Goal: Contribute content: Contribute content

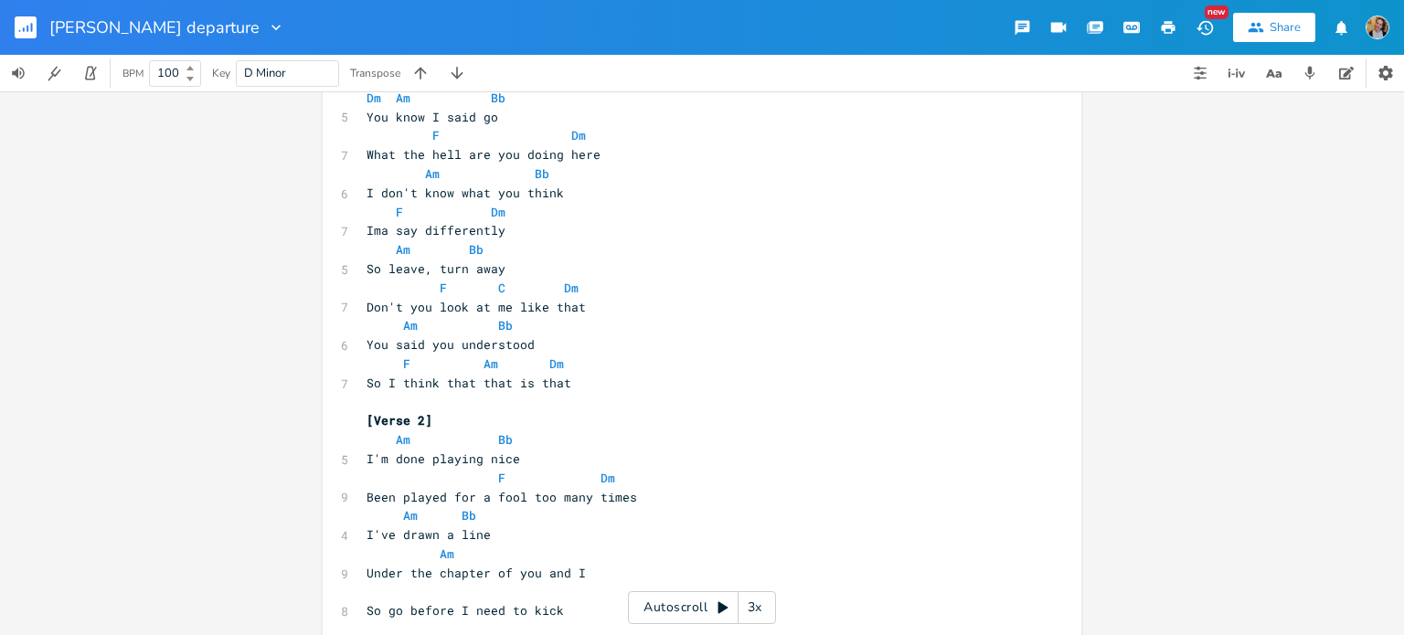
scroll to position [216, 0]
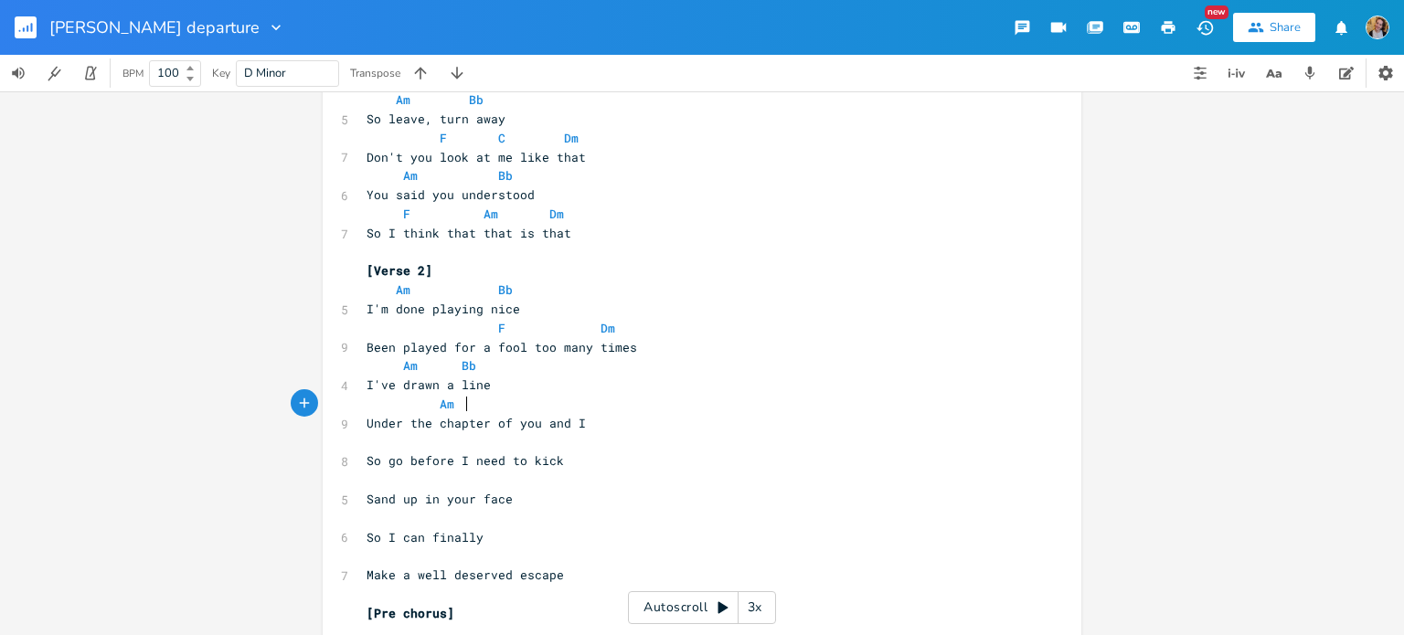
click at [459, 399] on span "Am" at bounding box center [435, 404] width 139 height 16
click at [452, 403] on span "Am" at bounding box center [435, 404] width 139 height 16
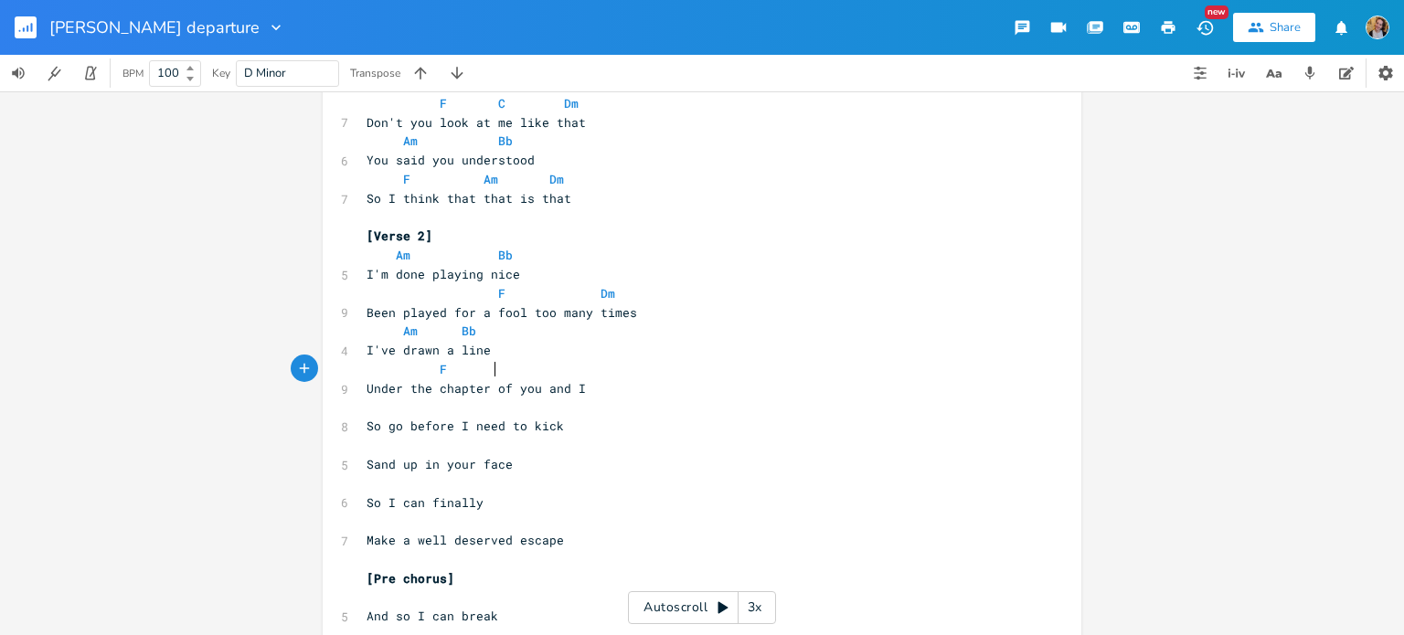
scroll to position [0, 33]
type textarea "F Dm"
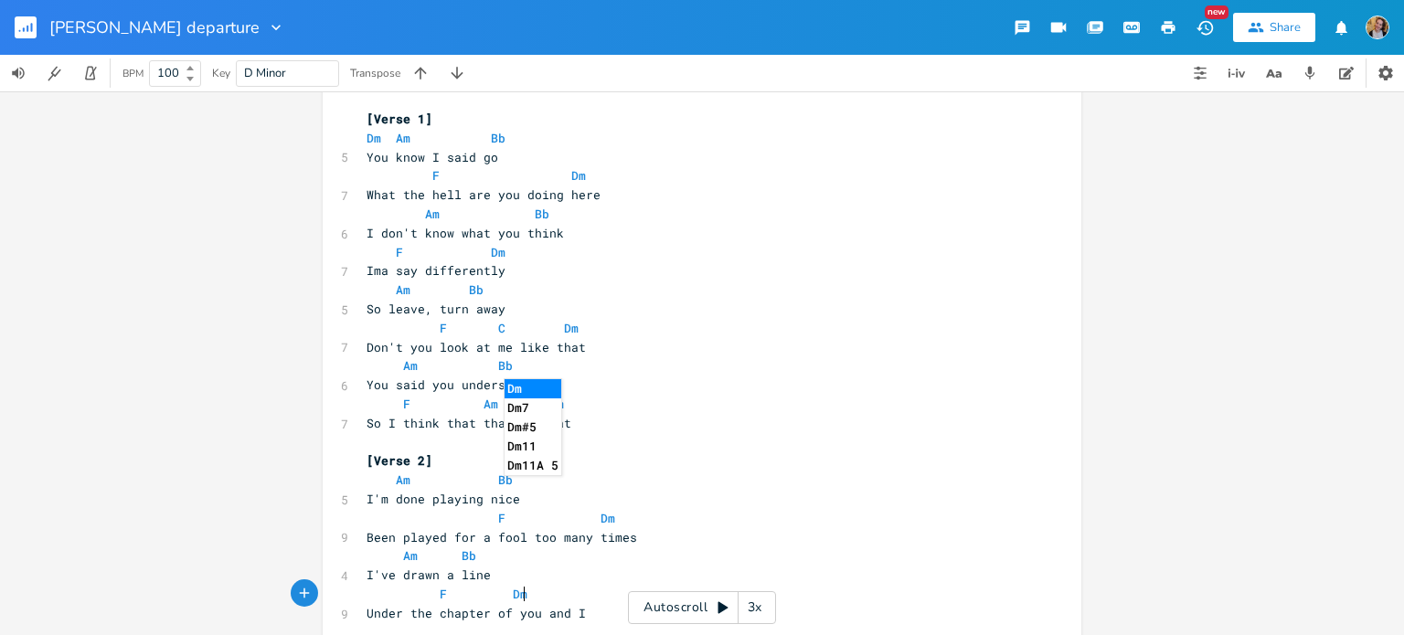
scroll to position [40, 0]
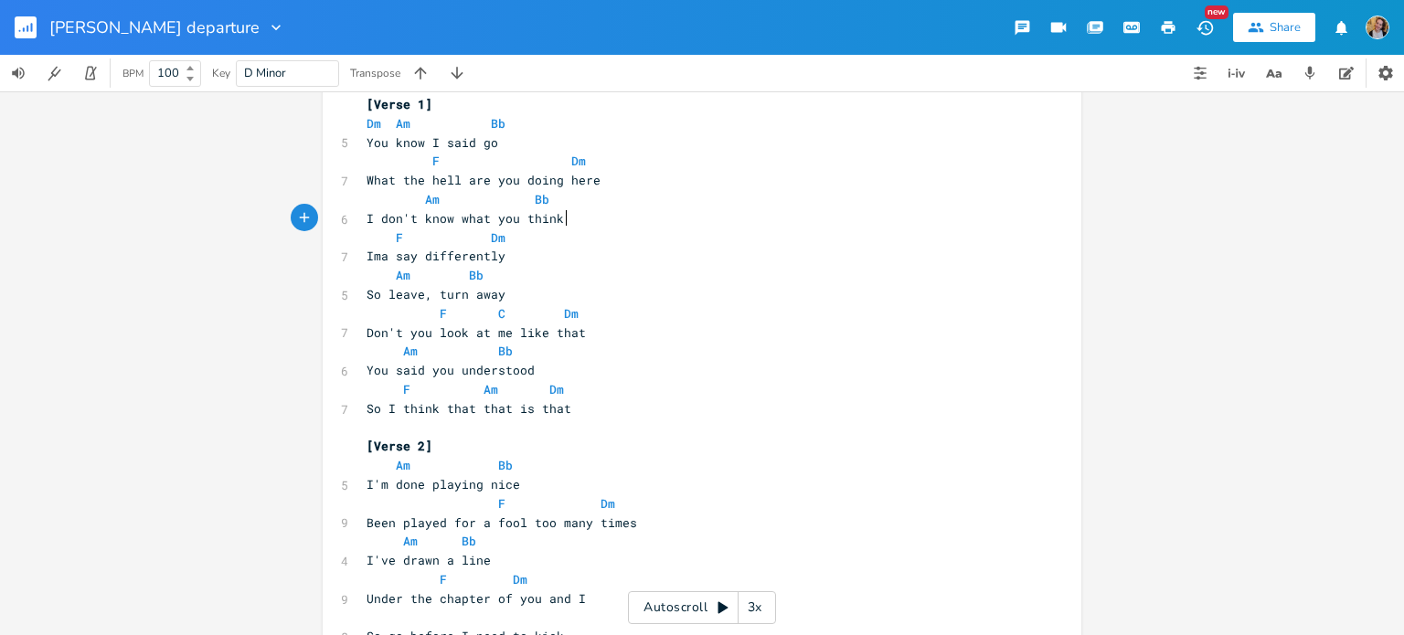
click at [567, 213] on pre "I don't know what you think" at bounding box center [693, 218] width 660 height 19
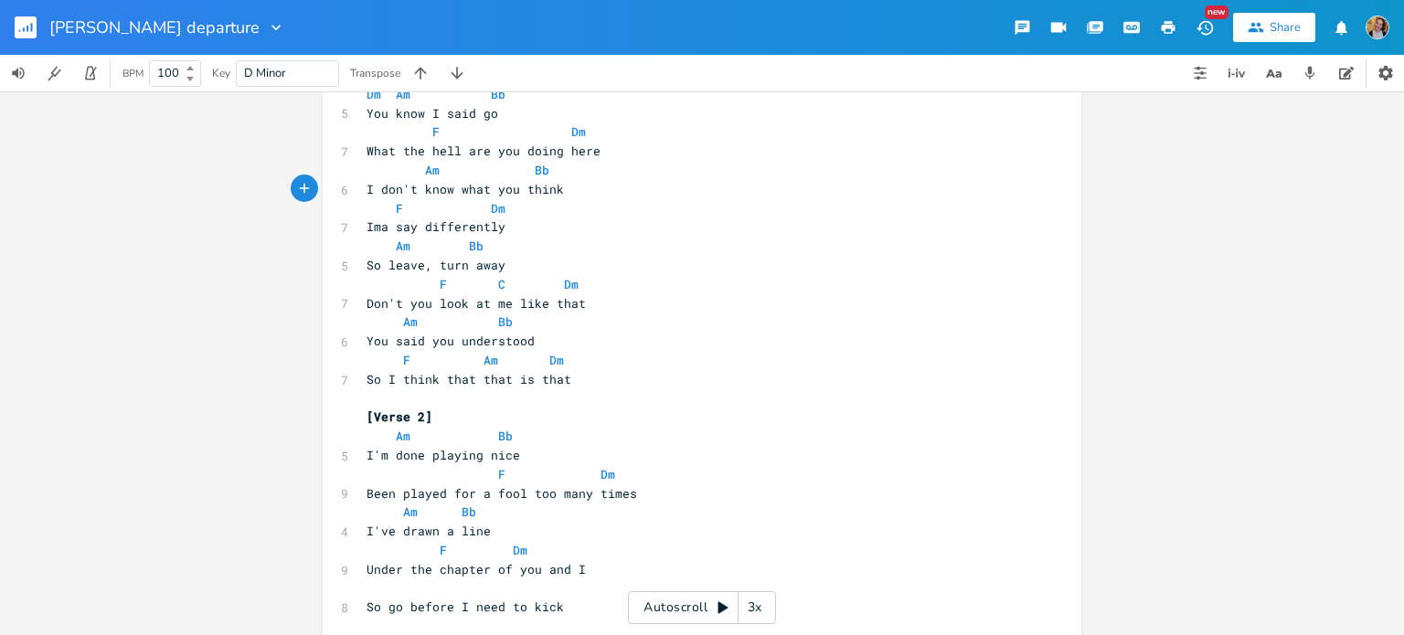
scroll to position [69, 0]
click at [495, 547] on span "F Dm" at bounding box center [468, 550] width 205 height 16
click at [513, 557] on span "F Dm" at bounding box center [494, 550] width 256 height 16
type textarea "C"
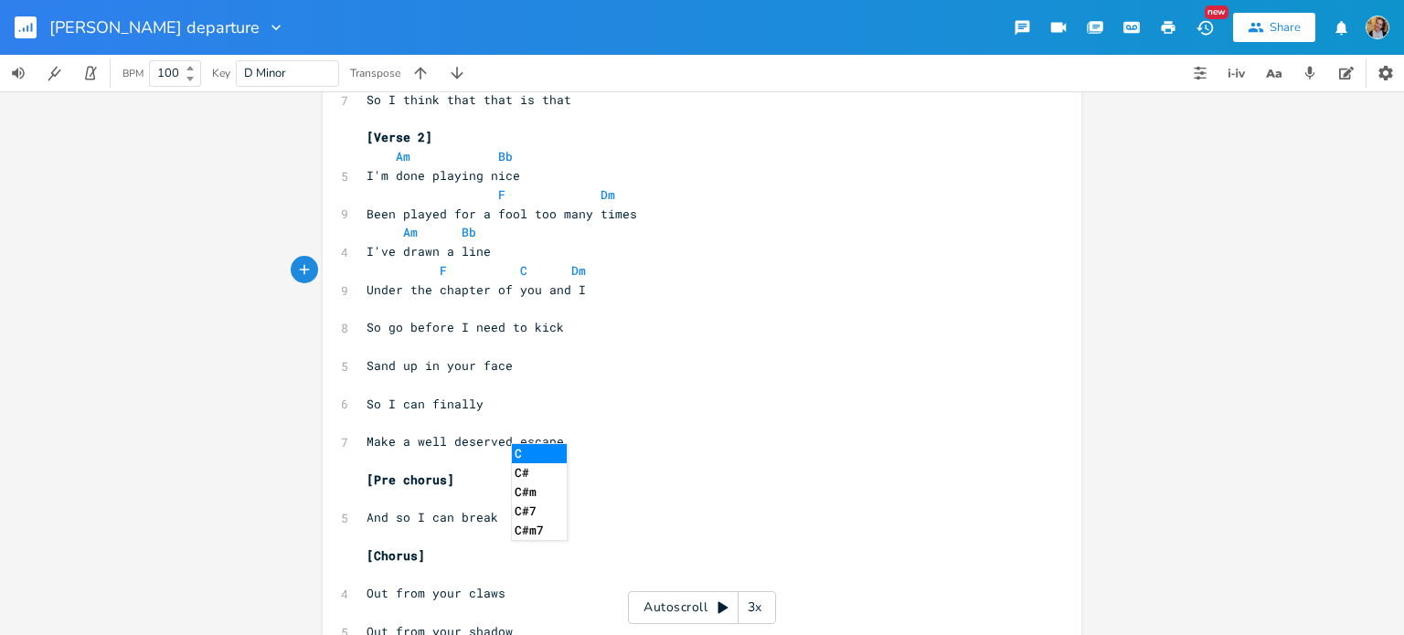
scroll to position [369, 0]
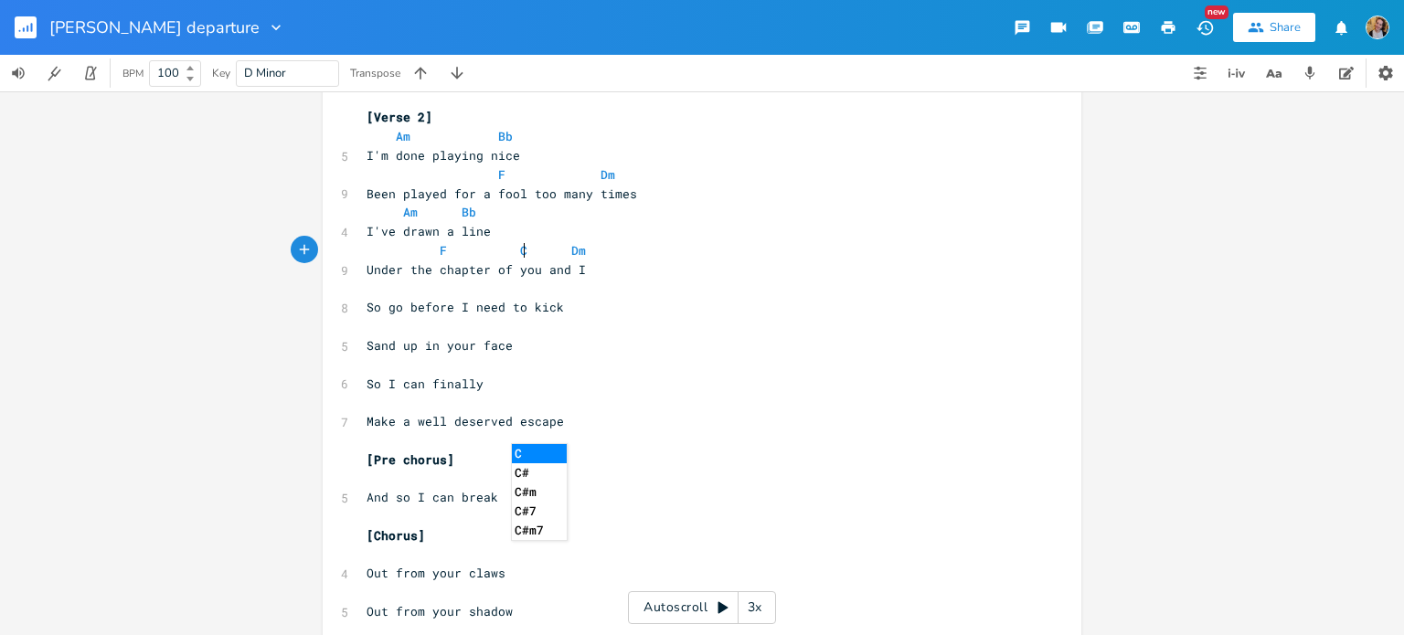
click at [479, 296] on pre "​" at bounding box center [693, 289] width 660 height 19
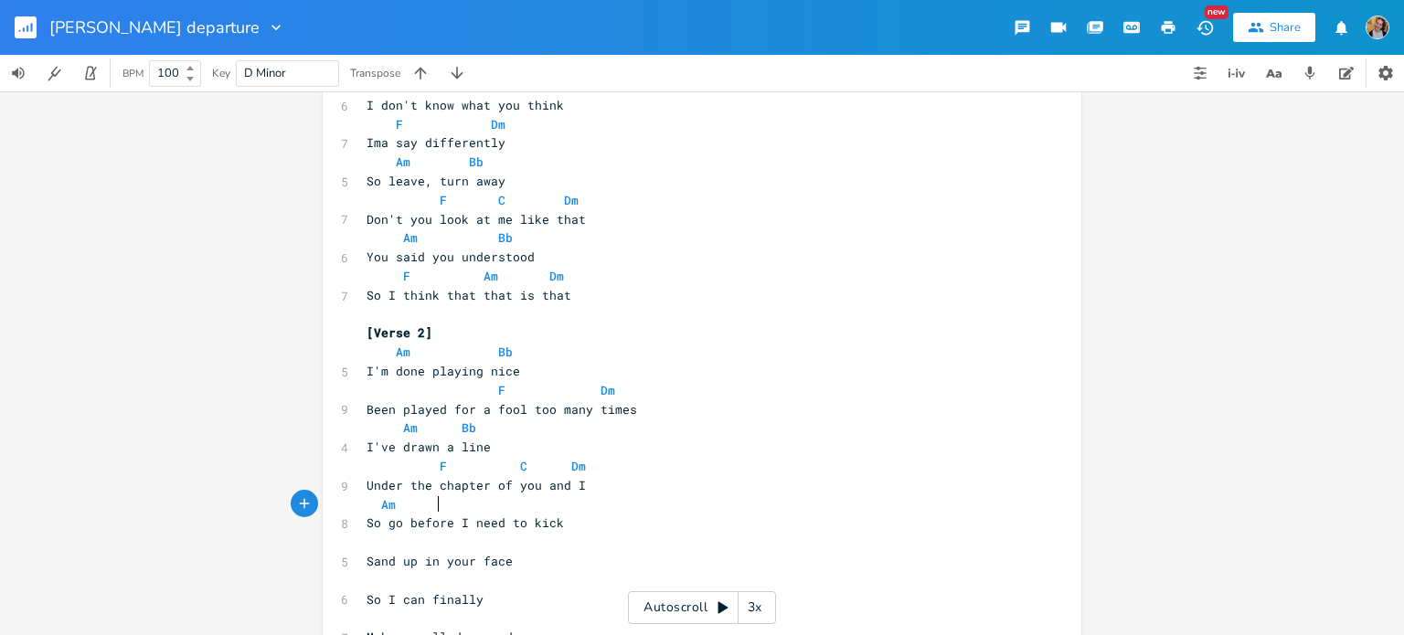
scroll to position [0, 49]
type textarea "Am Bb"
click at [400, 549] on pre "​" at bounding box center [693, 542] width 660 height 19
type textarea "F"
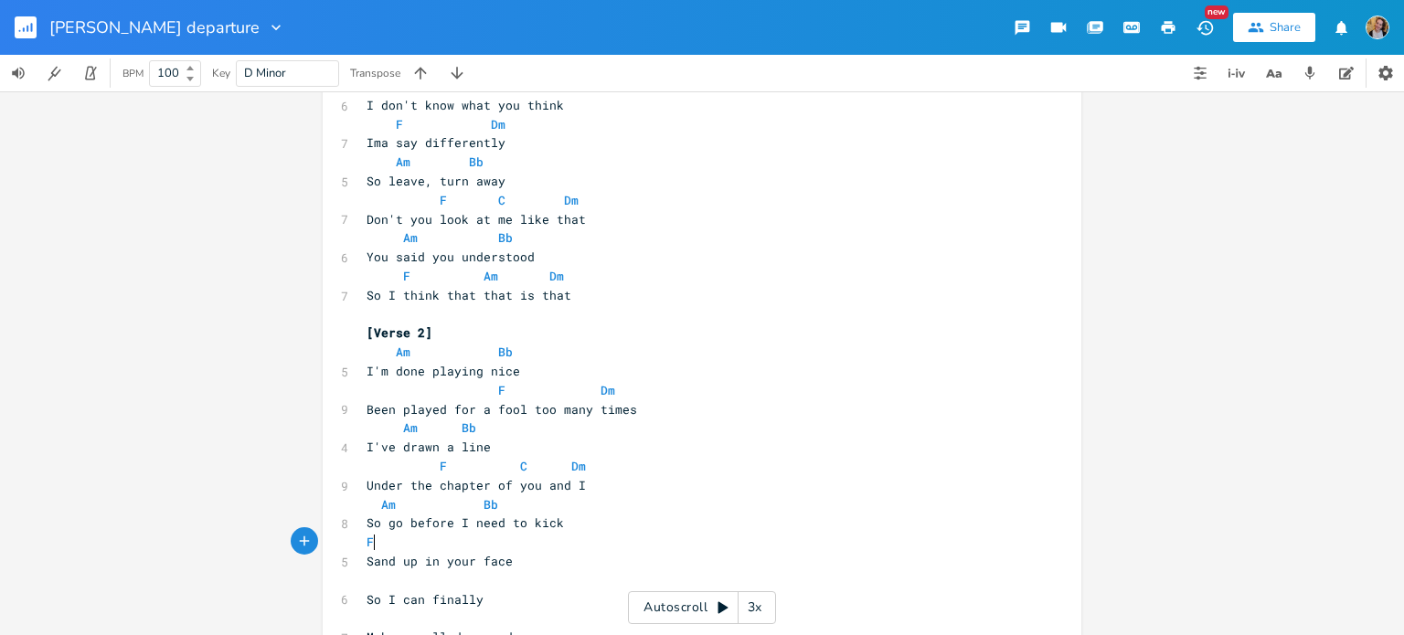
scroll to position [0, 6]
type textarea "F"
type textarea "C Dm"
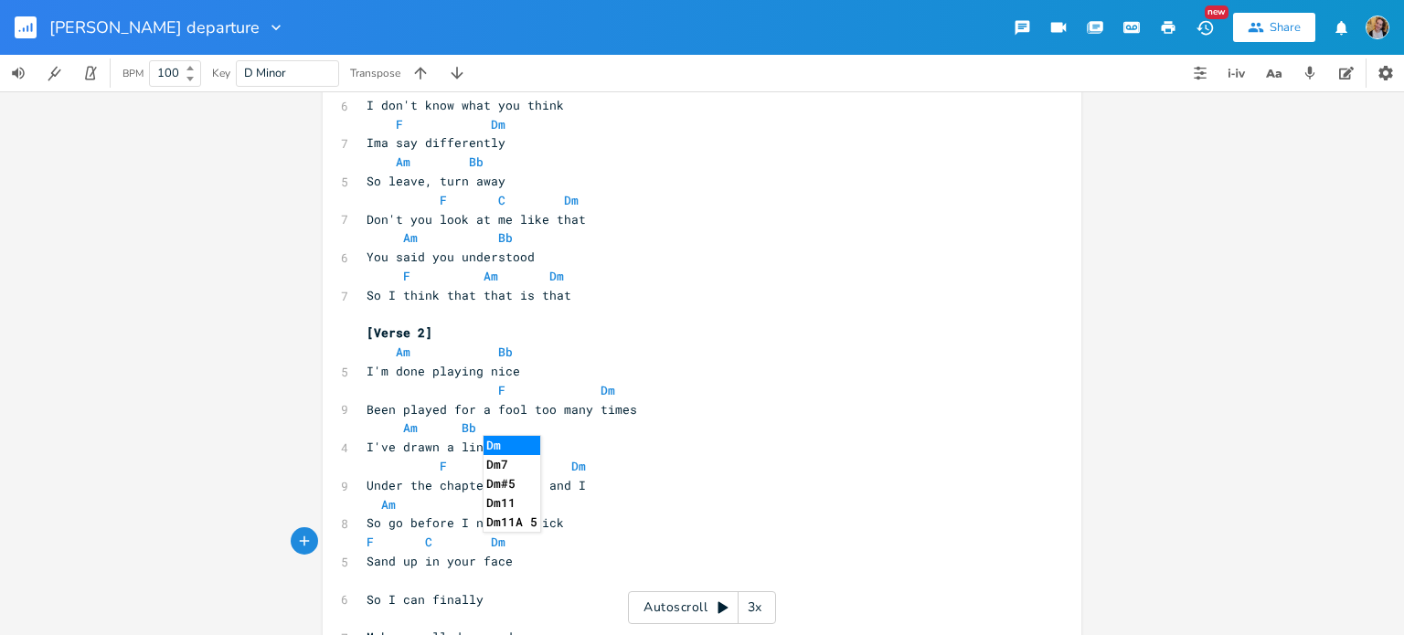
click at [414, 582] on pre "​" at bounding box center [693, 580] width 660 height 19
type textarea "Am Bb"
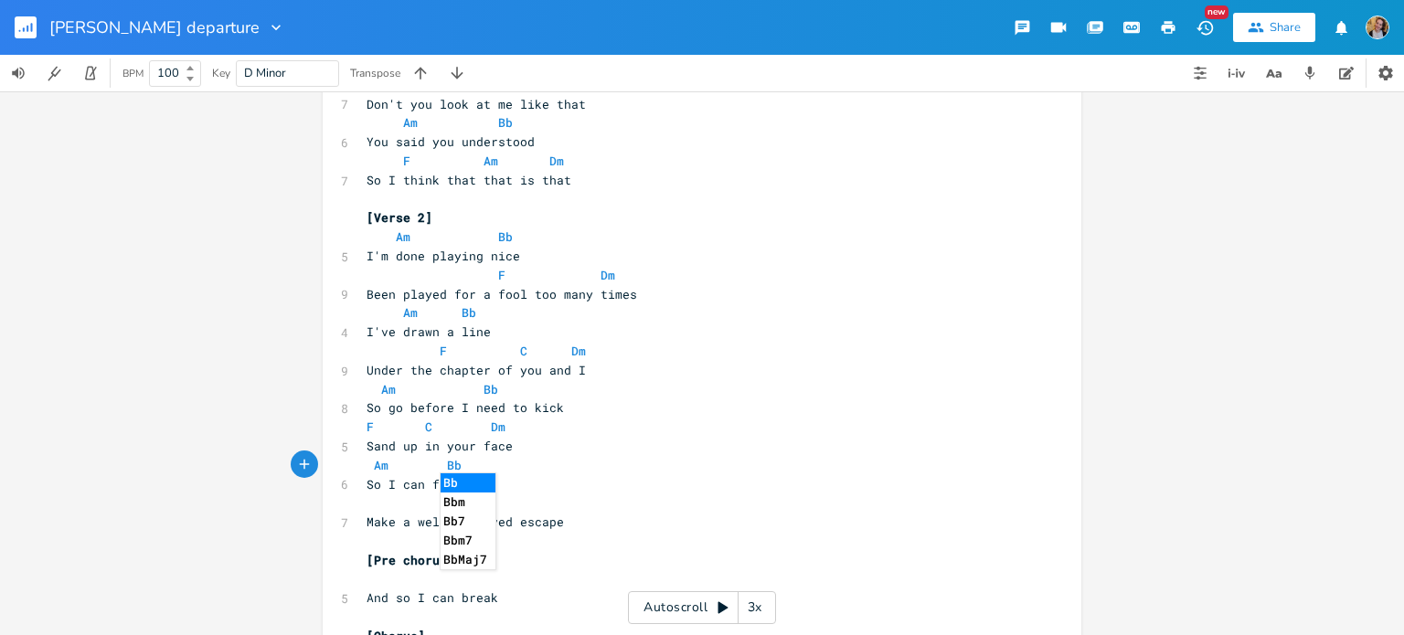
scroll to position [271, 0]
click at [389, 500] on pre "​" at bounding box center [693, 501] width 660 height 19
type textarea "F"
type textarea "F Am Dm"
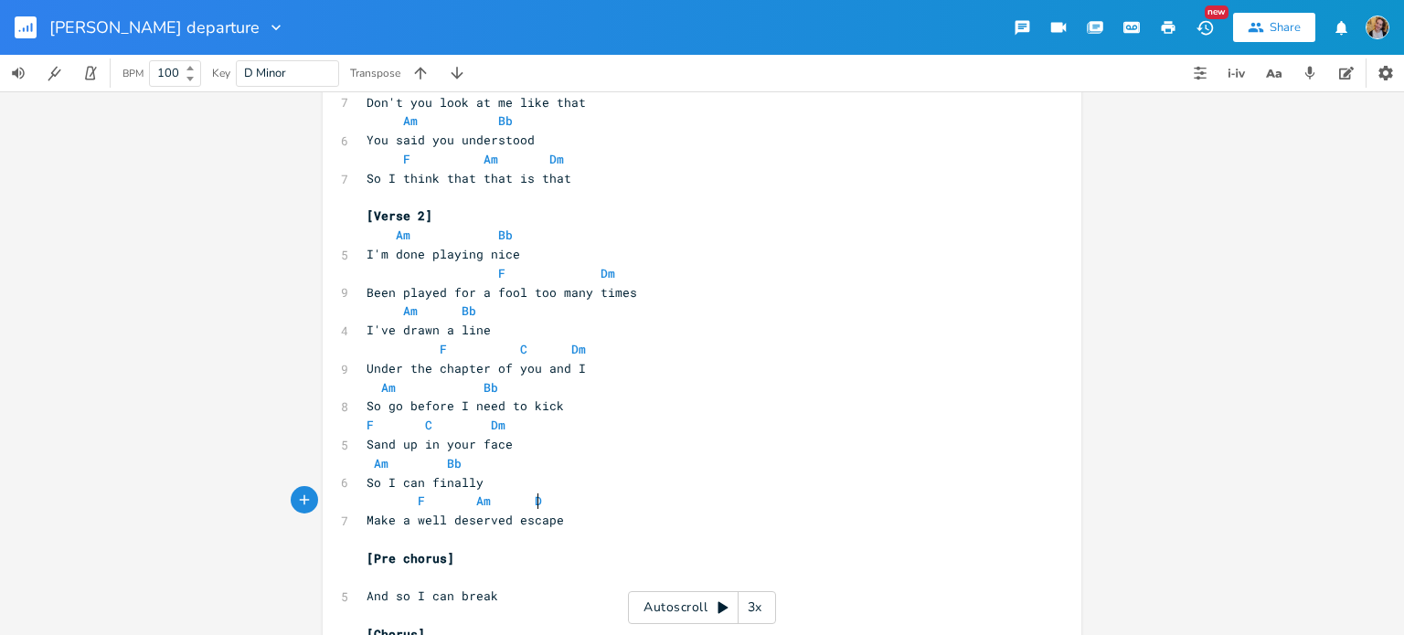
scroll to position [0, 107]
click at [534, 427] on pre "F C Dm" at bounding box center [693, 425] width 660 height 19
click at [0, 275] on div "xxxxxxxxxx [Verse 1] Dm Am Bb 5 You know I said go F Dm 7 What the hell are you…" at bounding box center [702, 363] width 1404 height 544
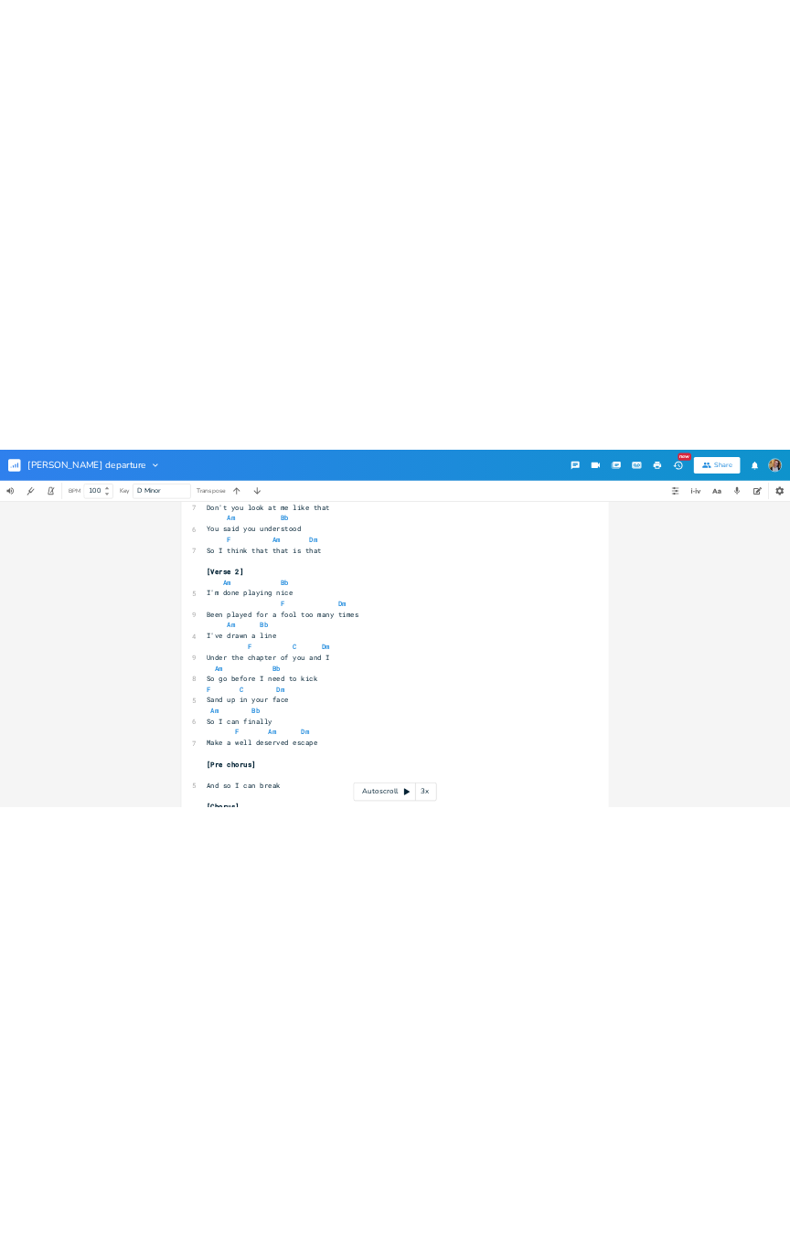
scroll to position [232, 0]
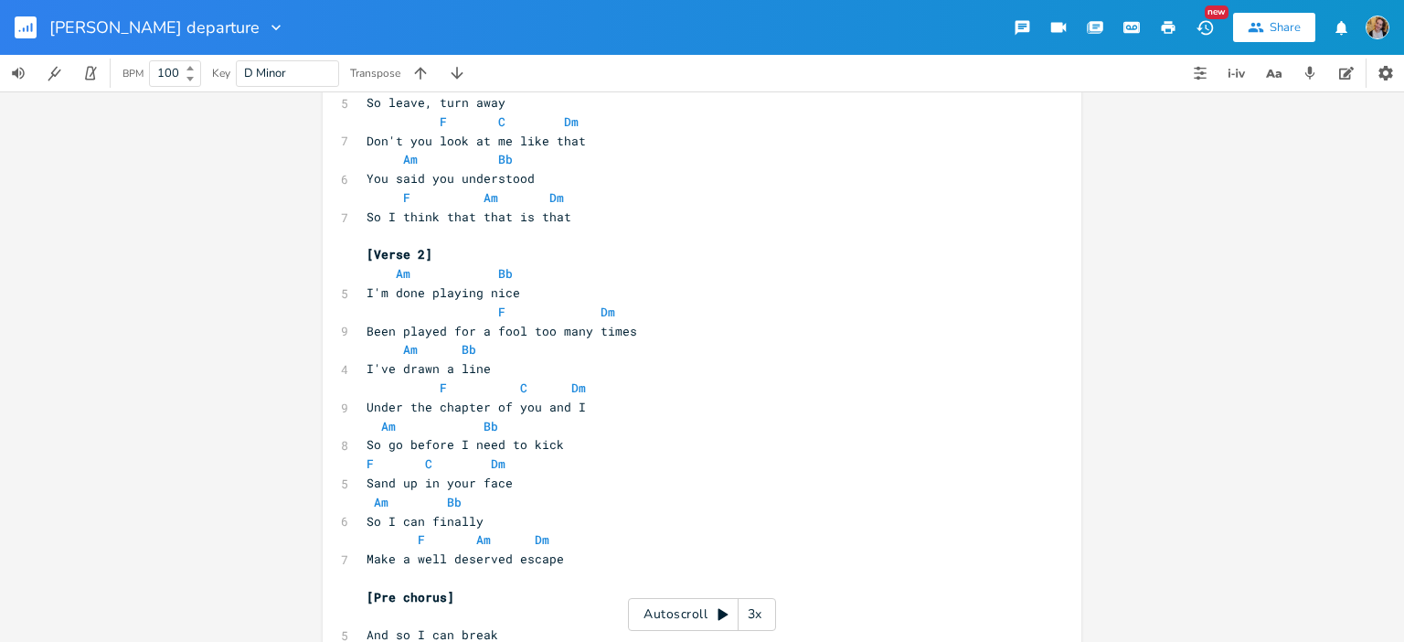
click at [0, 359] on div "xxxxxxxxxx [Verse 1] Dm Am Bb 5 You know I said go F Dm 7 What the hell are you…" at bounding box center [702, 366] width 1404 height 550
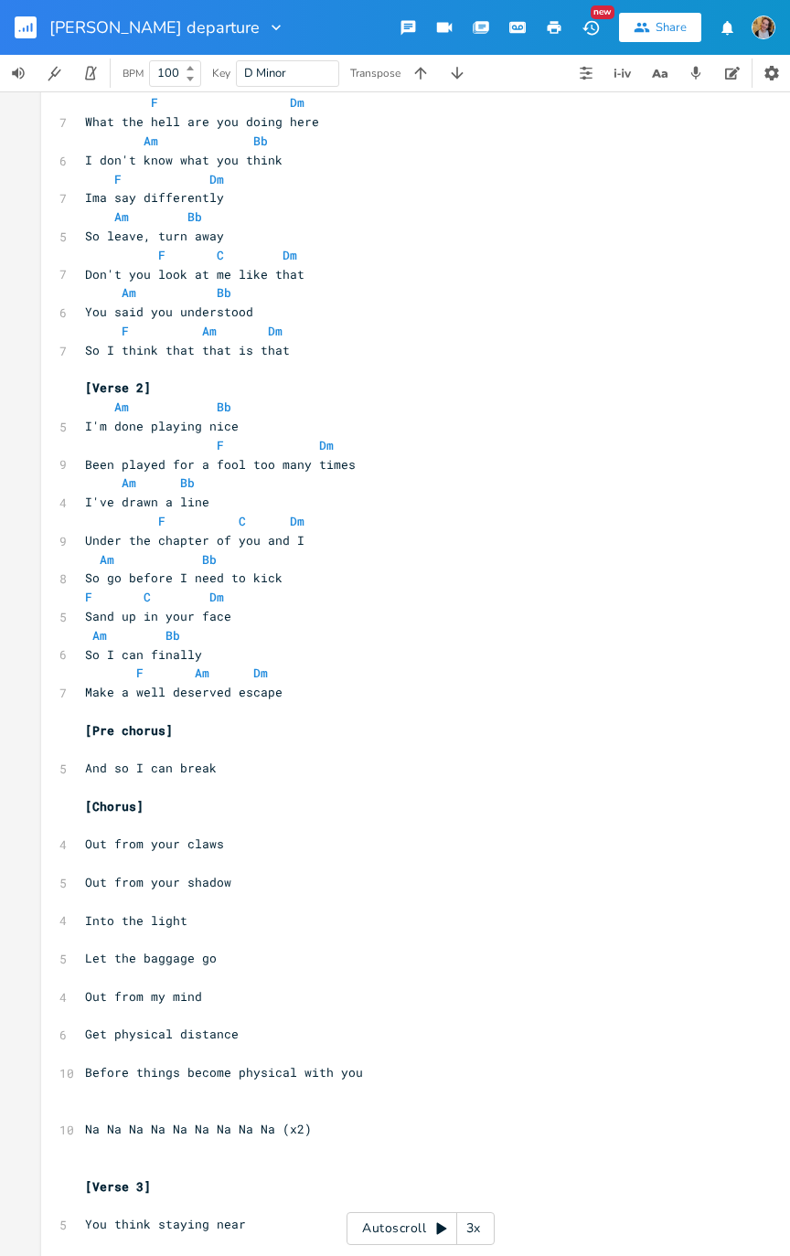
scroll to position [0, 0]
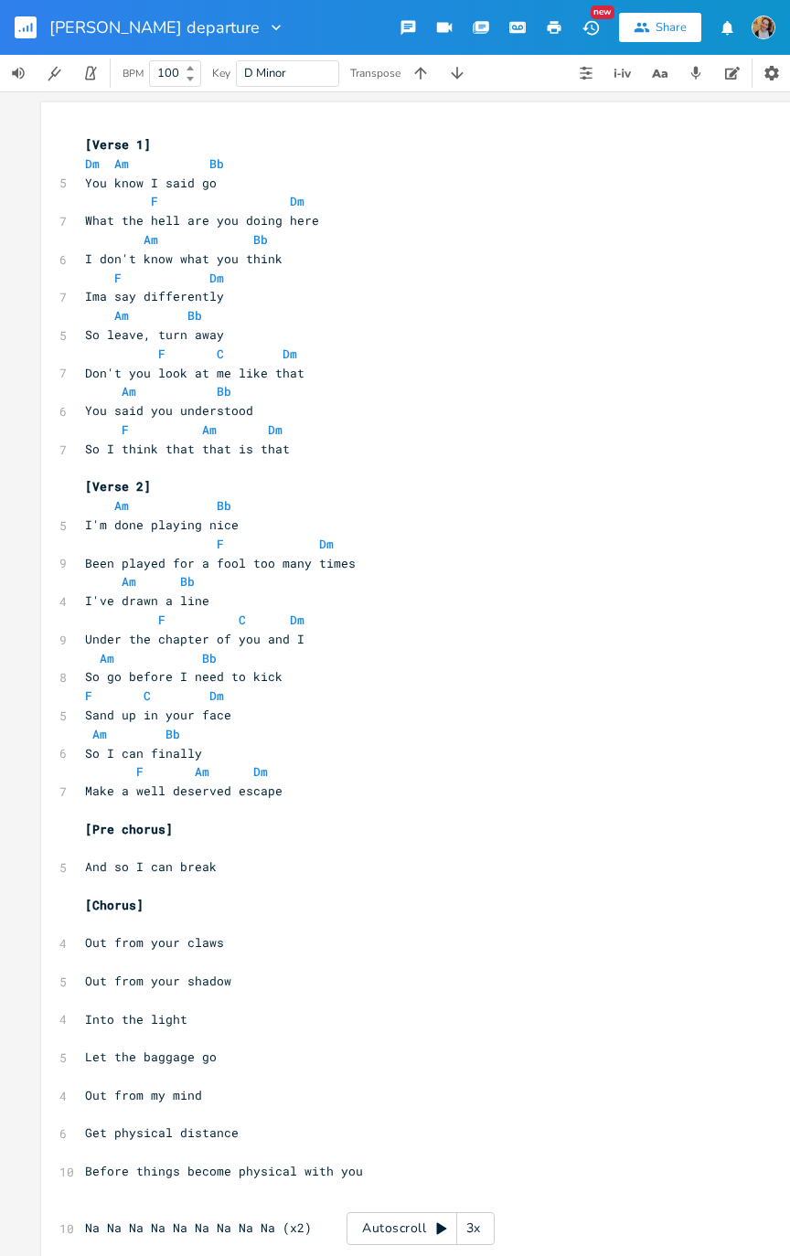
click at [278, 540] on span "F Dm" at bounding box center [209, 544] width 249 height 16
type textarea "C"
click at [494, 618] on pre "F C Dm" at bounding box center [411, 619] width 660 height 19
click at [253, 634] on span "Dm" at bounding box center [260, 771] width 15 height 17
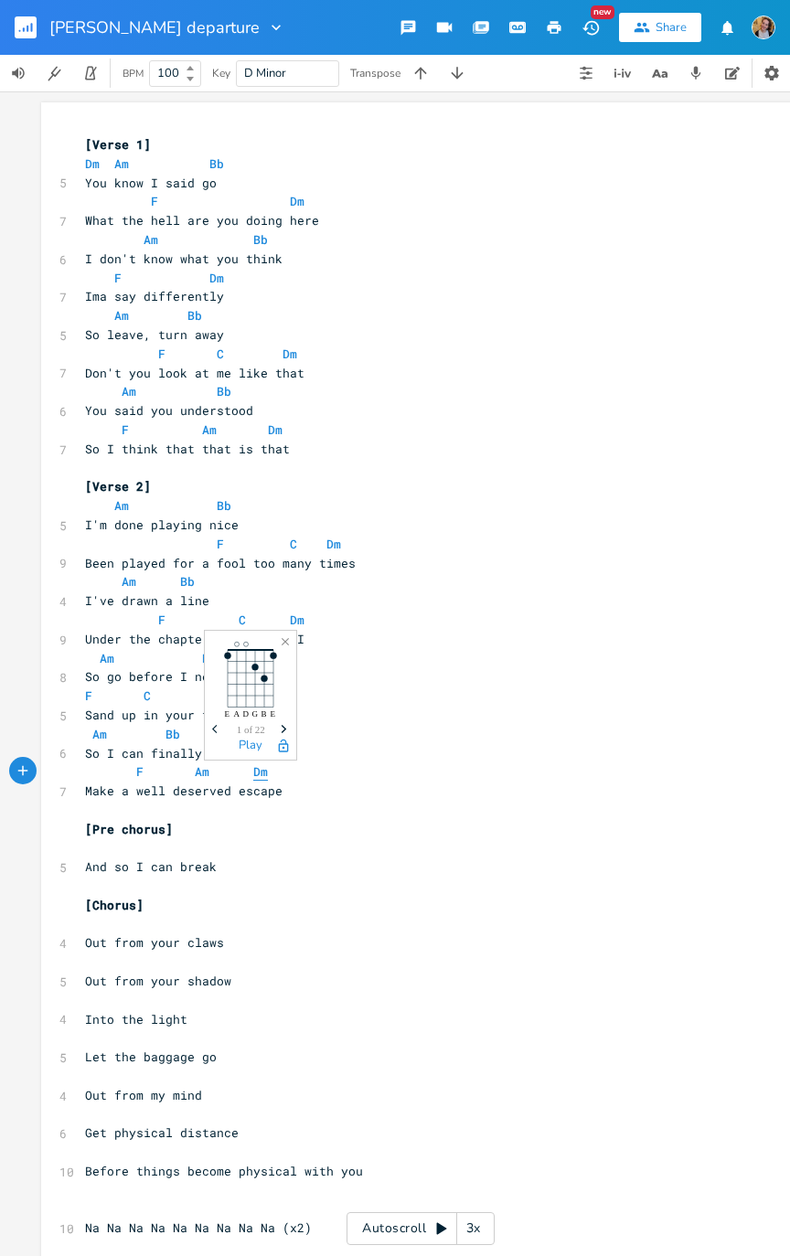
click at [257, 634] on span "Dm" at bounding box center [260, 771] width 15 height 17
type textarea "V"
type textarea "C"
click at [220, 634] on pre "So I can finally" at bounding box center [411, 753] width 660 height 19
click at [195, 634] on span "Am" at bounding box center [202, 771] width 15 height 17
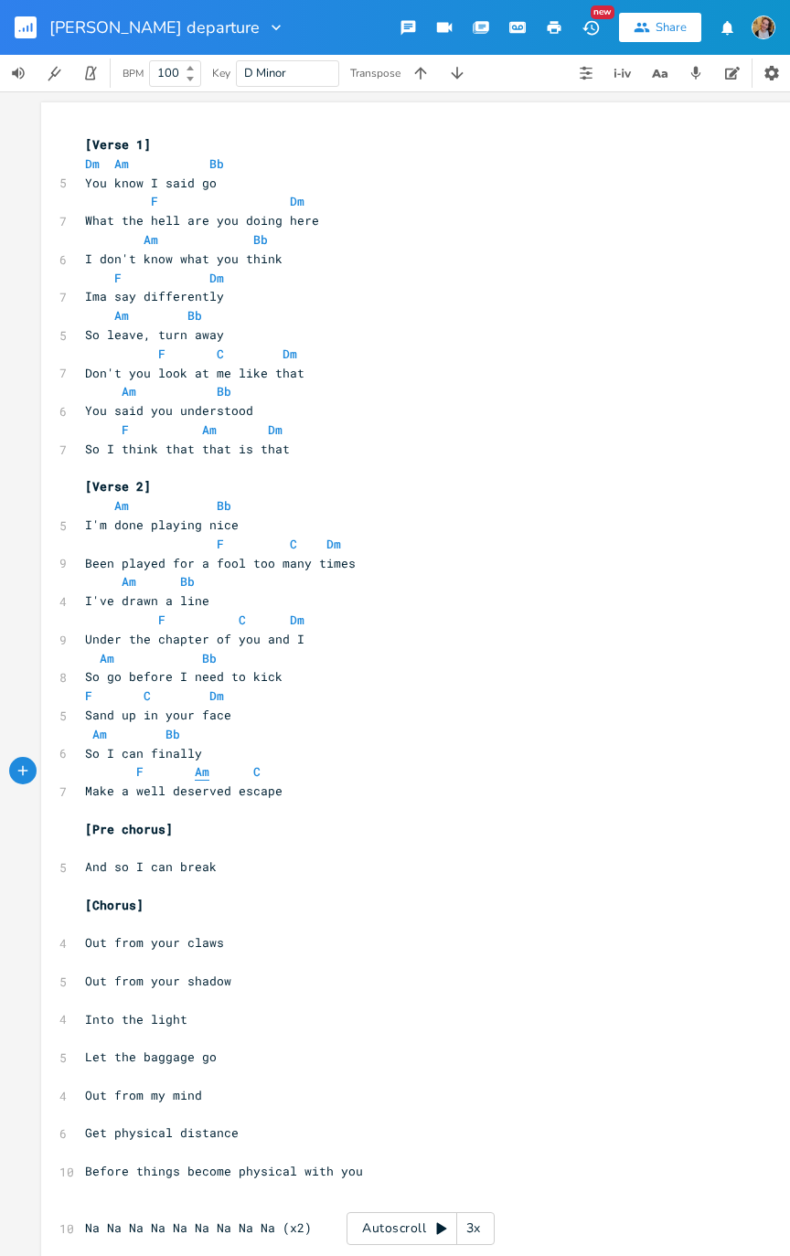
click at [197, 634] on span "Am" at bounding box center [202, 771] width 15 height 17
click at [283, 634] on pre "And so I can break" at bounding box center [411, 866] width 660 height 19
click at [145, 634] on pre "[Chorus]" at bounding box center [411, 905] width 660 height 19
click at [150, 634] on pre "​" at bounding box center [411, 924] width 660 height 19
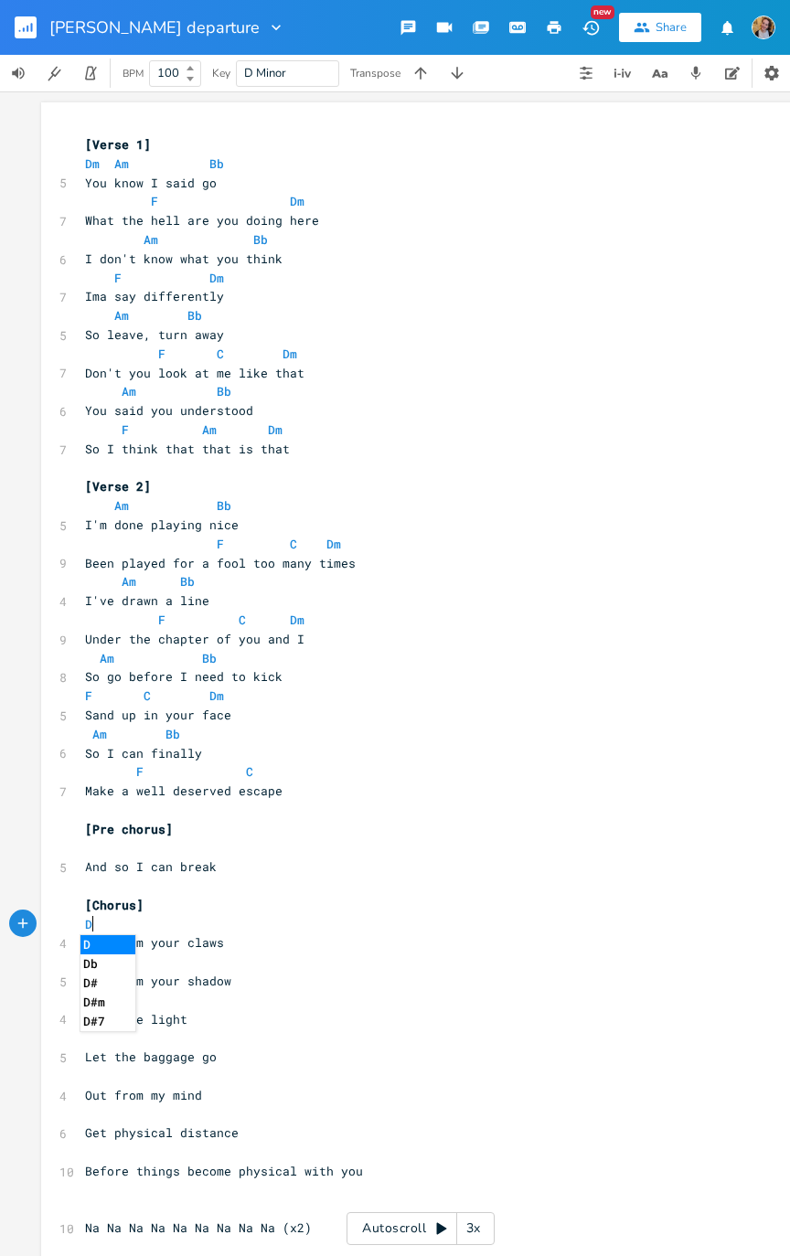
type textarea "Dm"
click at [263, 634] on pre "​" at bounding box center [411, 961] width 660 height 19
click at [578, 80] on button "button" at bounding box center [586, 73] width 37 height 37
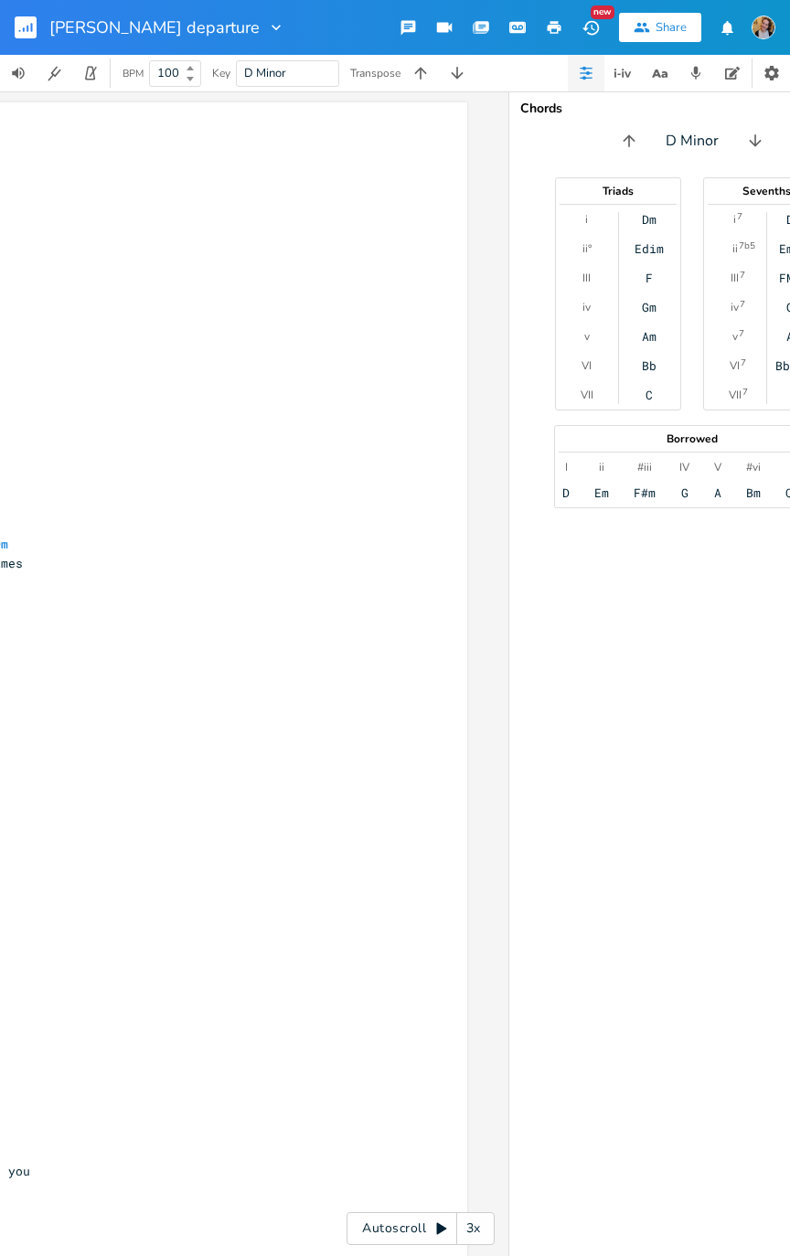
scroll to position [0, 336]
click at [581, 243] on div "ii°" at bounding box center [583, 248] width 9 height 15
click at [649, 252] on div "Edim" at bounding box center [645, 248] width 29 height 15
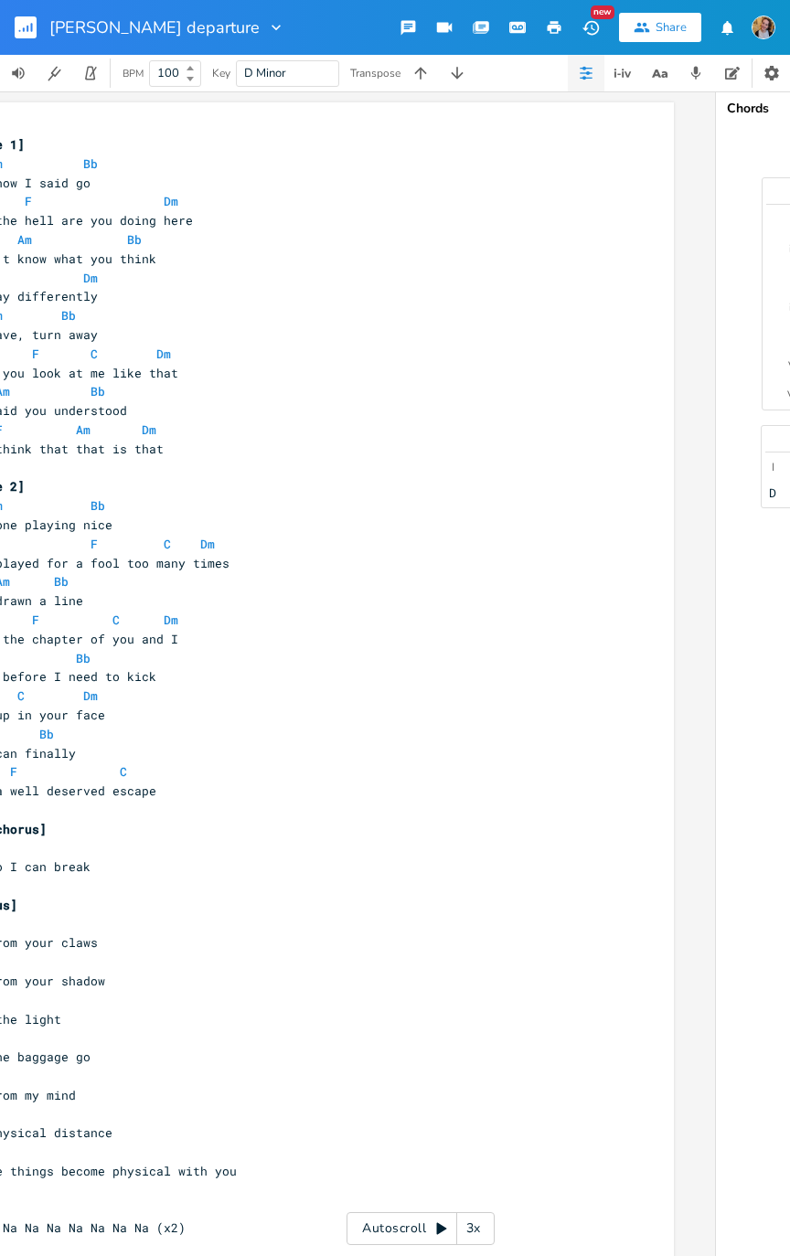
scroll to position [0, 0]
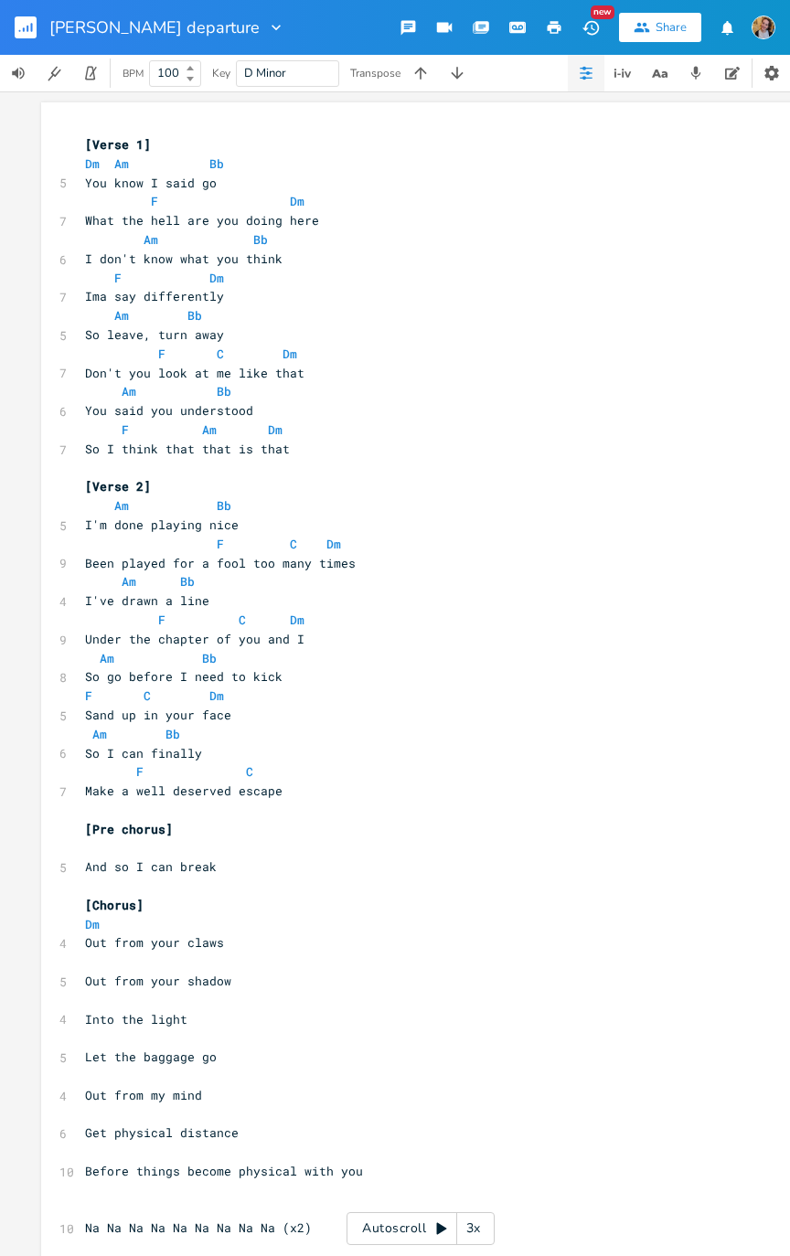
click at [102, 634] on pre "Dm" at bounding box center [411, 924] width 660 height 19
click at [178, 634] on pre "Out from your claws" at bounding box center [411, 942] width 660 height 19
click at [179, 634] on pre "Dm" at bounding box center [411, 924] width 660 height 19
type textarea "Gm"
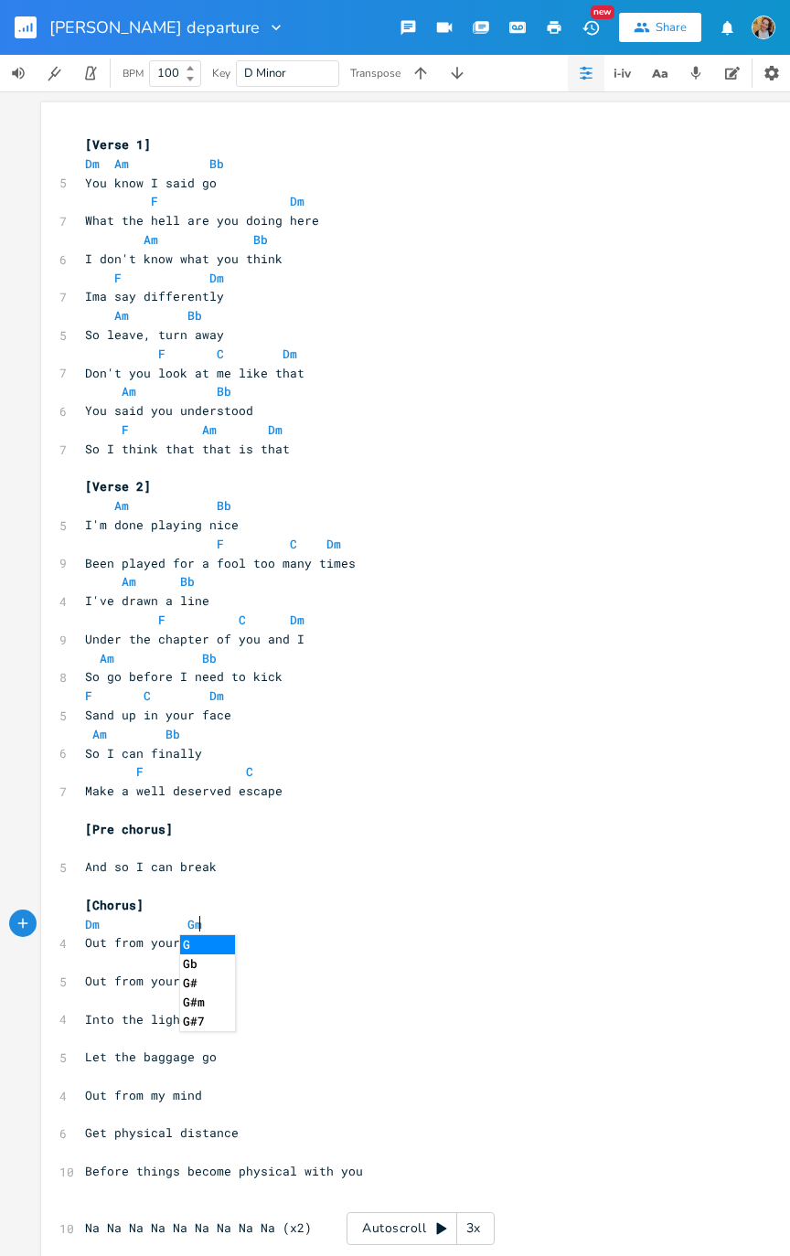
scroll to position [0, 55]
click at [119, 634] on span "Out from your claws" at bounding box center [154, 942] width 139 height 16
click at [132, 634] on pre "​" at bounding box center [411, 961] width 660 height 19
type textarea "Bb. C"
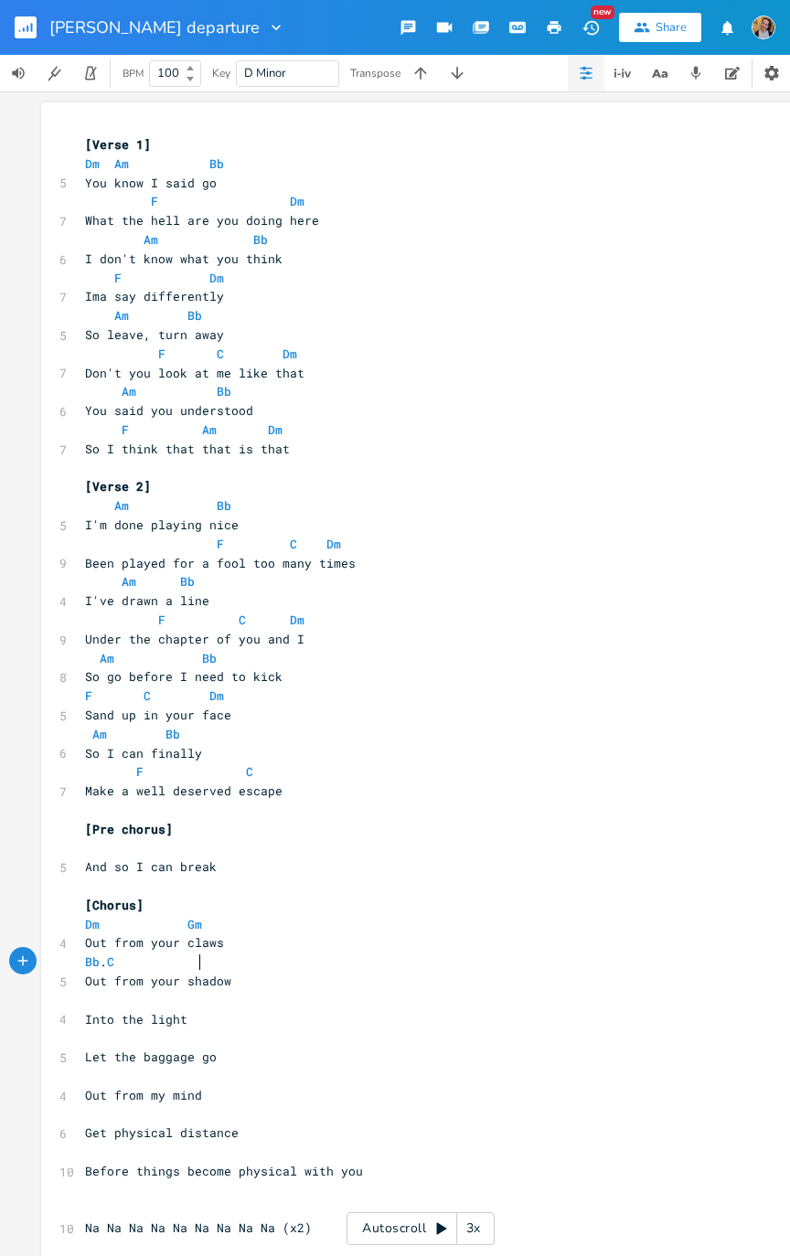
scroll to position [0, 62]
click at [90, 634] on span "Bb" at bounding box center [92, 961] width 15 height 17
click at [98, 634] on pre "​" at bounding box center [411, 1000] width 660 height 19
type textarea "Dm. F"
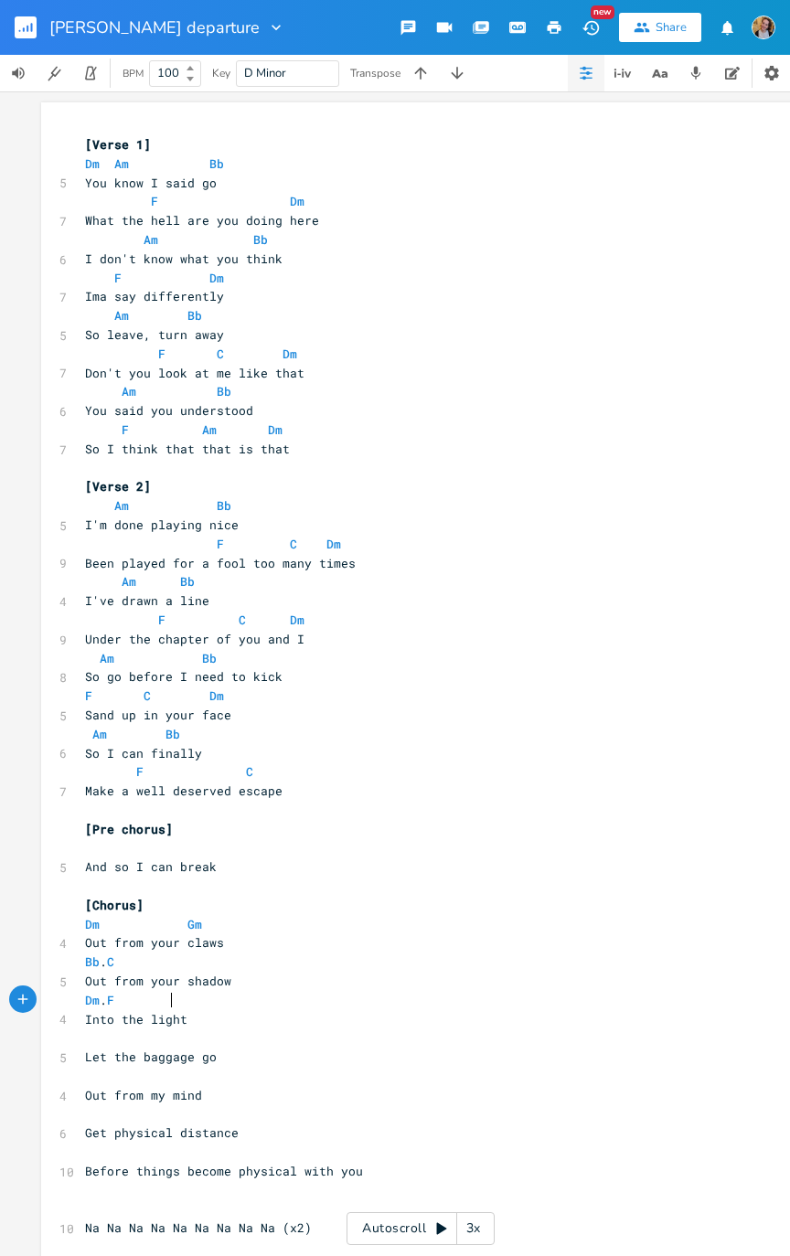
scroll to position [0, 52]
type textarea "Gm"
click at [106, 634] on pre "​" at bounding box center [411, 1037] width 660 height 19
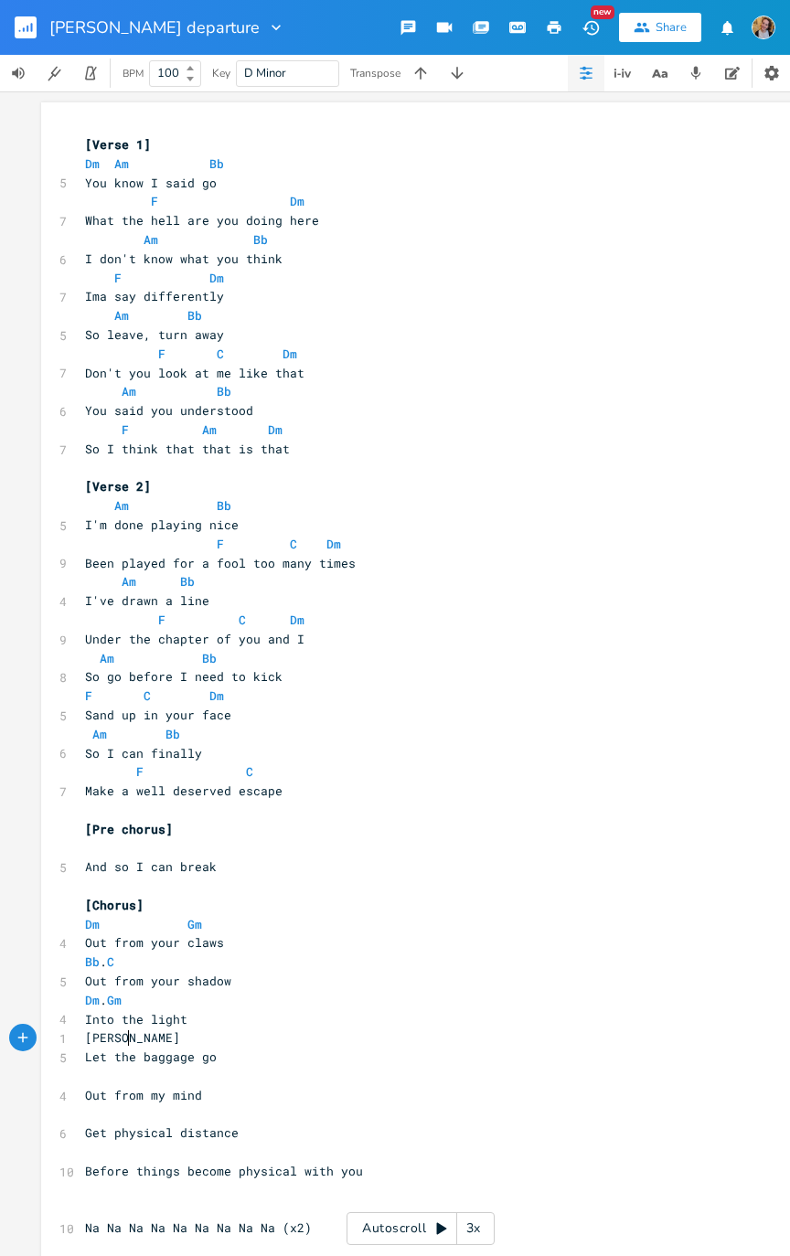
type textarea "[PERSON_NAME]."
type textarea "B."
type textarea "Bb. Am"
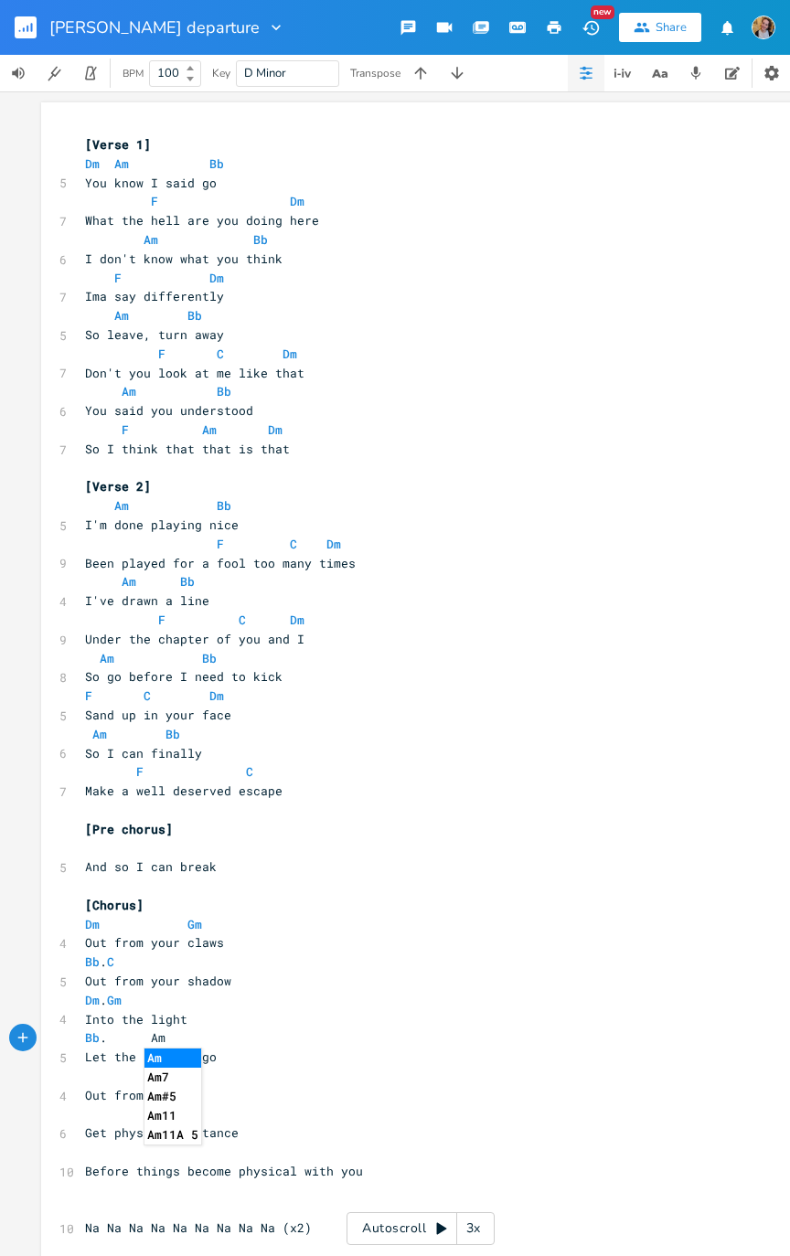
click at [249, 634] on pre "​" at bounding box center [411, 1076] width 660 height 19
click at [111, 634] on span "Bb . Am" at bounding box center [125, 1037] width 80 height 16
click at [145, 634] on pre "​" at bounding box center [411, 1076] width 660 height 19
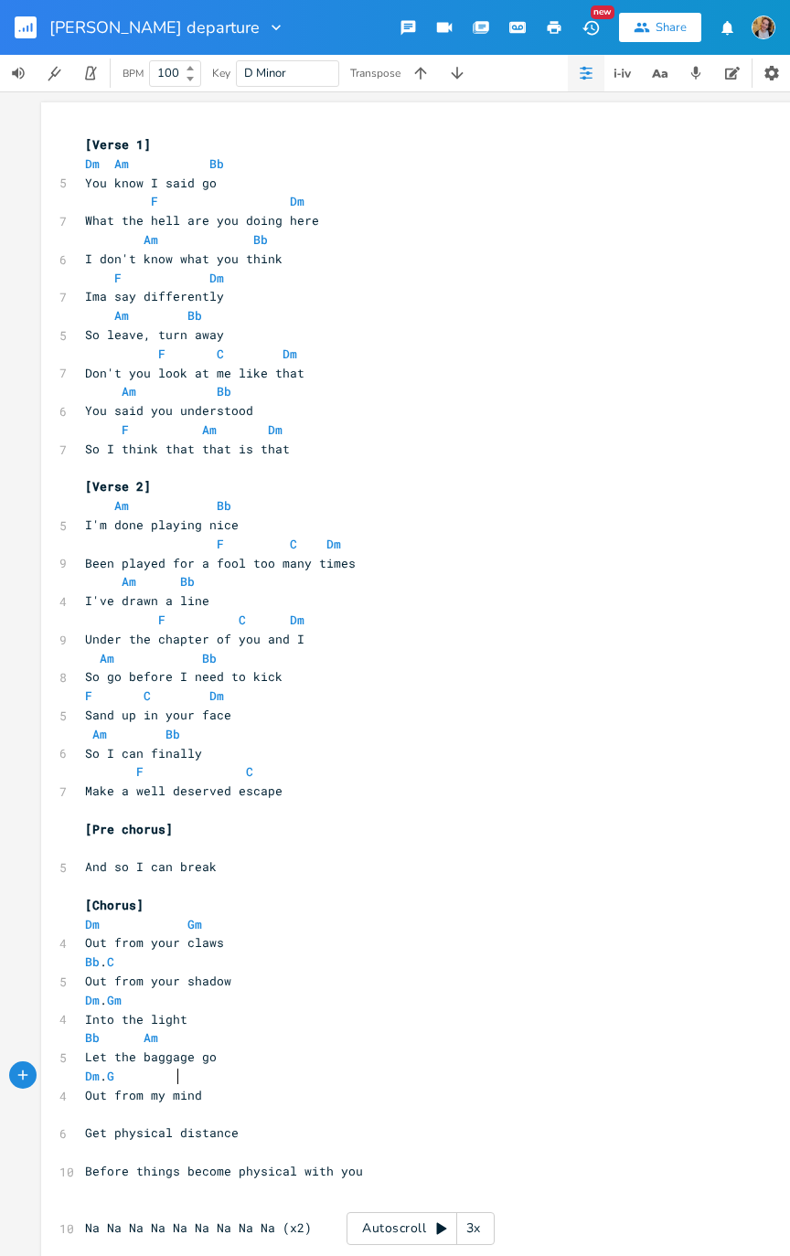
type textarea "Dm. Gm"
click at [130, 634] on pre "​" at bounding box center [411, 1114] width 660 height 19
type textarea "Bb. C"
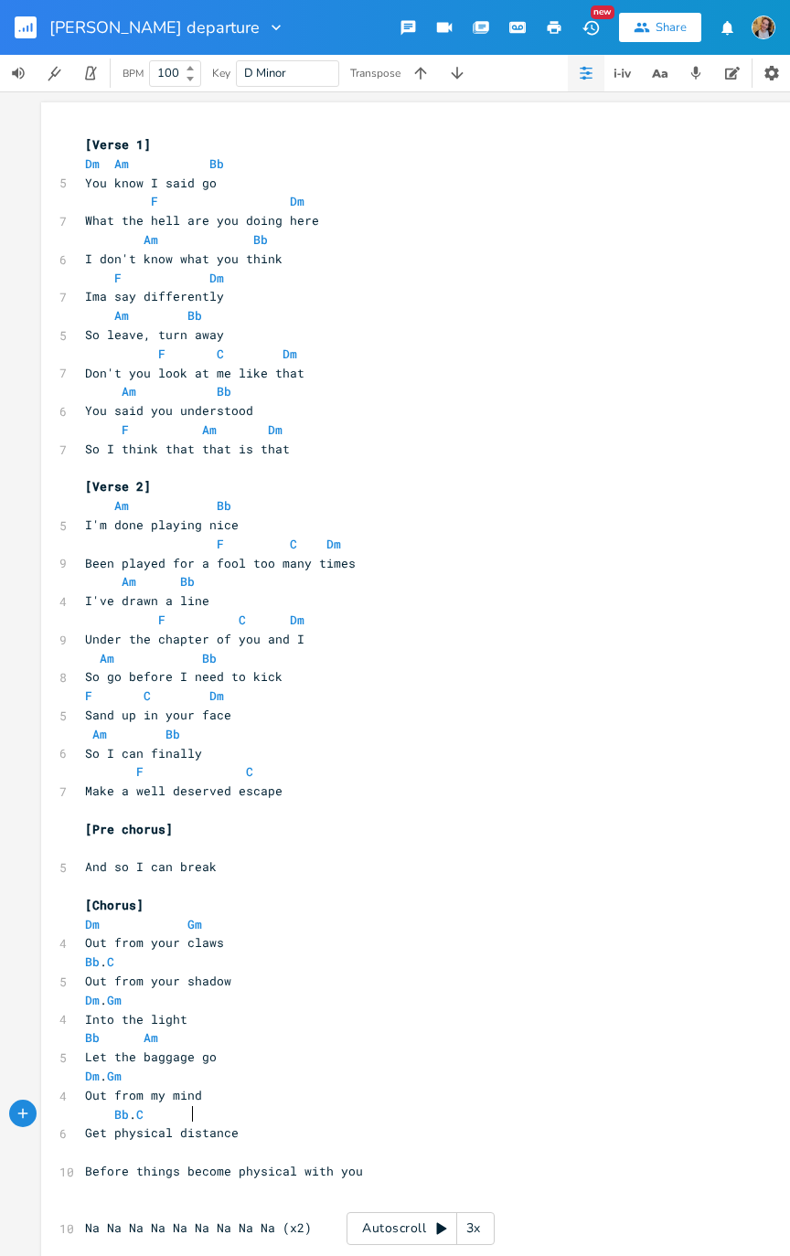
scroll to position [0, 58]
click at [328, 634] on pre "Get physical distance" at bounding box center [411, 1132] width 660 height 19
click at [186, 634] on pre "Get physical distance" at bounding box center [411, 1132] width 660 height 19
click at [189, 634] on pre "​" at bounding box center [411, 1151] width 660 height 19
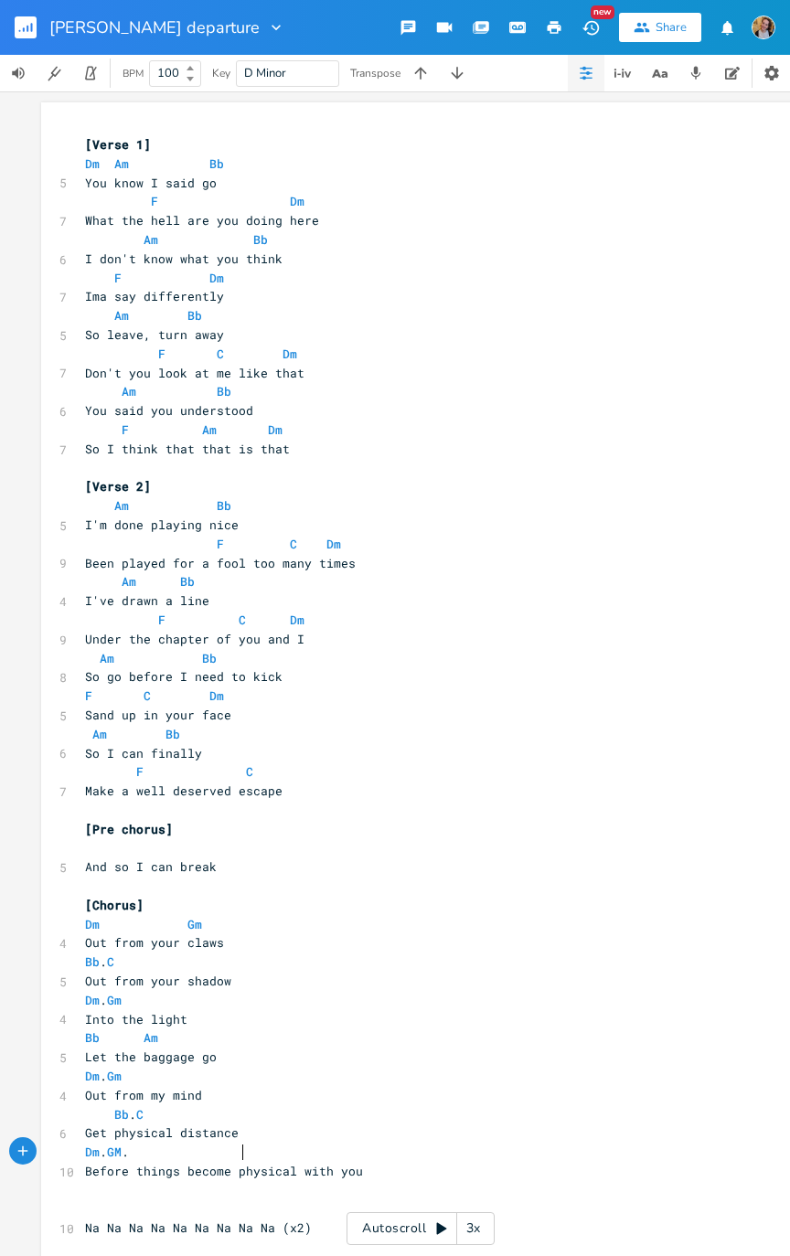
type textarea "Dm. GM."
type textarea "m. Bb."
type textarea "A"
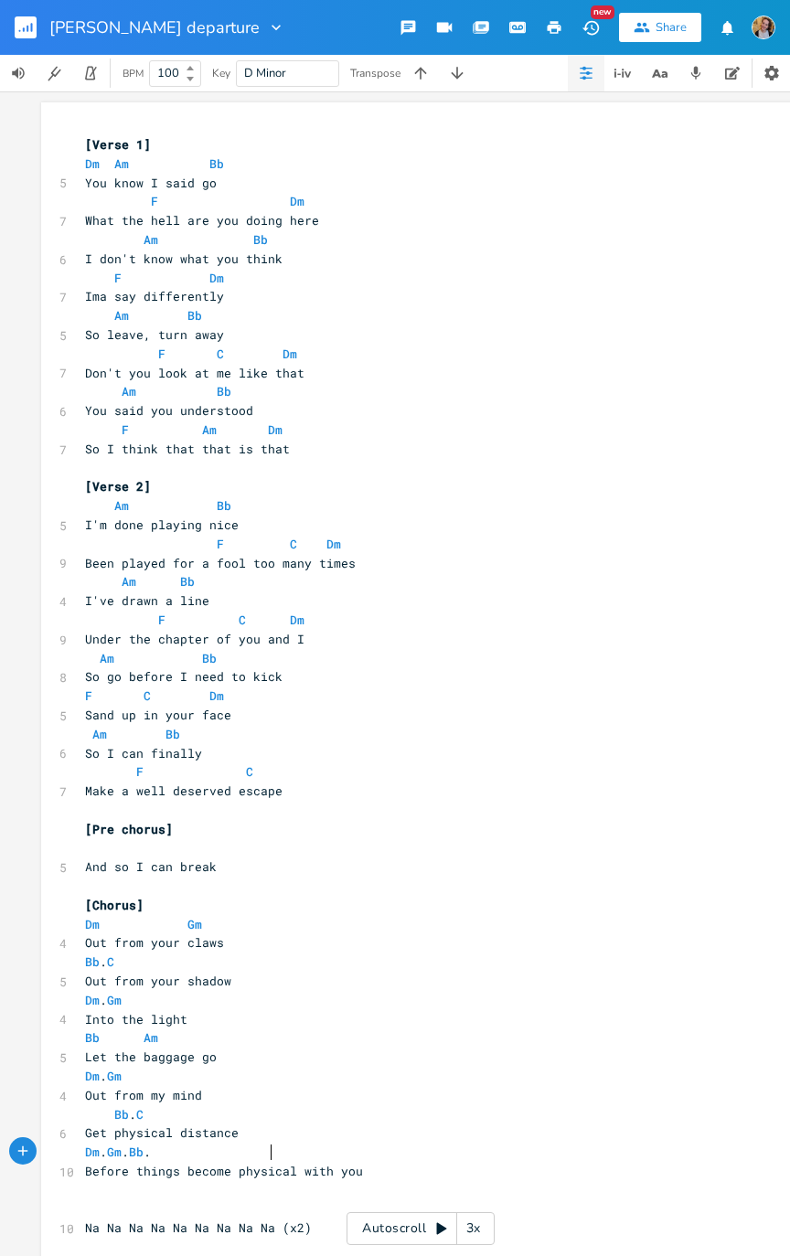
scroll to position [0, 9]
type textarea "C"
click at [387, 634] on pre "Before things become physical with you" at bounding box center [411, 1171] width 660 height 19
click at [202, 214] on span "What the hell are you doing here" at bounding box center [202, 220] width 234 height 16
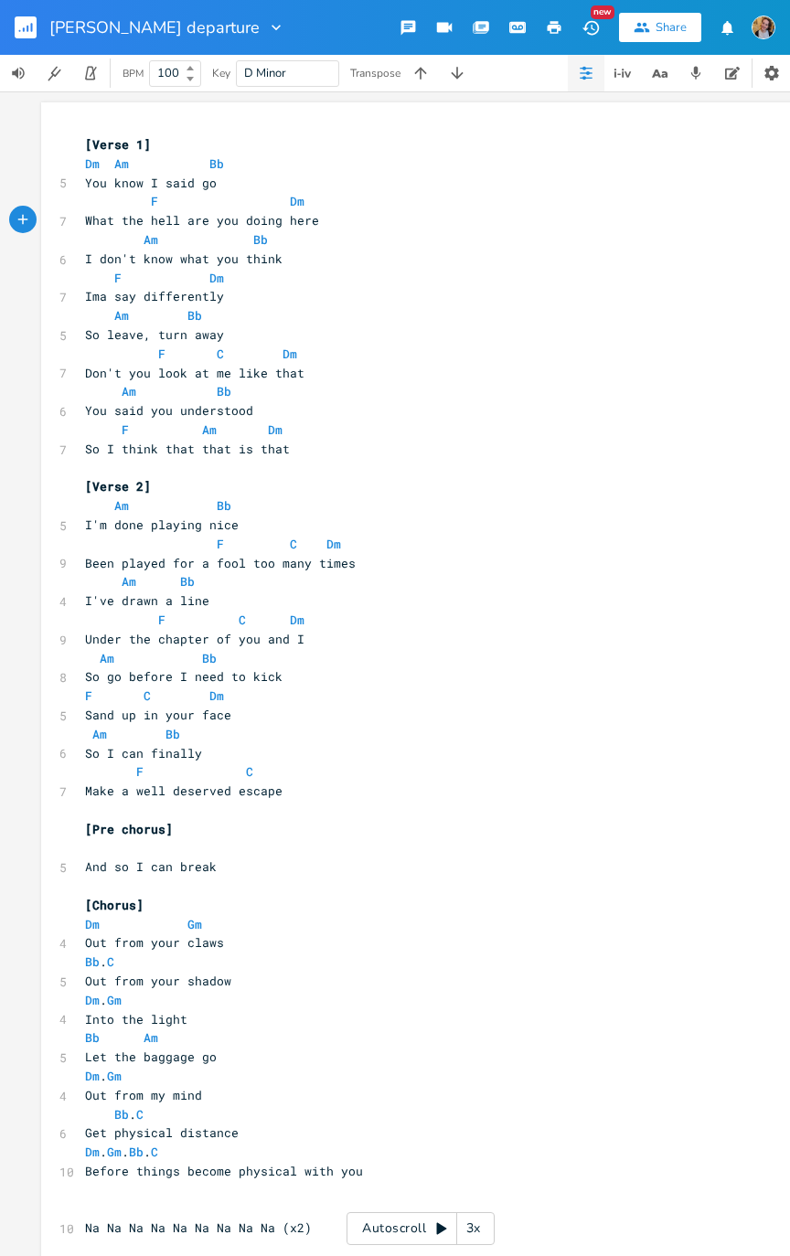
click at [228, 204] on span "F Dm" at bounding box center [194, 201] width 219 height 16
type textarea "V"
type textarea "c"
type textarea "C"
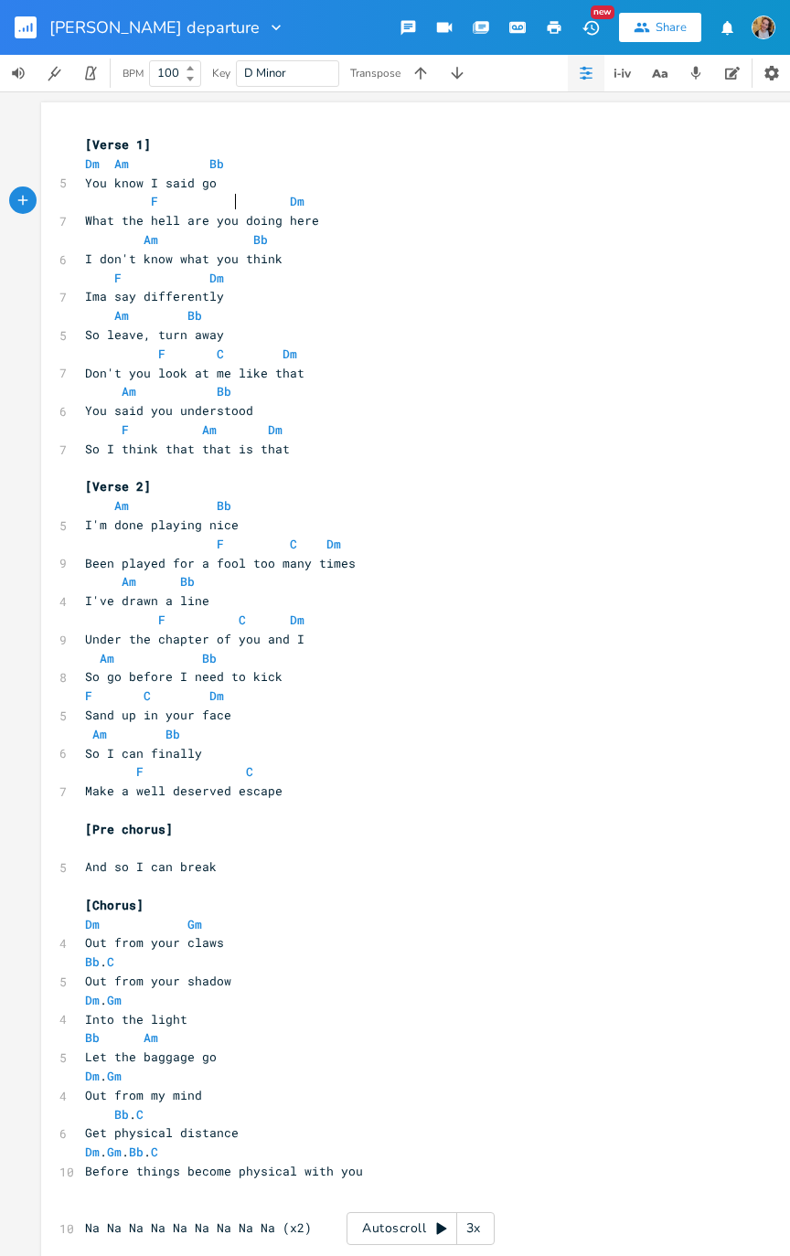
scroll to position [0, 7]
click at [185, 284] on span "F Dm" at bounding box center [154, 278] width 139 height 16
type textarea "C"
click at [173, 281] on span "C" at bounding box center [176, 278] width 7 height 17
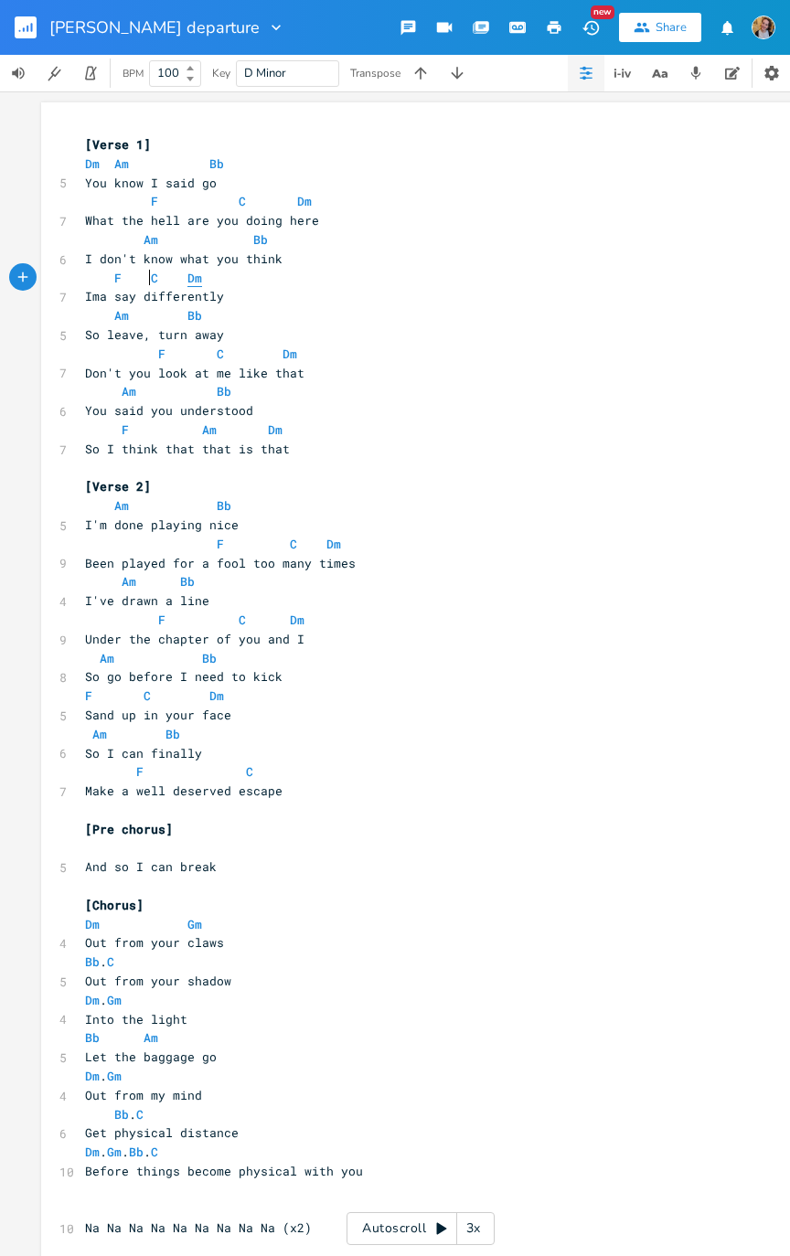
click at [187, 281] on span "Dm" at bounding box center [194, 278] width 15 height 17
click at [633, 634] on pre "So I can finally" at bounding box center [411, 753] width 660 height 19
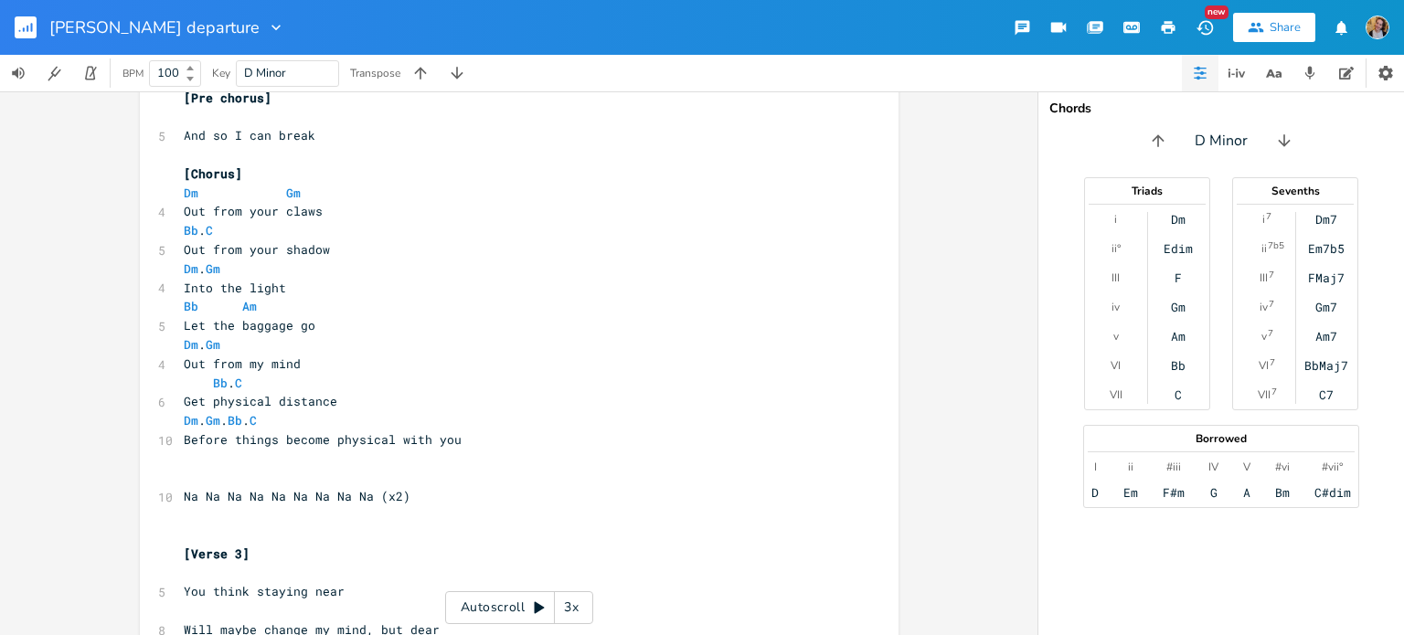
scroll to position [725, 0]
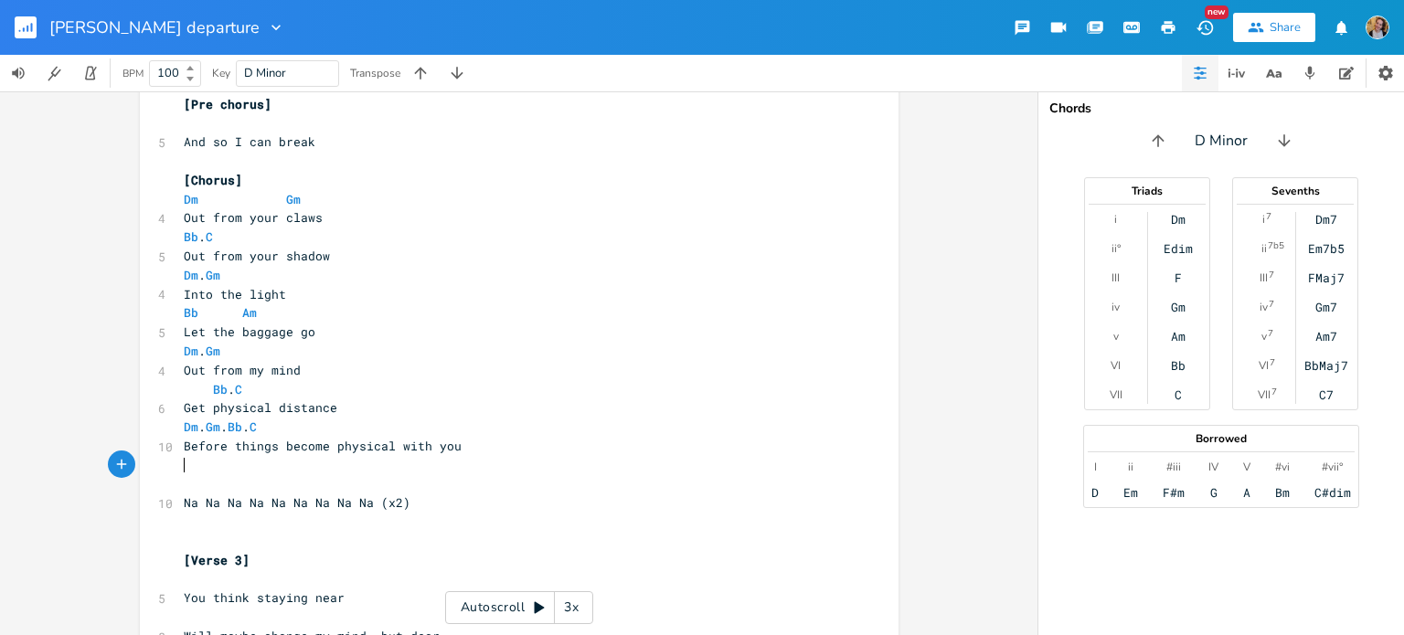
click at [230, 463] on pre "​" at bounding box center [510, 465] width 660 height 19
click at [231, 486] on pre "​" at bounding box center [510, 484] width 660 height 19
type textarea "B"
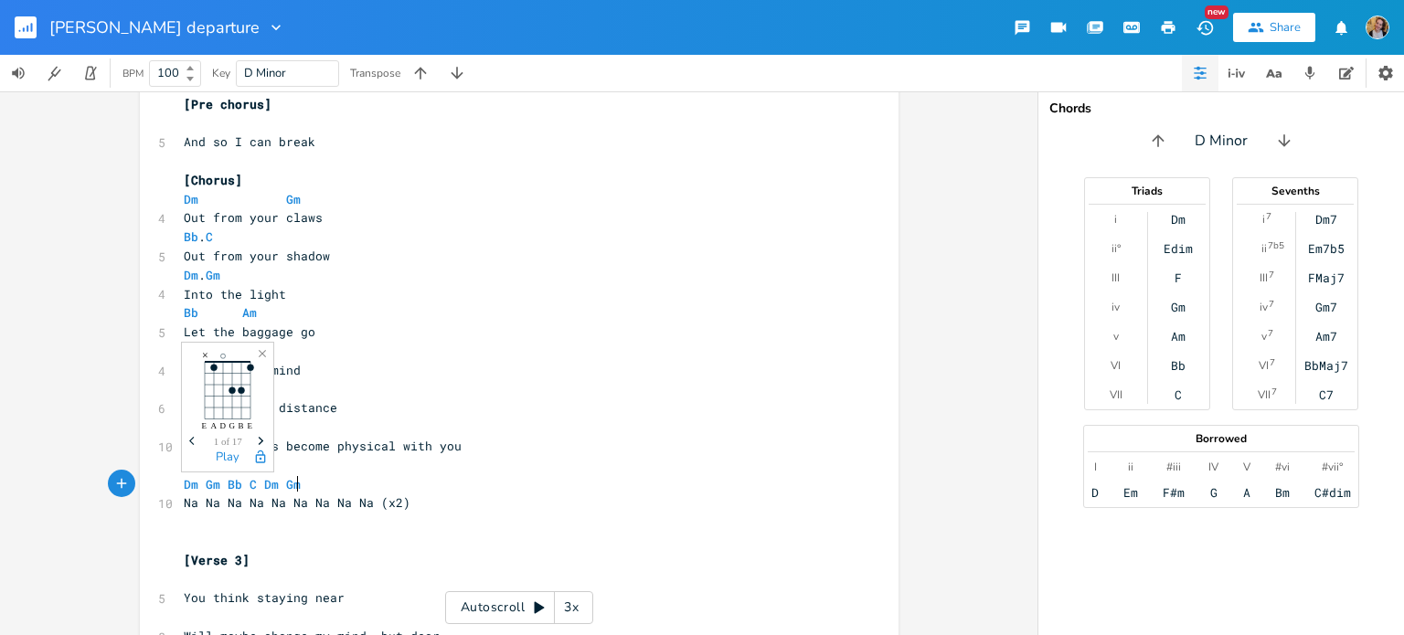
scroll to position [0, 118]
type textarea "Dm Gm Bb C Dm Gm Bb Am"
click at [569, 467] on pre "​" at bounding box center [510, 465] width 660 height 19
click at [369, 470] on pre "​" at bounding box center [510, 465] width 660 height 19
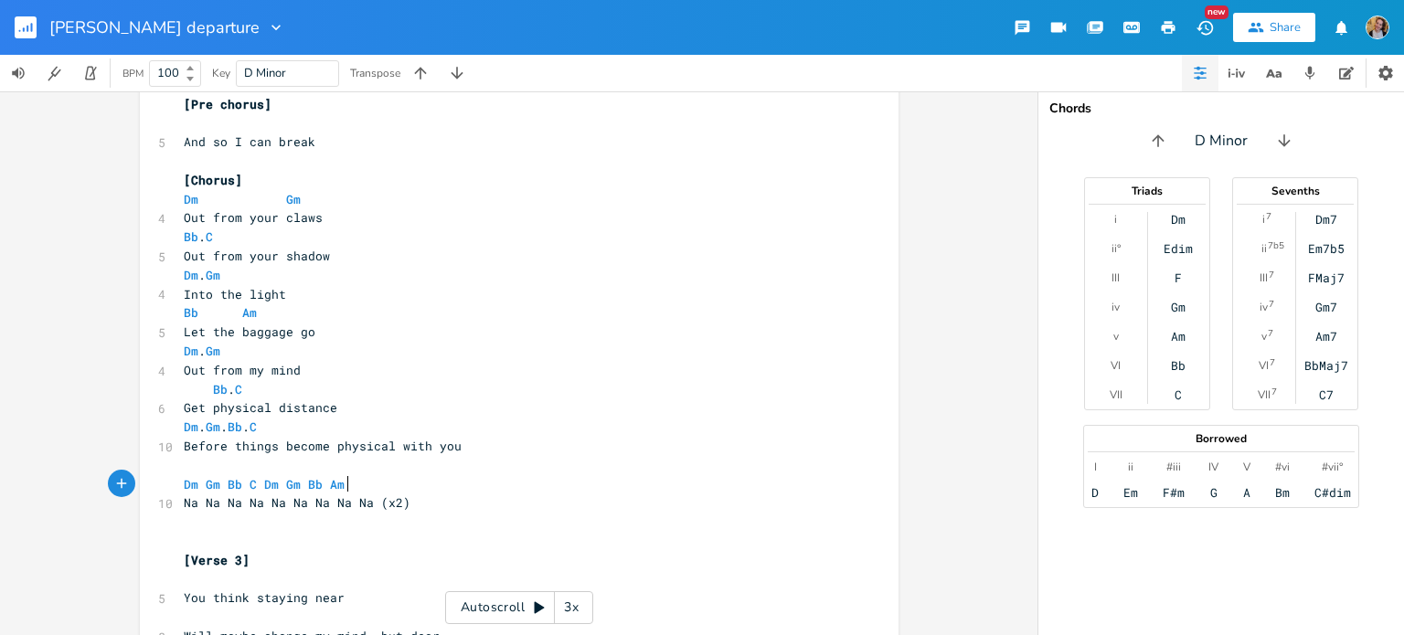
click at [373, 482] on pre "Dm Gm Bb C Dm Gm Bb Am" at bounding box center [510, 484] width 660 height 19
type textarea "/ Dm Gm Bb C Dm Gm Bb C"
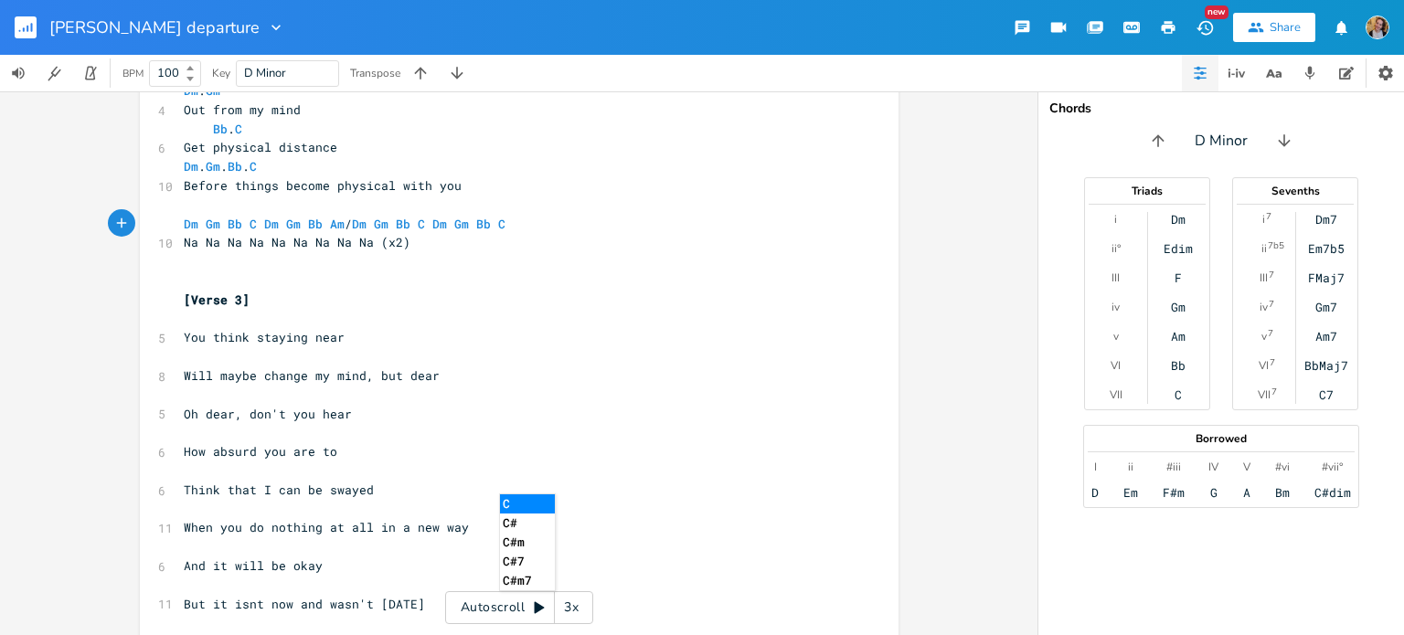
scroll to position [0, 0]
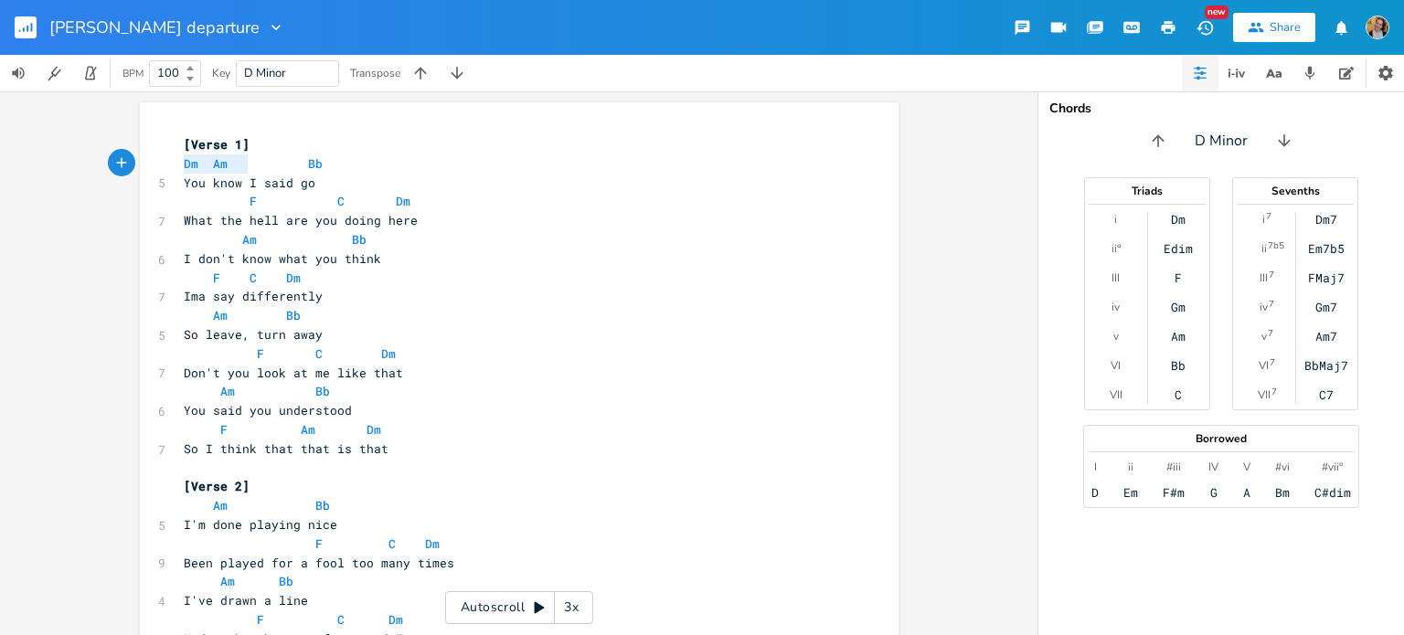
type textarea "Dm Am Bb"
drag, startPoint x: 176, startPoint y: 166, endPoint x: 338, endPoint y: 169, distance: 161.8
click at [338, 169] on pre "Dm Am Bb" at bounding box center [510, 163] width 660 height 19
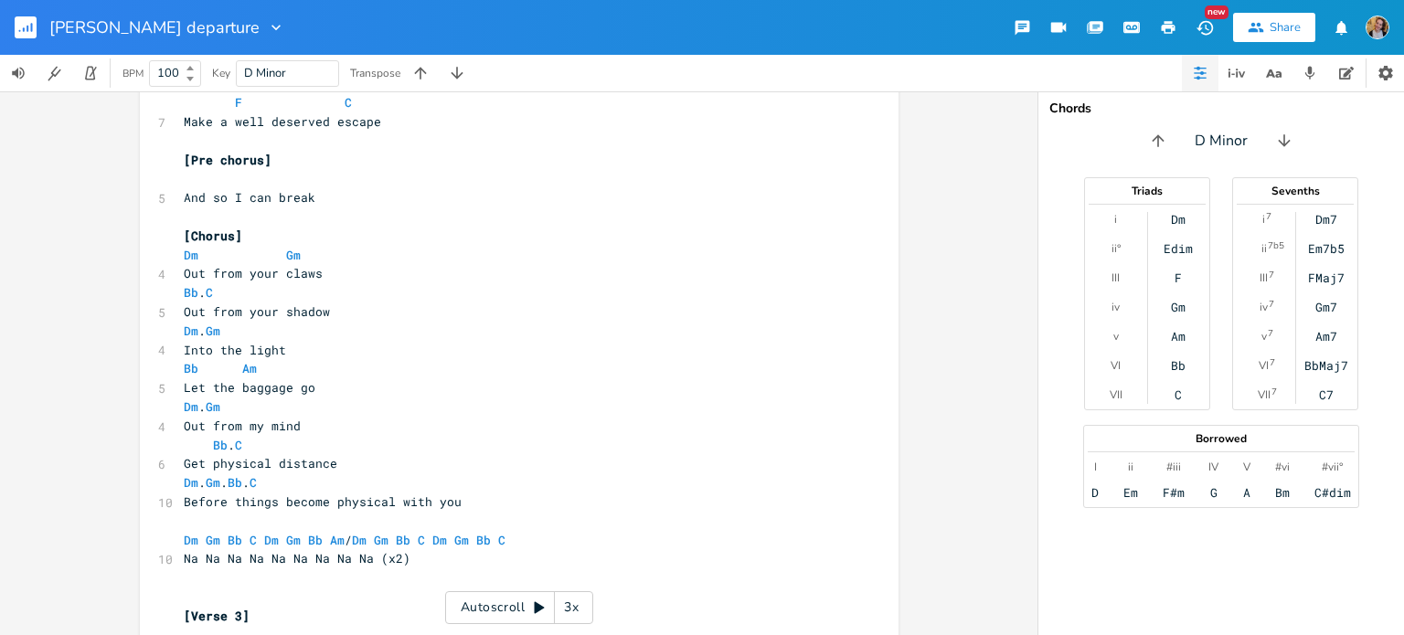
scroll to position [905, 0]
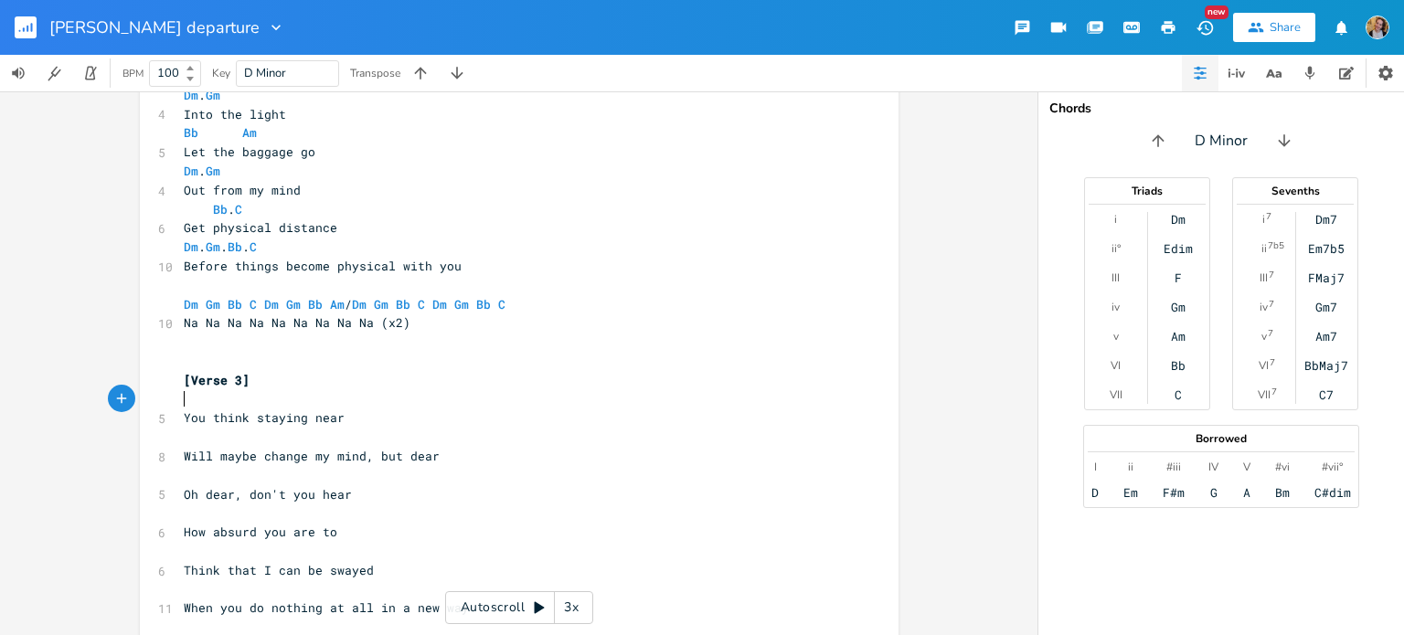
click at [232, 403] on pre "​" at bounding box center [510, 399] width 660 height 19
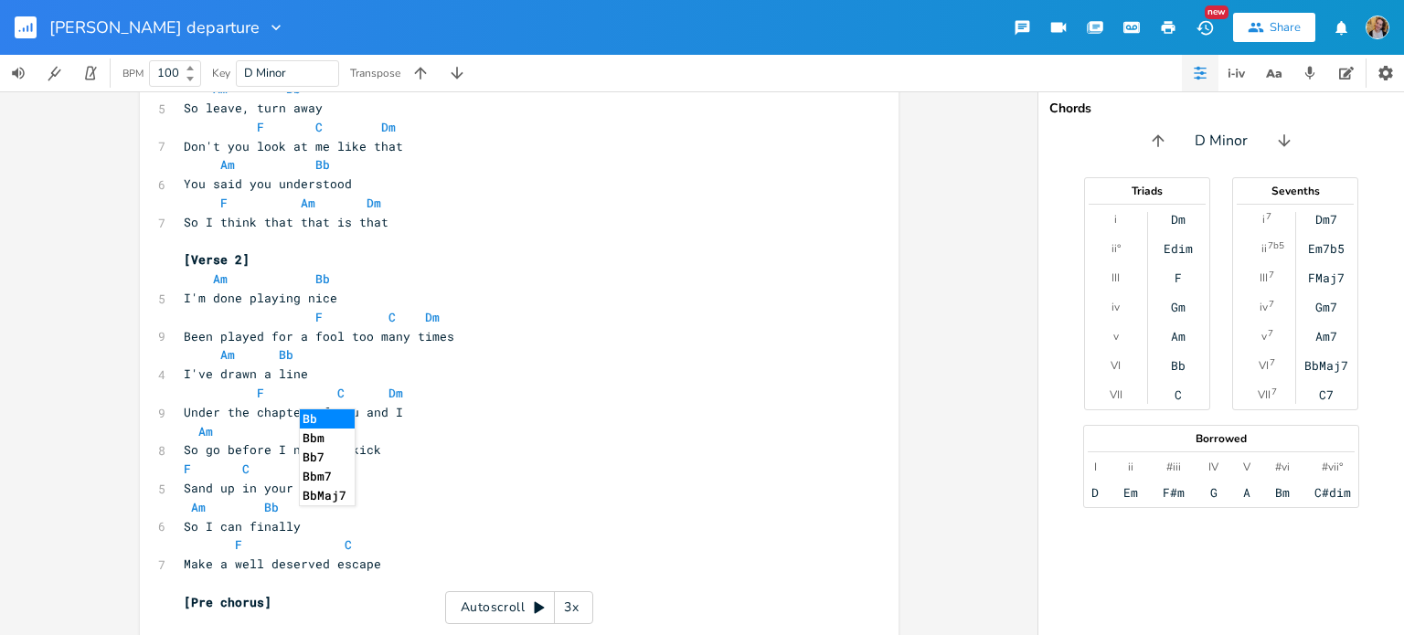
scroll to position [225, 0]
click at [345, 241] on pre "​" at bounding box center [510, 243] width 660 height 19
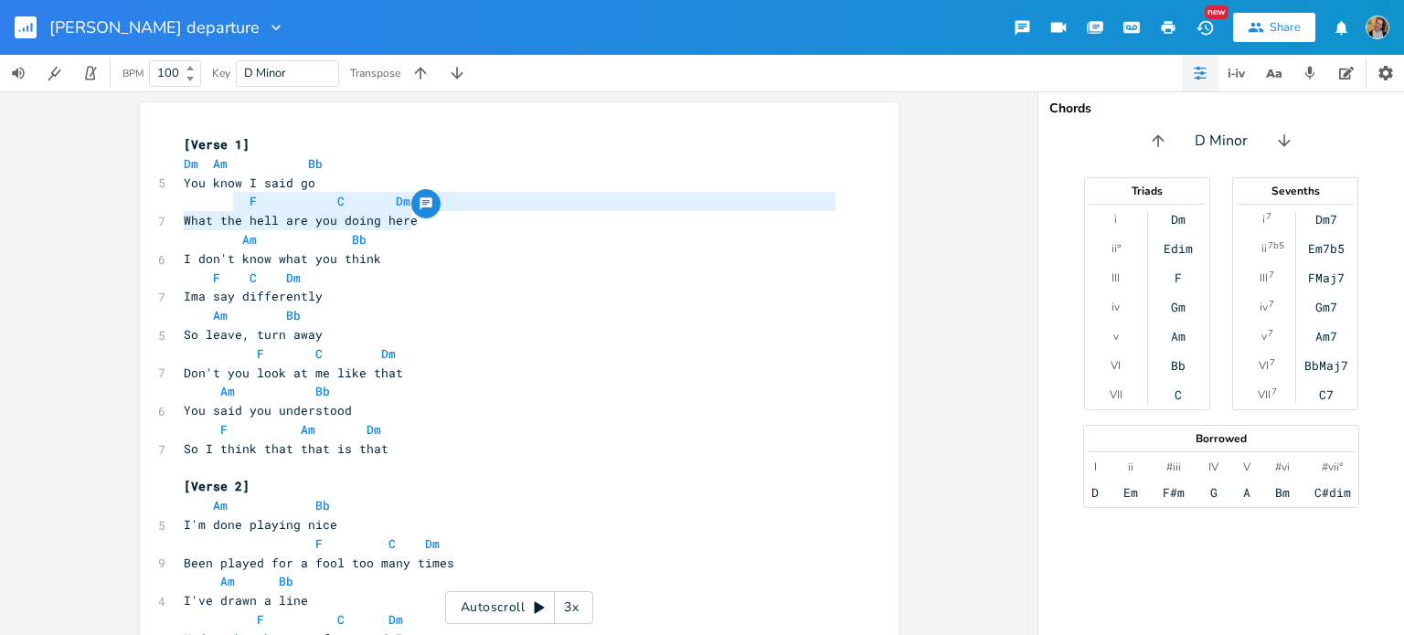
type textarea "F C Dm"
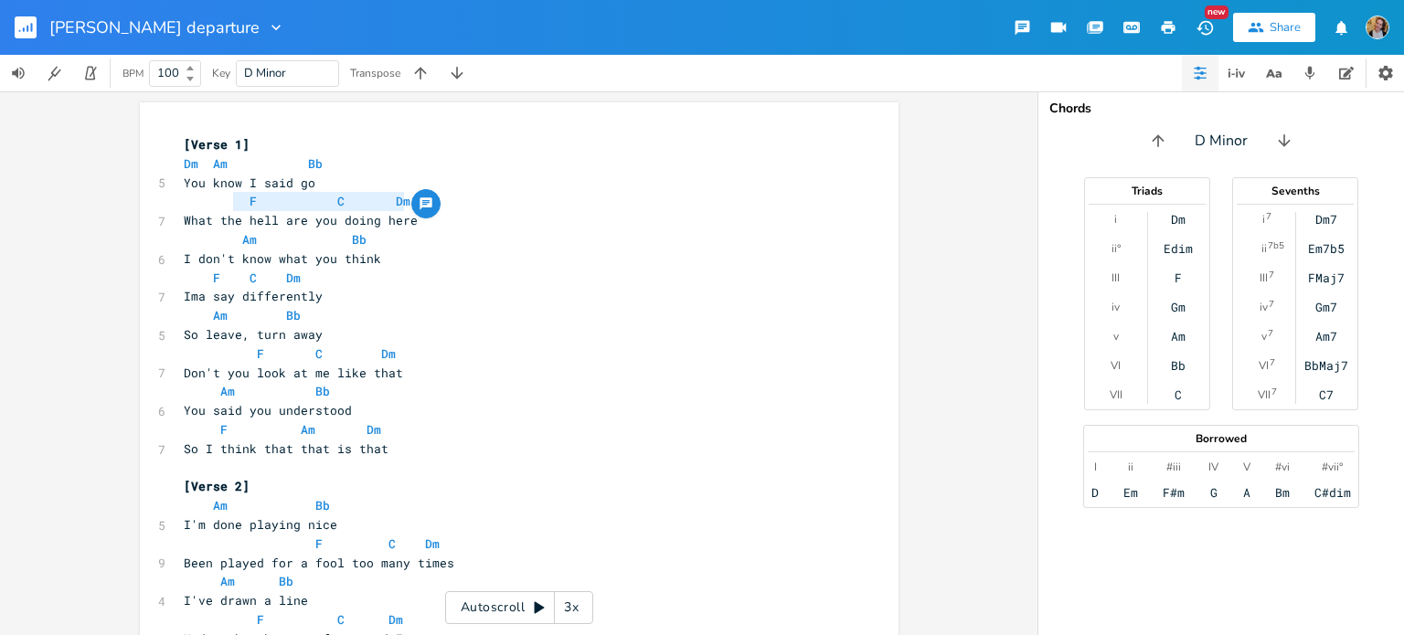
drag, startPoint x: 228, startPoint y: 205, endPoint x: 454, endPoint y: 198, distance: 225.8
click at [454, 198] on pre "F C Dm" at bounding box center [510, 201] width 660 height 19
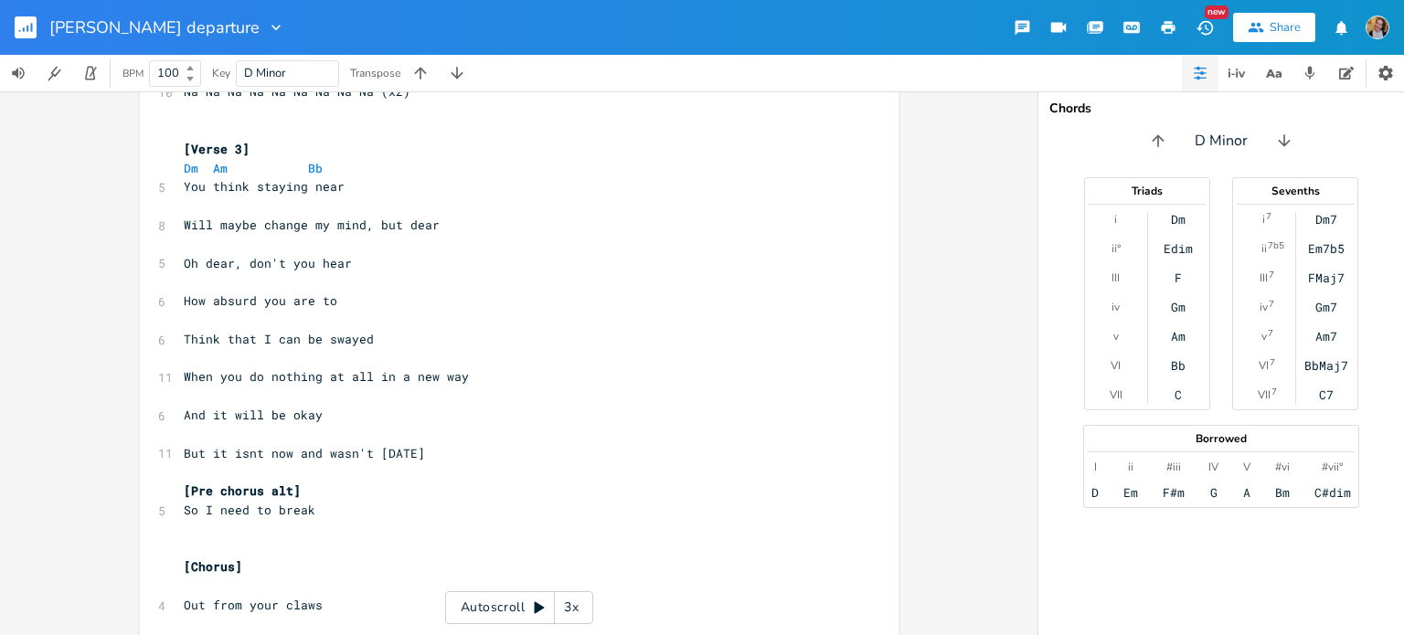
scroll to position [1137, 0]
click at [257, 205] on pre "​" at bounding box center [510, 205] width 660 height 19
paste textarea "Am"
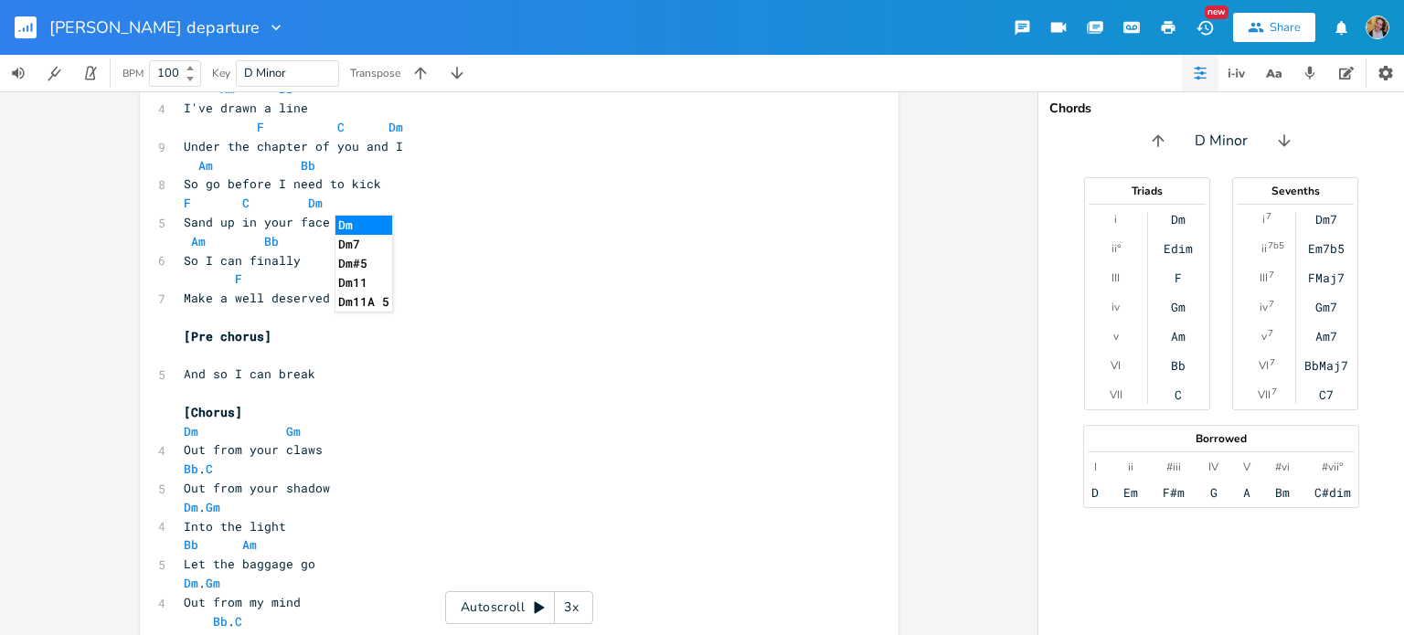
scroll to position [0, 0]
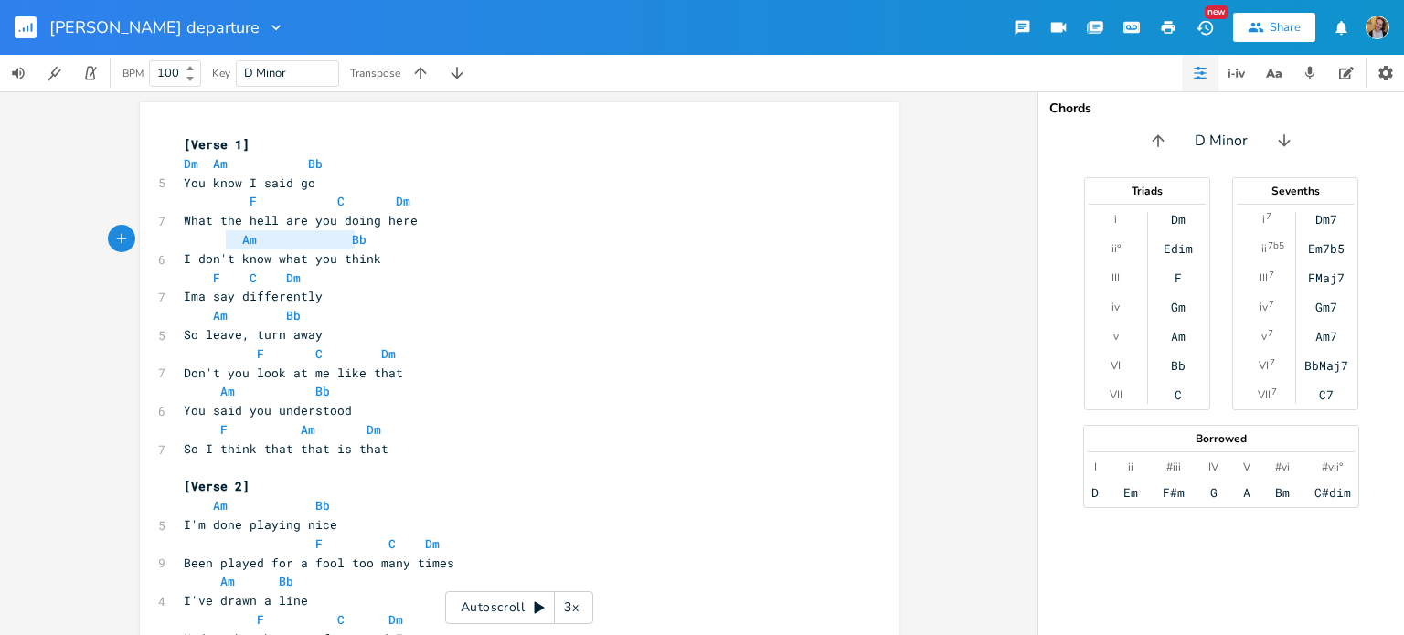
type textarea "Am Bb"
drag, startPoint x: 219, startPoint y: 238, endPoint x: 367, endPoint y: 243, distance: 148.2
click at [367, 243] on pre "Am Bb" at bounding box center [510, 239] width 660 height 19
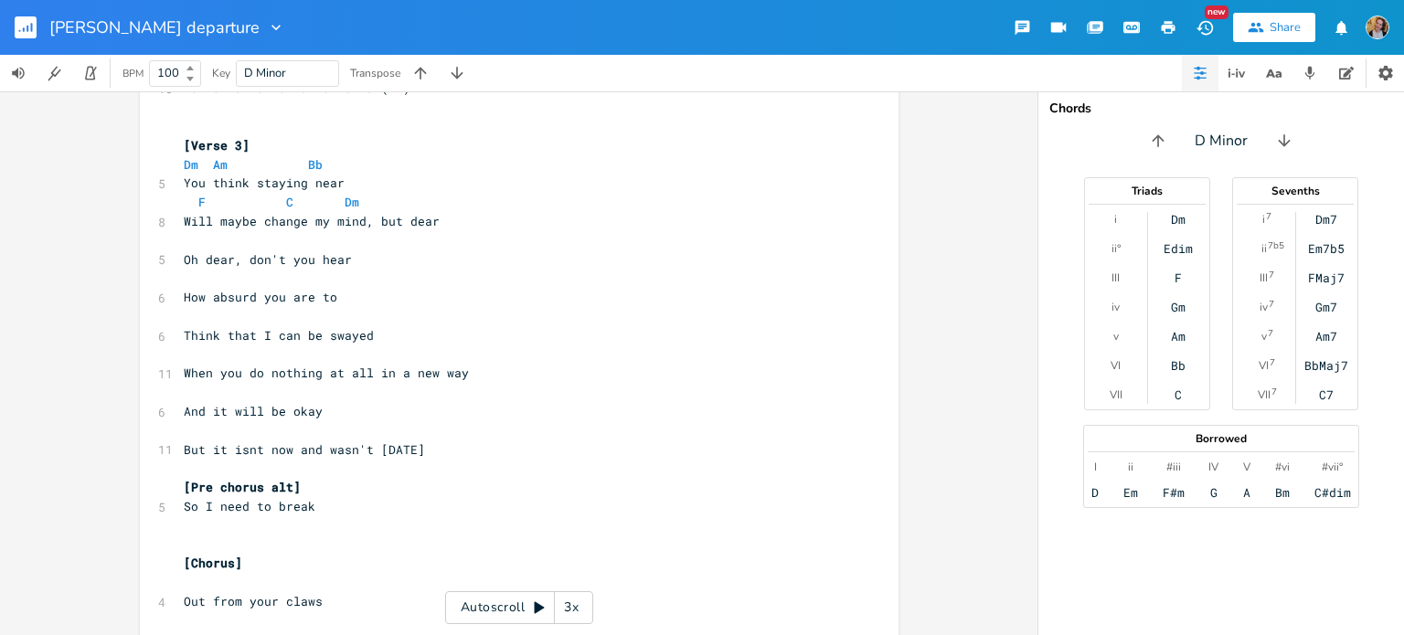
scroll to position [1137, 0]
click at [228, 239] on pre "​" at bounding box center [510, 243] width 660 height 19
paste textarea "F C"
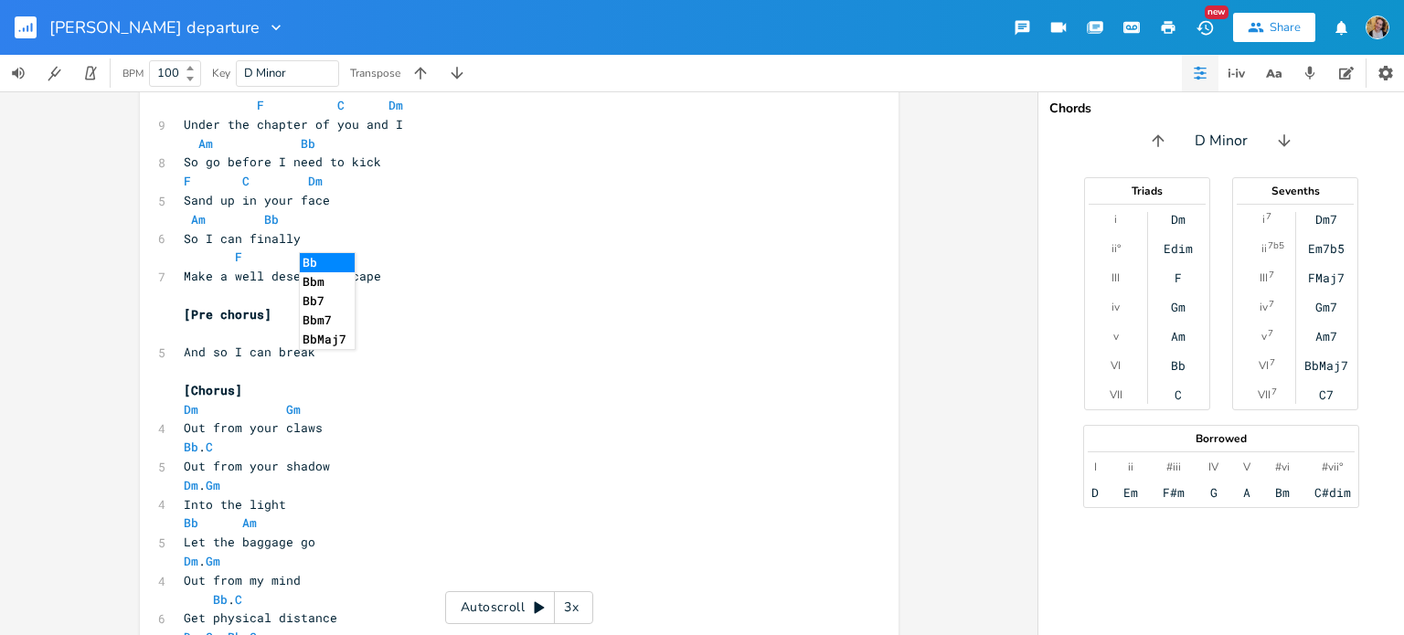
scroll to position [0, 0]
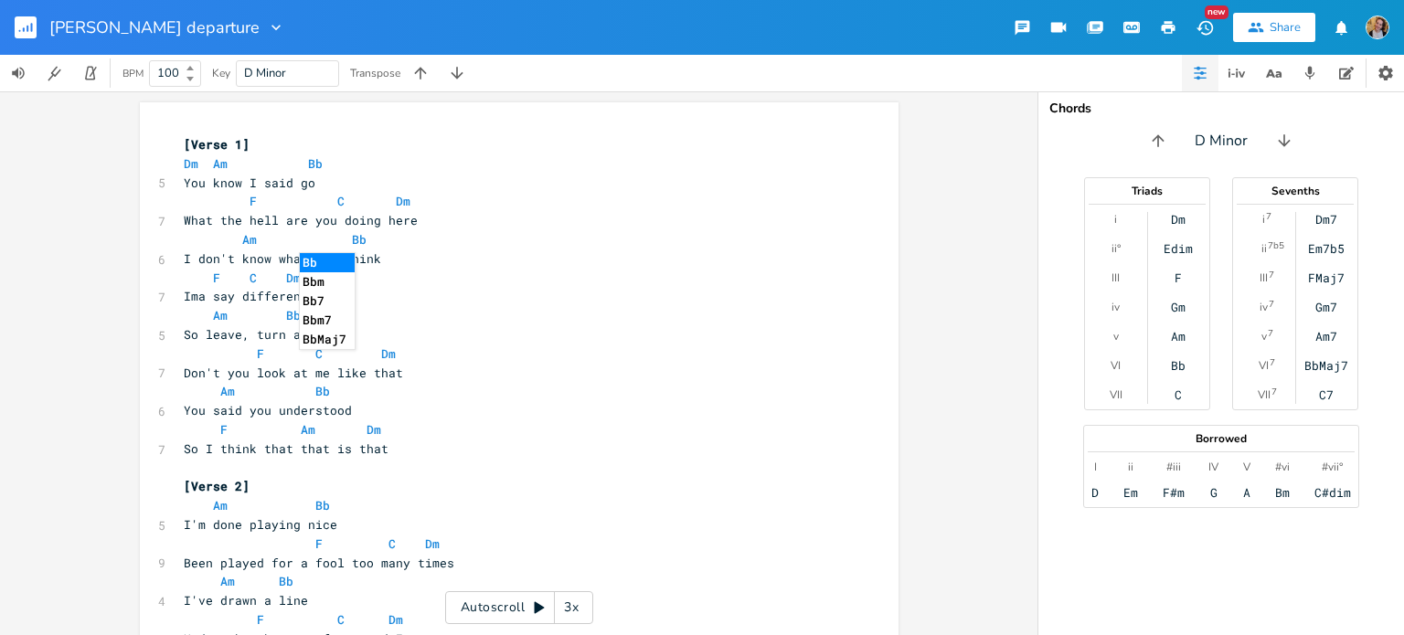
click at [228, 252] on span "I don't know what you think" at bounding box center [282, 258] width 197 height 16
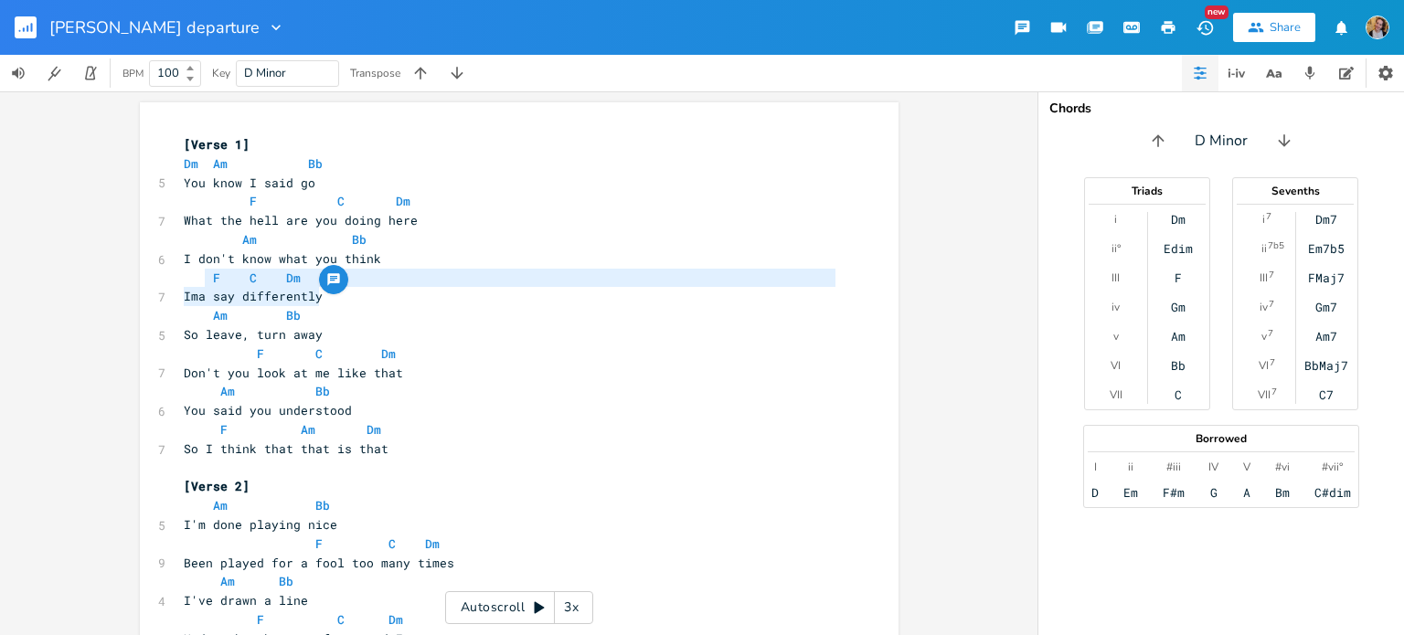
type textarea "F C Dm"
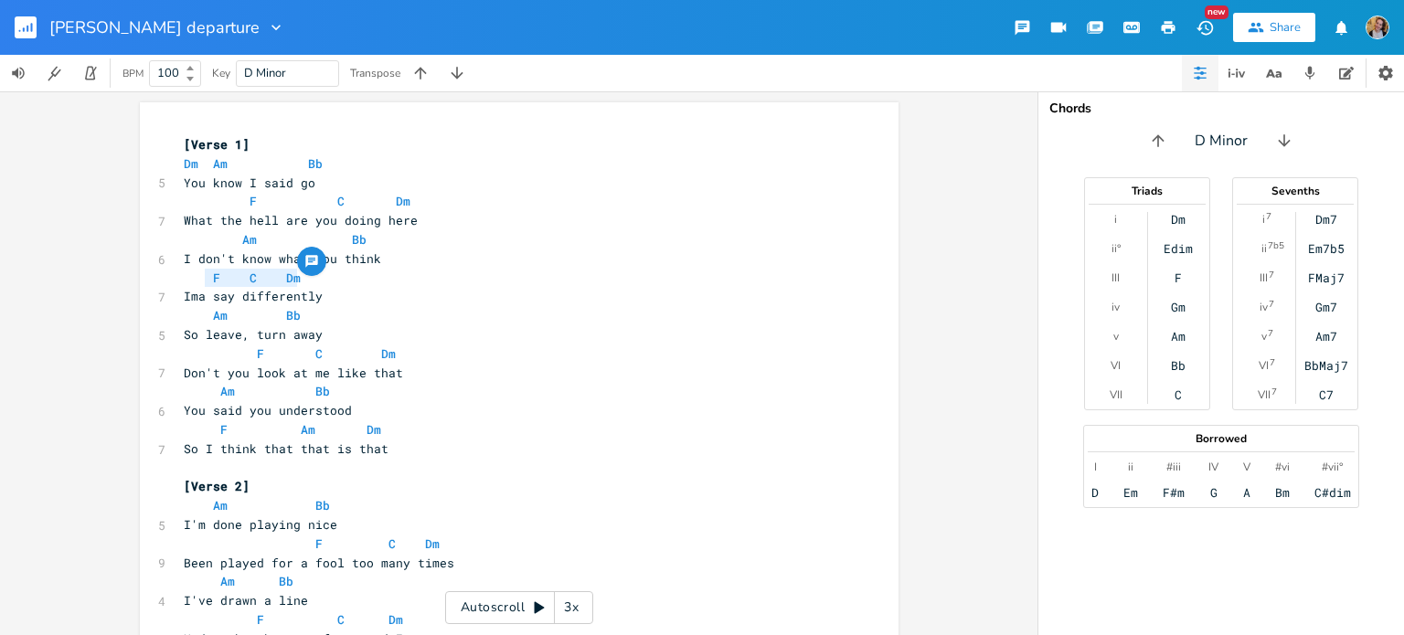
drag, startPoint x: 200, startPoint y: 281, endPoint x: 305, endPoint y: 270, distance: 105.7
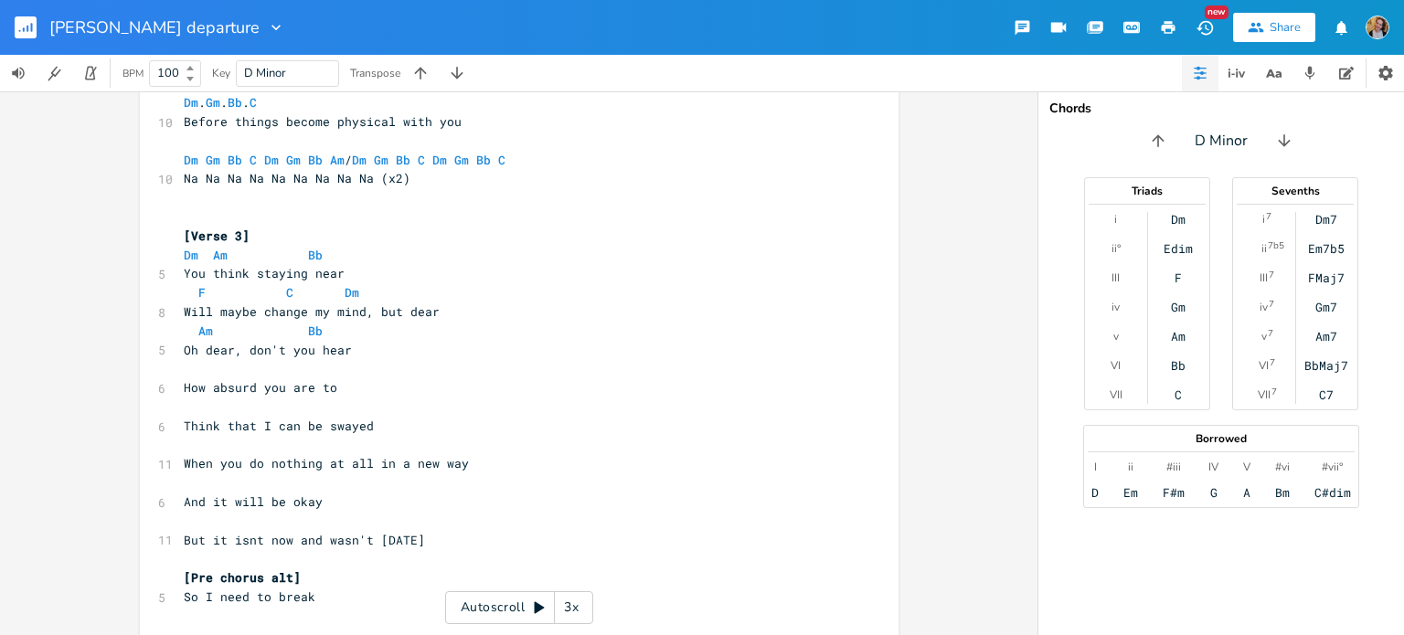
scroll to position [1080, 0]
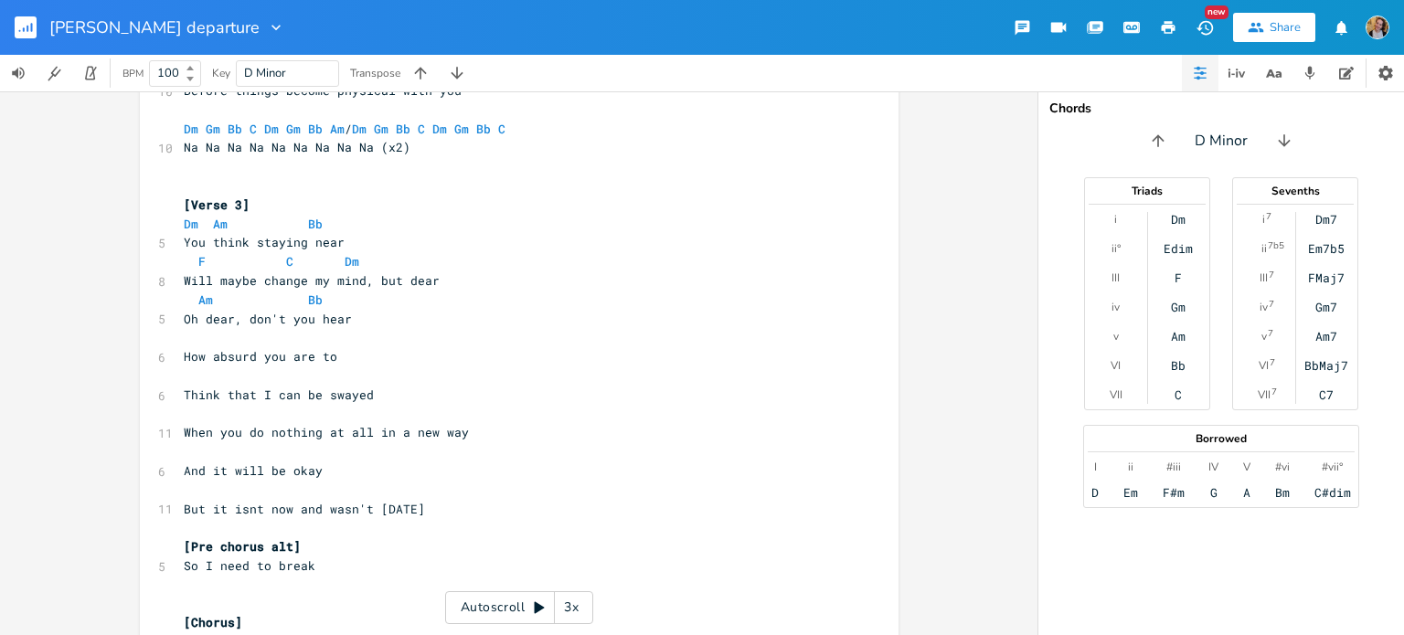
click at [215, 342] on pre "​" at bounding box center [510, 337] width 660 height 19
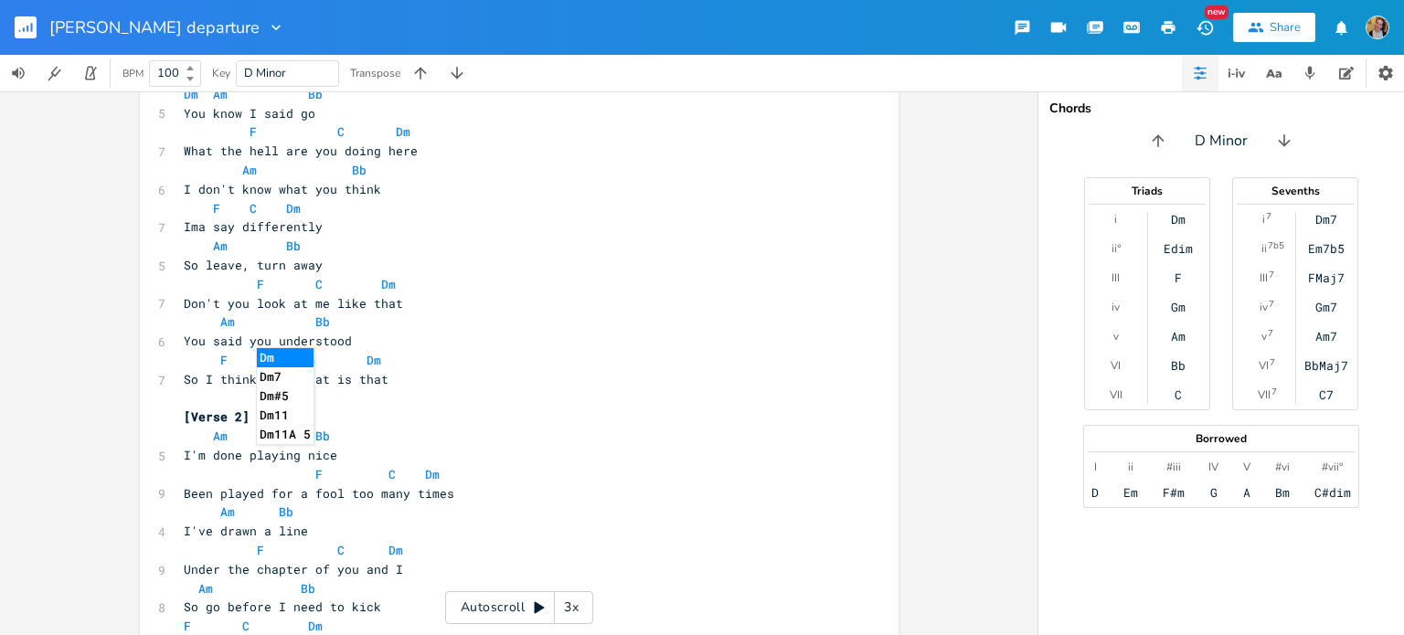
scroll to position [0, 0]
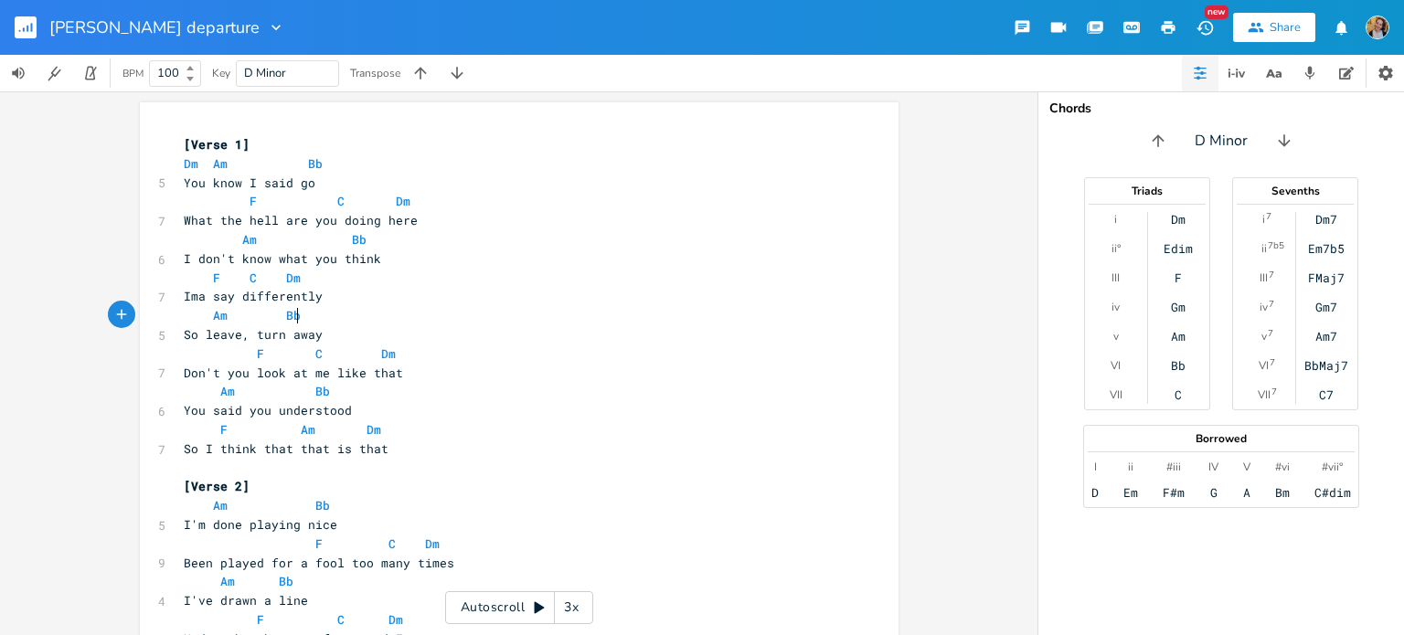
click at [329, 320] on pre "Am Bb" at bounding box center [510, 315] width 660 height 19
type textarea "ly"
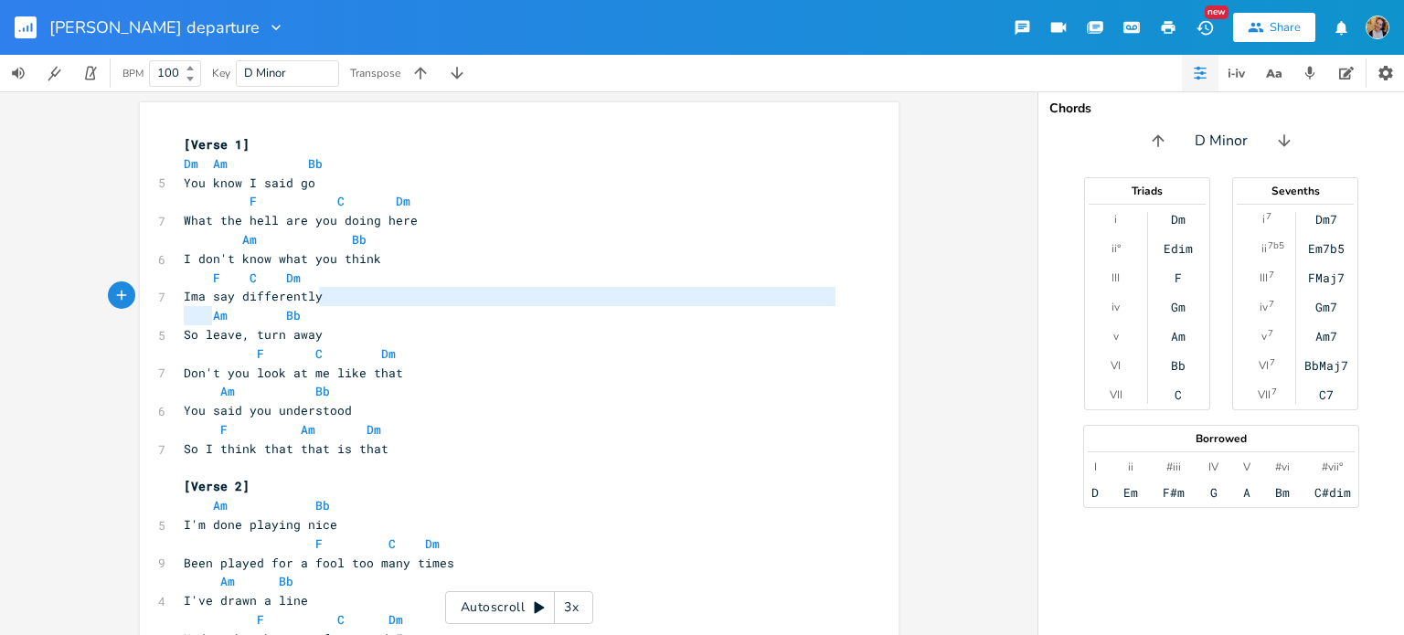
type textarea "Am Bb"
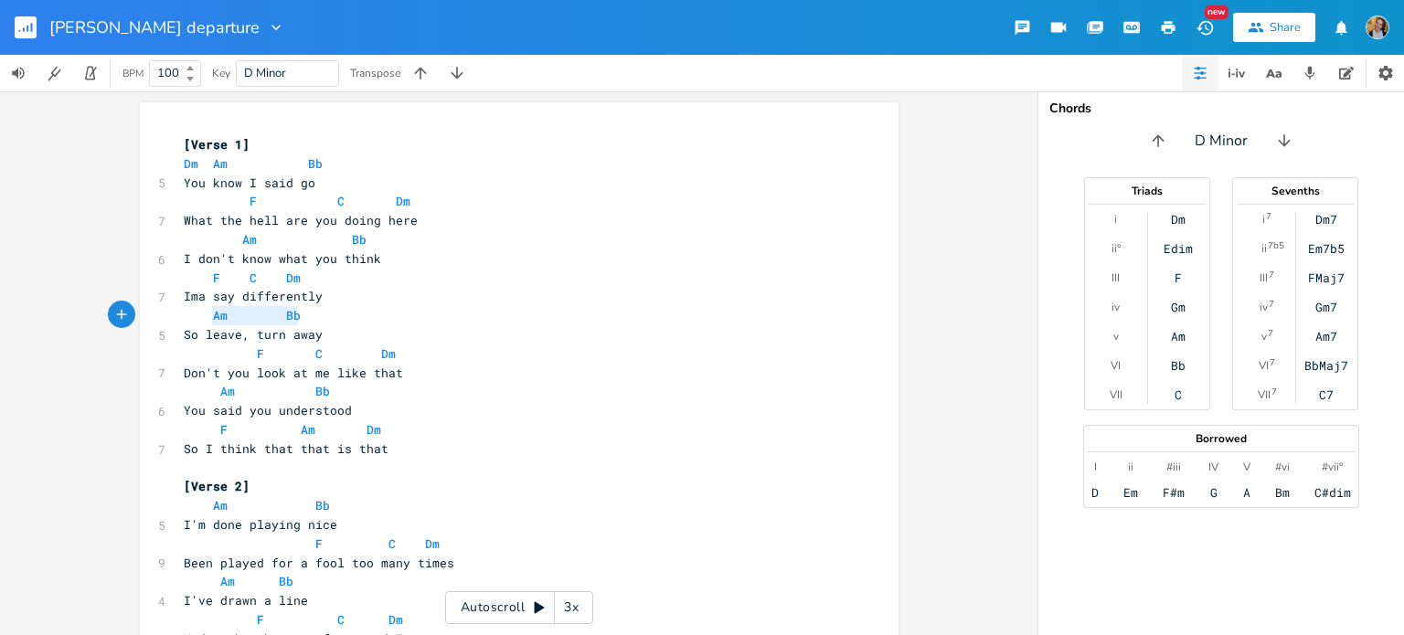
drag, startPoint x: 204, startPoint y: 310, endPoint x: 341, endPoint y: 313, distance: 137.1
click at [341, 313] on pre "Am Bb" at bounding box center [510, 315] width 660 height 19
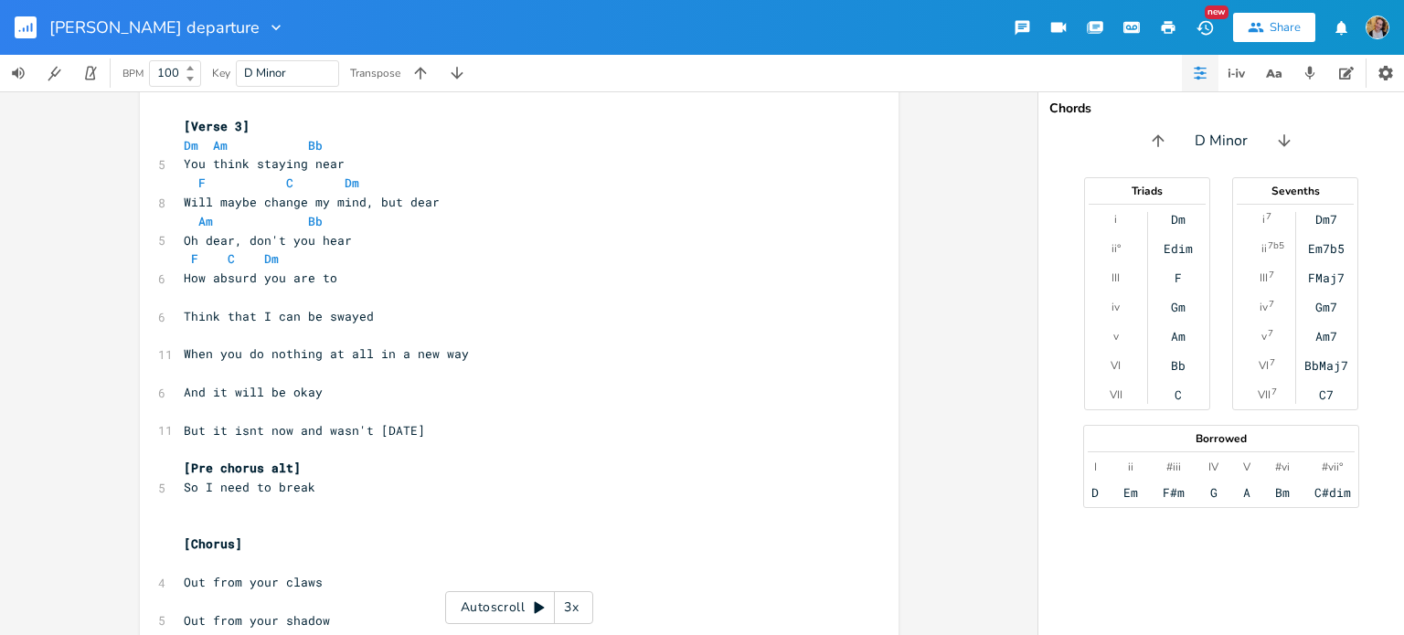
scroll to position [1122, 0]
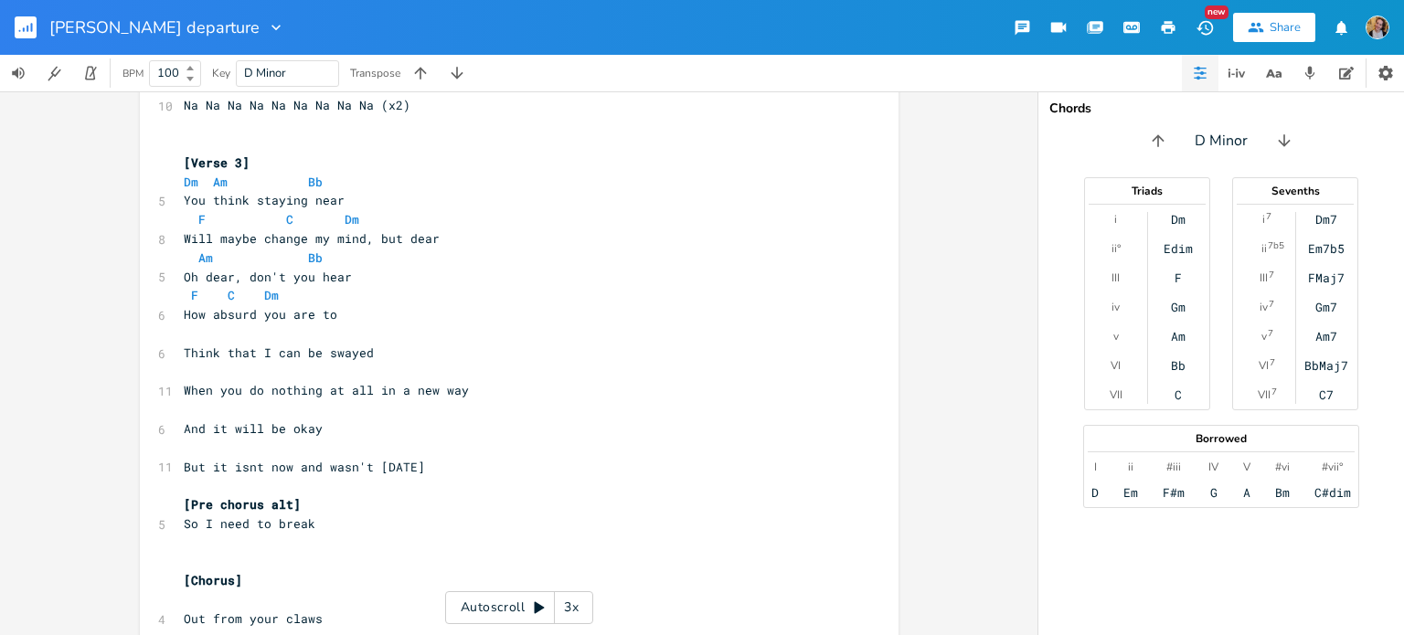
click at [260, 335] on pre "​" at bounding box center [510, 333] width 660 height 19
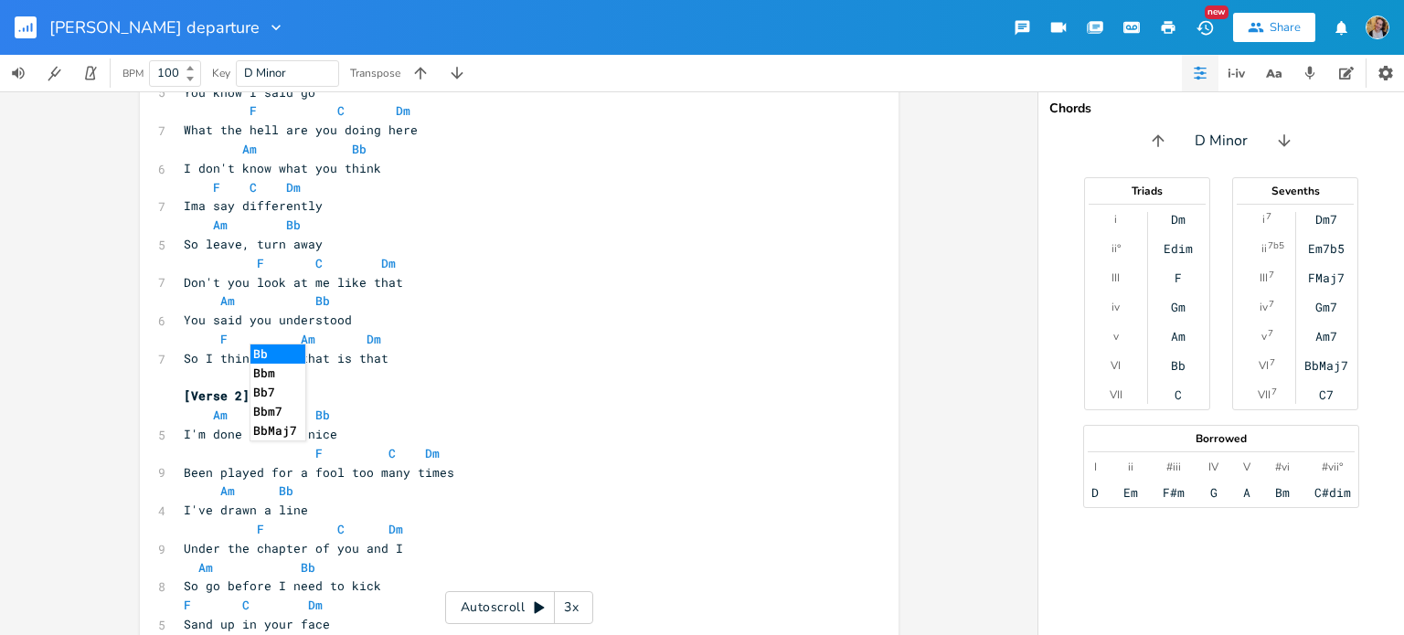
scroll to position [0, 0]
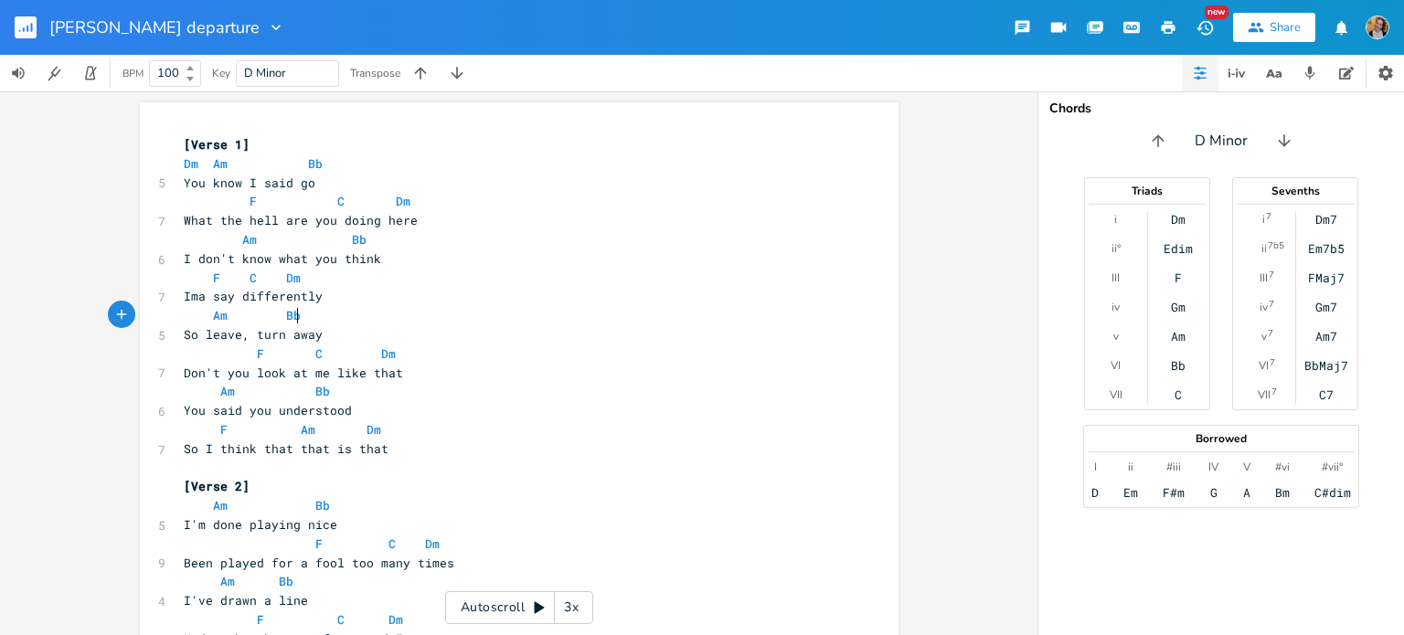
click at [467, 310] on pre "Am Bb" at bounding box center [510, 315] width 660 height 19
type textarea "F C Dm"
drag, startPoint x: 228, startPoint y: 352, endPoint x: 472, endPoint y: 356, distance: 244.1
click at [472, 356] on pre "F C Dm" at bounding box center [510, 354] width 660 height 19
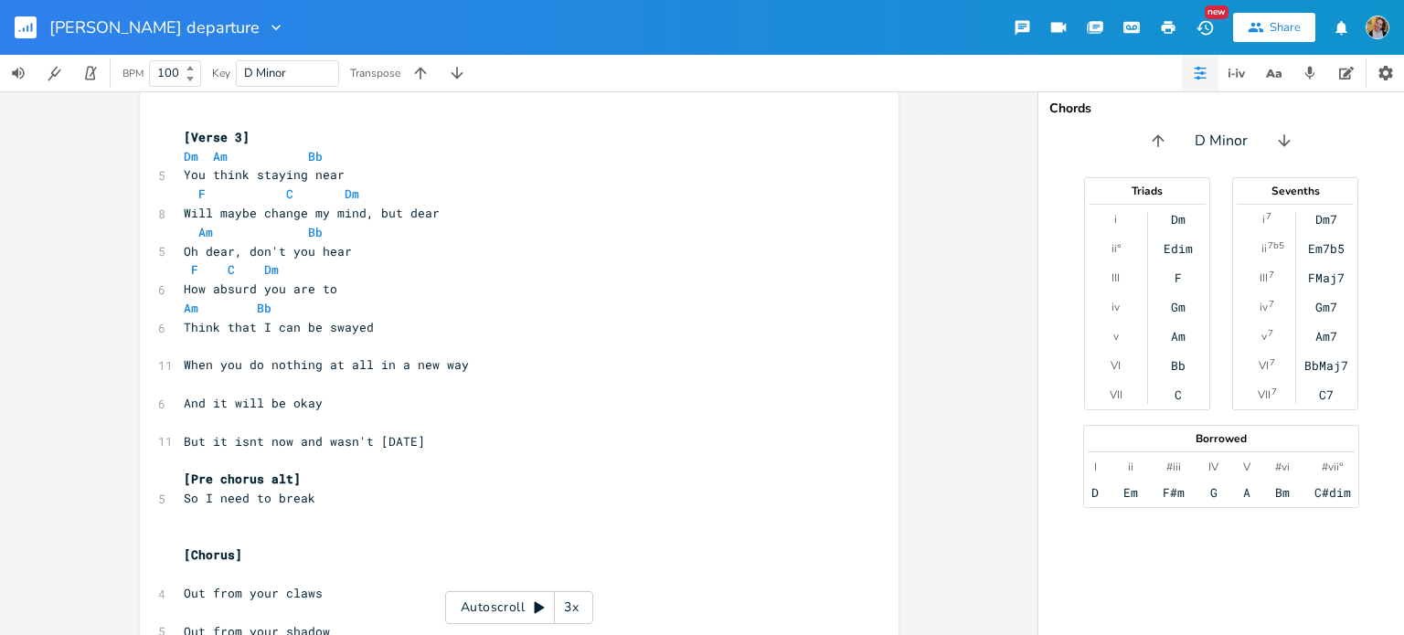
scroll to position [1157, 0]
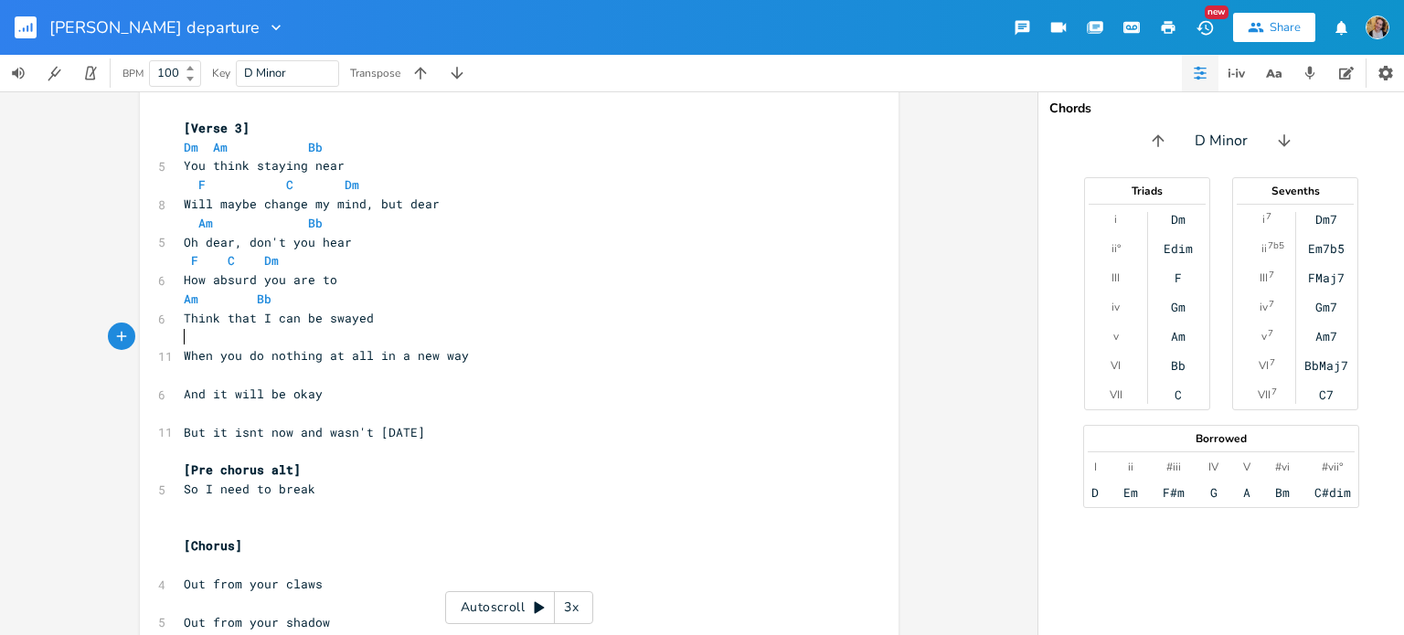
click at [392, 338] on pre "​" at bounding box center [510, 337] width 660 height 19
paste textarea "Am"
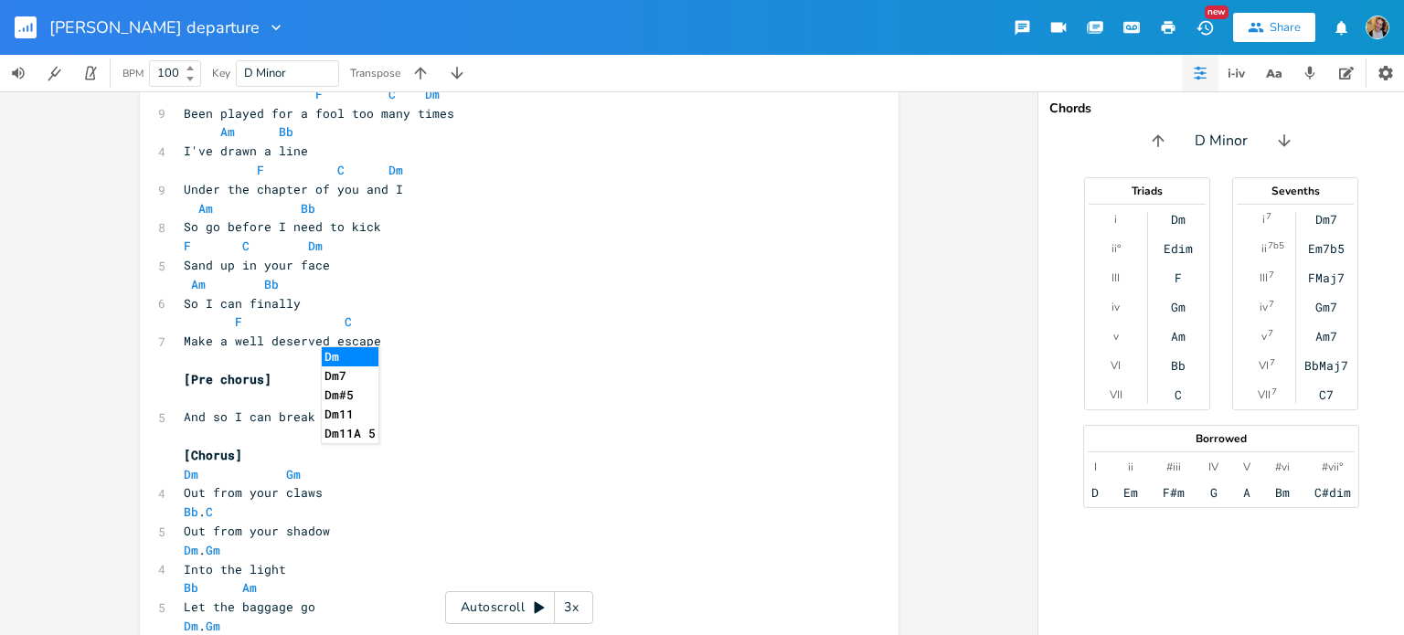
scroll to position [0, 0]
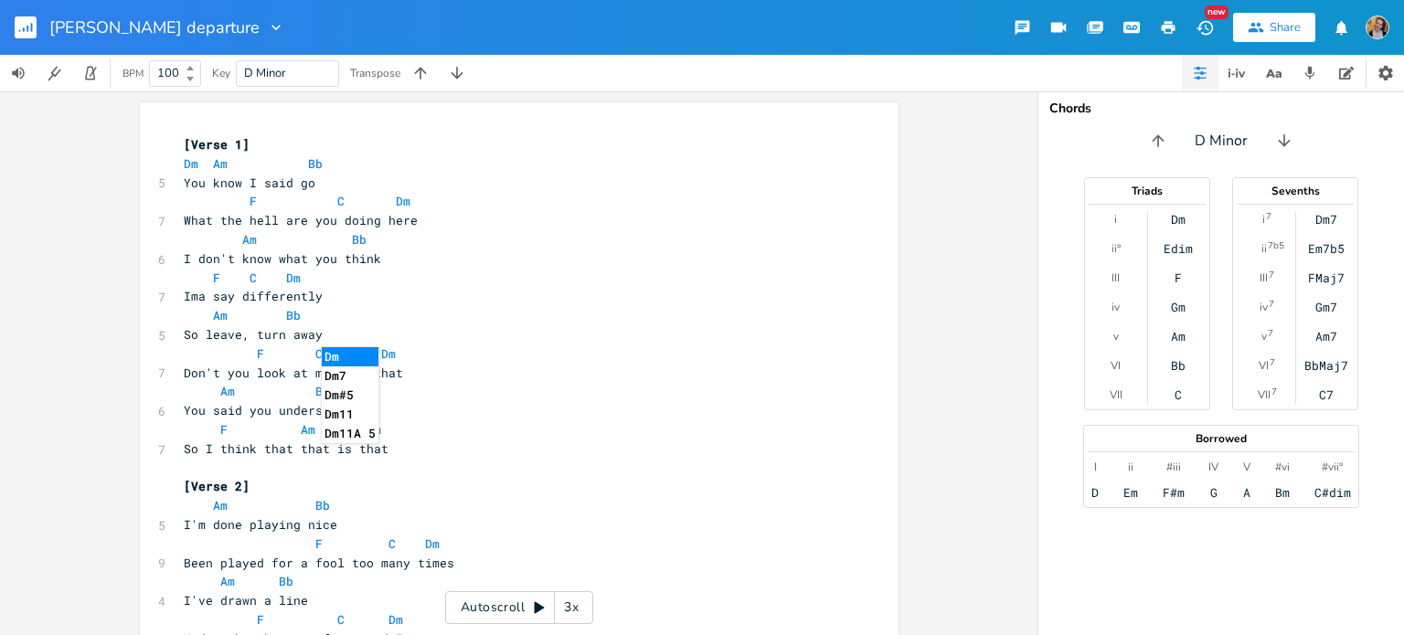
click at [236, 387] on span "Am Bb" at bounding box center [257, 391] width 146 height 16
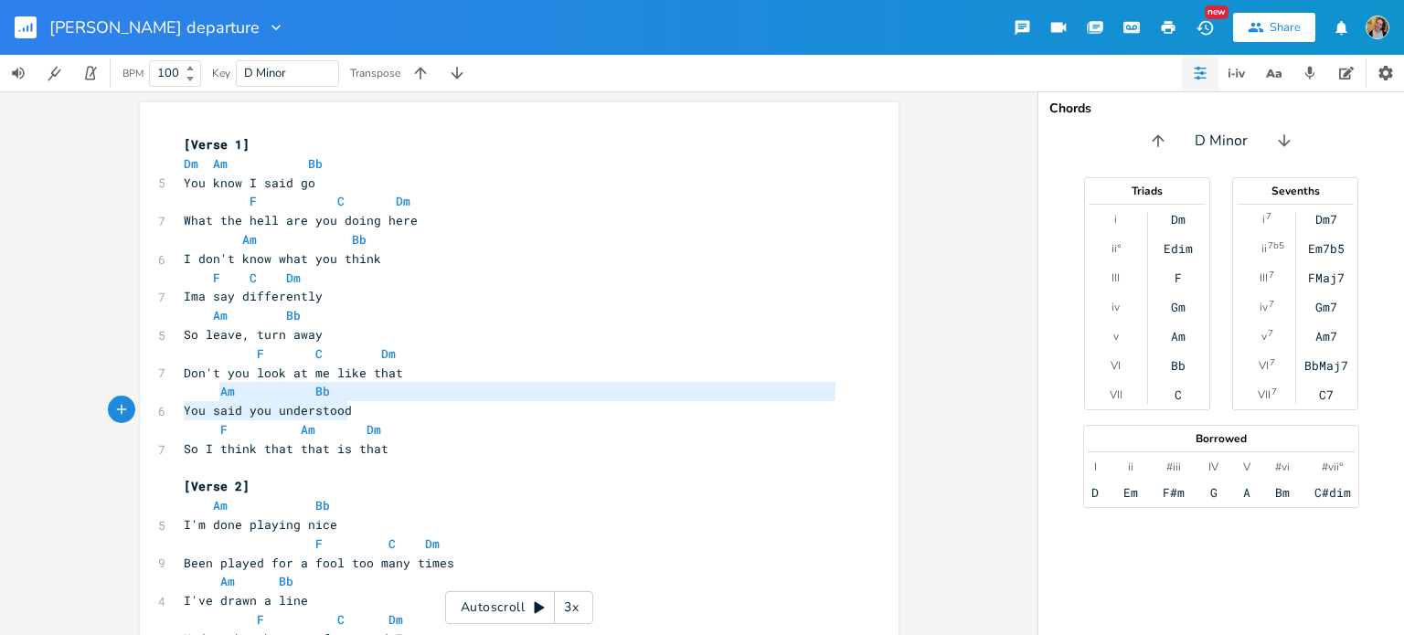
drag, startPoint x: 210, startPoint y: 391, endPoint x: 379, endPoint y: 403, distance: 169.5
type textarea "Am Bb You said you understood"
click at [322, 391] on pre "Am Bb" at bounding box center [510, 391] width 660 height 19
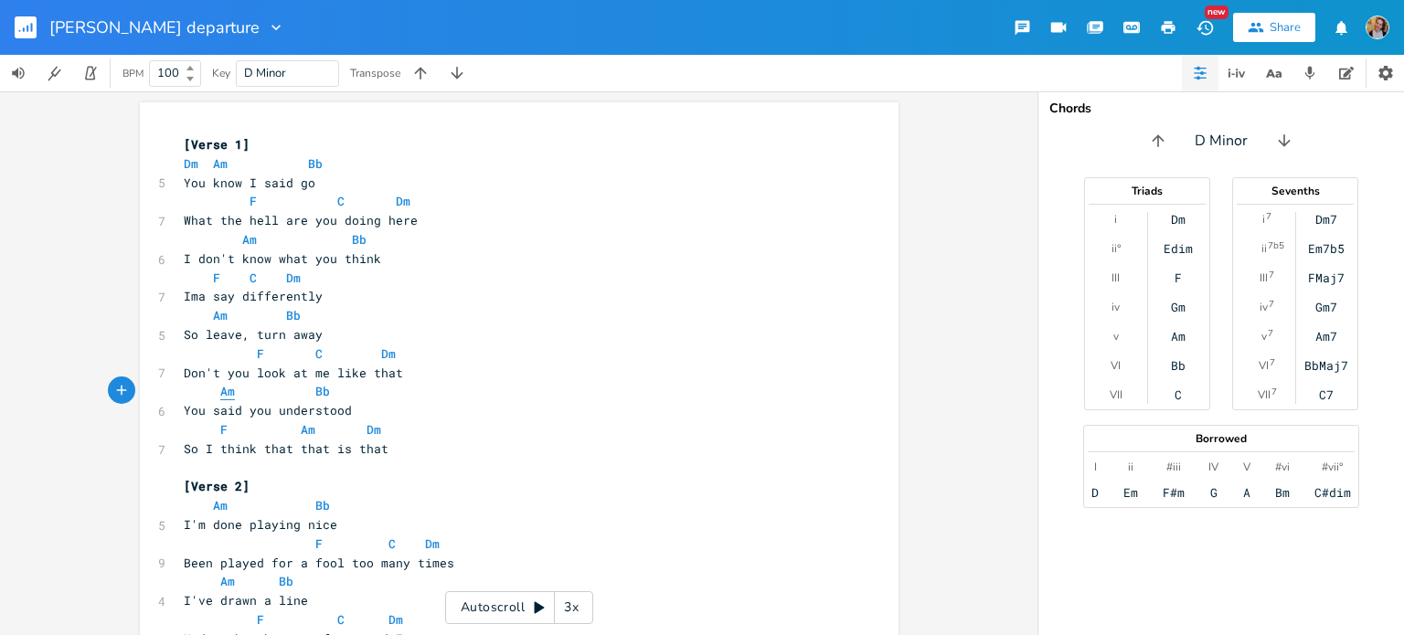
click at [220, 391] on span "Am" at bounding box center [227, 391] width 15 height 17
type textarea "Am Bb"
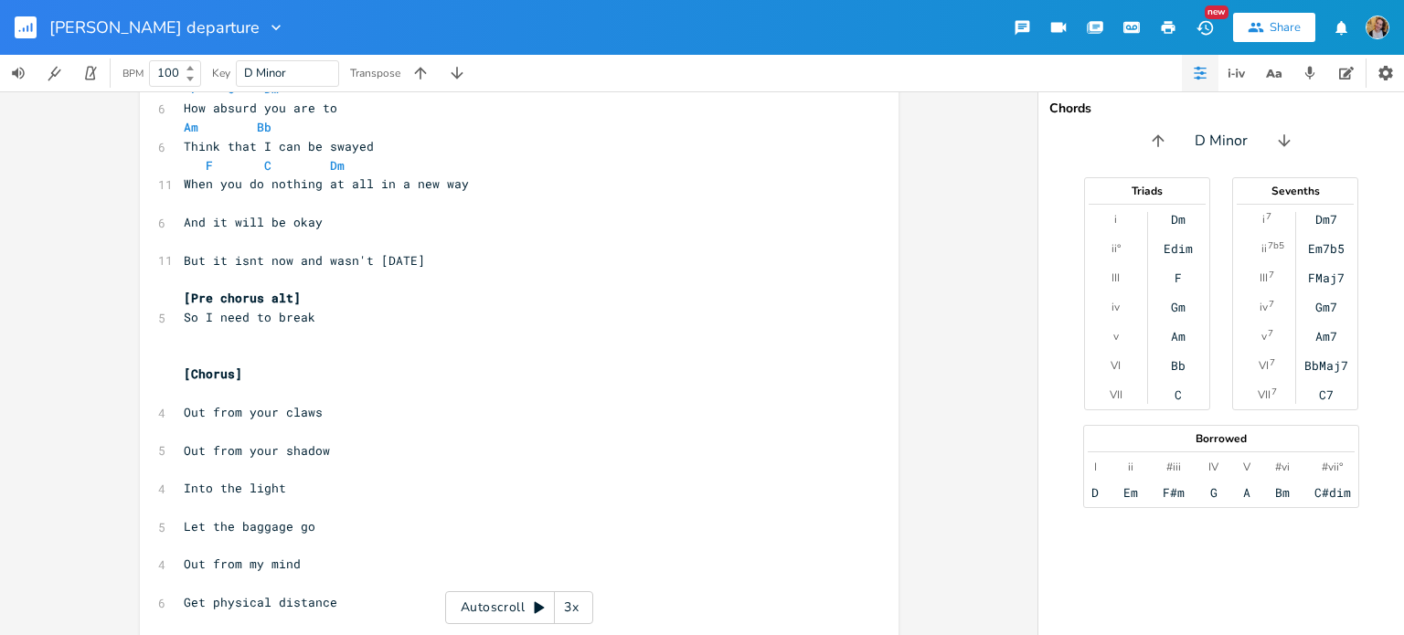
scroll to position [1334, 0]
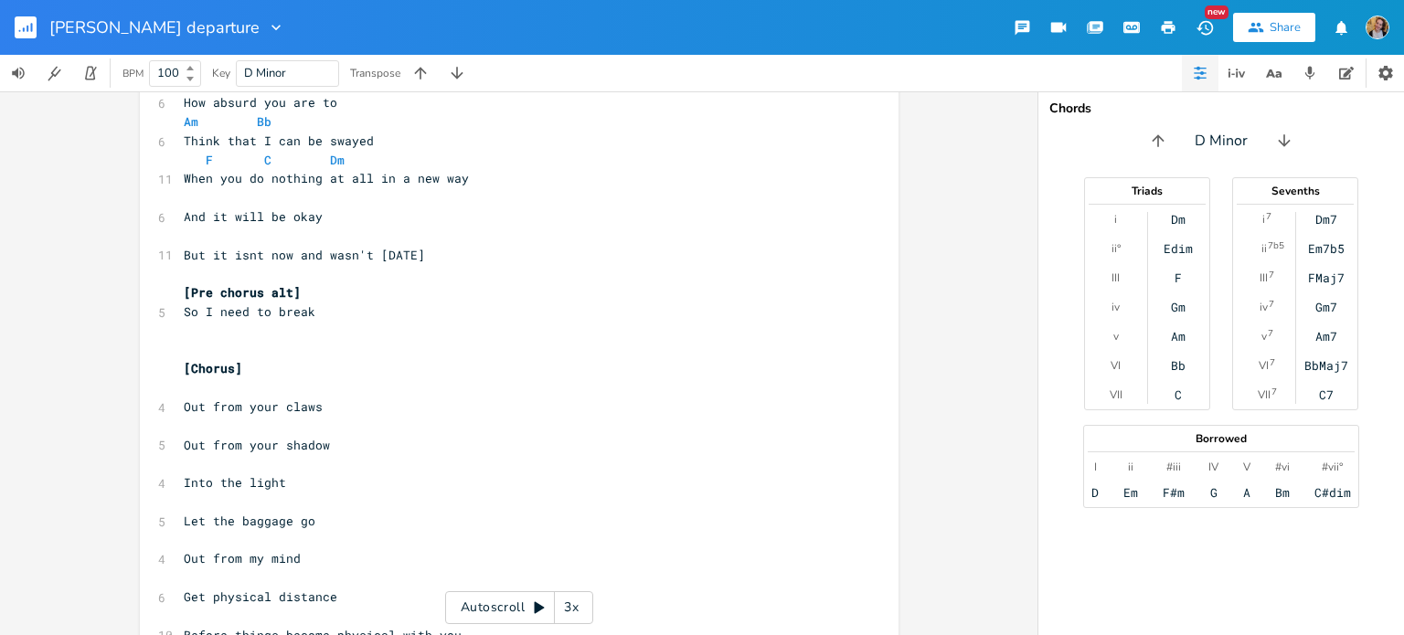
click at [219, 211] on span "And it will be okay" at bounding box center [253, 216] width 139 height 16
click at [204, 196] on pre "​" at bounding box center [510, 197] width 660 height 19
paste textarea
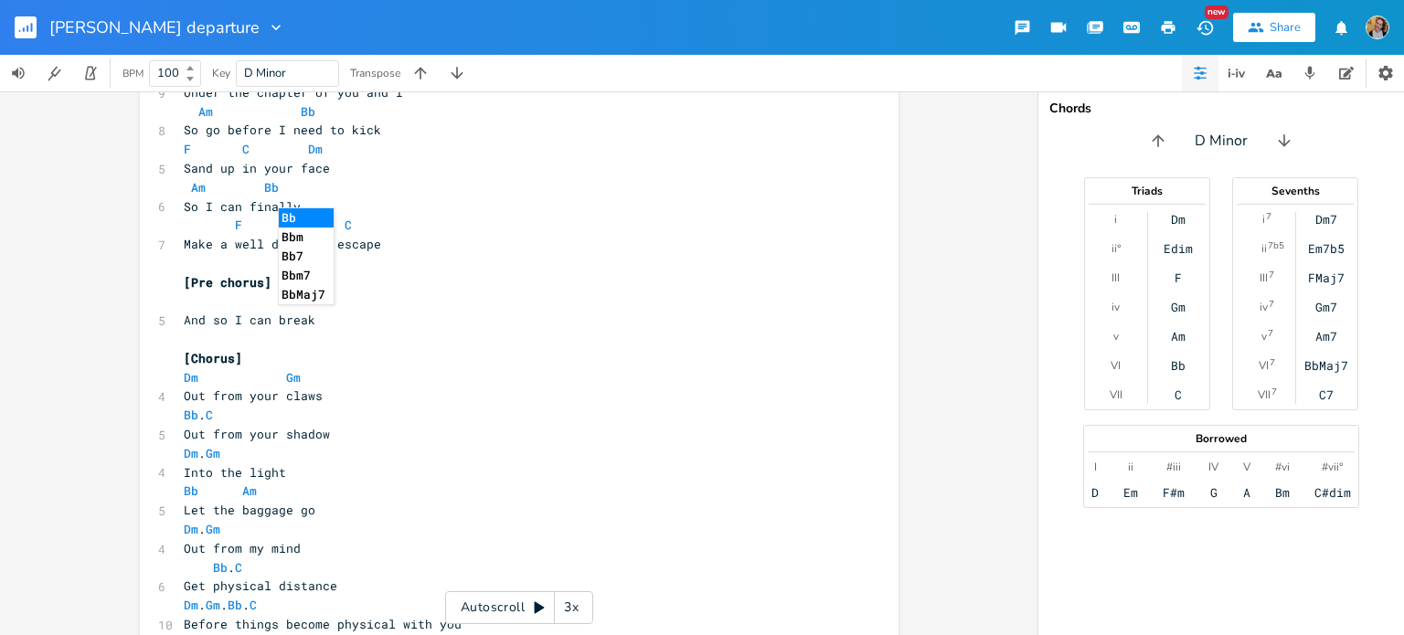
scroll to position [537, 0]
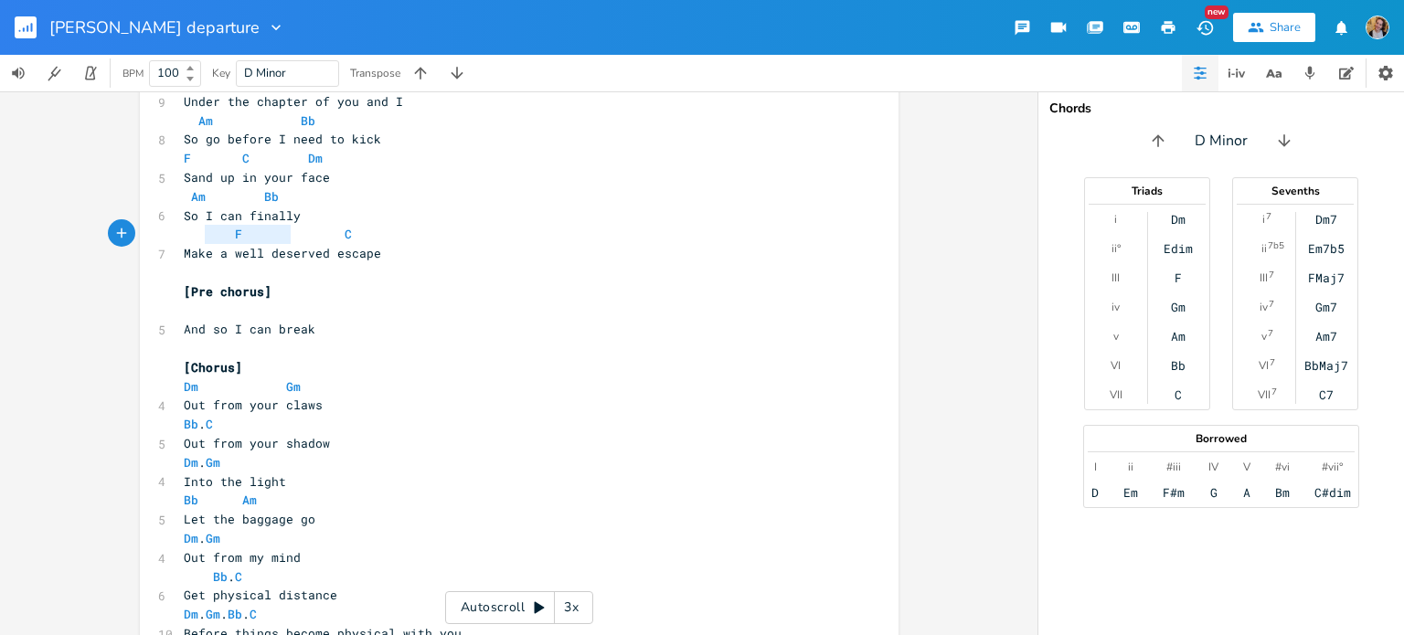
type textarea "F C"
drag, startPoint x: 200, startPoint y: 237, endPoint x: 371, endPoint y: 233, distance: 170.9
click at [371, 233] on pre "F C" at bounding box center [510, 234] width 660 height 19
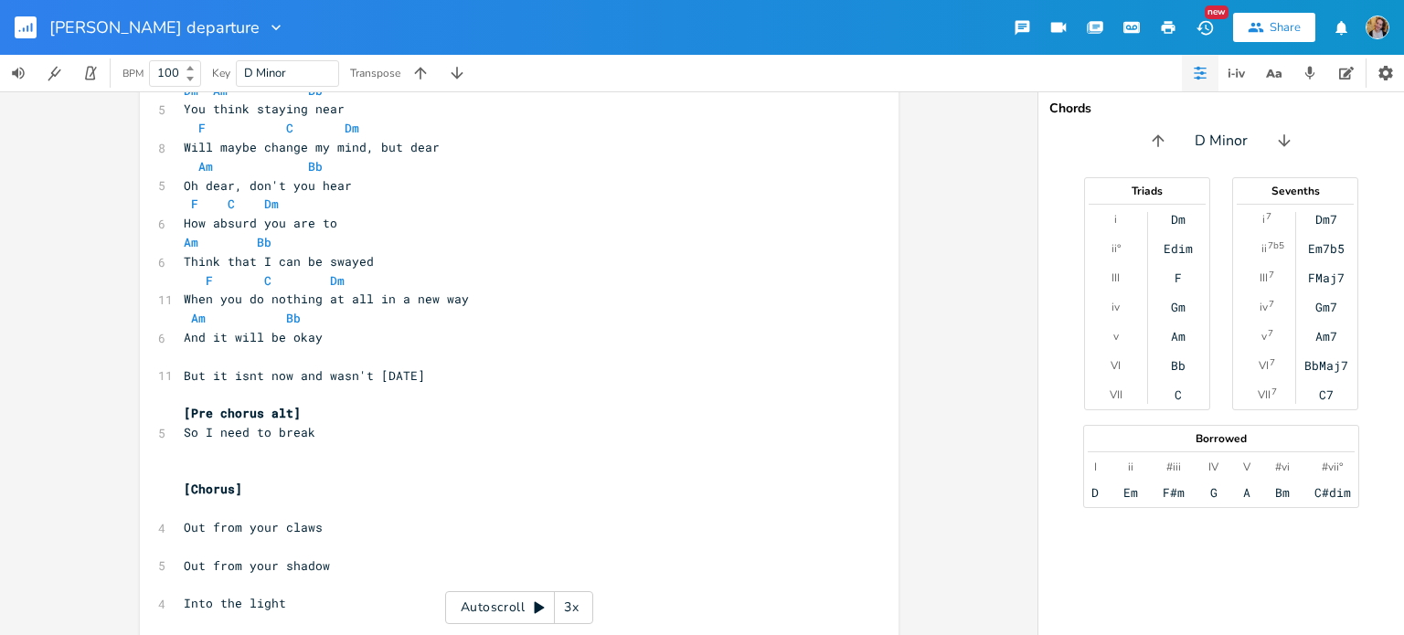
scroll to position [1215, 0]
click at [278, 350] on pre "​" at bounding box center [510, 354] width 660 height 19
click at [295, 406] on pre "[Pre chorus alt]" at bounding box center [510, 411] width 660 height 19
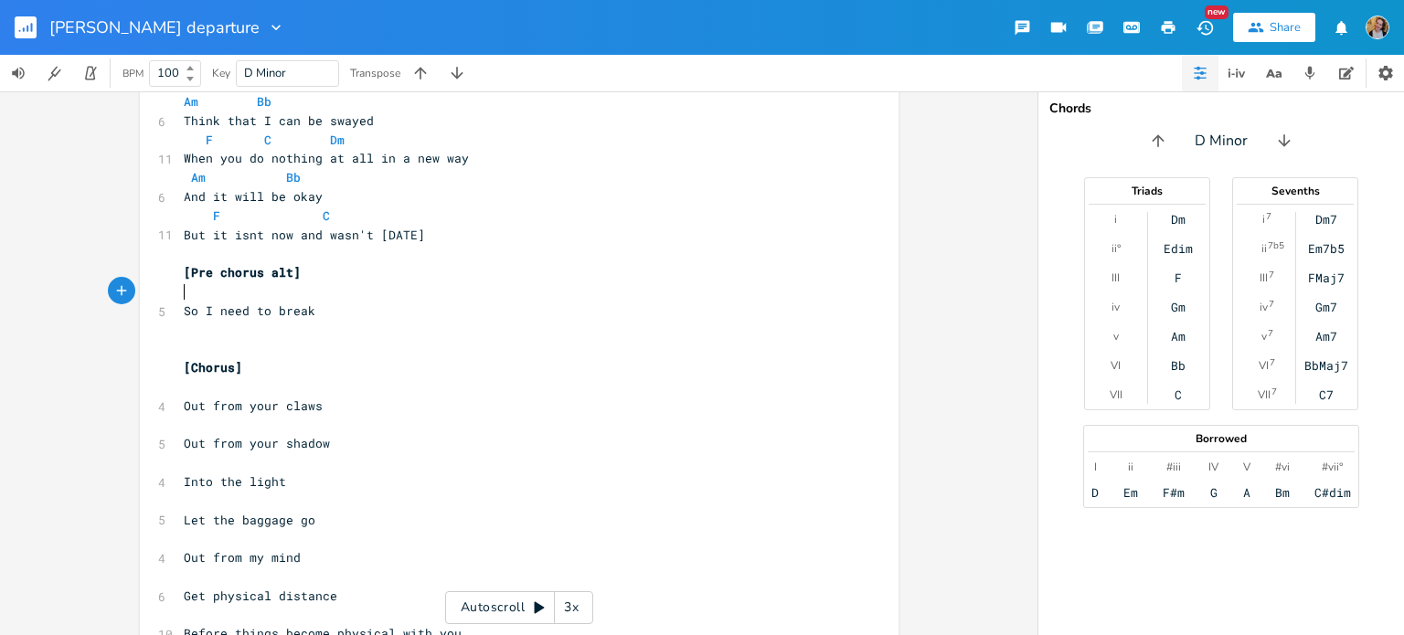
scroll to position [1355, 0]
type textarea "X"
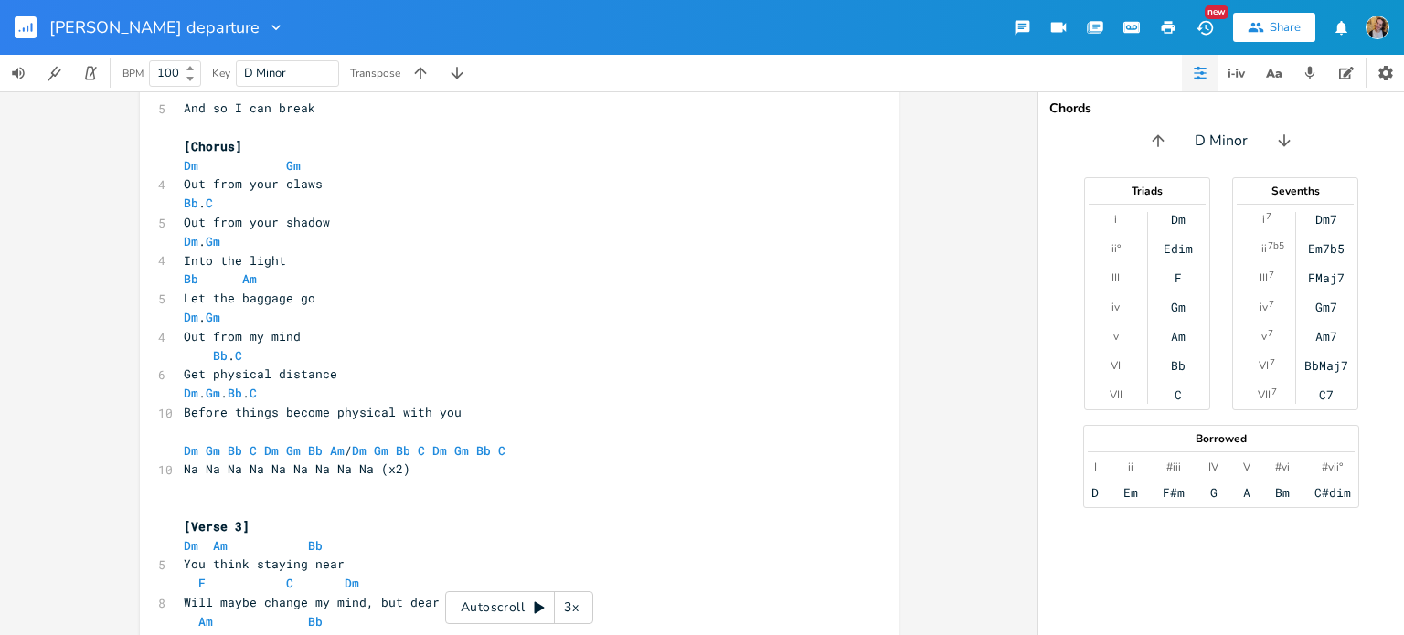
scroll to position [563, 0]
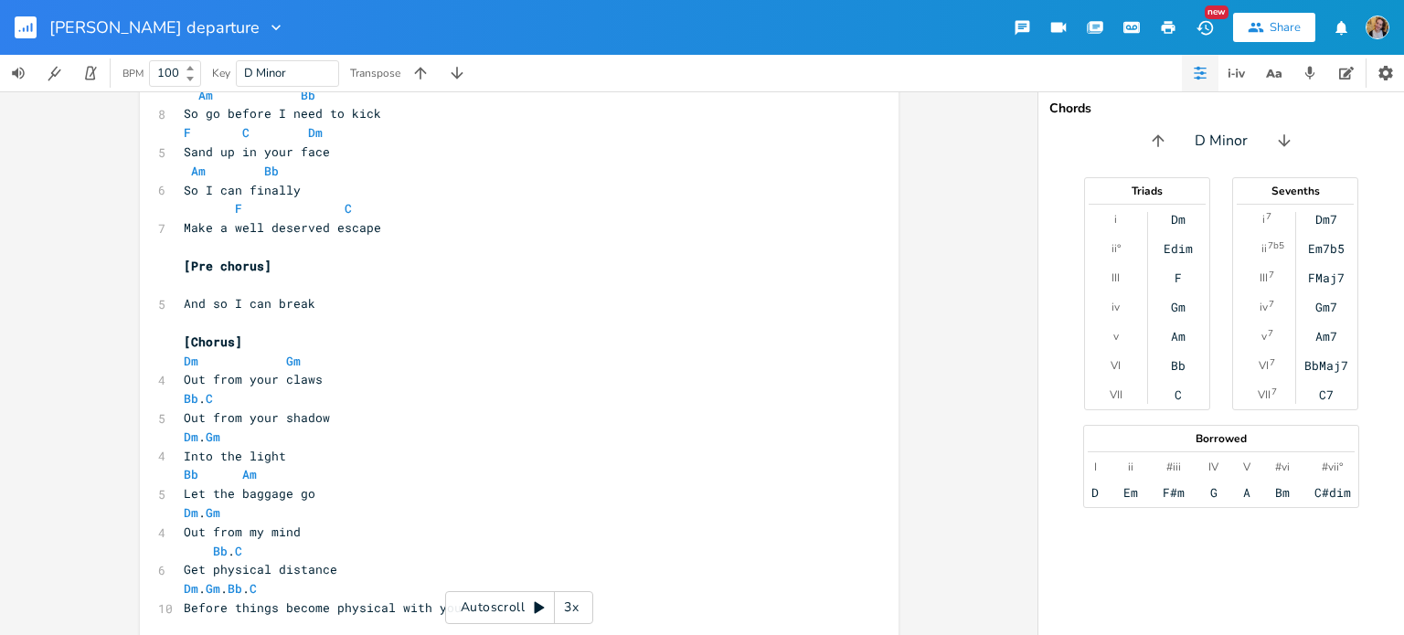
click at [228, 271] on span "[Pre chorus]" at bounding box center [228, 266] width 88 height 16
click at [201, 283] on pre "​" at bounding box center [510, 284] width 660 height 19
type textarea "X"
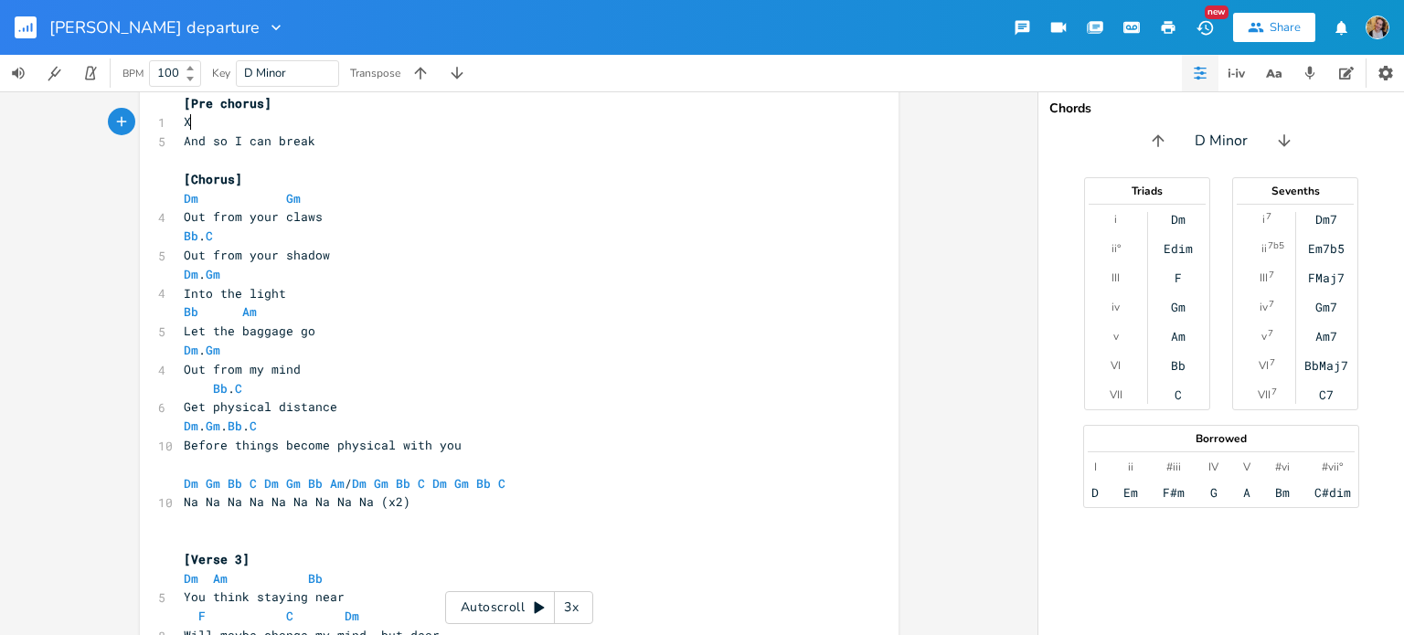
scroll to position [724, 0]
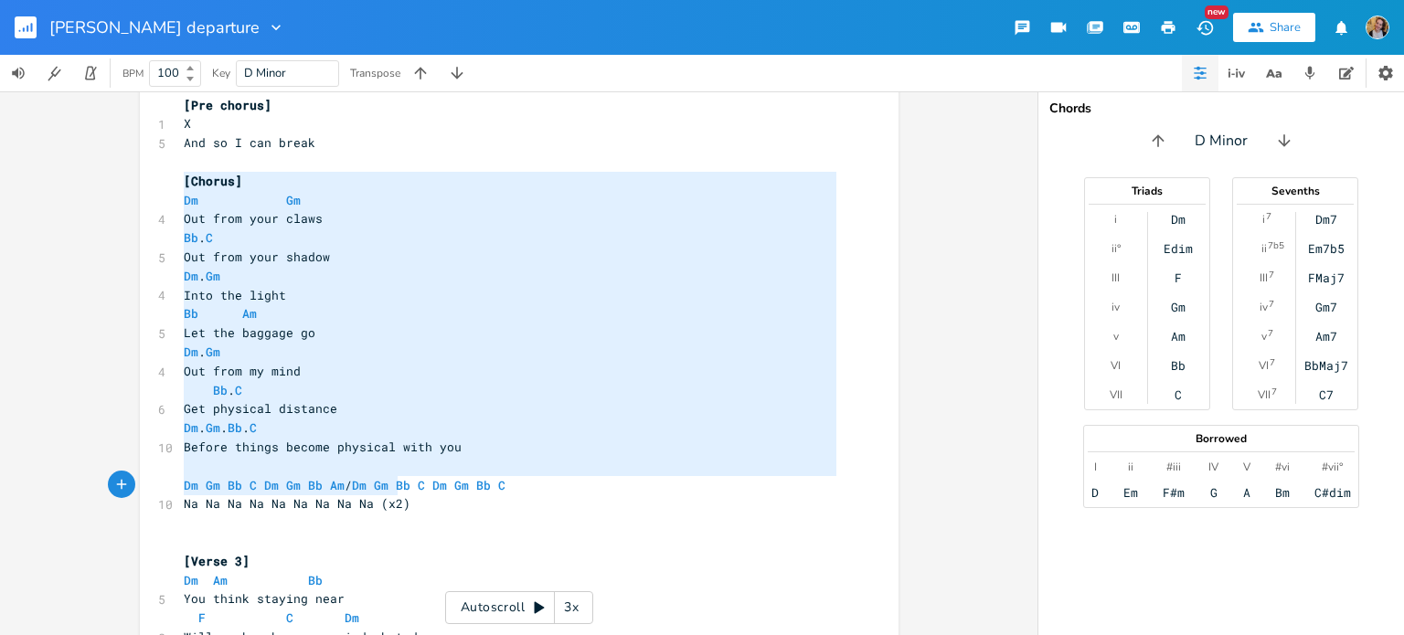
type textarea "[Chorus] Dm Gm Out from your claws Bb. C Out from your shadow Dm. Gm Into the l…"
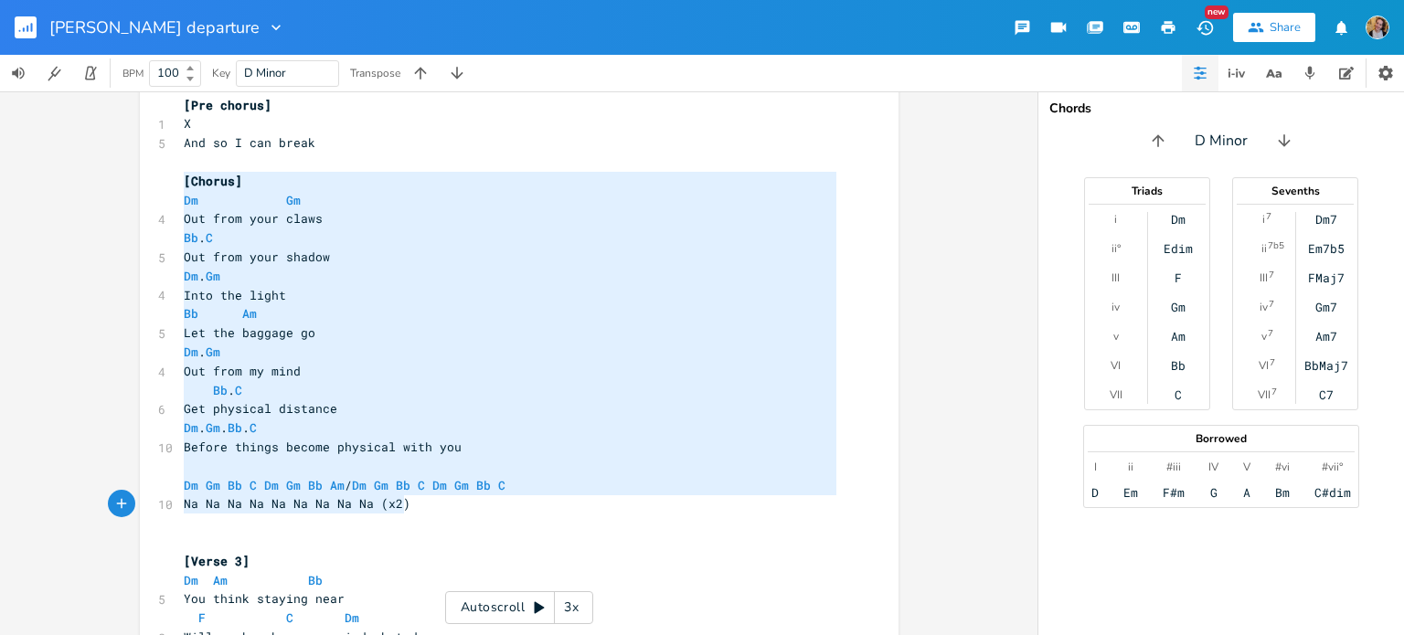
drag, startPoint x: 175, startPoint y: 182, endPoint x: 399, endPoint y: 509, distance: 396.5
click at [399, 509] on div "[Verse 1] Dm Am Bb 5 You know I said go F C Dm 7 What the hell are you doing he…" at bounding box center [510, 409] width 660 height 1996
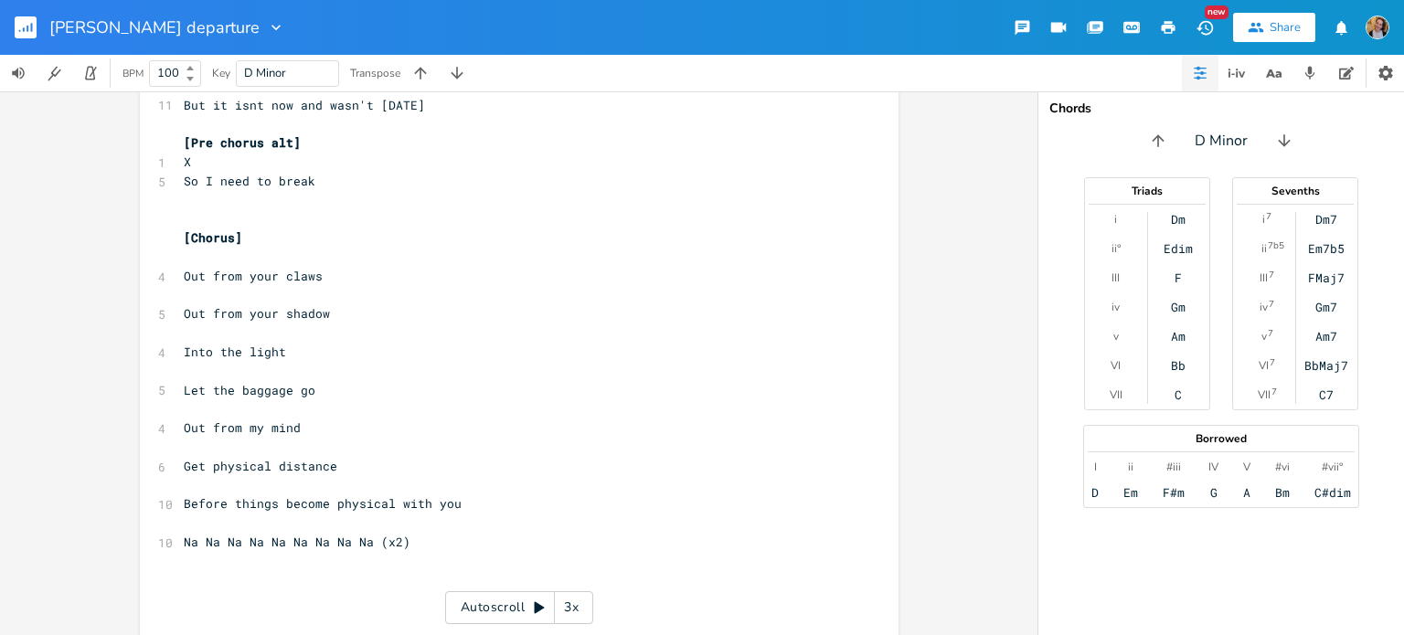
scroll to position [1532, 0]
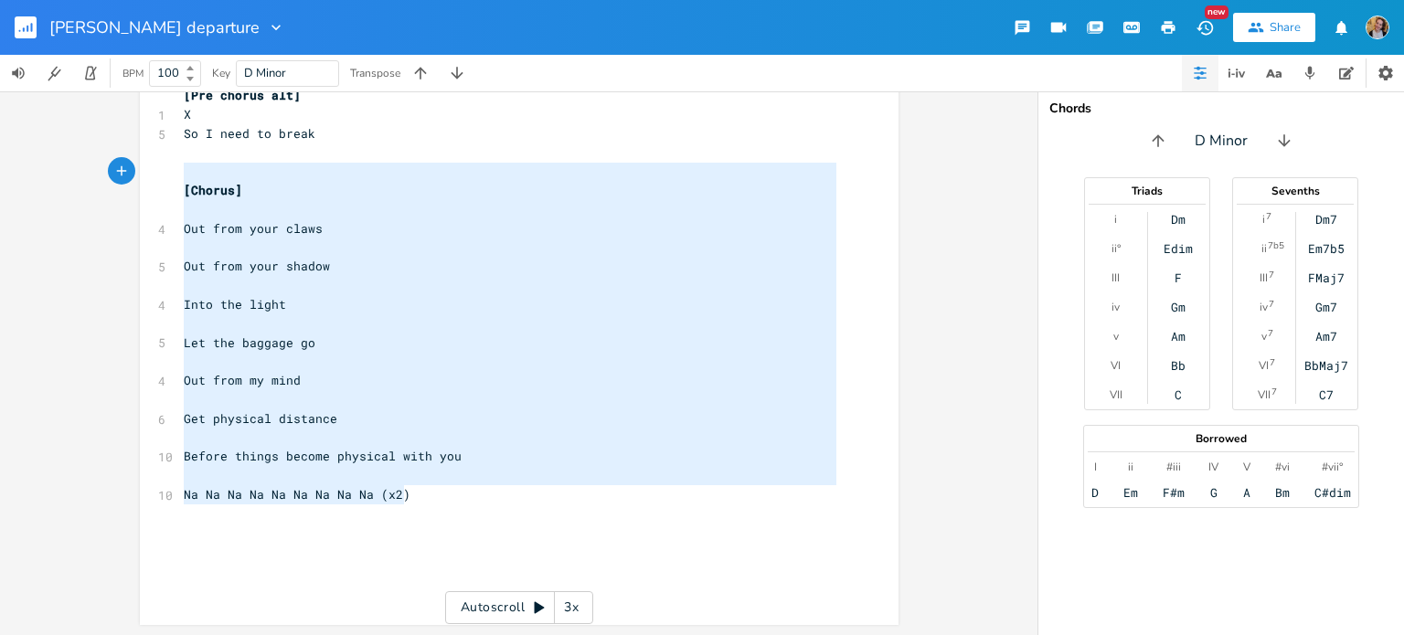
type textarea "[Chorus] Out from your claws Out from your shadow Into the light Let the baggag…"
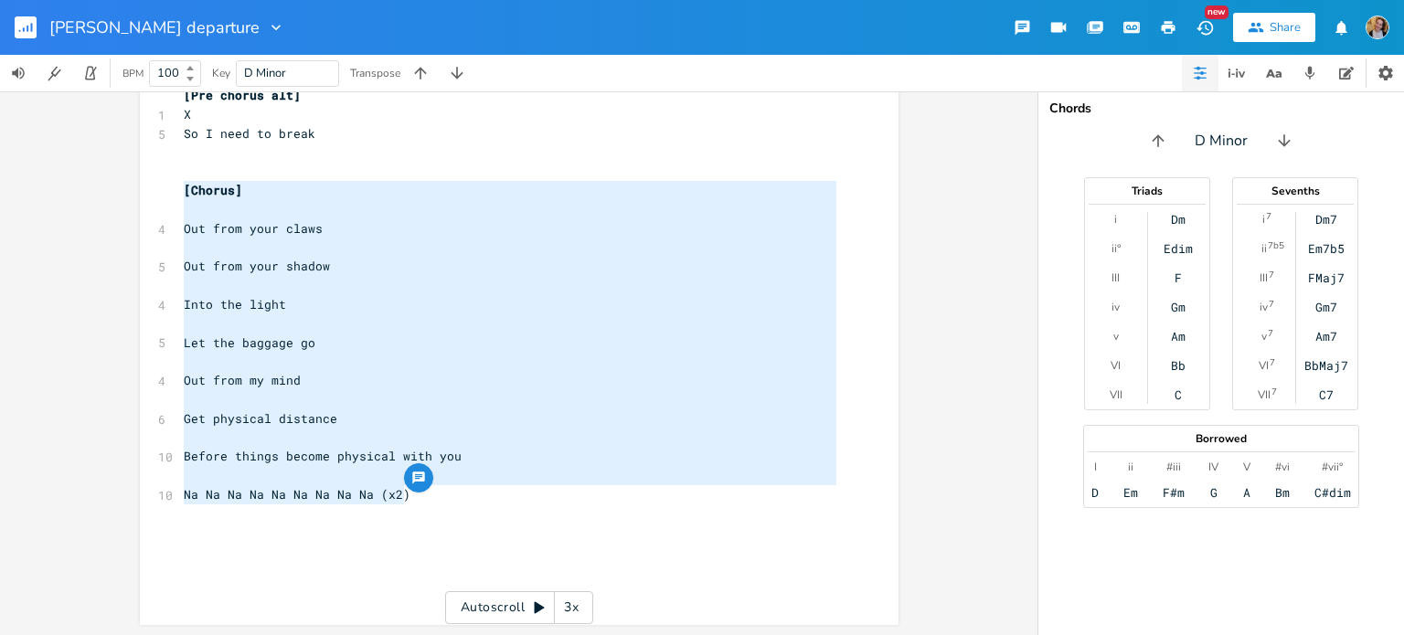
drag, startPoint x: 408, startPoint y: 504, endPoint x: 175, endPoint y: 188, distance: 392.1
paste textarea
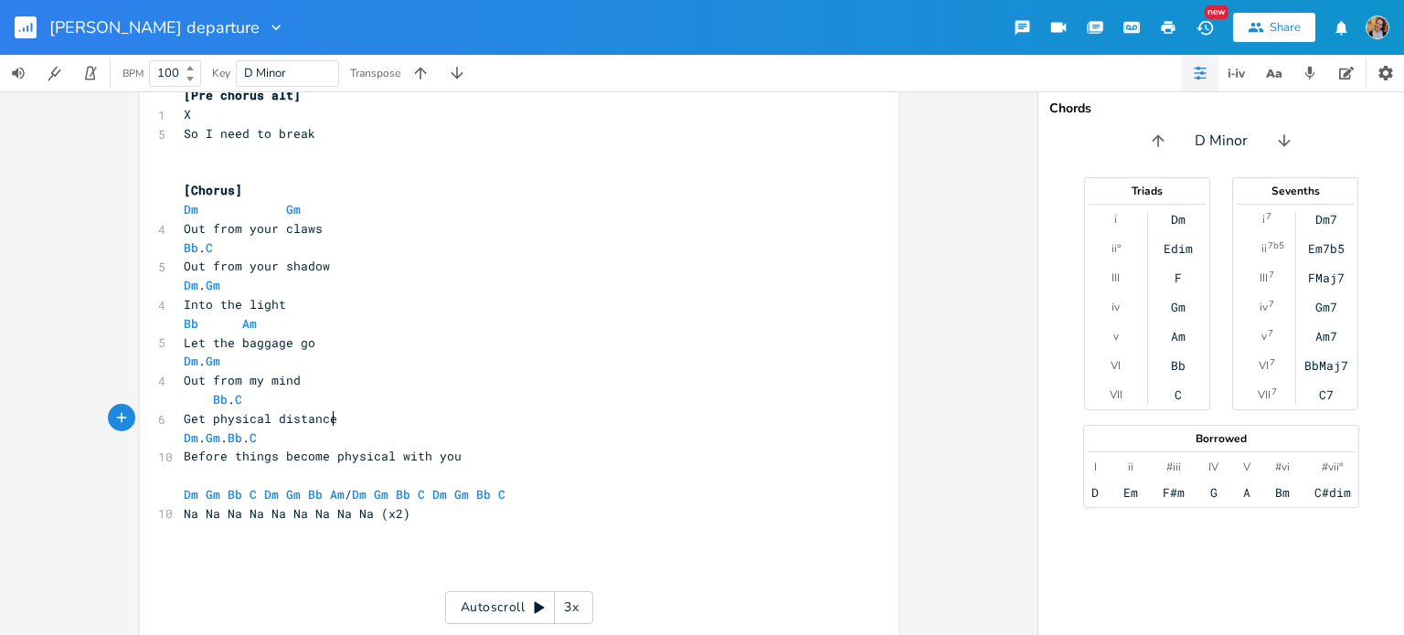
click at [462, 417] on pre "Get physical distance" at bounding box center [510, 418] width 660 height 19
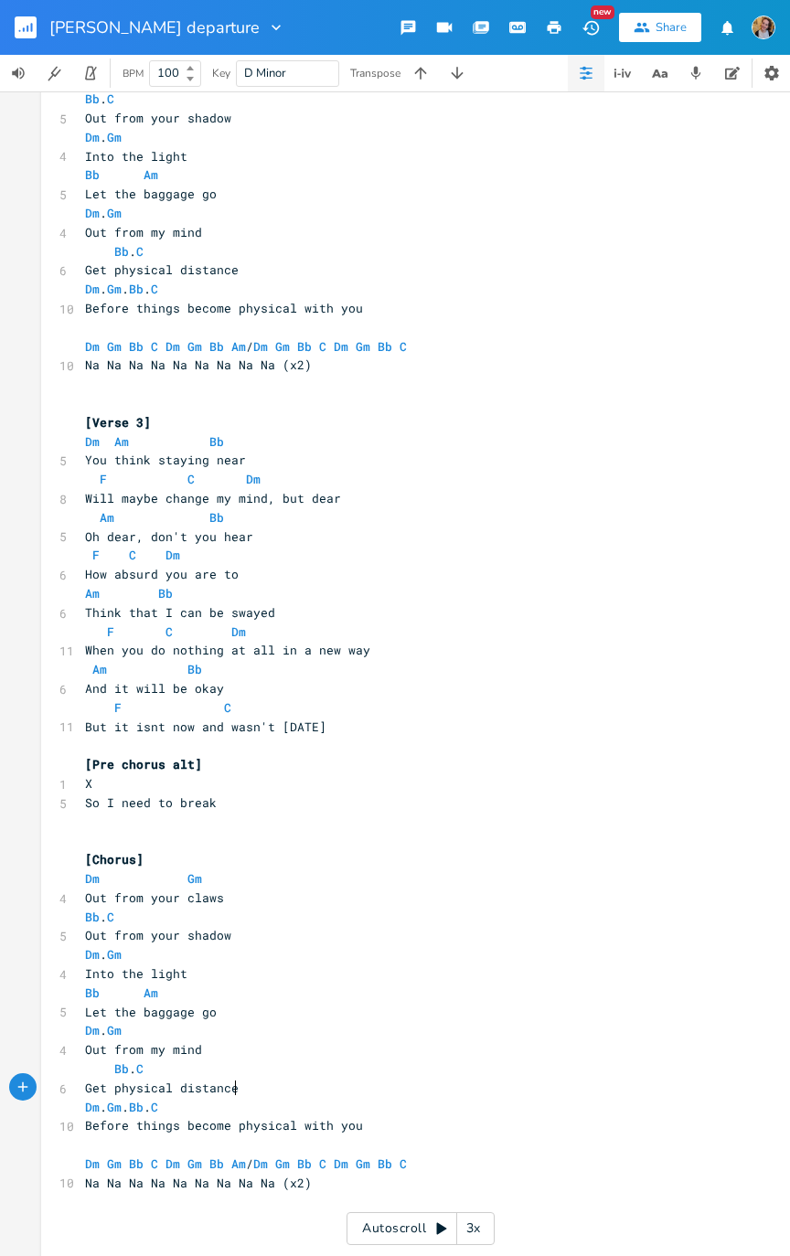
scroll to position [941, 0]
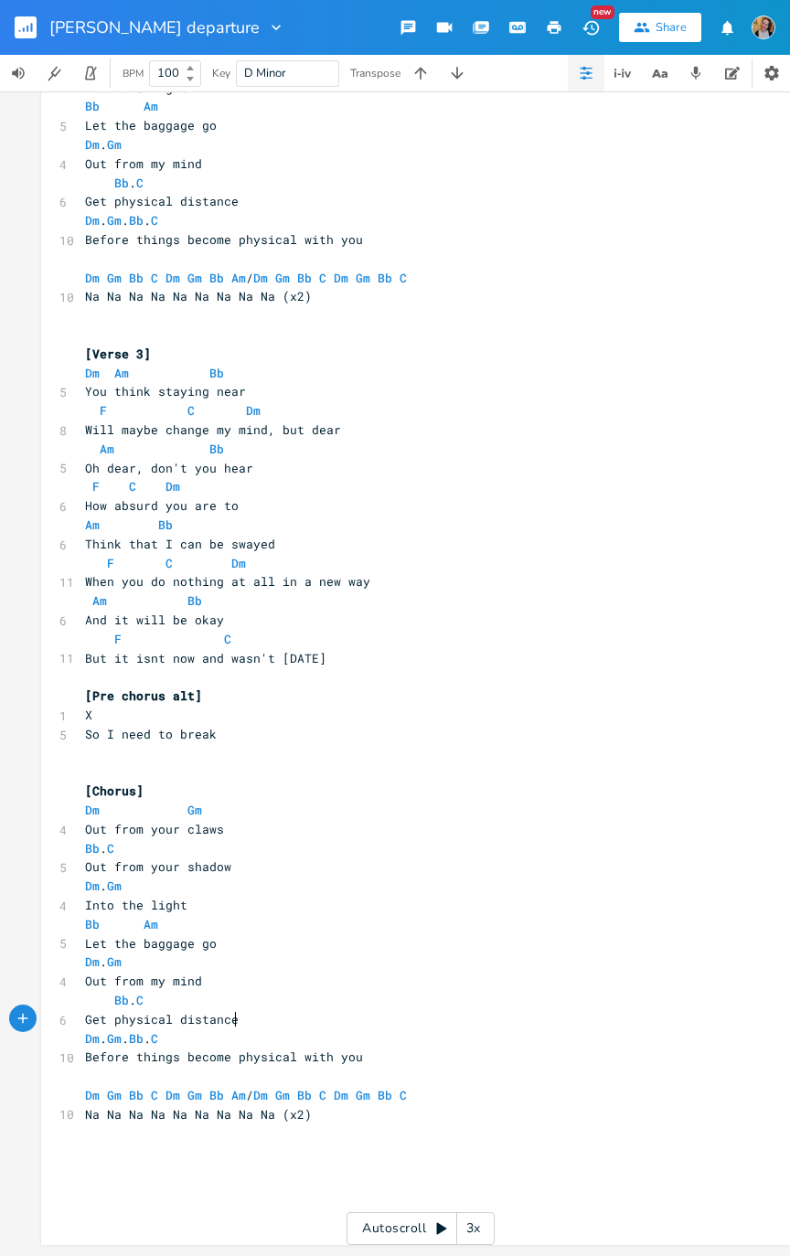
click at [100, 407] on span "F" at bounding box center [103, 410] width 7 height 16
click at [241, 409] on pre "F C Dm" at bounding box center [411, 410] width 660 height 19
click at [81, 483] on pre "F C Dm" at bounding box center [411, 486] width 660 height 19
click at [92, 478] on span "F" at bounding box center [95, 486] width 7 height 16
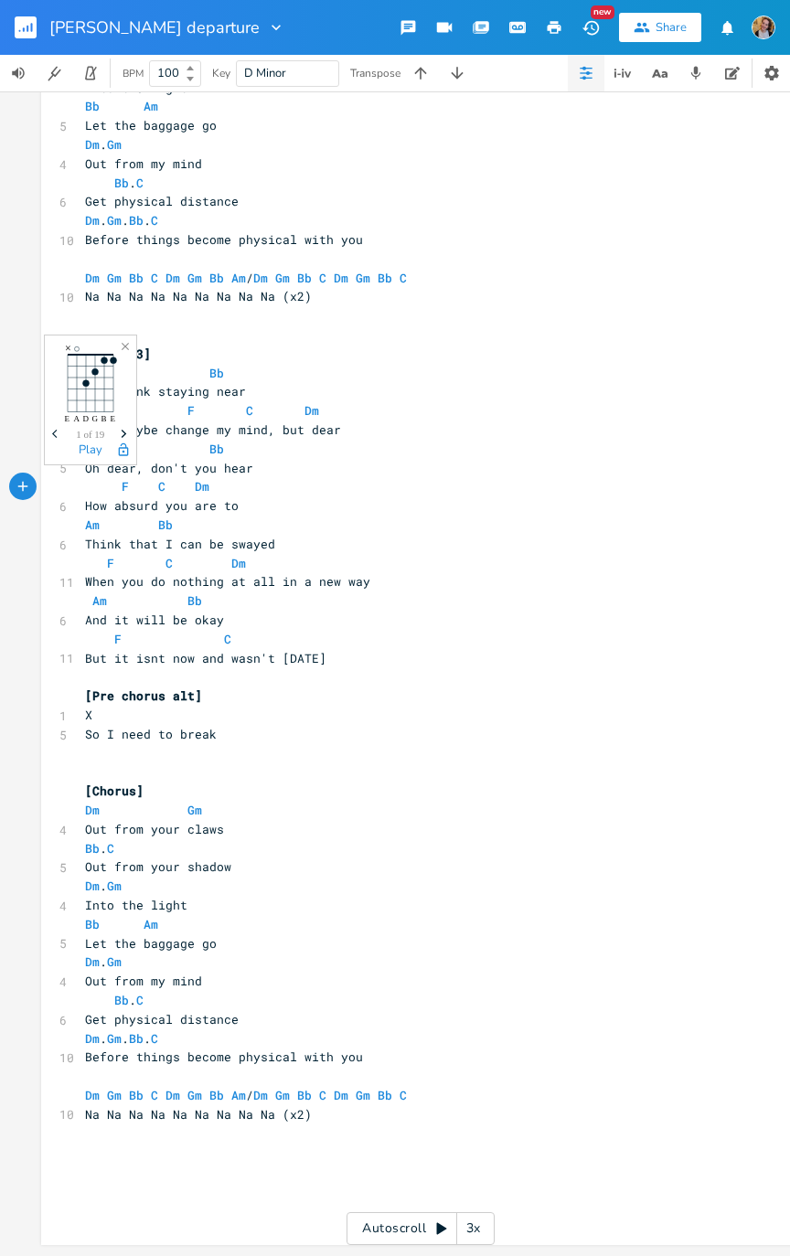
scroll to position [0, 15]
click at [90, 519] on span "Am" at bounding box center [92, 524] width 15 height 16
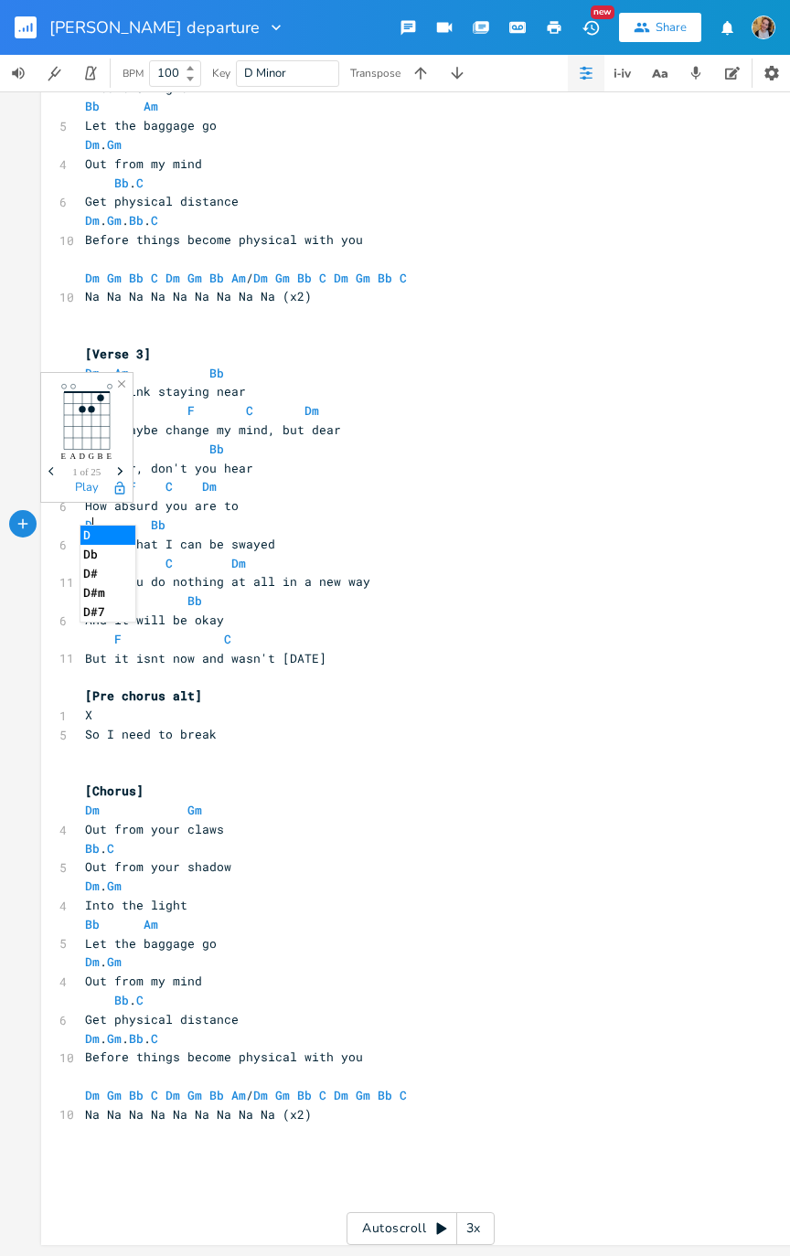
type textarea "Dm"
click at [206, 478] on span "Dm" at bounding box center [209, 486] width 15 height 16
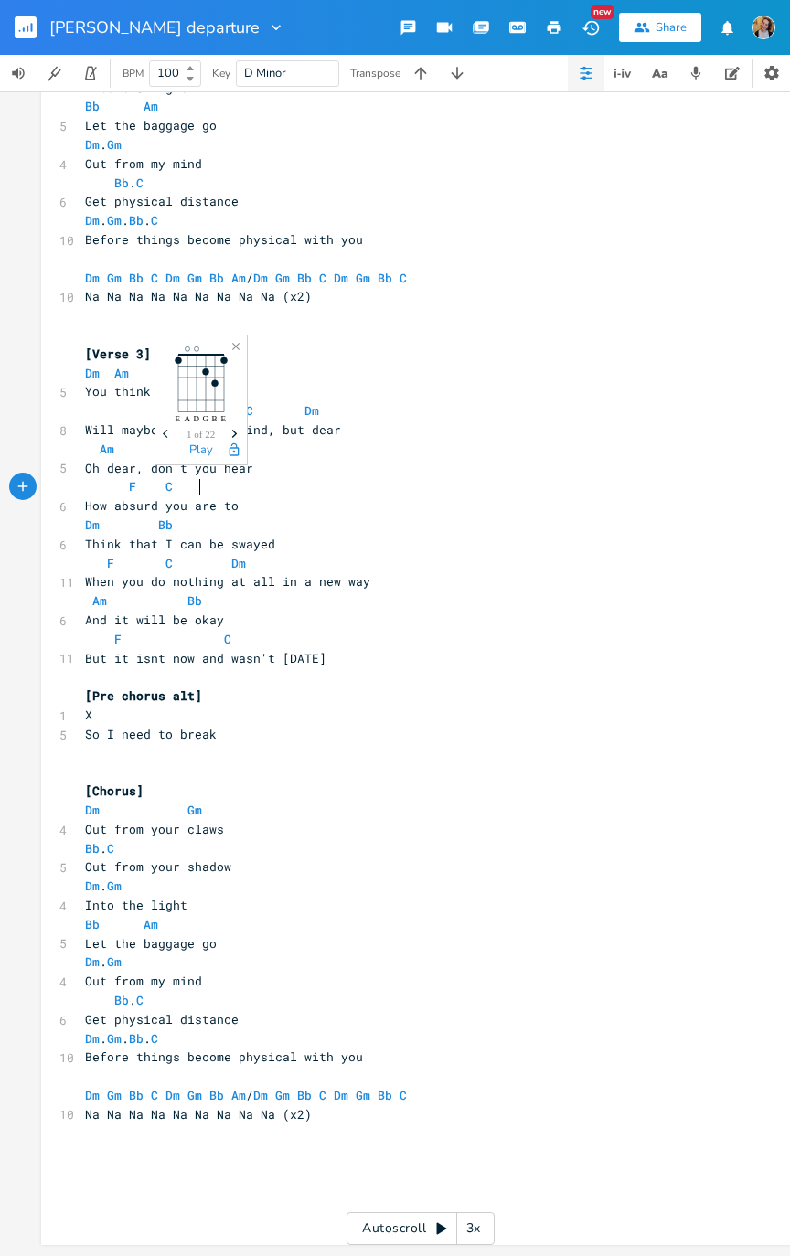
click at [178, 515] on pre "Dm Bb" at bounding box center [411, 524] width 660 height 19
type textarea "l"
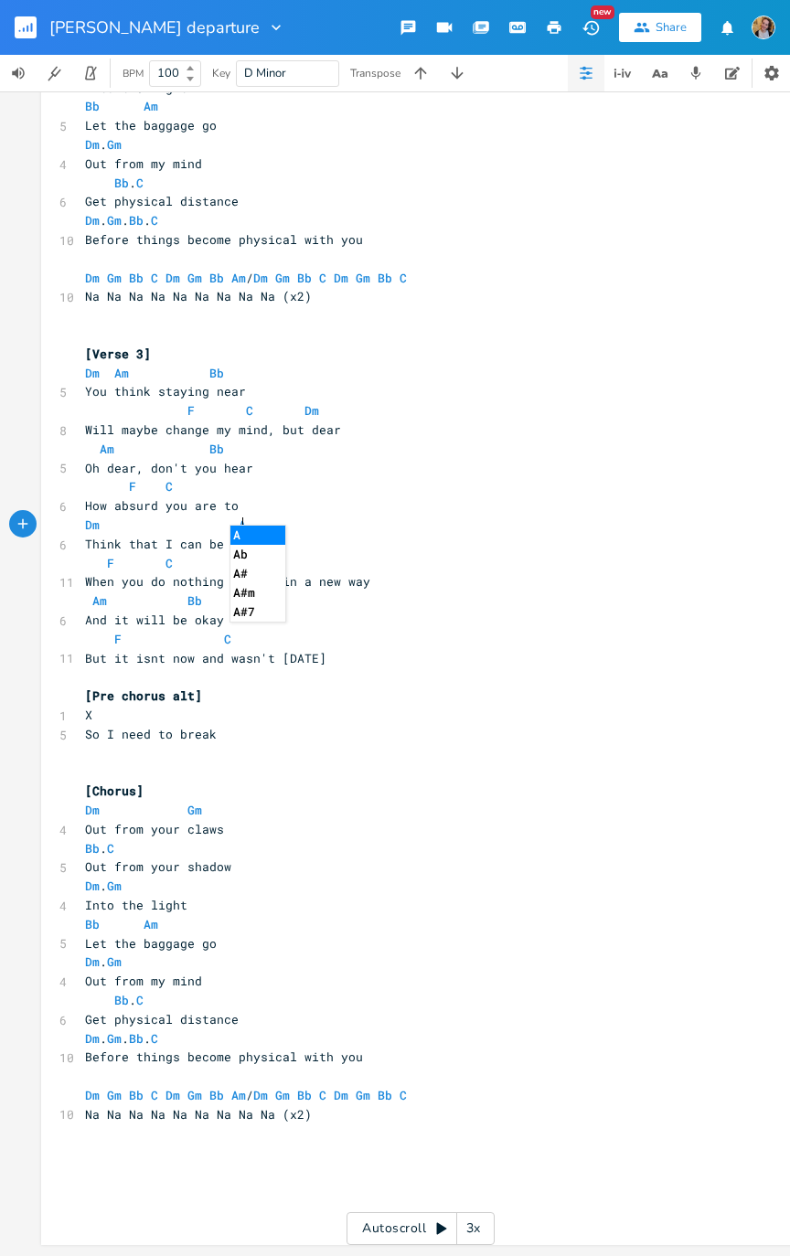
type textarea "Am"
click at [334, 540] on pre "Think that I can be swayed" at bounding box center [411, 544] width 660 height 19
click at [256, 554] on pre "F C Dm" at bounding box center [411, 563] width 660 height 19
type textarea "."
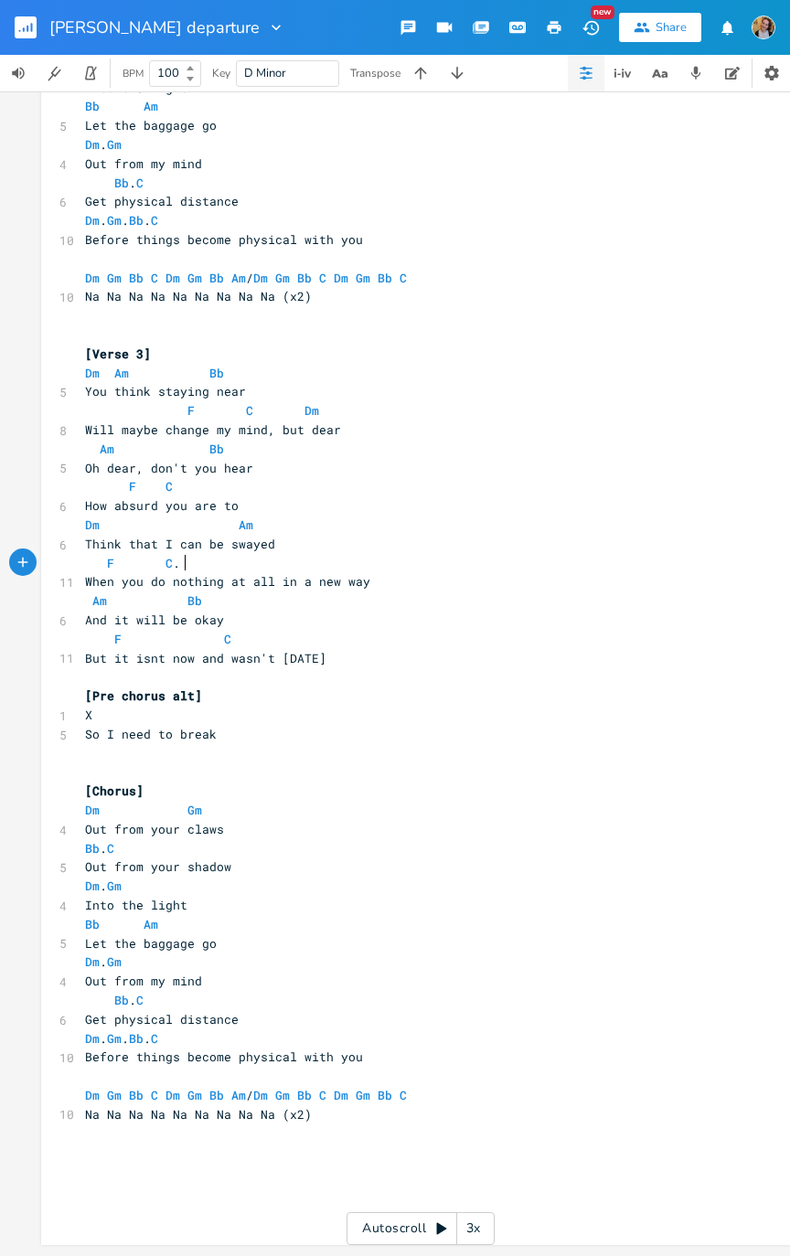
scroll to position [0, 3]
click at [311, 633] on pre "F C" at bounding box center [411, 639] width 660 height 19
type textarea "GM."
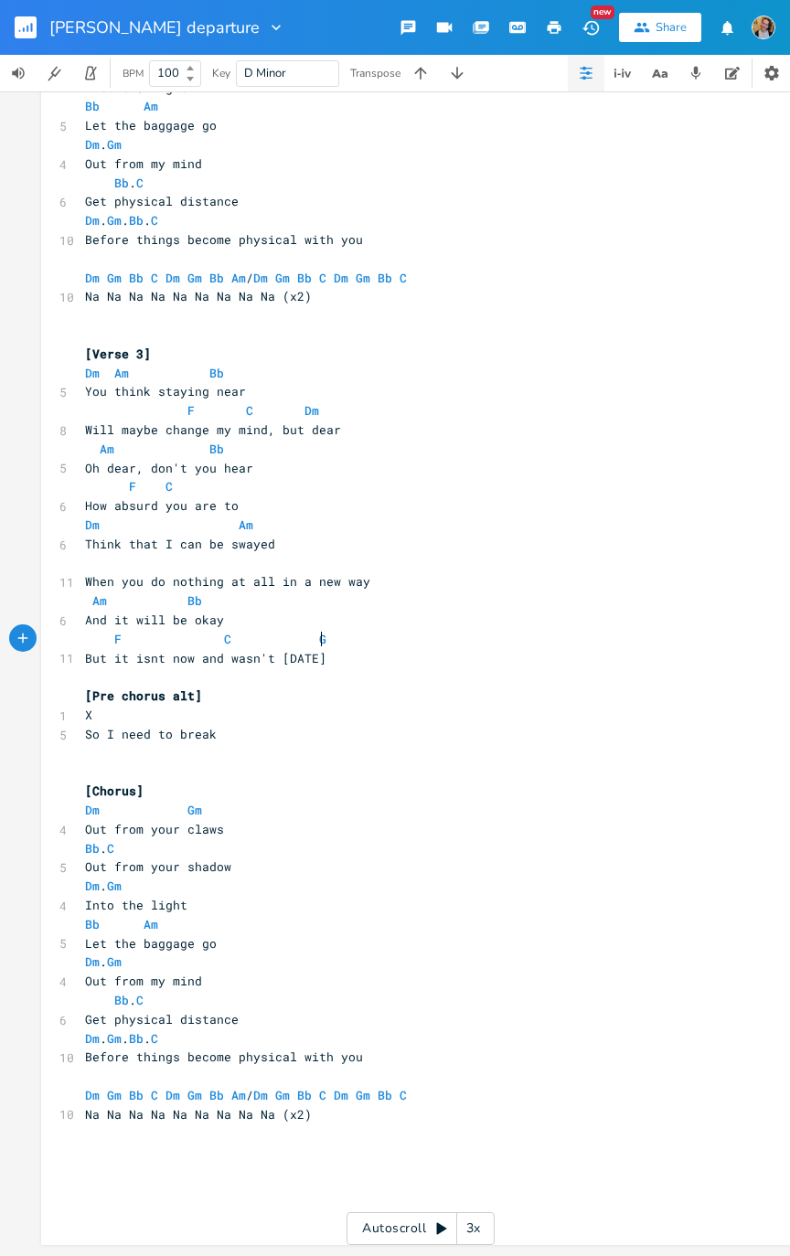
type textarea "M"
type textarea "m. c"
click at [363, 634] on li "C" at bounding box center [364, 648] width 55 height 19
click at [407, 554] on pre at bounding box center [411, 563] width 660 height 19
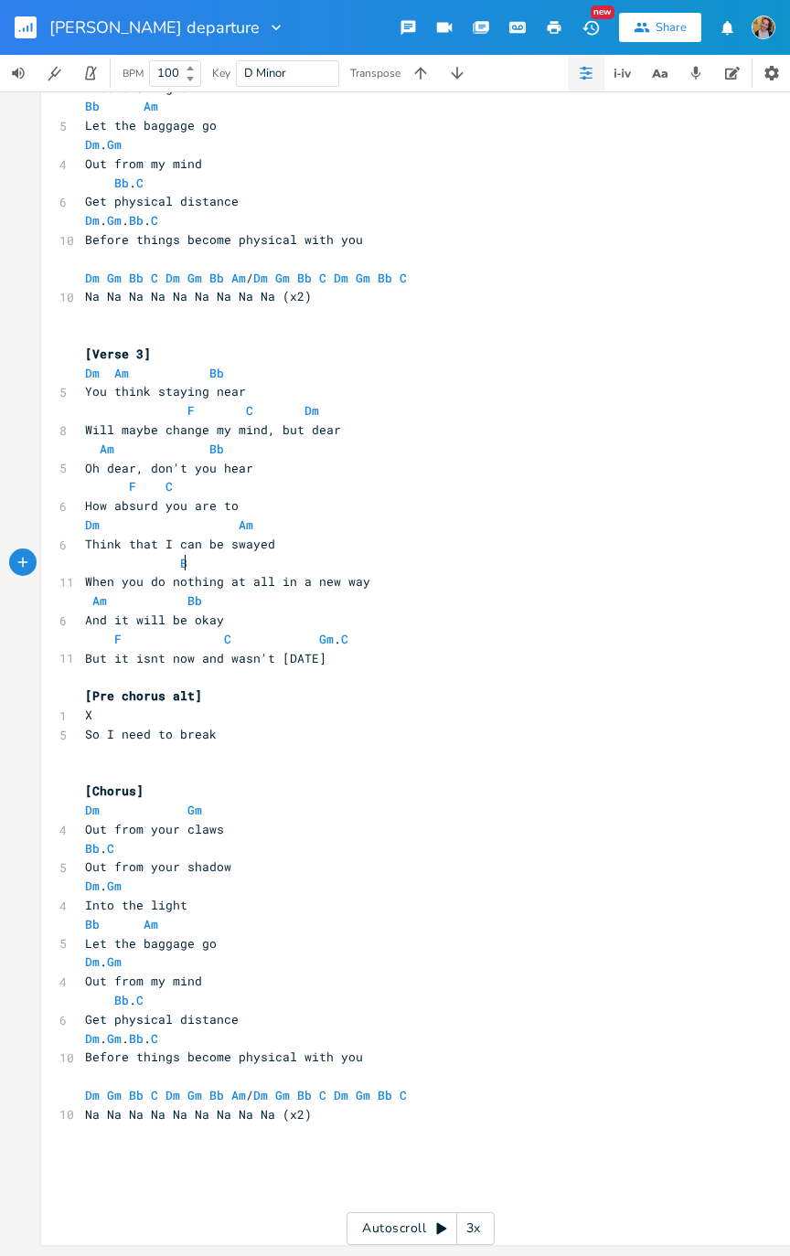
scroll to position [0, 45]
type textarea "Bb. C"
click at [93, 592] on span "Am" at bounding box center [99, 600] width 15 height 16
type textarea "D"
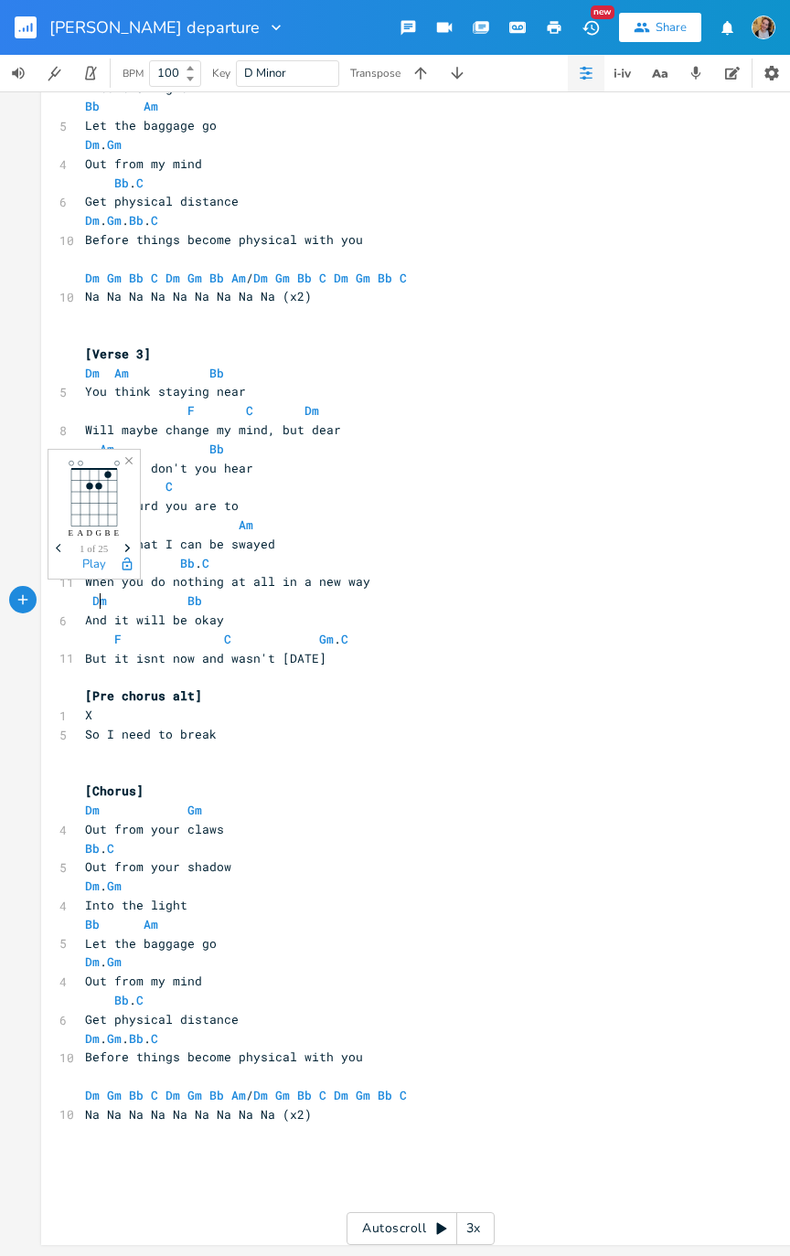
scroll to position [0, 9]
click at [193, 592] on span "Bb" at bounding box center [194, 600] width 15 height 16
type textarea "Am"
click at [125, 615] on span "And it will be okay" at bounding box center [154, 619] width 139 height 16
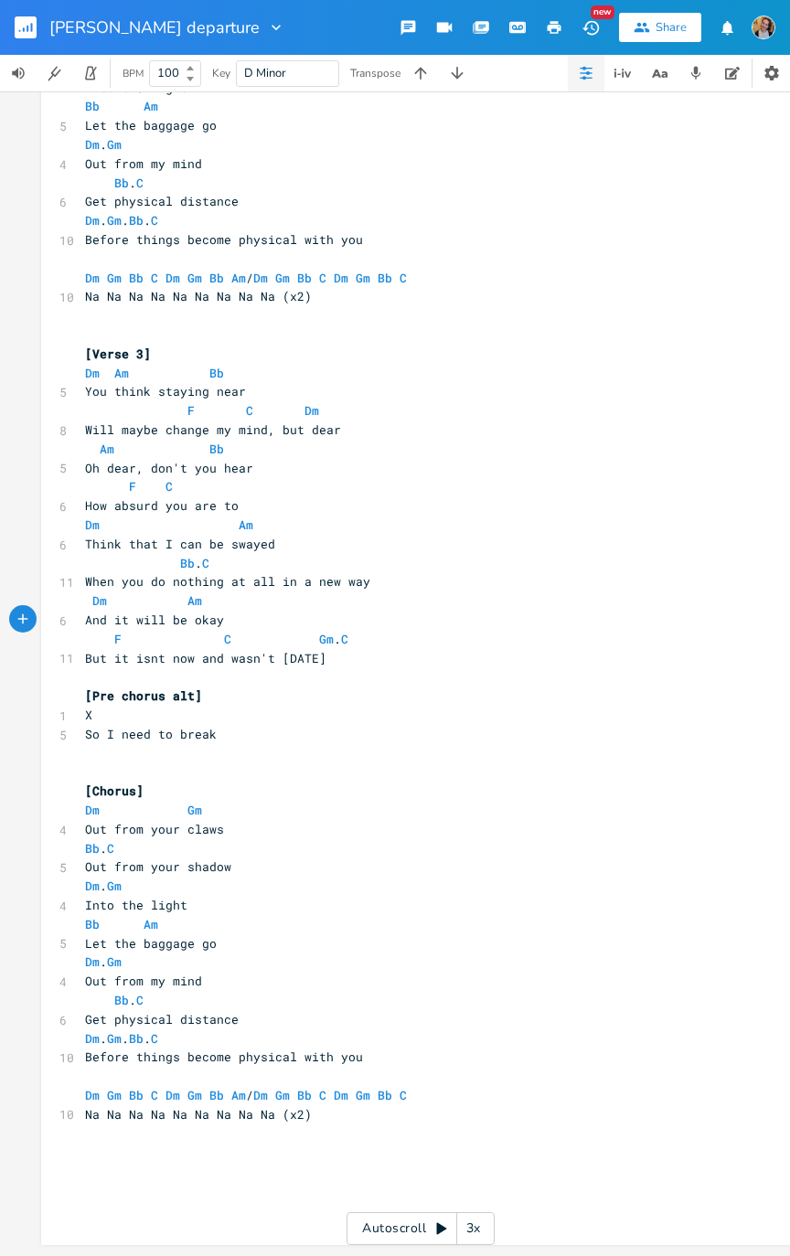
click at [114, 631] on span "F" at bounding box center [117, 639] width 7 height 16
type textarea "Bb"
click at [245, 631] on span "Bb C Gm . C" at bounding box center [220, 639] width 271 height 16
click at [114, 631] on span "Bb" at bounding box center [121, 639] width 15 height 16
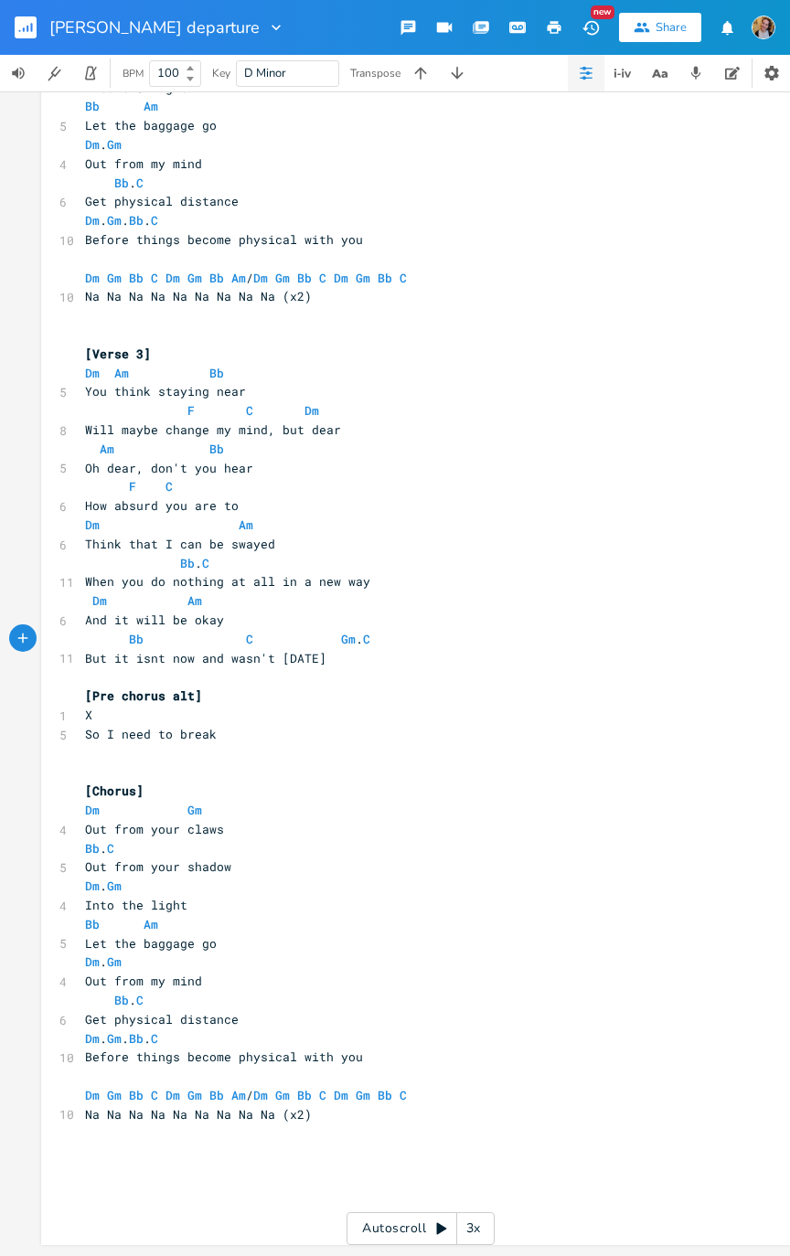
scroll to position [0, 7]
click at [348, 631] on span "Gm" at bounding box center [355, 639] width 15 height 16
click at [253, 631] on span "C" at bounding box center [256, 639] width 7 height 16
click at [570, 634] on pre "Dm Gm" at bounding box center [411, 810] width 660 height 19
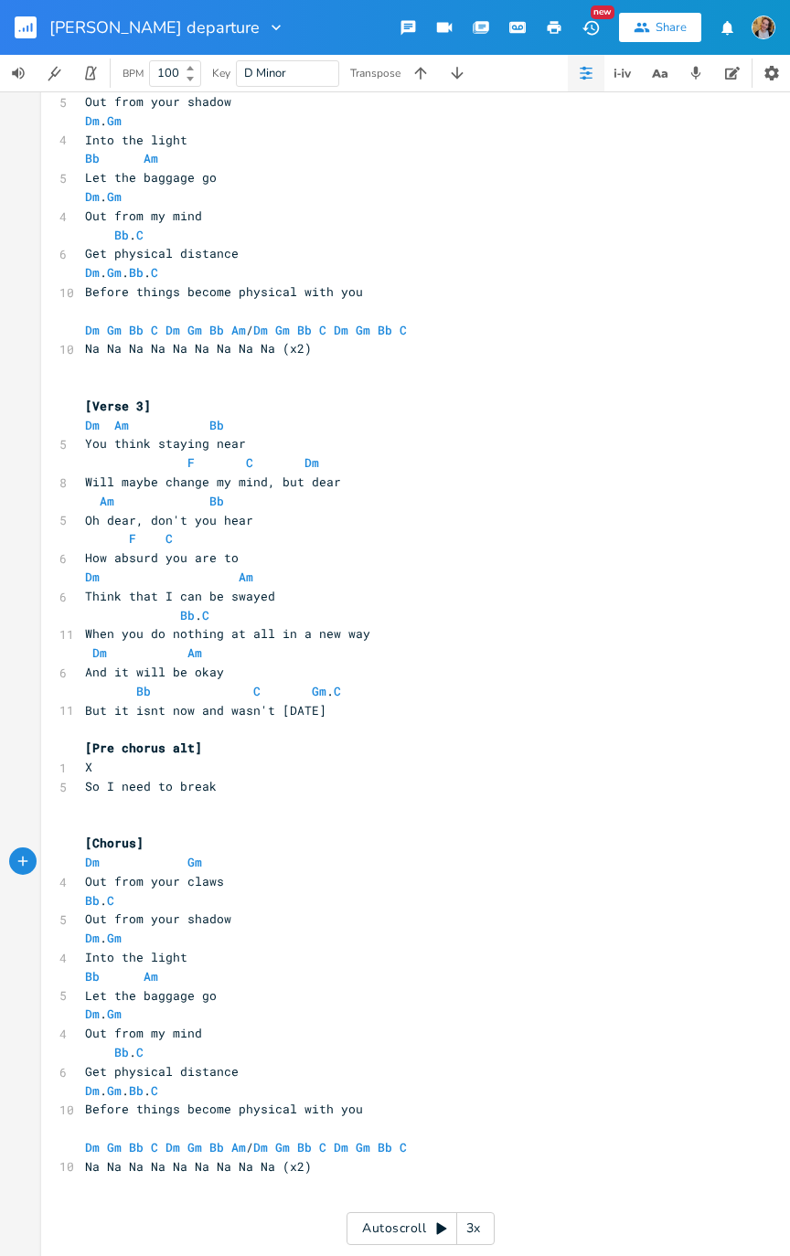
scroll to position [941, 0]
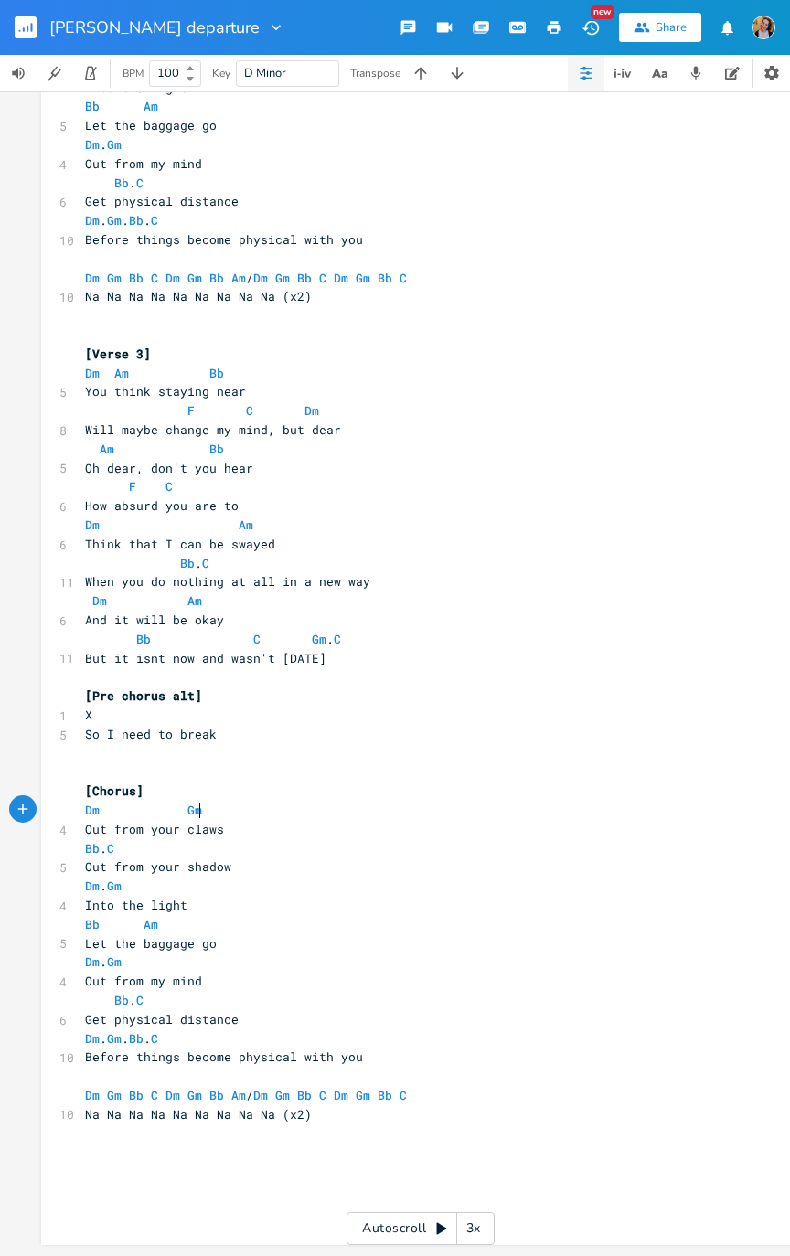
click at [15, 39] on button "button" at bounding box center [33, 27] width 37 height 44
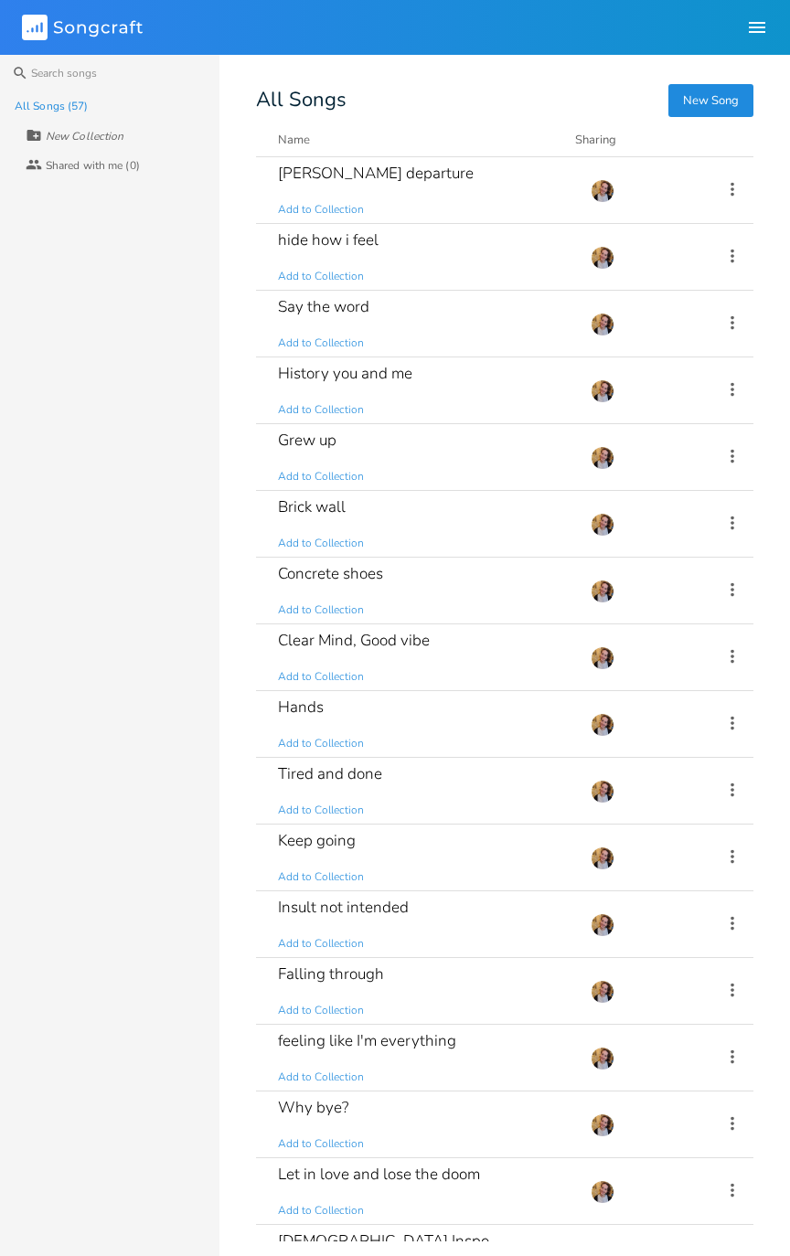
click at [451, 292] on div "Say the word Add to Collection" at bounding box center [423, 324] width 291 height 66
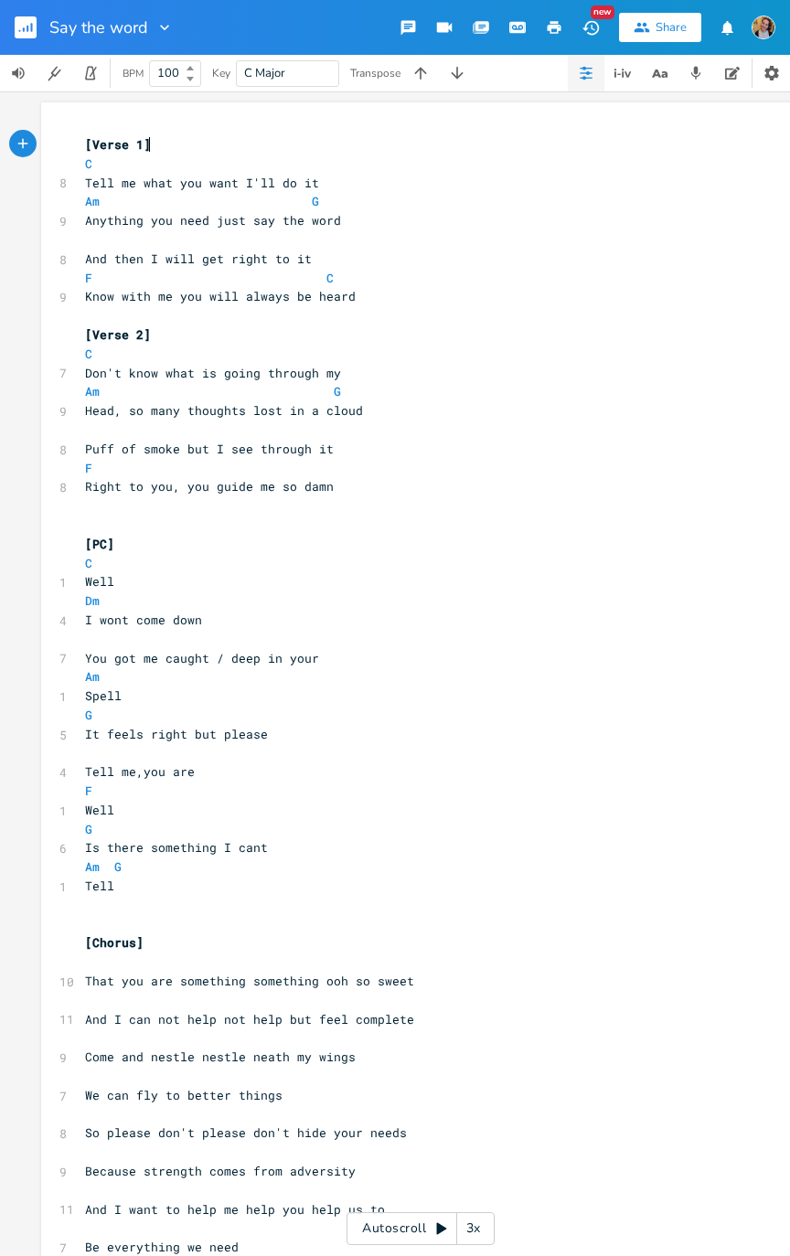
click at [38, 38] on button "button" at bounding box center [33, 27] width 37 height 44
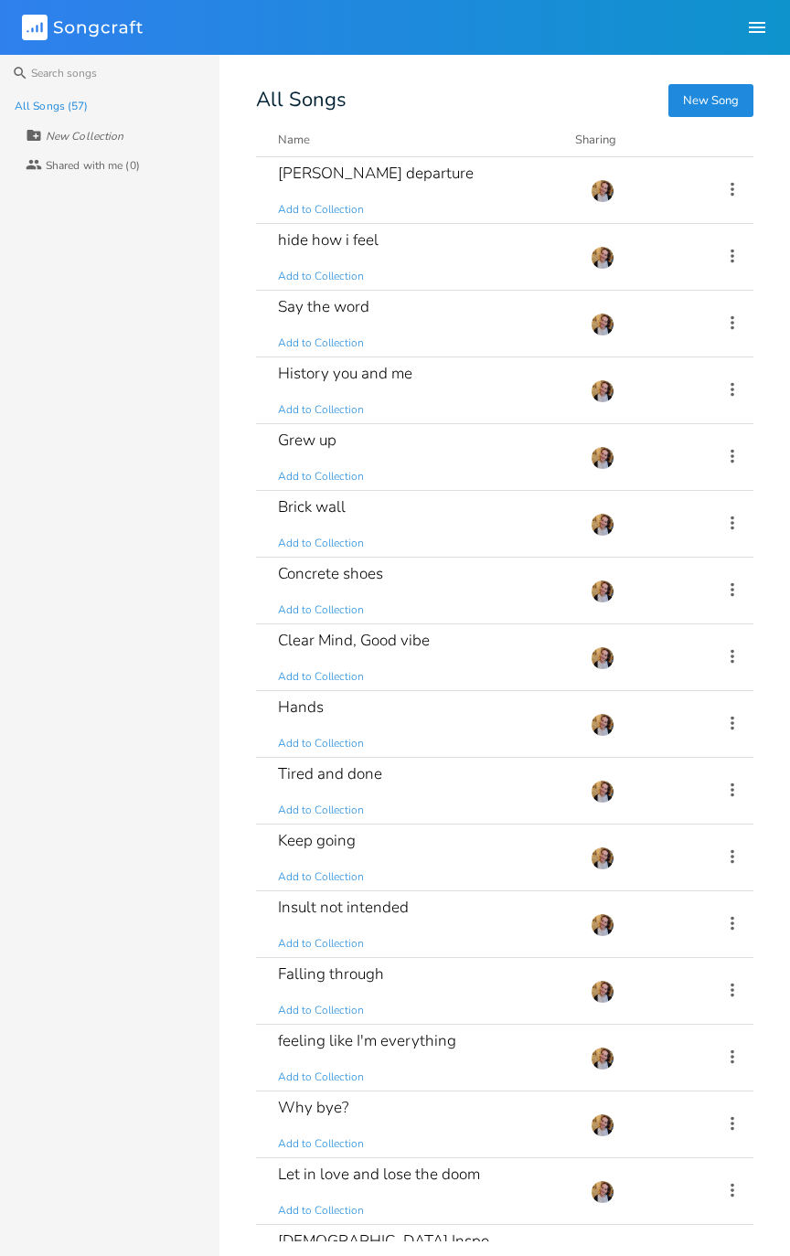
click at [431, 634] on div "Insult not intended Add to Collection" at bounding box center [423, 924] width 291 height 66
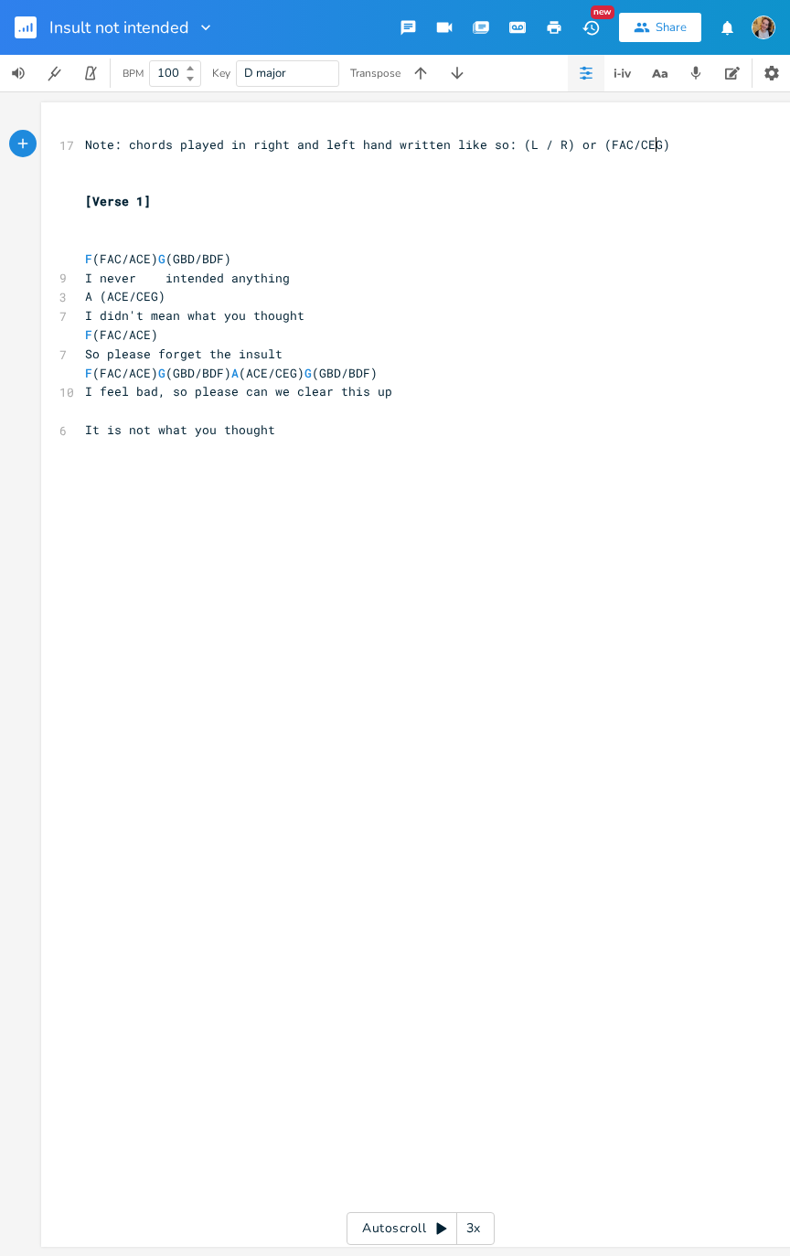
click at [28, 43] on button "button" at bounding box center [33, 27] width 37 height 44
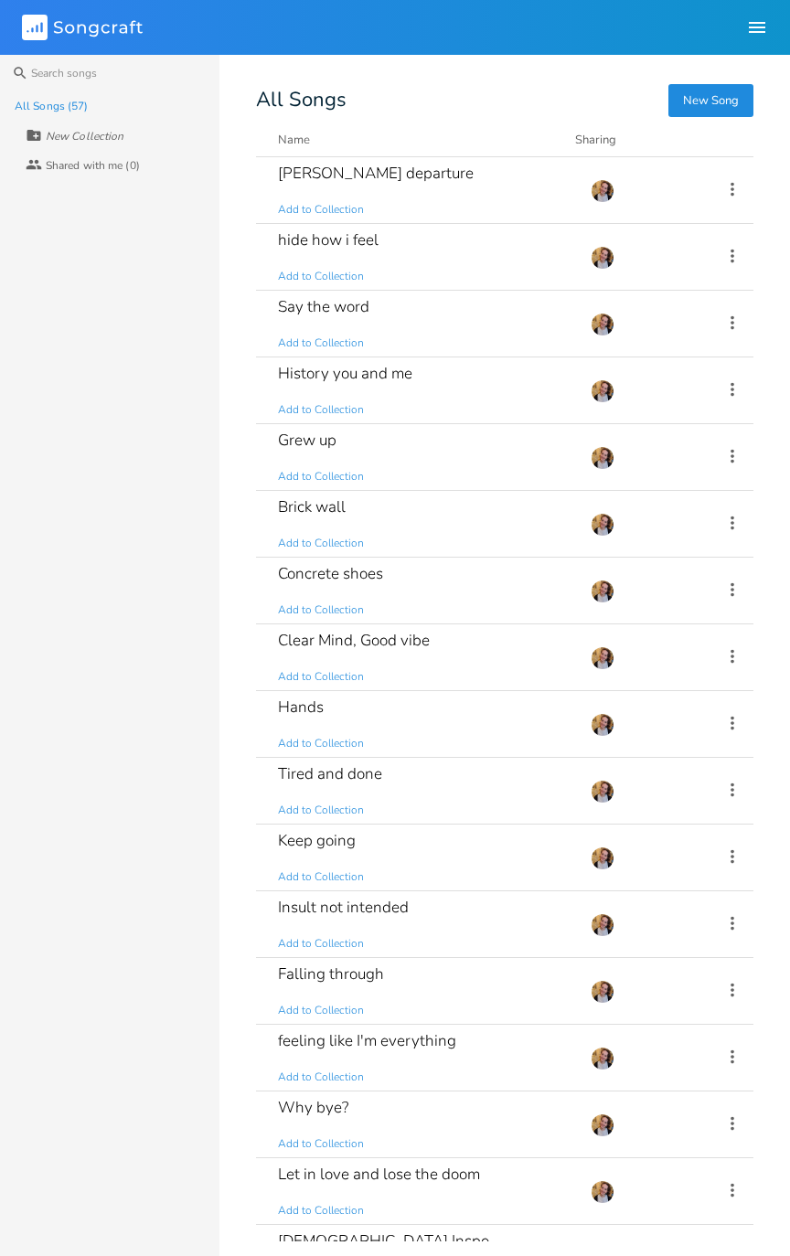
click at [426, 634] on div "Keep going Add to Collection" at bounding box center [423, 857] width 291 height 66
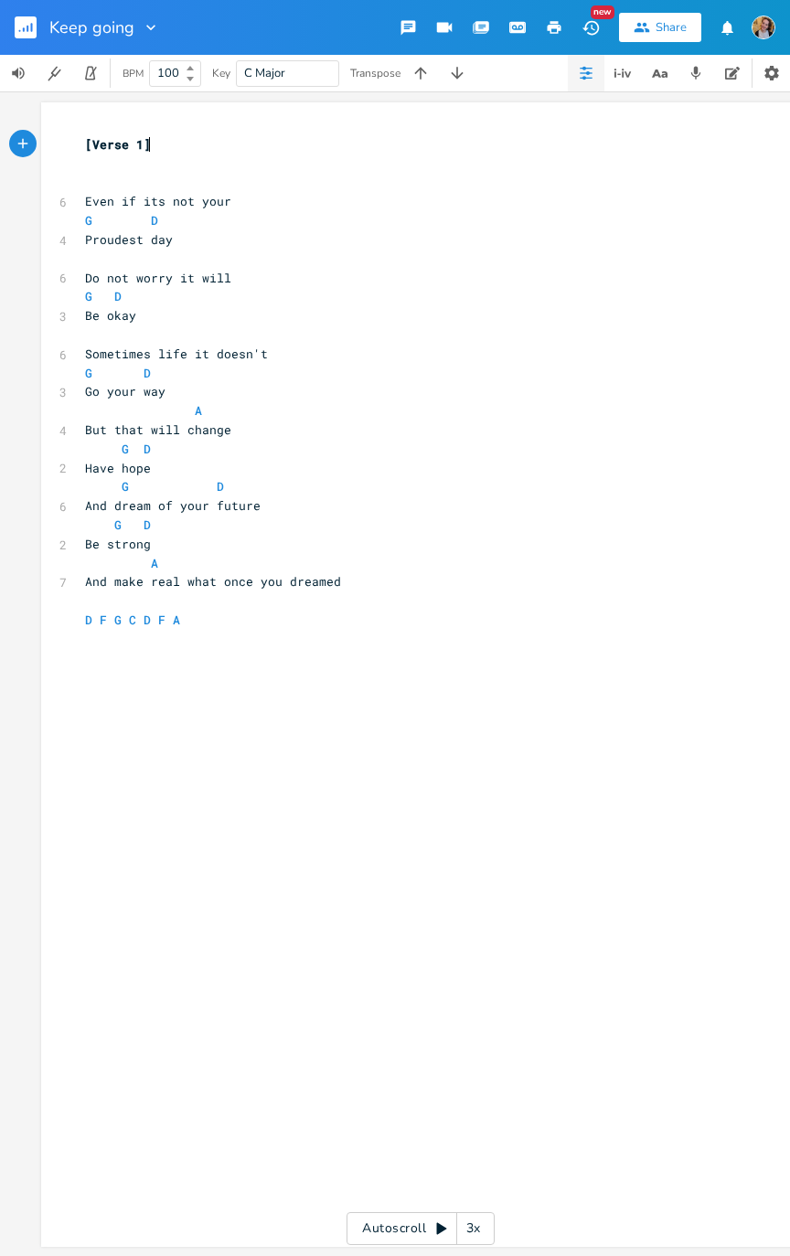
click at [2, 22] on div "Keep going" at bounding box center [80, 27] width 160 height 55
click at [19, 30] on icon "button" at bounding box center [20, 31] width 2 height 2
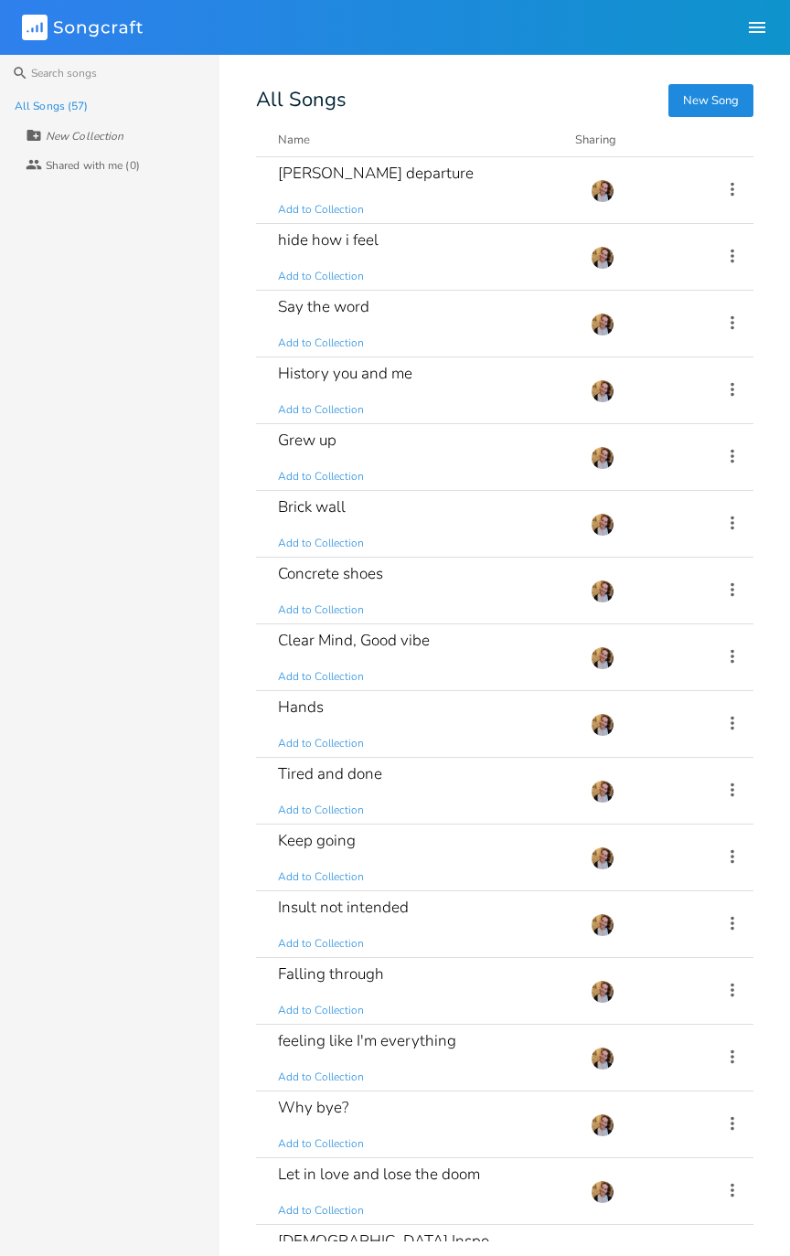
click at [506, 603] on div "Concrete shoes Add to Collection" at bounding box center [423, 590] width 291 height 66
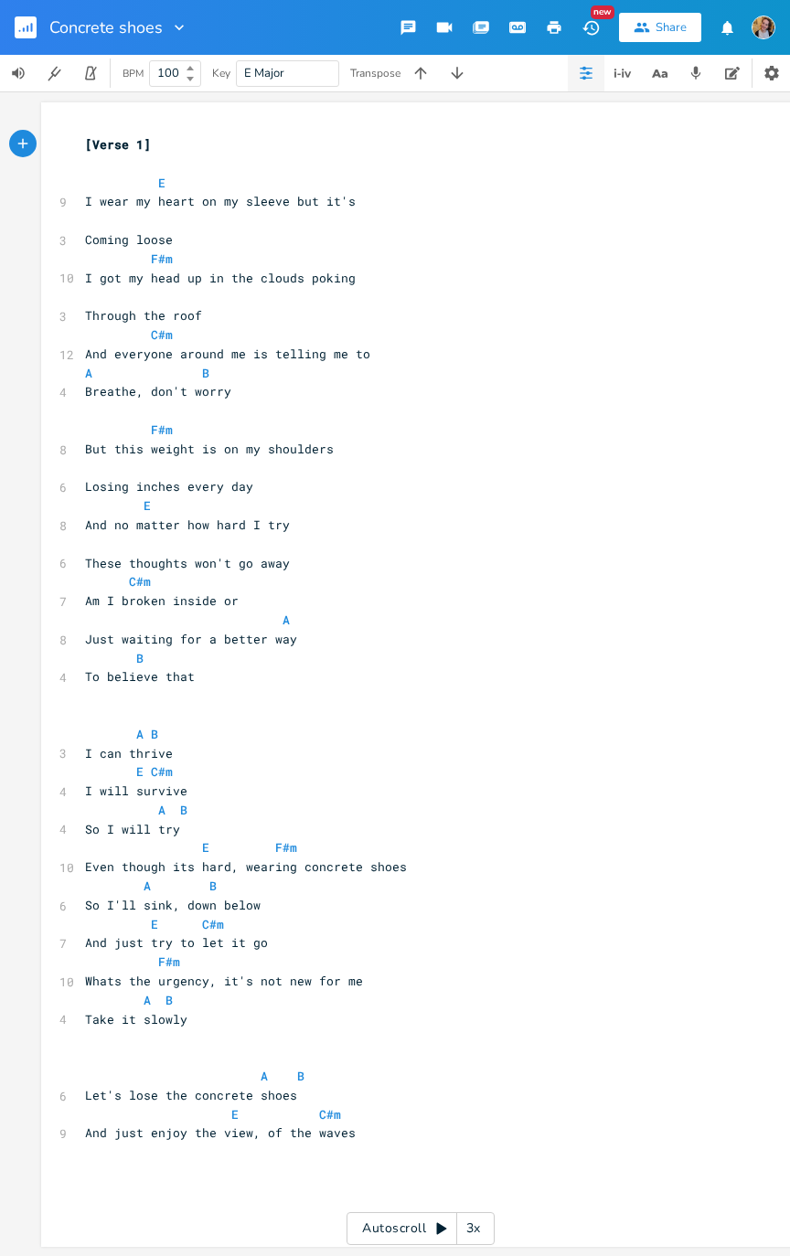
click at [19, 30] on icon "button" at bounding box center [20, 31] width 2 height 2
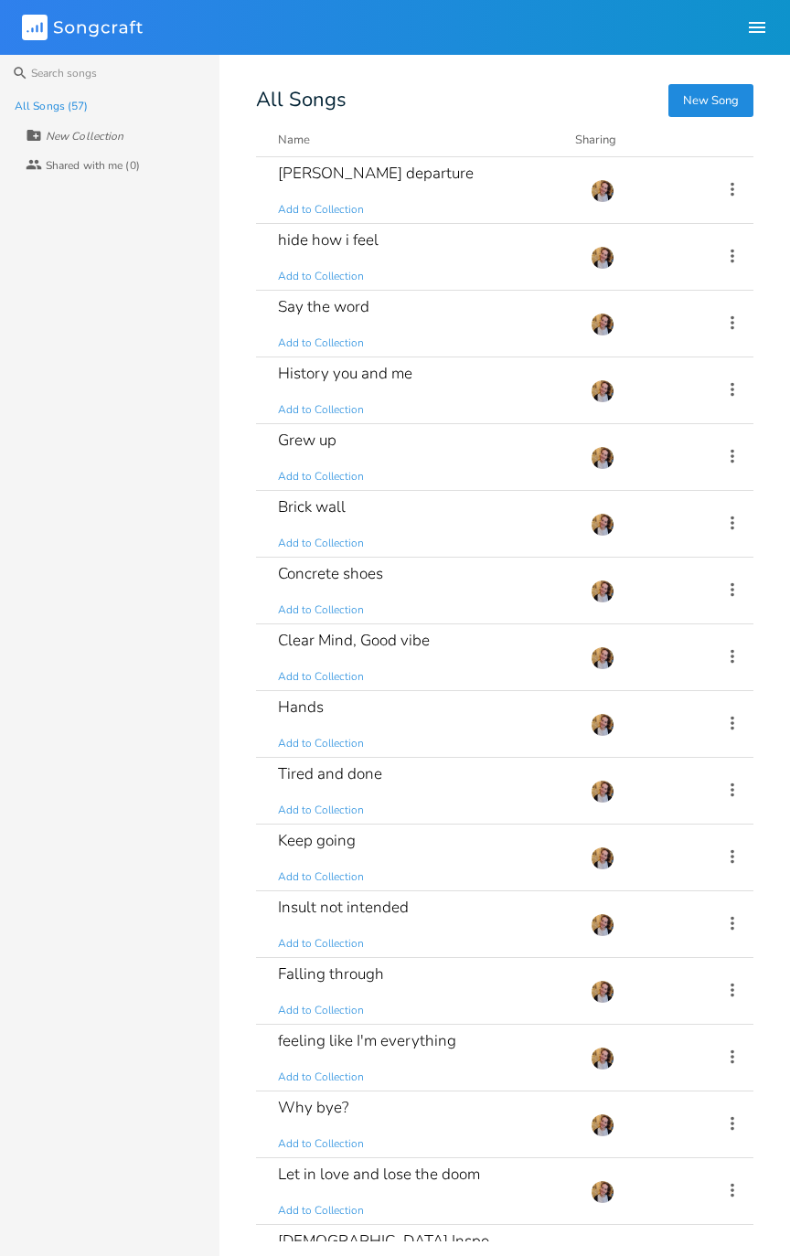
scroll to position [528, 0]
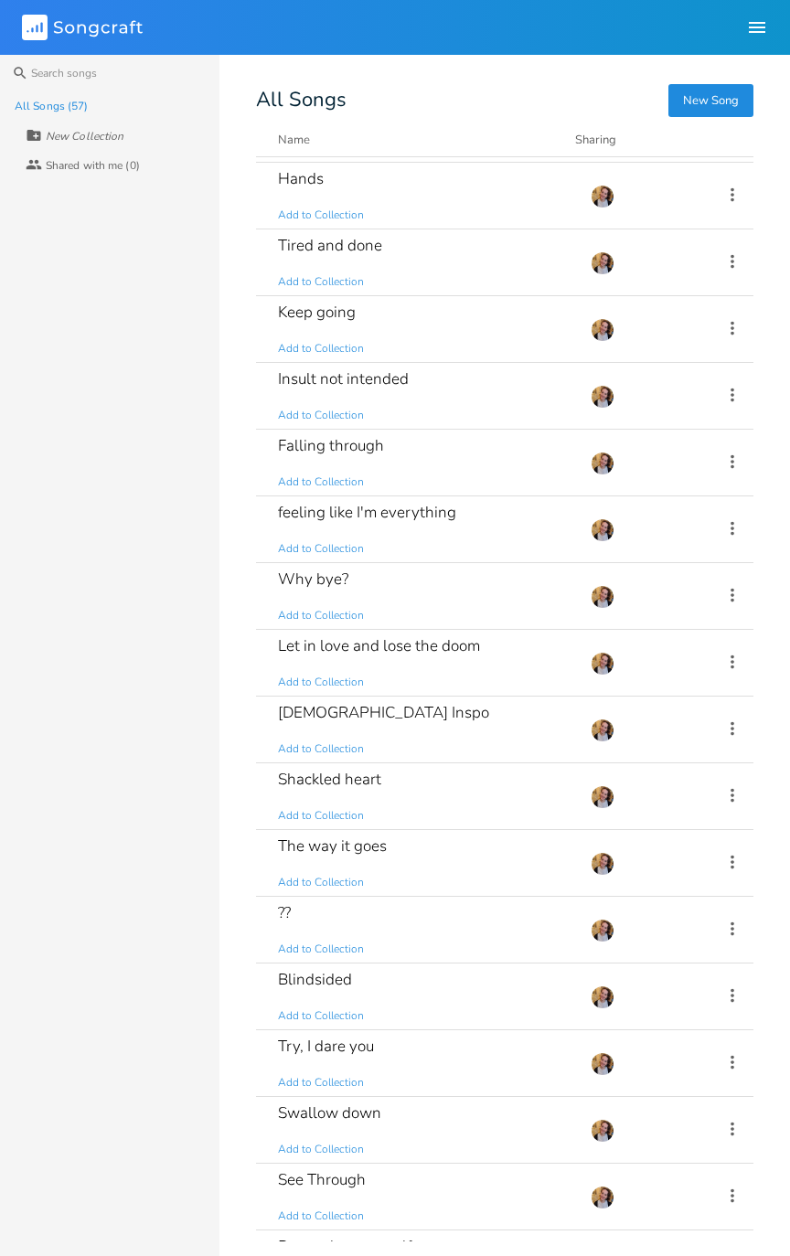
click at [475, 634] on div "Blindsided Add to Collection" at bounding box center [423, 996] width 291 height 66
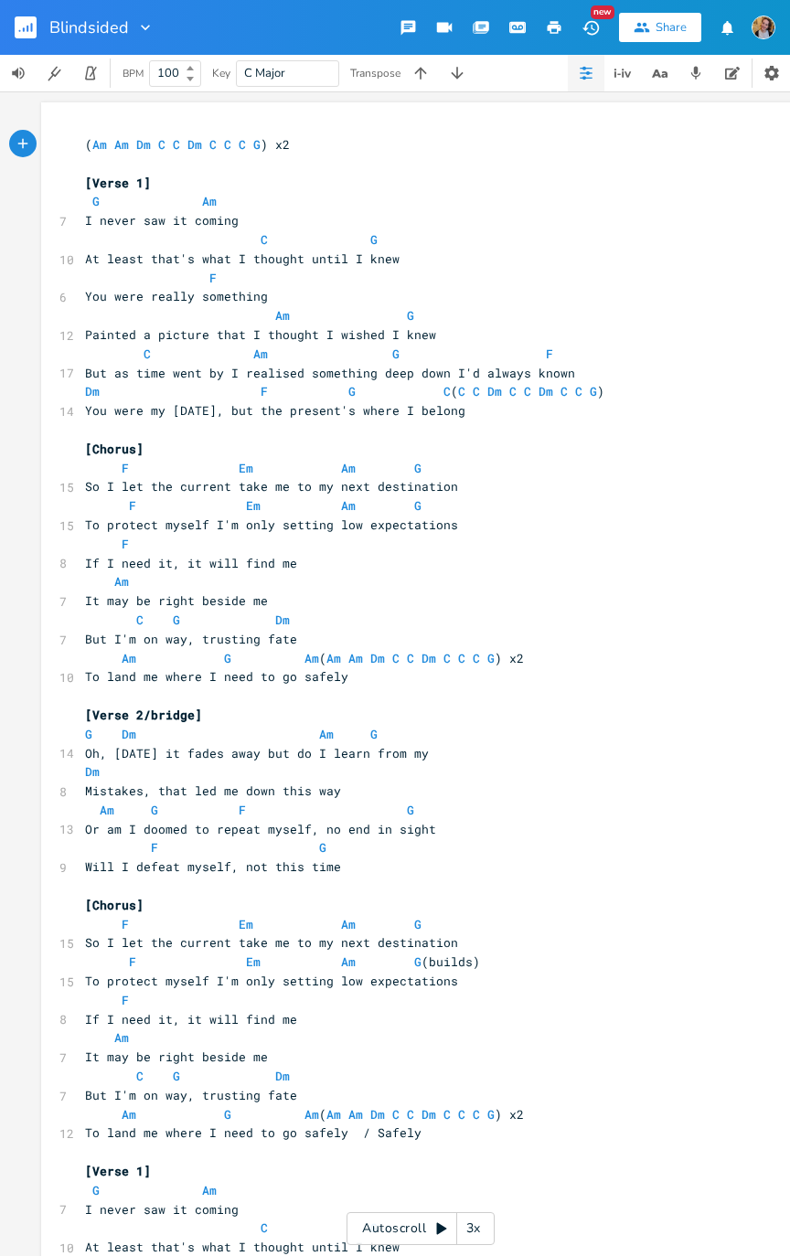
click at [31, 33] on rect "button" at bounding box center [26, 27] width 22 height 22
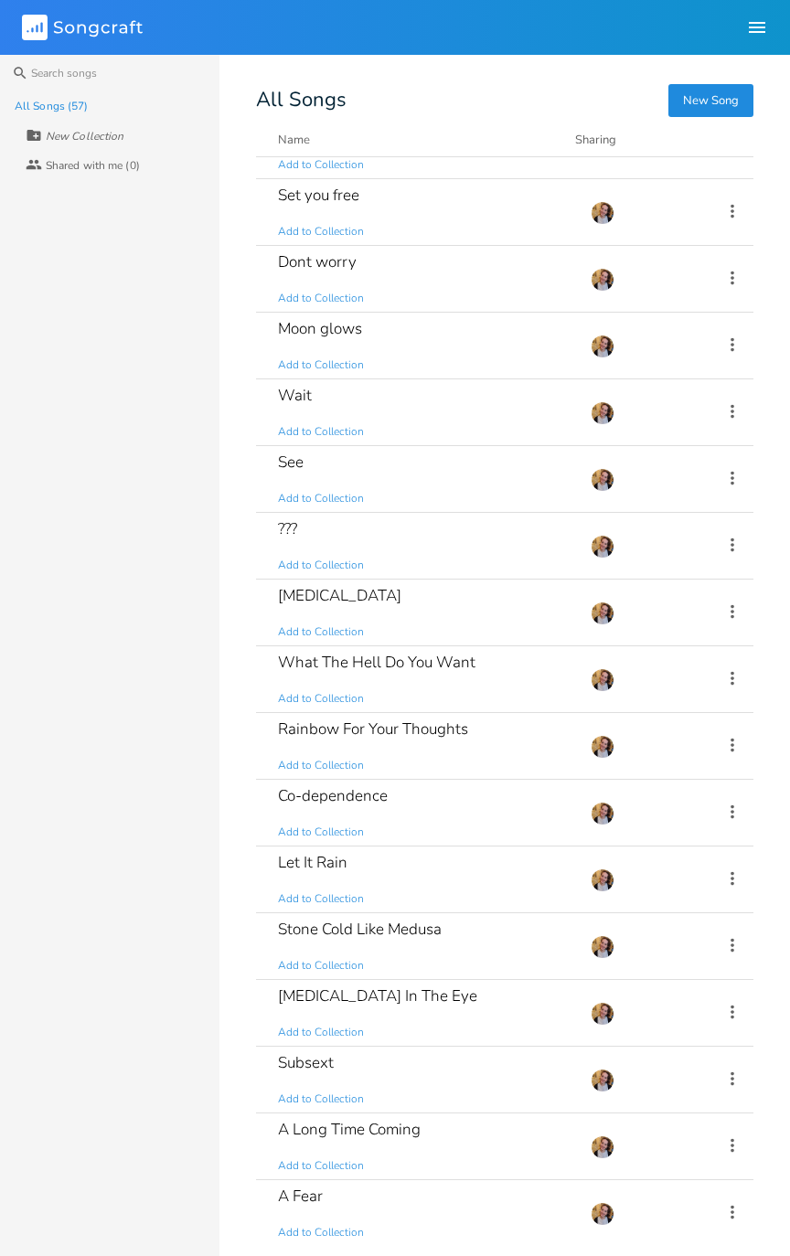
scroll to position [2709, 0]
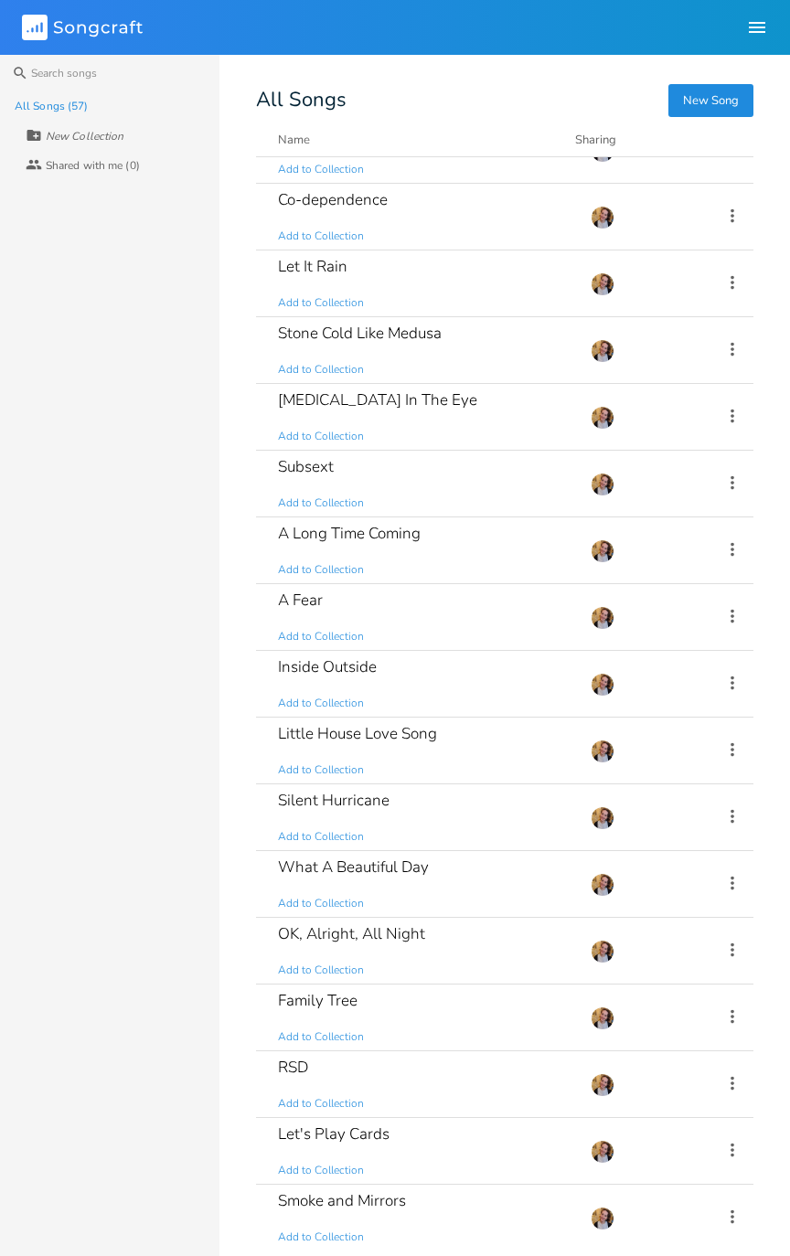
click at [488, 600] on div "A Fear Add to Collection" at bounding box center [423, 617] width 291 height 66
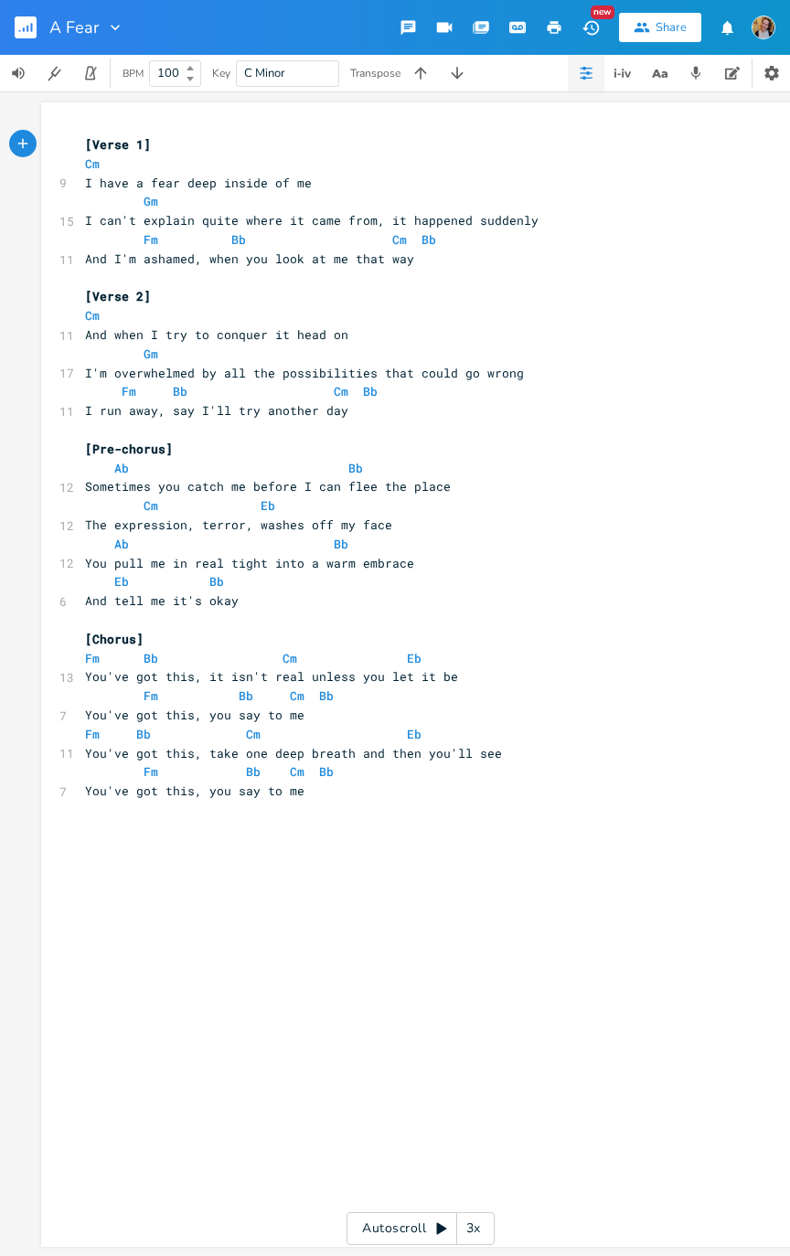
click at [15, 55] on button "button" at bounding box center [18, 73] width 37 height 37
click at [23, 29] on icon "button" at bounding box center [24, 29] width 2 height 5
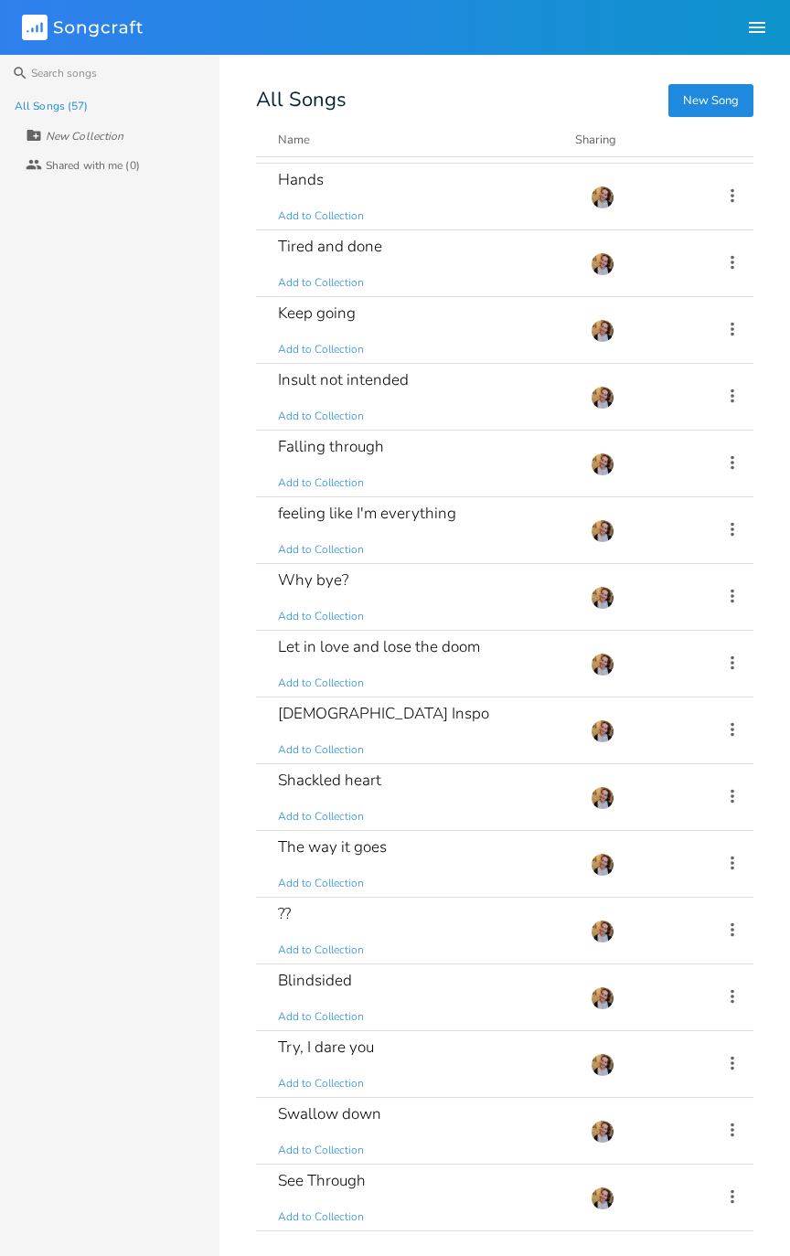
scroll to position [523, 0]
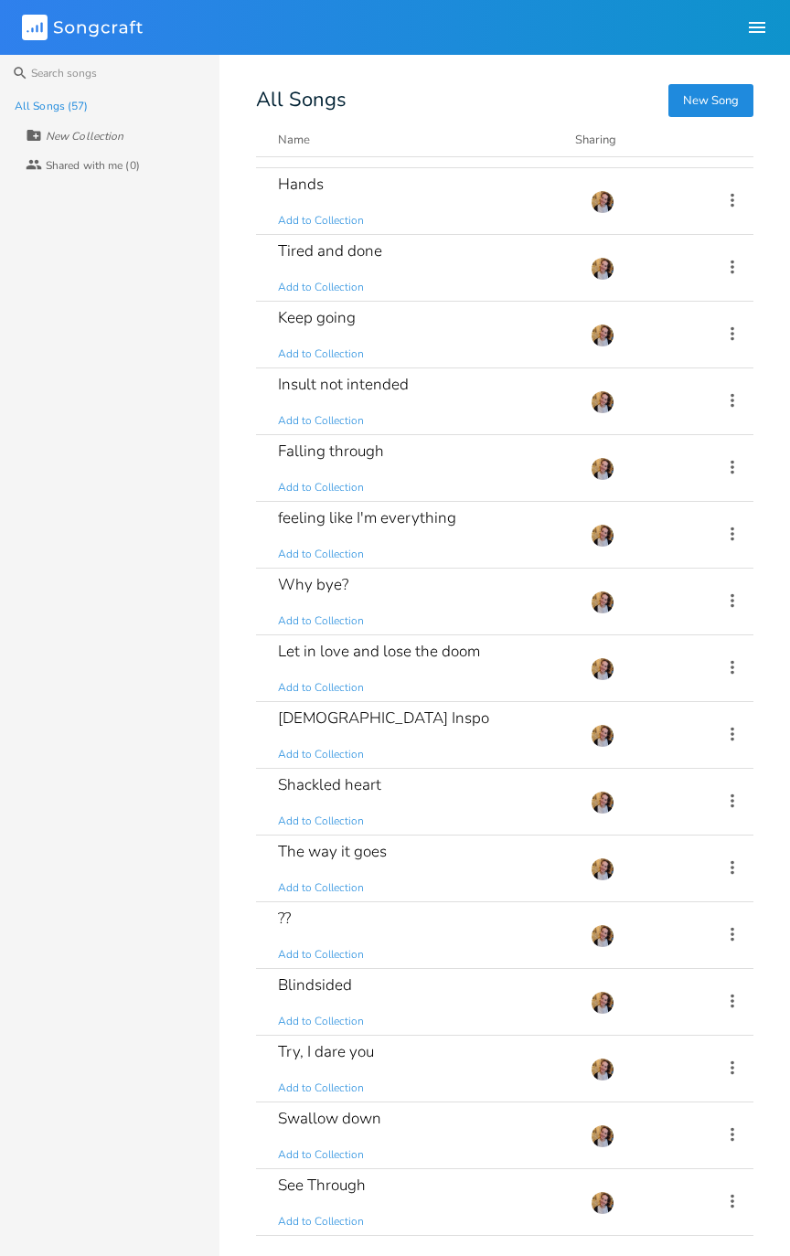
click at [461, 462] on div "Falling through Add to Collection" at bounding box center [423, 468] width 291 height 66
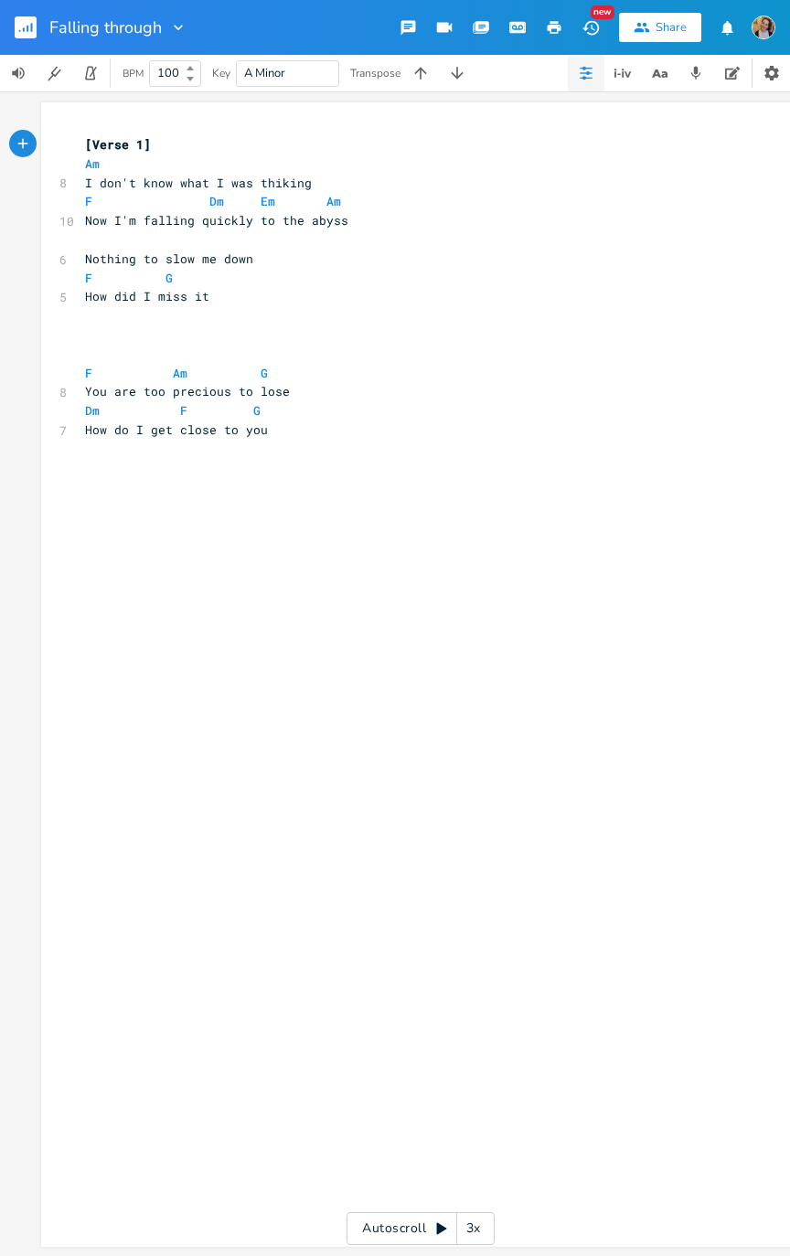
click at [29, 34] on rect "button" at bounding box center [26, 27] width 22 height 22
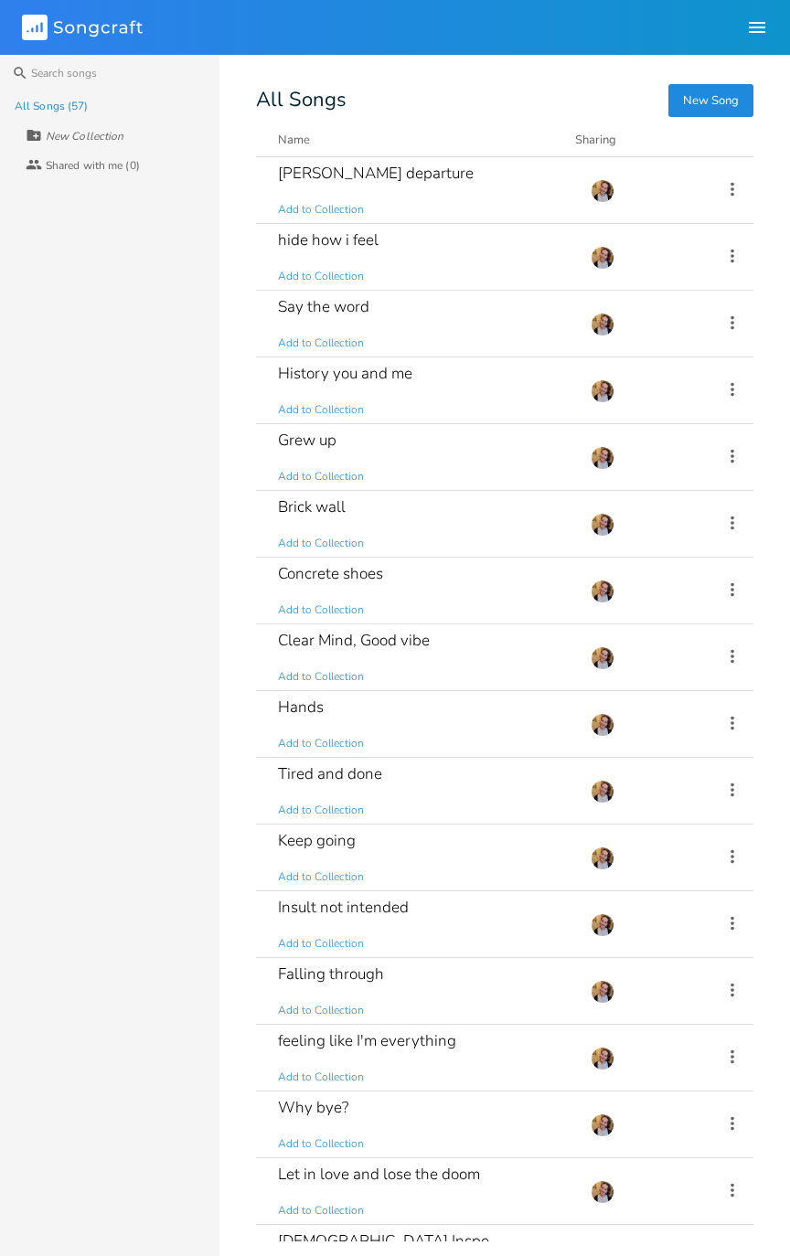
click at [537, 523] on div "Brick wall Add to Collection" at bounding box center [423, 524] width 291 height 66
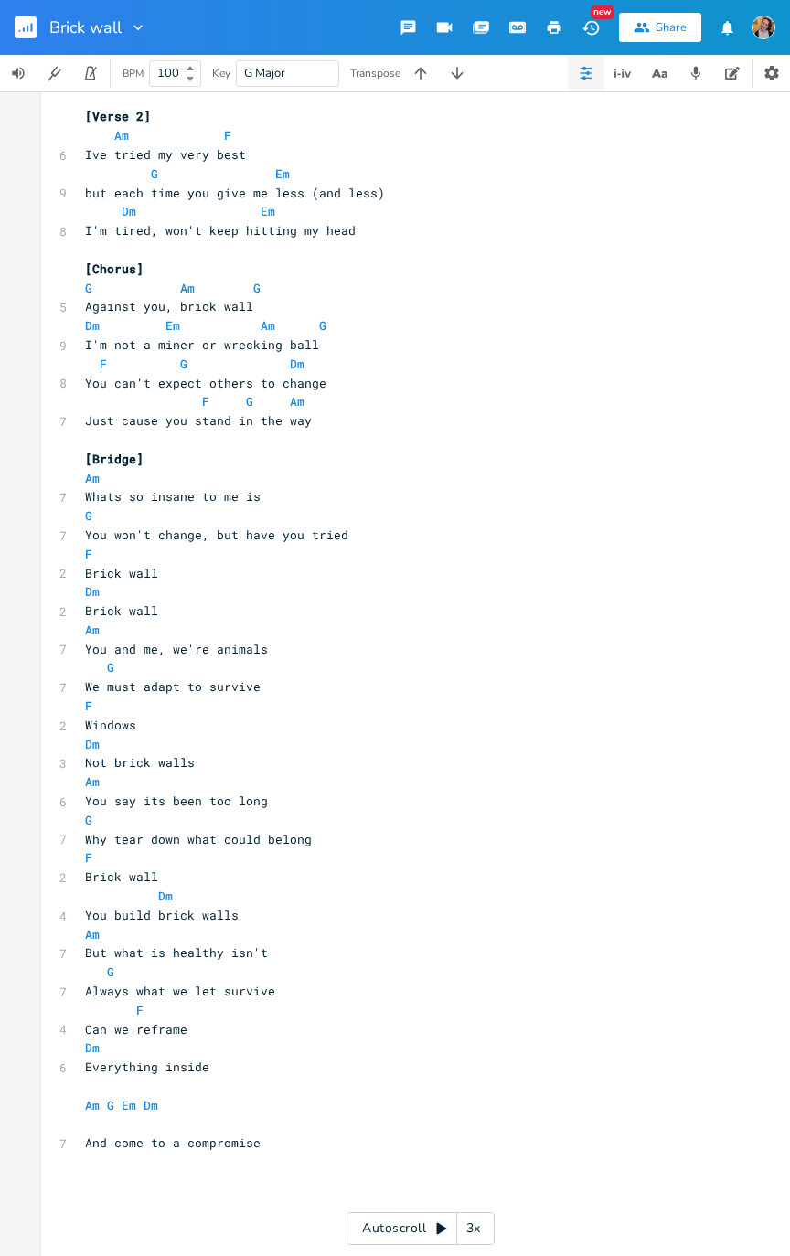
scroll to position [238, 0]
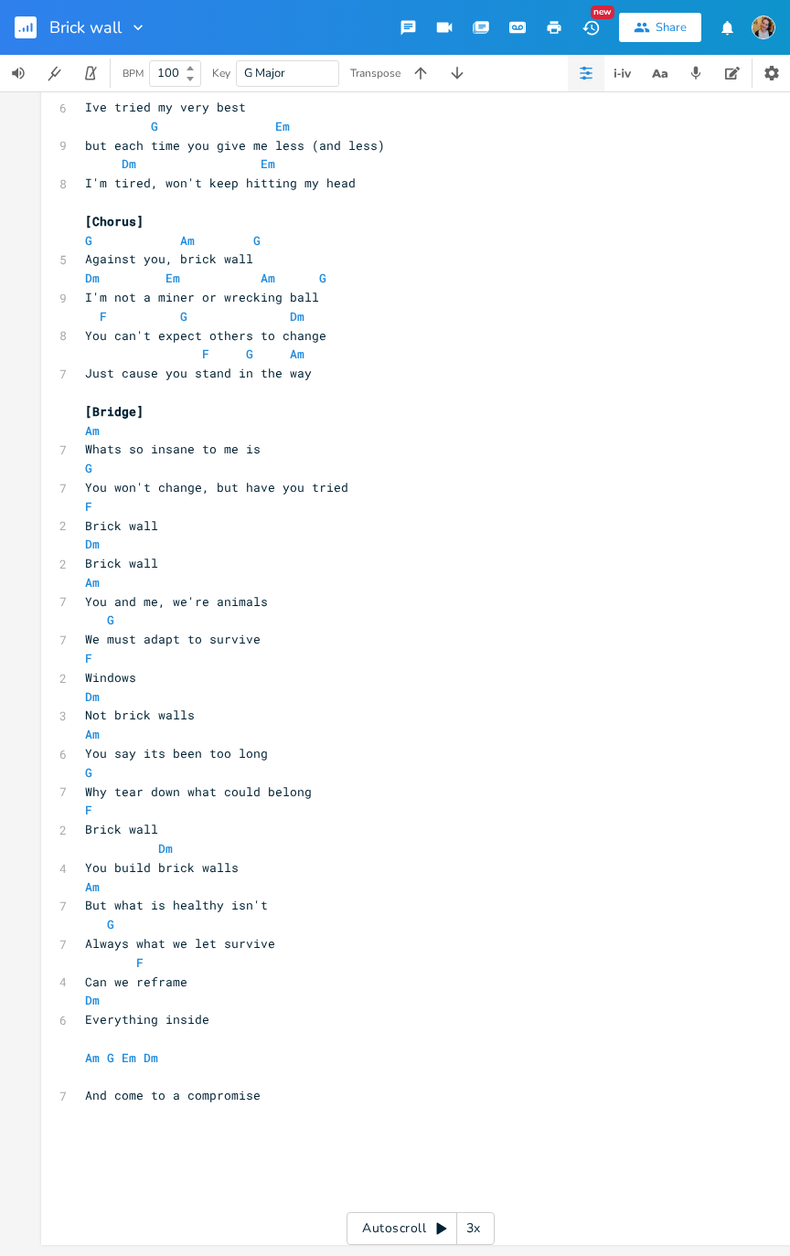
click at [23, 29] on icon "button" at bounding box center [24, 29] width 2 height 5
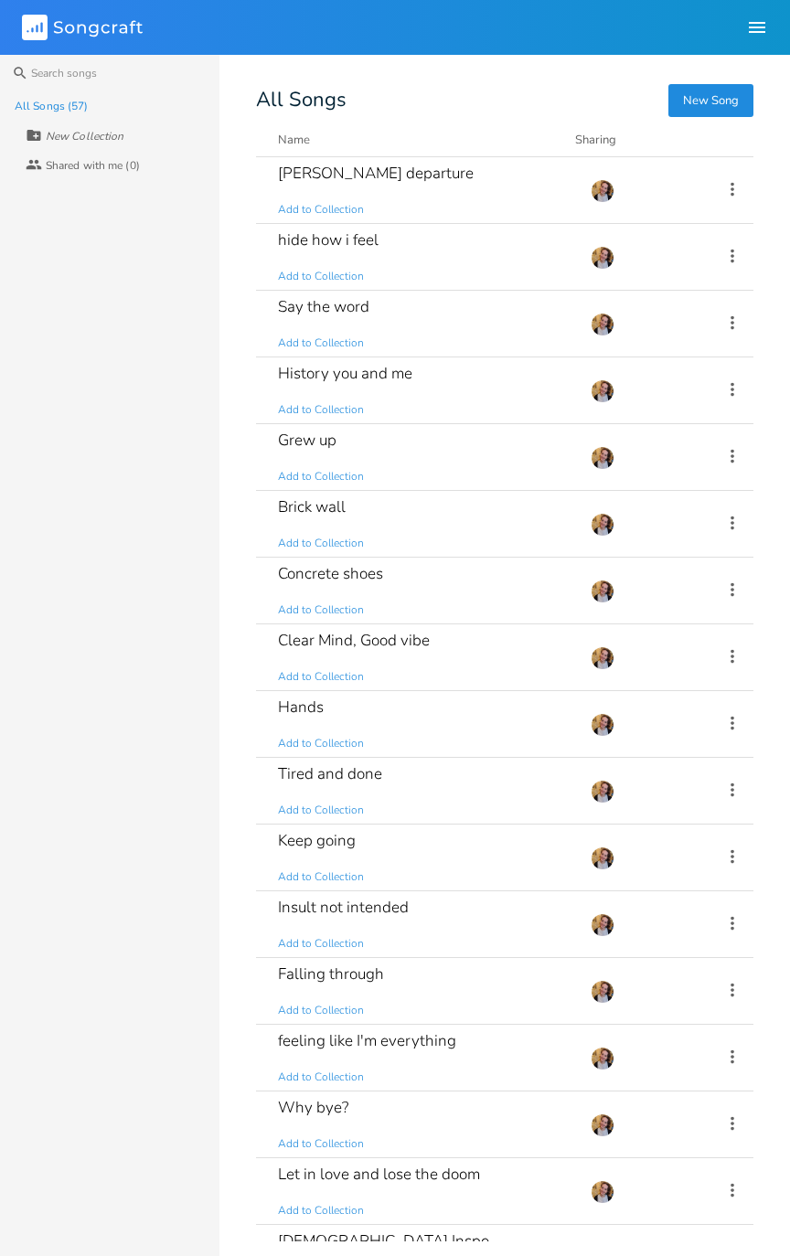
click at [501, 248] on div "hide how i feel Add to Collection" at bounding box center [423, 257] width 291 height 66
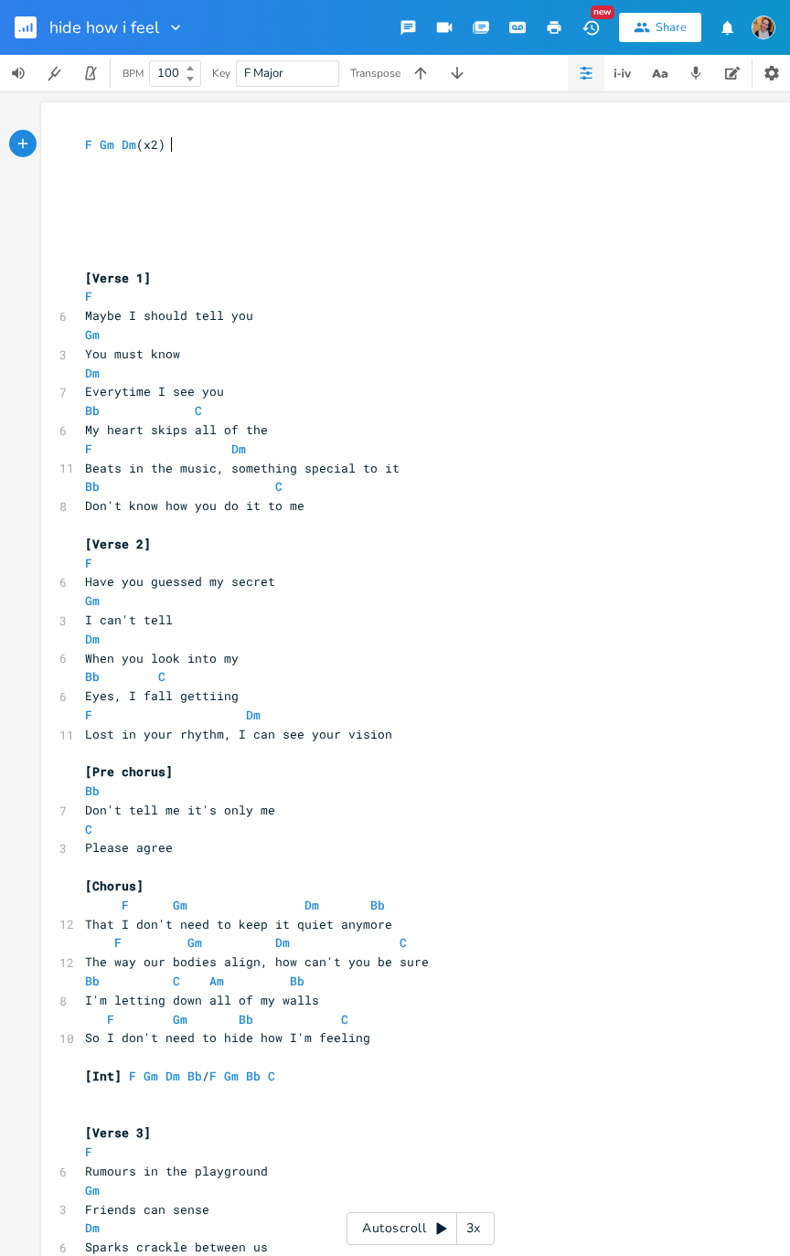
click at [431, 634] on div "Autoscroll 3x" at bounding box center [420, 1228] width 148 height 33
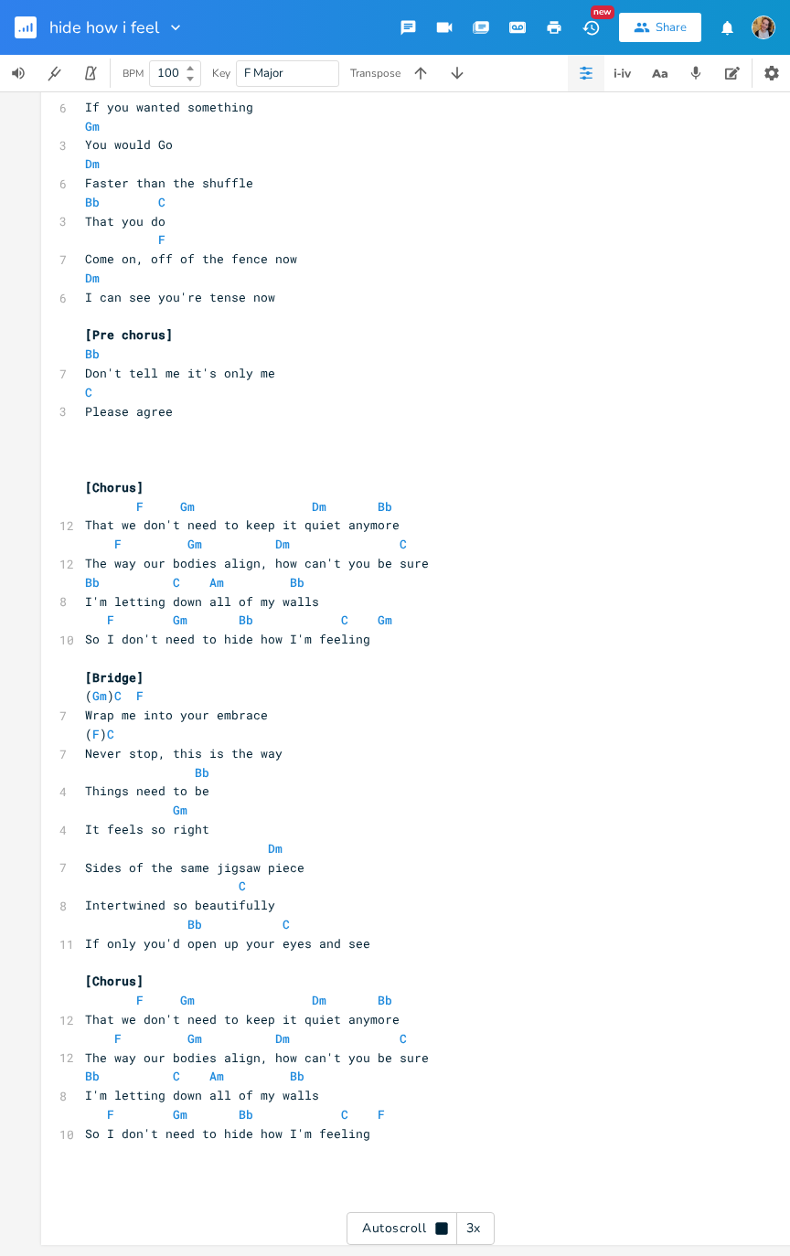
scroll to position [1378, 0]
click at [23, 31] on icon "button" at bounding box center [24, 29] width 2 height 5
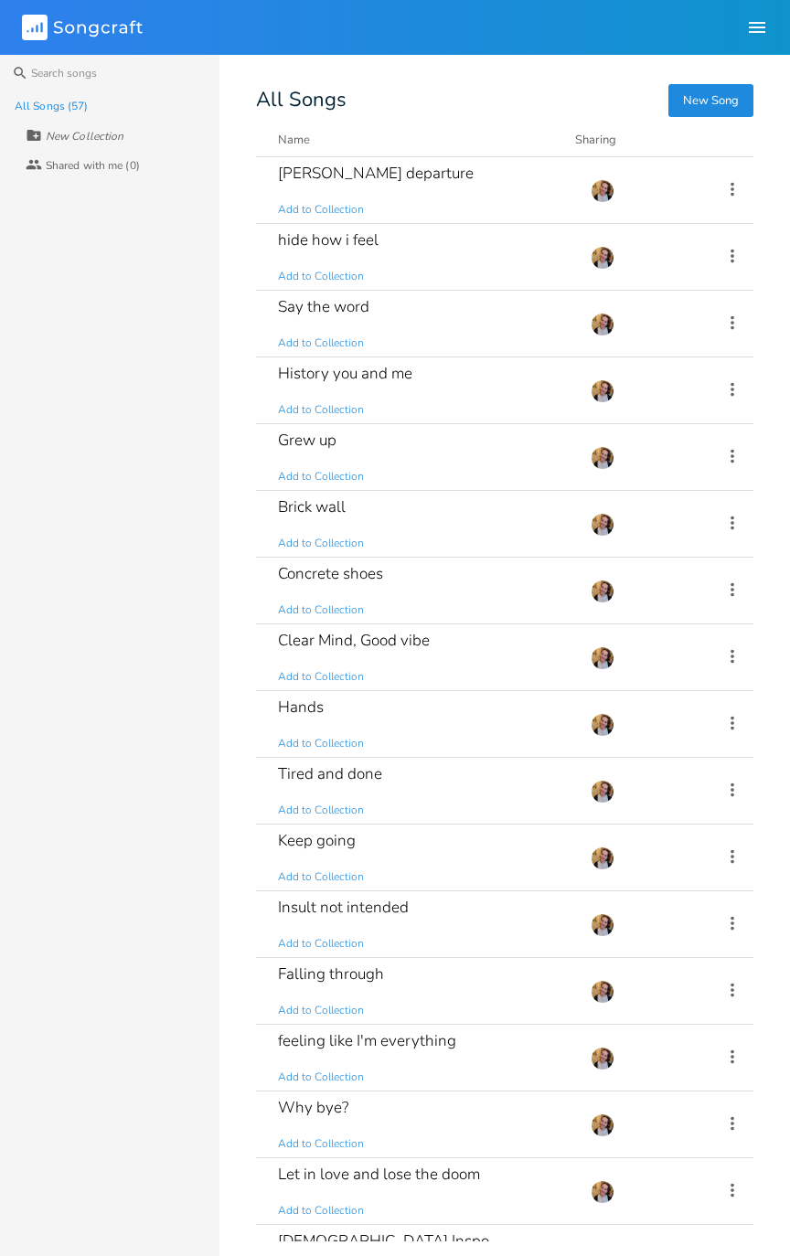
click at [499, 388] on div "History you and me Add to Collection" at bounding box center [423, 390] width 291 height 66
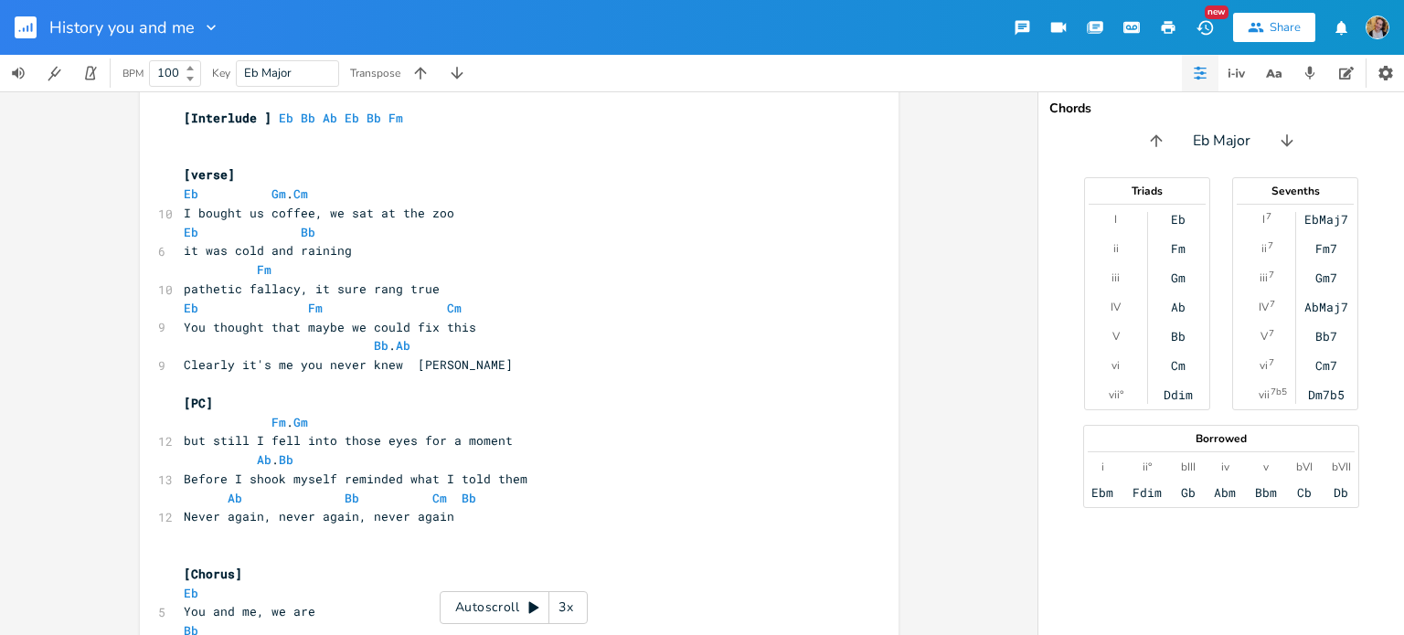
scroll to position [287, 0]
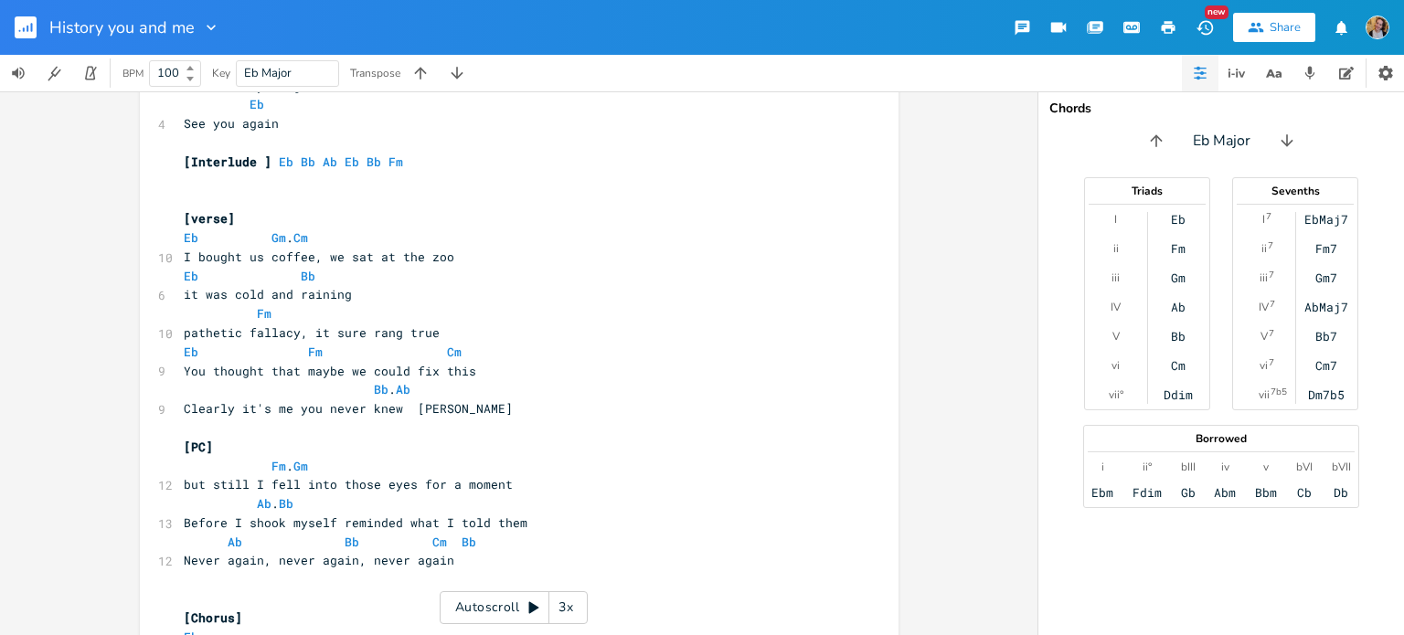
drag, startPoint x: 172, startPoint y: 241, endPoint x: 454, endPoint y: 248, distance: 282.5
click at [454, 248] on div "xxxxxxxxxx [Chorus] Eb 5 You and me, we are Bb 5 History, that I Ab 7 Won't rep…" at bounding box center [519, 500] width 759 height 1370
type textarea "Eb Gm. Cm"
drag, startPoint x: 432, startPoint y: 244, endPoint x: 152, endPoint y: 236, distance: 280.7
click at [152, 236] on div "Eb Gm. Cm x [Chorus] Eb 5 You and me, we are Bb 5 History, that I Ab 7 Won't re…" at bounding box center [519, 500] width 759 height 1370
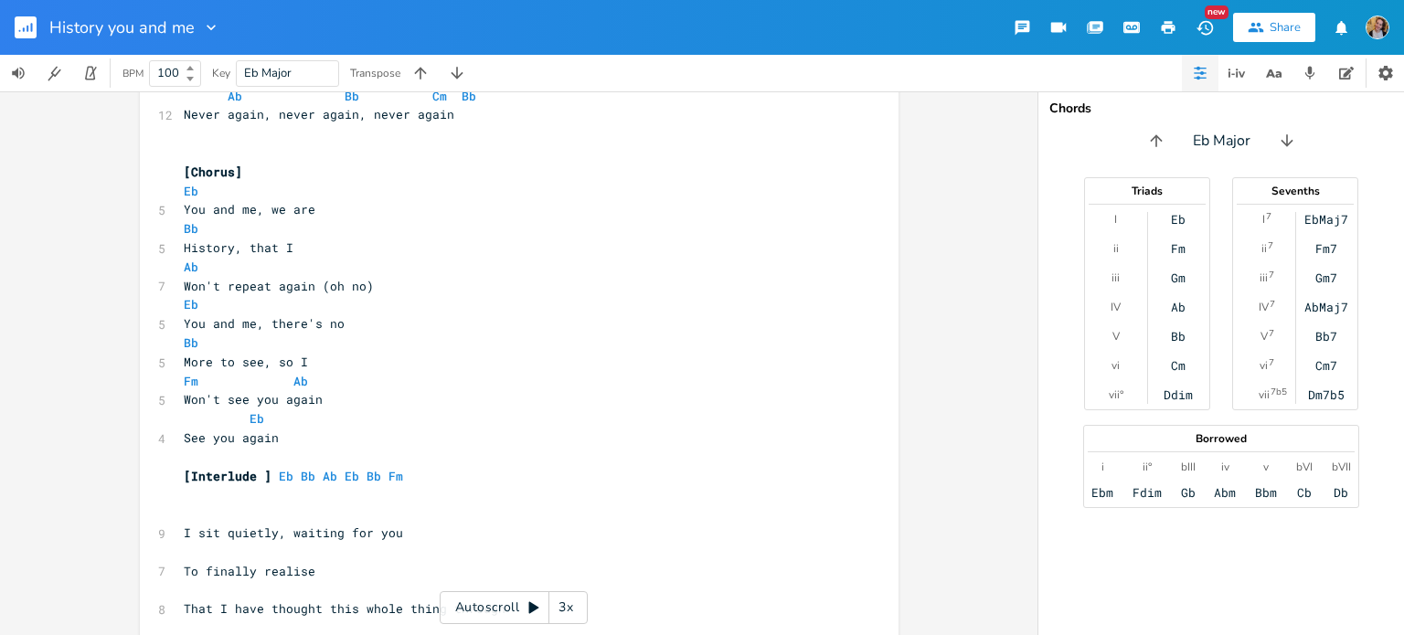
scroll to position [737, 0]
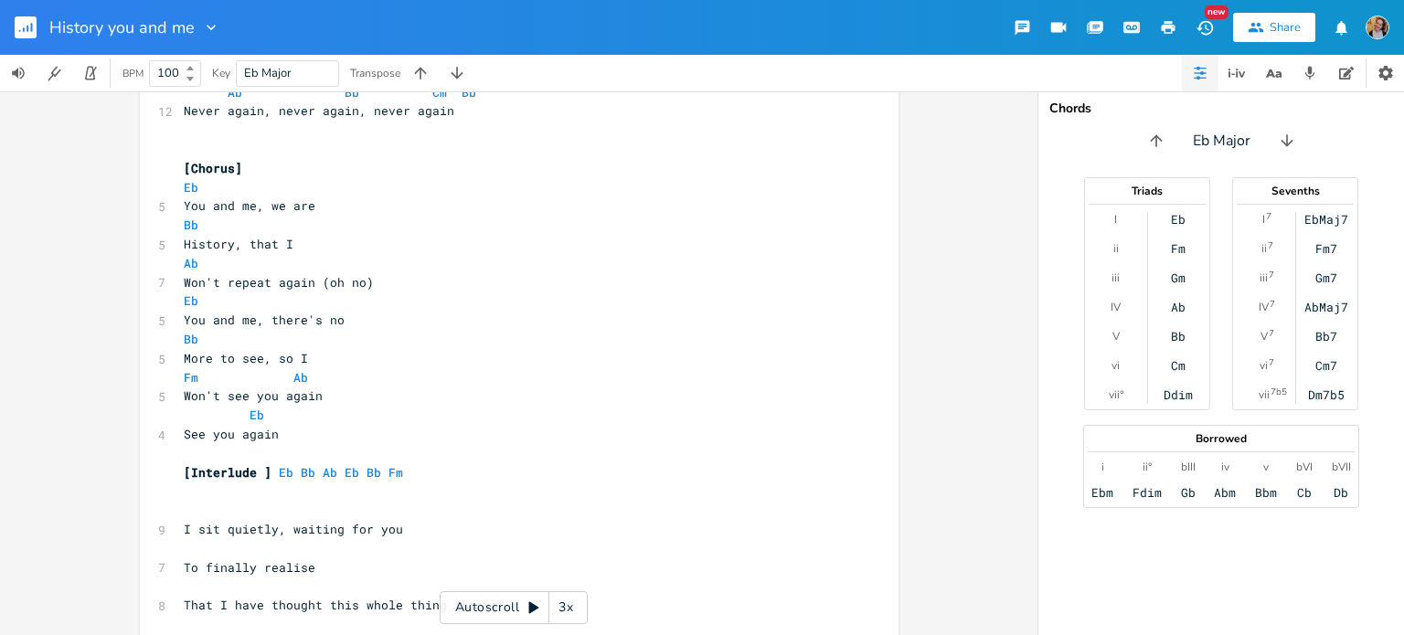
click at [216, 511] on pre "​" at bounding box center [510, 510] width 660 height 19
paste textarea "Bb"
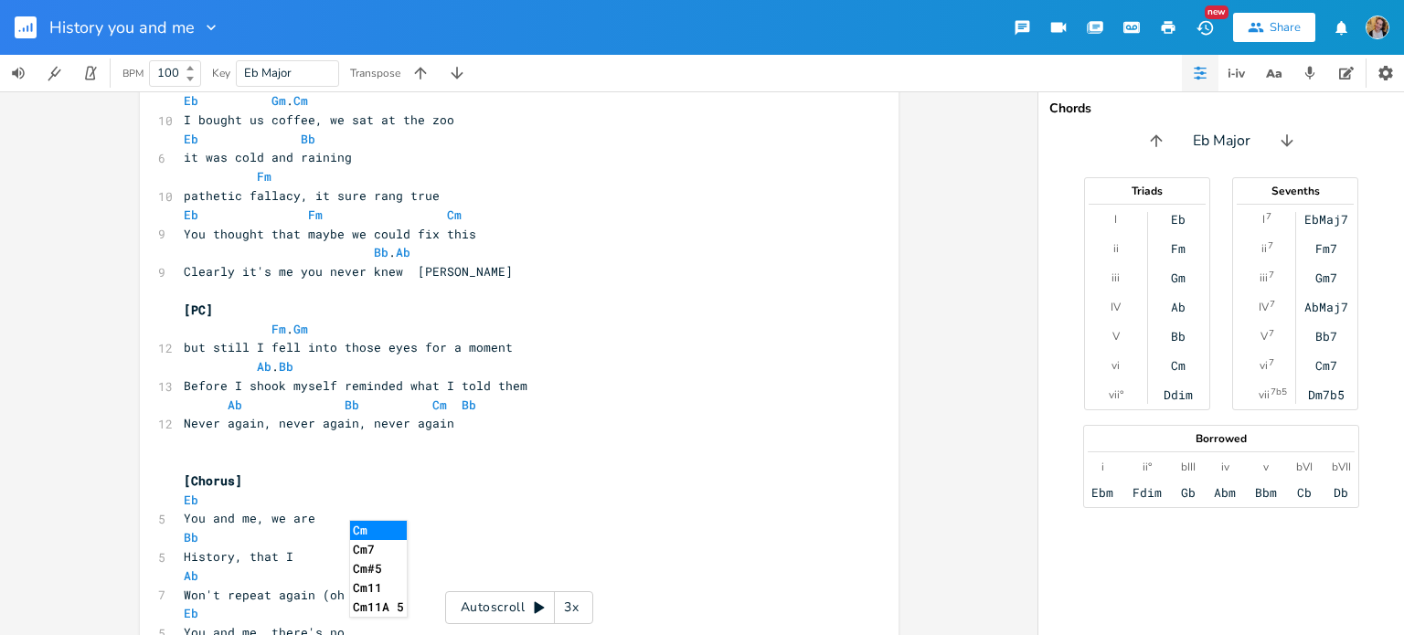
scroll to position [361, 0]
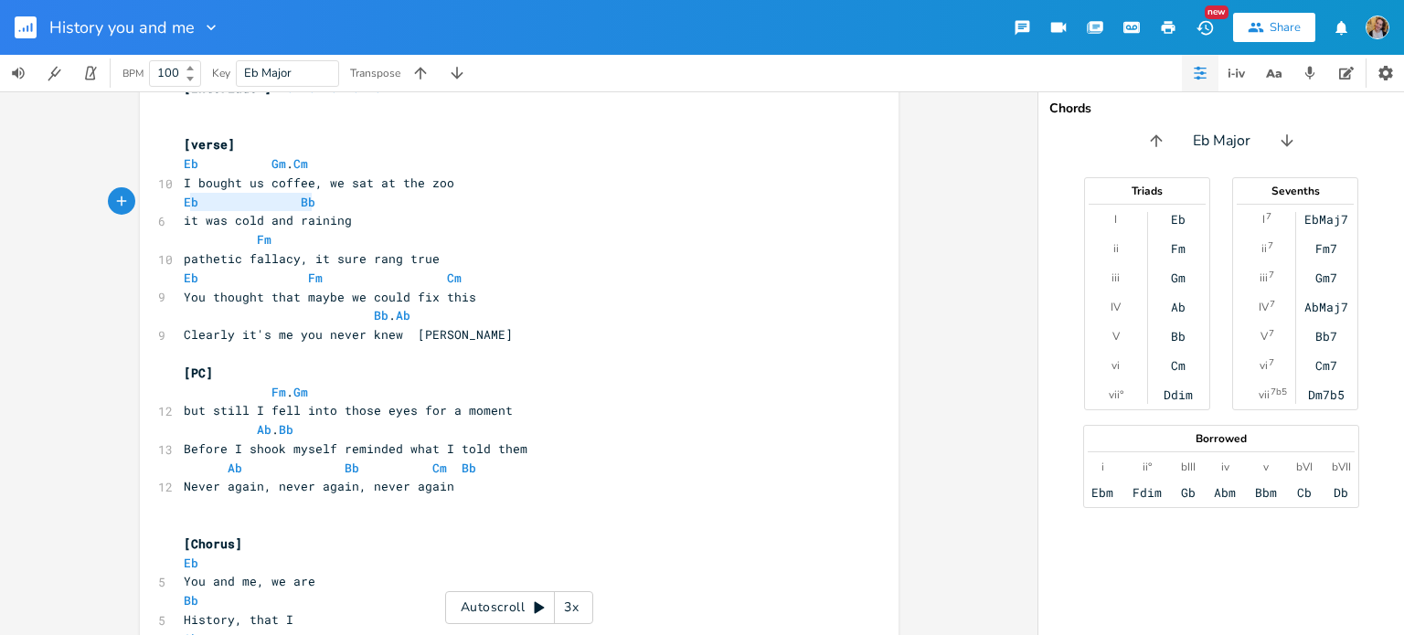
type textarea "Eb Bb"
drag, startPoint x: 346, startPoint y: 207, endPoint x: 165, endPoint y: 208, distance: 181.9
click at [165, 208] on div "Eb Bb xxxxxxxxxx [Chorus] Eb 5 You and me, we are Bb 5 History, that I Ab 7 Won…" at bounding box center [519, 426] width 759 height 1370
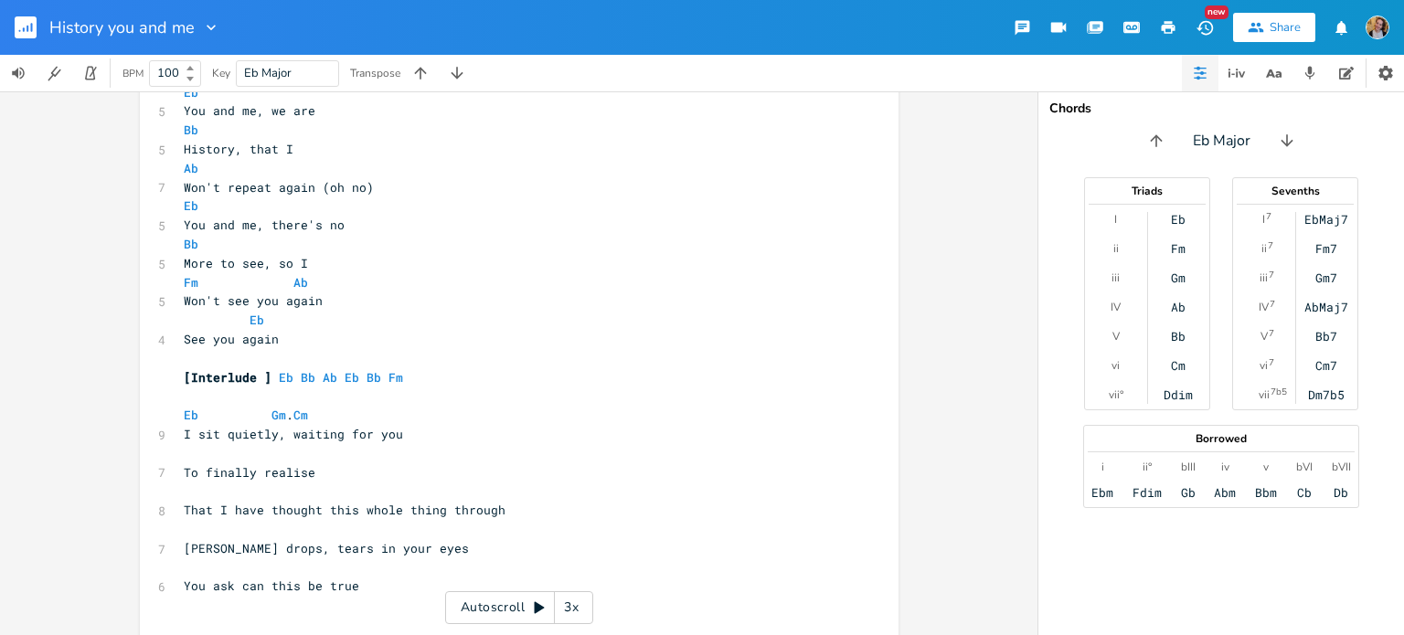
scroll to position [836, 0]
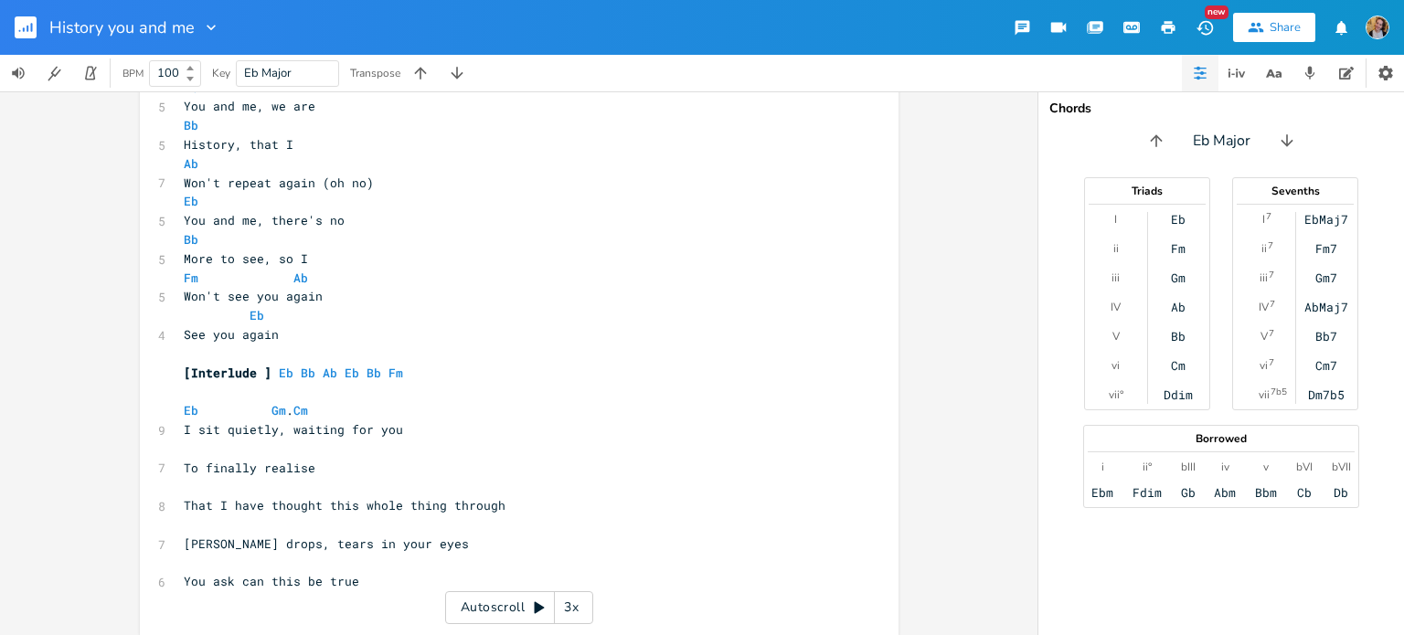
click at [216, 453] on pre "​" at bounding box center [510, 449] width 660 height 19
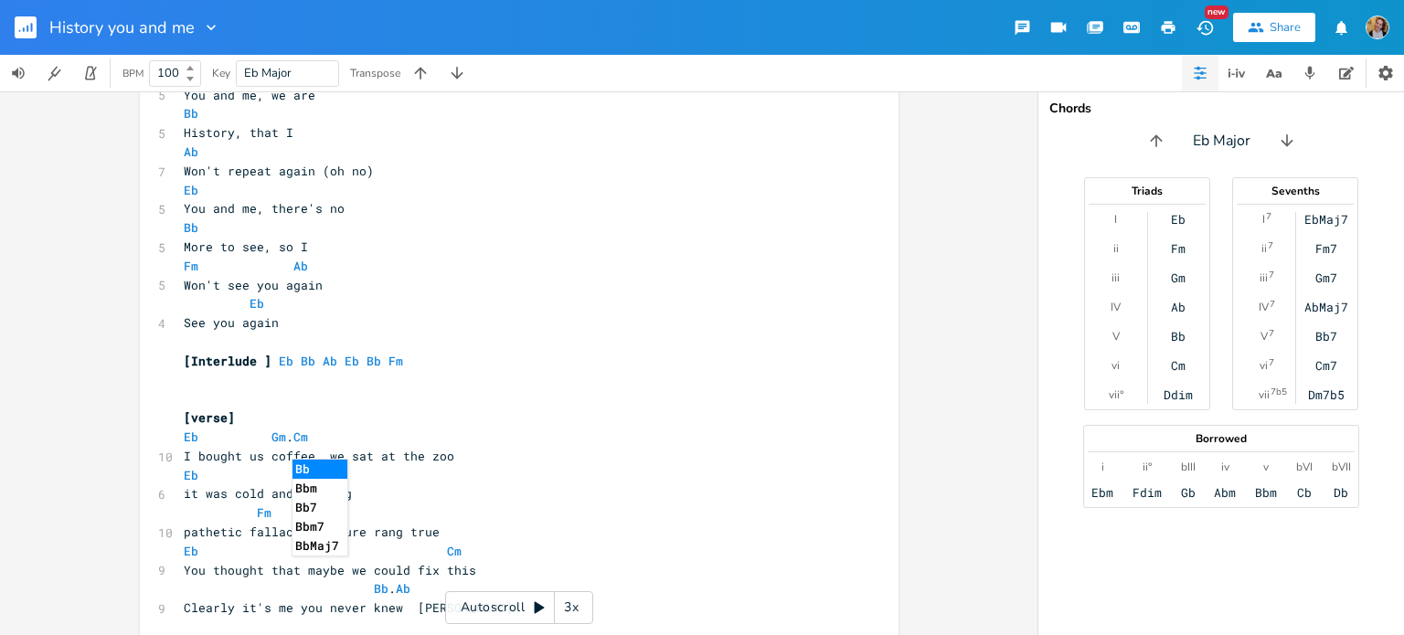
scroll to position [83, 0]
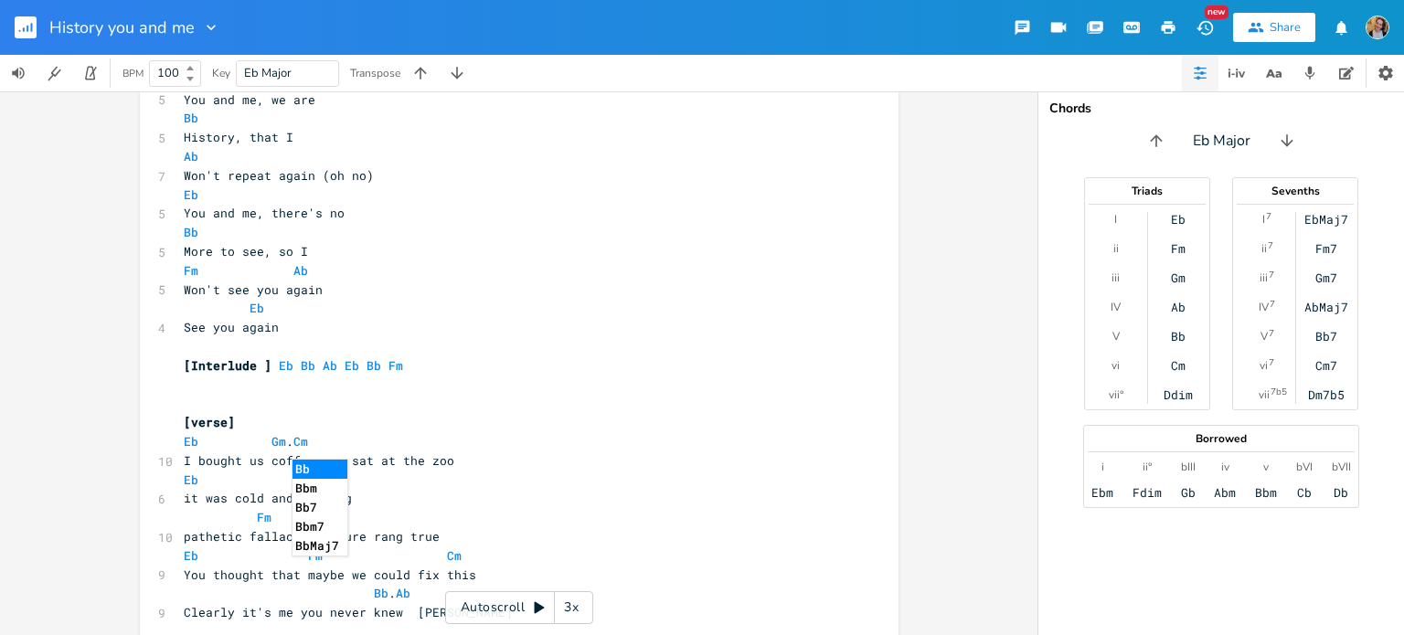
click at [241, 423] on pre "[verse]" at bounding box center [510, 422] width 660 height 19
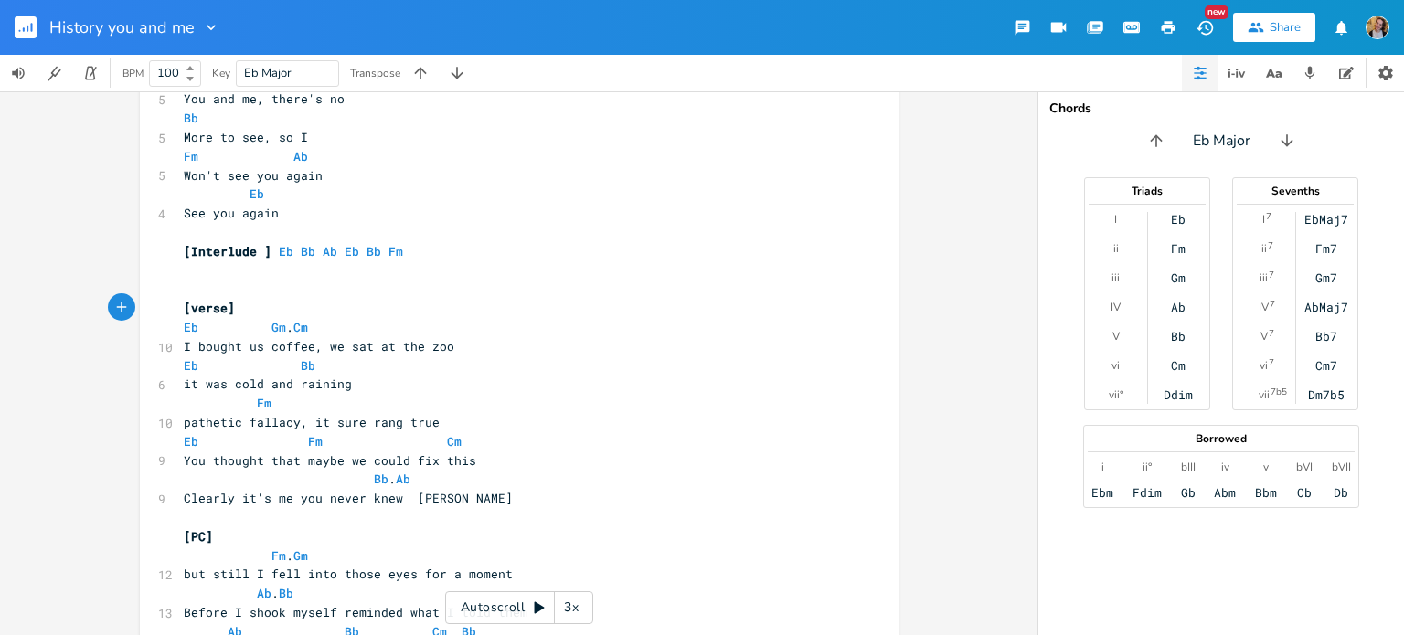
scroll to position [203, 0]
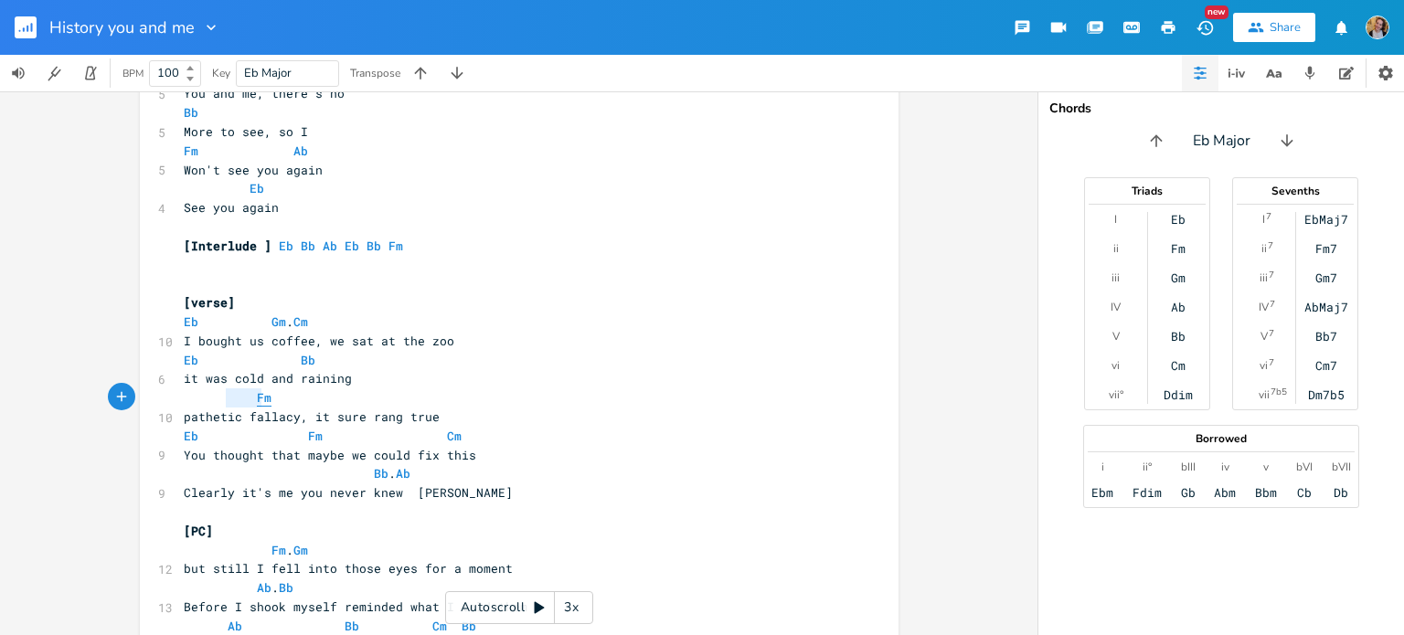
type textarea "Fm"
drag, startPoint x: 222, startPoint y: 393, endPoint x: 274, endPoint y: 400, distance: 52.6
click at [274, 400] on pre "Fm" at bounding box center [510, 397] width 660 height 19
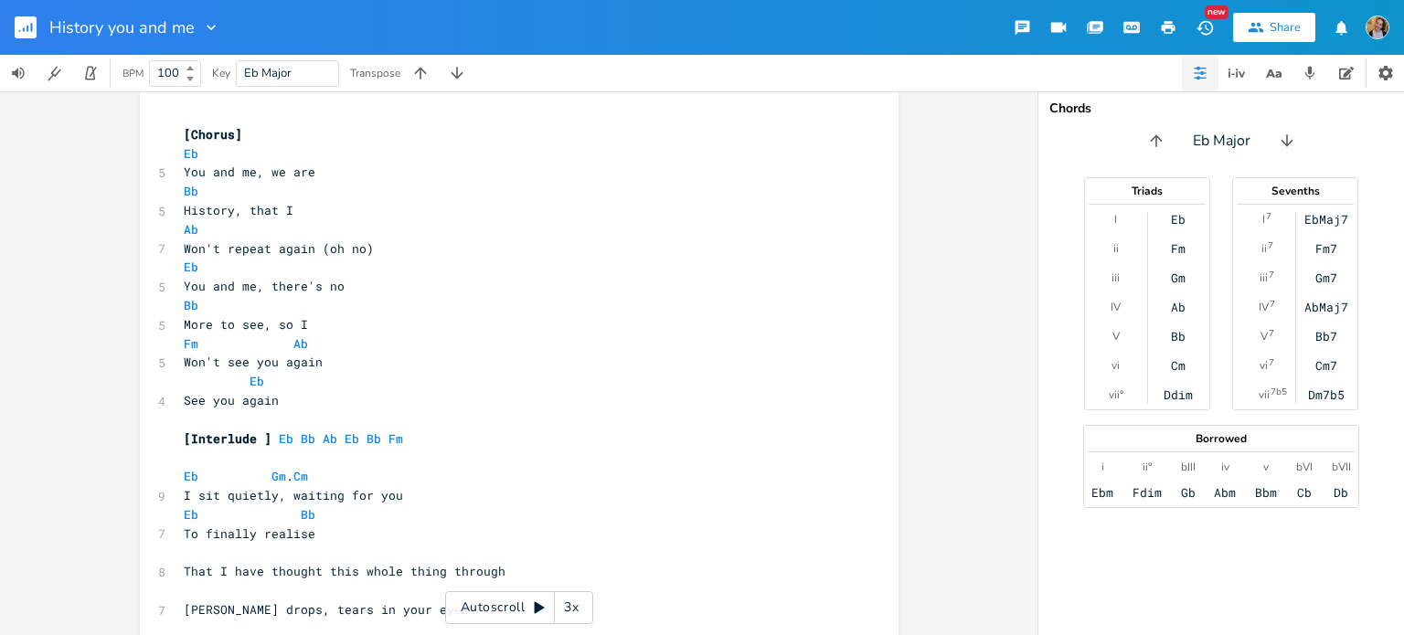
scroll to position [771, 0]
click at [225, 557] on pre "​" at bounding box center [510, 551] width 660 height 19
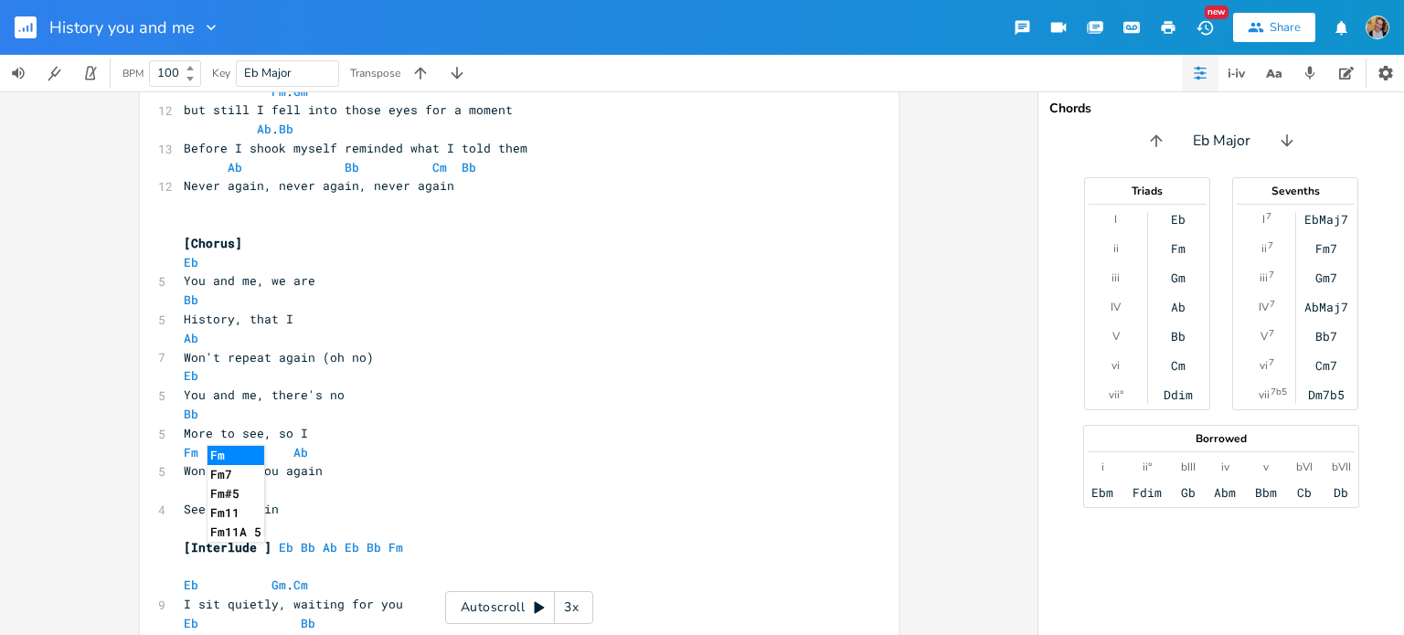
scroll to position [657, 0]
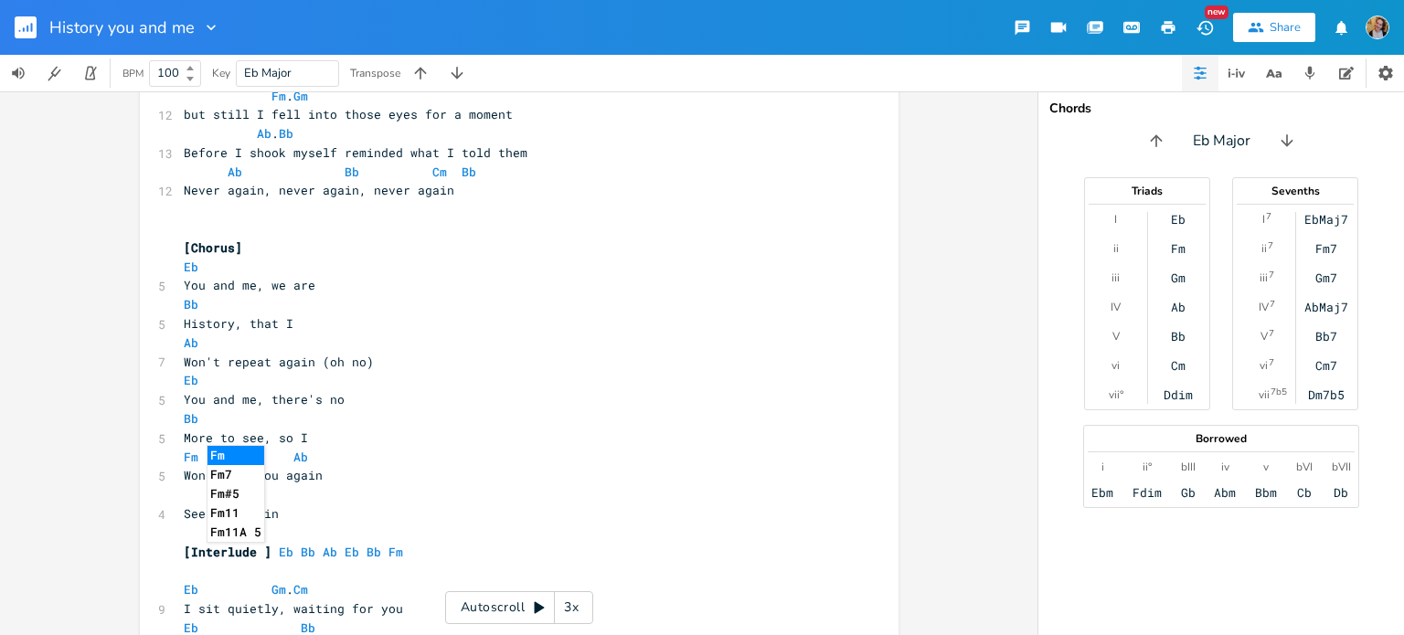
click at [424, 226] on pre "​" at bounding box center [510, 228] width 660 height 19
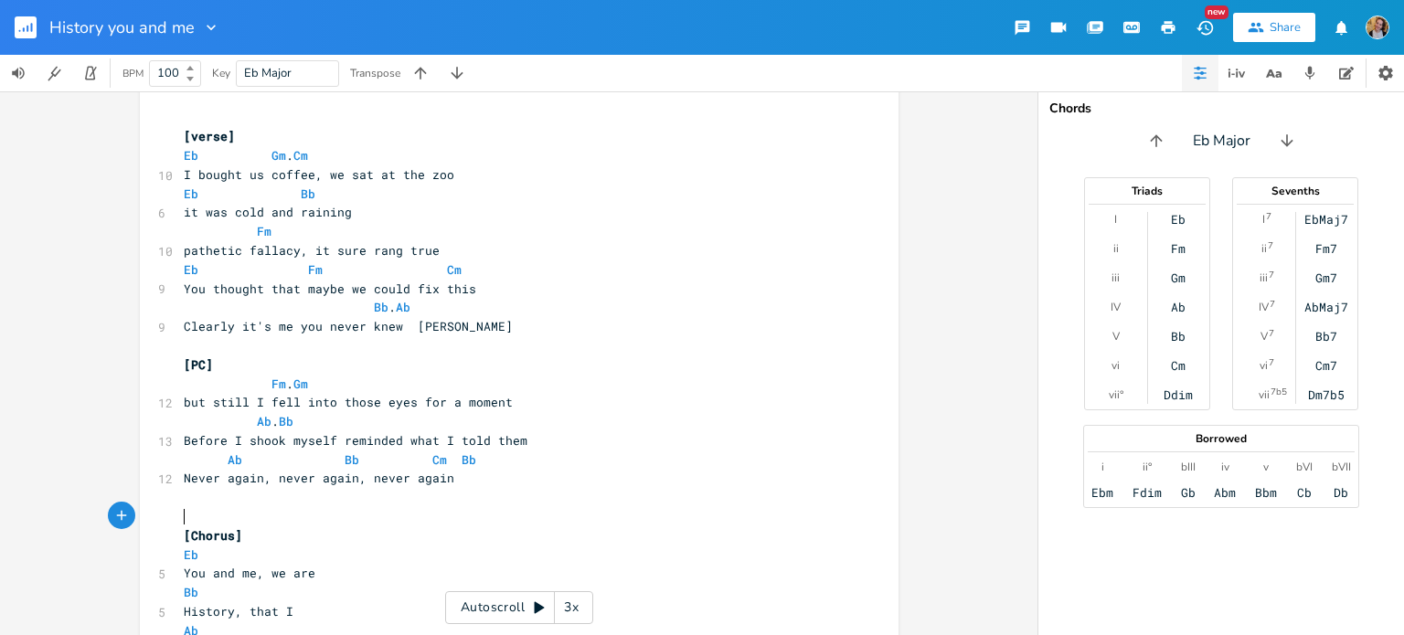
scroll to position [368, 0]
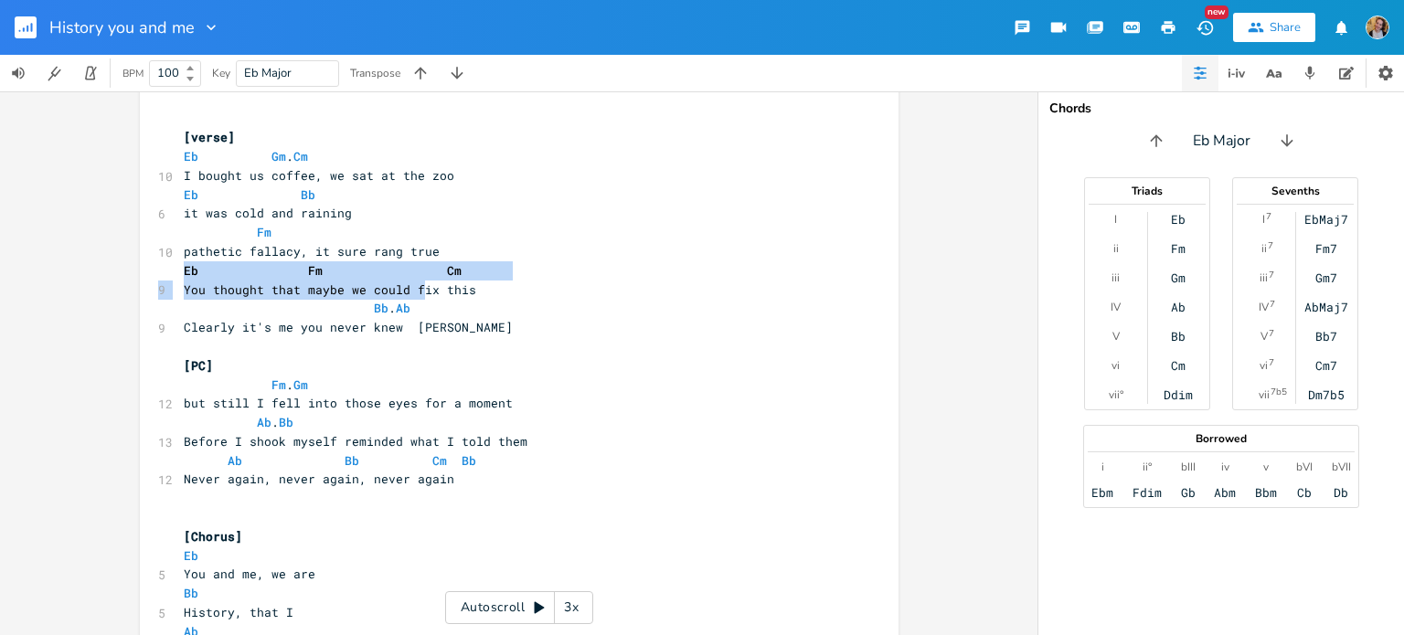
drag, startPoint x: 173, startPoint y: 270, endPoint x: 412, endPoint y: 281, distance: 239.7
click at [412, 281] on div "xxxxxxxxxx [Chorus] Eb 5 You and me, we are Bb 5 History, that I Ab 7 Won't rep…" at bounding box center [519, 419] width 759 height 1370
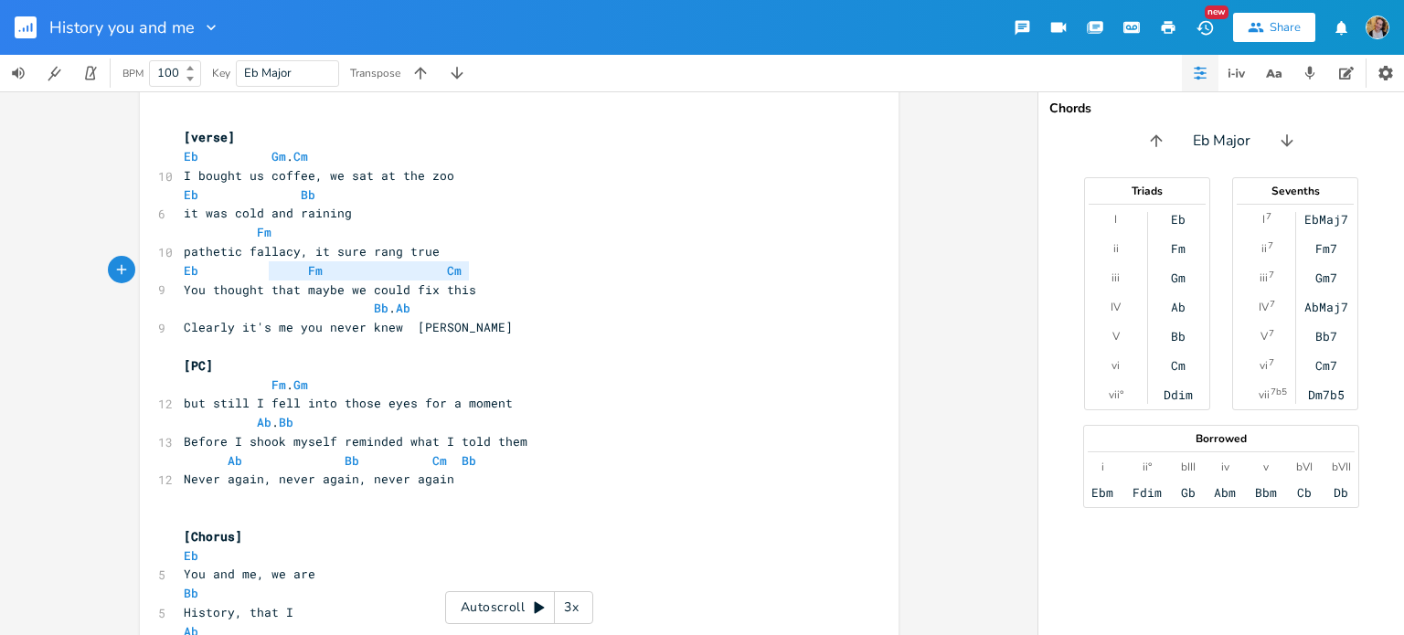
type textarea "Eb Fm Cm"
drag, startPoint x: 463, startPoint y: 270, endPoint x: 161, endPoint y: 266, distance: 302.5
click at [161, 266] on div "Eb Fm Cm xxxxxxxxxx [Chorus] Eb 5 You and me, we are Bb 5 History, that I Ab 7 …" at bounding box center [519, 419] width 759 height 1370
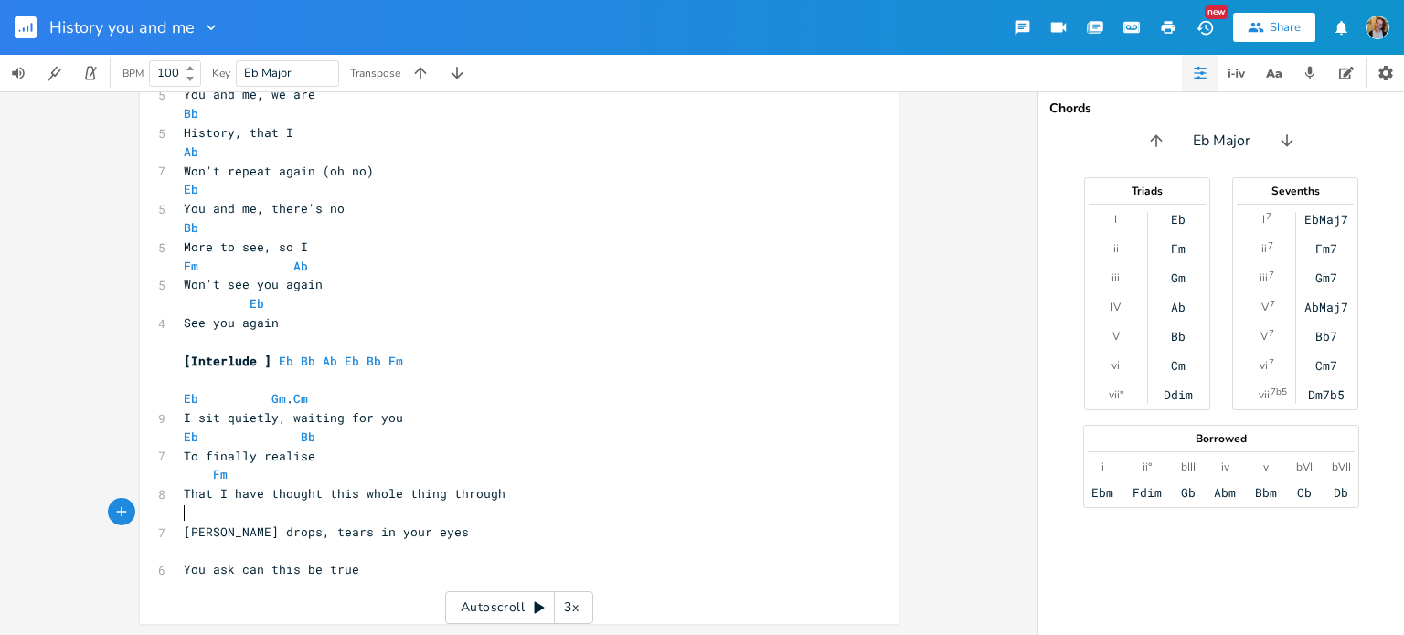
click at [241, 518] on pre "​" at bounding box center [510, 513] width 660 height 19
click at [292, 514] on span "Eb Fm Cm" at bounding box center [330, 512] width 292 height 16
click at [368, 505] on span "Eb Fm Cm" at bounding box center [308, 512] width 249 height 16
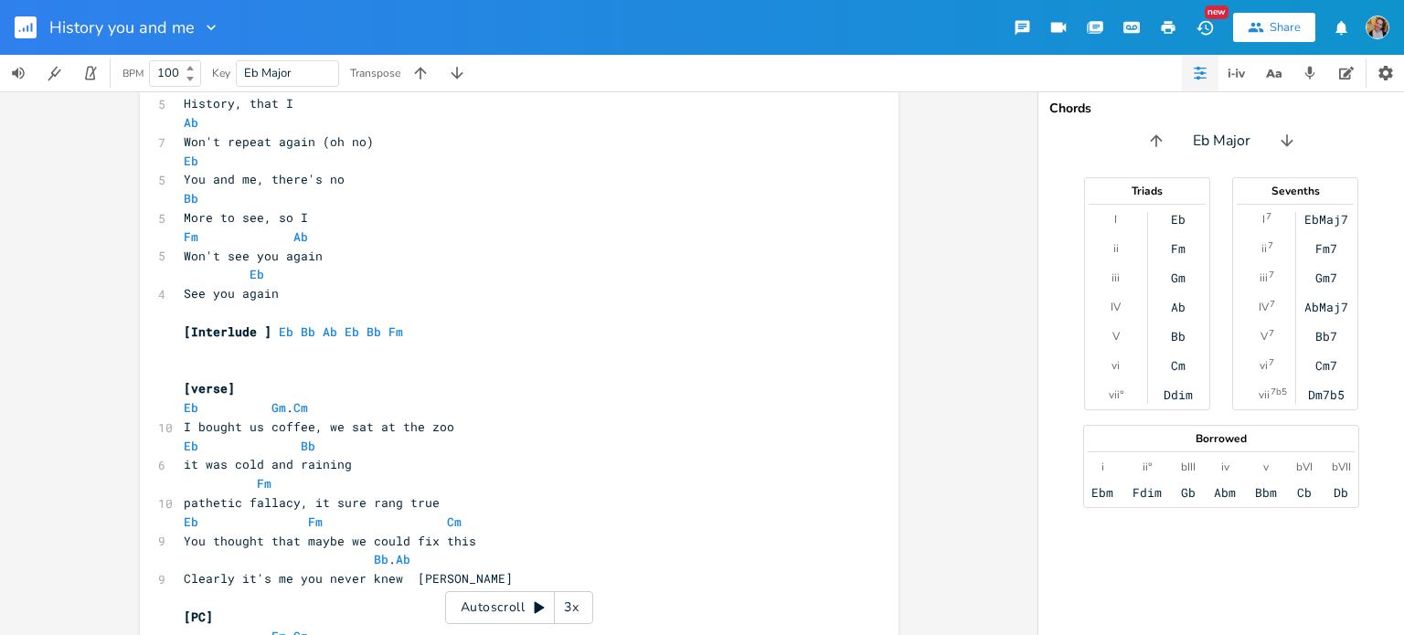
scroll to position [116, 0]
click at [256, 271] on span "Eb" at bounding box center [256, 275] width 15 height 17
type textarea "Eb"
drag, startPoint x: 240, startPoint y: 281, endPoint x: 273, endPoint y: 280, distance: 32.9
click at [273, 280] on pre "Eb" at bounding box center [510, 275] width 660 height 19
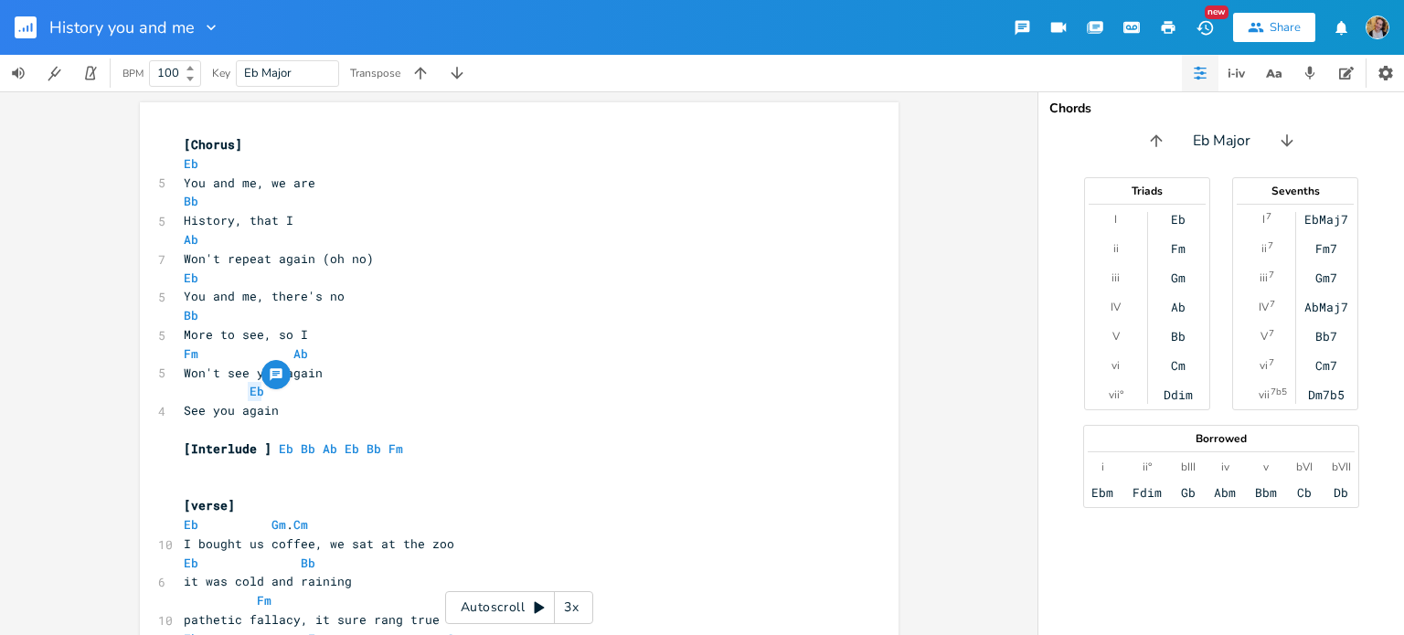
scroll to position [240, 0]
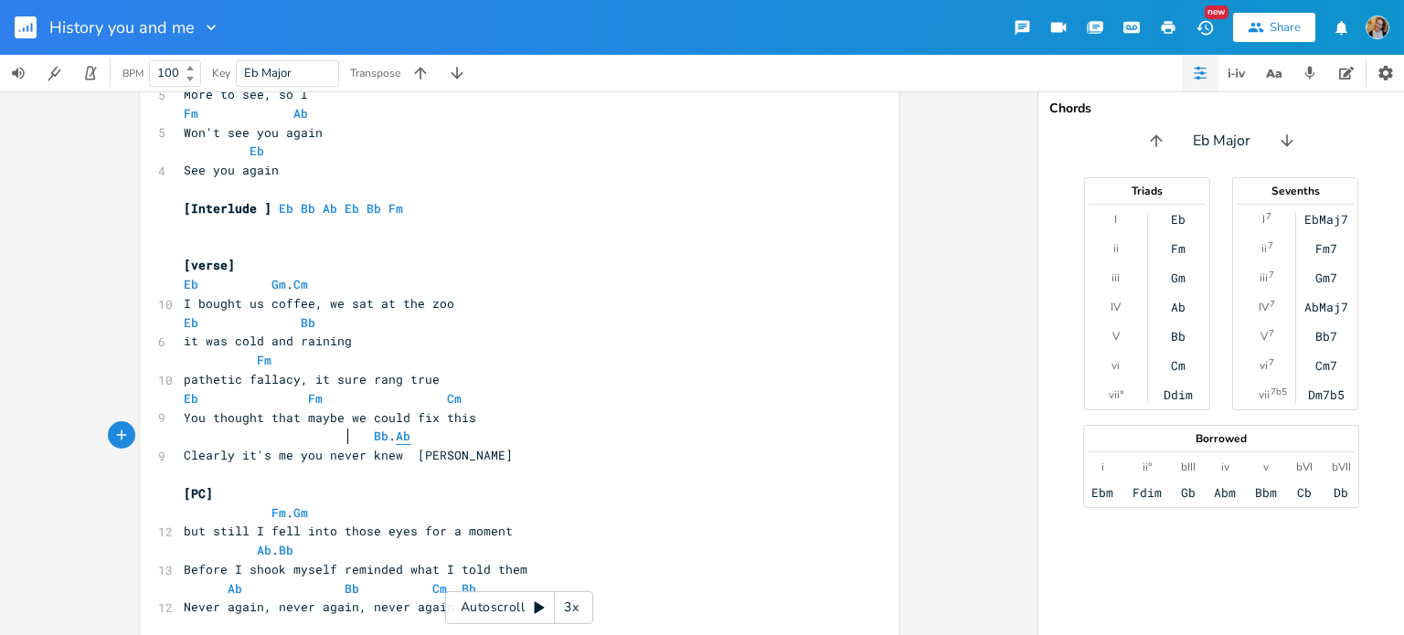
type textarea "Bb. Ab"
drag, startPoint x: 340, startPoint y: 445, endPoint x: 433, endPoint y: 438, distance: 93.5
click at [433, 438] on pre "Bb . Ab" at bounding box center [510, 436] width 660 height 19
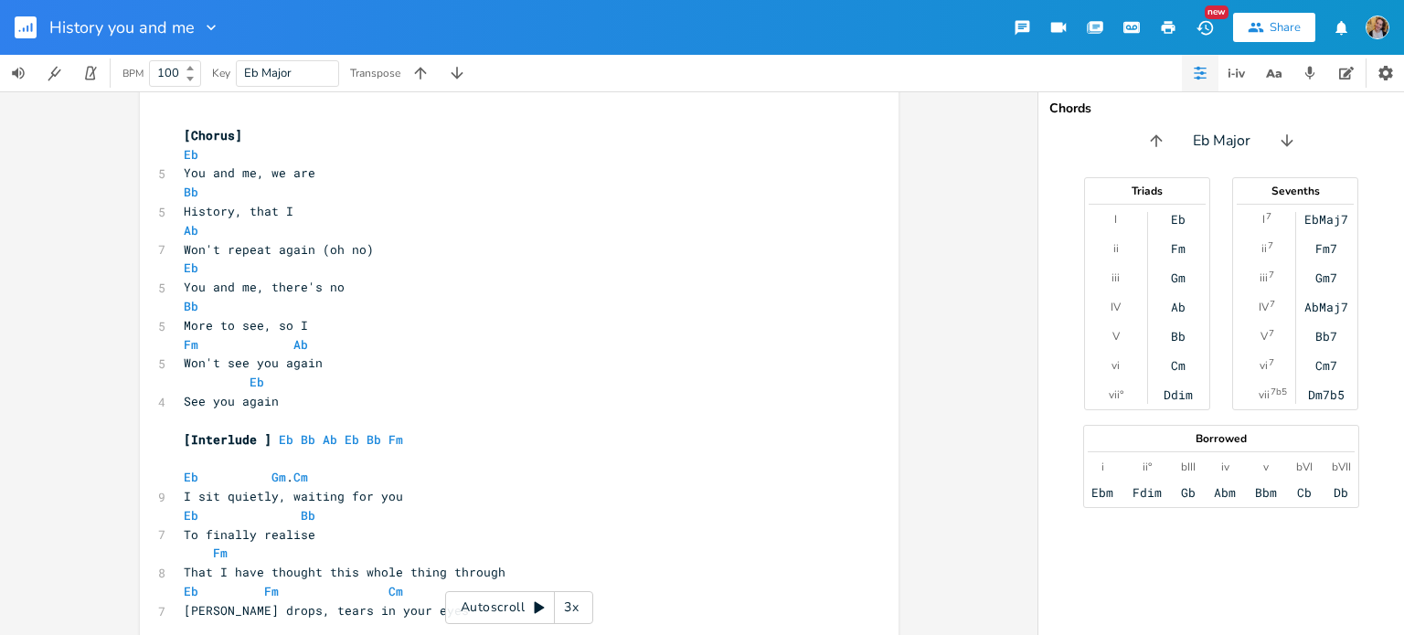
scroll to position [848, 0]
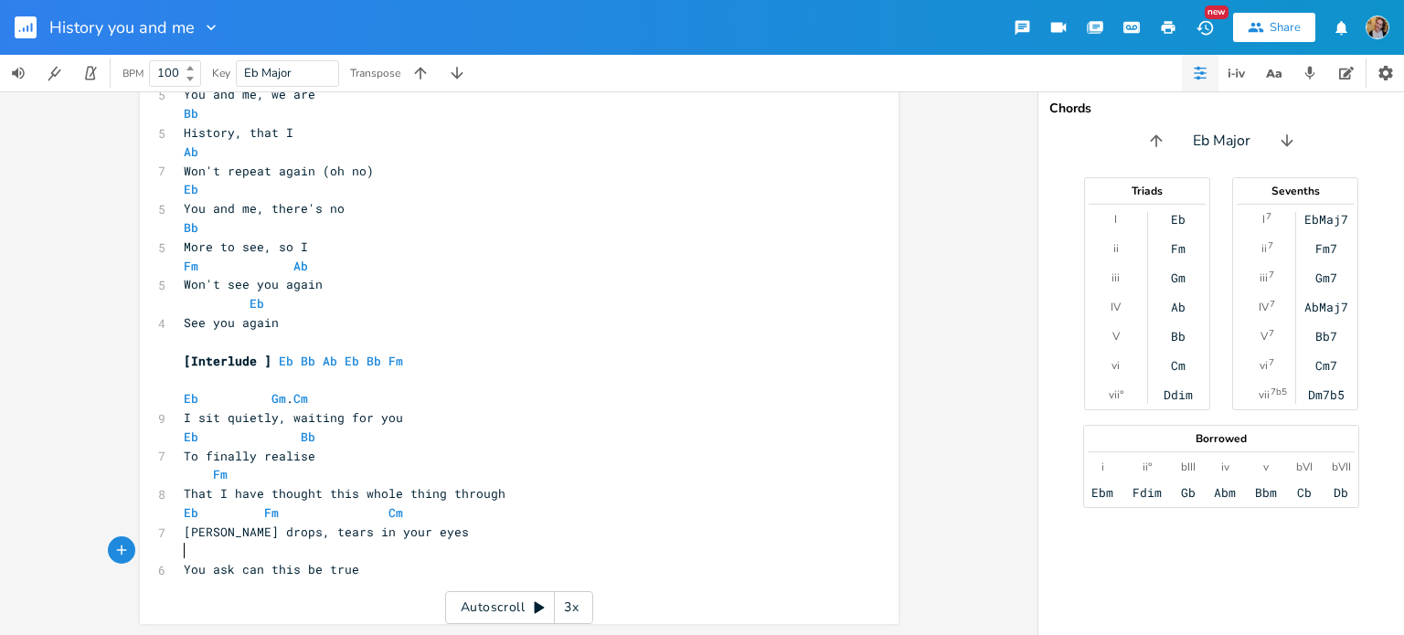
click at [278, 546] on pre "​" at bounding box center [510, 551] width 660 height 19
paste textarea
click at [237, 561] on pre "You ask can this be true" at bounding box center [510, 569] width 660 height 19
type textarea "how"
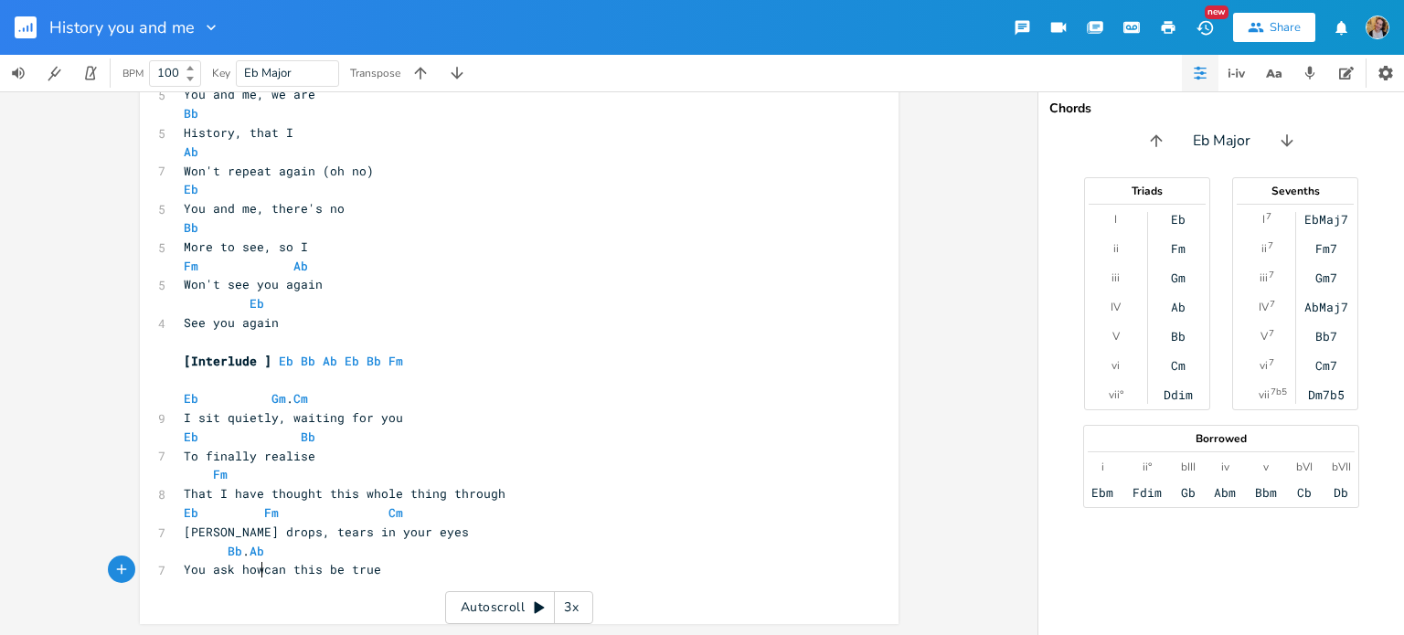
scroll to position [0, 26]
click at [213, 547] on span "Bb . Ab" at bounding box center [224, 551] width 80 height 16
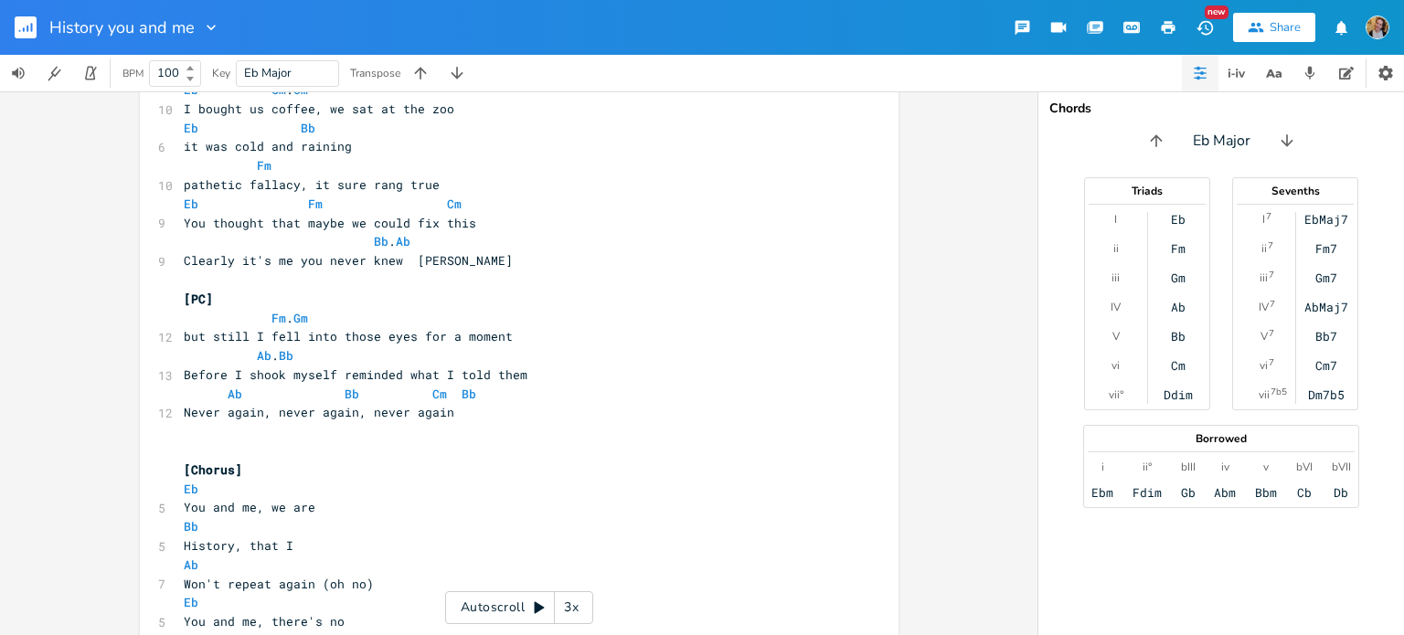
scroll to position [422, 0]
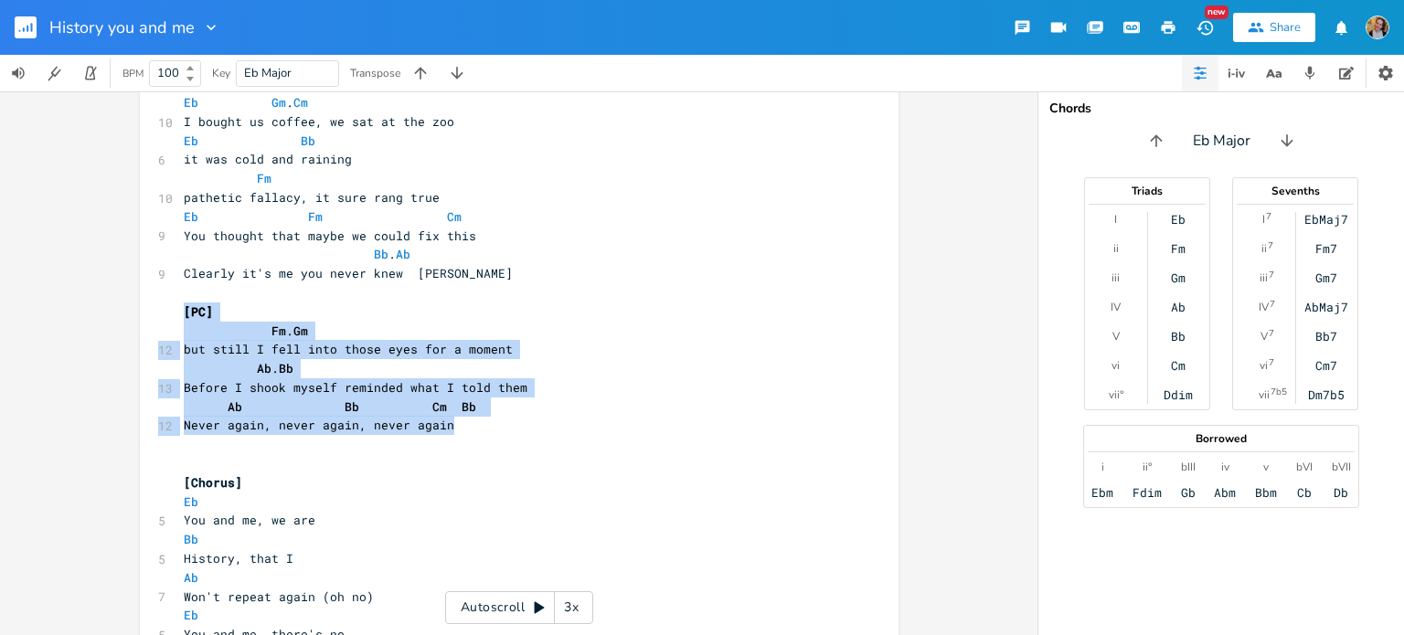
drag, startPoint x: 173, startPoint y: 309, endPoint x: 450, endPoint y: 423, distance: 299.6
click at [450, 423] on div "xxxxxxxxxx [Chorus] Eb 5 You and me, we are Bb 5 History, that I Ab 7 Won't rep…" at bounding box center [519, 365] width 759 height 1370
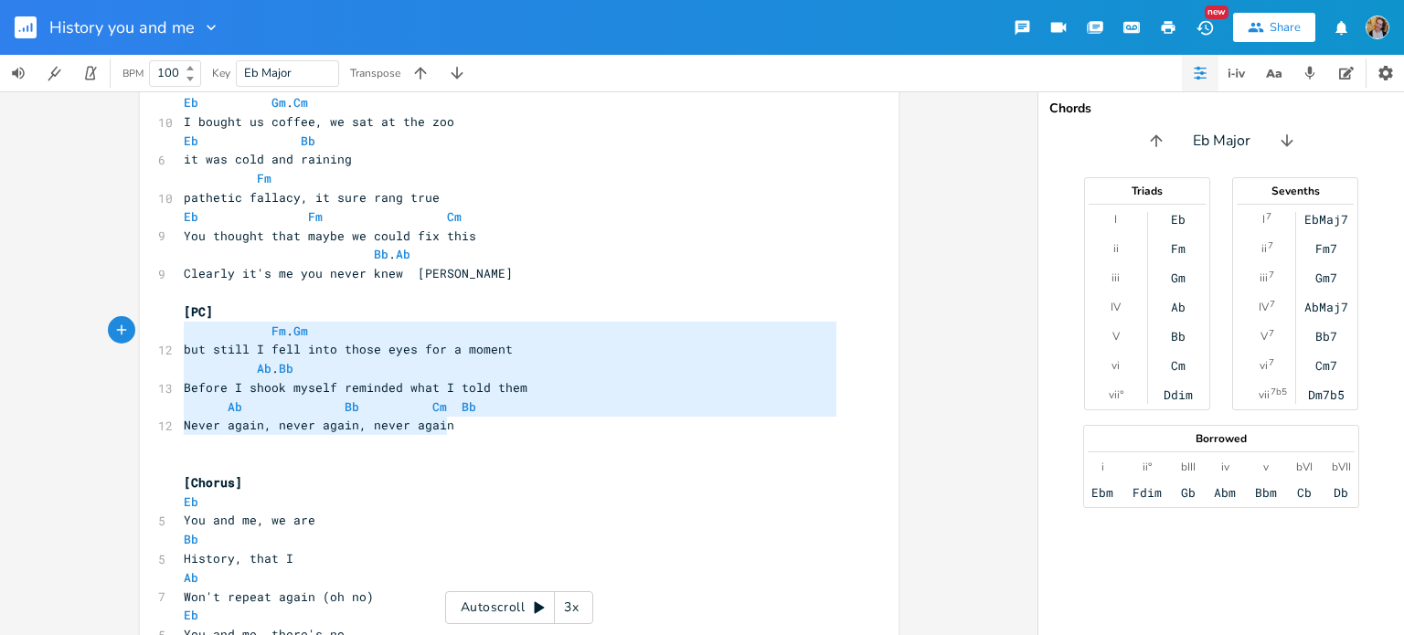
type textarea "[PC] Fm. Gm but still I fell into those eyes for a moment Ab. Bb Before I shook…"
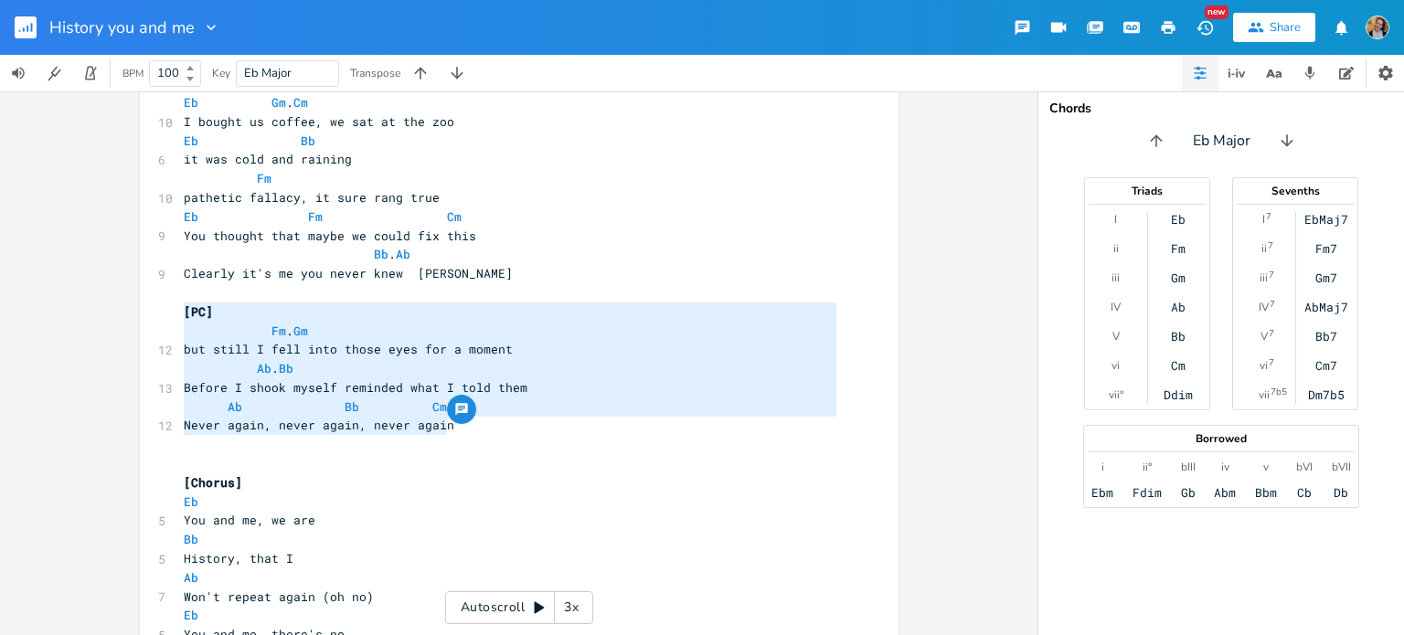
drag, startPoint x: 453, startPoint y: 426, endPoint x: 167, endPoint y: 310, distance: 308.7
click at [167, 310] on div "[PC] Fm. Gm but still I fell into those eyes for a moment Ab. Bb Before I shook…" at bounding box center [519, 365] width 759 height 1370
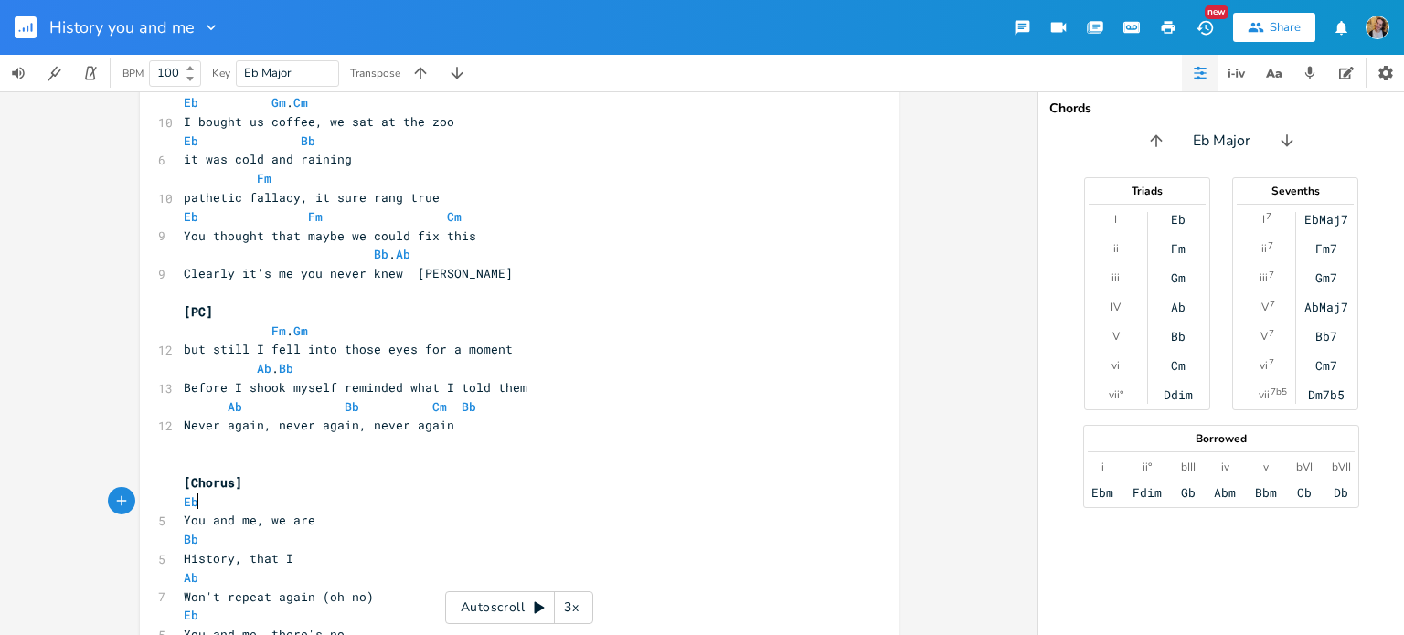
click at [331, 498] on pre "Eb" at bounding box center [510, 502] width 660 height 19
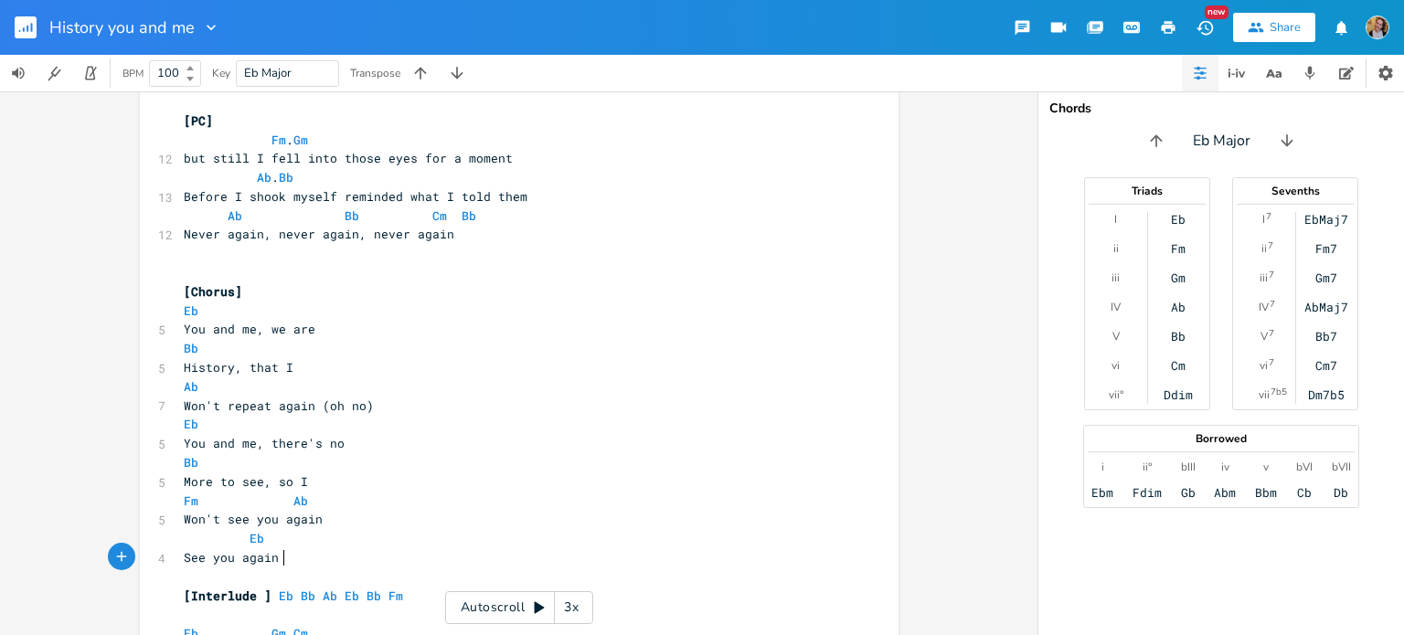
click at [286, 559] on pre "See you again" at bounding box center [510, 557] width 660 height 19
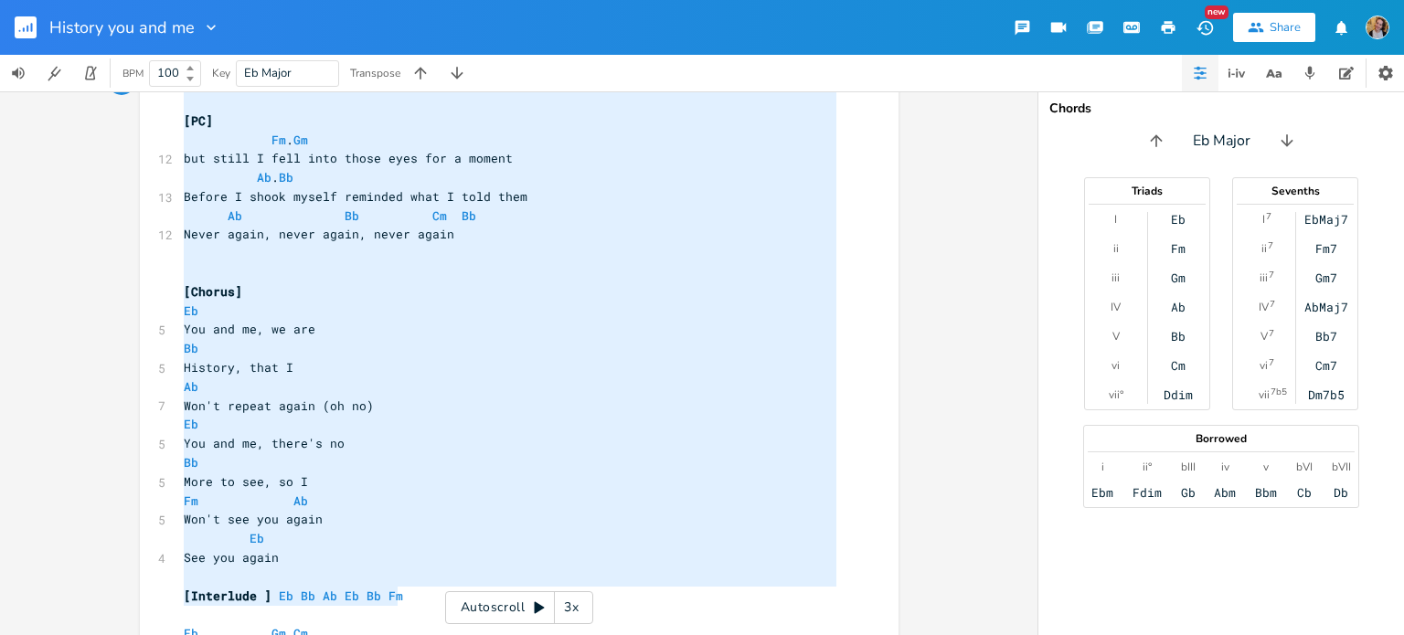
type textarea "[PC] Fm. Gm but still I fell into those eyes for a moment Ab. Bb Before I shook…"
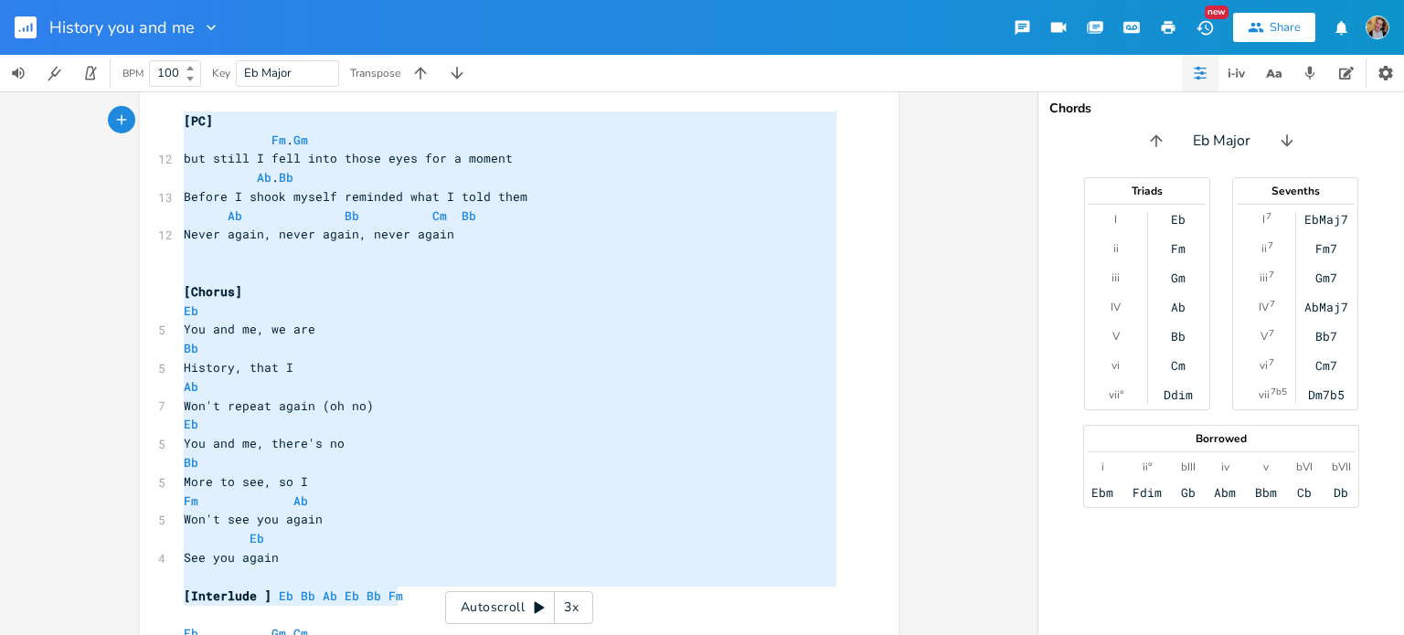
drag, startPoint x: 400, startPoint y: 597, endPoint x: 172, endPoint y: 118, distance: 530.6
click at [172, 118] on div "[PC] Fm. Gm but still I fell into those eyes for a moment Ab. Bb Before I shook…" at bounding box center [519, 174] width 759 height 1370
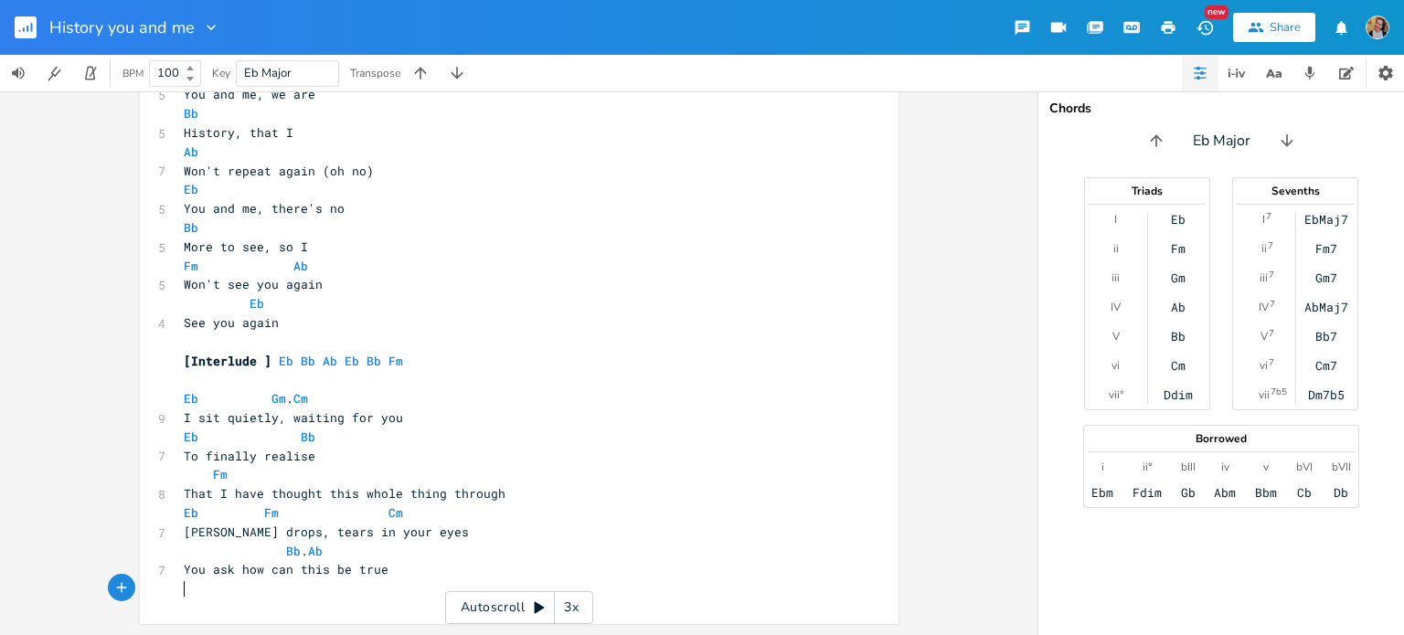
paste textarea "but"
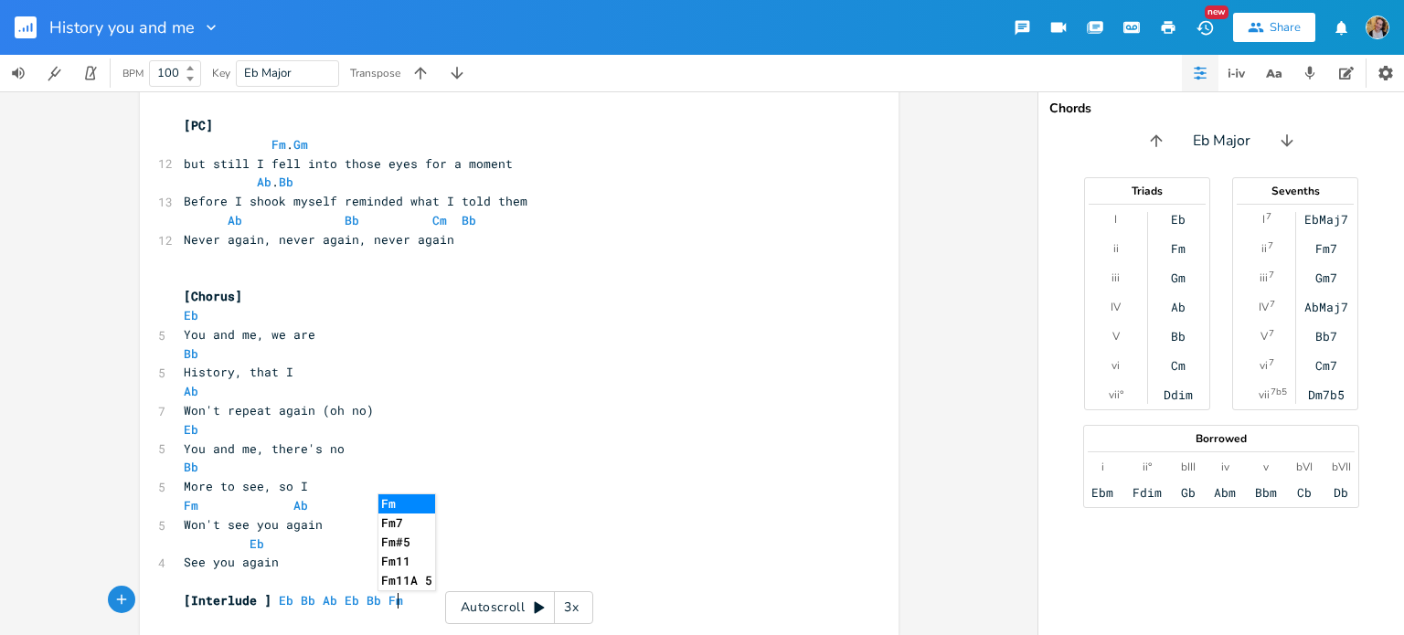
click at [192, 167] on span "but still I fell into those eyes for a moment" at bounding box center [348, 163] width 329 height 16
type textarea "and"
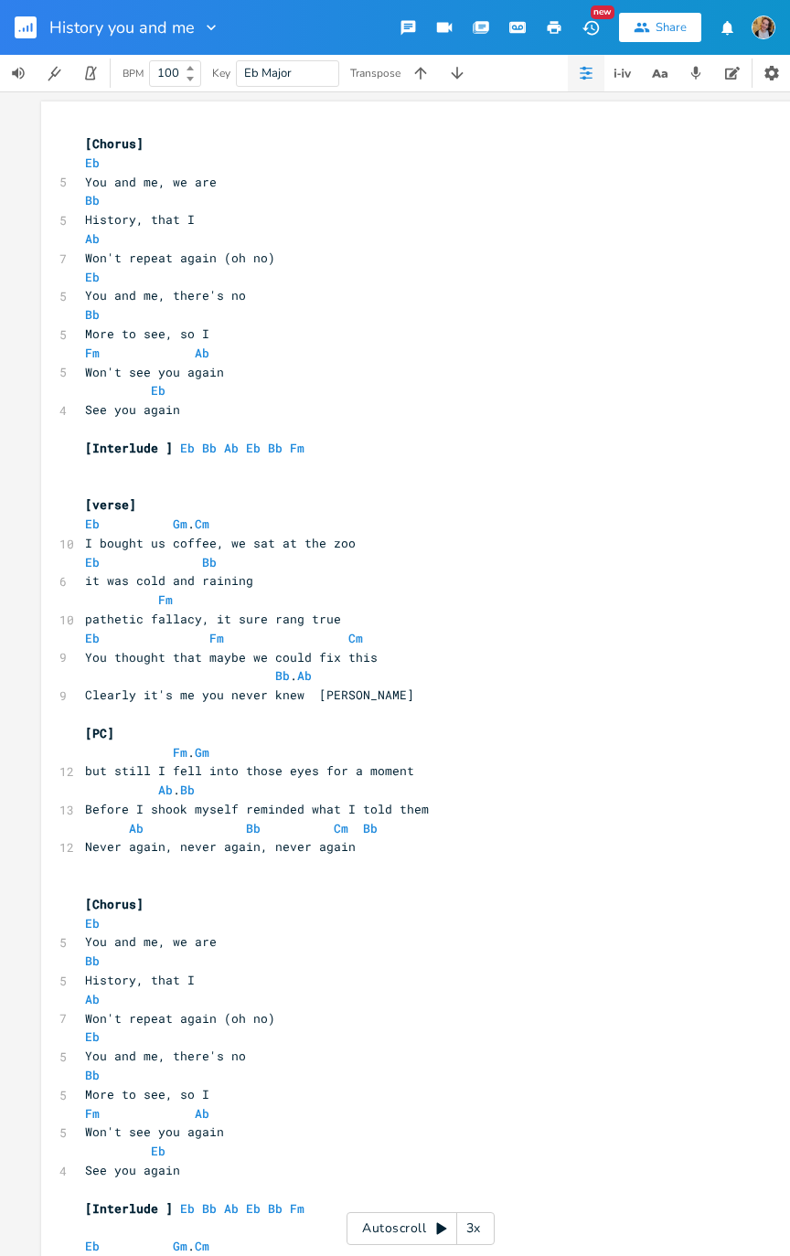
scroll to position [0, 0]
click at [413, 634] on span "Before I shook myself reminded what I told them" at bounding box center [257, 809] width 344 height 16
type textarea "ya"
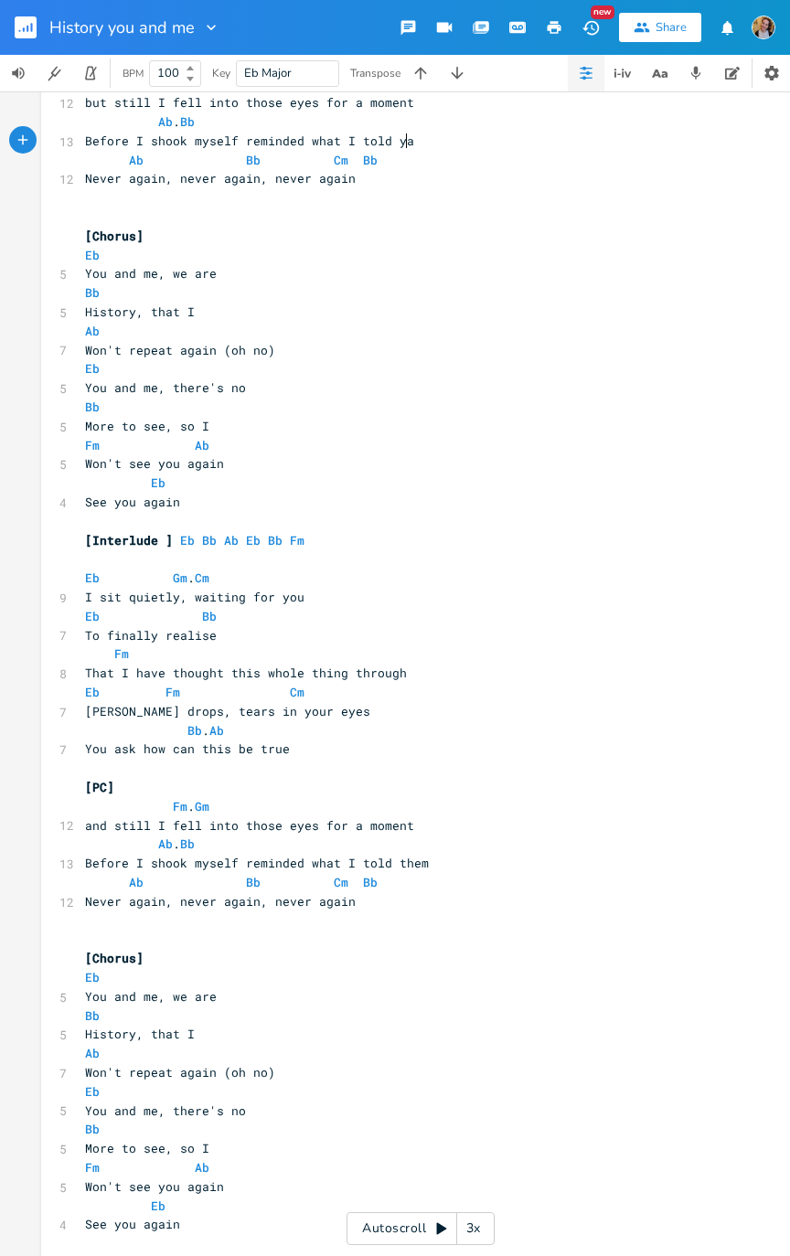
scroll to position [692, 0]
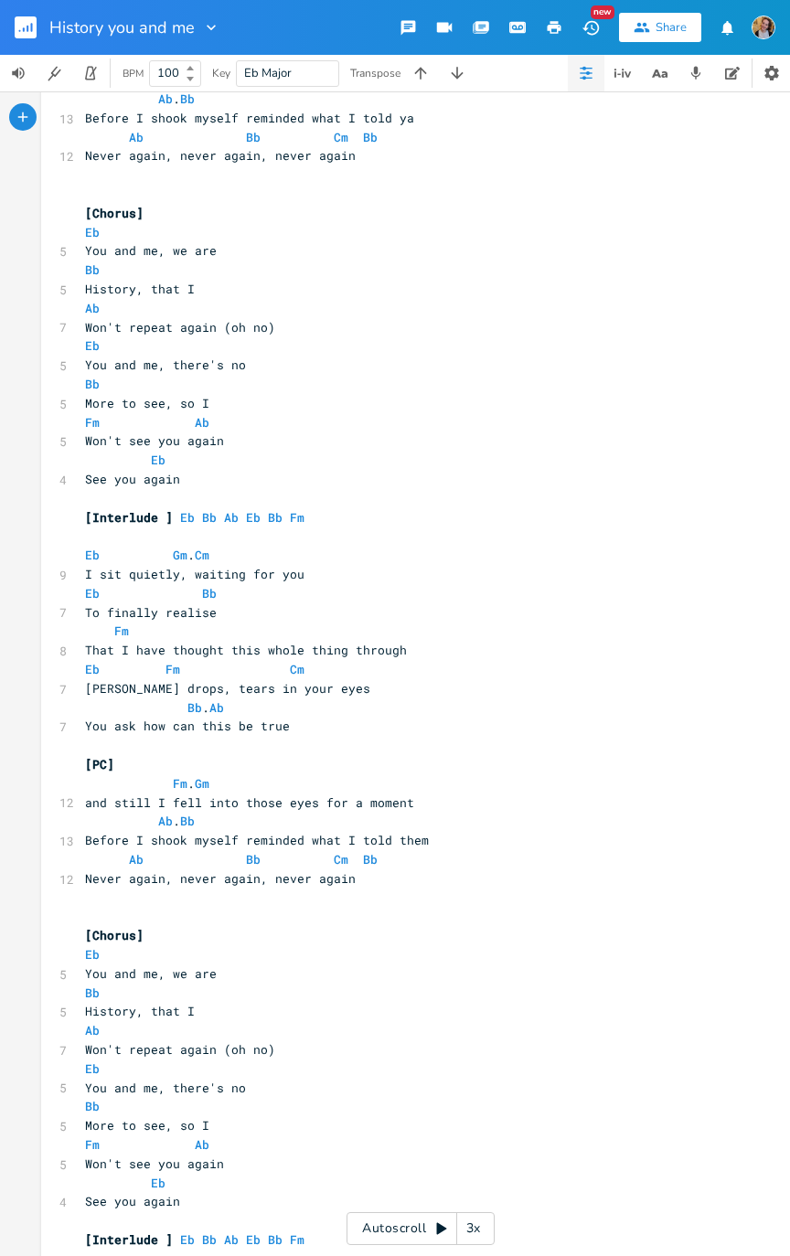
click at [416, 634] on pre "Ab . Bb" at bounding box center [411, 821] width 660 height 19
click at [410, 634] on span "Before I shook myself reminded what I told them" at bounding box center [257, 840] width 344 height 16
click at [413, 634] on span "Before I shook myself reminded what I told them" at bounding box center [257, 840] width 344 height 16
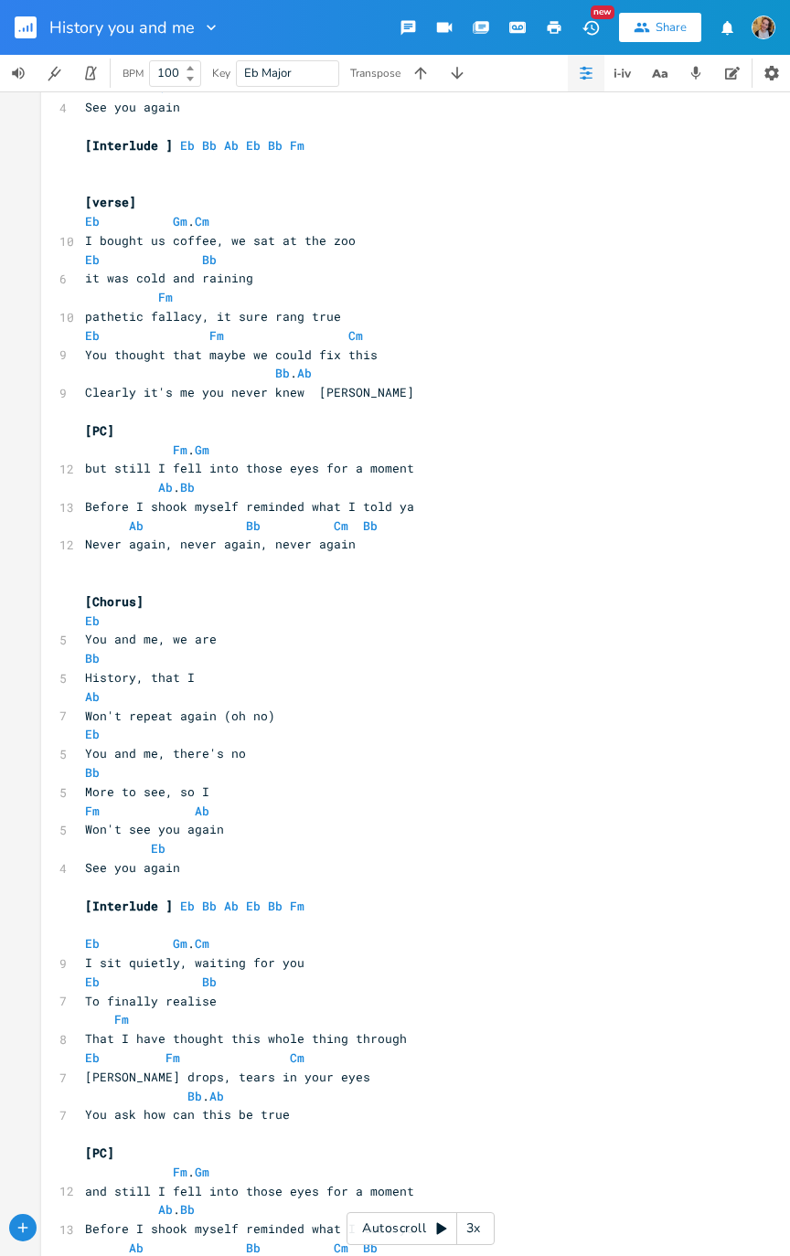
scroll to position [0, 0]
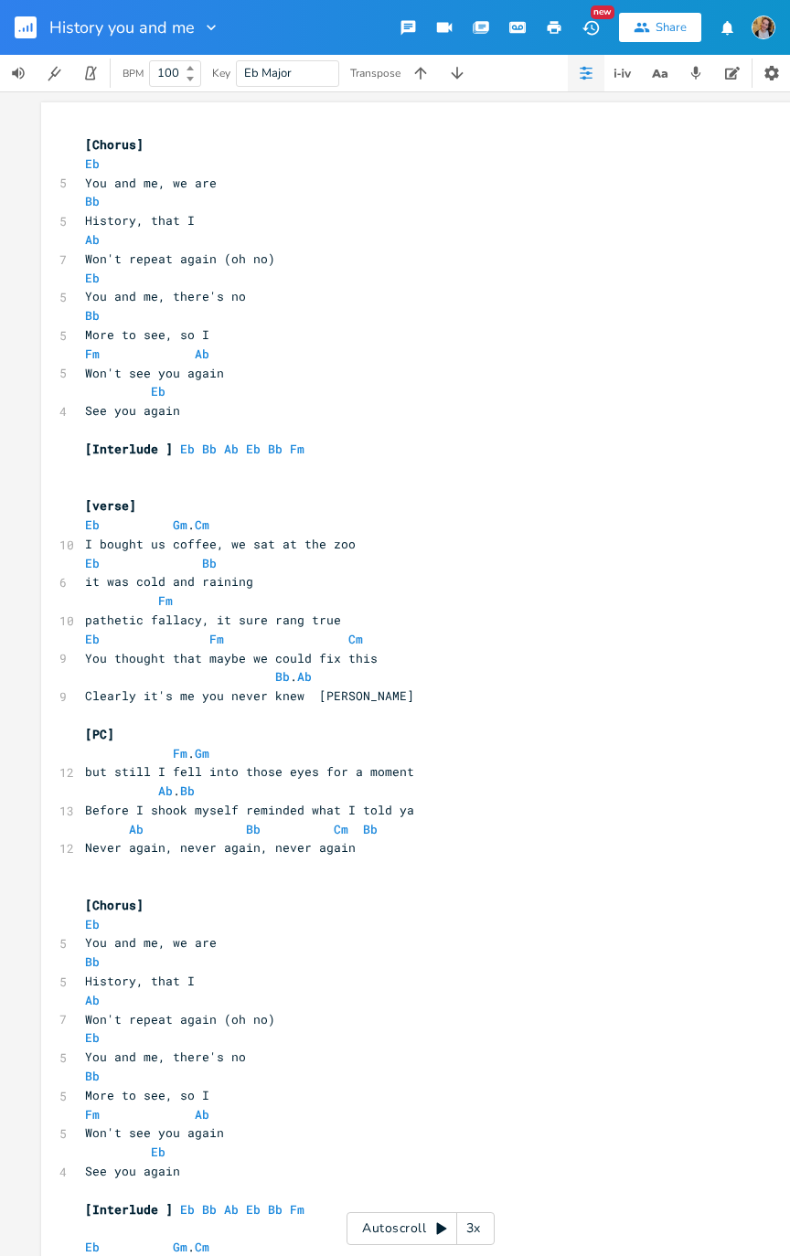
type textarea "ya"
click at [431, 634] on div "Autoscroll 3x" at bounding box center [420, 1228] width 148 height 33
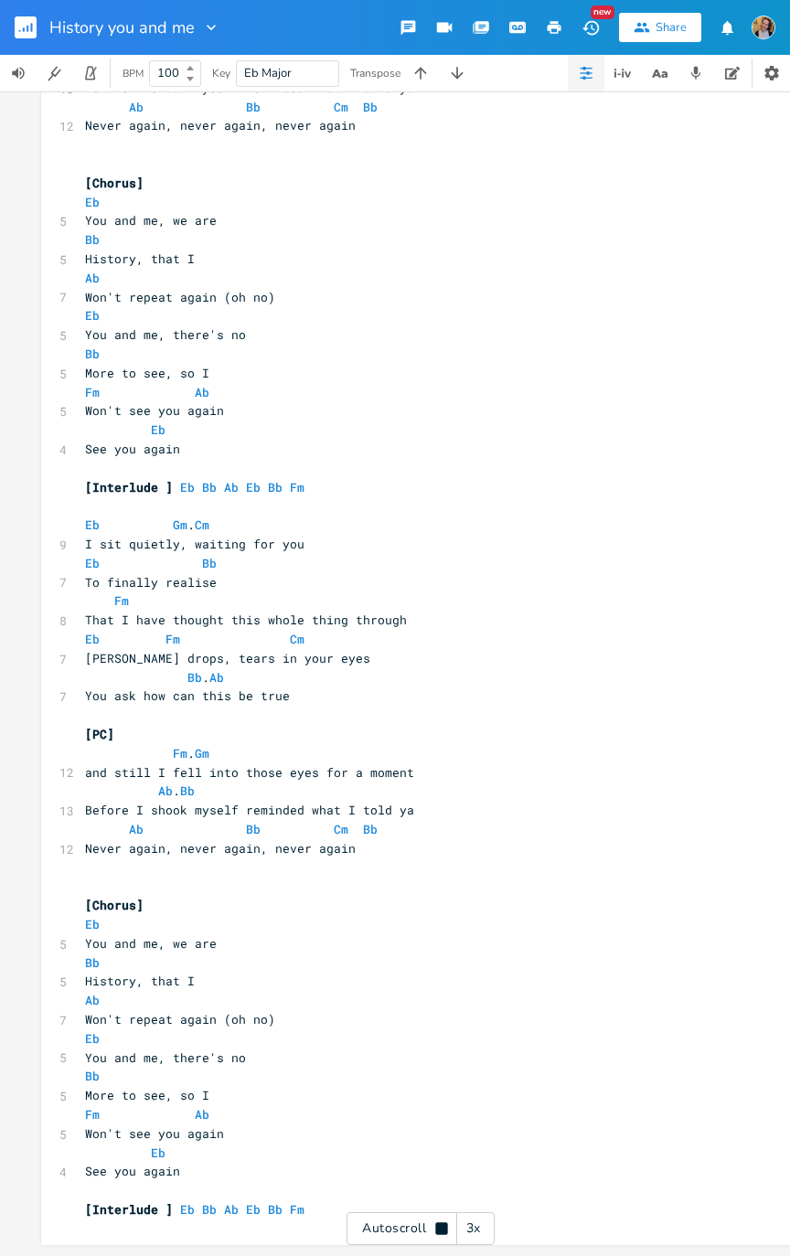
scroll to position [732, 0]
click at [19, 30] on icon "button" at bounding box center [20, 31] width 2 height 2
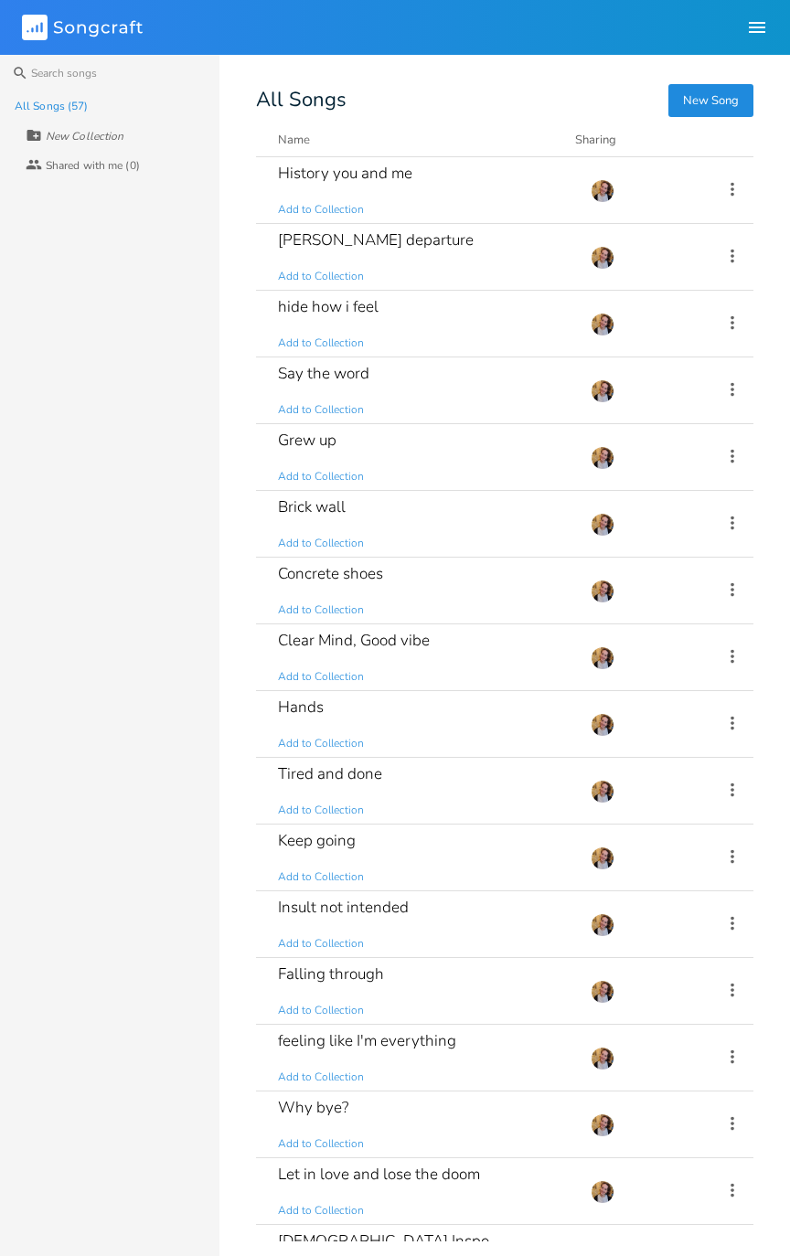
click at [449, 634] on div "feeling like I'm everything Add to Collection" at bounding box center [423, 1057] width 291 height 66
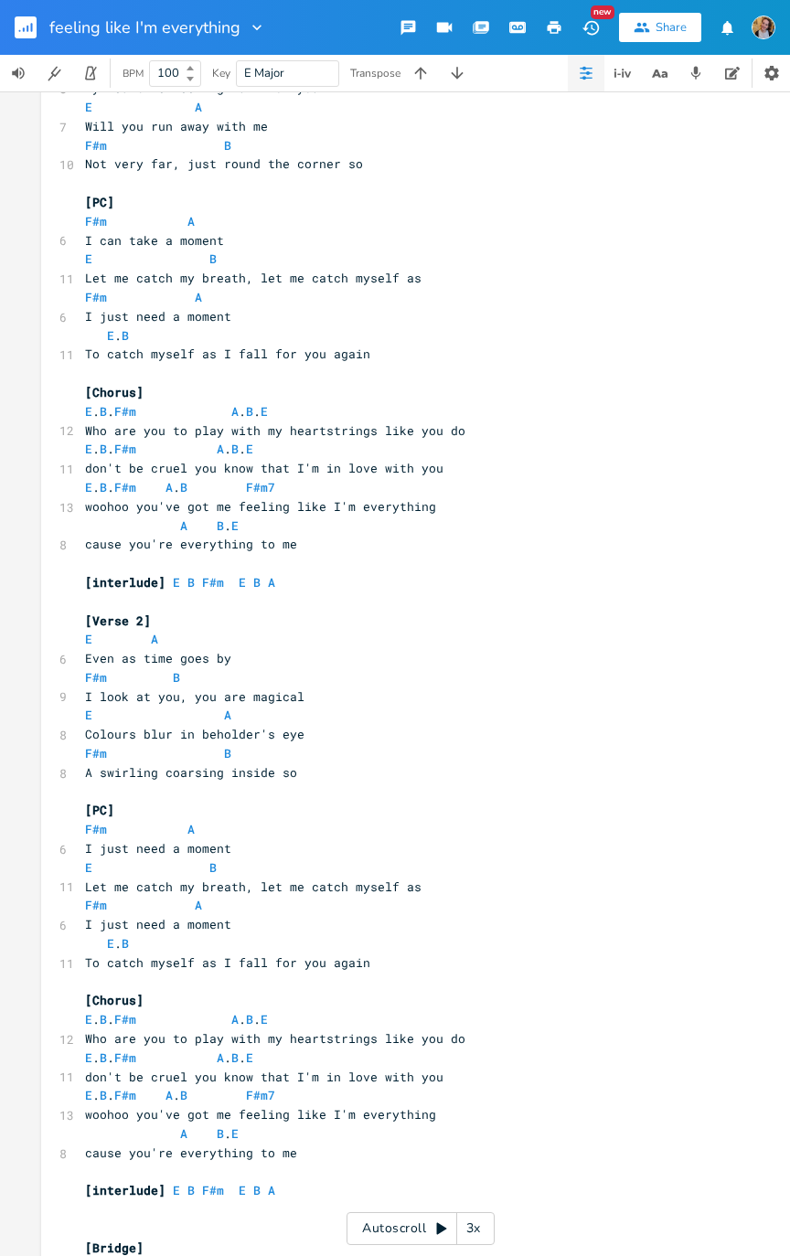
scroll to position [296, 0]
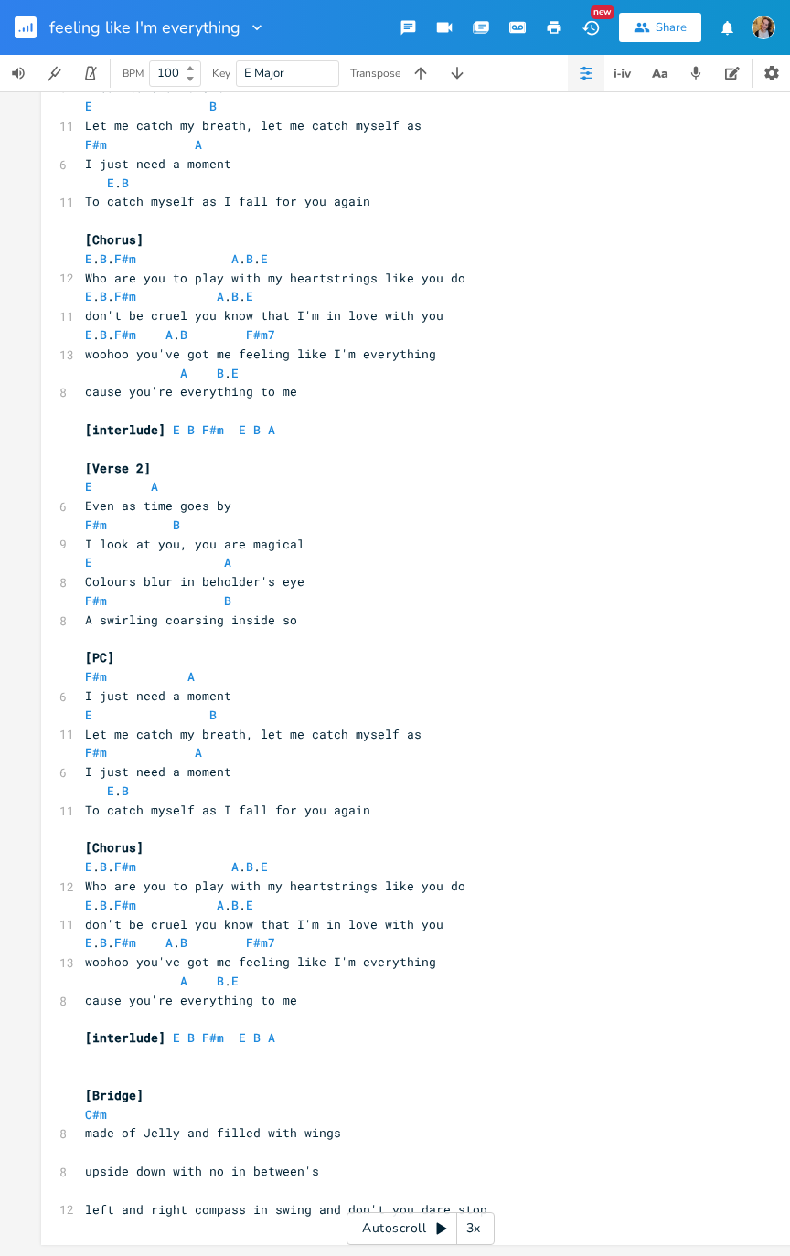
click at [37, 27] on button "button" at bounding box center [33, 27] width 37 height 44
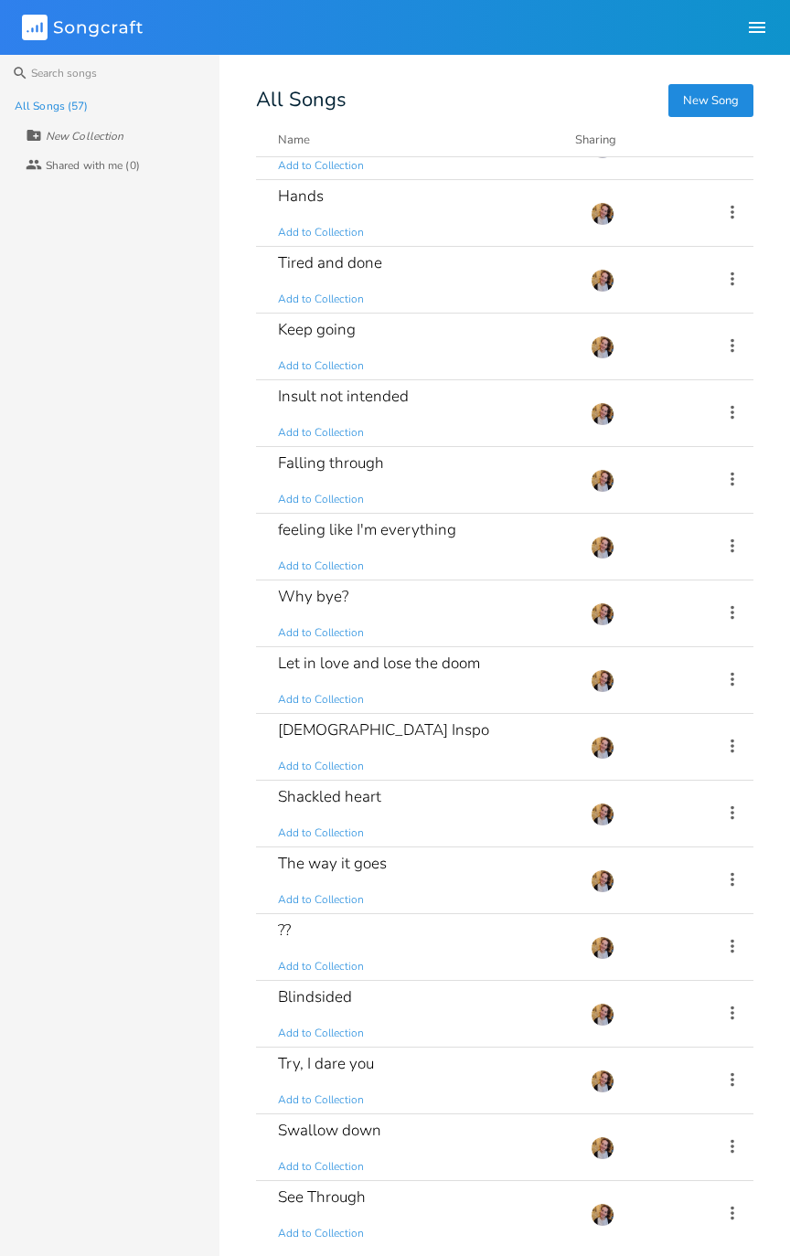
scroll to position [502, 0]
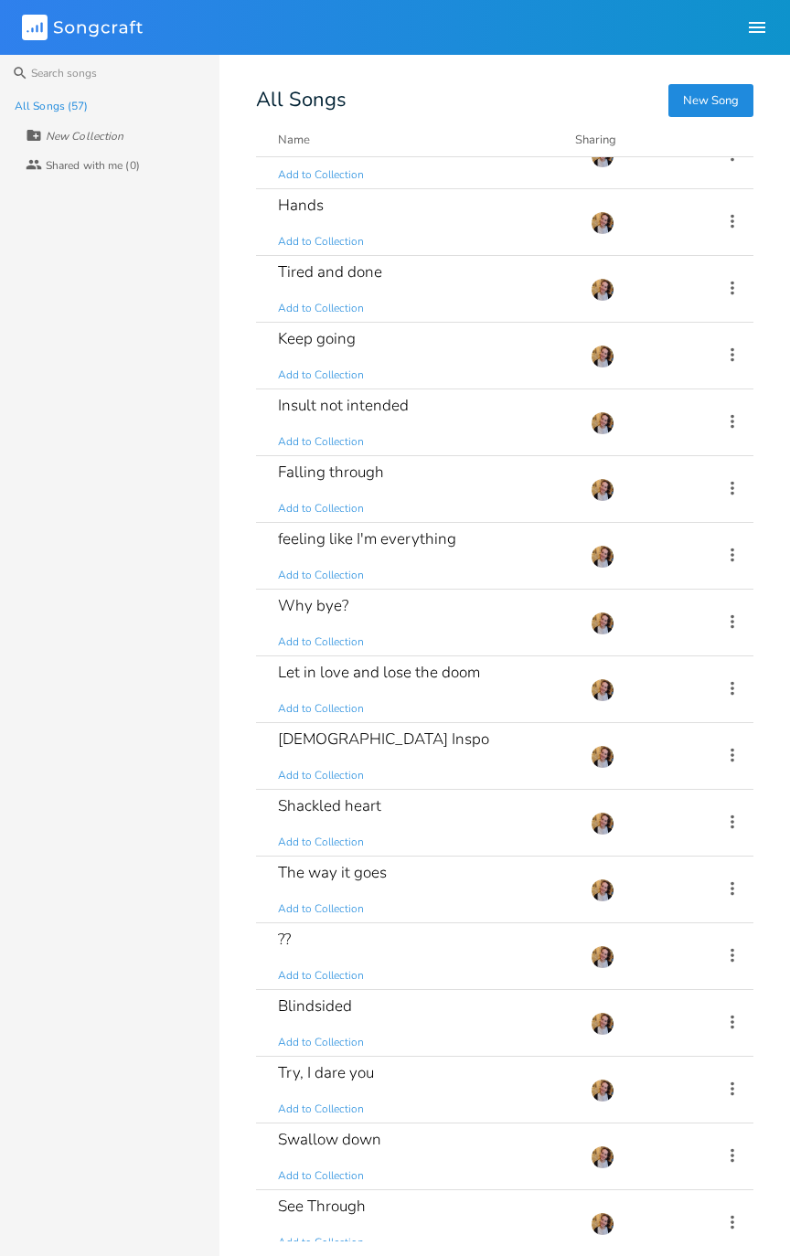
click at [398, 634] on div "?? Add to Collection" at bounding box center [423, 956] width 291 height 66
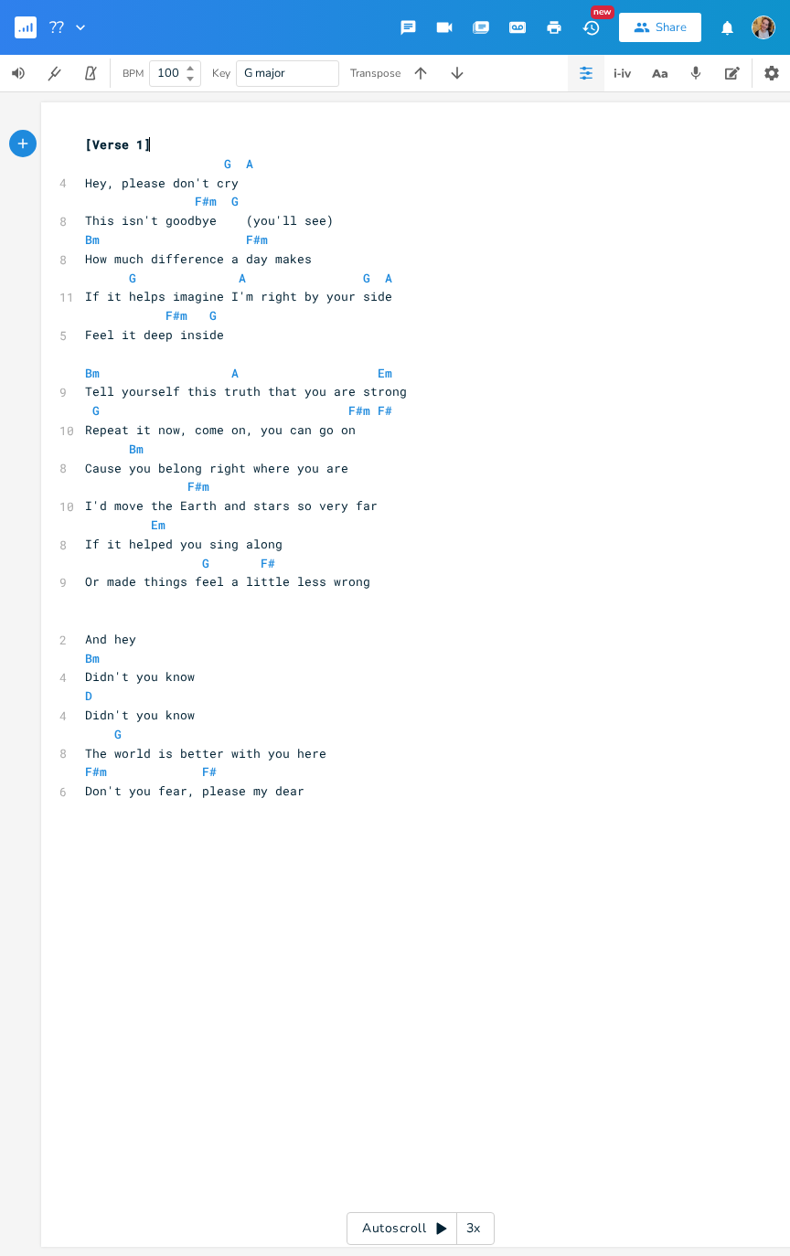
click at [3, 22] on div "??" at bounding box center [45, 27] width 90 height 55
click at [19, 30] on icon "button" at bounding box center [20, 31] width 2 height 2
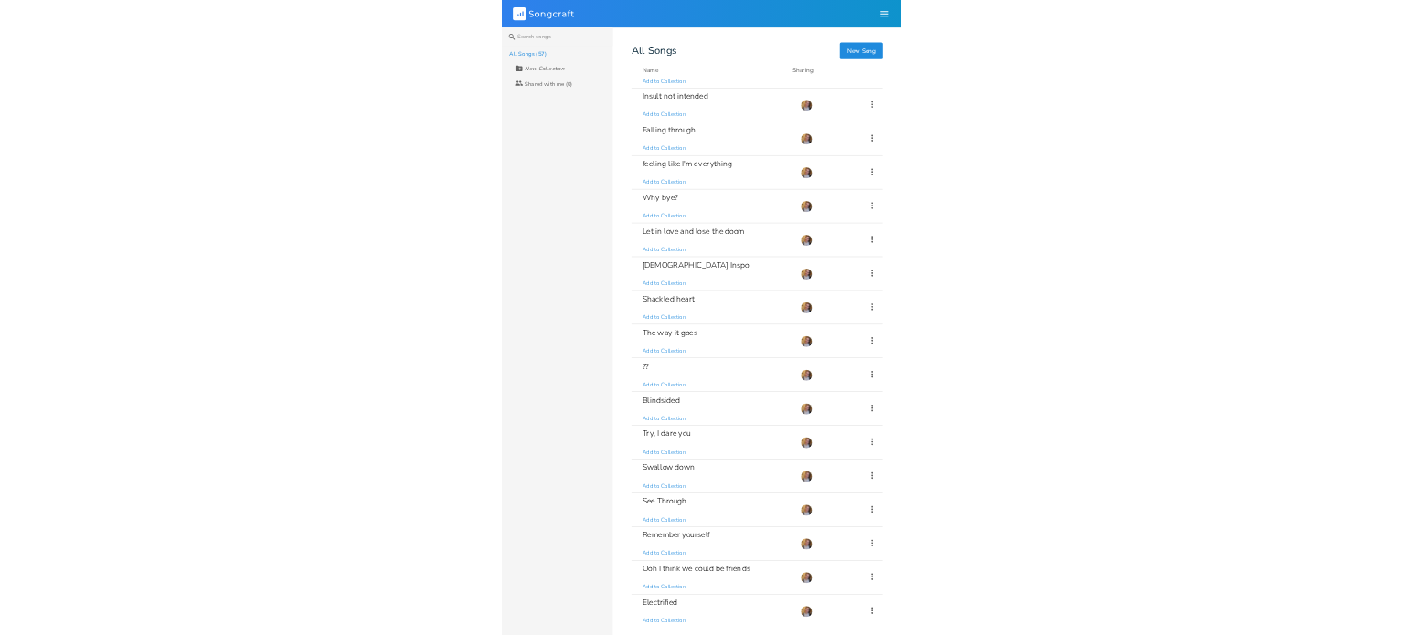
scroll to position [811, 0]
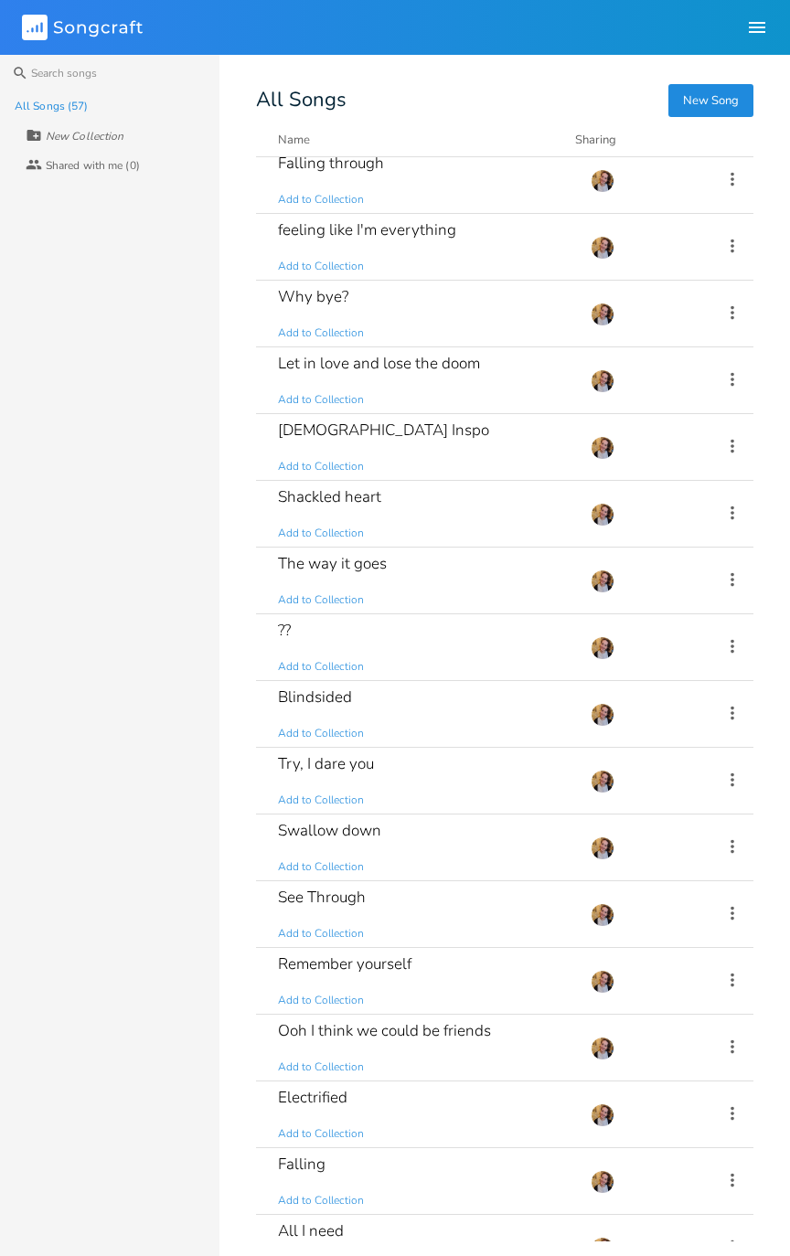
click at [446, 569] on div "The way it goes Add to Collection" at bounding box center [423, 580] width 291 height 66
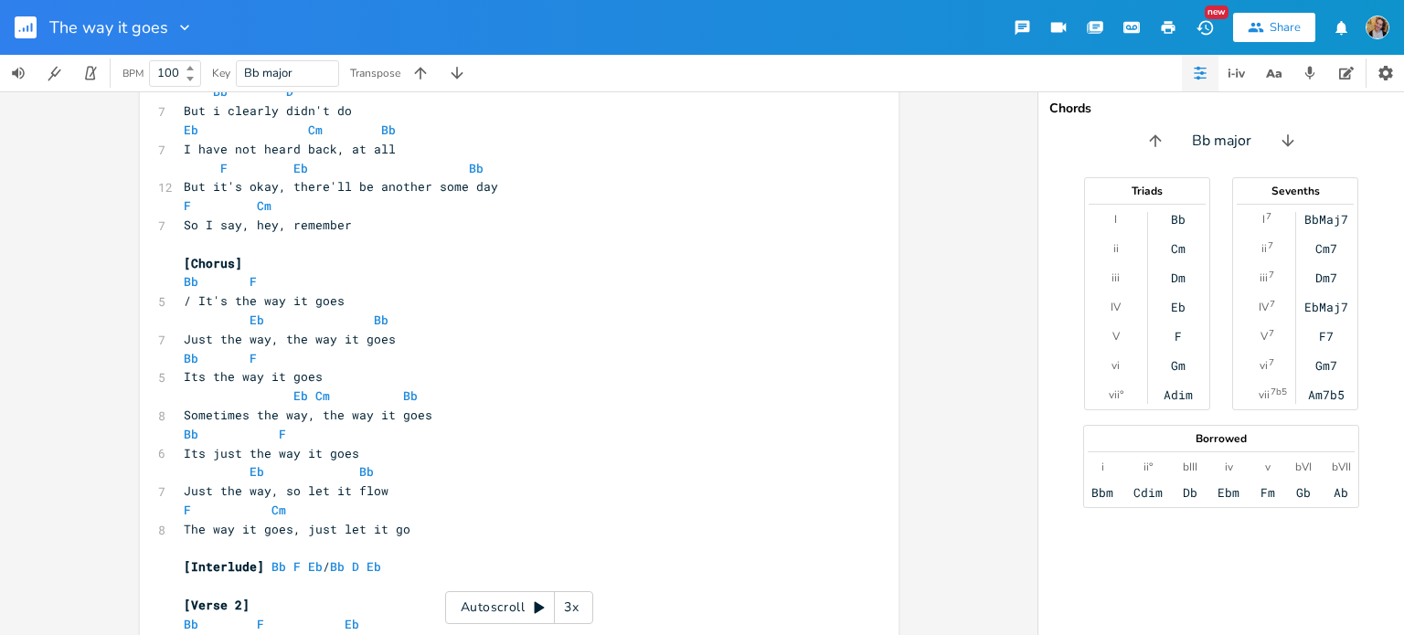
scroll to position [111, 0]
drag, startPoint x: 178, startPoint y: 375, endPoint x: 323, endPoint y: 376, distance: 144.4
click at [323, 376] on pre "Its the way it goes" at bounding box center [510, 375] width 660 height 19
type textarea "Sometimes these things blow"
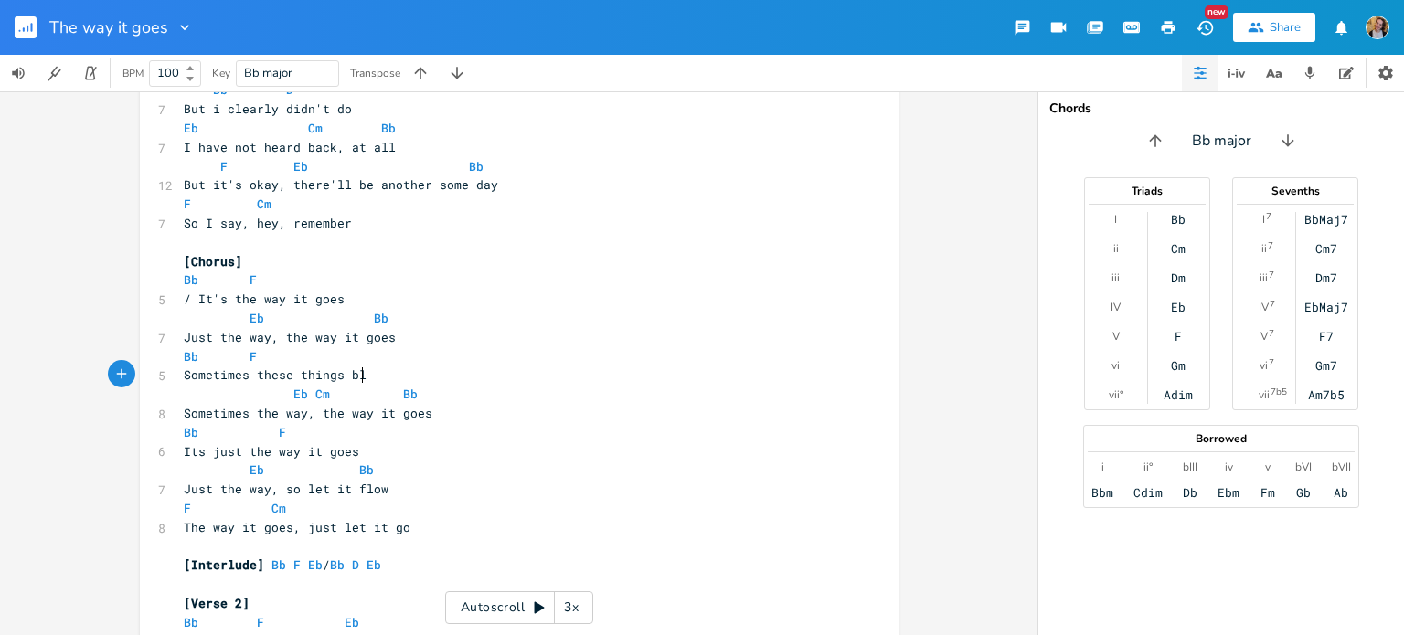
scroll to position [0, 161]
drag, startPoint x: 177, startPoint y: 411, endPoint x: 249, endPoint y: 415, distance: 71.4
click at [249, 415] on span "Sometimes the way, the way it goes" at bounding box center [308, 413] width 249 height 16
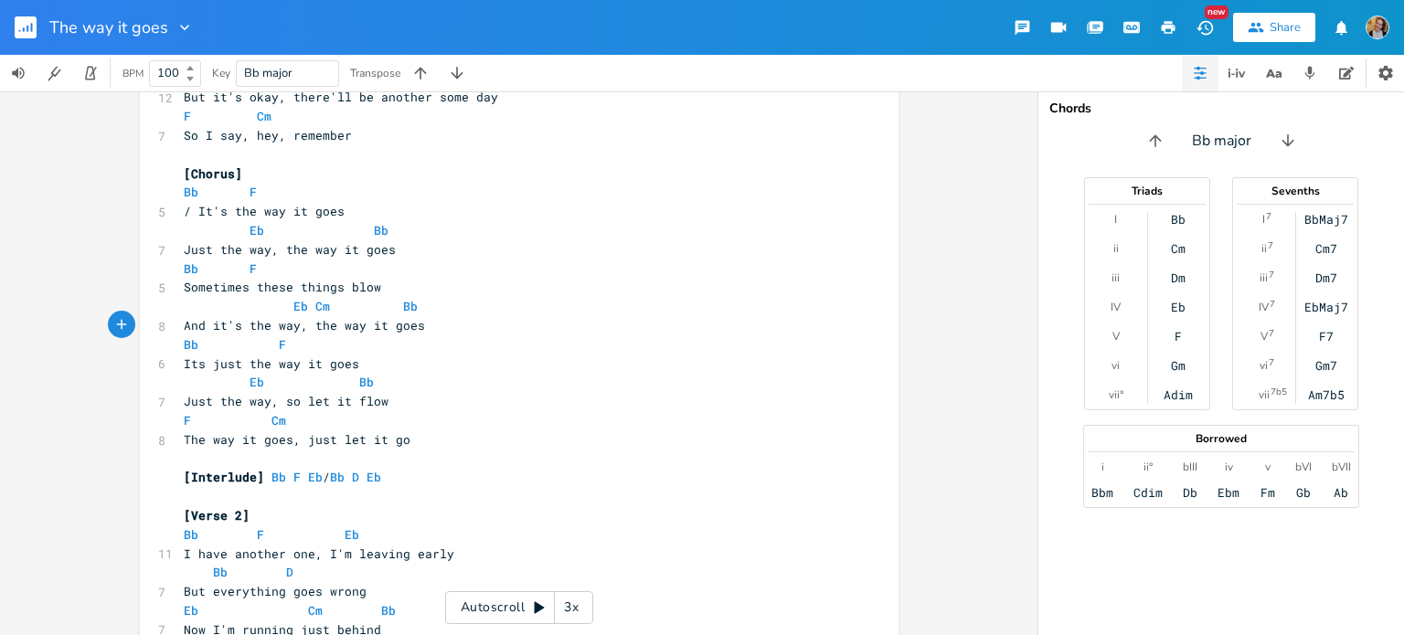
type textarea "And it's"
click at [173, 365] on div "And it's xxxxxxxxxx [Verse 1] Bb F Eb 11 I had an interview, I thought I'd aced…" at bounding box center [519, 493] width 759 height 1180
drag, startPoint x: 176, startPoint y: 365, endPoint x: 353, endPoint y: 366, distance: 176.4
click at [353, 366] on pre "Its just the way it goes" at bounding box center [510, 364] width 660 height 19
type textarea "But it"
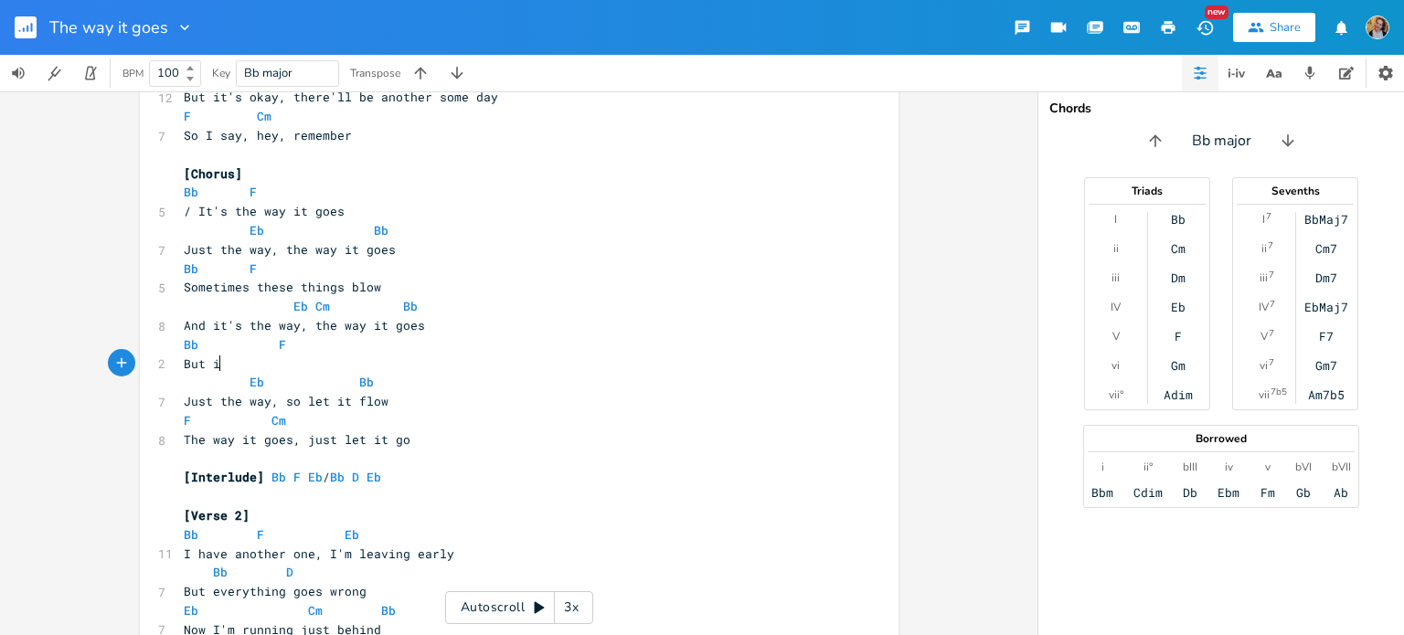
scroll to position [0, 28]
type textarea "It will get betterth"
type textarea "thpugh"
type textarea "ough"
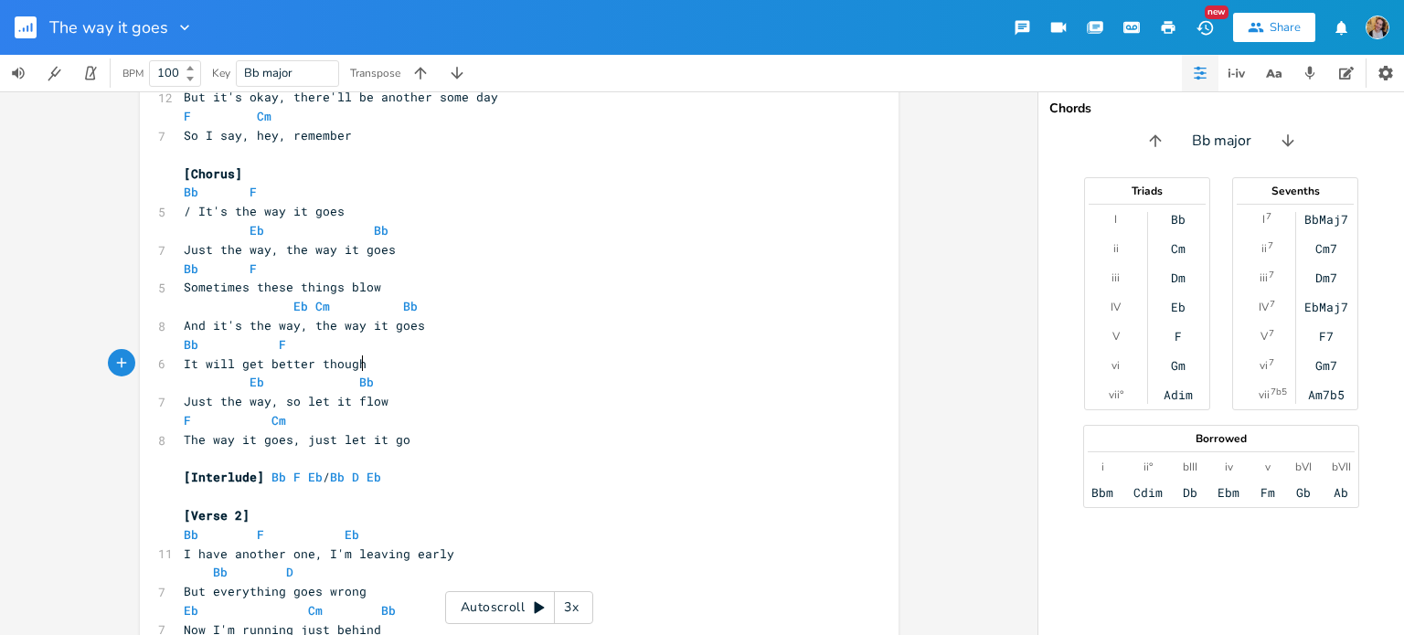
scroll to position [0, 26]
drag, startPoint x: 176, startPoint y: 406, endPoint x: 263, endPoint y: 401, distance: 86.9
click at [263, 401] on pre "Just the way, so let it flow" at bounding box center [510, 401] width 660 height 19
type textarea "So let the way"
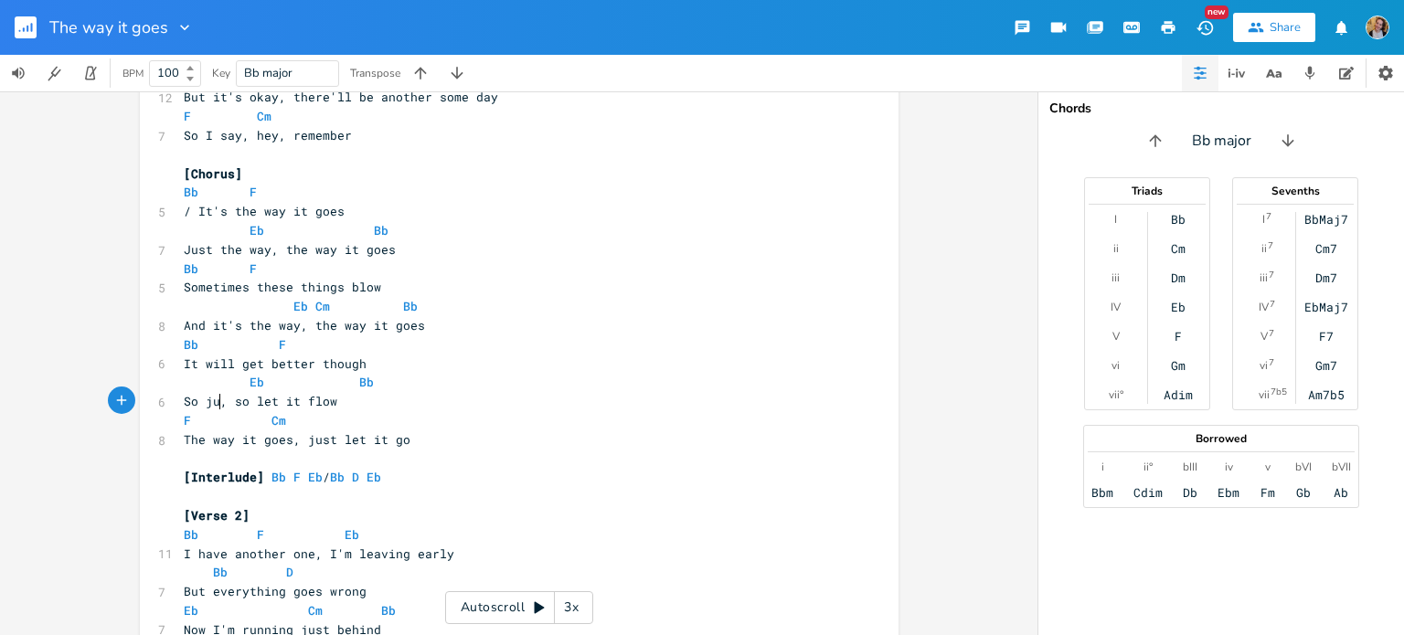
type textarea "just"
type textarea "let the way"
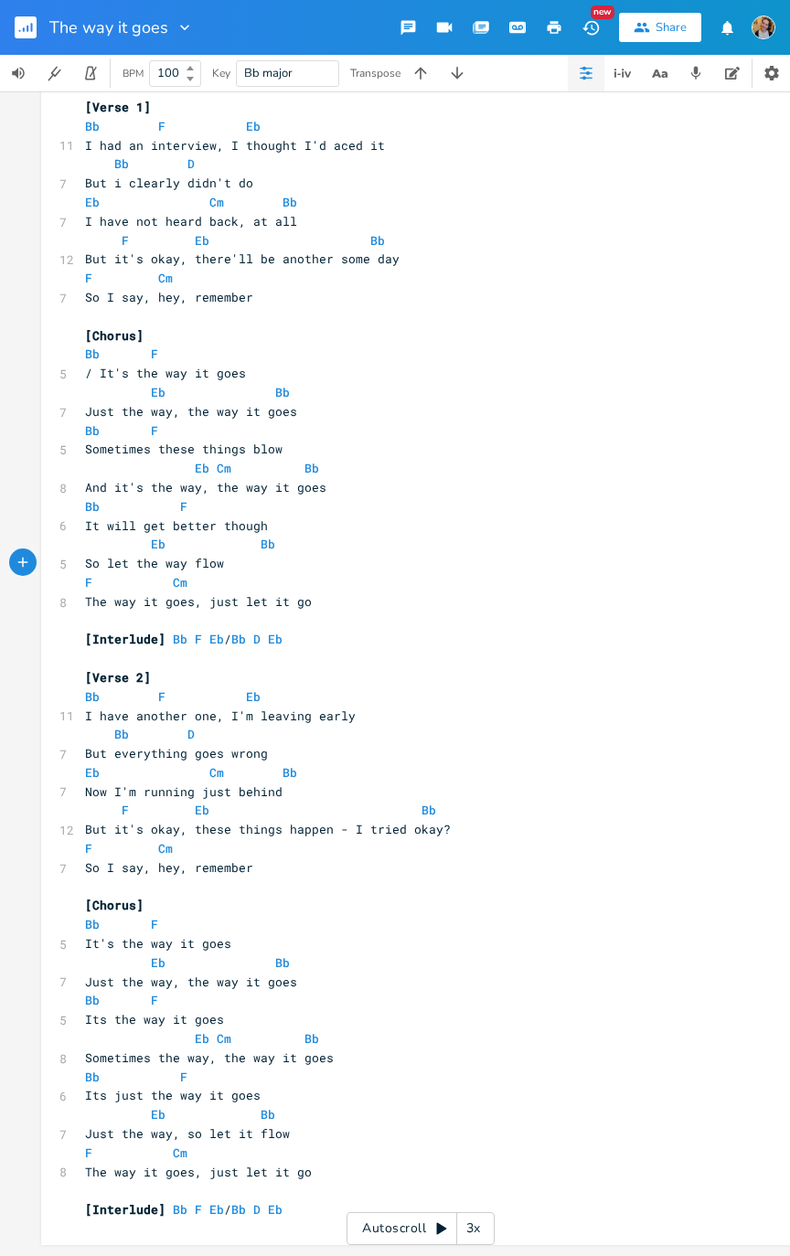
scroll to position [48, 0]
click at [649, 634] on pre "But it's okay, these things happen - I tried okay?" at bounding box center [411, 829] width 660 height 19
click at [196, 555] on span "So let the way flow" at bounding box center [154, 563] width 139 height 16
click at [192, 560] on pre "So let the way flow" at bounding box center [411, 563] width 660 height 19
click at [203, 573] on pre "F Cm" at bounding box center [411, 582] width 660 height 19
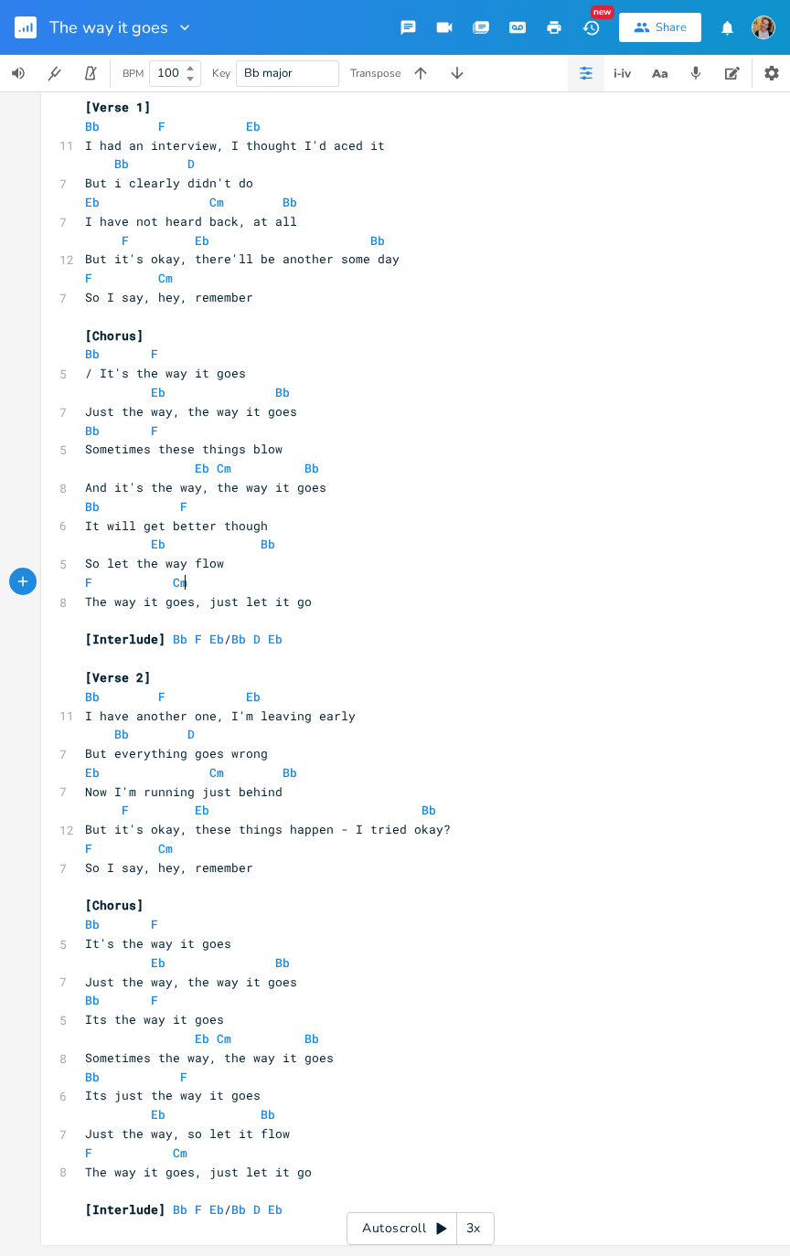
click at [186, 554] on pre "So let the way flow" at bounding box center [411, 563] width 660 height 19
click at [183, 555] on span "So let the way flow" at bounding box center [154, 563] width 139 height 16
type textarea ", just let ir"
type textarea "t"
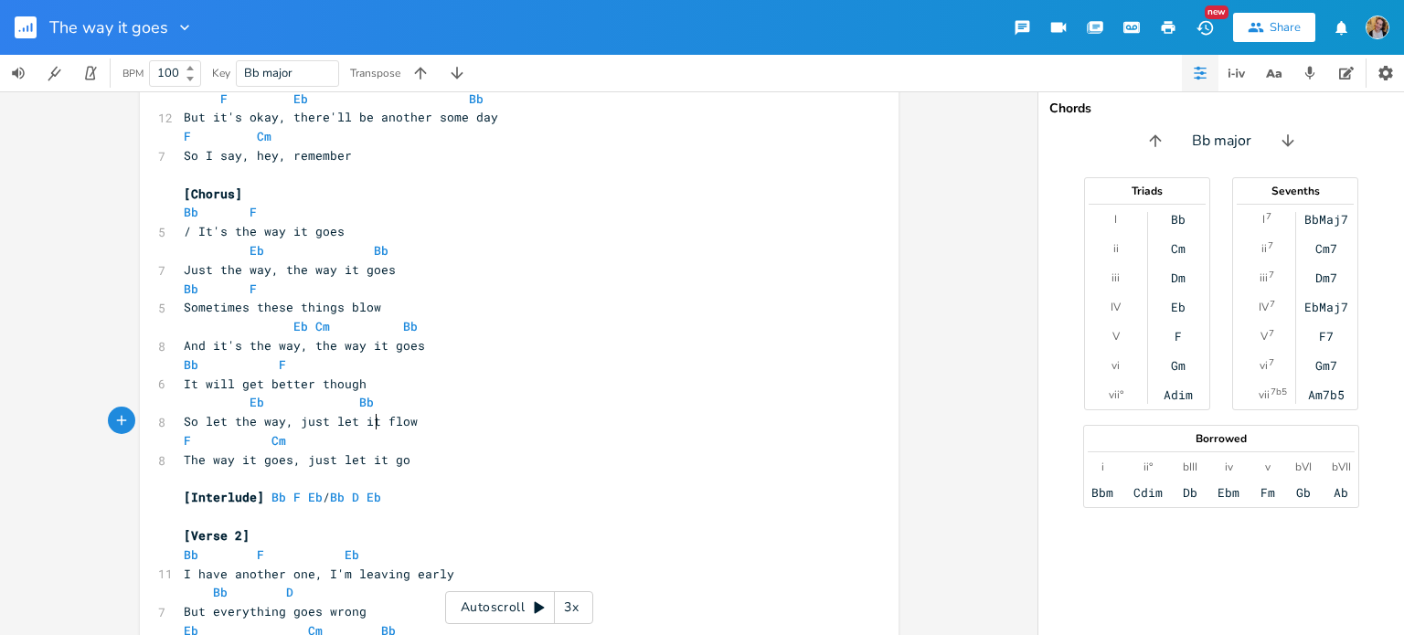
scroll to position [181, 0]
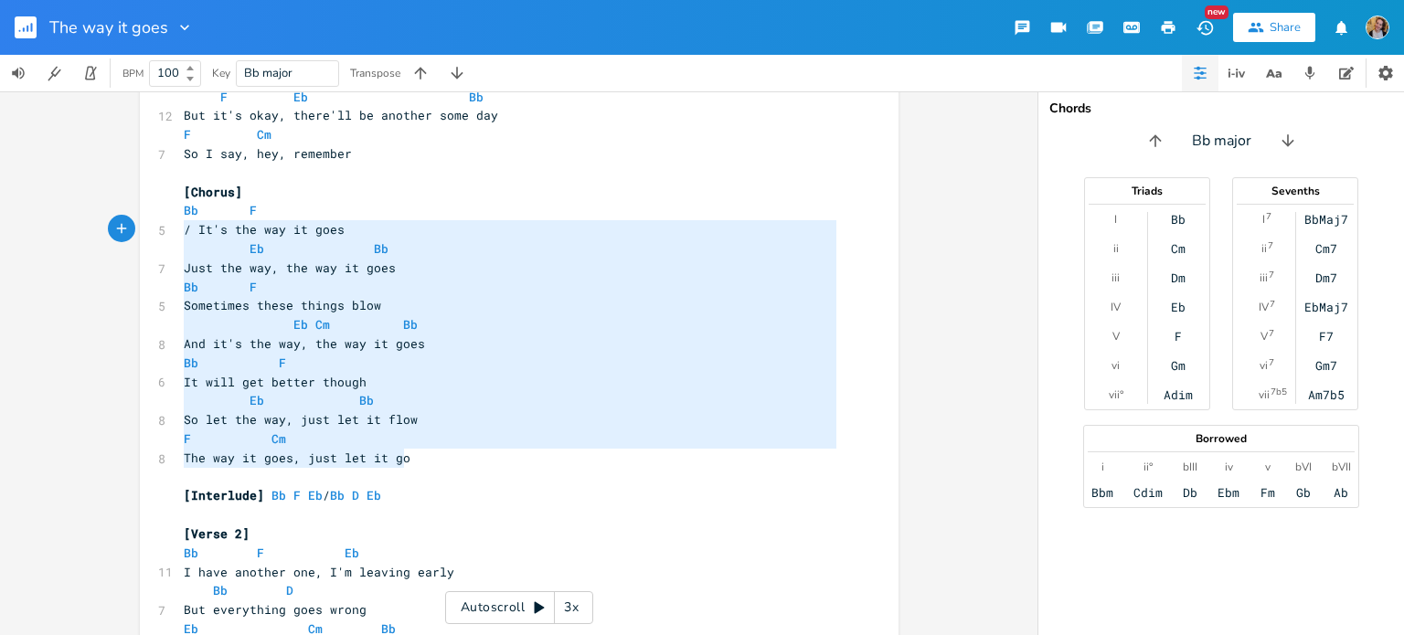
type textarea "Bb F / It's the way it goes Eb Bb Just the way, the way it goes Bb F Sometimes …"
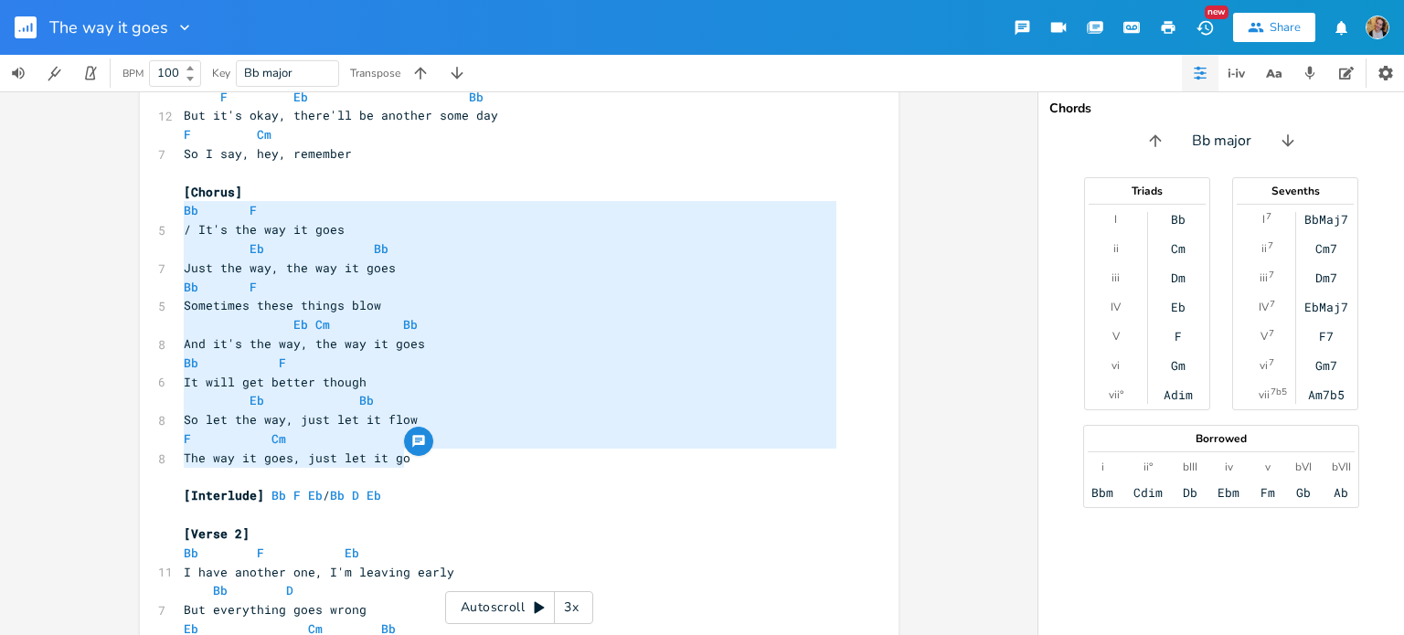
drag, startPoint x: 414, startPoint y: 463, endPoint x: 175, endPoint y: 218, distance: 342.5
click at [180, 218] on div "[Verse 1] Bb F Eb 11 I had an interview, I thought I'd aced it Bb D 7 But i cle…" at bounding box center [510, 514] width 660 height 1121
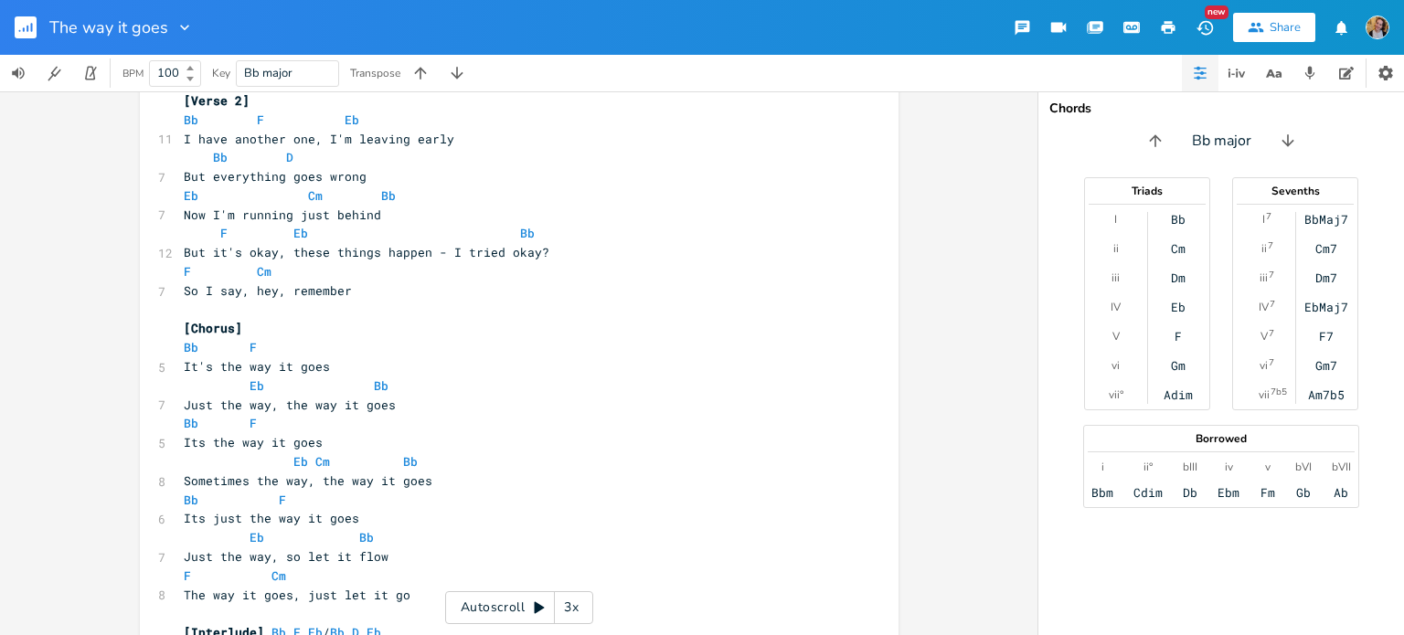
scroll to position [643, 0]
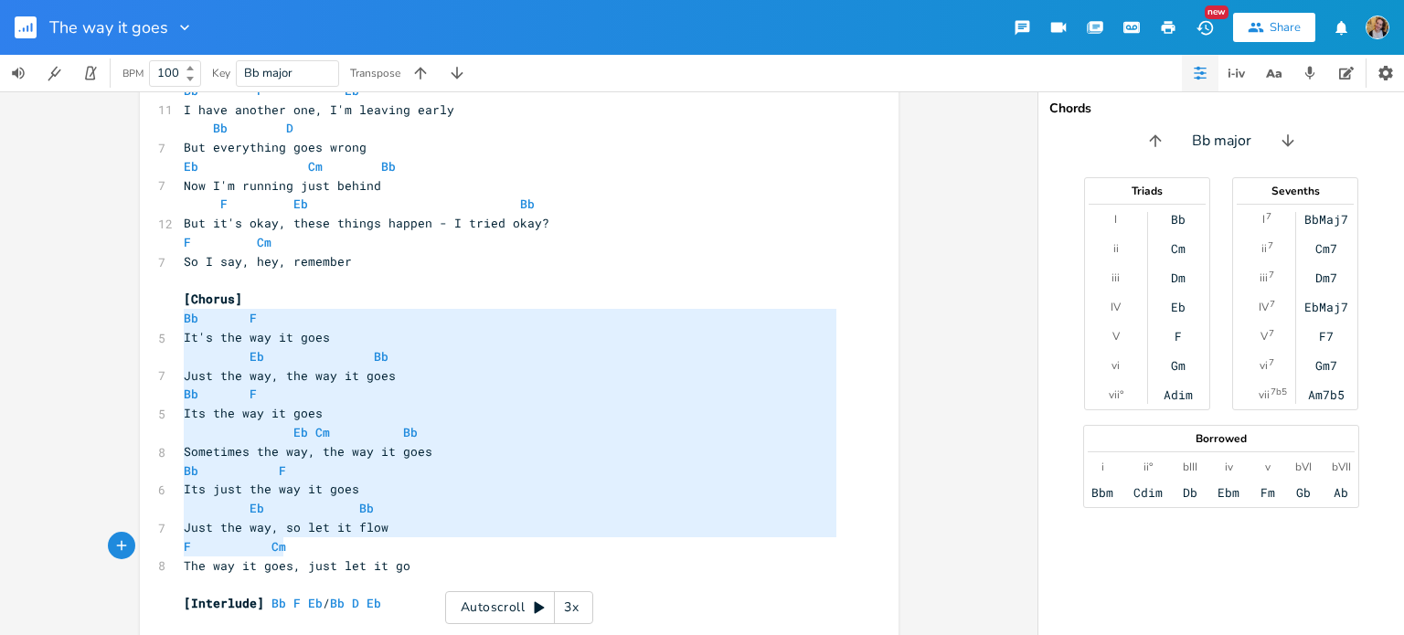
type textarea "Bb F It's the way it goes Eb Bb Just the way, the way it goes Bb F Its the way …"
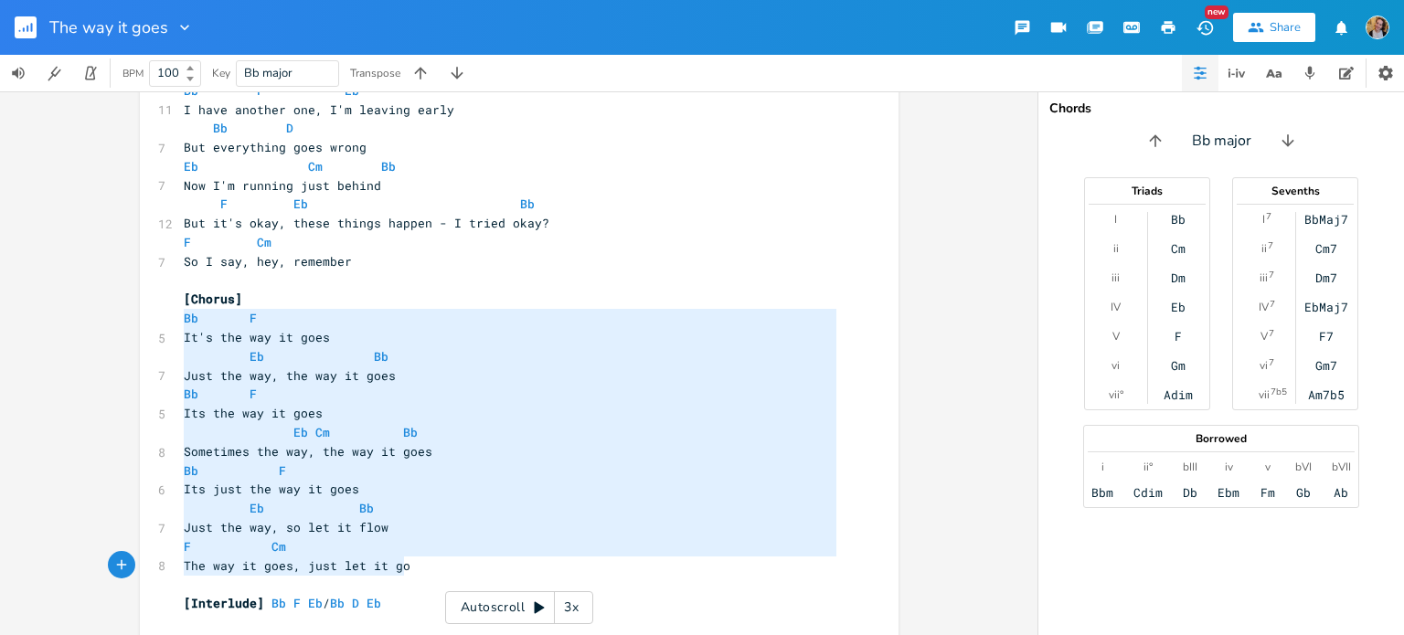
drag, startPoint x: 178, startPoint y: 324, endPoint x: 414, endPoint y: 564, distance: 336.0
click at [414, 564] on div "[Verse 1] Bb F Eb 11 I had an interview, I thought I'd aced it Bb D 7 But i cle…" at bounding box center [510, 52] width 660 height 1121
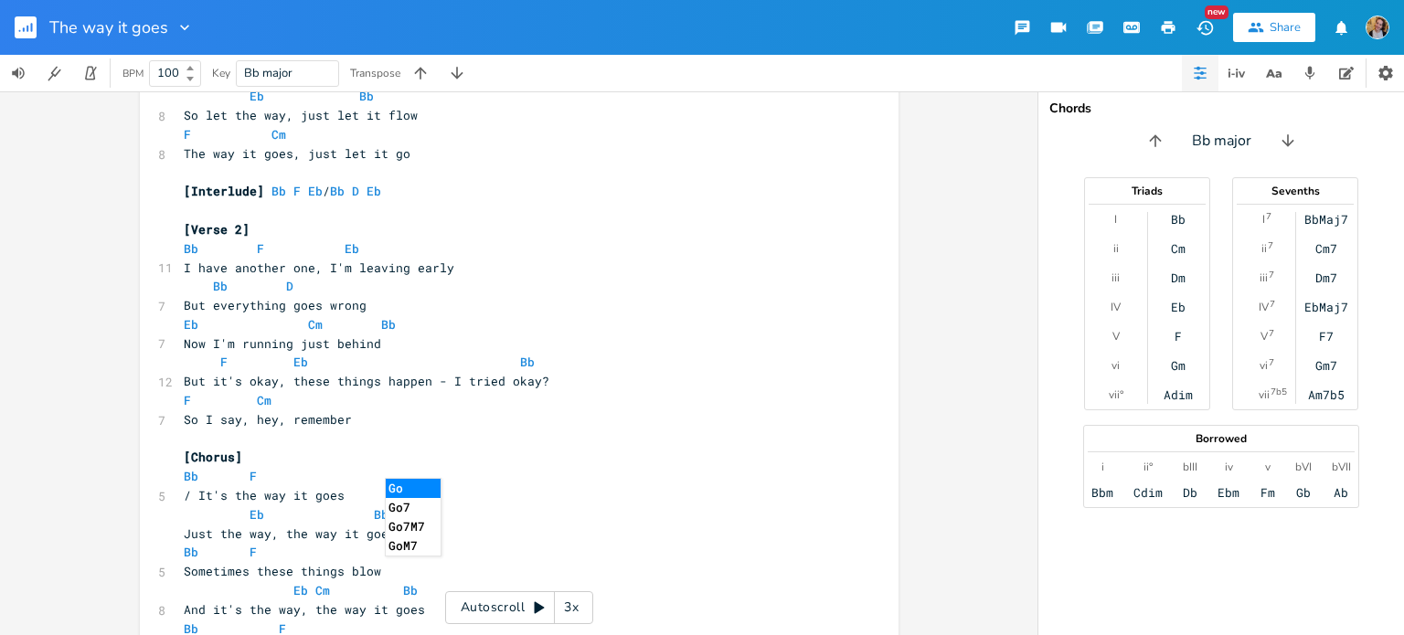
scroll to position [658, 0]
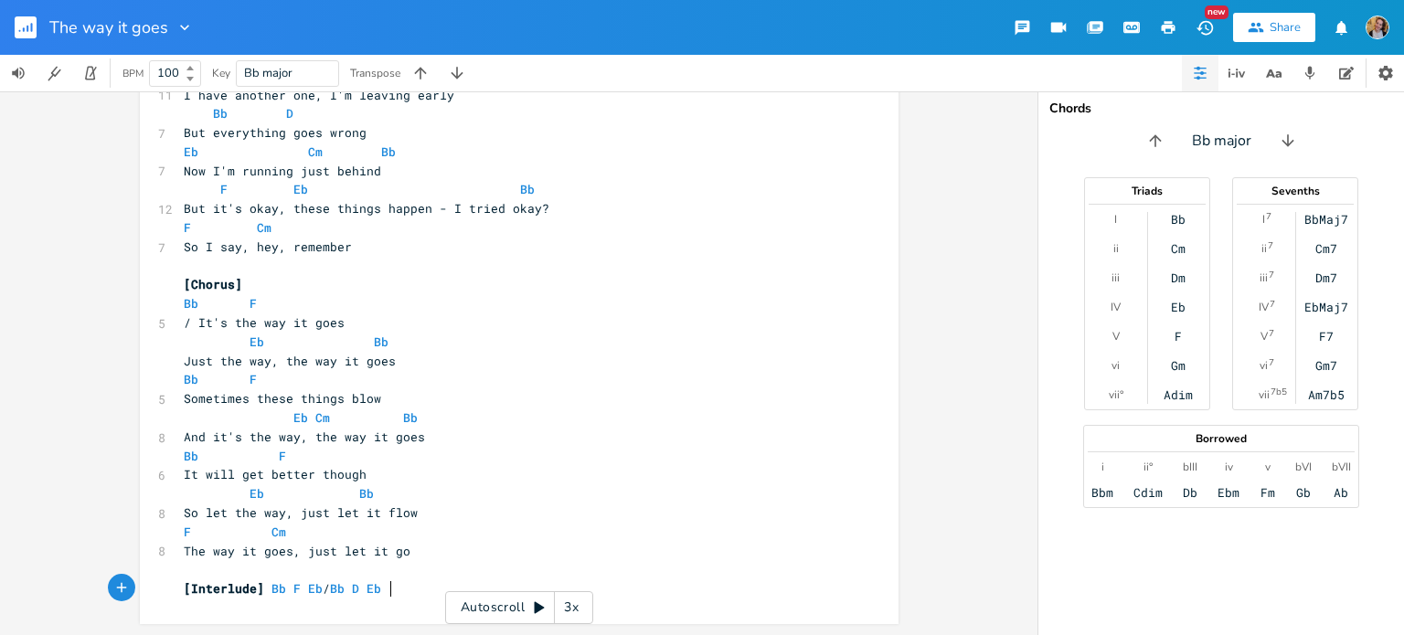
click at [472, 584] on pre "[Interlude] Bb F Eb / Bb D Eb" at bounding box center [510, 588] width 660 height 19
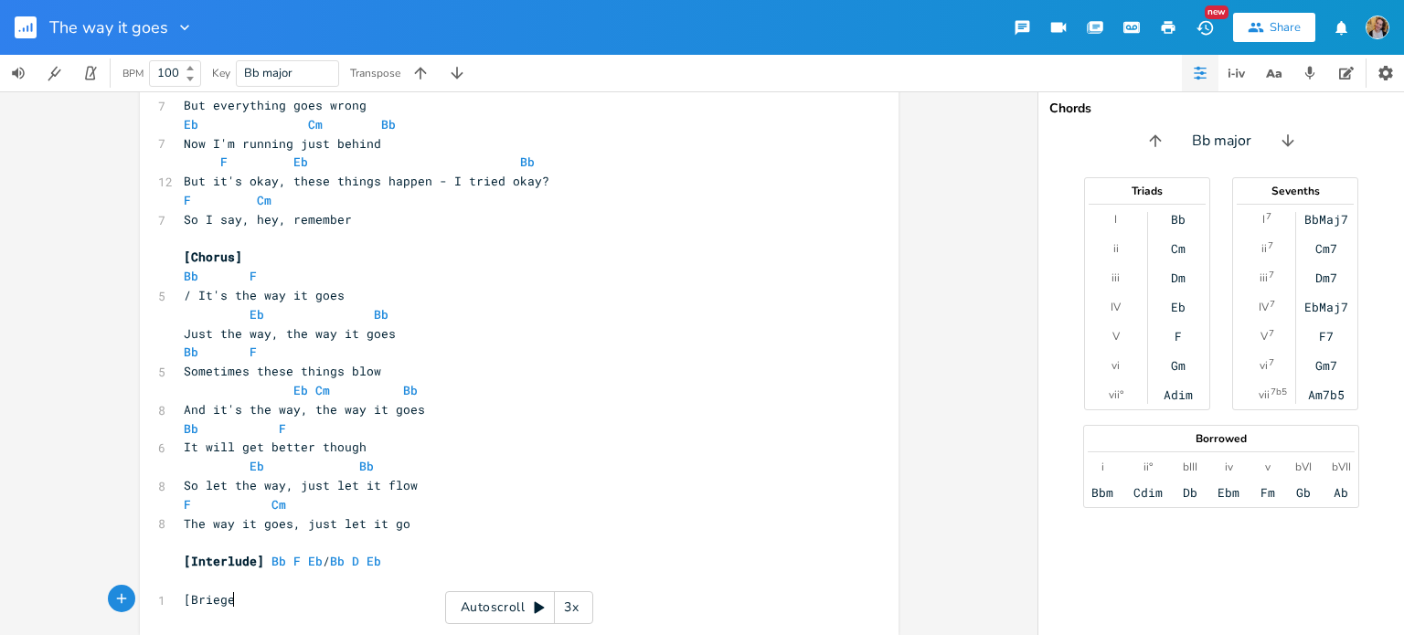
type textarea "[Briege]"
type textarea "dge]"
type textarea "just let it go"
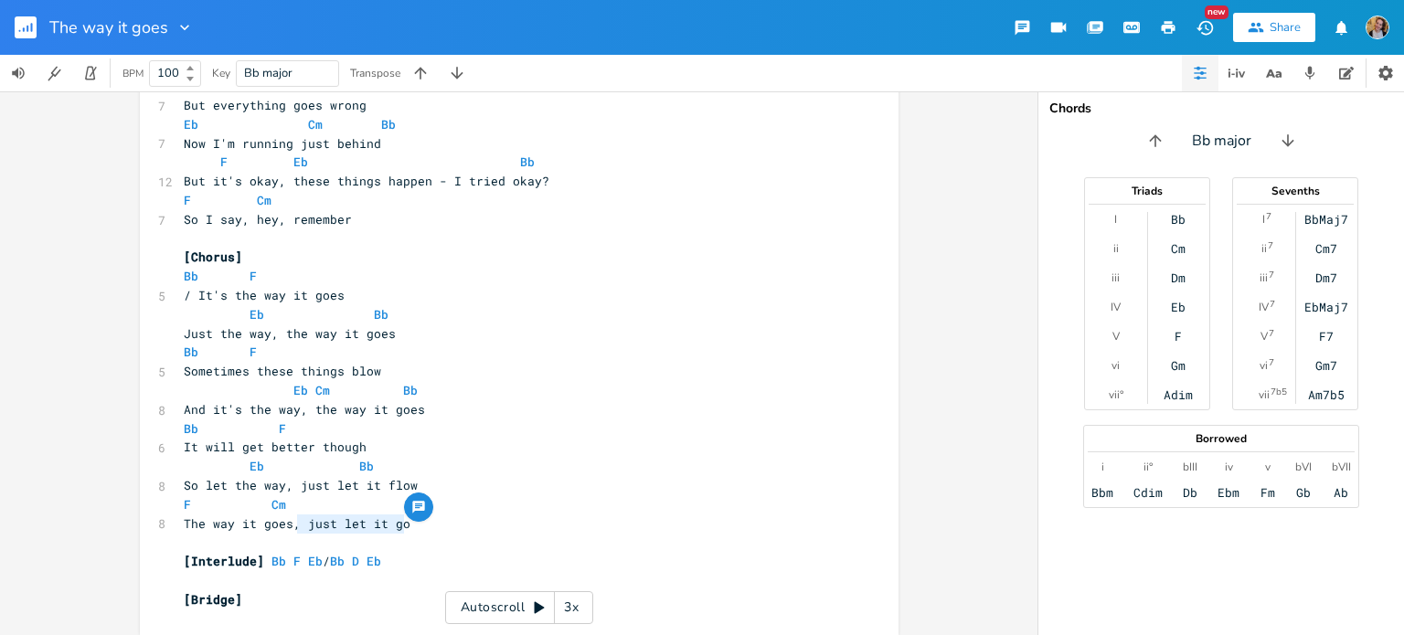
drag, startPoint x: 420, startPoint y: 521, endPoint x: 289, endPoint y: 518, distance: 131.6
click at [289, 518] on pre "The way it goes, just let it go" at bounding box center [510, 524] width 660 height 19
type textarea "Interlude] Bb F Eb / Bb D Eb"
drag, startPoint x: 402, startPoint y: 563, endPoint x: 183, endPoint y: 555, distance: 219.5
click at [183, 555] on pre "[Interlude] Bb F Eb / Bb D Eb" at bounding box center [510, 561] width 660 height 19
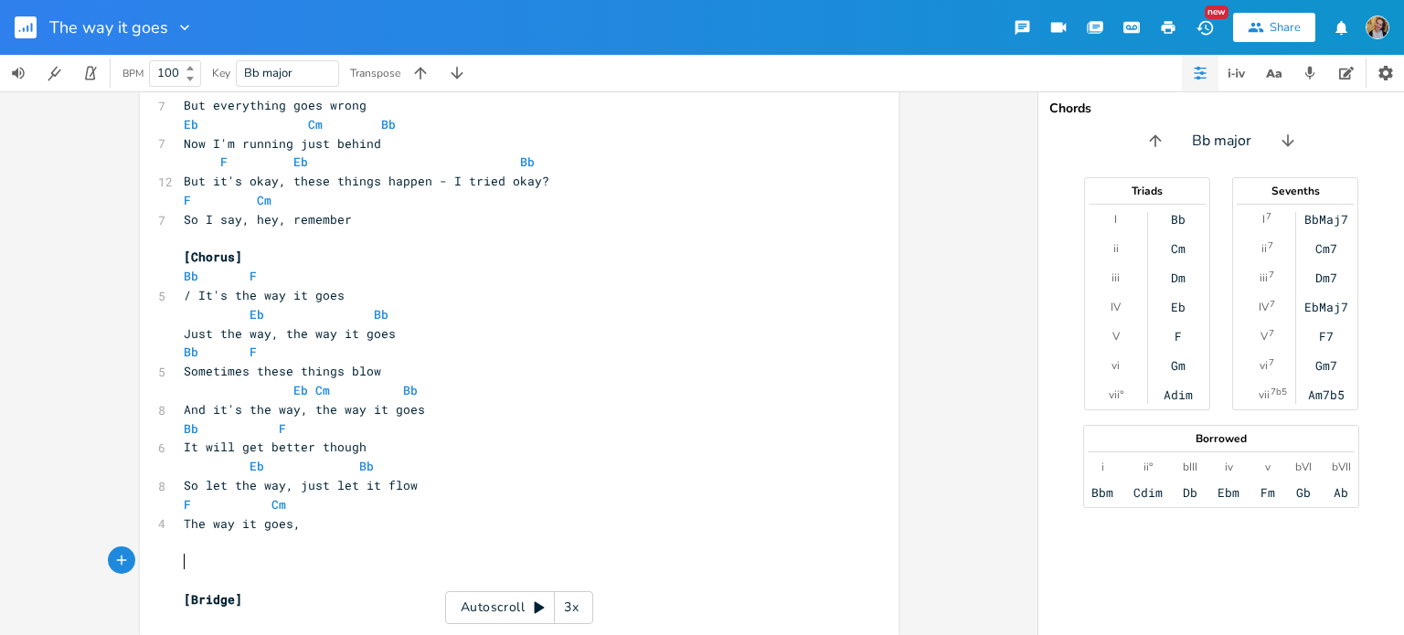
scroll to position [676, 0]
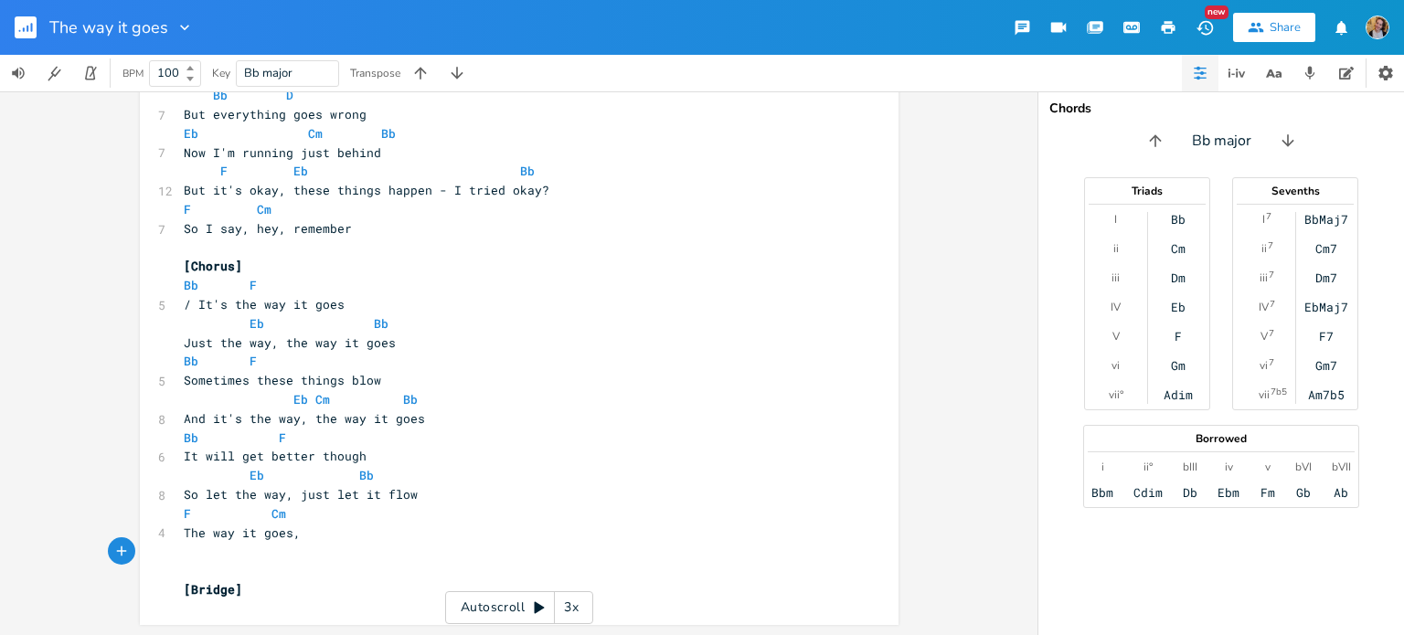
click at [302, 530] on pre "The way it goes," at bounding box center [510, 533] width 660 height 19
click at [271, 586] on pre "[Bridge]" at bounding box center [510, 589] width 660 height 19
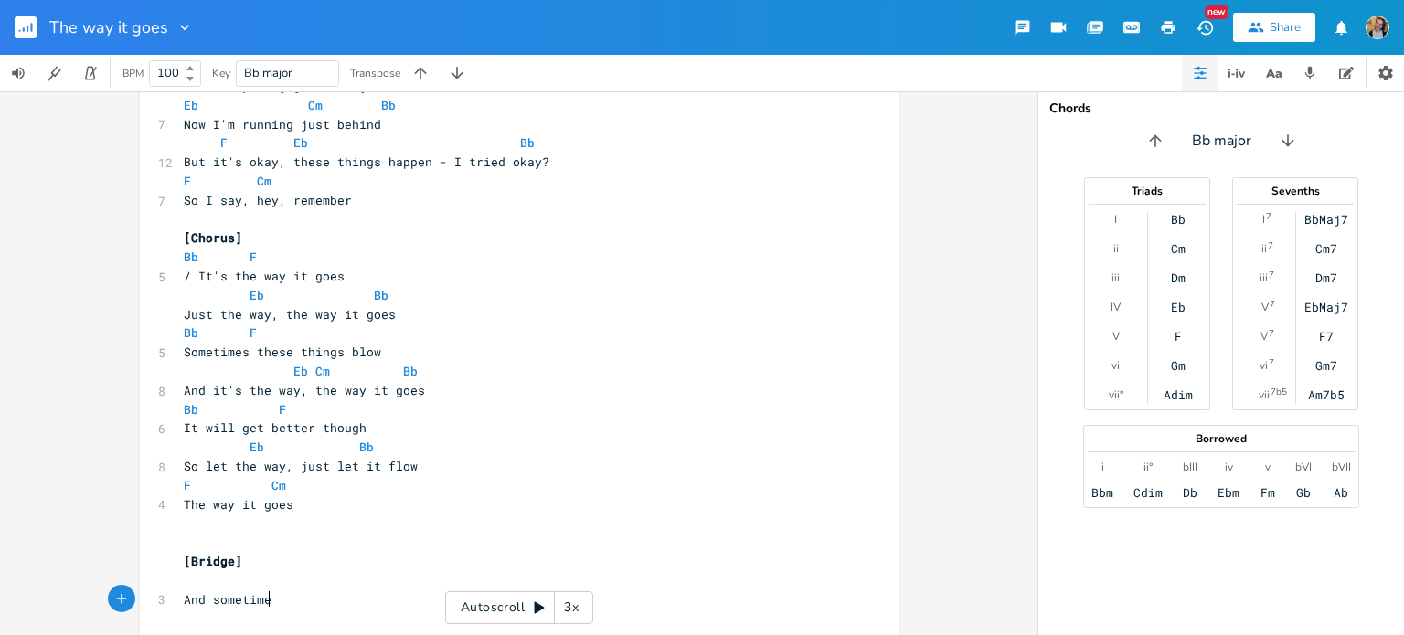
type textarea "And sometimes"
type textarea ", you"
type textarea "'r"
type textarea "get caught up in te"
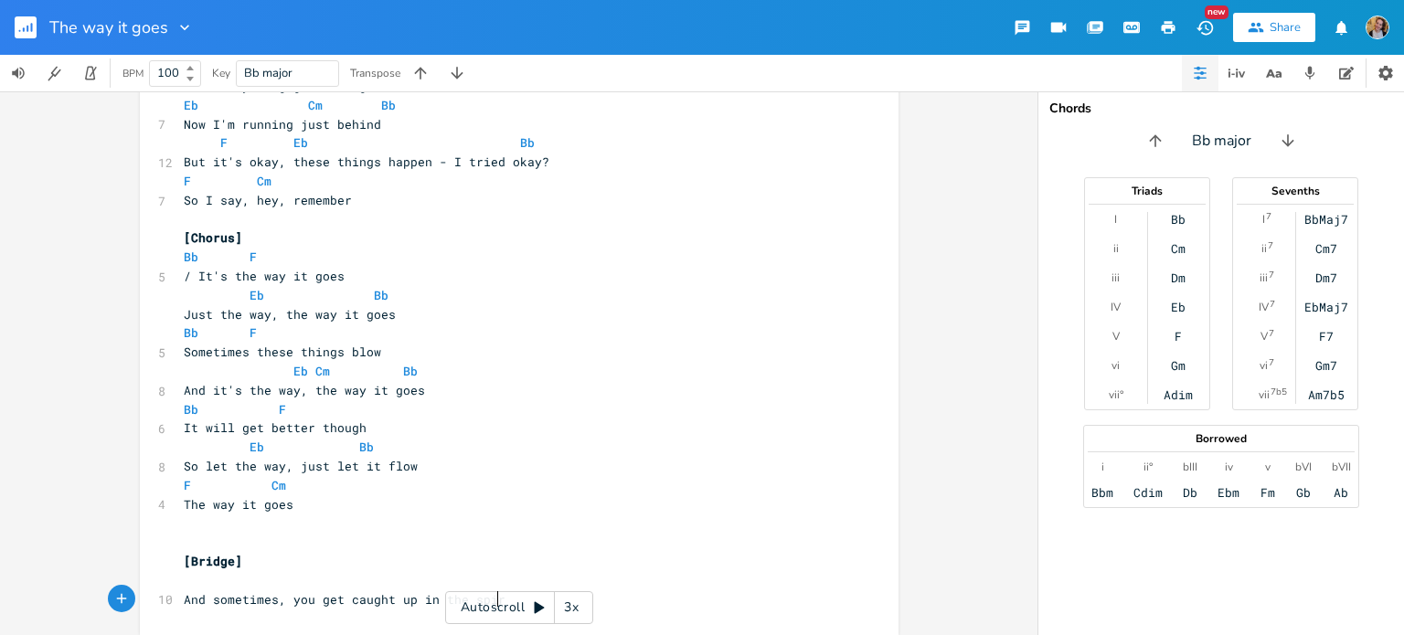
type textarea "he spiral"
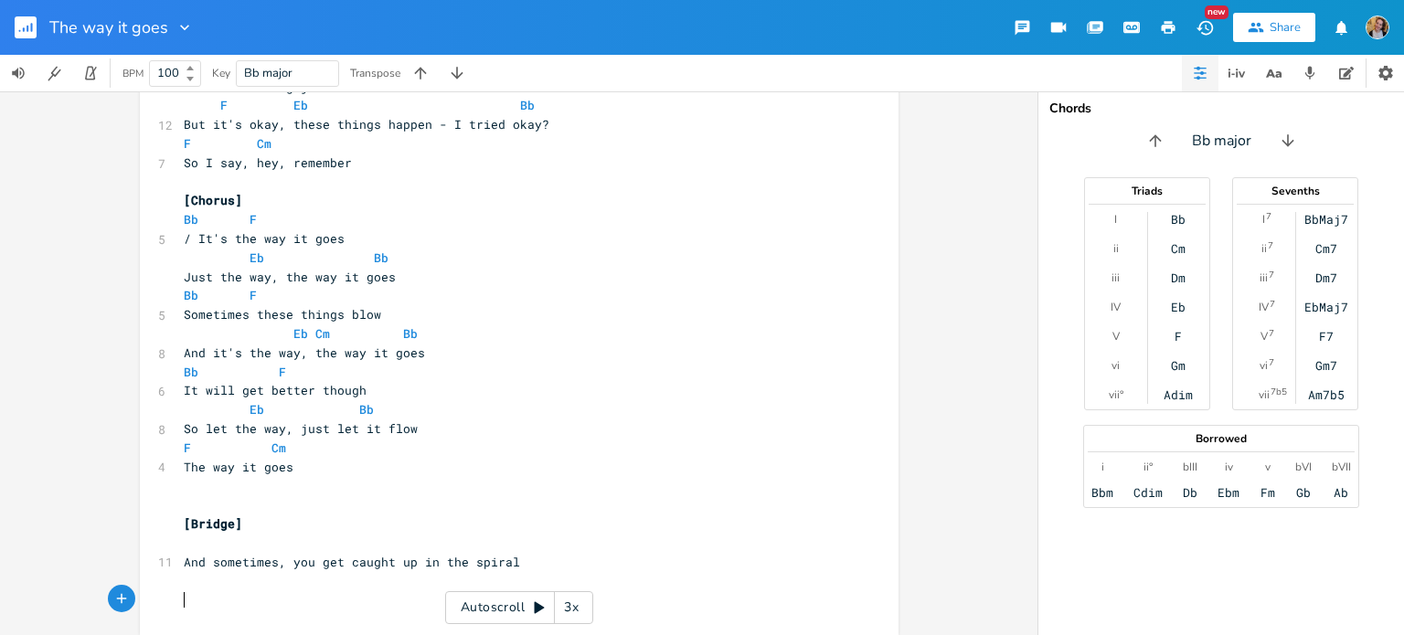
type textarea "O"
type textarea "Freeze"
type textarea "In freeze or floght"
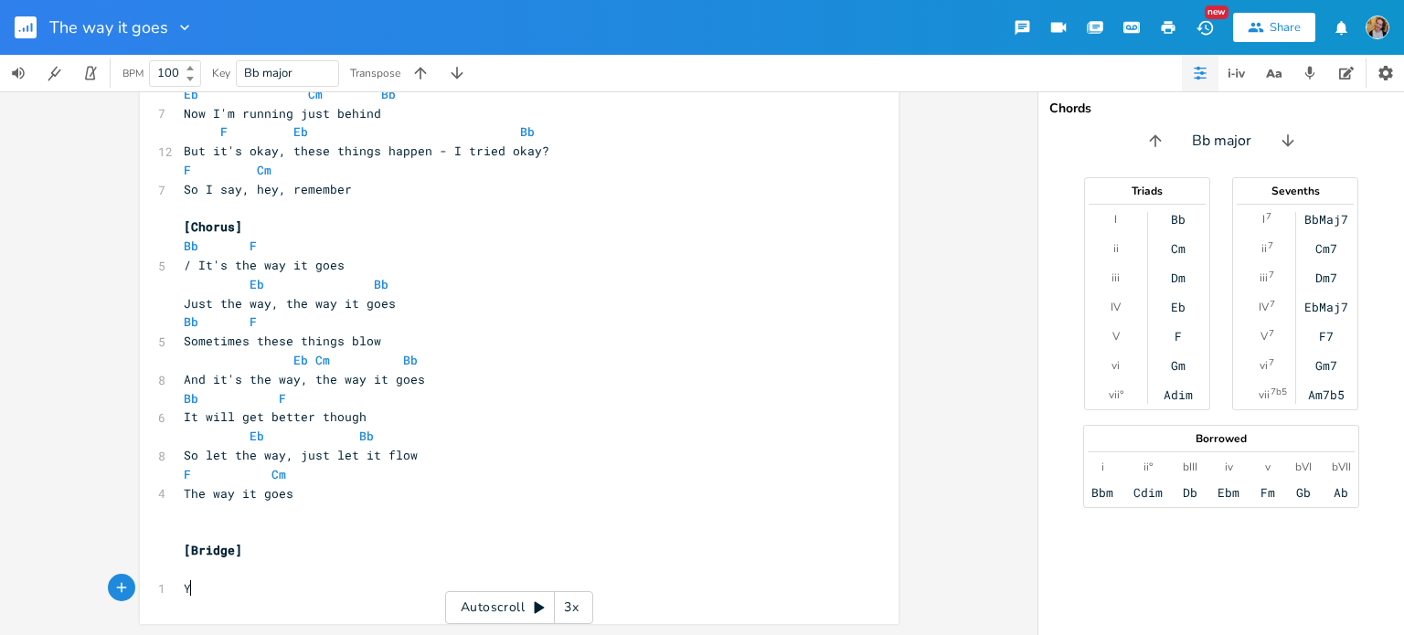
scroll to position [715, 0]
type textarea "You can't control"
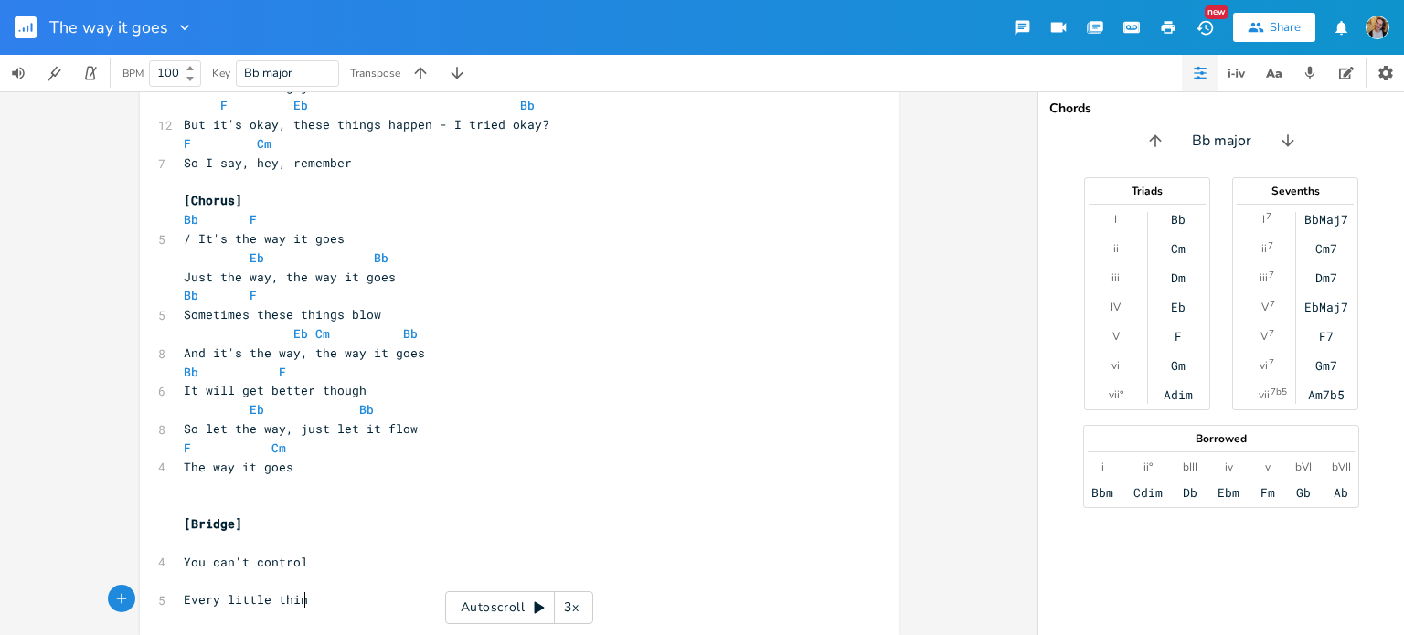
type textarea "Every little thing"
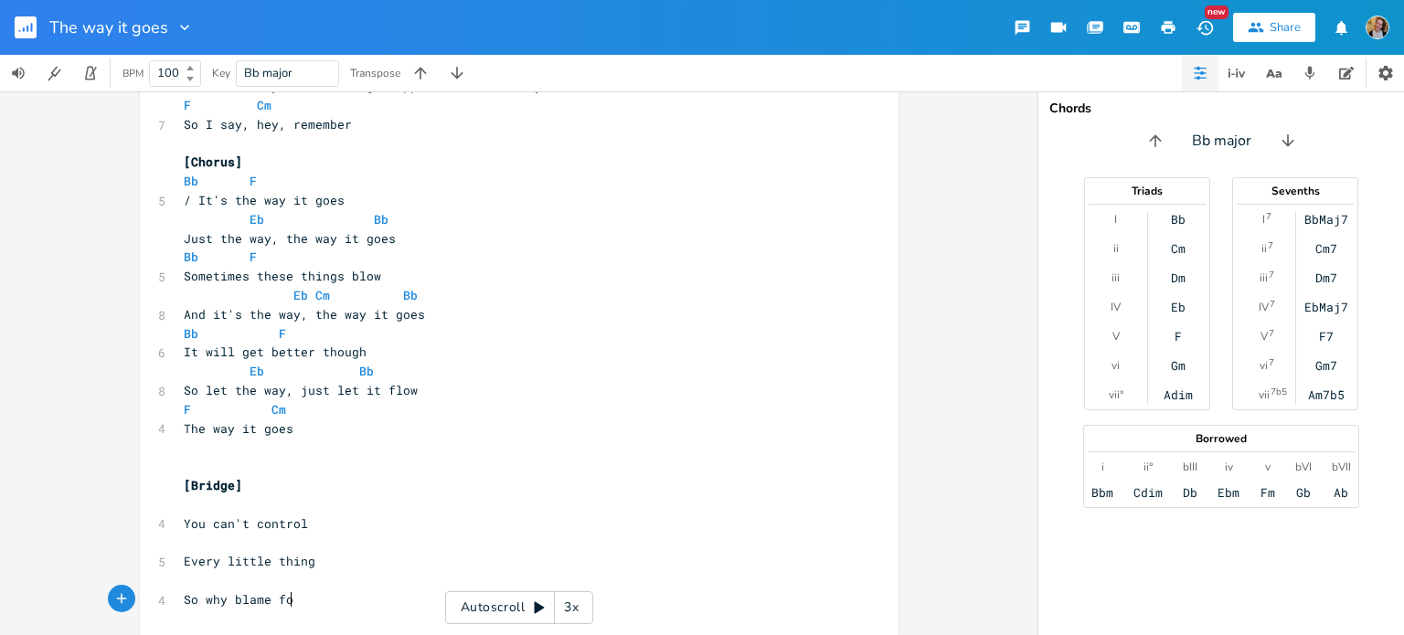
type textarea "So why blame for"
type textarea "yourself"
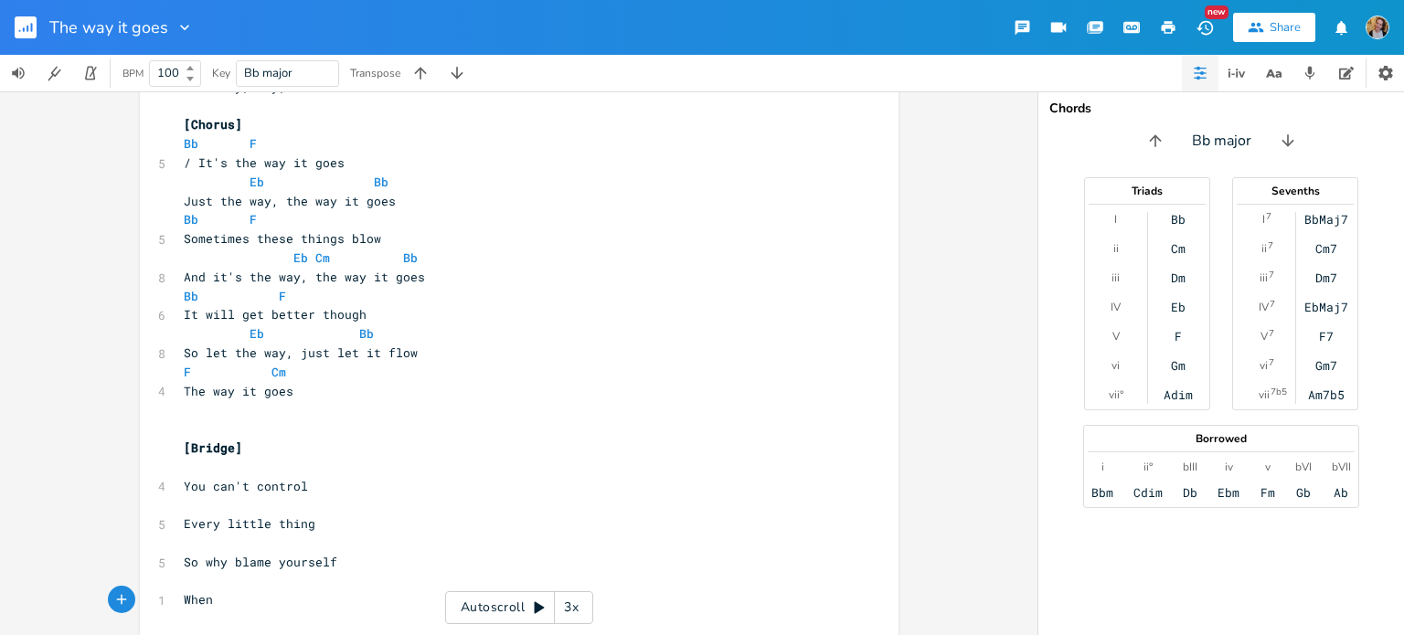
type textarea "When i"
type textarea "you're just one small"
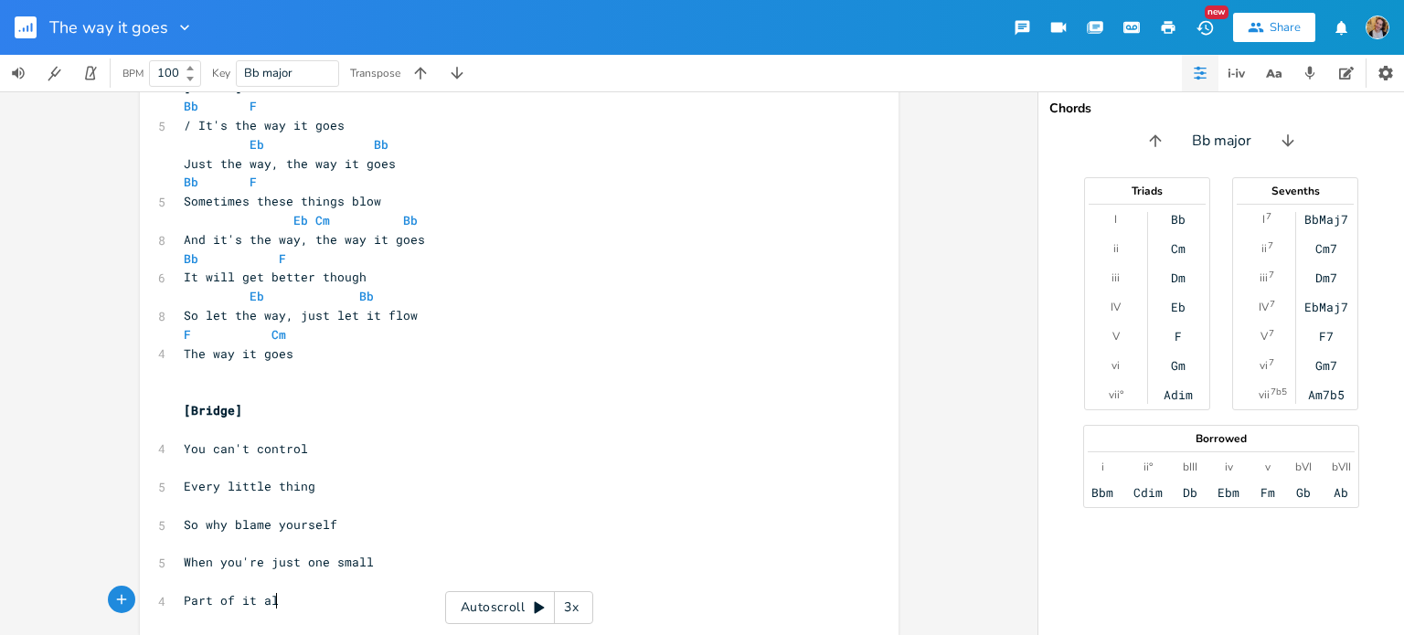
type textarea "Part of it all"
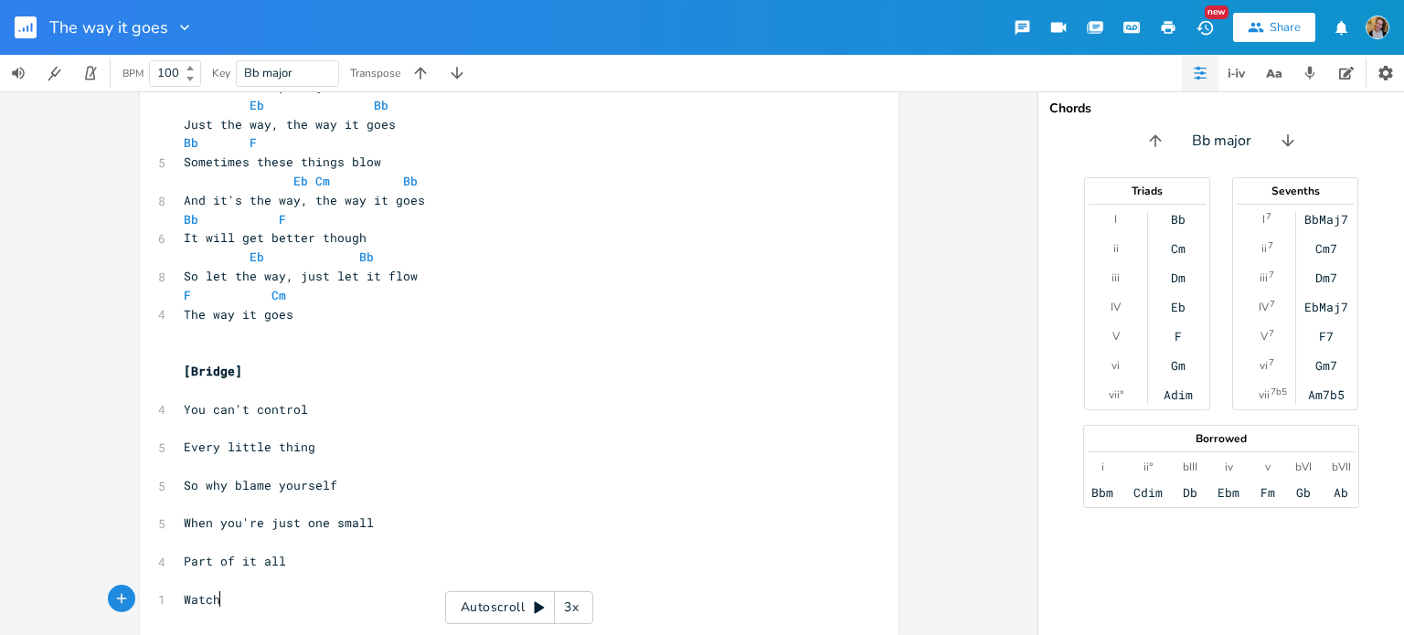
type textarea "Watch"
type textarea "Dom"
type textarea "n't let"
type textarea "fall a"
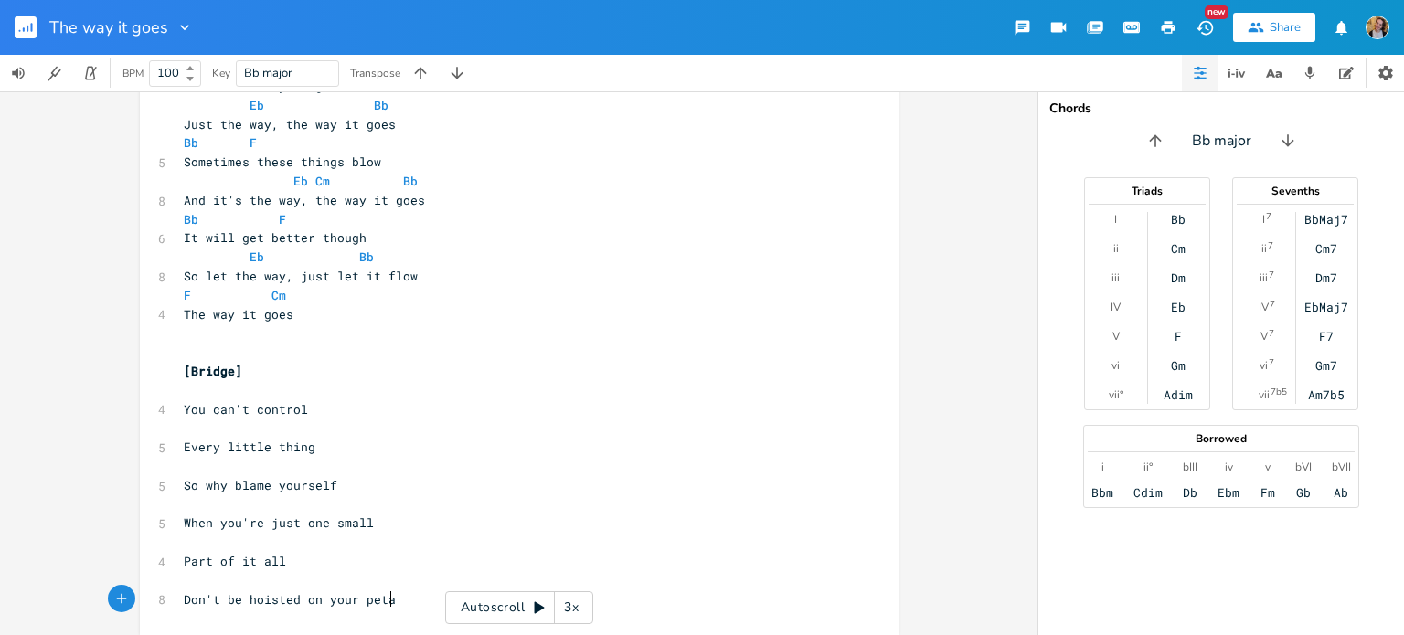
type textarea "be hoisted on your petard"
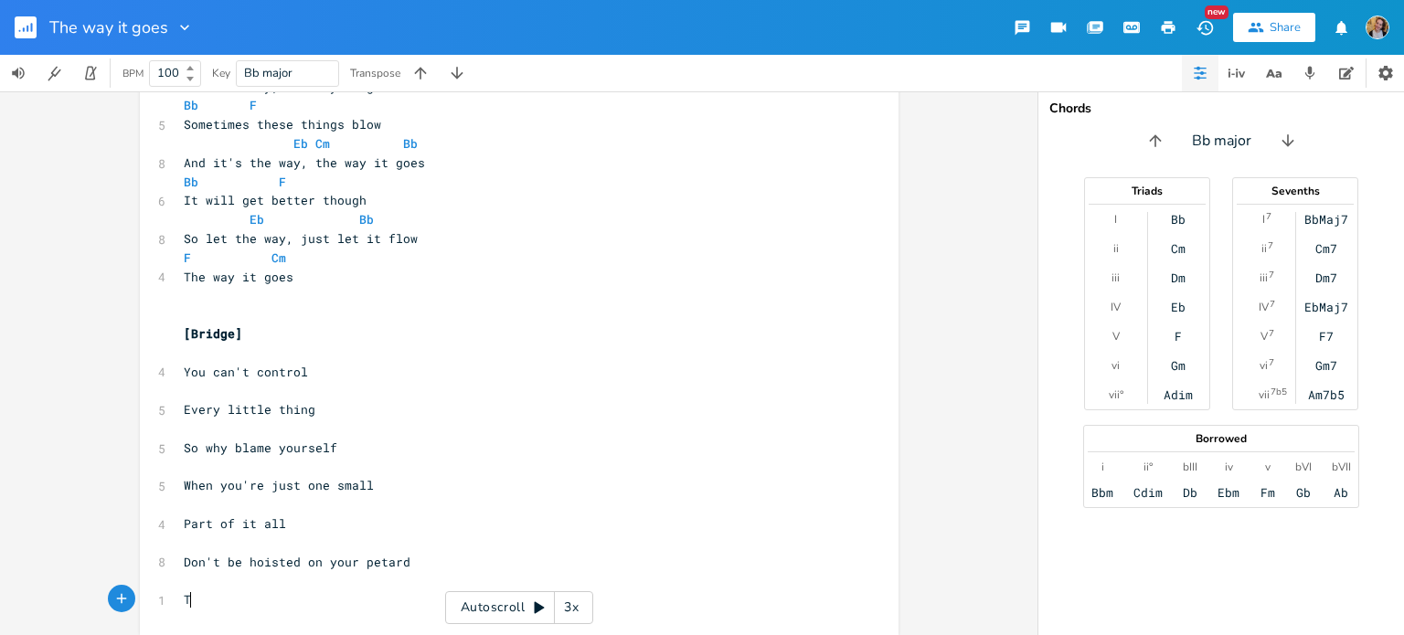
scroll to position [0, 11]
type textarea "Te"
type textarea "Don't be hoisted on your petard Reme"
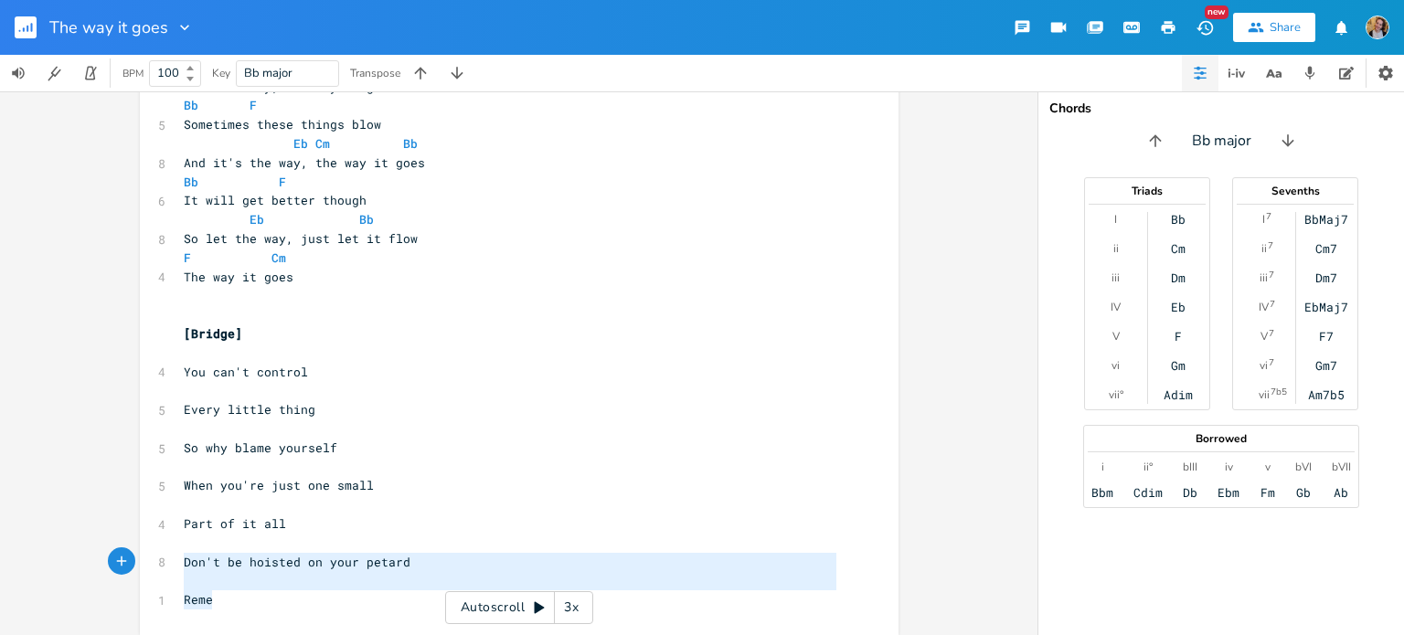
drag, startPoint x: 256, startPoint y: 613, endPoint x: 166, endPoint y: 557, distance: 106.0
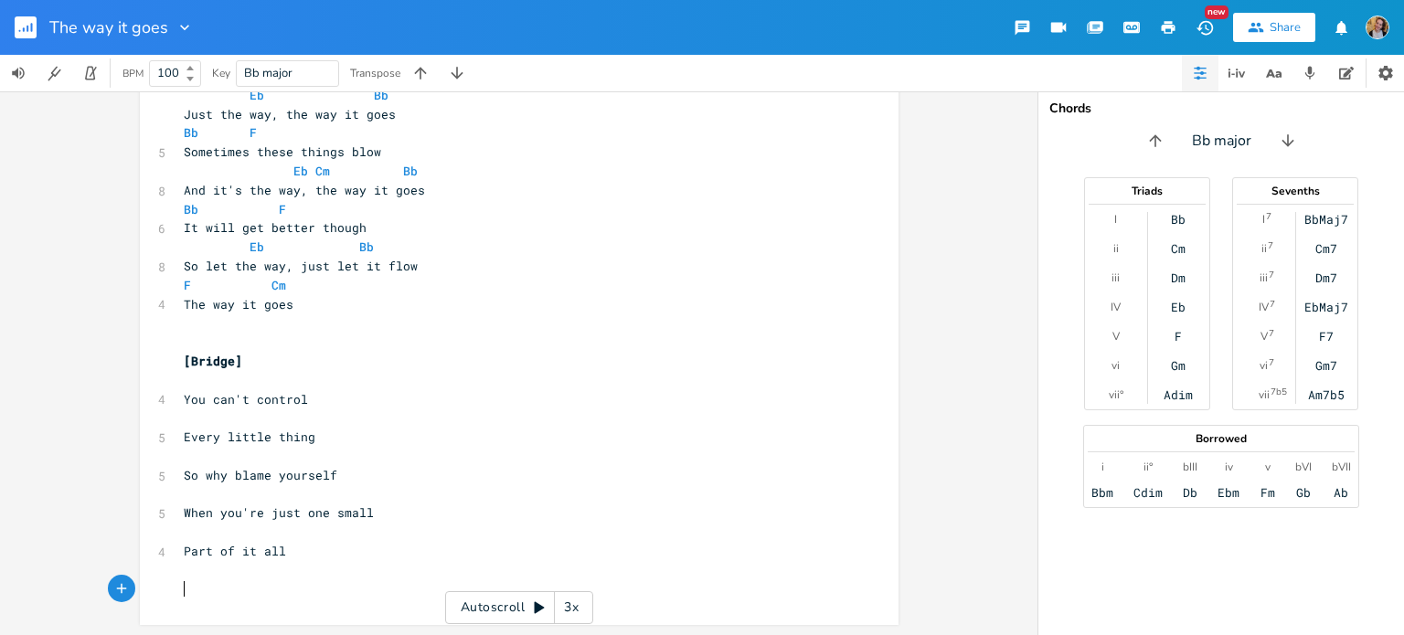
click at [239, 381] on pre "​" at bounding box center [510, 380] width 660 height 19
type textarea "C"
type textarea "Gm"
click at [185, 381] on span "Gm" at bounding box center [231, 380] width 95 height 16
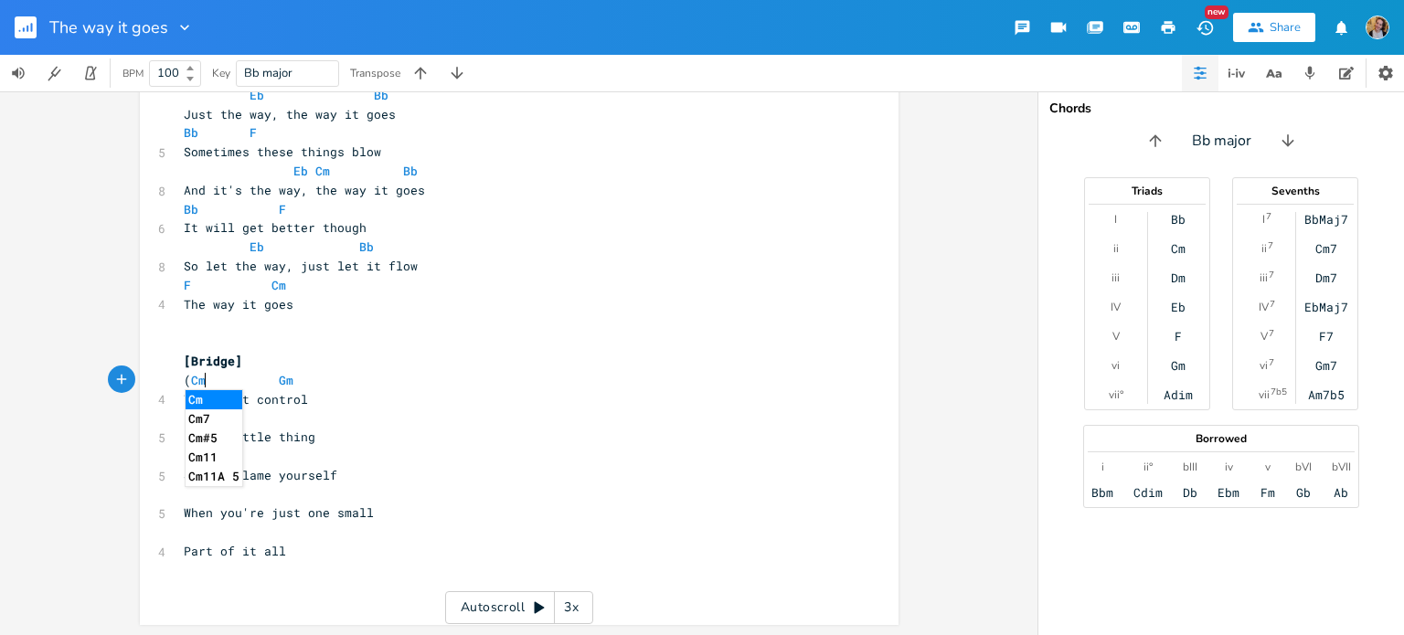
type textarea "(Cm)"
click at [223, 425] on pre "​" at bounding box center [510, 418] width 660 height 19
click at [249, 444] on span "Every little thing" at bounding box center [250, 437] width 132 height 16
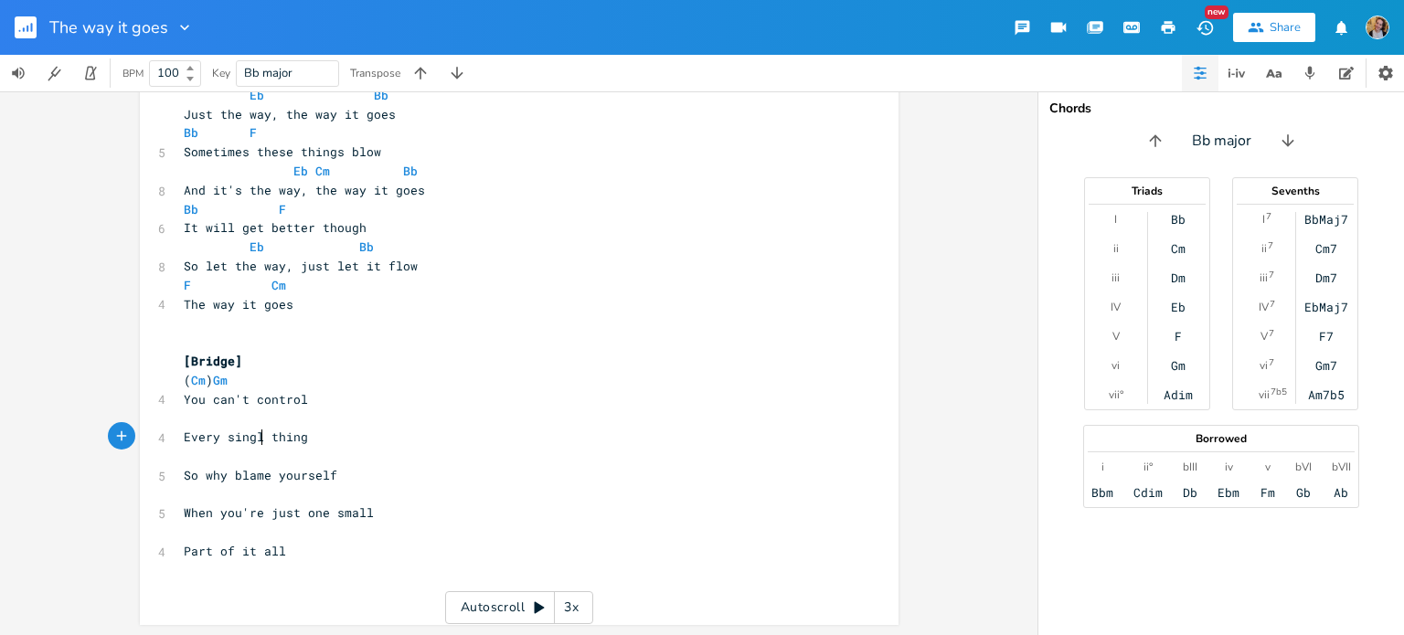
type textarea "single"
click at [314, 428] on pre "Every single thing" at bounding box center [510, 437] width 660 height 19
click at [281, 437] on span "Every single thing" at bounding box center [253, 437] width 139 height 16
type textarea "t"
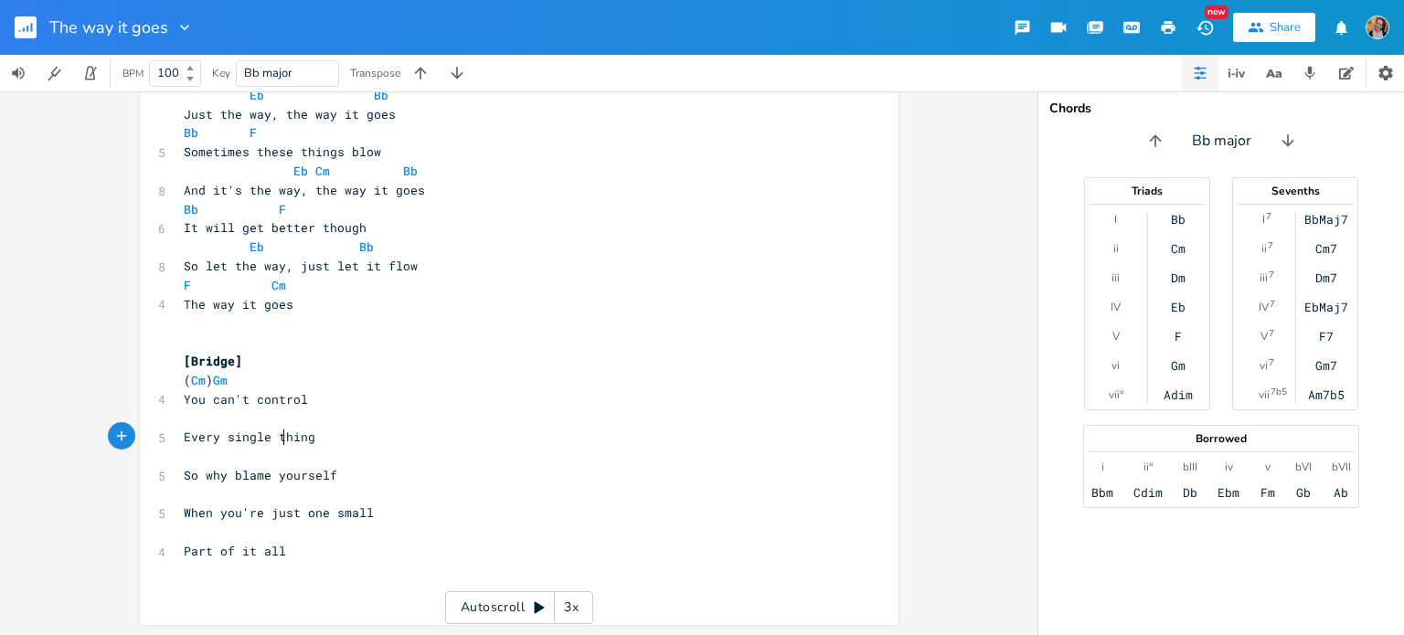
click at [253, 412] on pre "​" at bounding box center [510, 418] width 660 height 19
type textarea "Bb"
click at [300, 448] on pre "​" at bounding box center [510, 456] width 660 height 19
drag, startPoint x: 338, startPoint y: 475, endPoint x: 230, endPoint y: 472, distance: 107.9
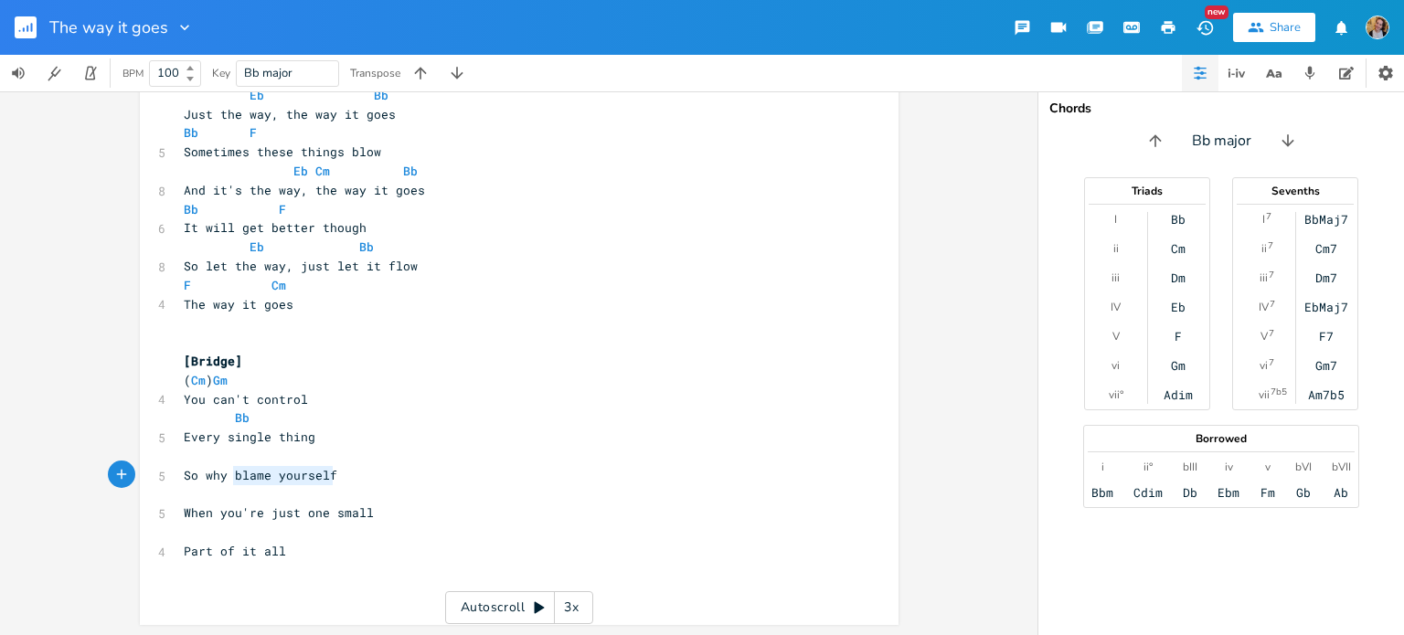
click at [230, 472] on pre "So why blame yourself" at bounding box center [510, 475] width 660 height 19
type textarea "put pressure on yourself"
click at [207, 450] on pre "​" at bounding box center [510, 456] width 660 height 19
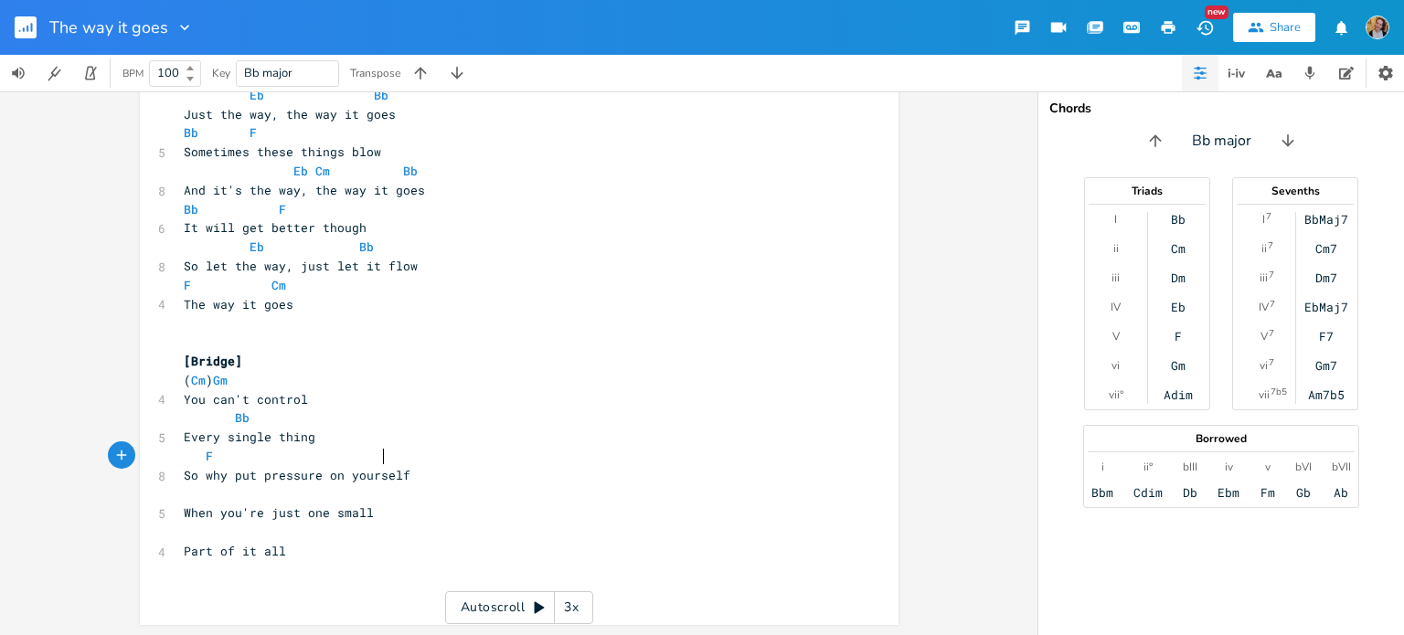
type textarea "F"
type textarea "Cm"
type textarea "When you're just one small Part of it all"
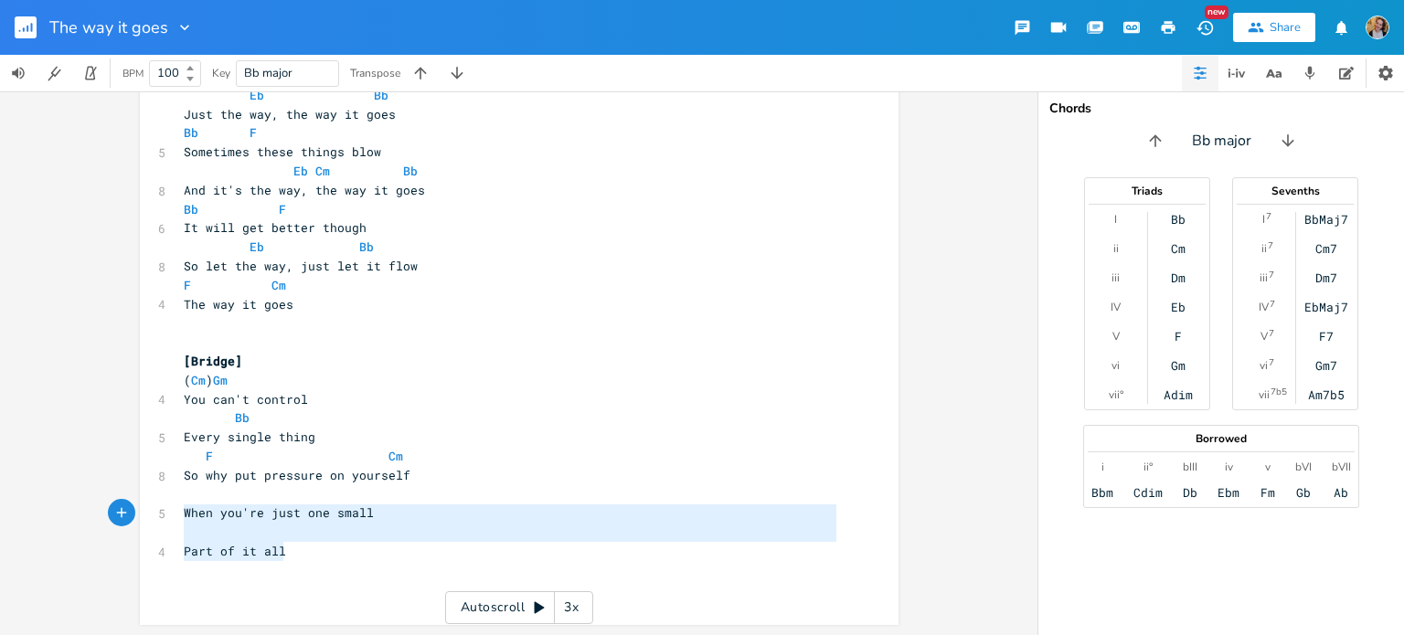
drag, startPoint x: 278, startPoint y: 548, endPoint x: 154, endPoint y: 509, distance: 129.5
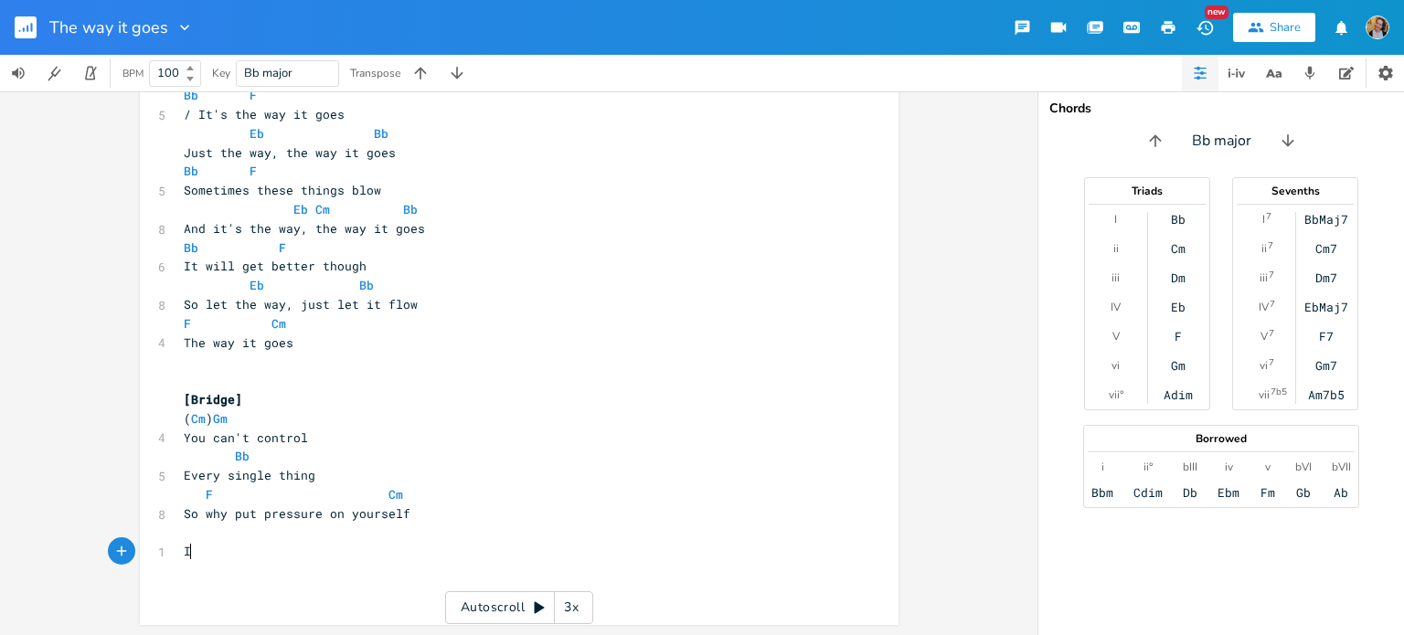
scroll to position [0, 5]
type textarea "It might not be a big deal"
type textarea "In"
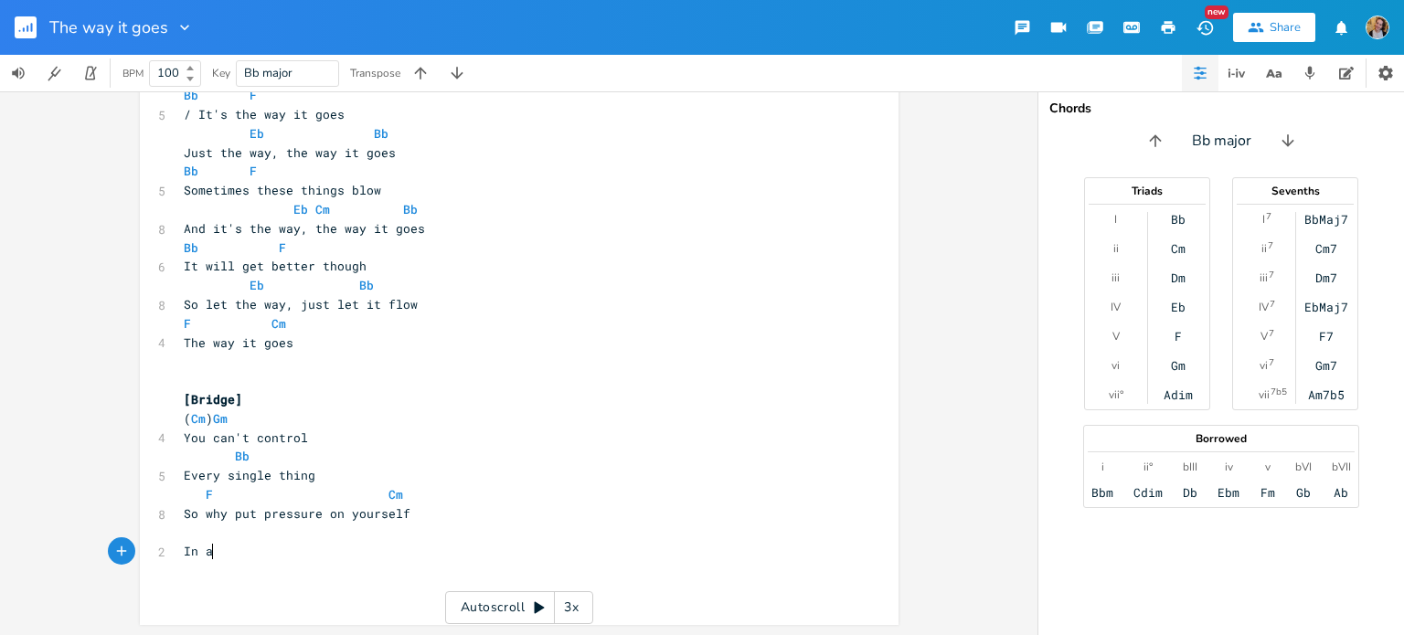
type textarea "In an"
type textarea "How [PERSON_NAME]"
type textarea "g"
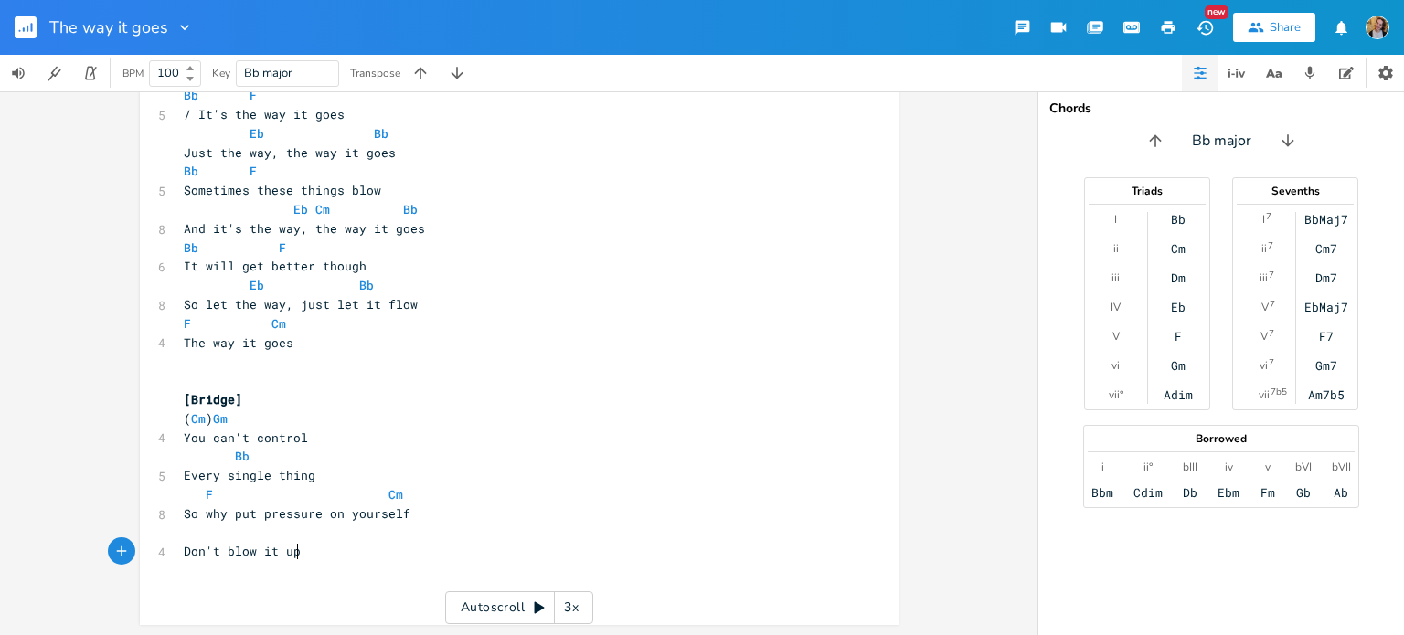
type textarea "Don't blow it up b"
type textarea "just becayse"
type textarea "use it"
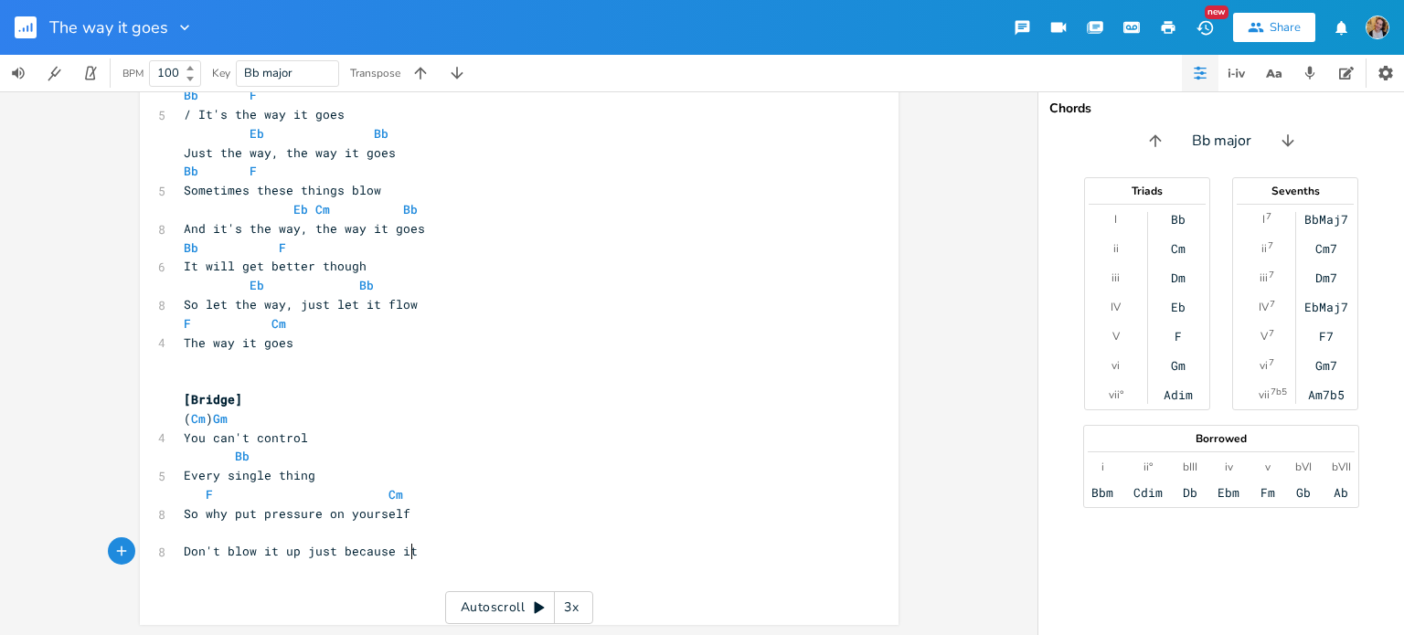
scroll to position [0, 31]
type textarea "'s your now"
type textarea "Let you"
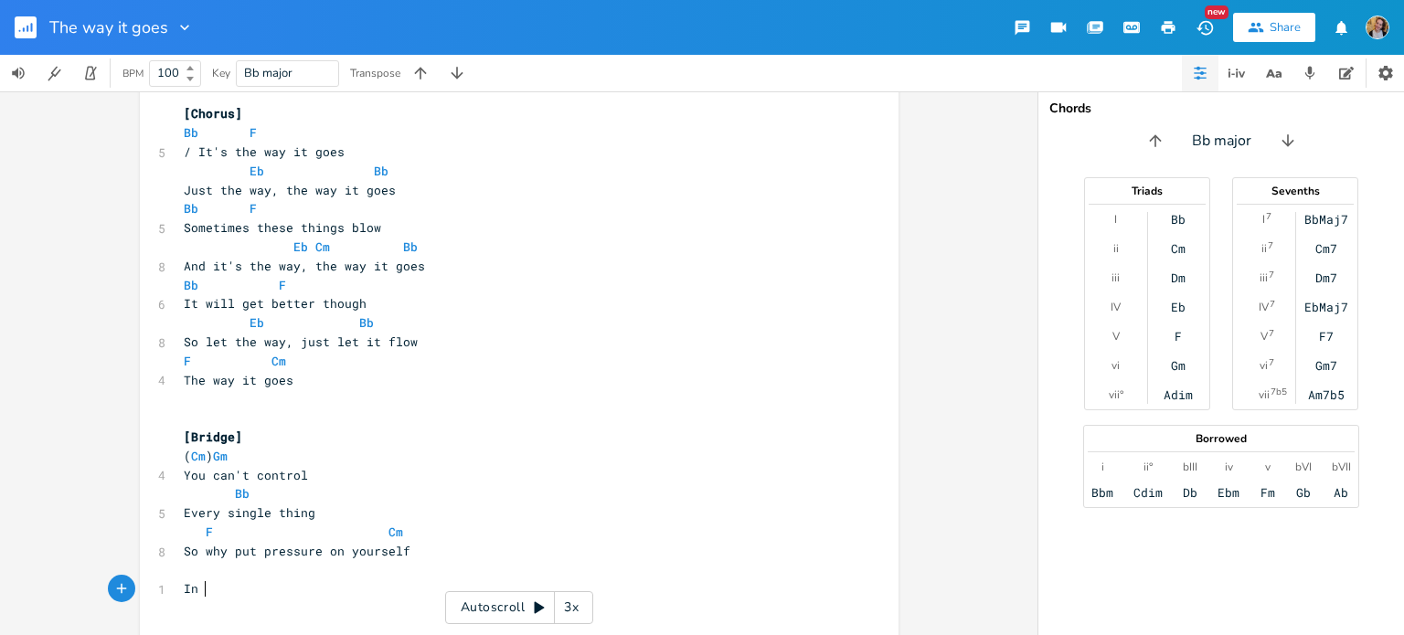
scroll to position [0, 11]
type textarea "In a month will you still be her"
type textarea "e"
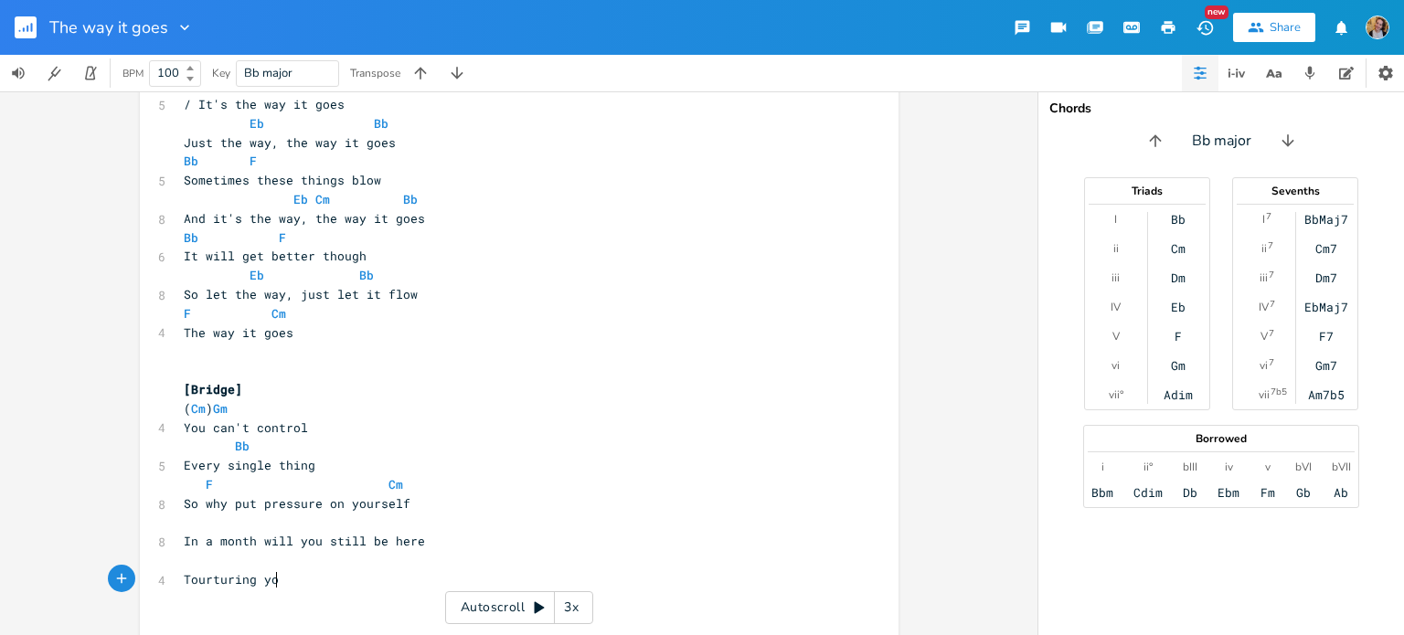
type textarea "Tourturing your"
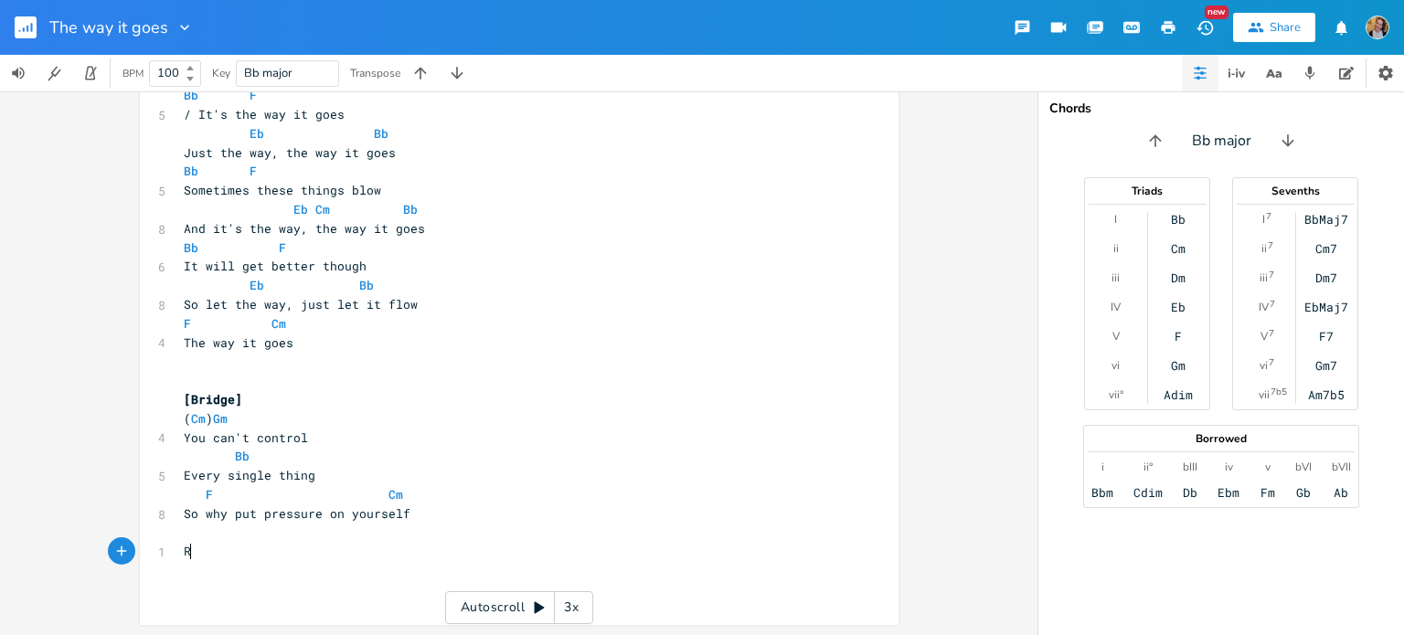
type textarea "Rr"
type textarea "eframe how"
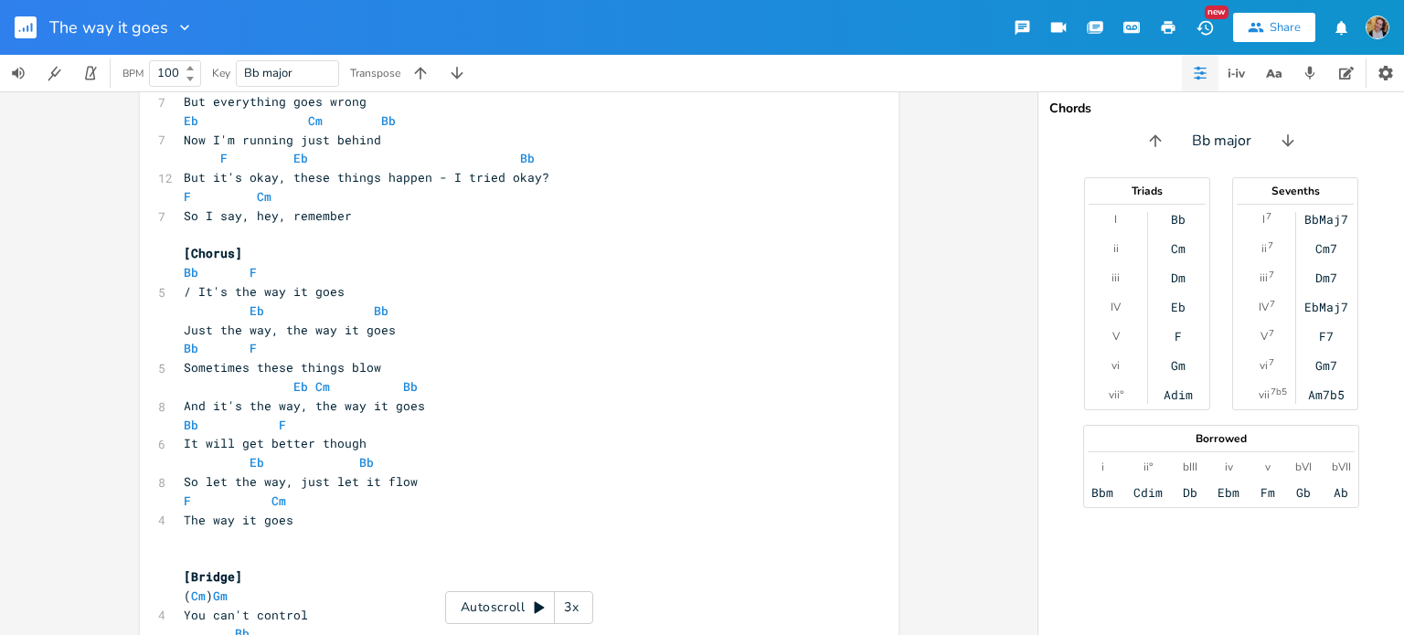
scroll to position [866, 0]
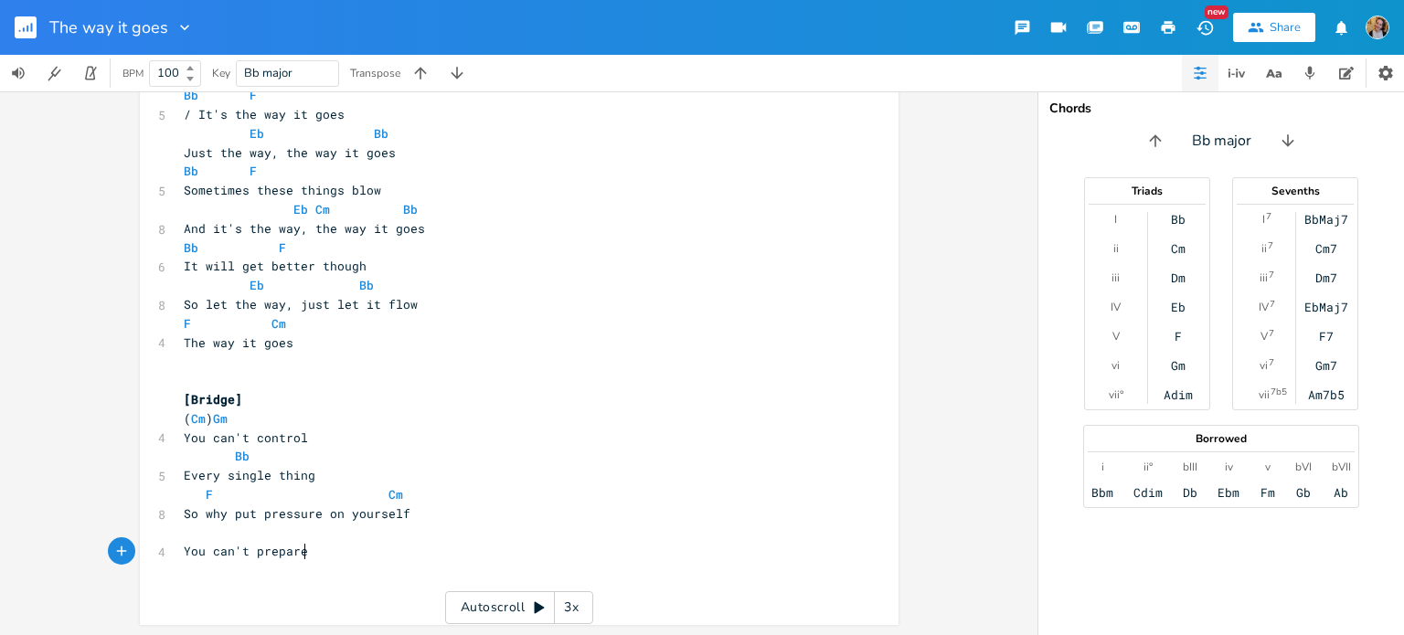
type textarea "You can't prepare"
type textarea "For every pis"
type textarea "osis"
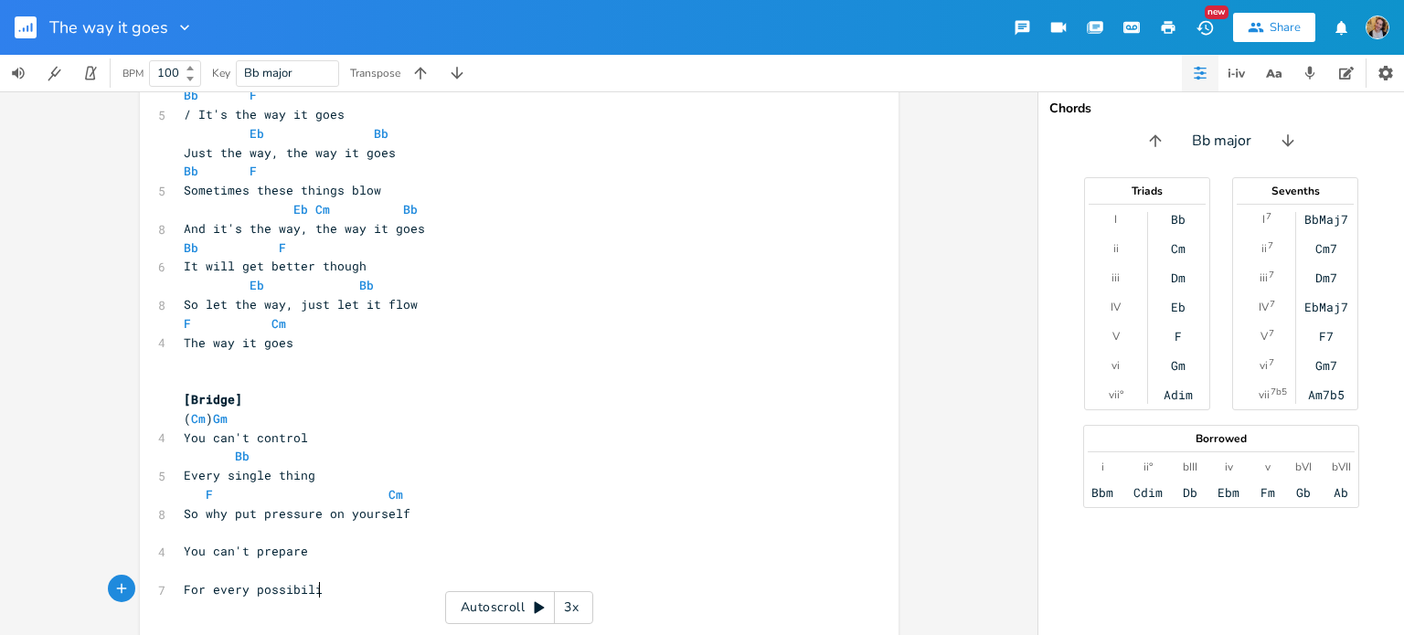
type textarea "sibility"
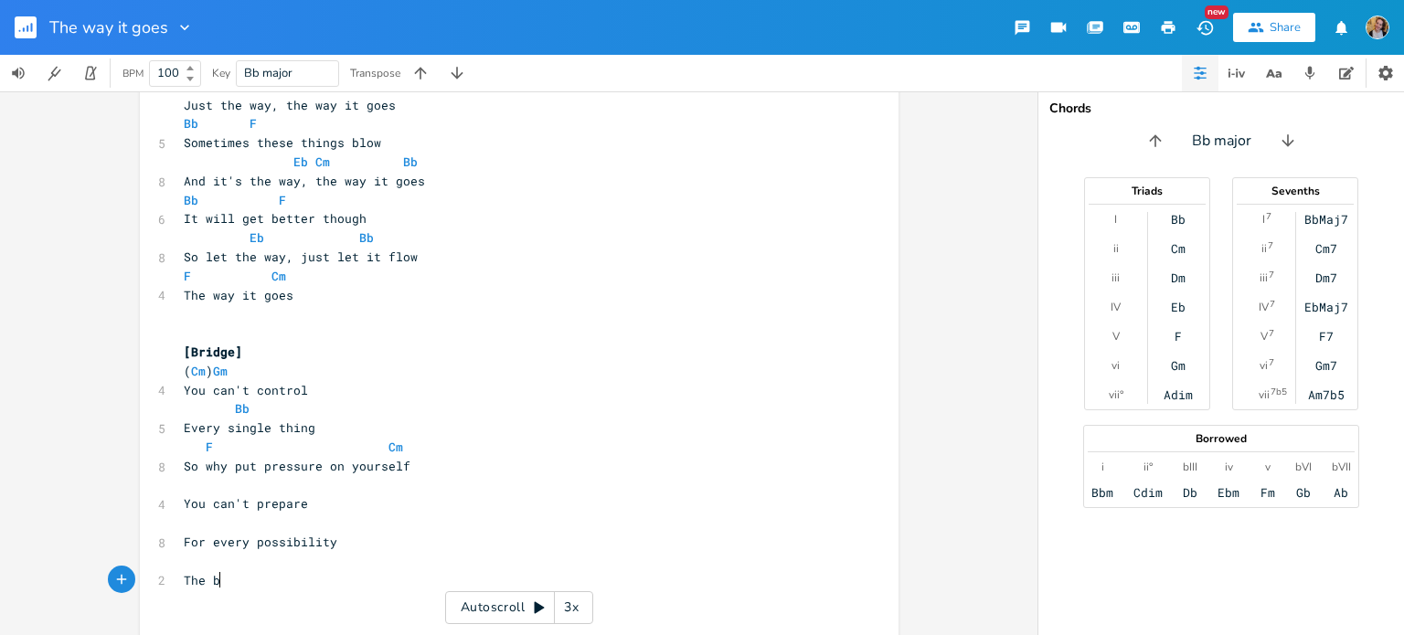
type textarea "The bu"
type textarea "Your transp"
type textarea "You could get caught in a jam, or hit by a tra,"
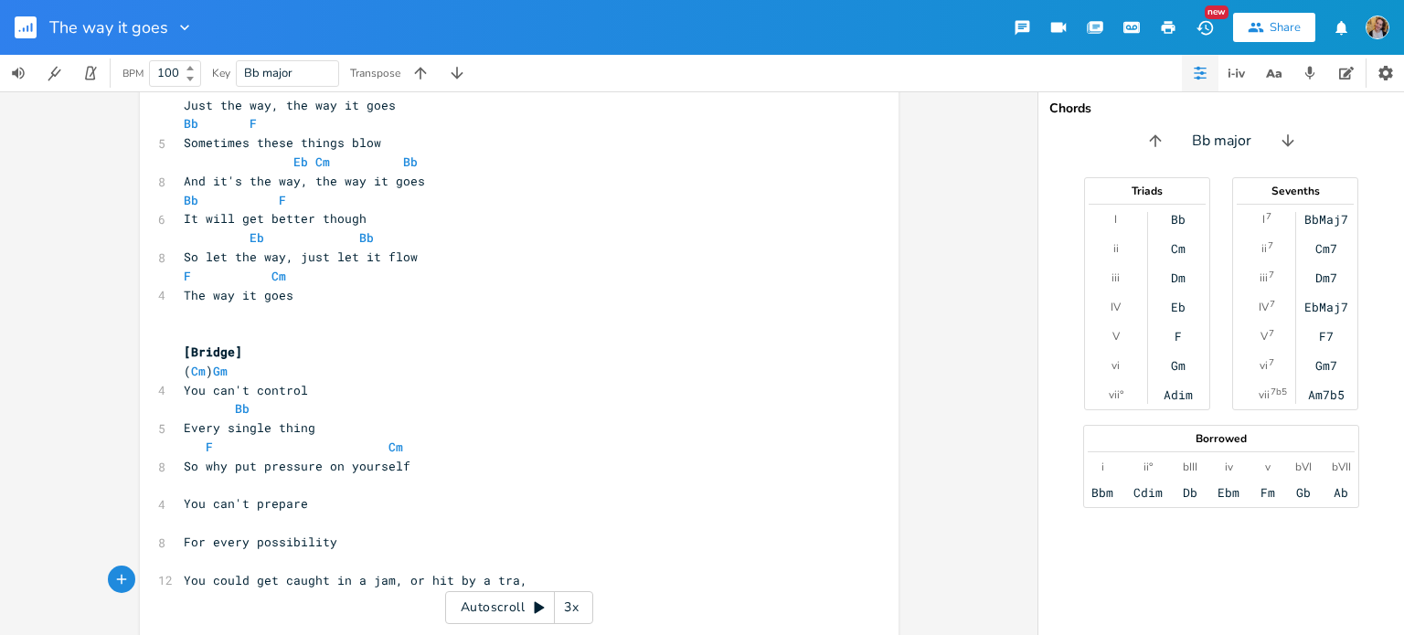
type textarea "m"
type textarea "You clould"
type textarea "ould win a marathon i"
type textarea "without even"
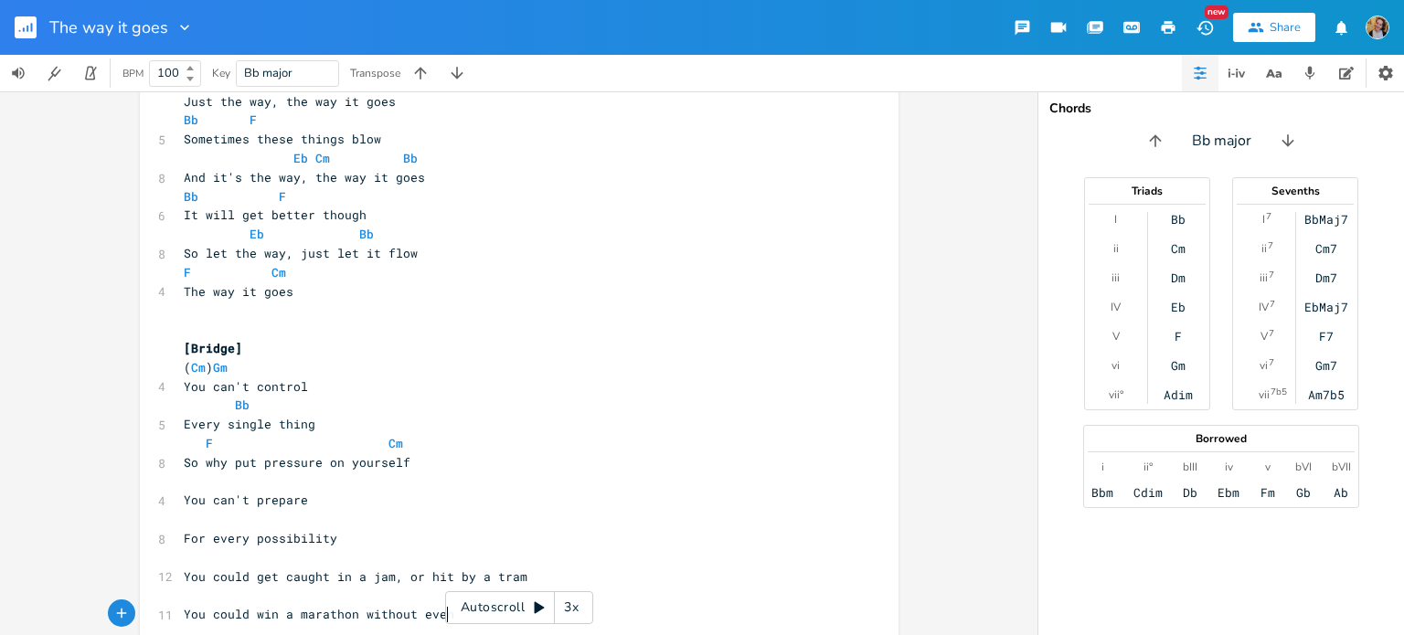
scroll to position [0, 73]
type textarea ","
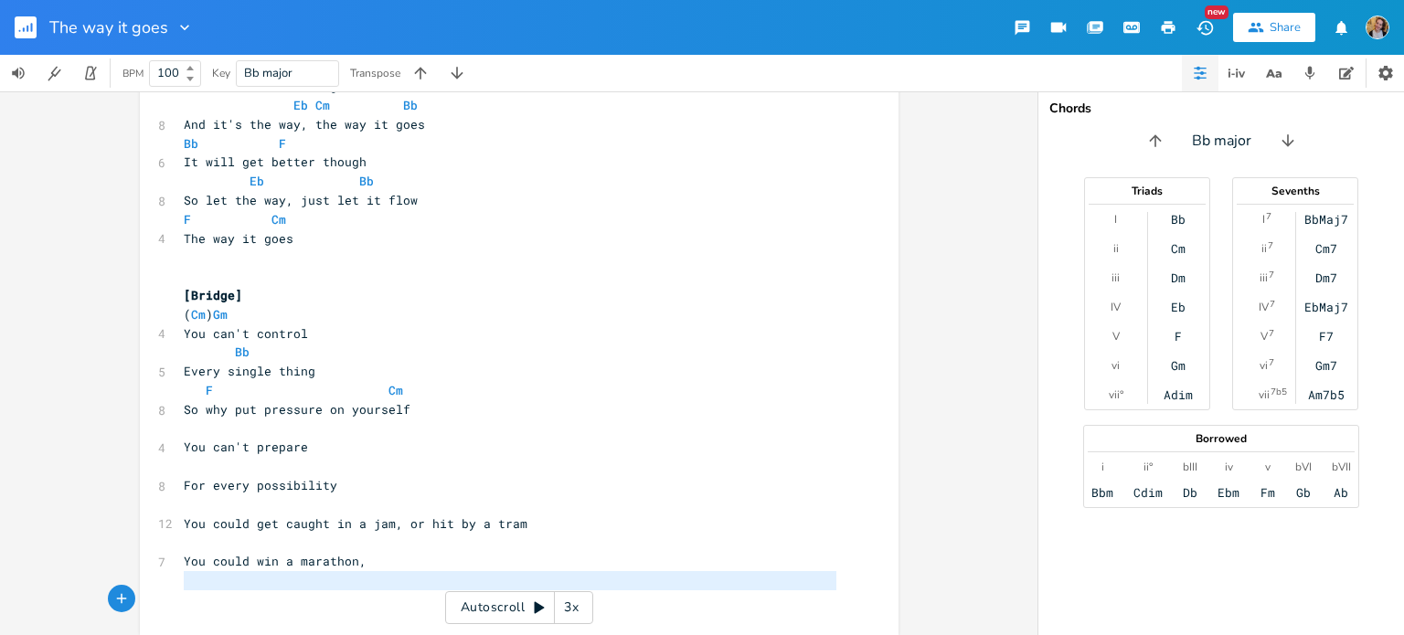
type textarea "You could win a marathon,"
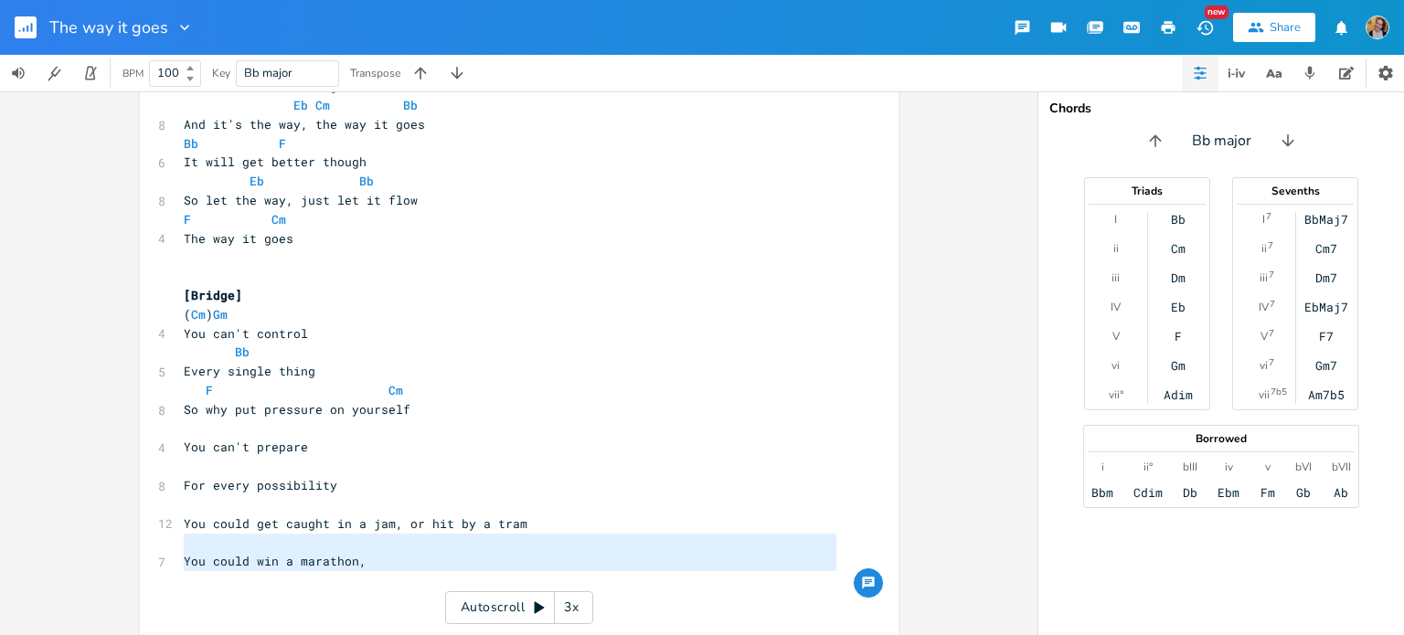
drag, startPoint x: 354, startPoint y: 625, endPoint x: 190, endPoint y: 546, distance: 181.9
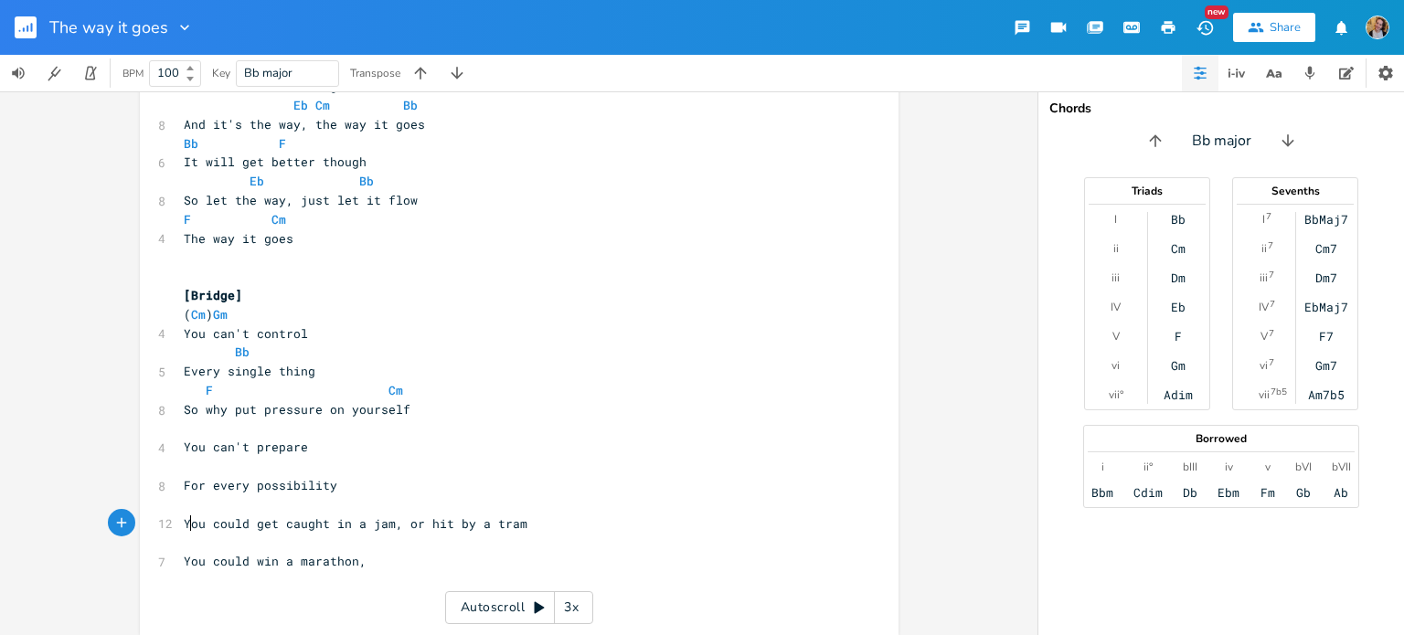
type textarea "ou could get caught in a jam, or hit by a tram You could win a mara"
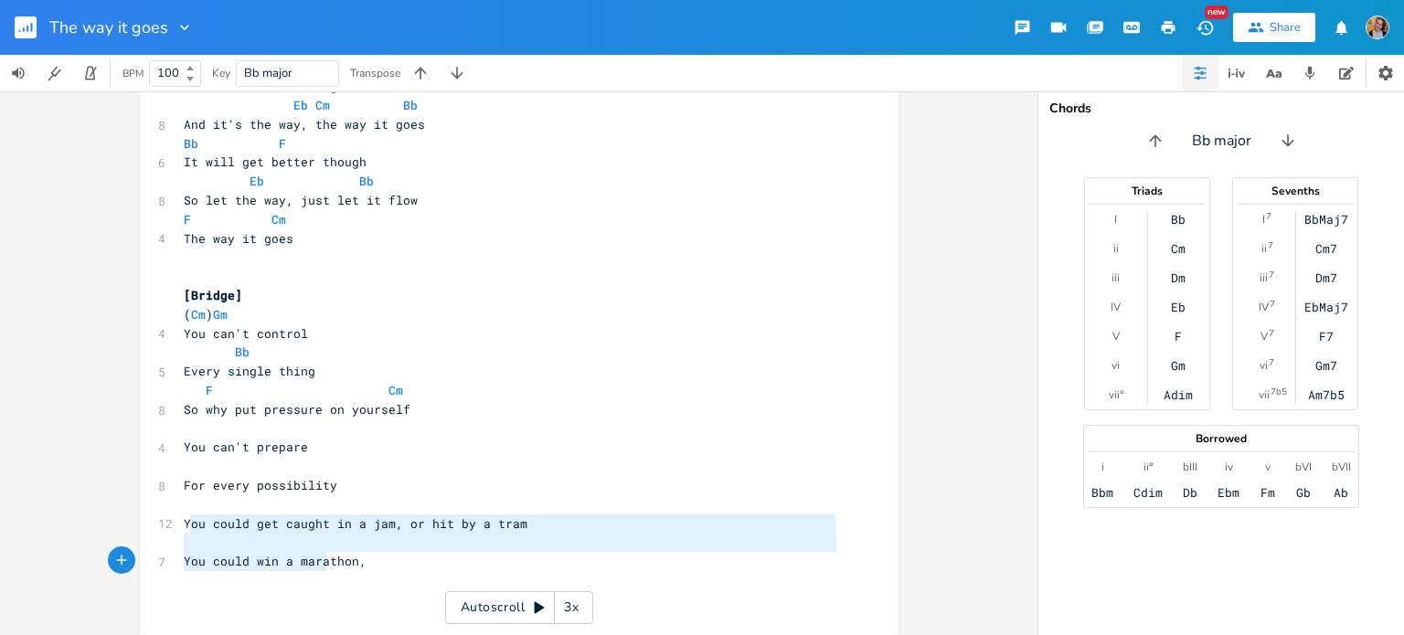
drag, startPoint x: 182, startPoint y: 528, endPoint x: 324, endPoint y: 569, distance: 147.5
type textarea "You could get caught in a jam, or hit by a tram You could win a marathon,"
drag, startPoint x: 391, startPoint y: 556, endPoint x: 173, endPoint y: 524, distance: 220.8
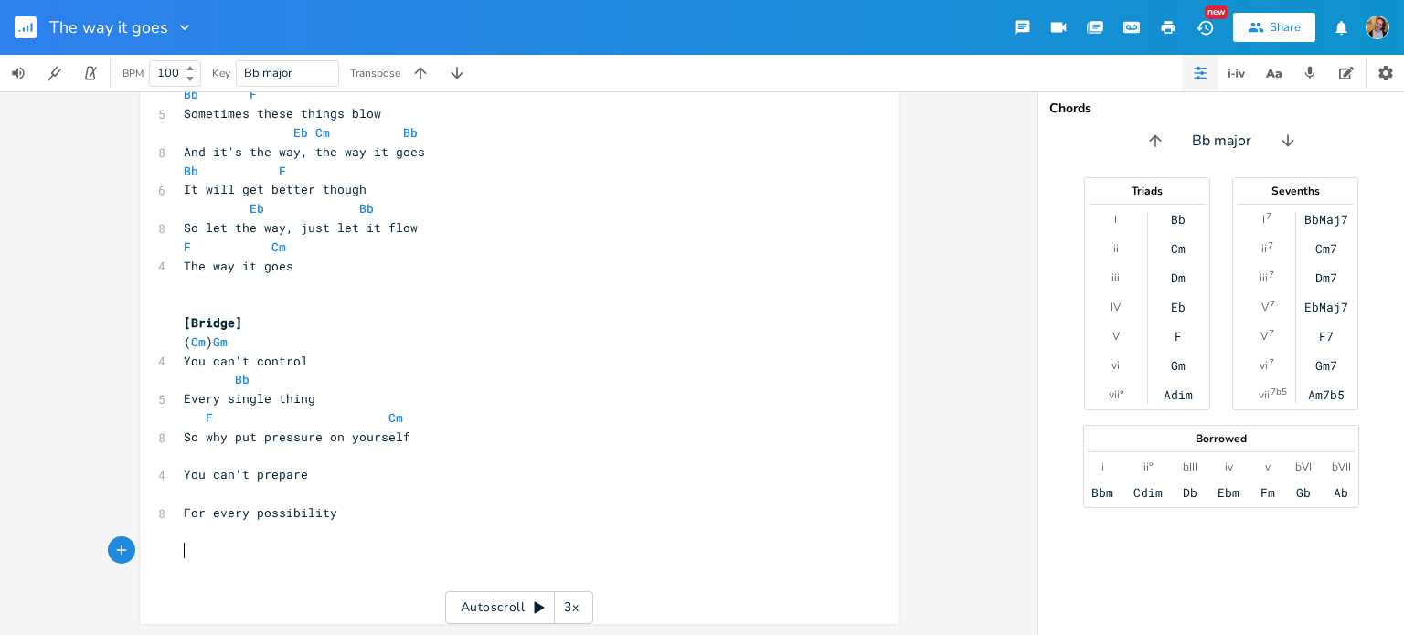
scroll to position [943, 0]
click at [276, 441] on span "So why put pressure on yourself" at bounding box center [297, 437] width 227 height 16
click at [306, 459] on pre "​" at bounding box center [510, 456] width 660 height 19
type textarea "Gm"
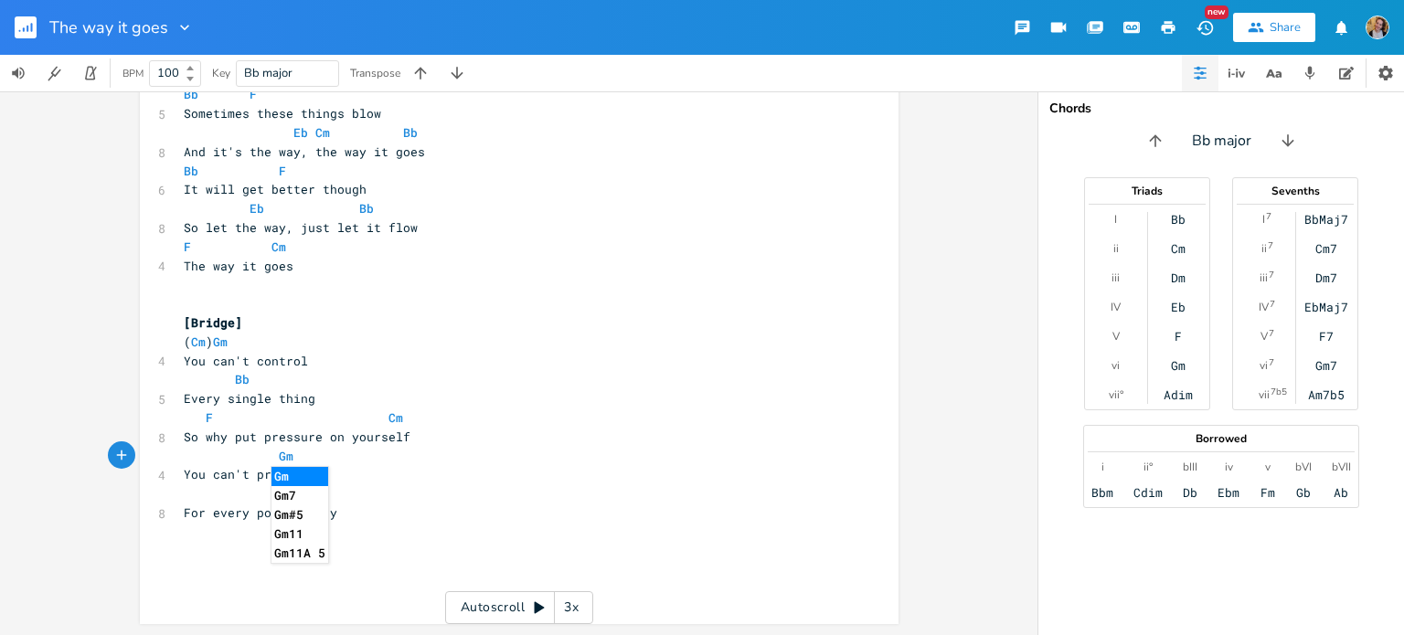
click at [233, 495] on pre "​" at bounding box center [510, 493] width 660 height 19
click at [354, 516] on pre "For every possibility" at bounding box center [510, 513] width 660 height 19
type textarea "in life"
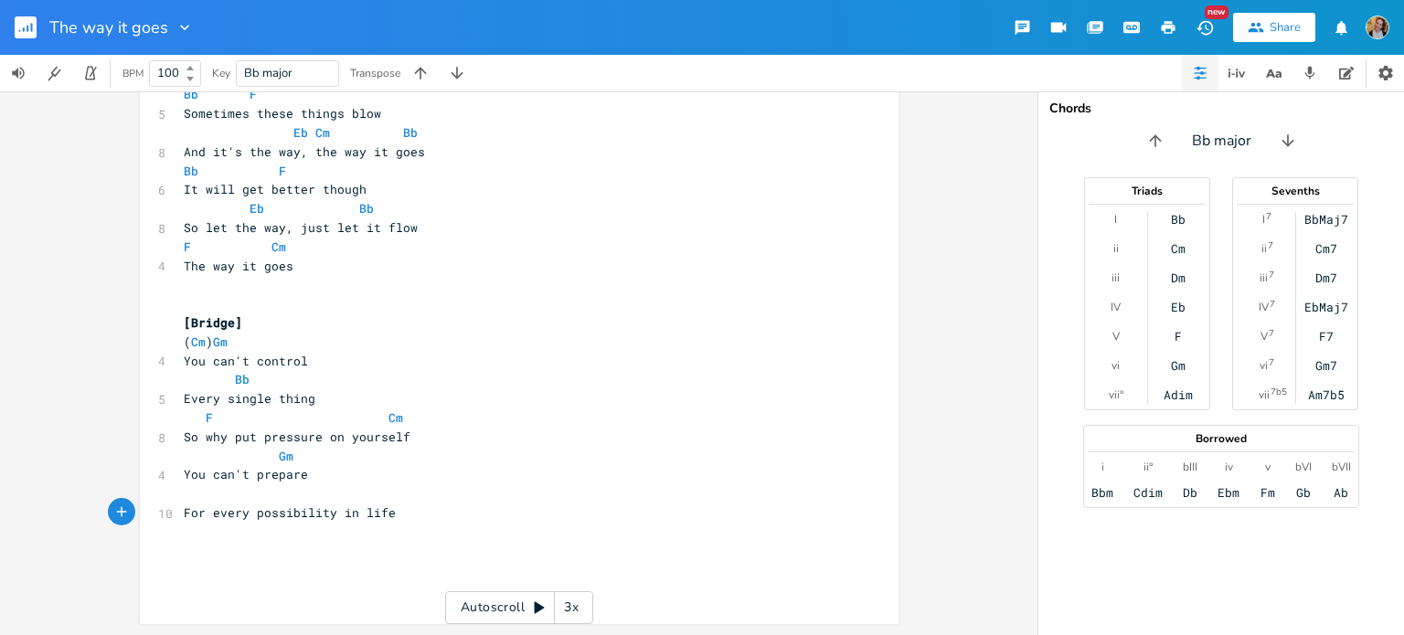
click at [286, 489] on pre at bounding box center [510, 493] width 660 height 19
type textarea "Bb"
type textarea "F Cm"
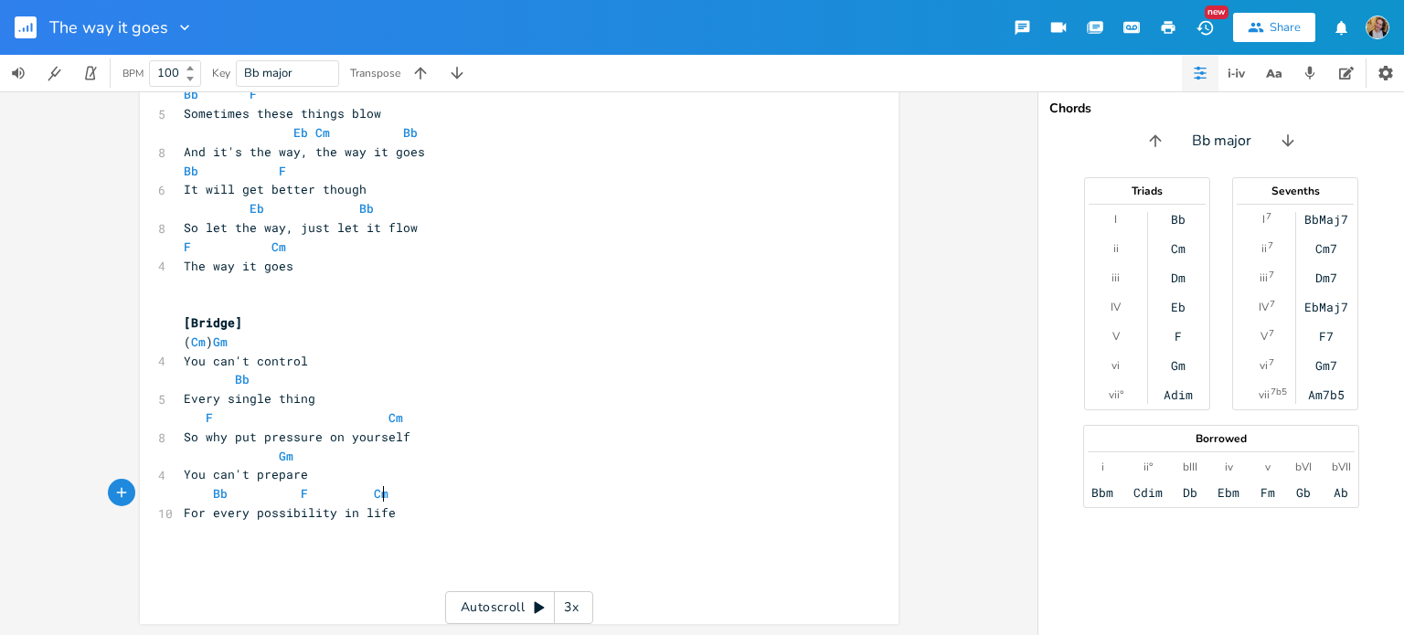
scroll to position [0, 52]
click at [441, 515] on pre "For every possibility in life" at bounding box center [510, 513] width 660 height 19
type textarea "Don't be scared o"
type textarea "to get out and take back the power"
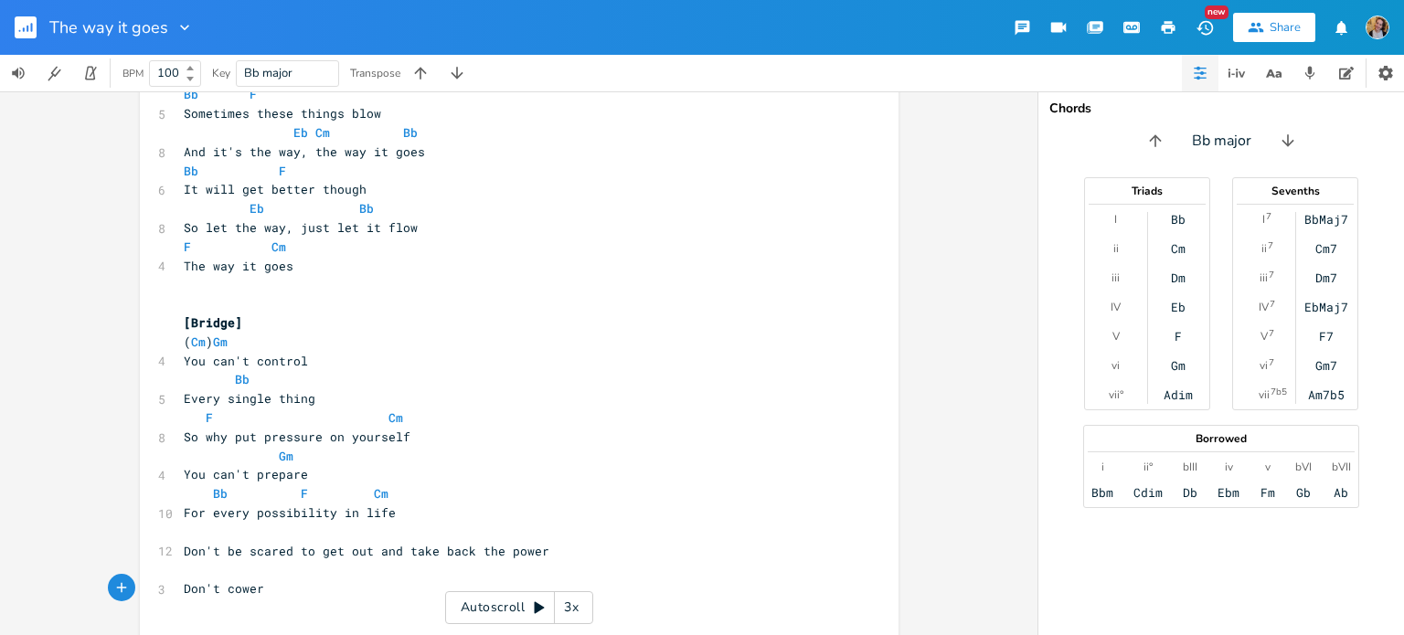
scroll to position [0, 70]
type textarea "Don't cower"
click at [26, 14] on button "button" at bounding box center [33, 27] width 37 height 44
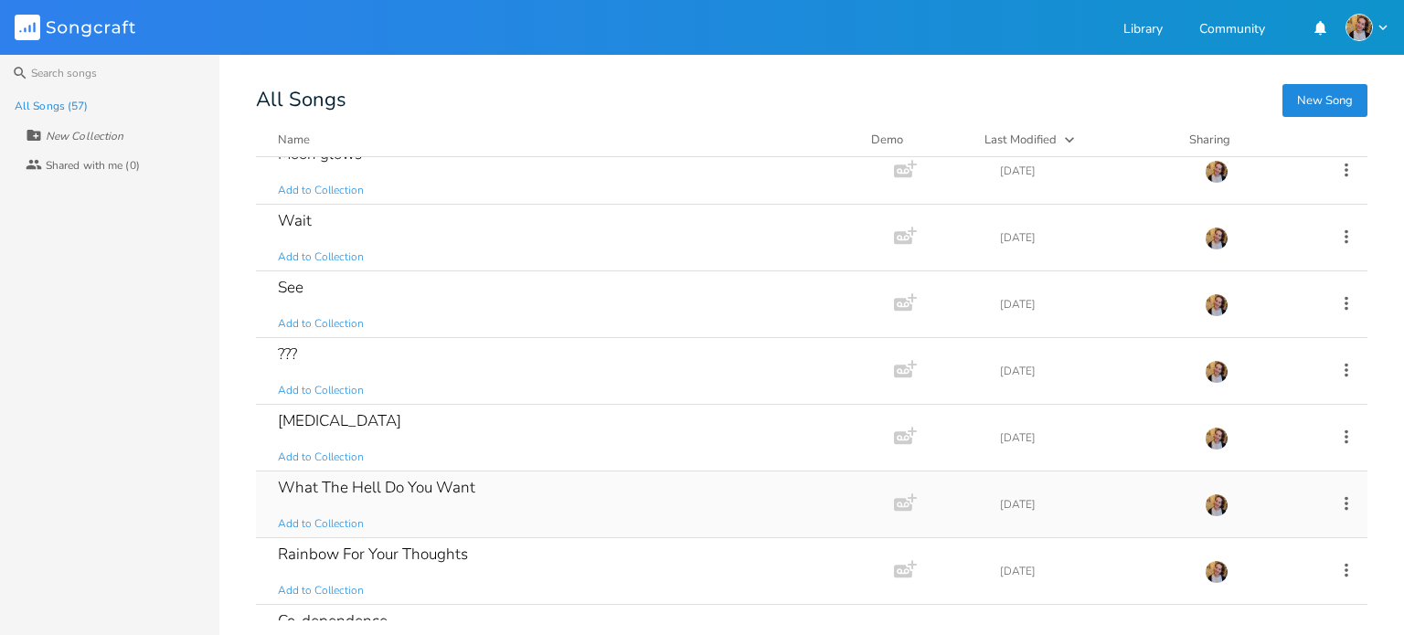
scroll to position [2287, 0]
click at [459, 426] on div "[MEDICAL_DATA] Add to Collection" at bounding box center [571, 439] width 587 height 66
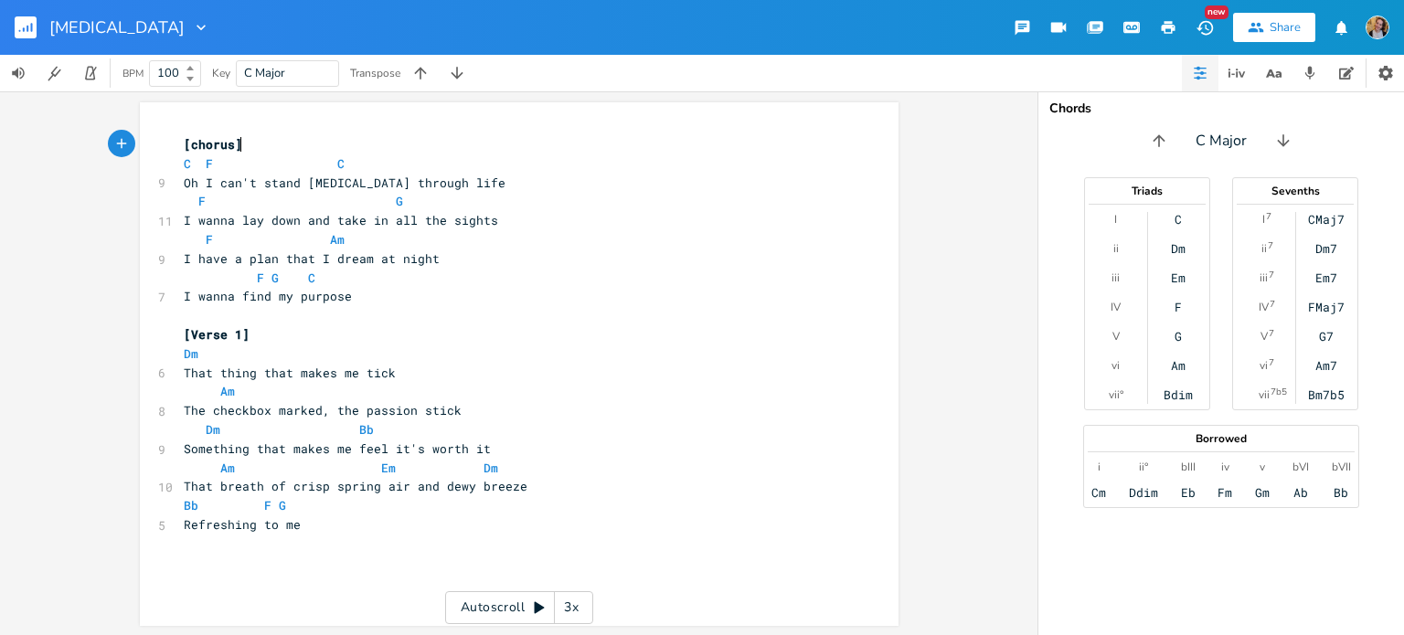
click at [27, 24] on rect "button" at bounding box center [26, 27] width 22 height 22
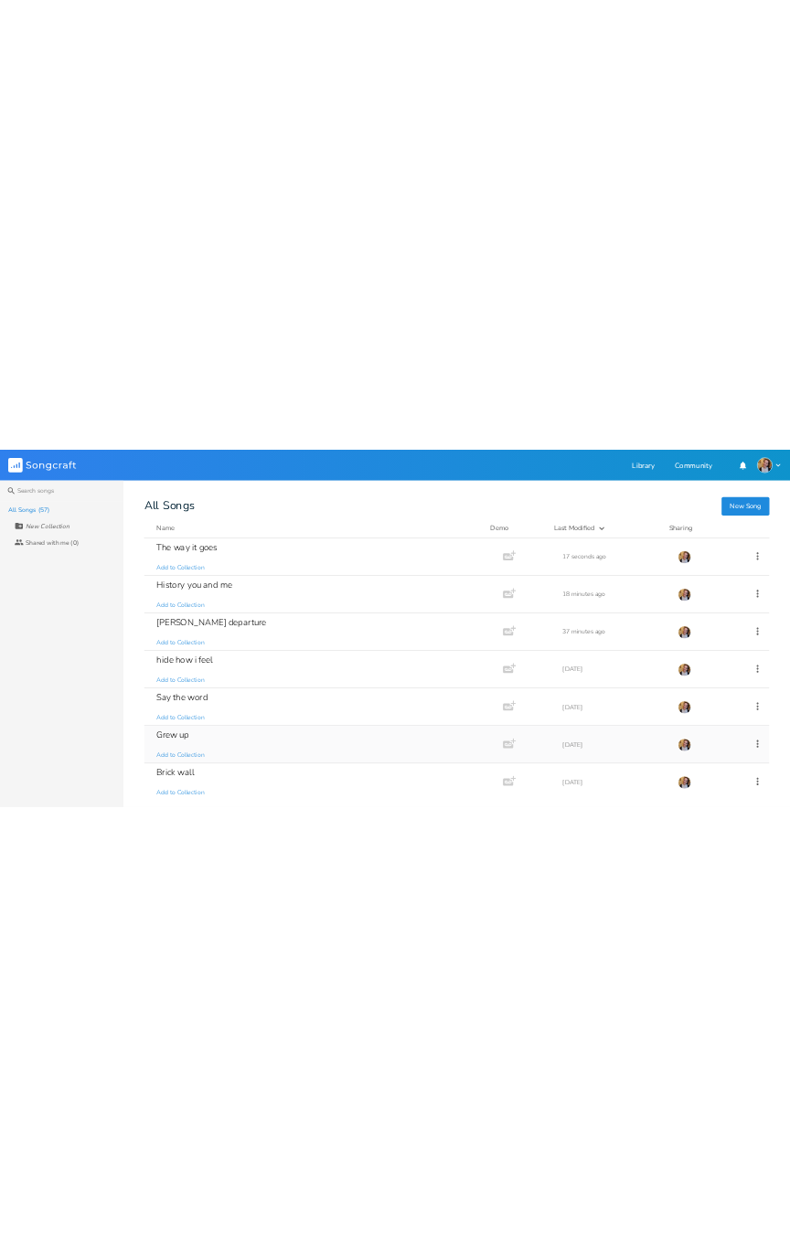
scroll to position [194, 0]
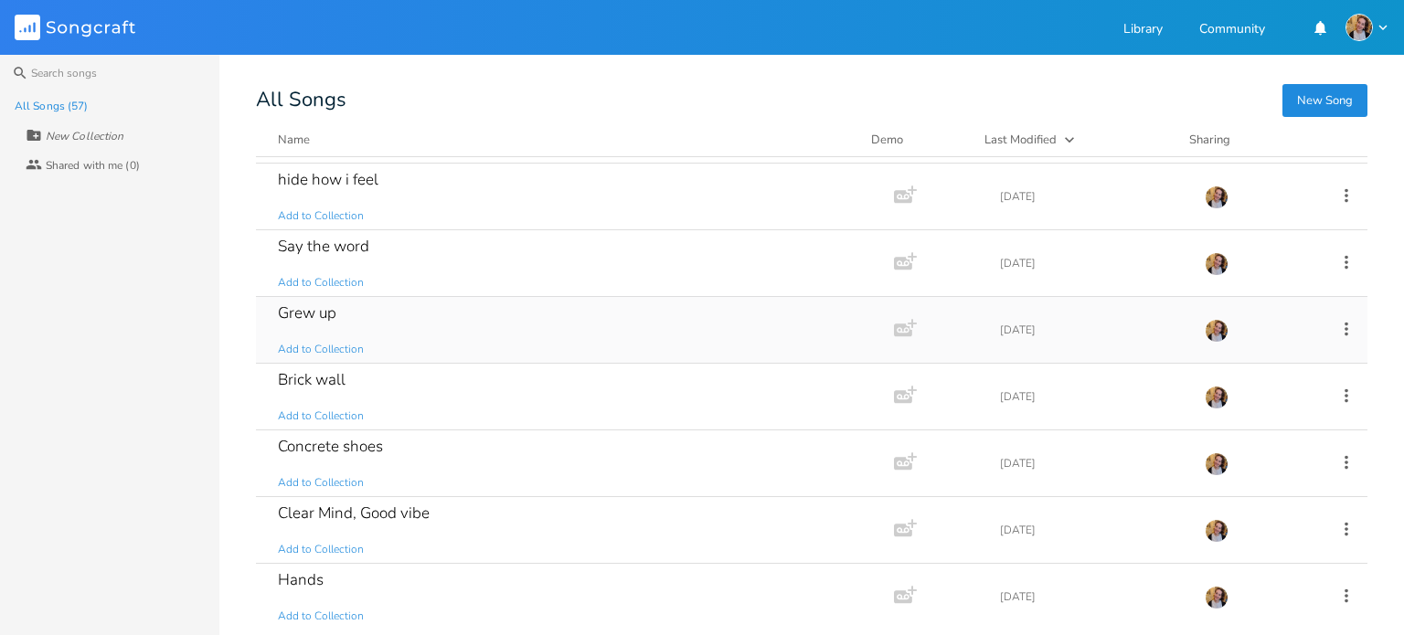
click at [451, 338] on div "Grew up Add to Collection" at bounding box center [571, 330] width 587 height 66
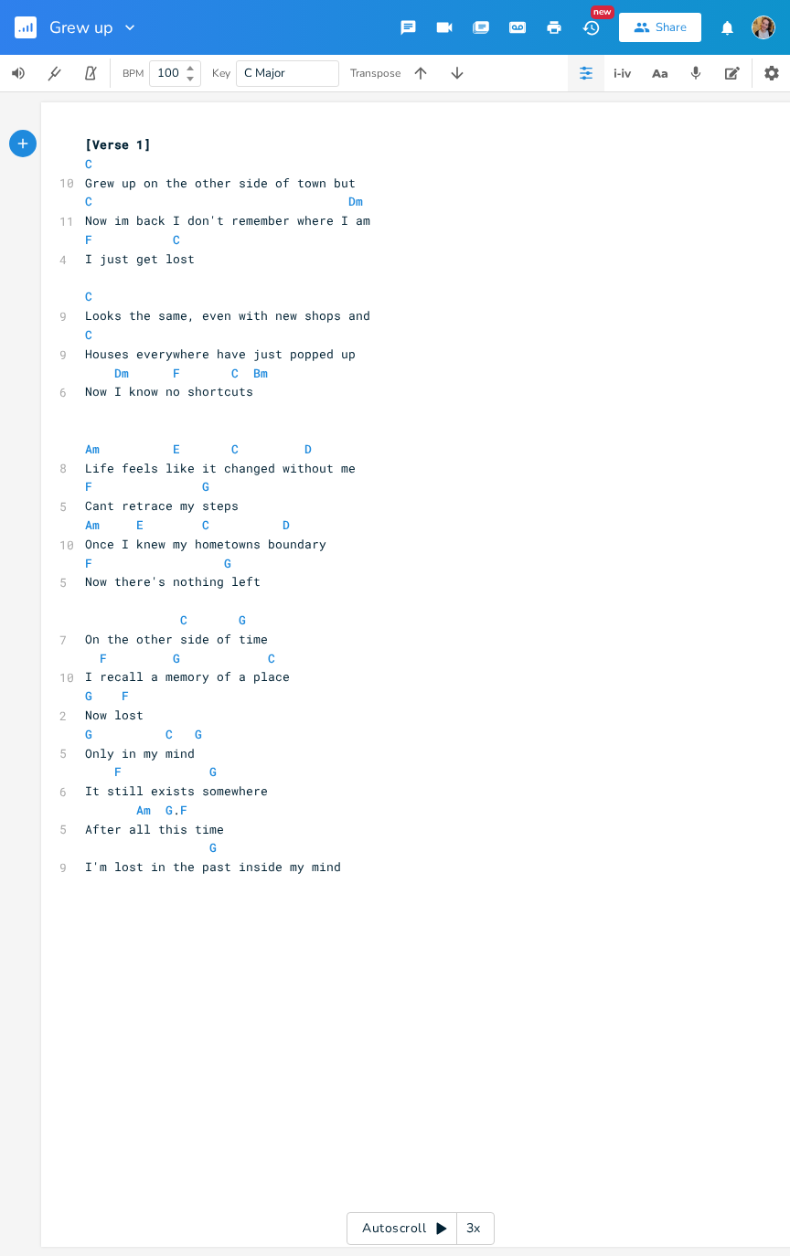
click at [59, 634] on div "6" at bounding box center [59, 791] width 0 height 19
click at [81, 634] on pre "Am G . F" at bounding box center [411, 810] width 660 height 19
click at [81, 634] on pre "F G" at bounding box center [411, 771] width 660 height 19
click at [85, 634] on span "F G" at bounding box center [151, 771] width 132 height 16
click at [81, 634] on pre "It still exists somewhere" at bounding box center [411, 790] width 660 height 19
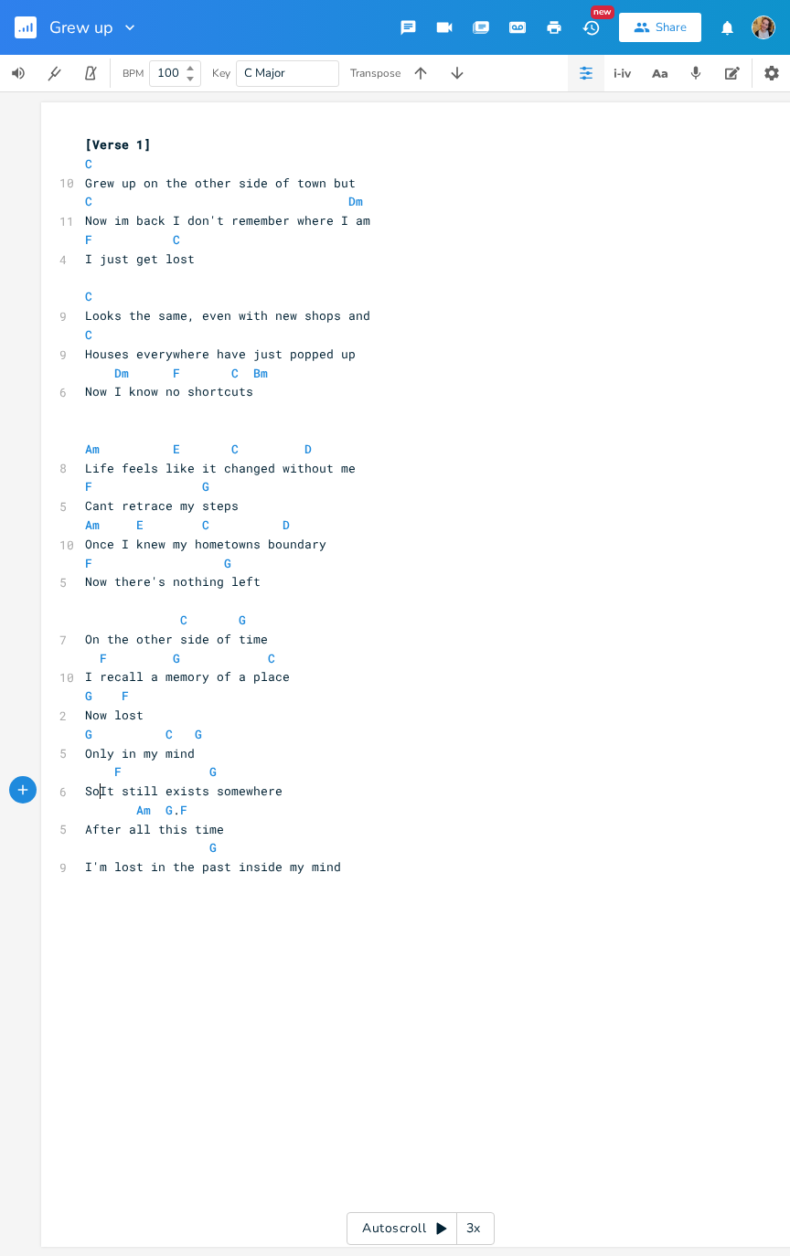
type textarea "So"
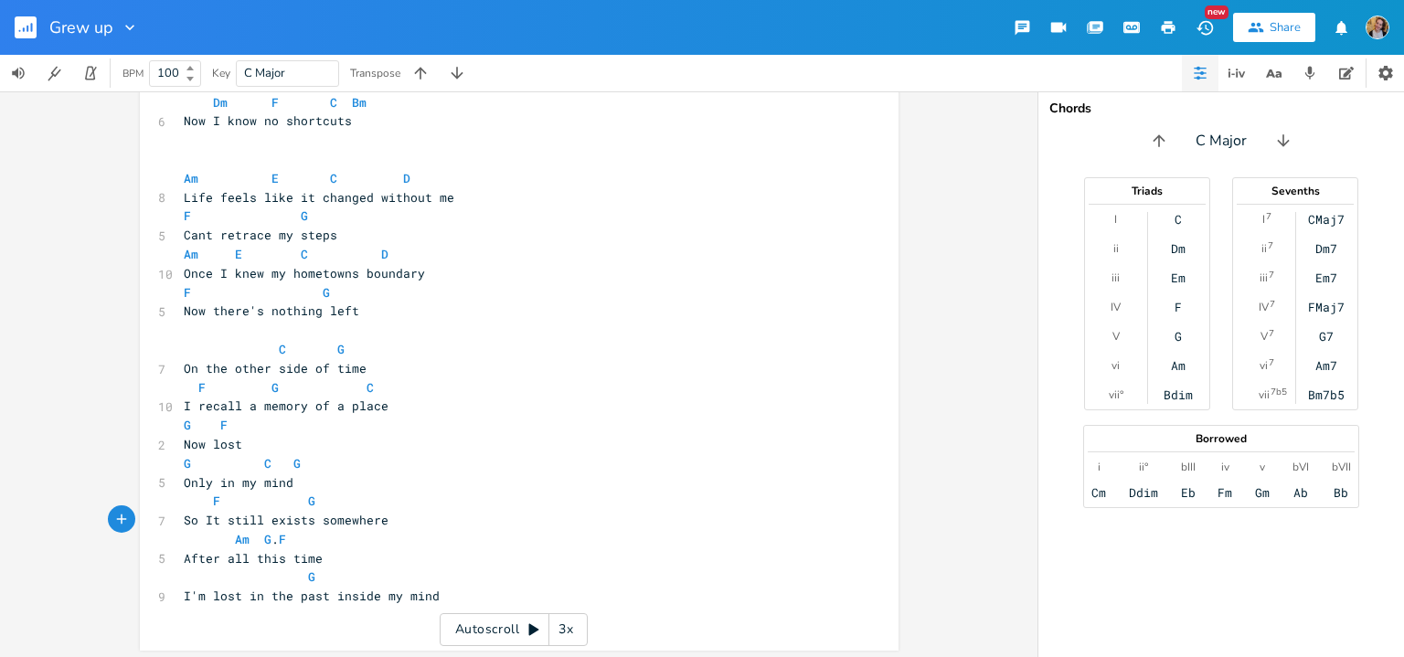
scroll to position [274, 0]
click at [517, 586] on pre "I'm lost in the past inside my mind" at bounding box center [510, 592] width 660 height 19
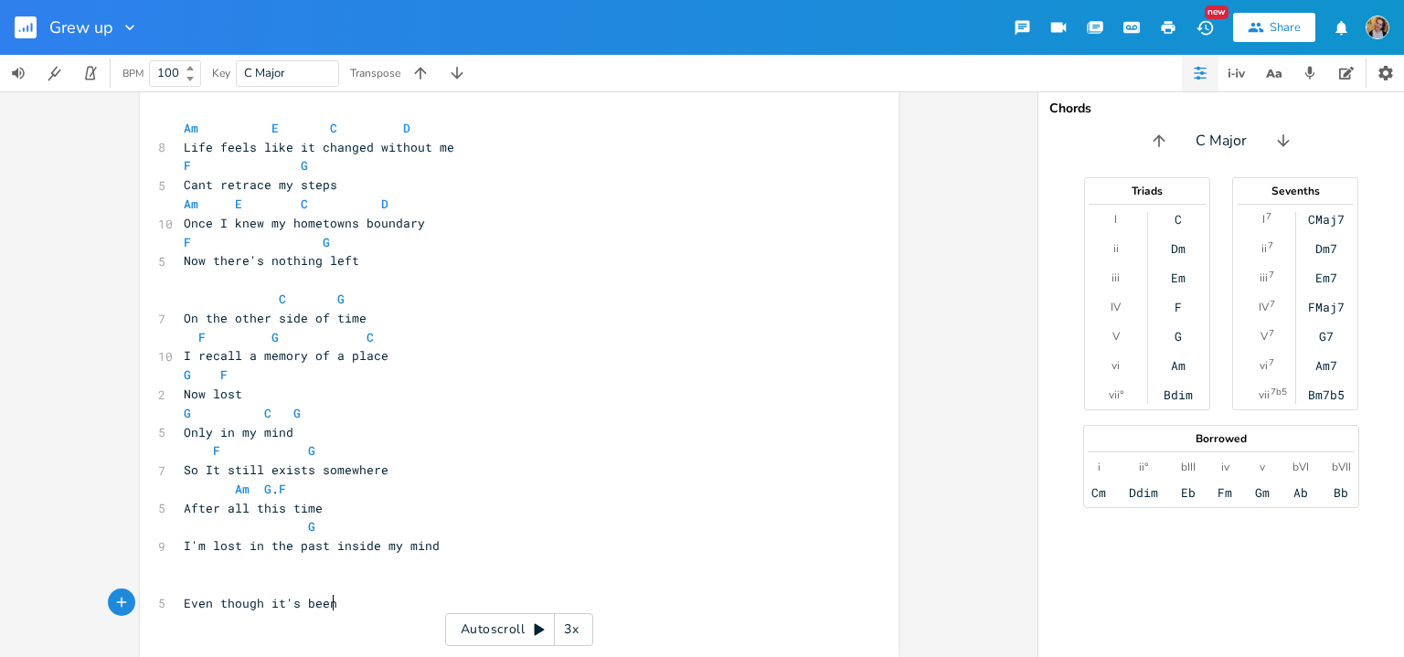
type textarea "Even though it's been"
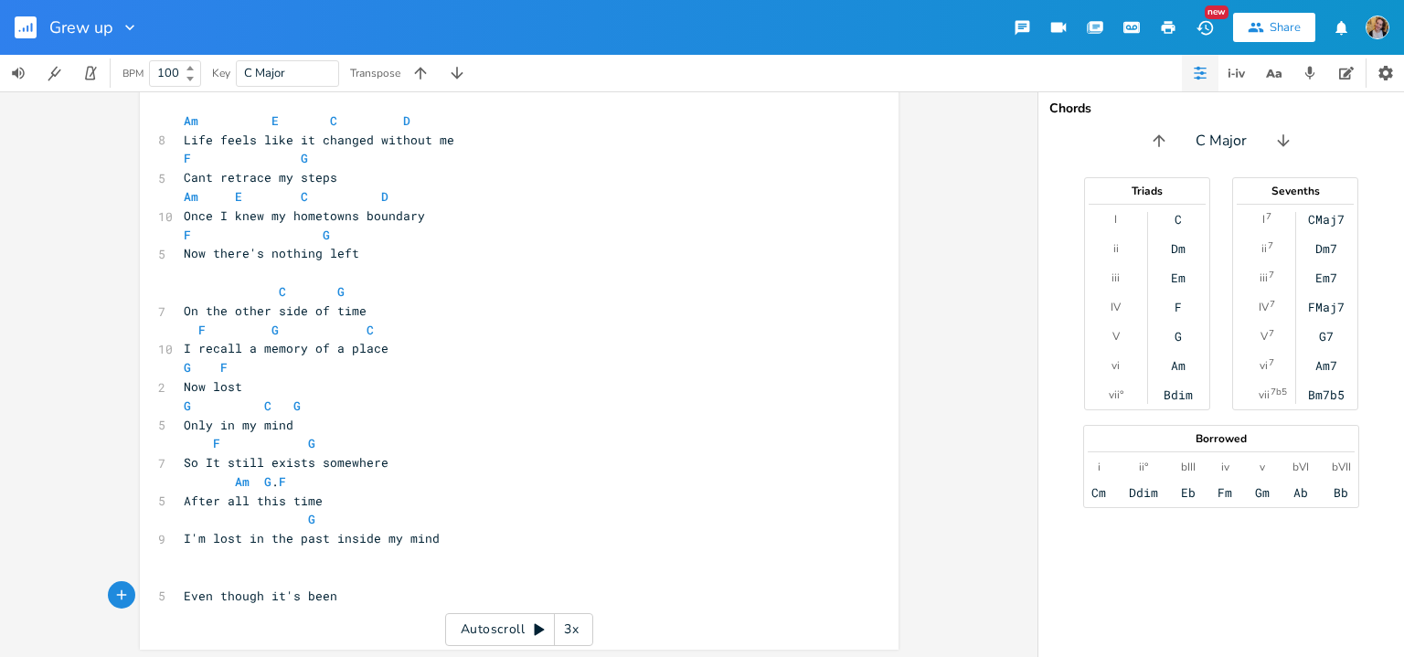
scroll to position [0, 0]
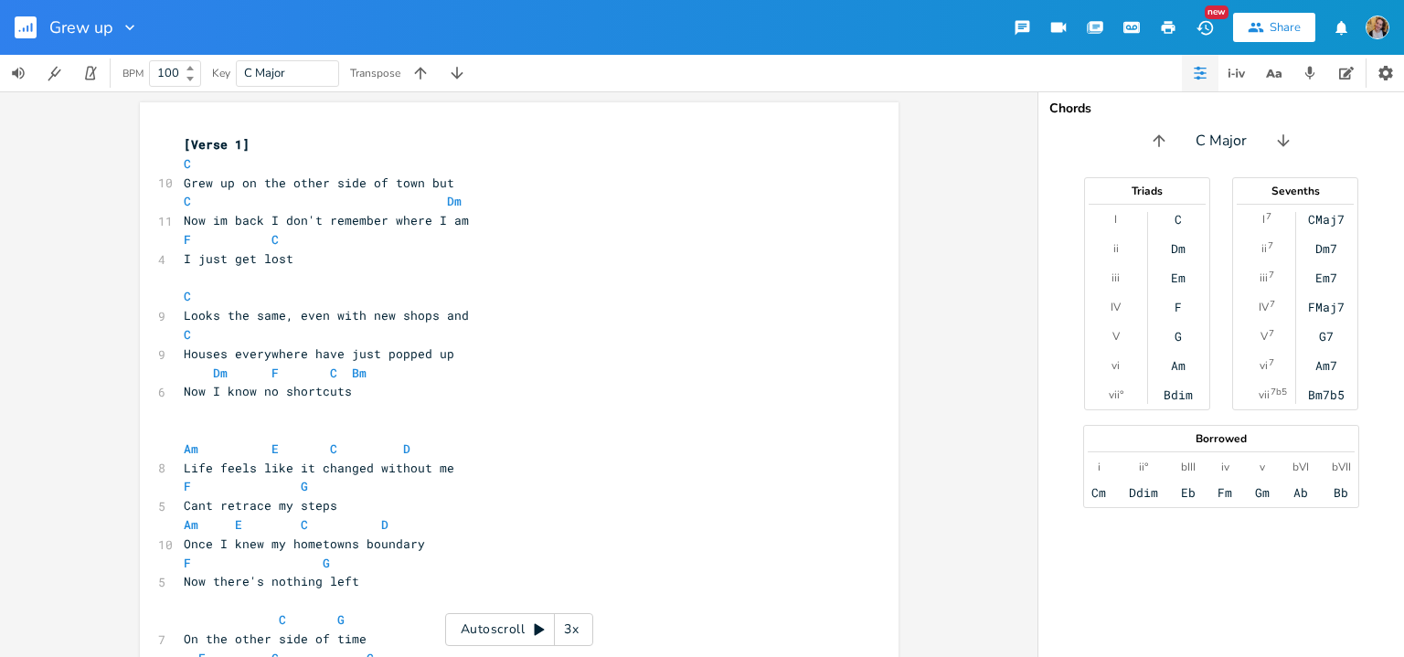
click at [260, 292] on pre "C" at bounding box center [510, 296] width 660 height 19
click at [234, 279] on pre "​" at bounding box center [510, 278] width 660 height 19
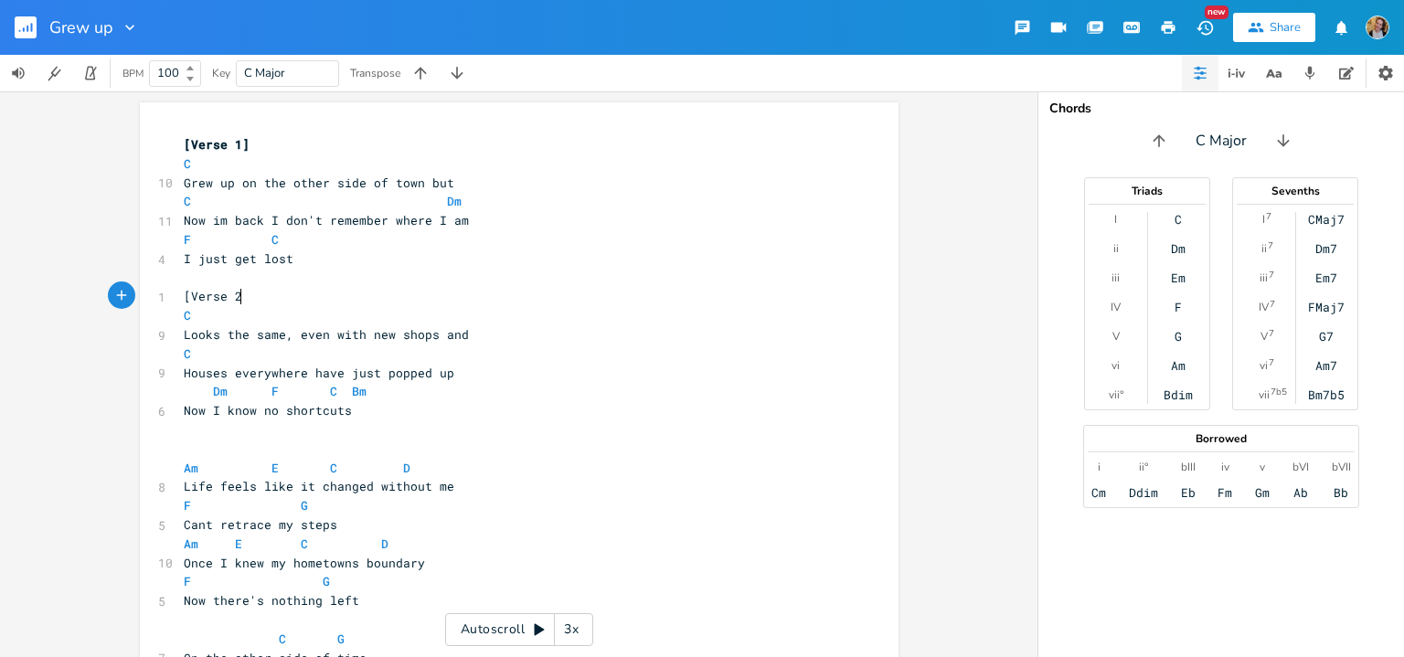
type textarea "[Verse 2]"
click at [195, 447] on pre "​" at bounding box center [510, 449] width 660 height 19
type textarea "[PC]"
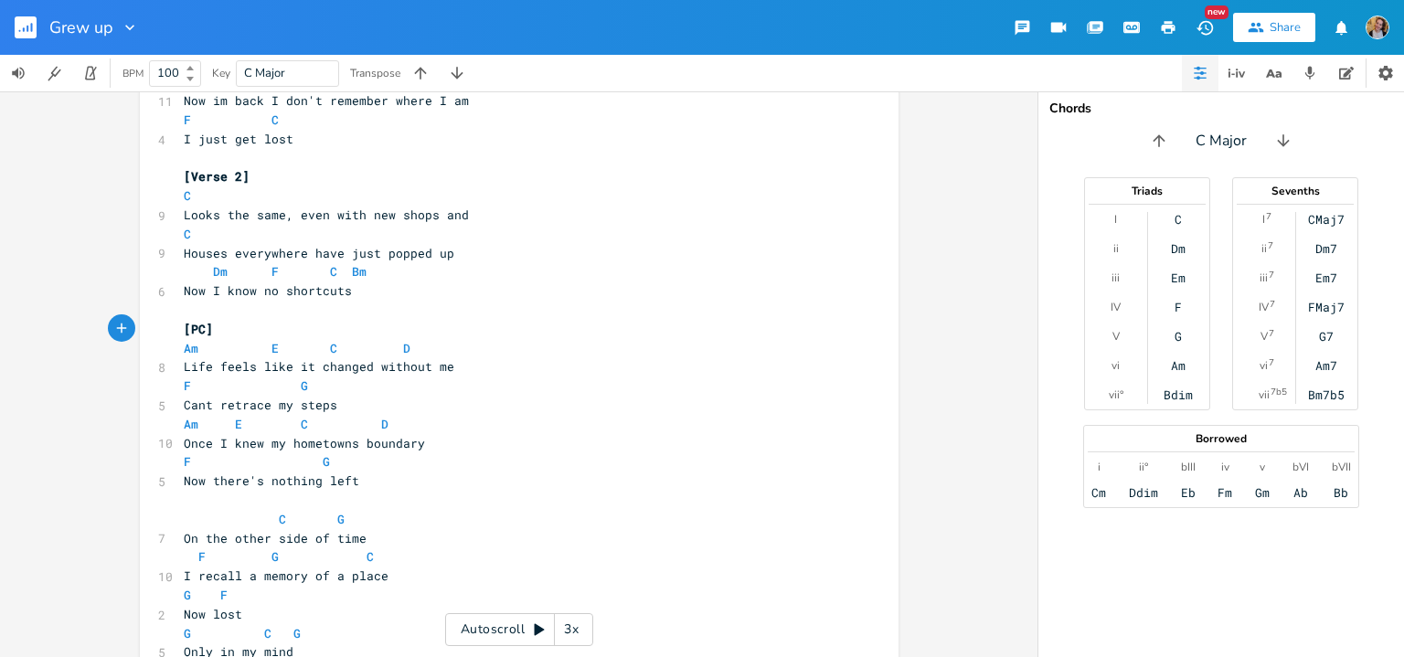
scroll to position [351, 0]
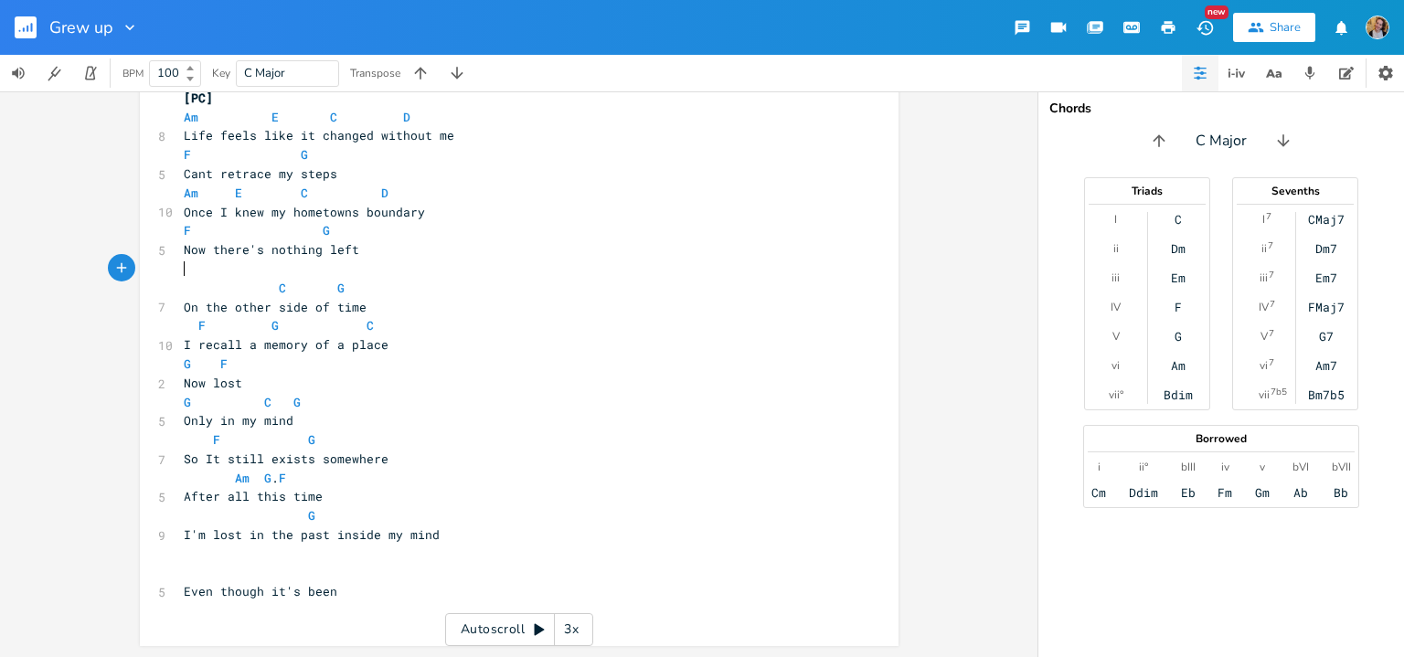
click at [184, 271] on pre "​" at bounding box center [510, 269] width 660 height 19
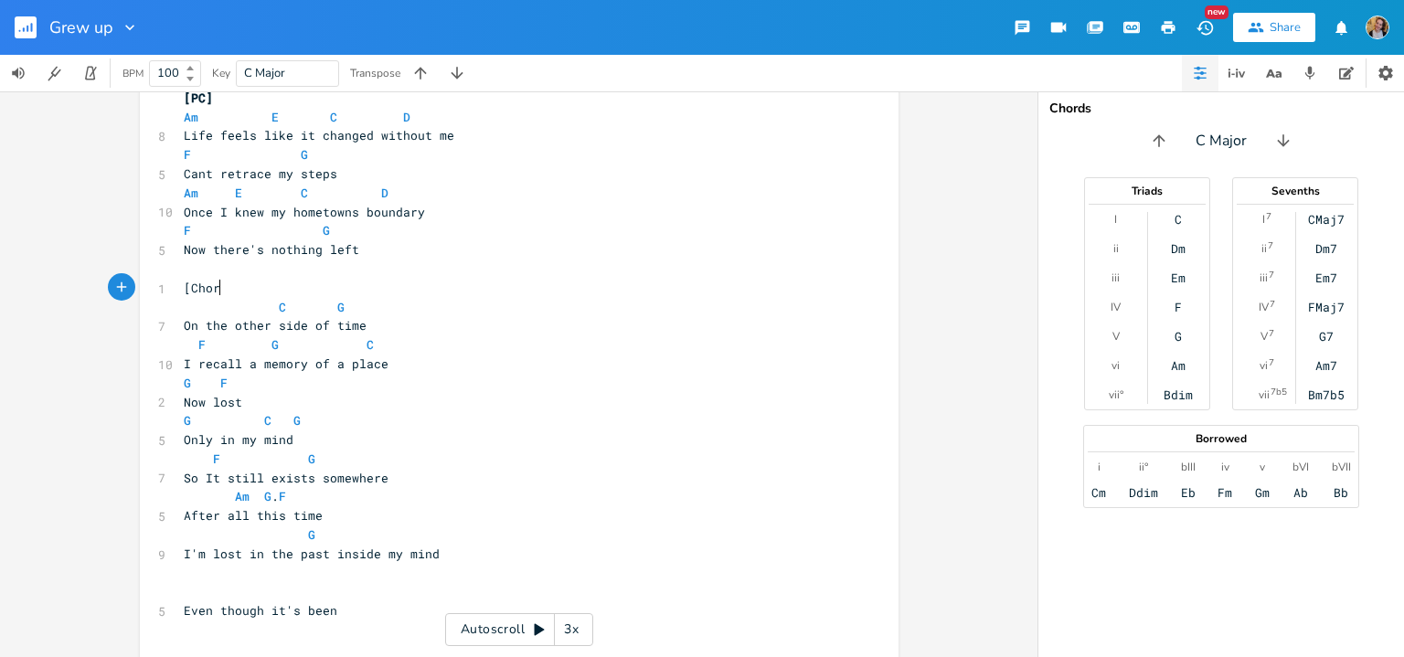
type textarea "[Chorus]"
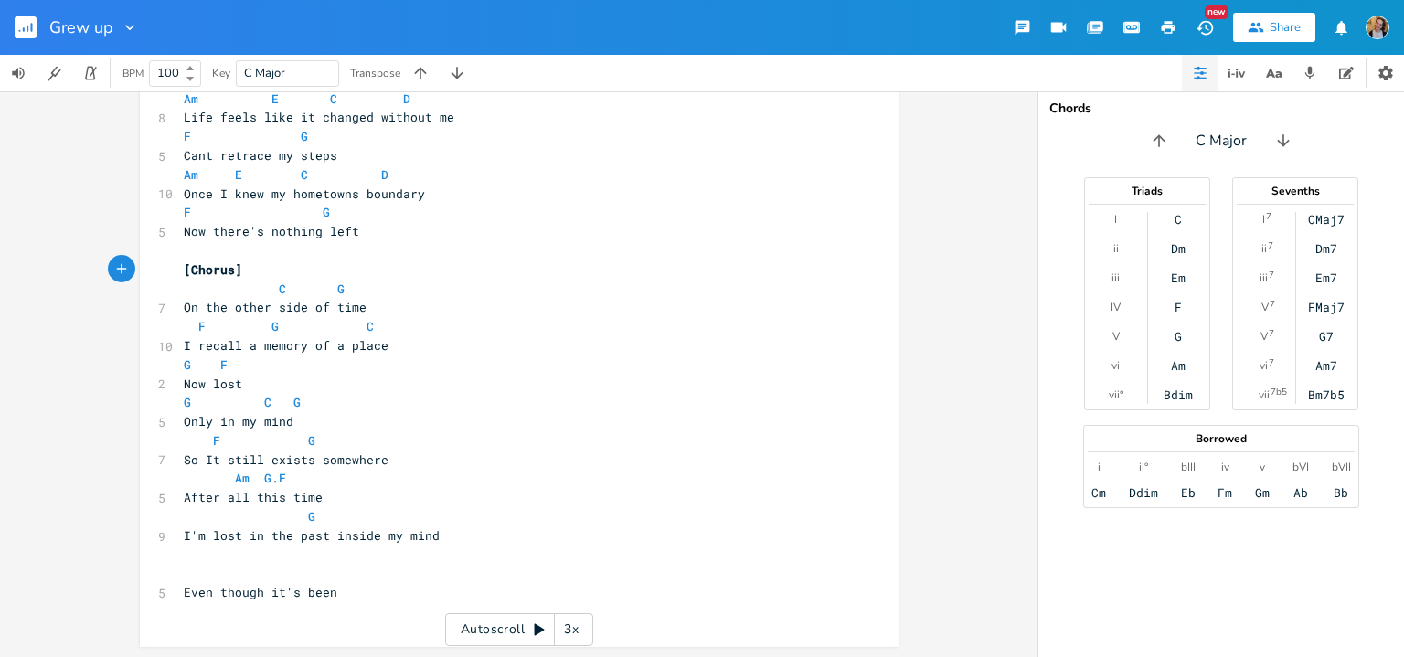
click at [205, 558] on pre "​" at bounding box center [510, 555] width 660 height 19
click at [222, 573] on pre "​" at bounding box center [510, 573] width 660 height 19
type textarea "[Verse 3["
type textarea "]"
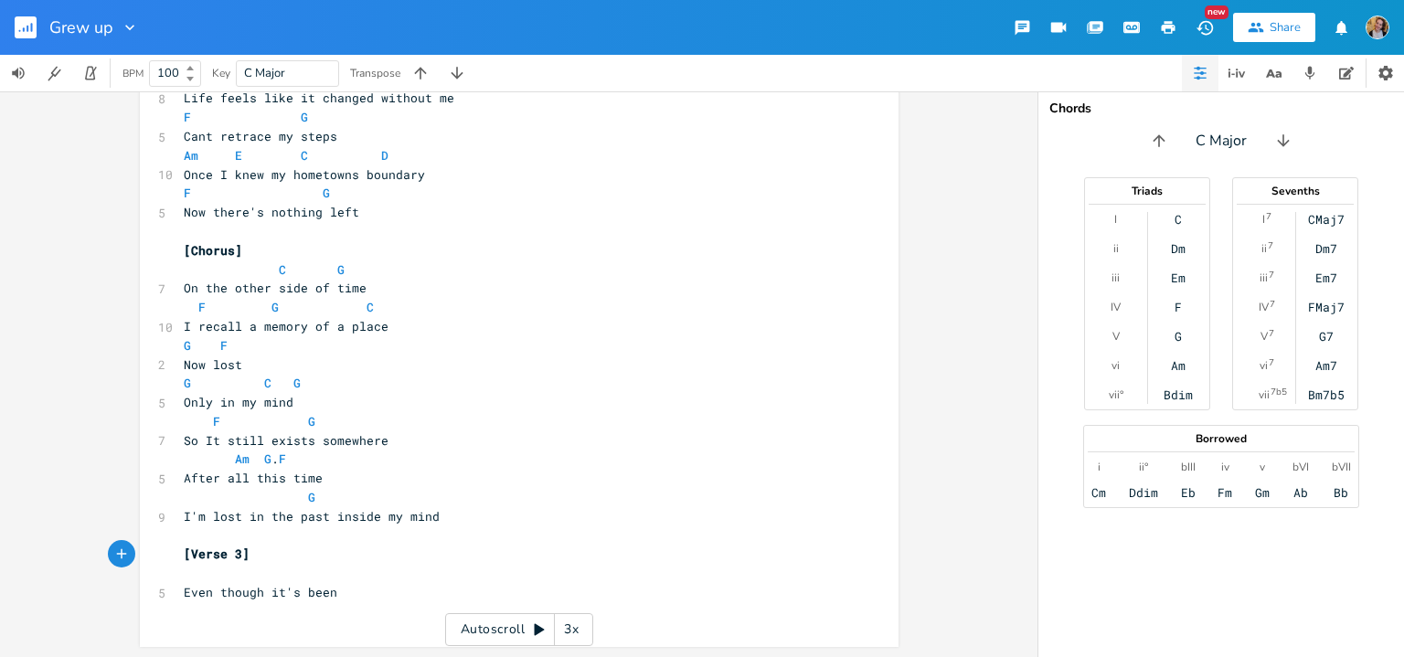
click at [359, 590] on pre "Even though it's been" at bounding box center [510, 592] width 660 height 19
type textarea "a c"
type textarea "m"
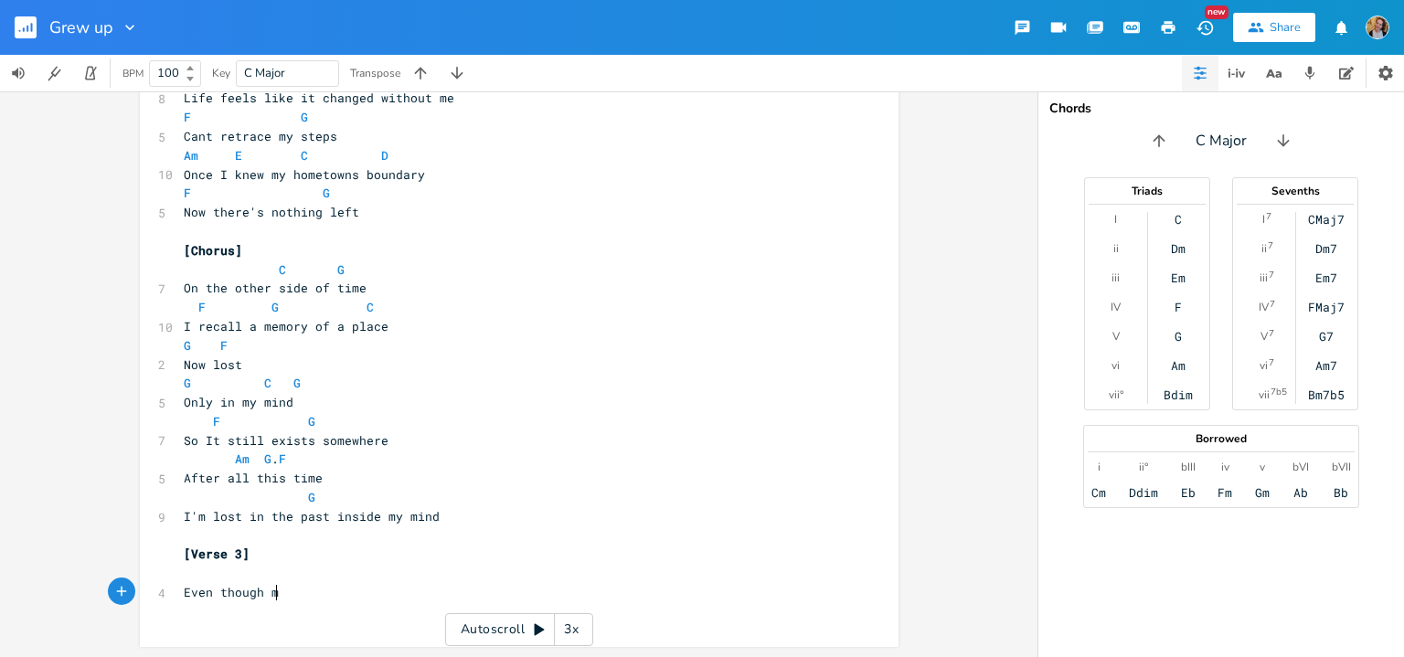
type textarea "mo"
type textarea "Walking round, I still see"
type textarea "see familiar faces"
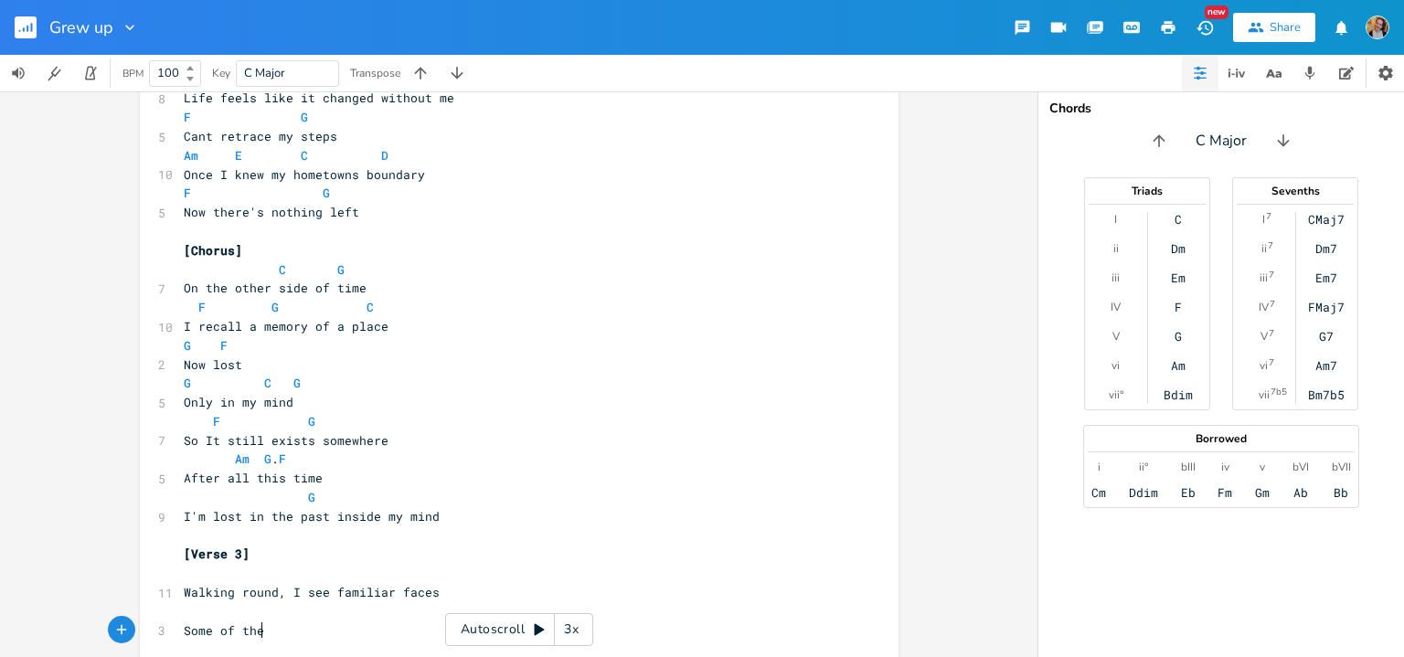
type textarea "Some of the"
type textarea "m even seem to smil"
type textarea "e and nod"
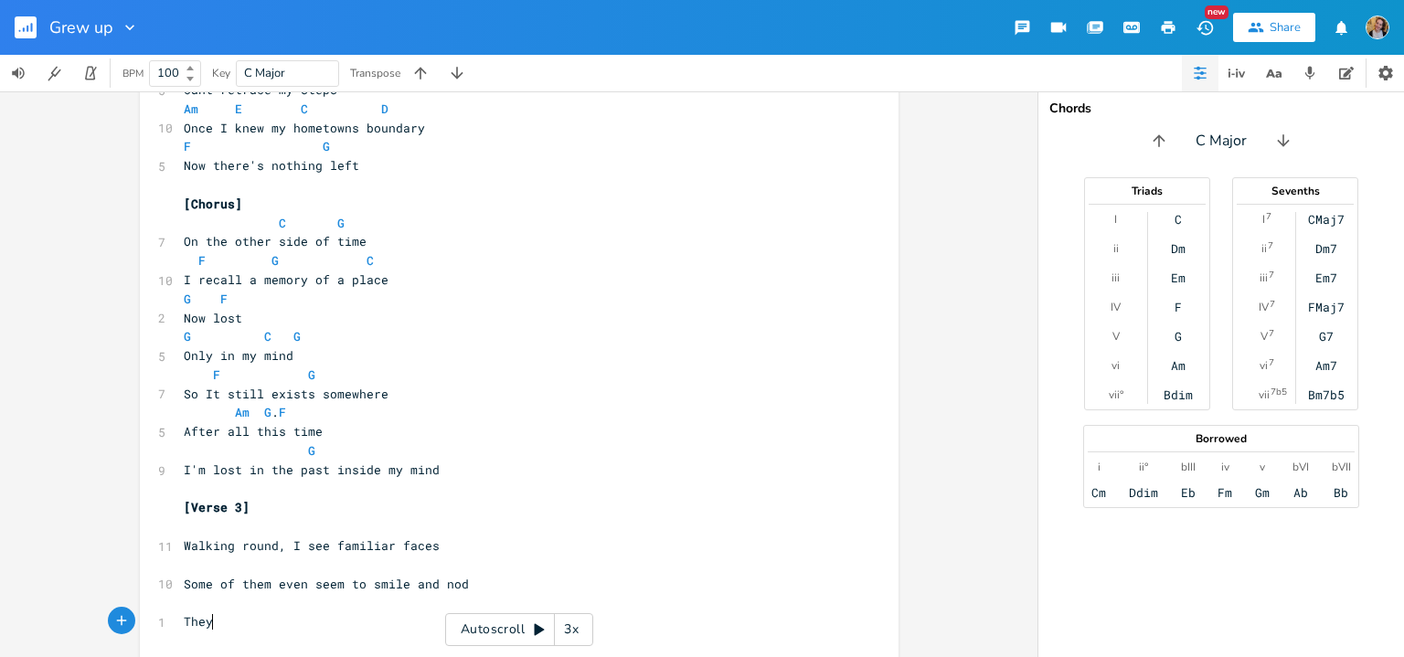
scroll to position [0, 26]
type textarea "They know"
type textarea "But i"
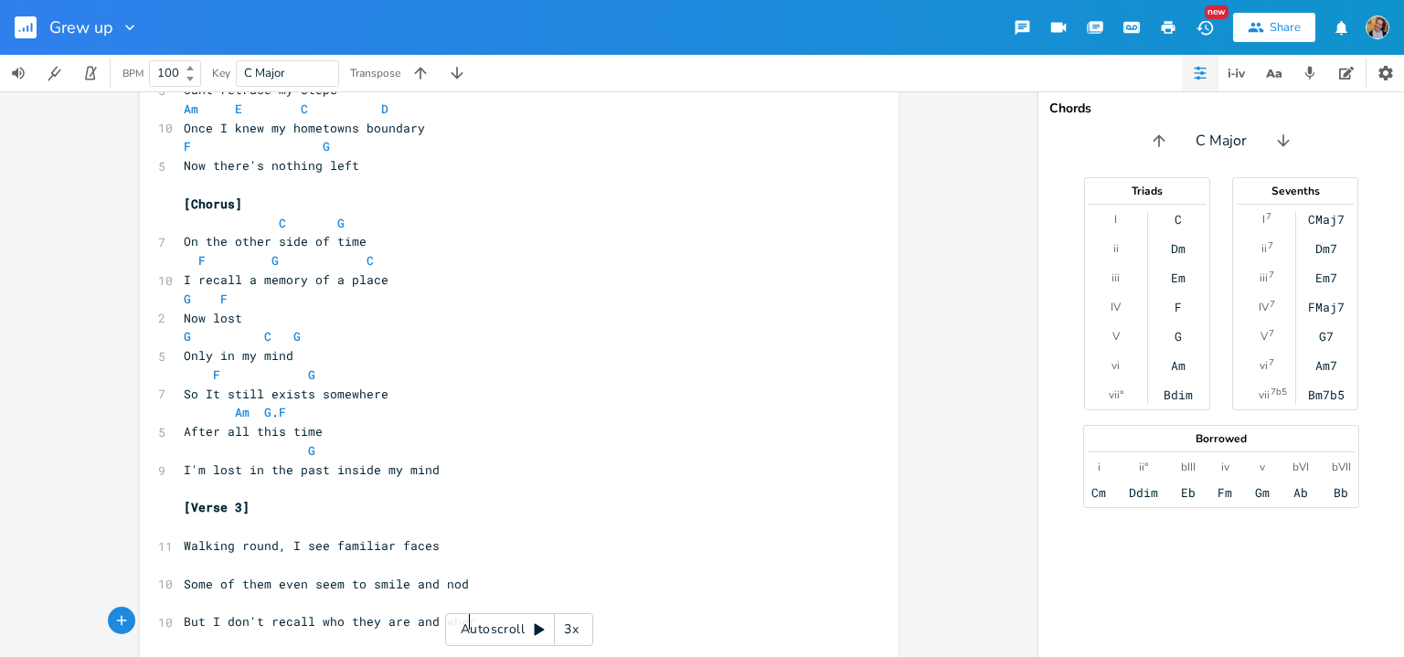
type textarea "I don't recall who they are and where"
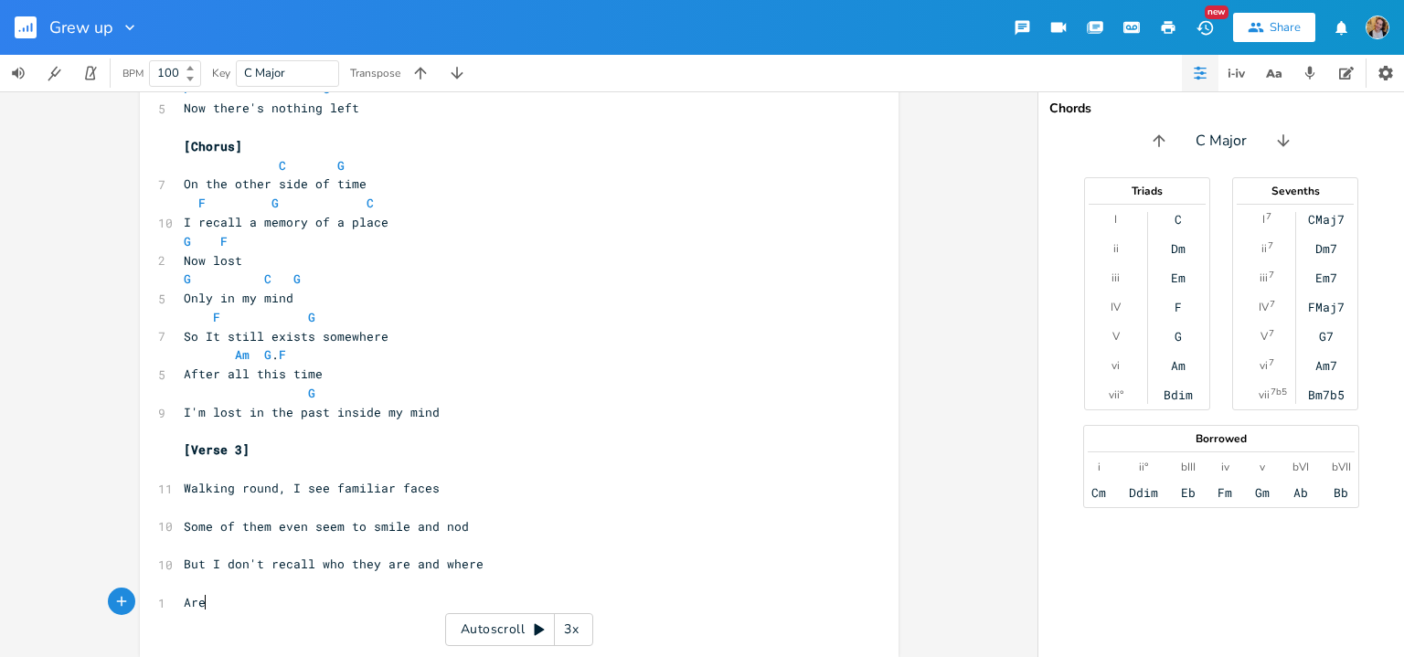
type textarea "Are"
type textarea "Have all th"
type textarea "e"
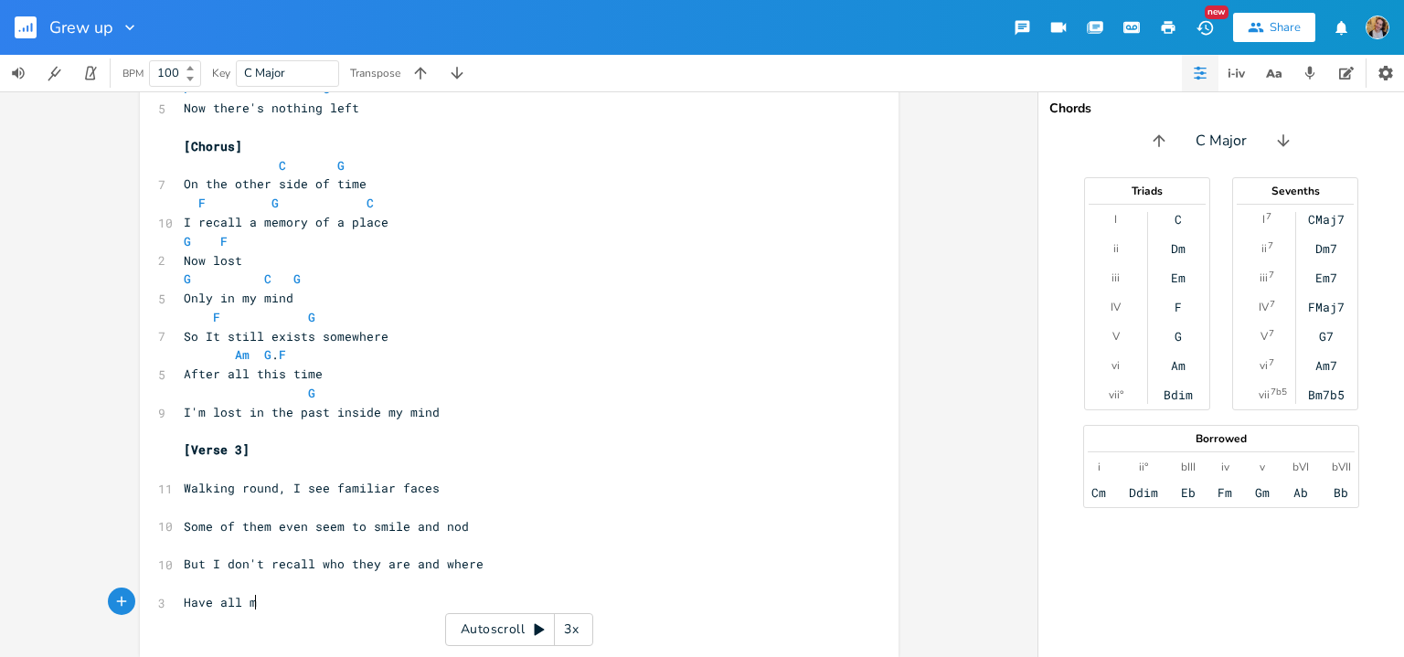
type textarea "mu"
type textarea "y spots gone, the tree across from"
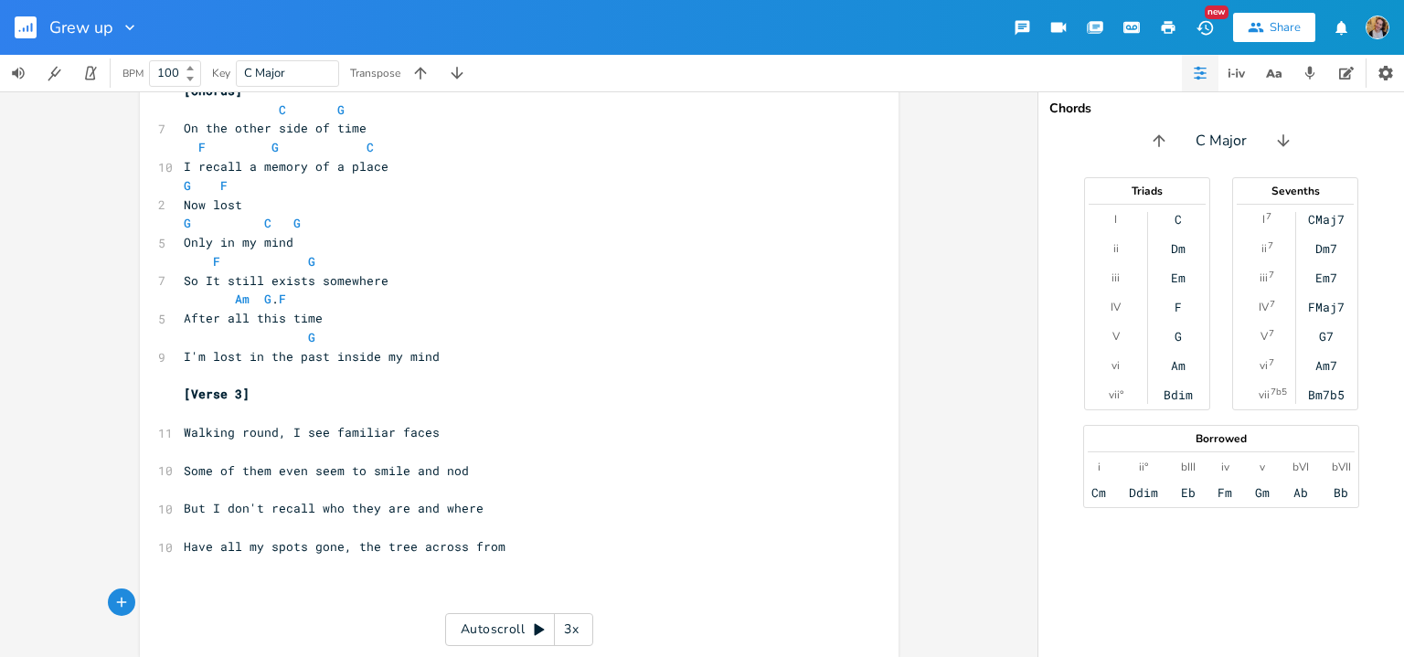
scroll to position [541, 0]
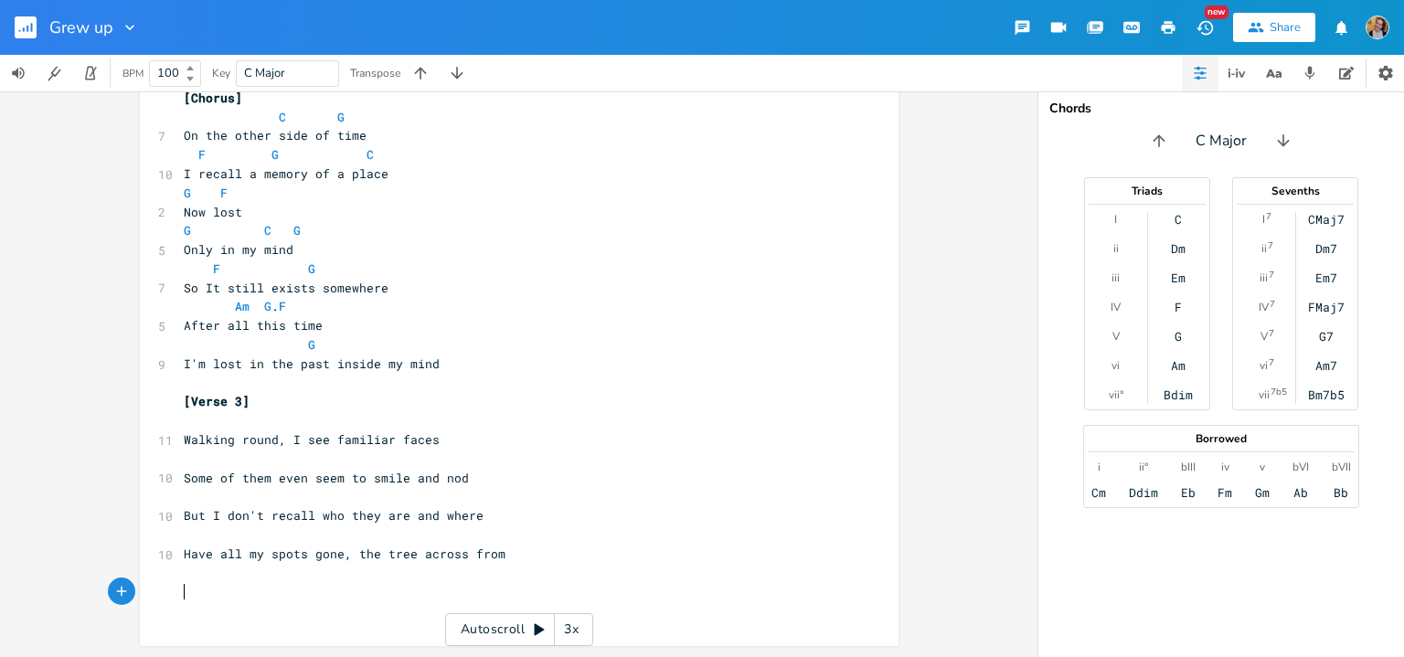
type textarea "[DEMOGRAPHIC_DATA]"
type textarea "That hu"
type textarea "ouse, it's now a parking space"
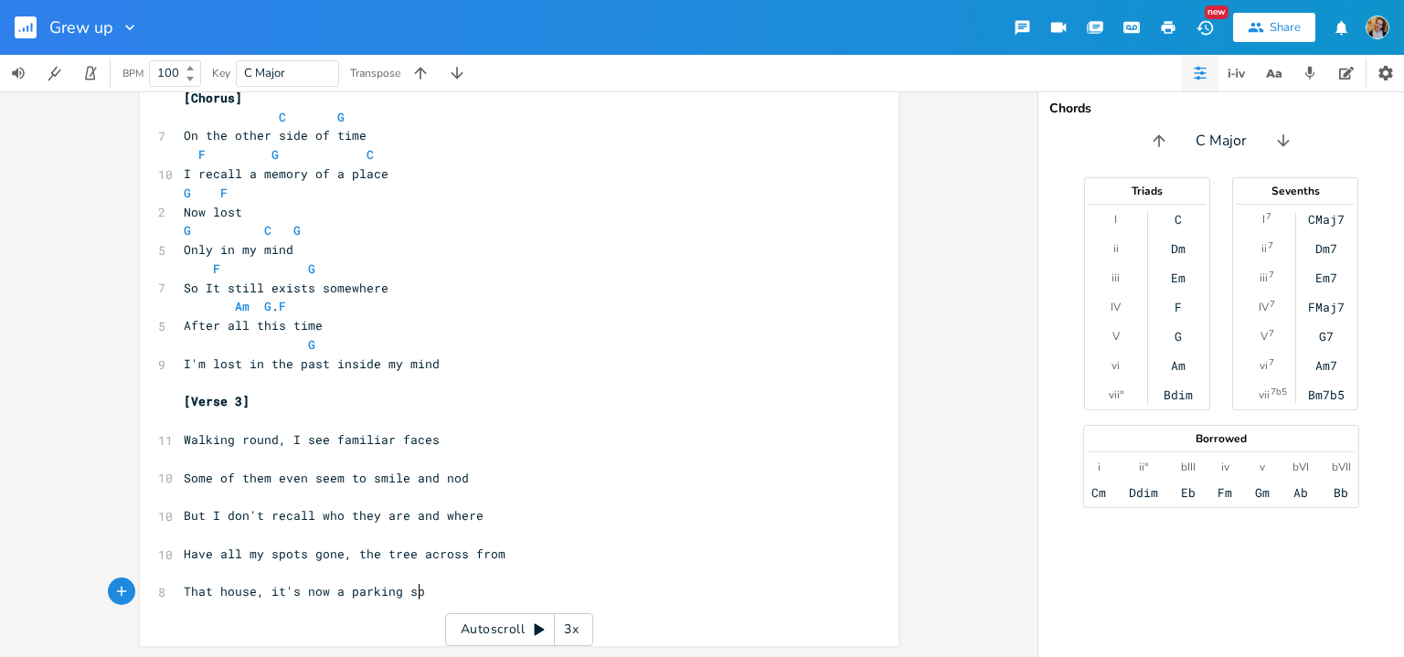
click at [304, 439] on span "Walking round, I see familiar faces" at bounding box center [312, 439] width 256 height 16
type textarea "see"
click at [304, 439] on span "Walking round, I see familiar faces" at bounding box center [312, 439] width 256 height 16
type textarea ","
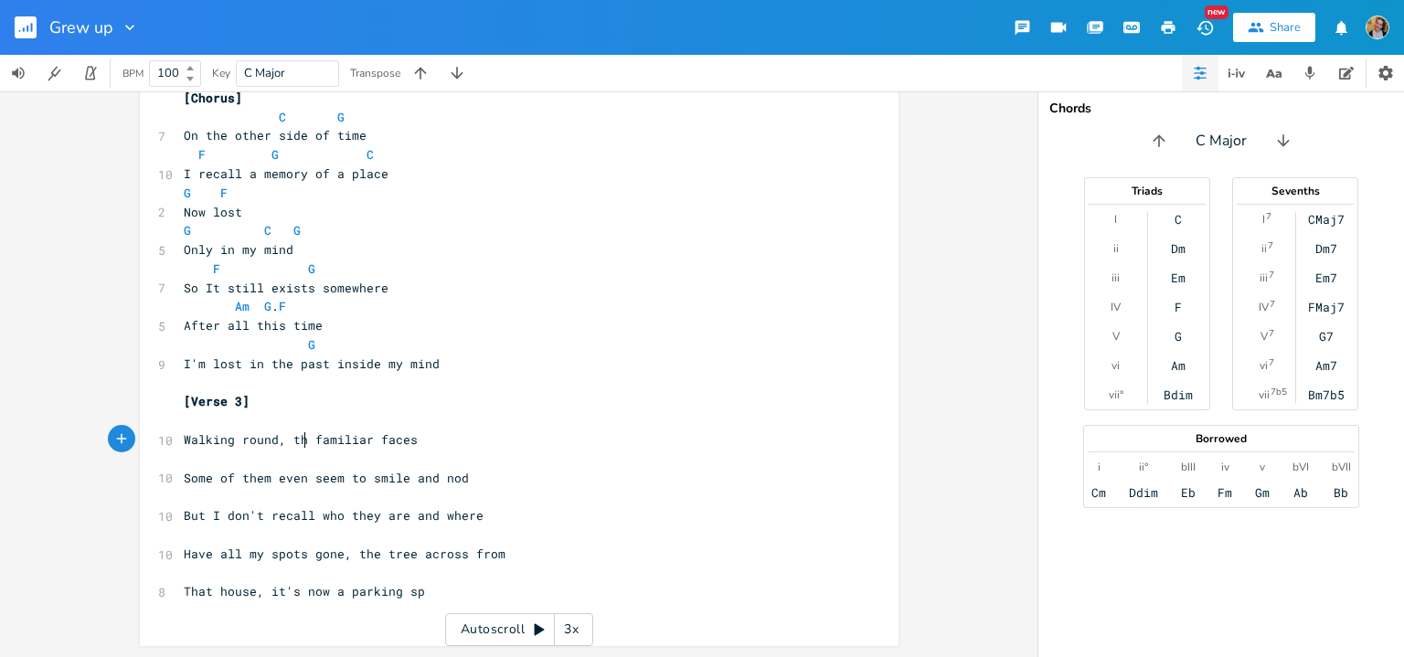
type textarea ", the"
type textarea "hi"
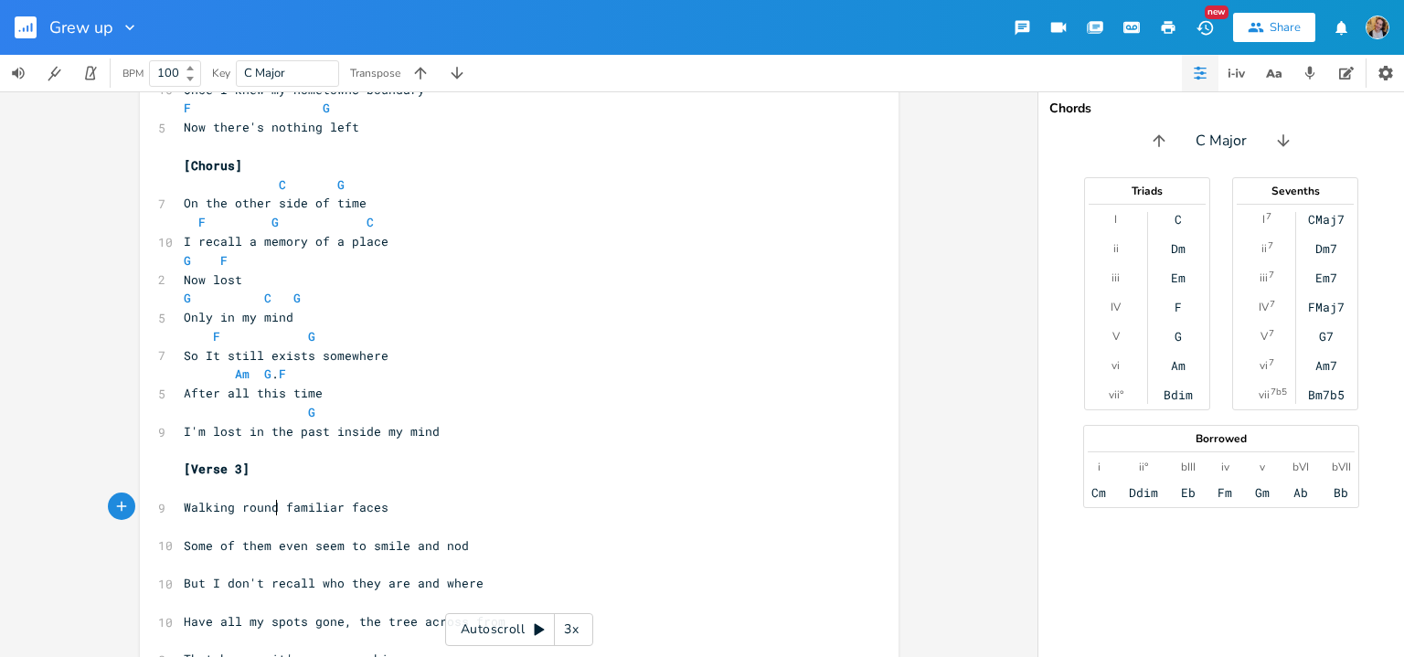
scroll to position [541, 0]
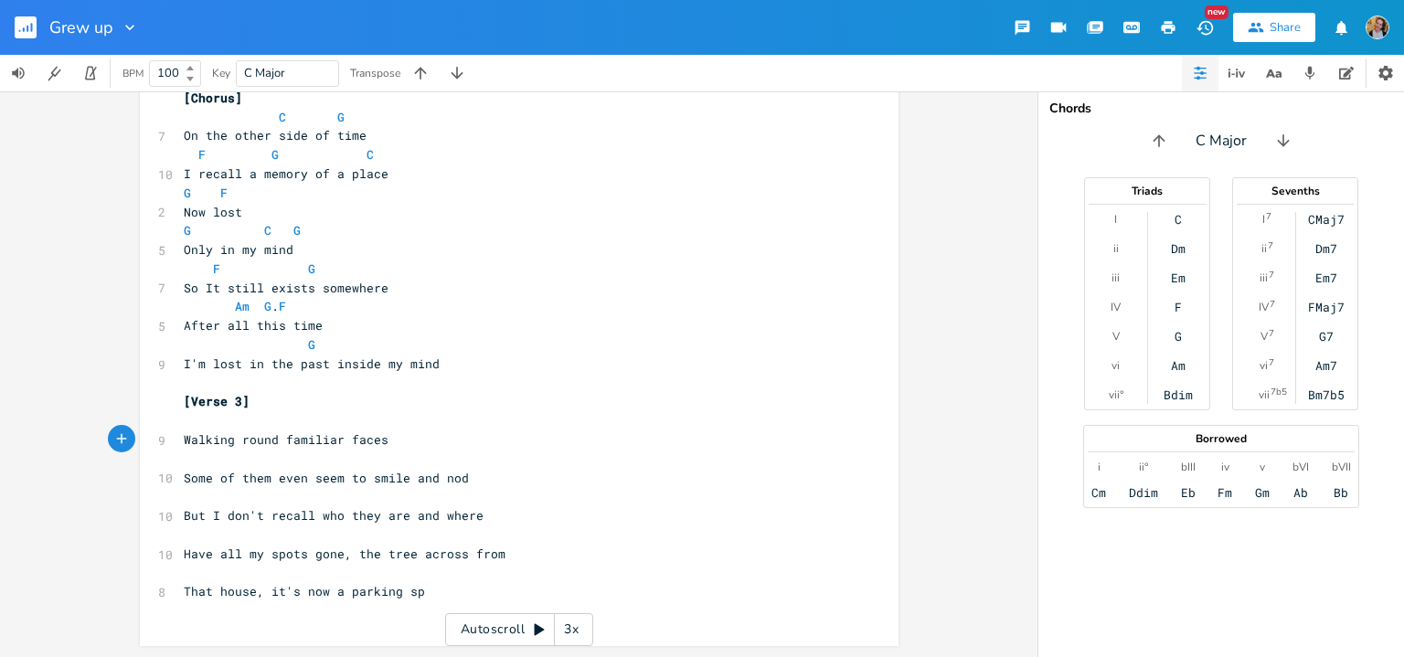
click at [397, 438] on pre "Walking round familiar faces" at bounding box center [510, 439] width 660 height 19
click at [165, 441] on div "x [Verse 1] C 10 Grew up on the other side of town but C Dm 11 Now im back I do…" at bounding box center [519, 103] width 759 height 1085
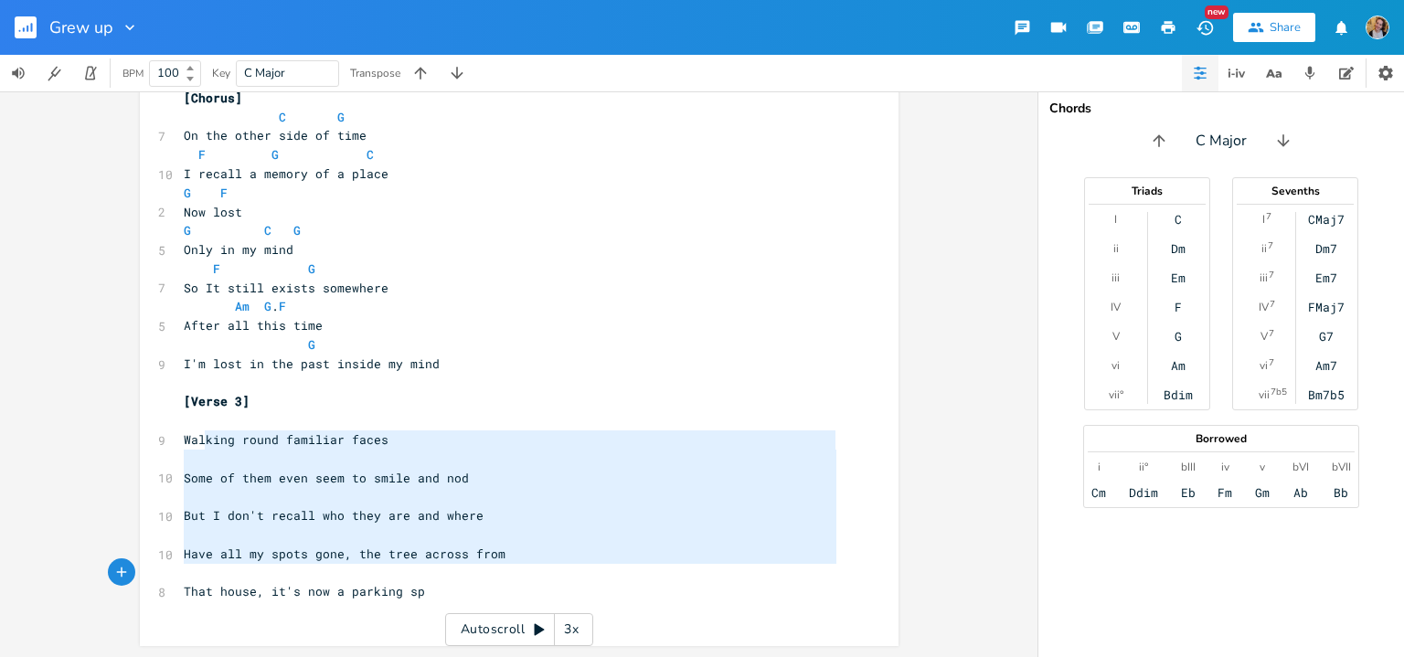
type textarea "king round familiar faces Some of them even seem to smile and nod But I don't r…"
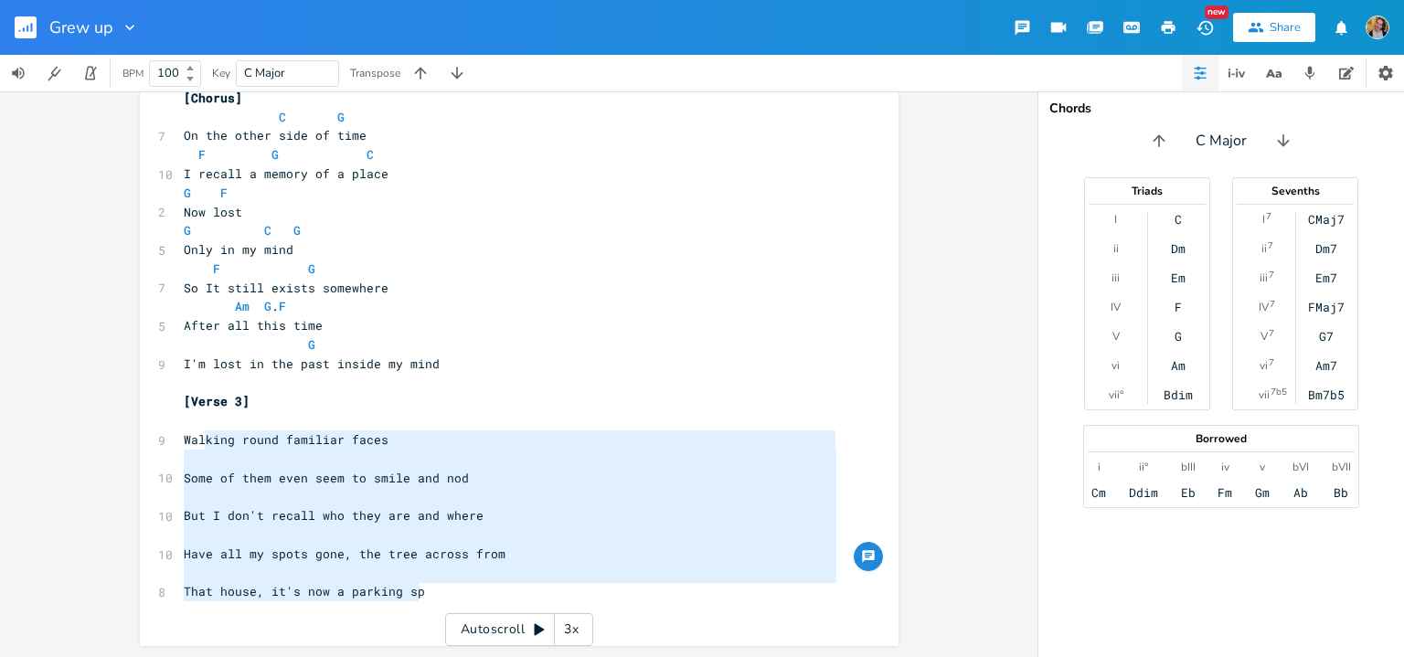
drag, startPoint x: 196, startPoint y: 438, endPoint x: 446, endPoint y: 599, distance: 296.8
click at [446, 599] on div "[Verse 1] C 10 Grew up on the other side of town but C Dm 11 Now im back I don'…" at bounding box center [510, 107] width 660 height 1026
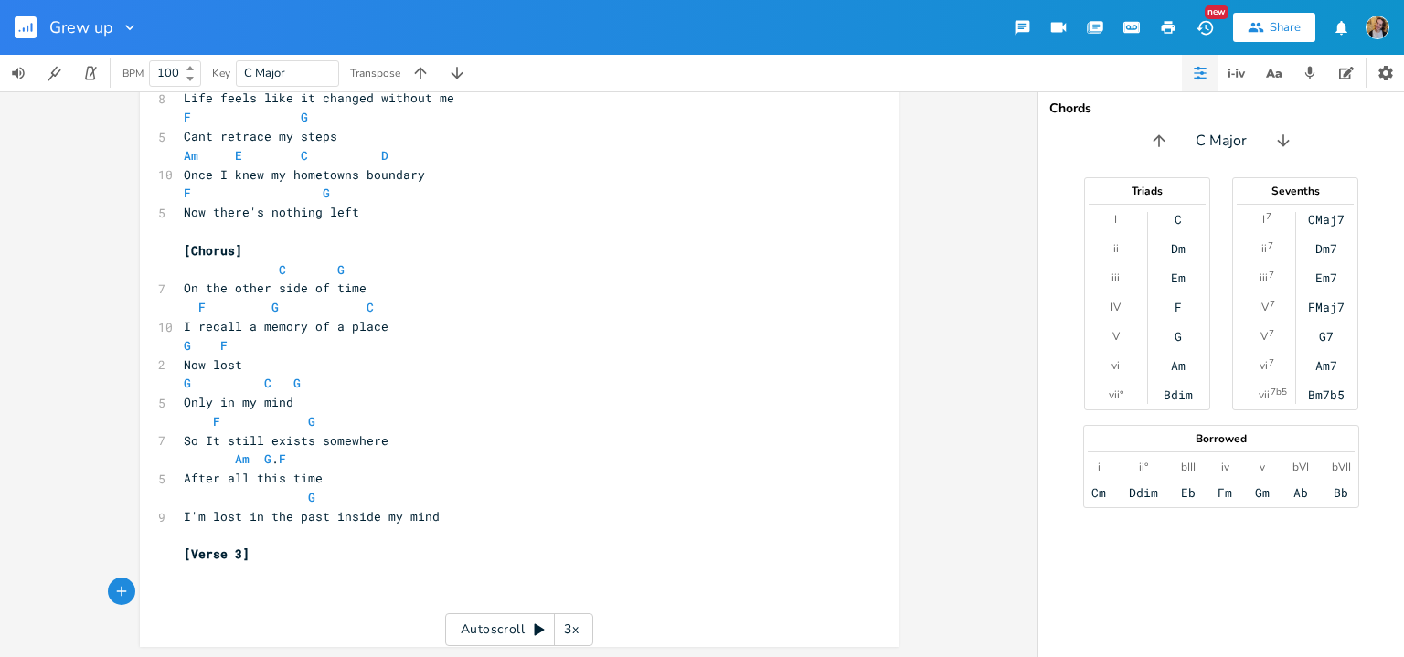
type textarea "A"
type textarea "My old school looks so"
type textarea "T"
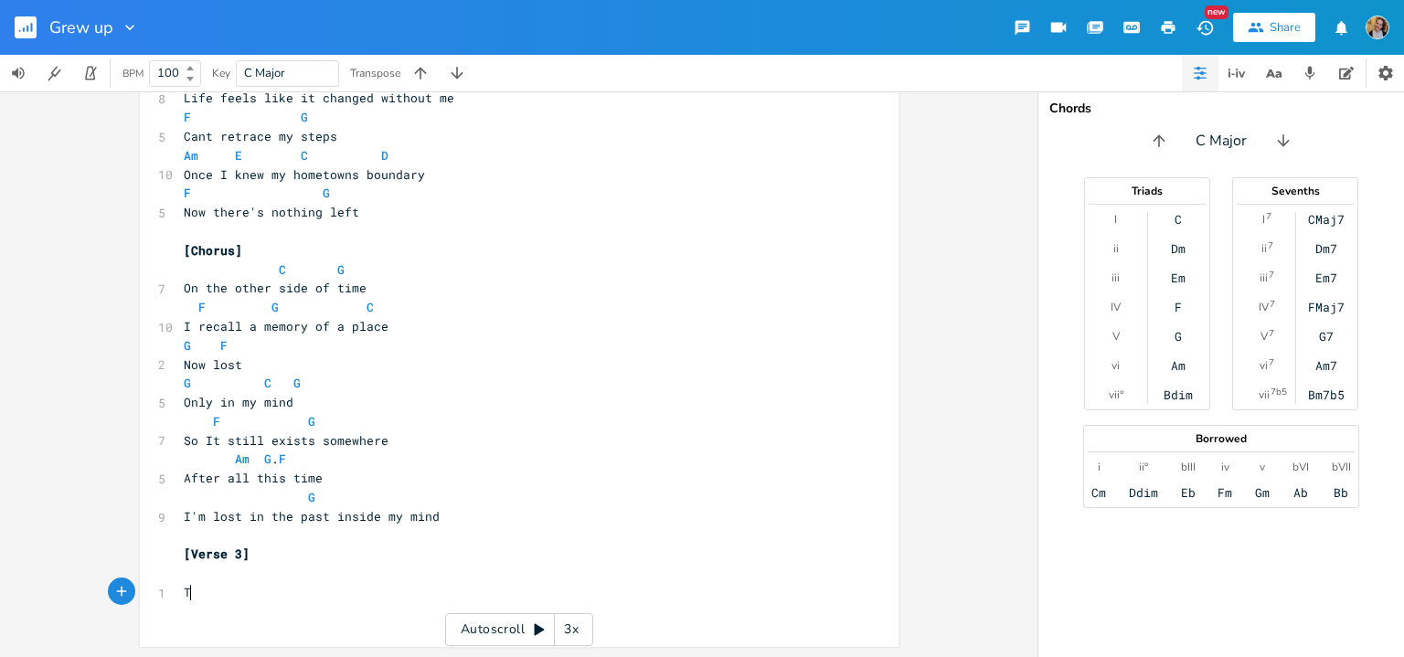
scroll to position [0, 7]
type textarea "W"
type textarea "Wali"
type textarea "king past people that I knew and"
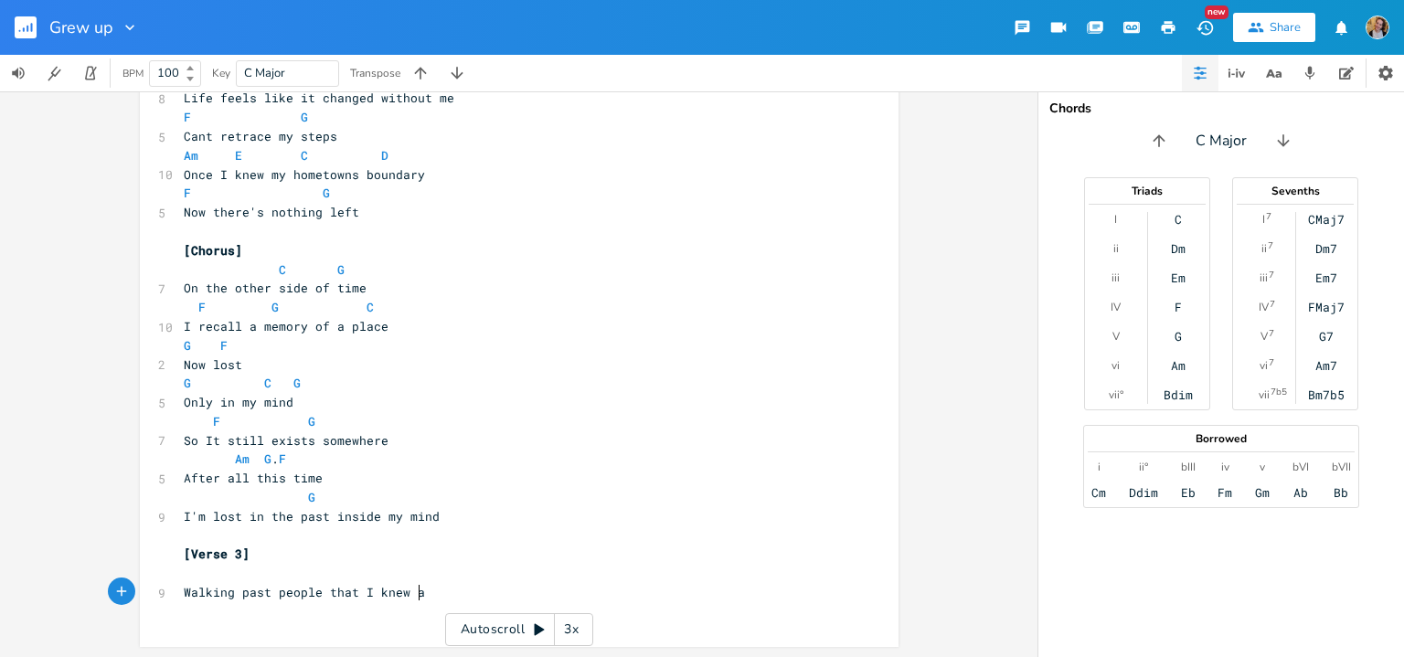
scroll to position [0, 176]
type textarea "T"
type textarea "Not quite sure whether I should"
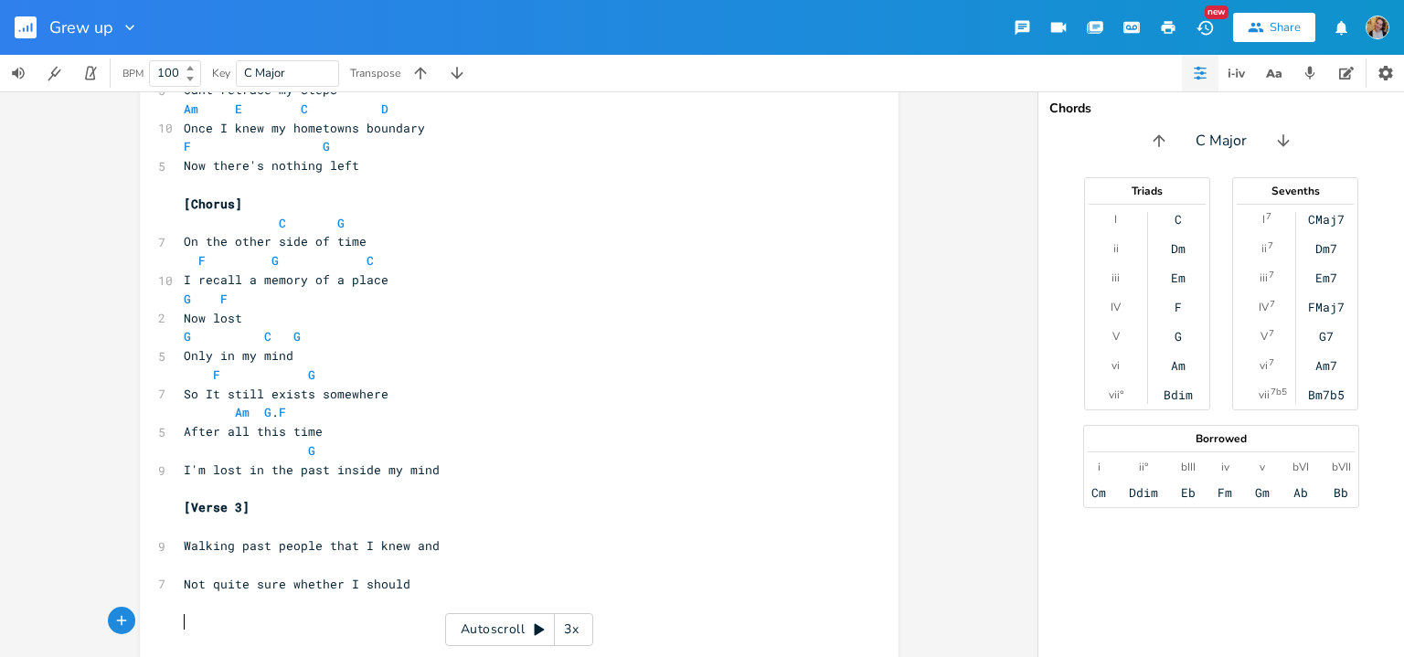
type textarea "s"
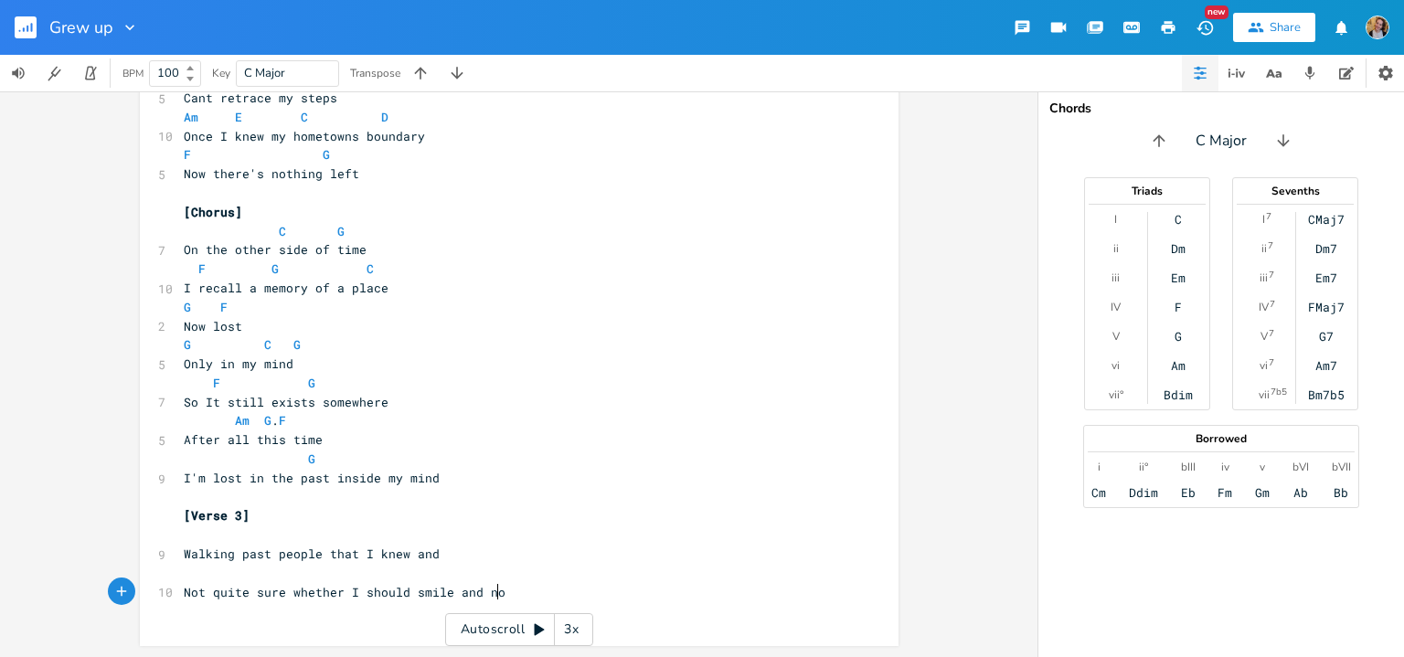
scroll to position [0, 79]
type textarea "smile and nod"
type textarea "Orn"
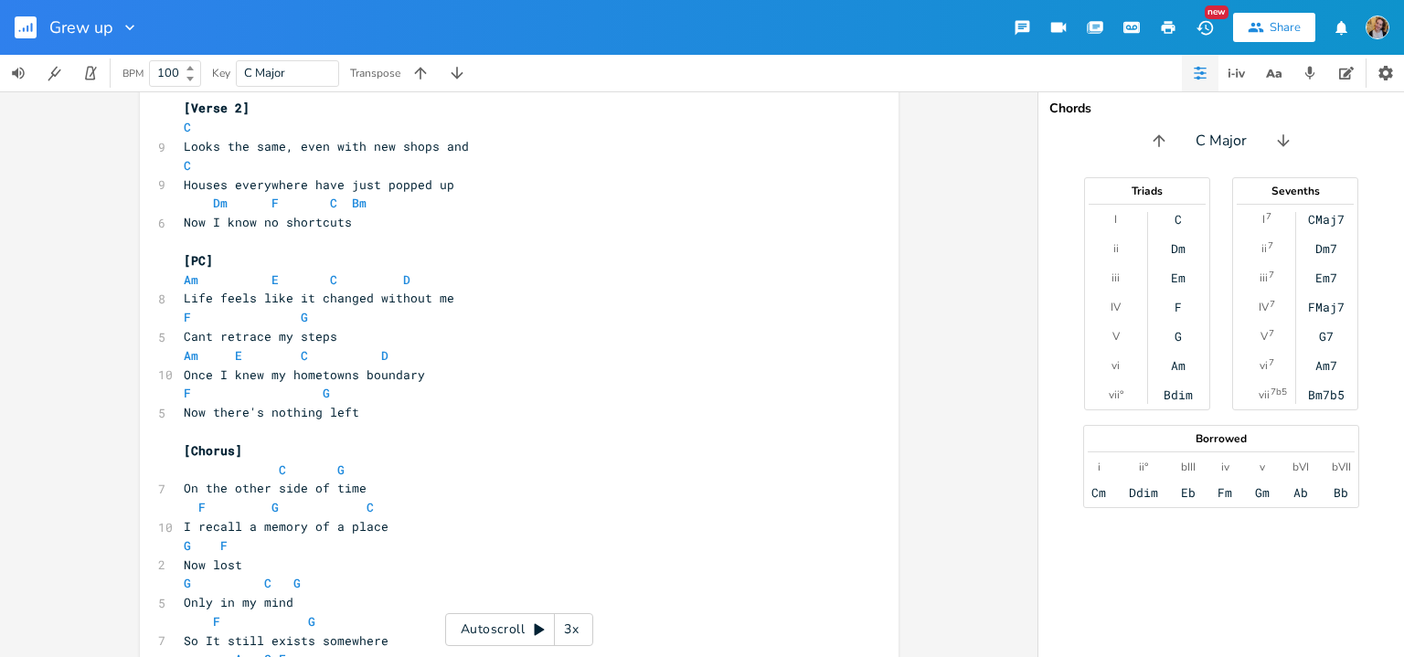
scroll to position [187, 0]
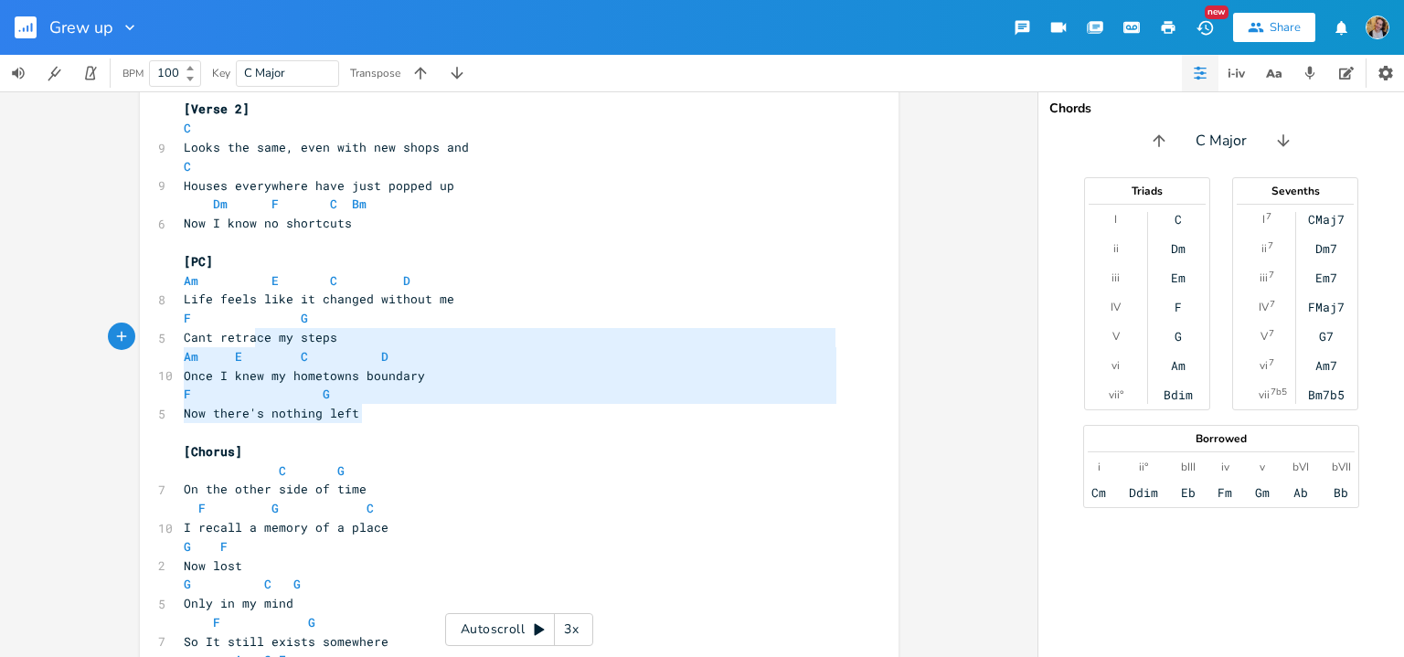
drag, startPoint x: 362, startPoint y: 409, endPoint x: 247, endPoint y: 334, distance: 137.4
click at [247, 334] on div "[Verse 1] C 10 Grew up on the other side of town but C Dm 11 Now im back I don'…" at bounding box center [510, 518] width 660 height 1141
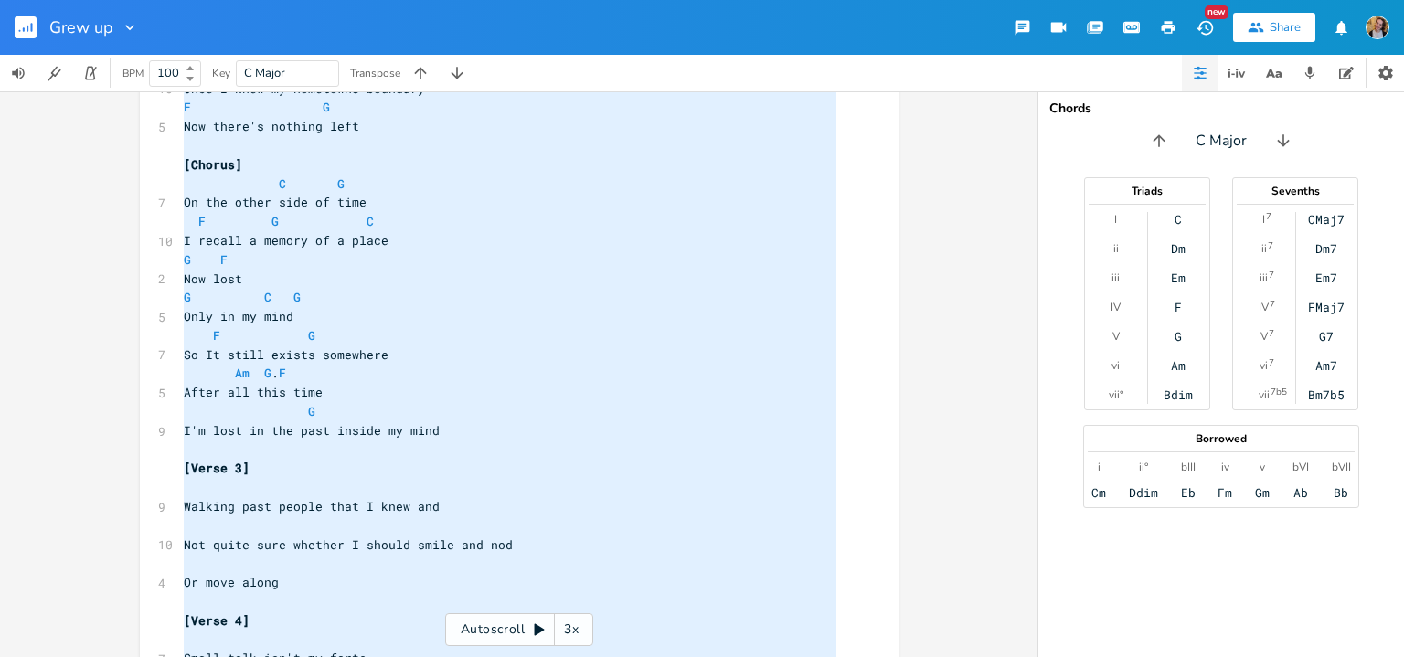
scroll to position [531, 0]
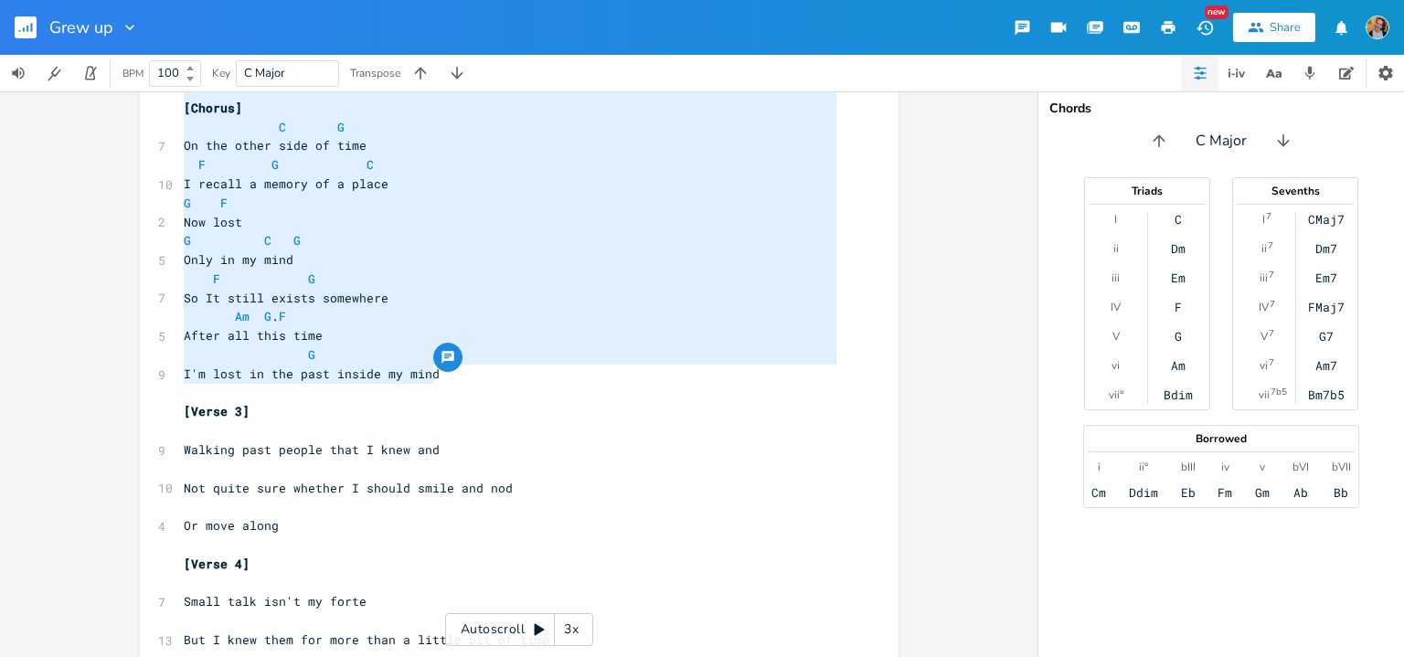
drag, startPoint x: 179, startPoint y: 261, endPoint x: 457, endPoint y: 377, distance: 301.1
click at [457, 377] on div "[Verse 1] C 10 Grew up on the other side of town but C Dm 11 Now im back I don'…" at bounding box center [510, 174] width 660 height 1141
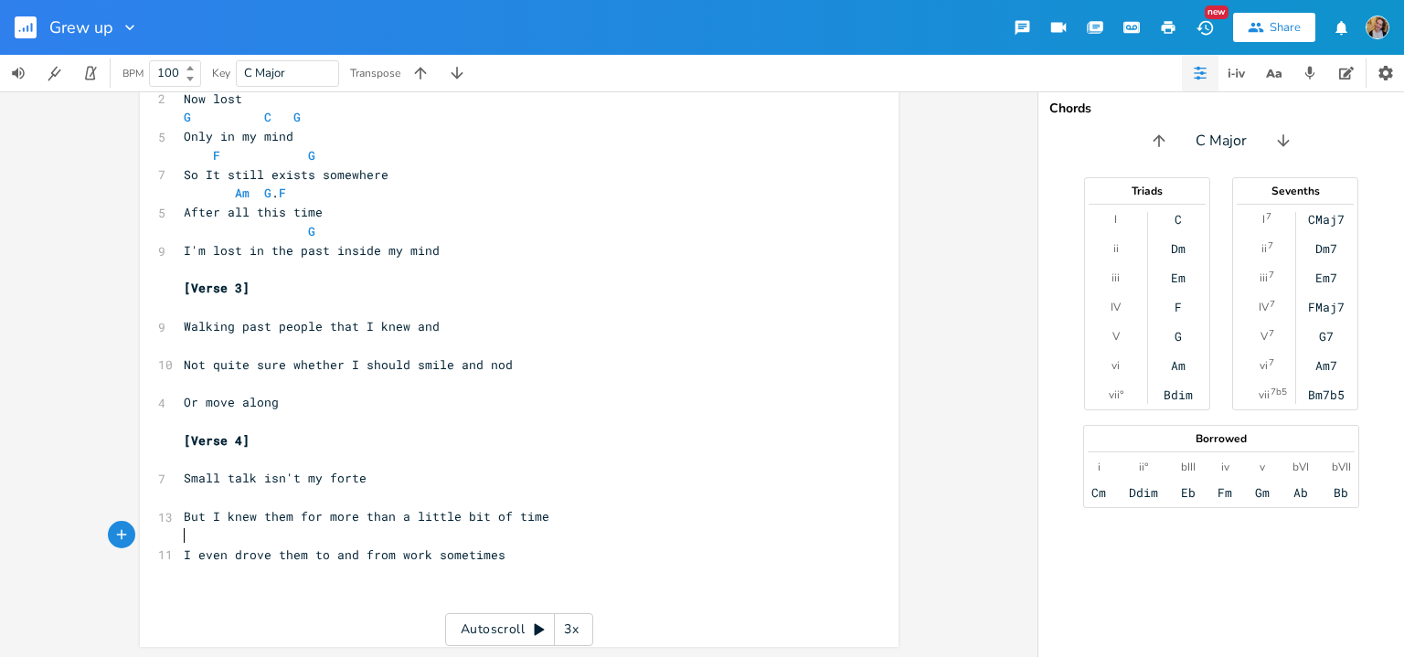
click at [522, 546] on pre "I even drove them to and from work sometimes" at bounding box center [510, 555] width 660 height 19
click at [543, 557] on pre "I even drove them to and from work sometimes" at bounding box center [510, 555] width 660 height 19
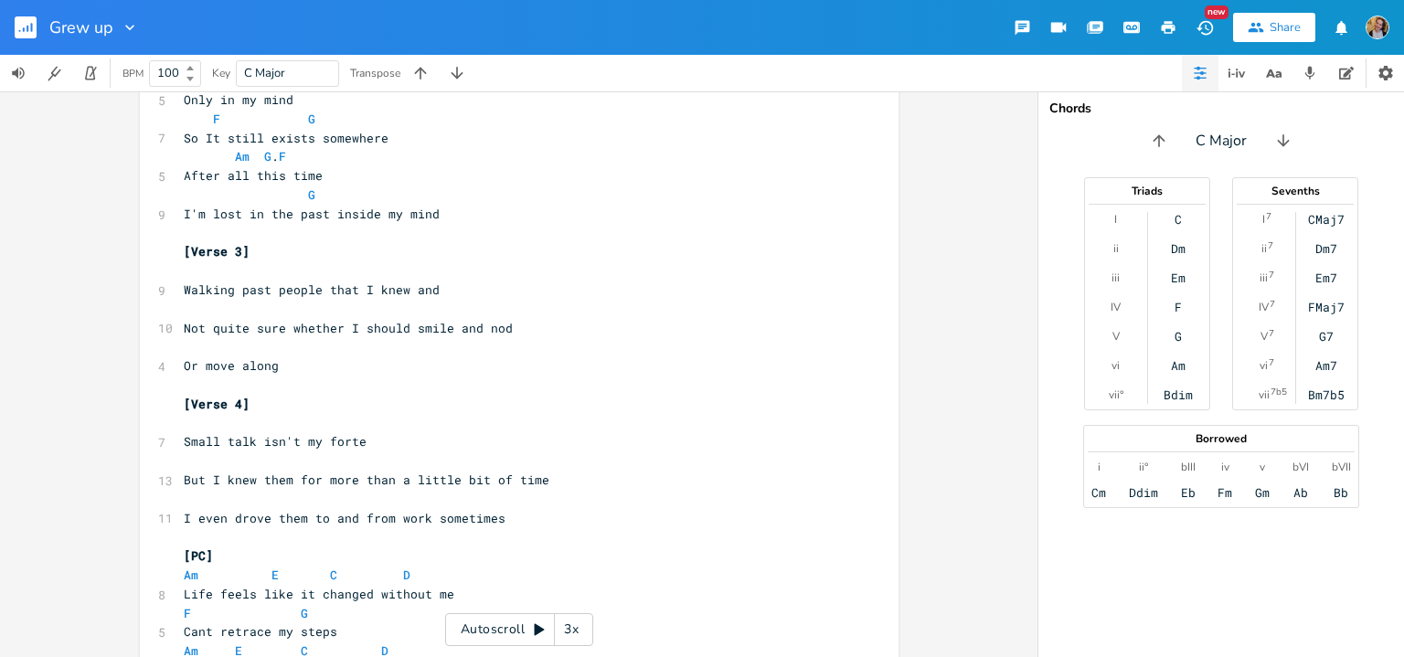
scroll to position [691, 0]
click at [183, 275] on pre "​" at bounding box center [510, 270] width 660 height 19
click at [209, 315] on pre "​" at bounding box center [510, 309] width 660 height 19
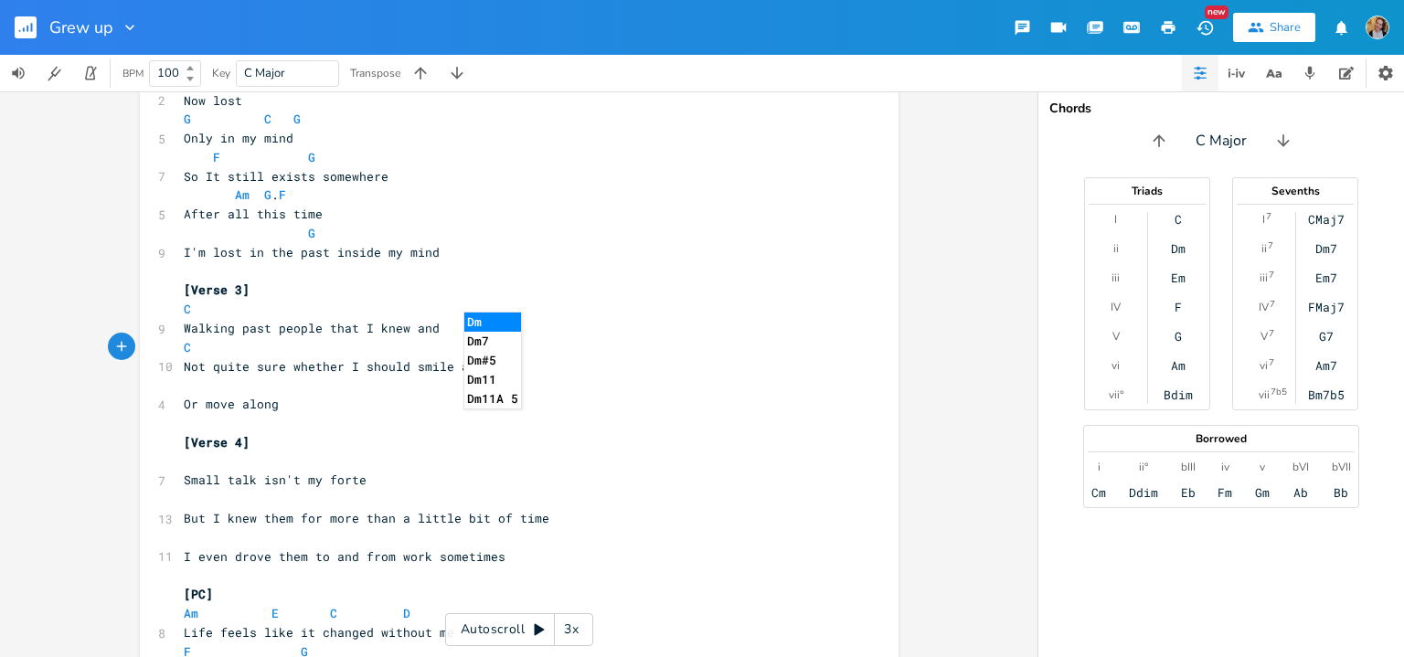
scroll to position [656, 0]
click at [200, 384] on pre "​" at bounding box center [510, 381] width 660 height 19
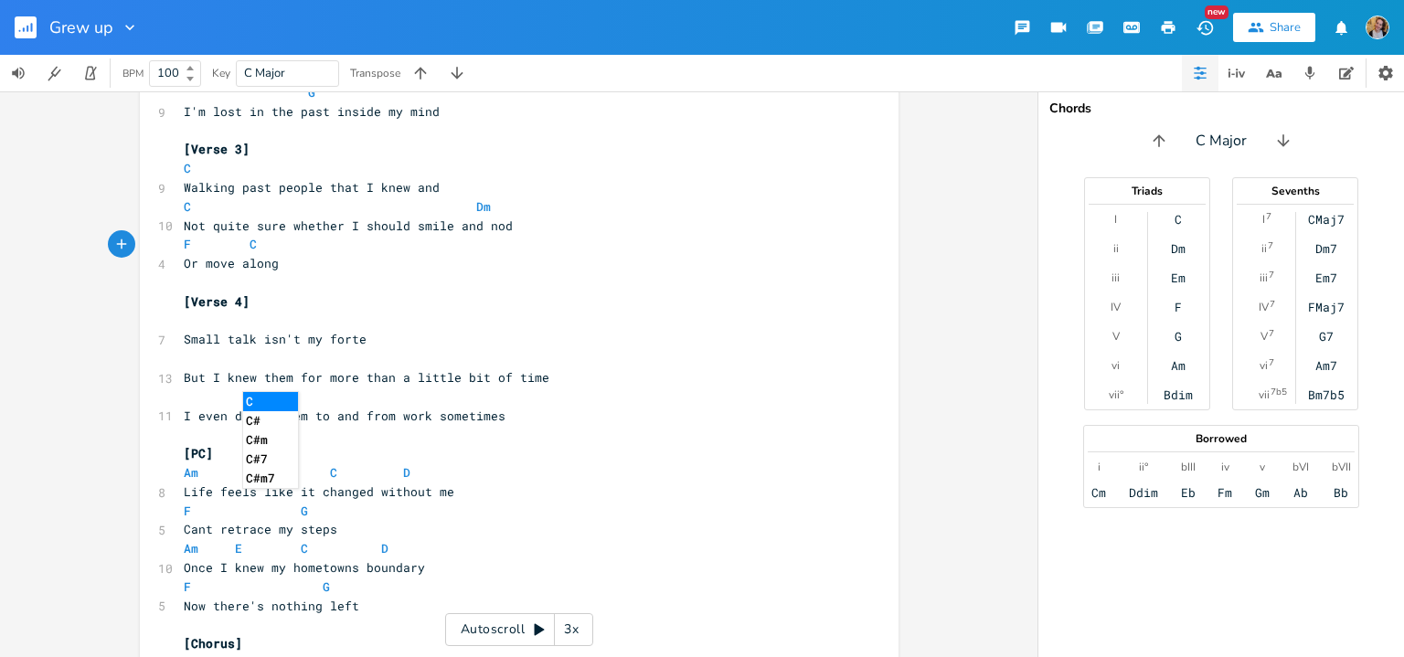
scroll to position [795, 0]
click at [212, 310] on pre "​" at bounding box center [510, 319] width 660 height 19
click at [230, 360] on pre "​" at bounding box center [510, 356] width 660 height 19
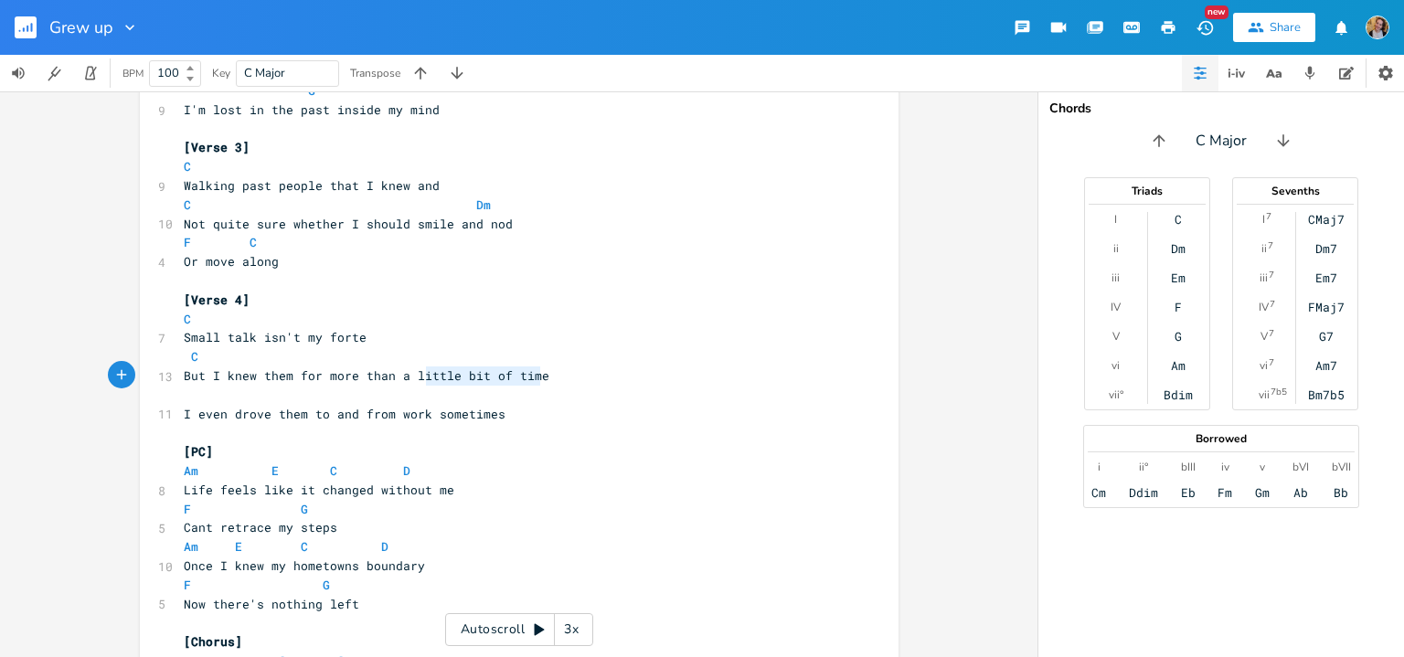
drag, startPoint x: 421, startPoint y: 376, endPoint x: 551, endPoint y: 379, distance: 129.8
click at [551, 379] on pre "But I knew them for more than a little bit of time" at bounding box center [510, 375] width 660 height 19
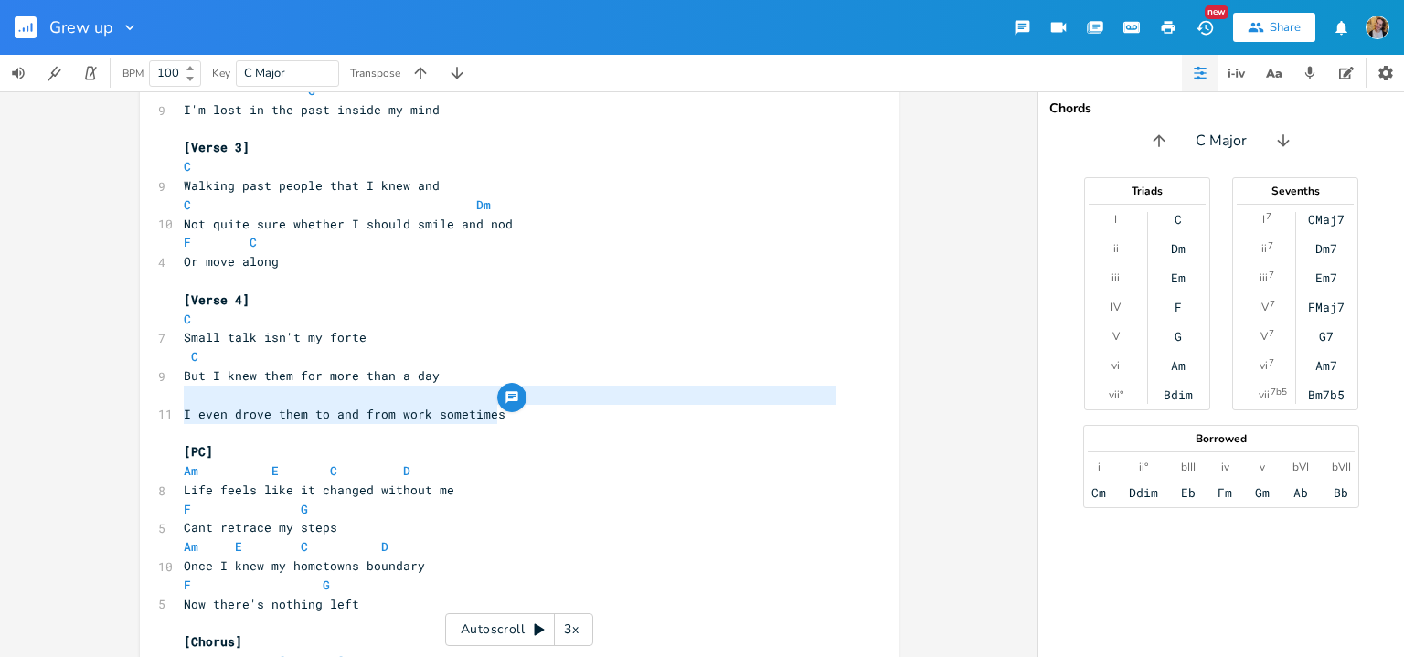
drag, startPoint x: 524, startPoint y: 419, endPoint x: 180, endPoint y: 412, distance: 343.7
click at [180, 412] on pre "I even drove them to and from work sometimes" at bounding box center [510, 414] width 660 height 19
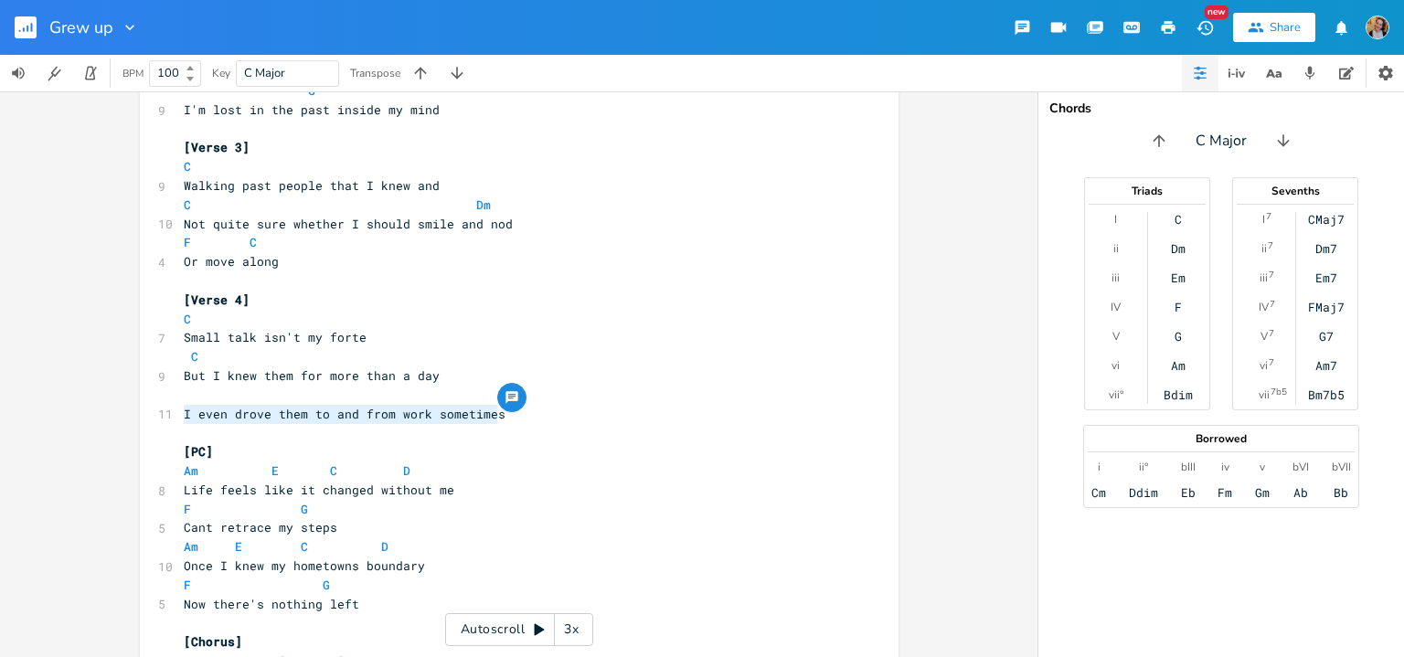
click at [298, 350] on span "C" at bounding box center [264, 356] width 161 height 16
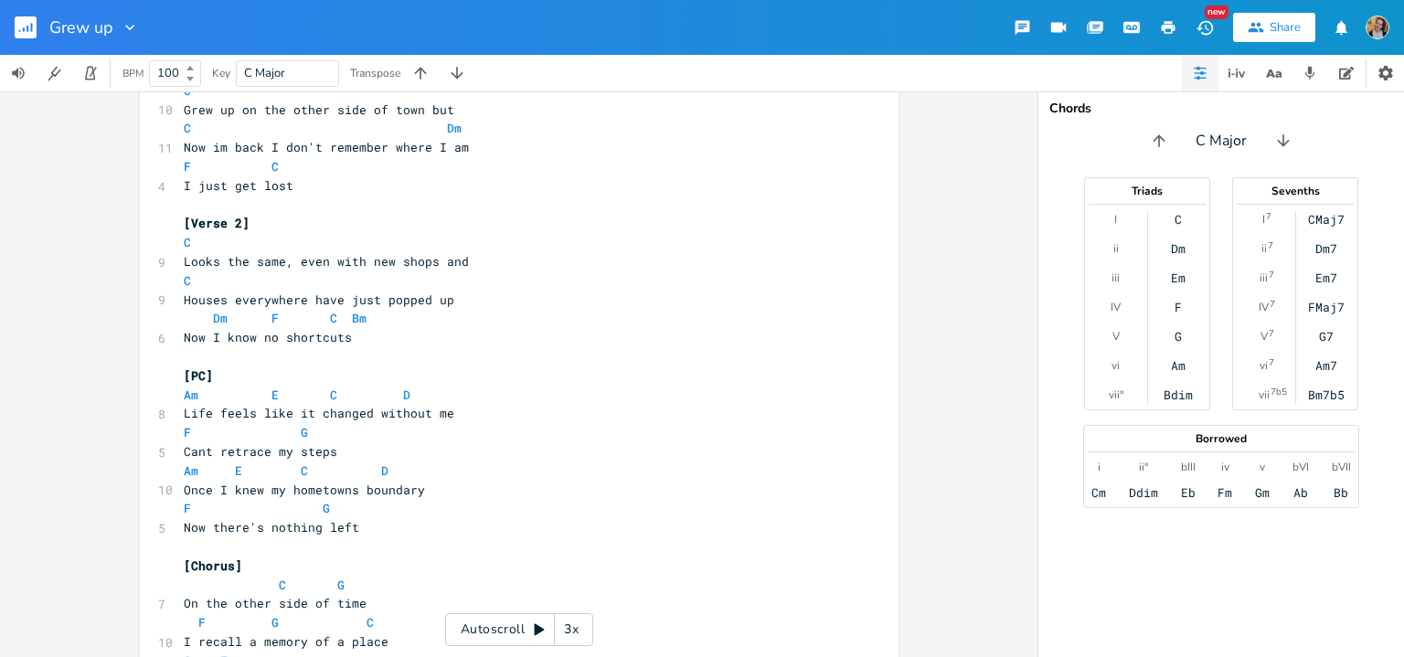
scroll to position [0, 0]
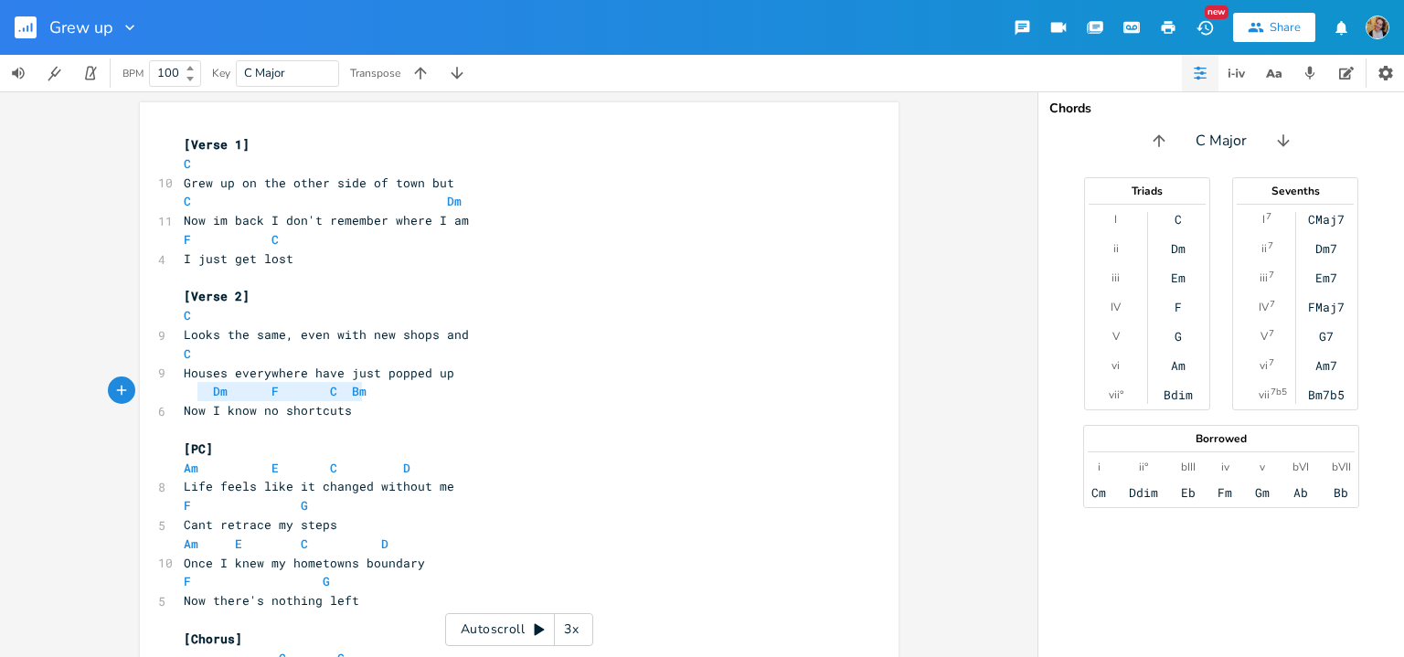
drag, startPoint x: 194, startPoint y: 387, endPoint x: 390, endPoint y: 398, distance: 196.7
click at [390, 398] on pre "Dm F C Bm" at bounding box center [510, 391] width 660 height 19
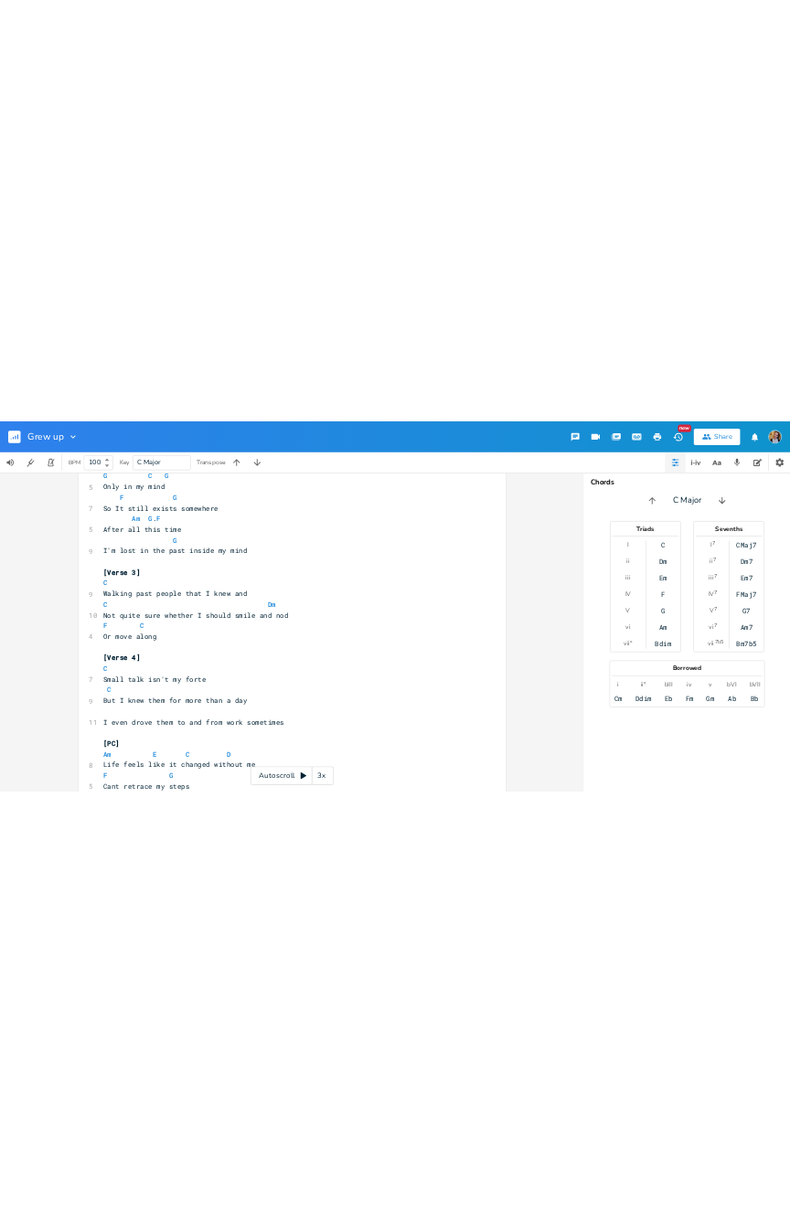
scroll to position [676, 0]
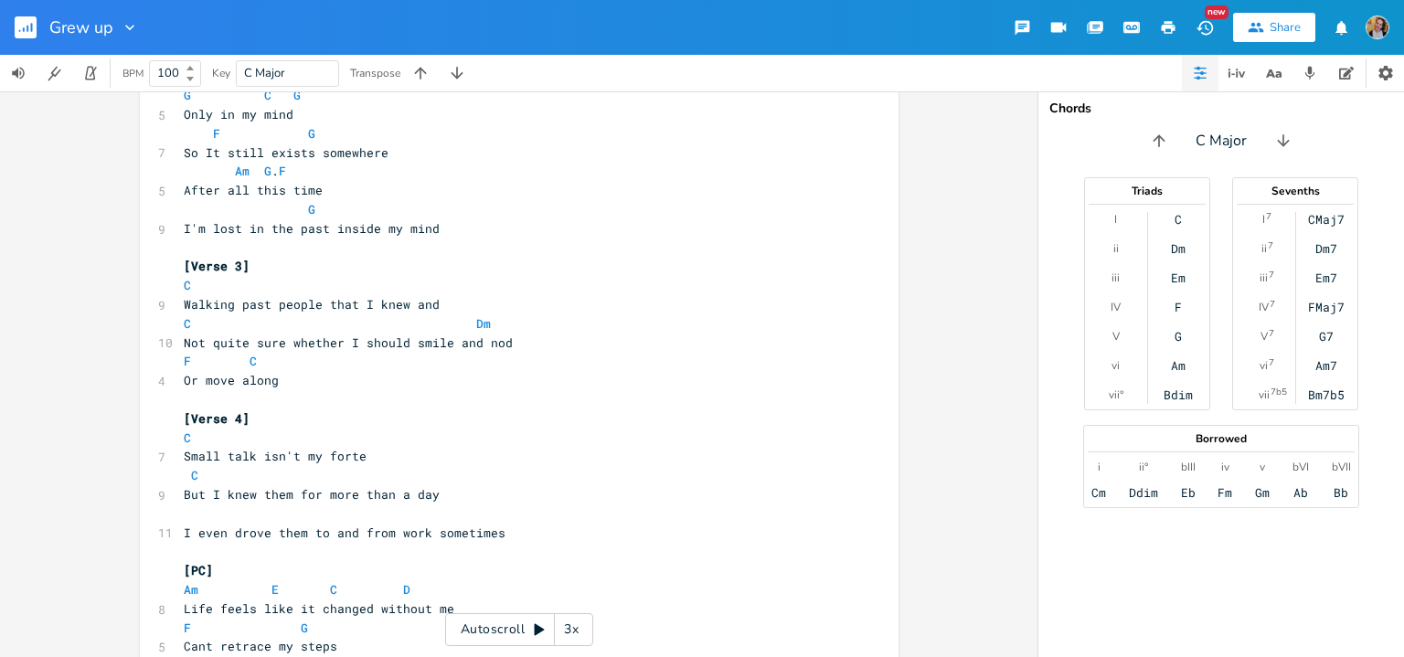
click at [284, 515] on pre "​" at bounding box center [510, 513] width 660 height 19
click at [245, 519] on span "Dm F C Bm" at bounding box center [268, 513] width 168 height 16
click at [353, 432] on pre "C" at bounding box center [510, 438] width 660 height 19
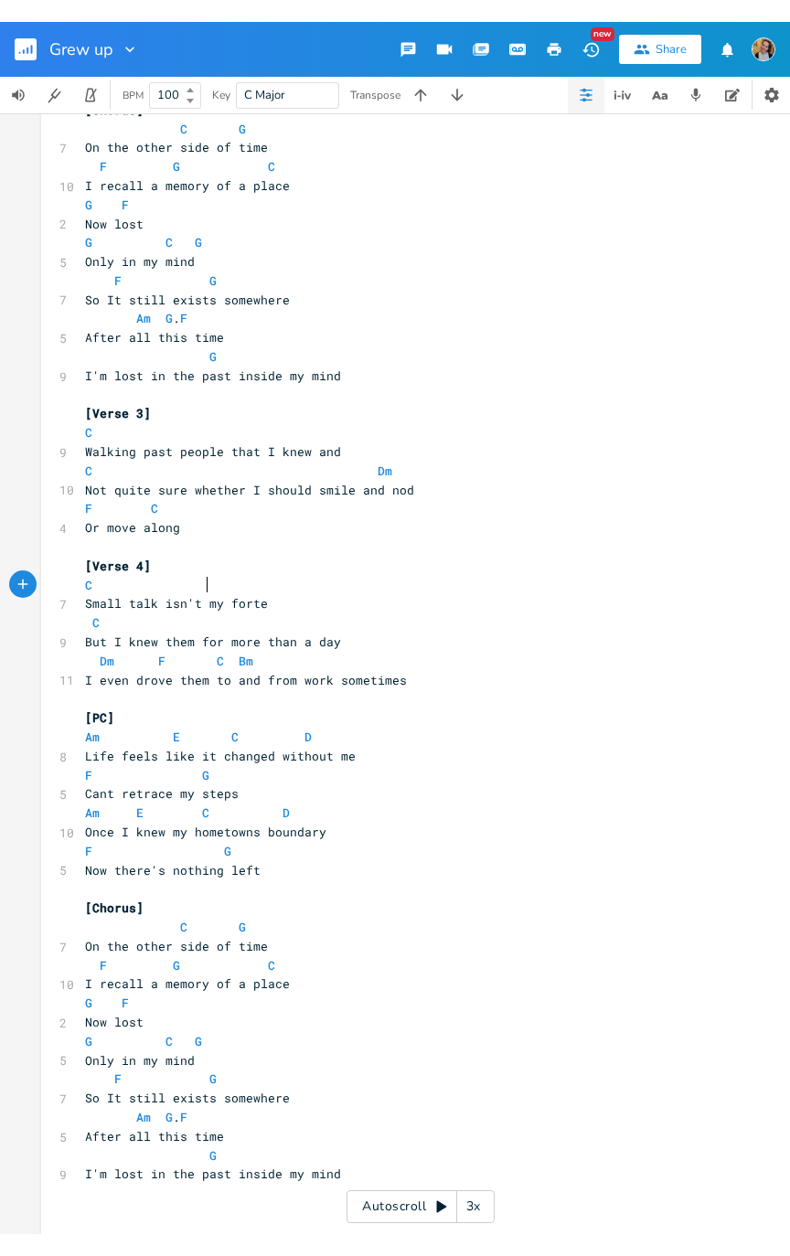
scroll to position [561, 0]
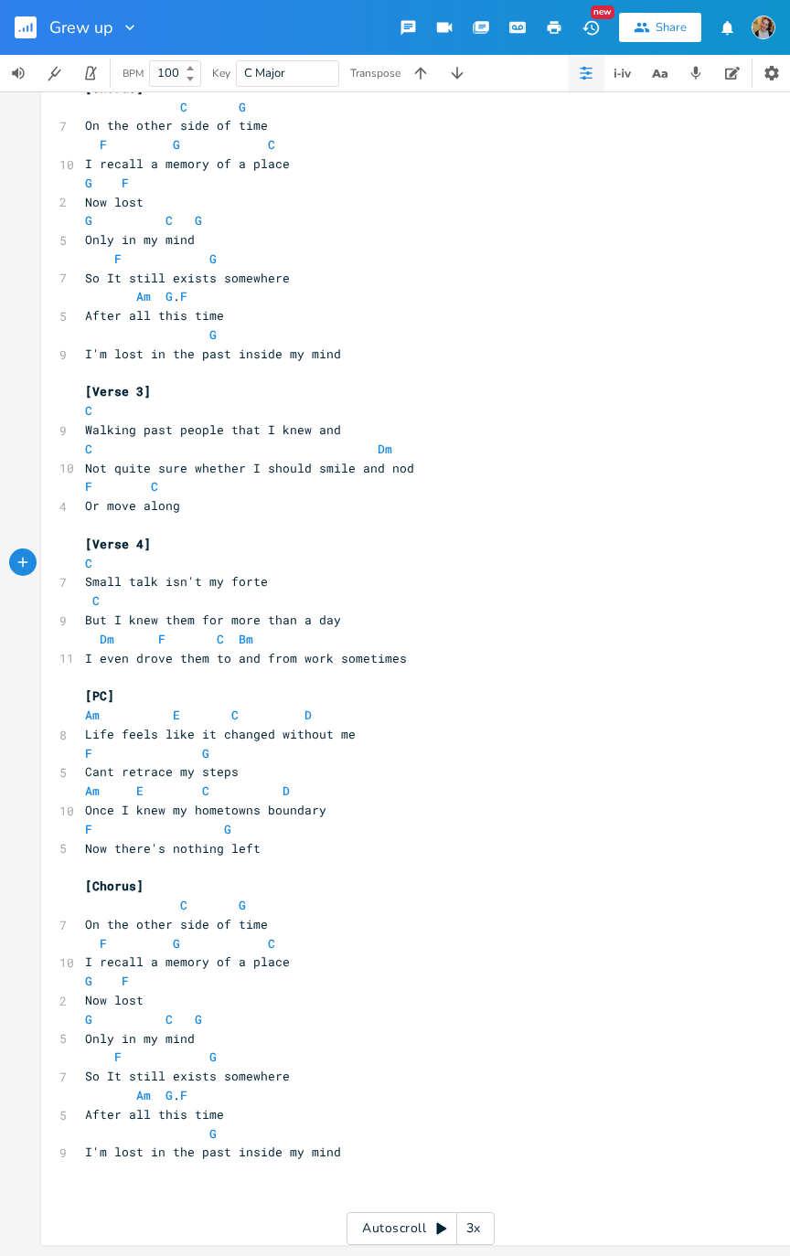
click at [100, 631] on span "Dm" at bounding box center [107, 639] width 15 height 16
click at [268, 631] on span "C" at bounding box center [271, 639] width 7 height 16
click at [341, 631] on span "Bm" at bounding box center [348, 639] width 15 height 16
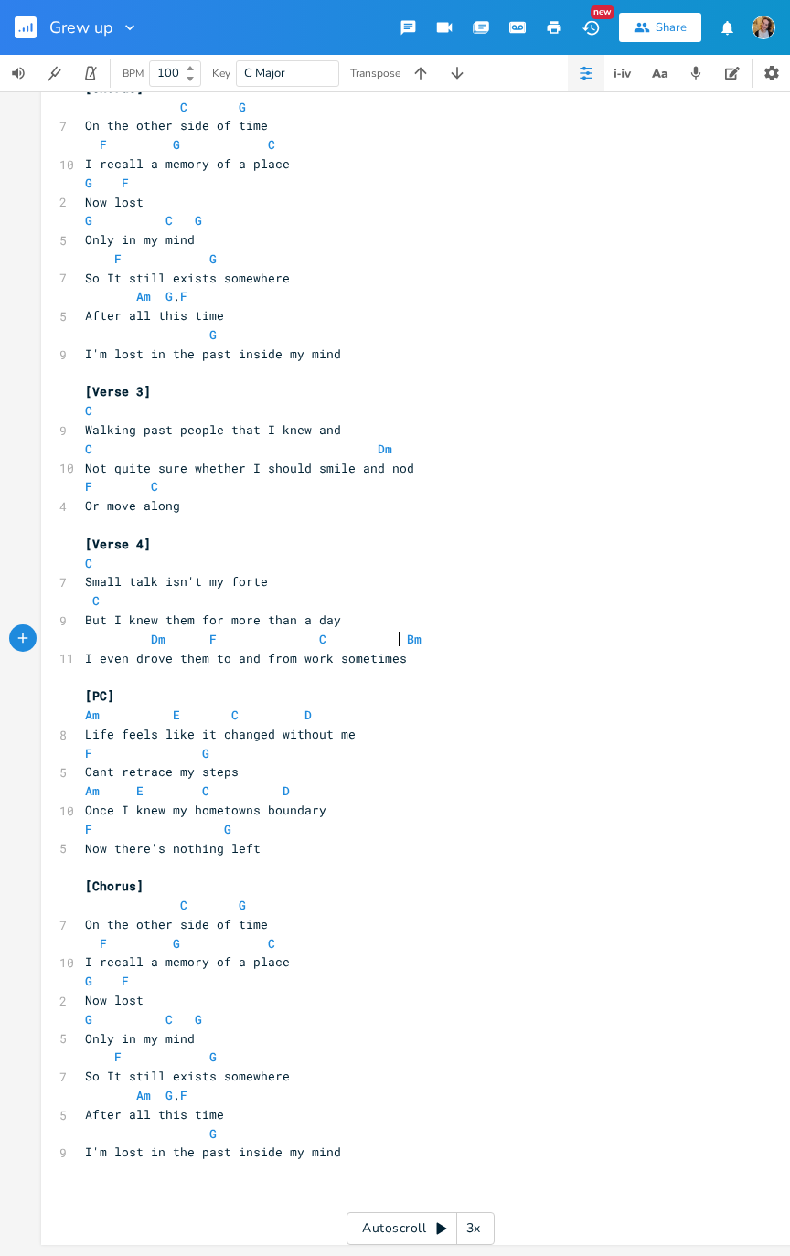
click at [16, 27] on rect "button" at bounding box center [26, 27] width 22 height 22
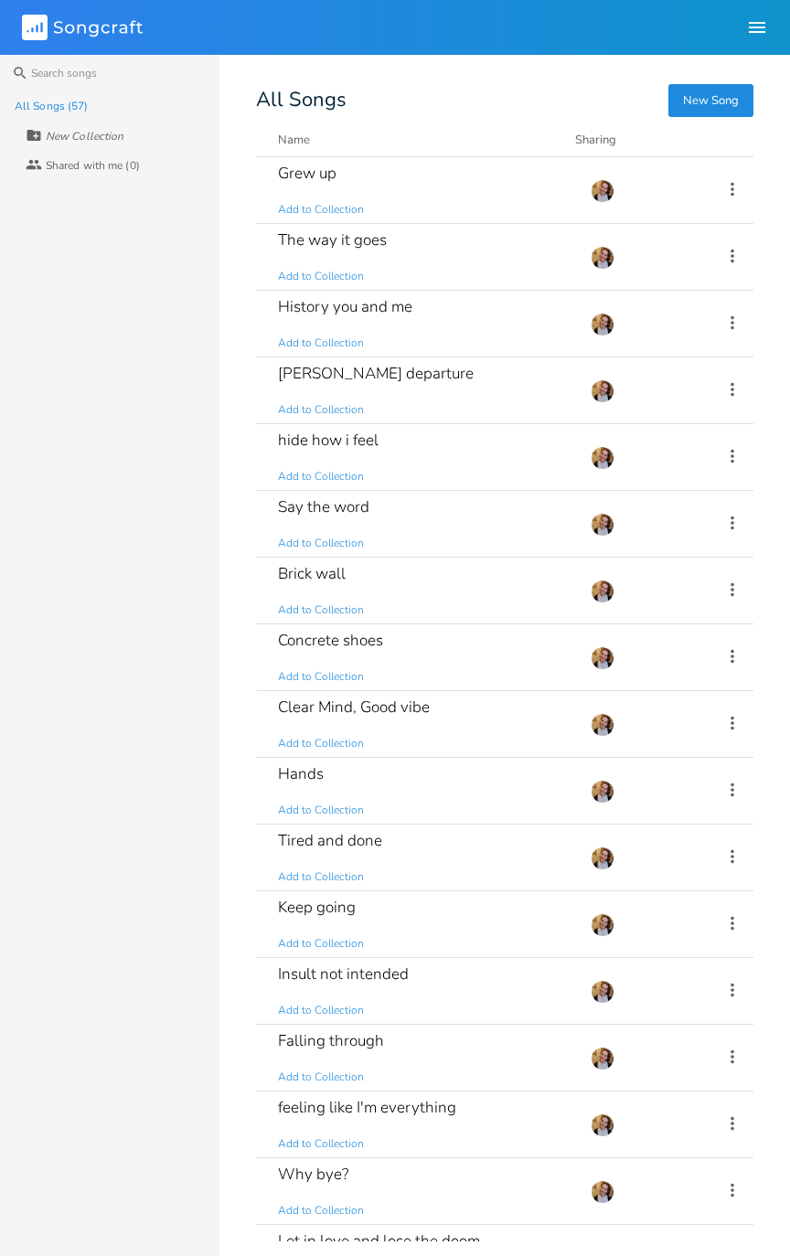
click at [486, 397] on div "[PERSON_NAME] departure Add to Collection" at bounding box center [423, 390] width 291 height 66
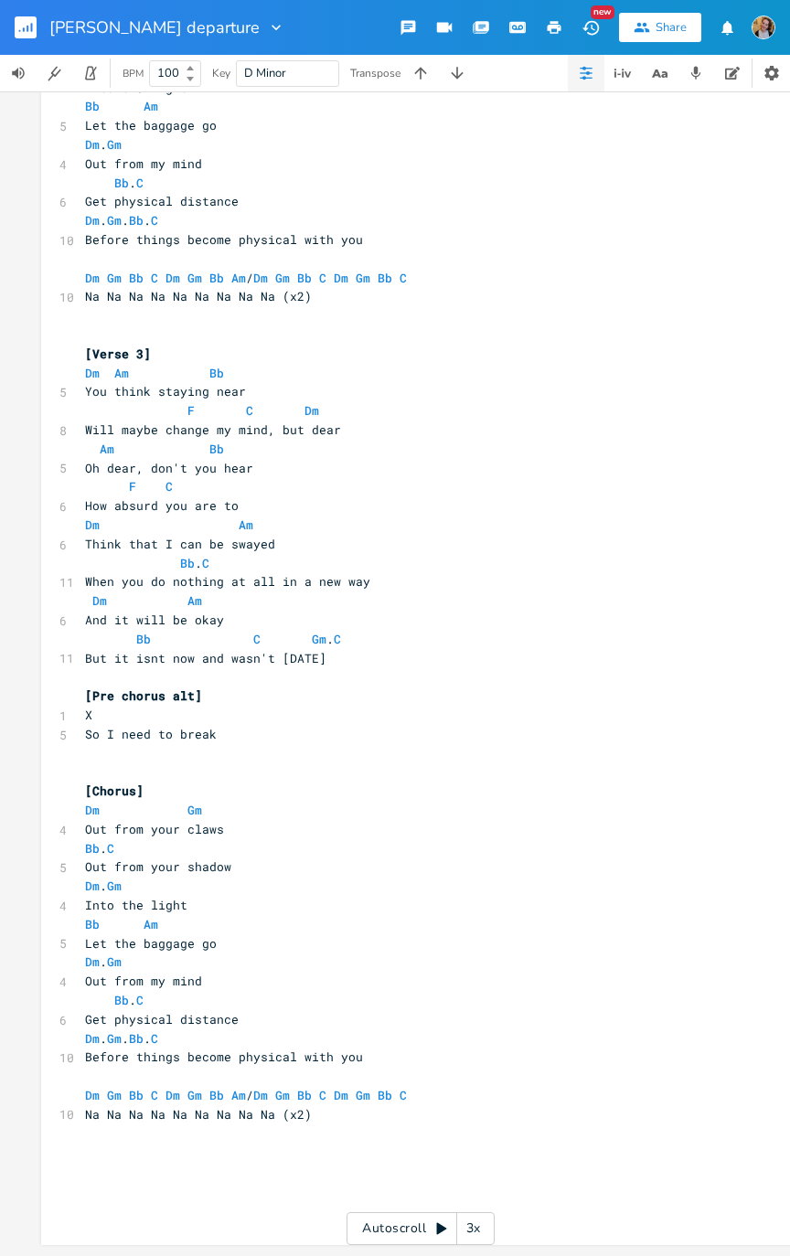
click at [22, 41] on button "button" at bounding box center [33, 27] width 37 height 44
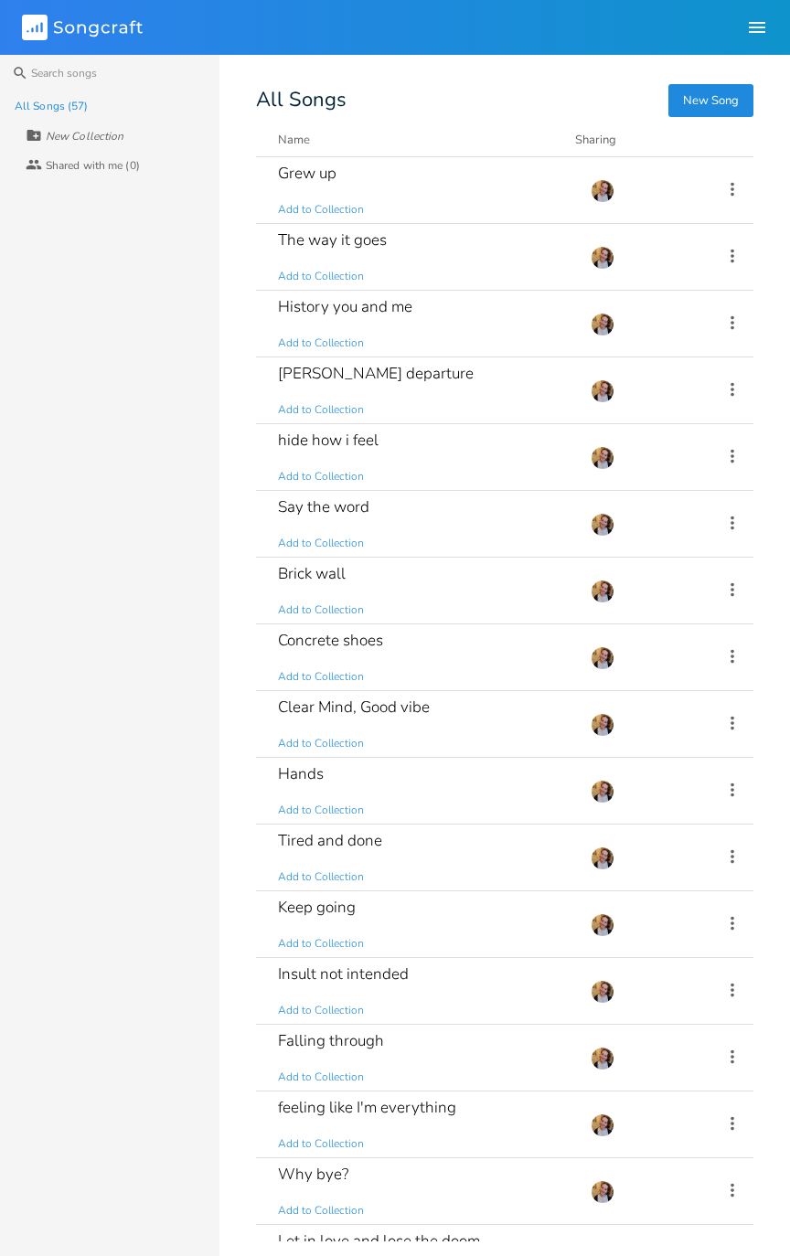
click at [461, 214] on div "Grew up Add to Collection" at bounding box center [423, 190] width 291 height 66
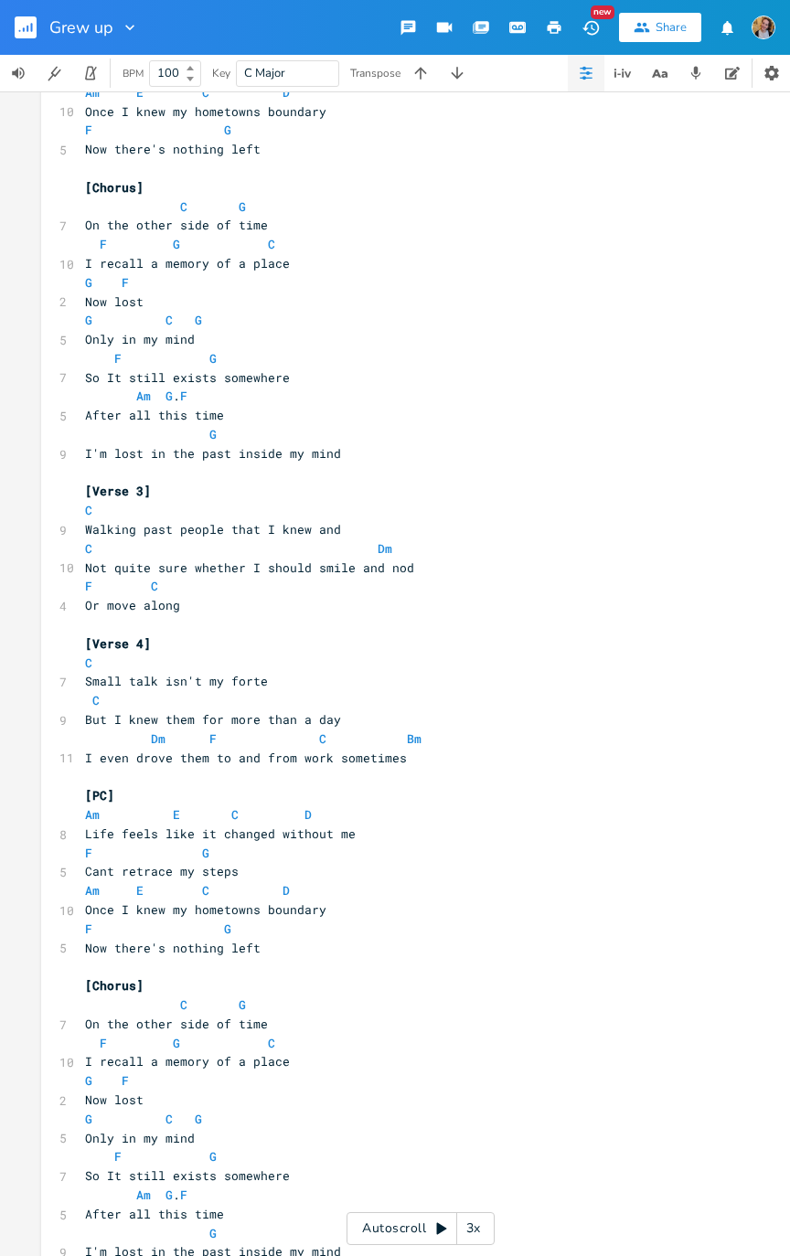
scroll to position [463, 0]
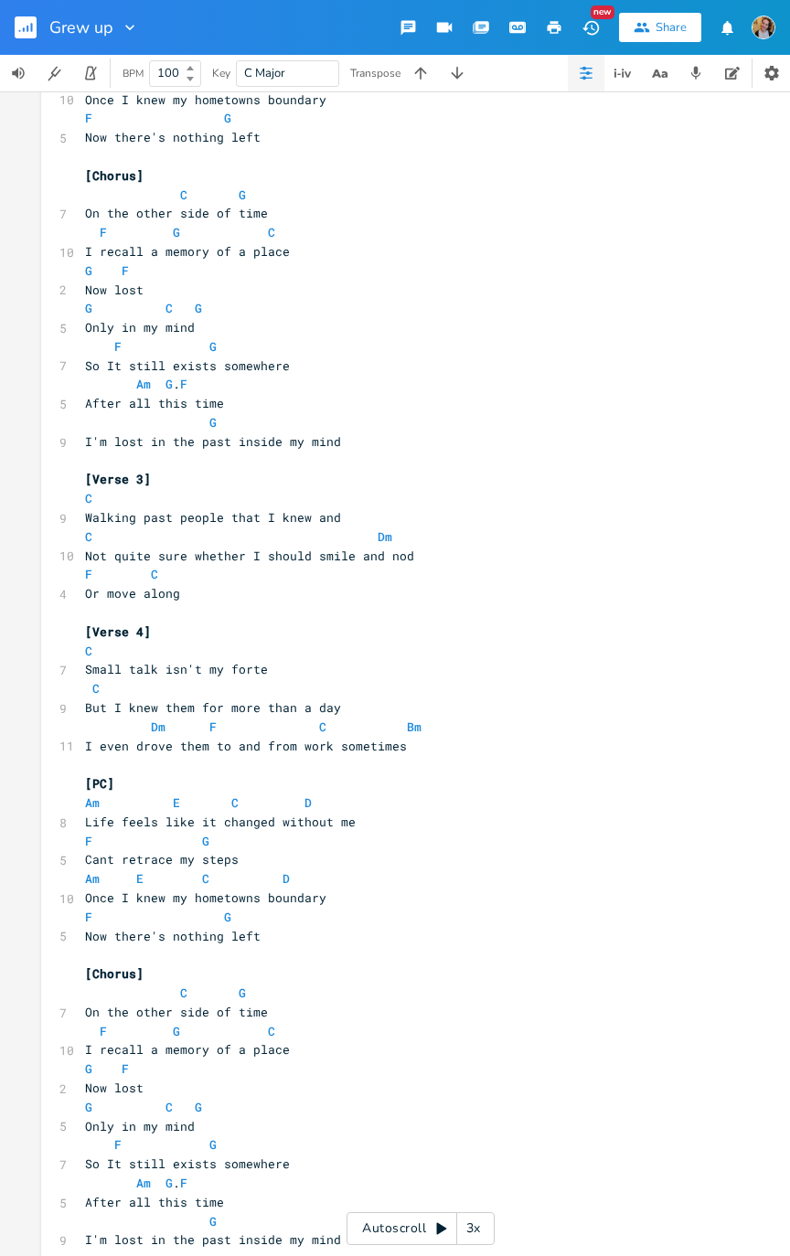
click at [731, 634] on pre "[PC]" at bounding box center [411, 783] width 660 height 19
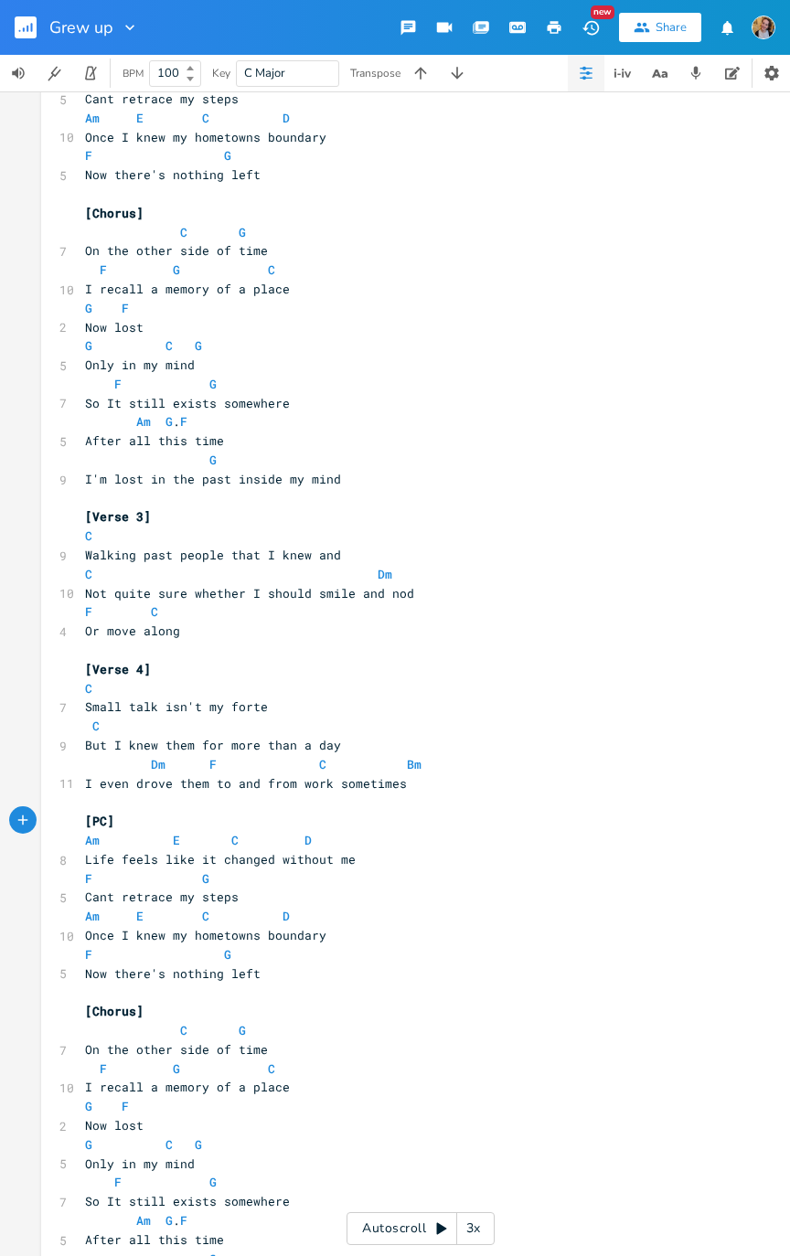
scroll to position [561, 0]
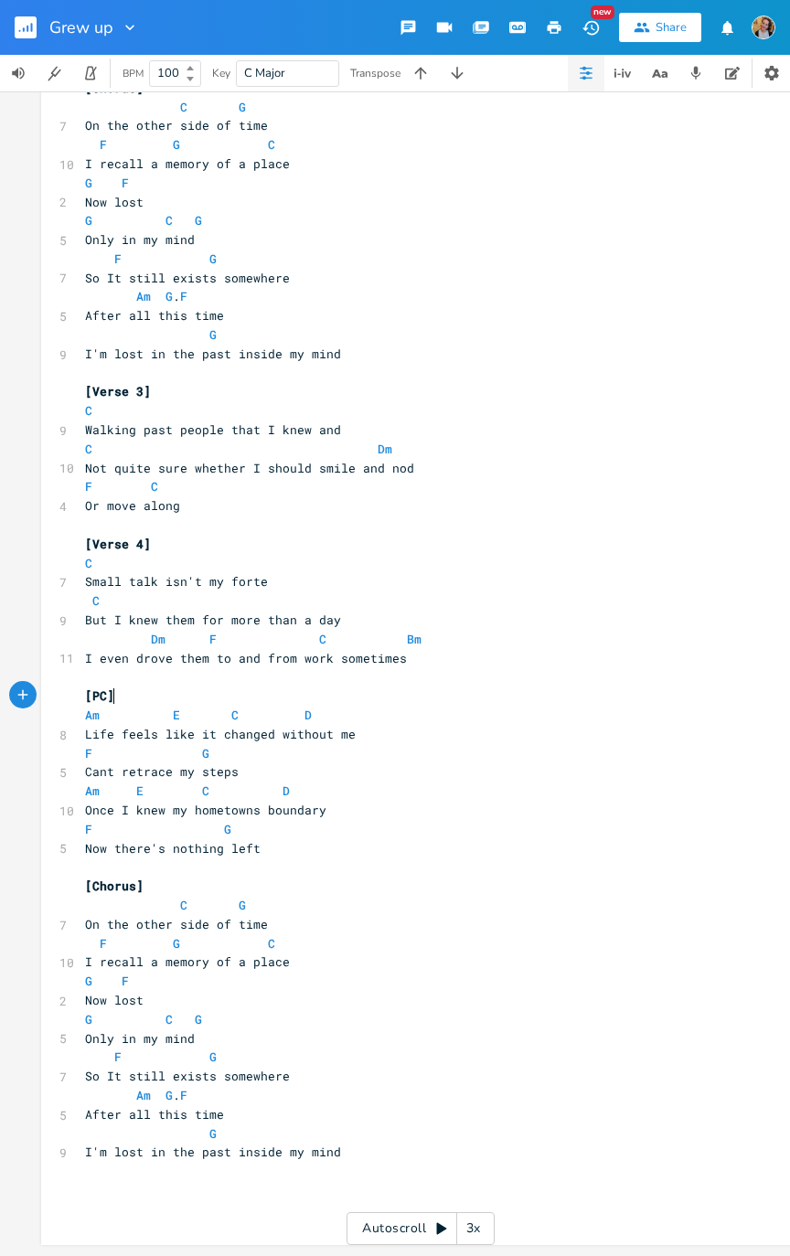
click at [32, 18] on rect "button" at bounding box center [26, 27] width 22 height 22
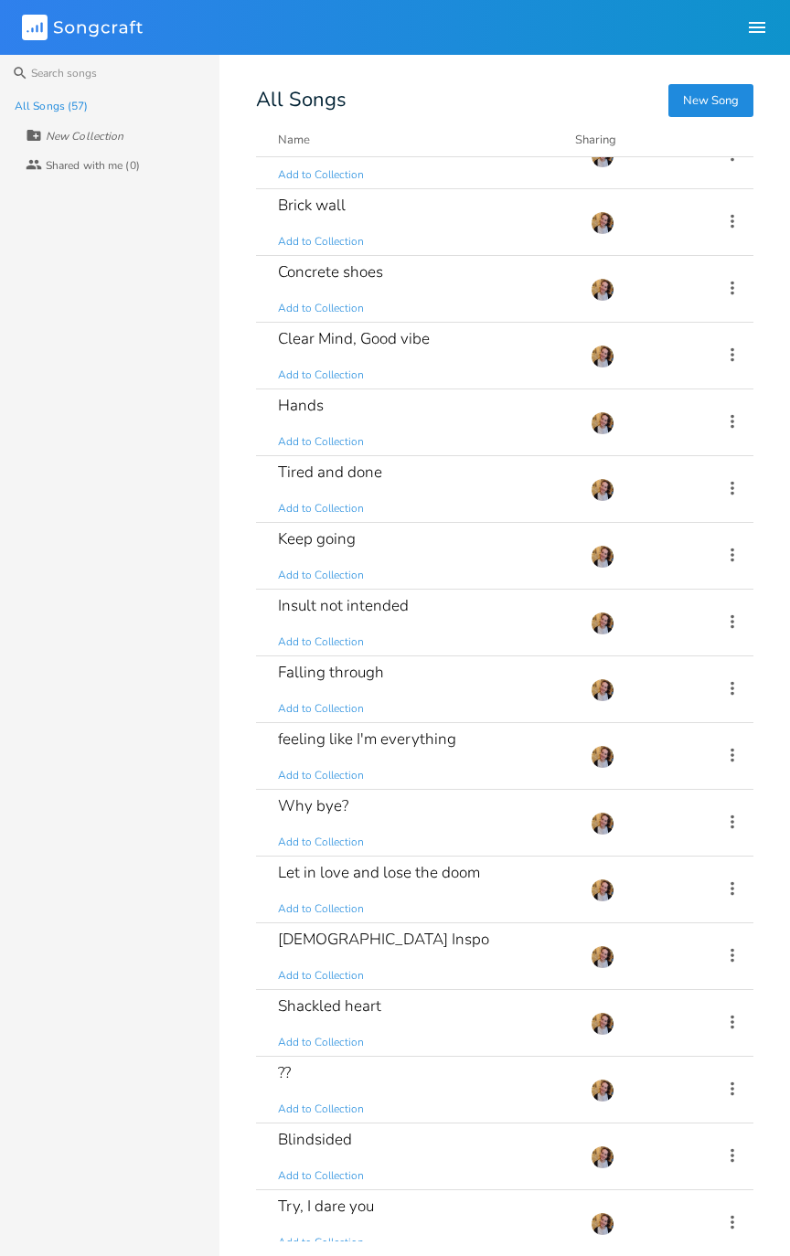
scroll to position [422, 0]
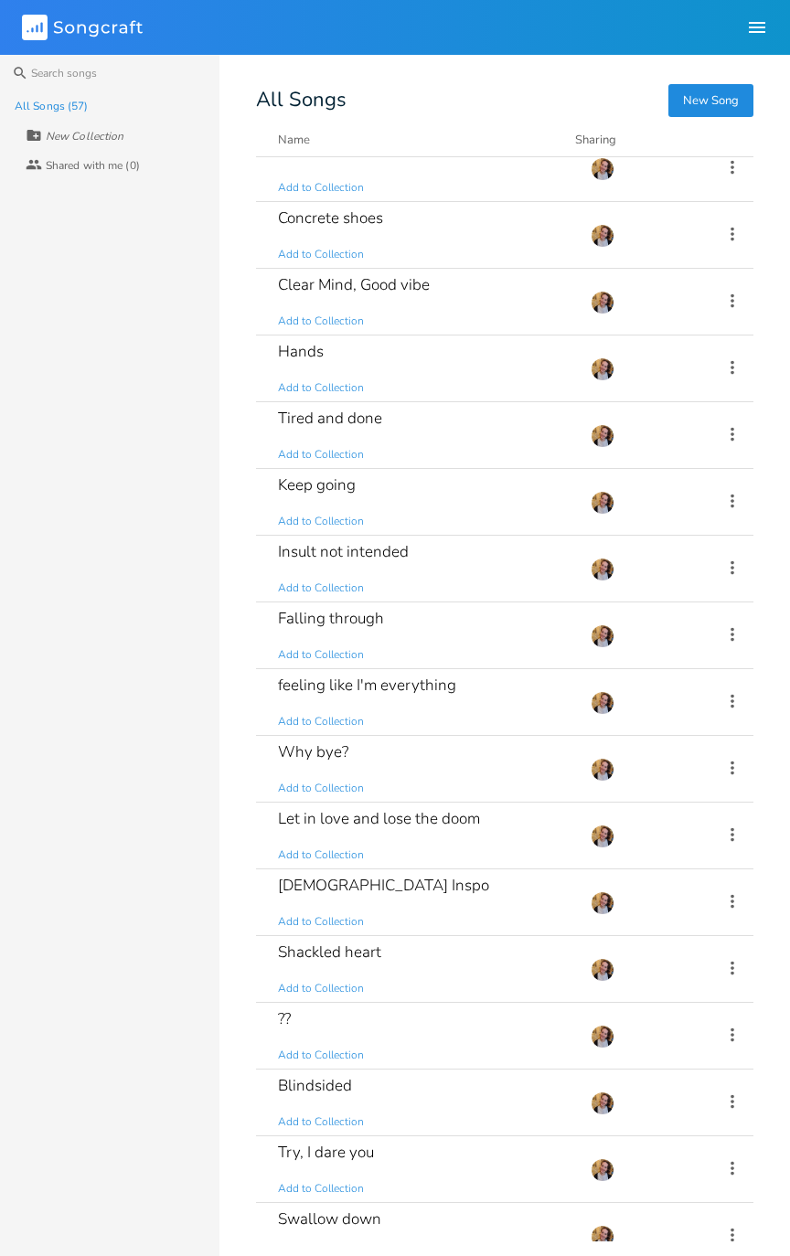
click at [431, 634] on div "Let in love and lose the doom Add to Collection" at bounding box center [423, 835] width 291 height 66
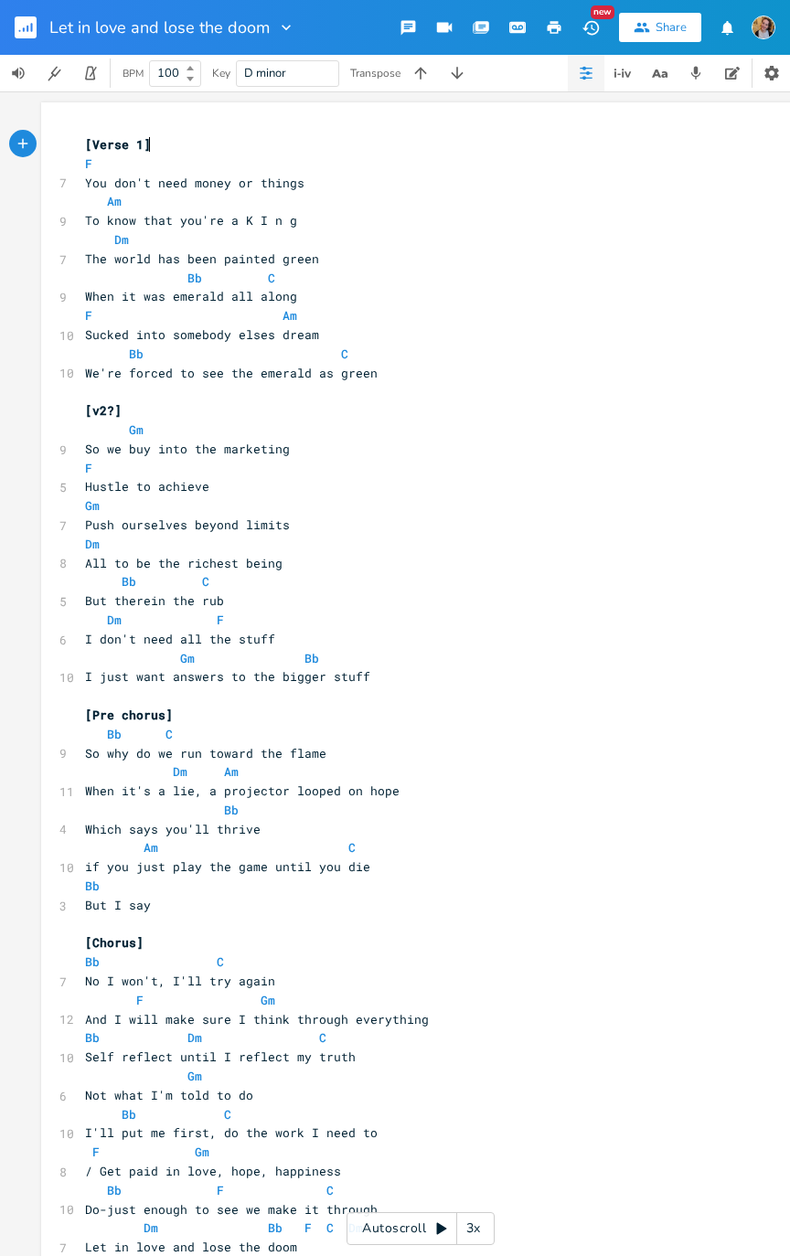
click at [19, 30] on icon "button" at bounding box center [20, 31] width 2 height 2
